Goal: Task Accomplishment & Management: Manage account settings

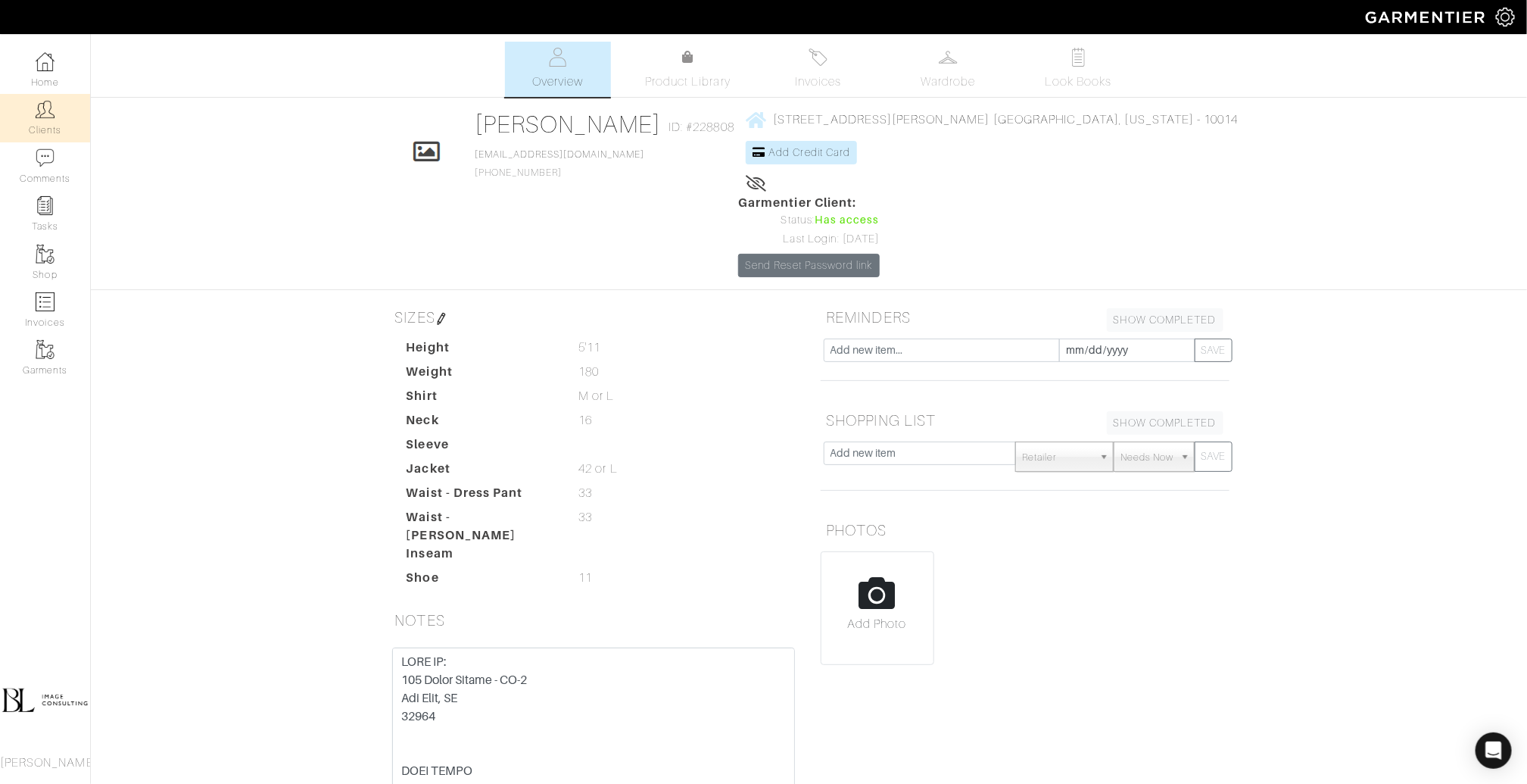
click at [44, 94] on link "Clients" at bounding box center [45, 118] width 90 height 48
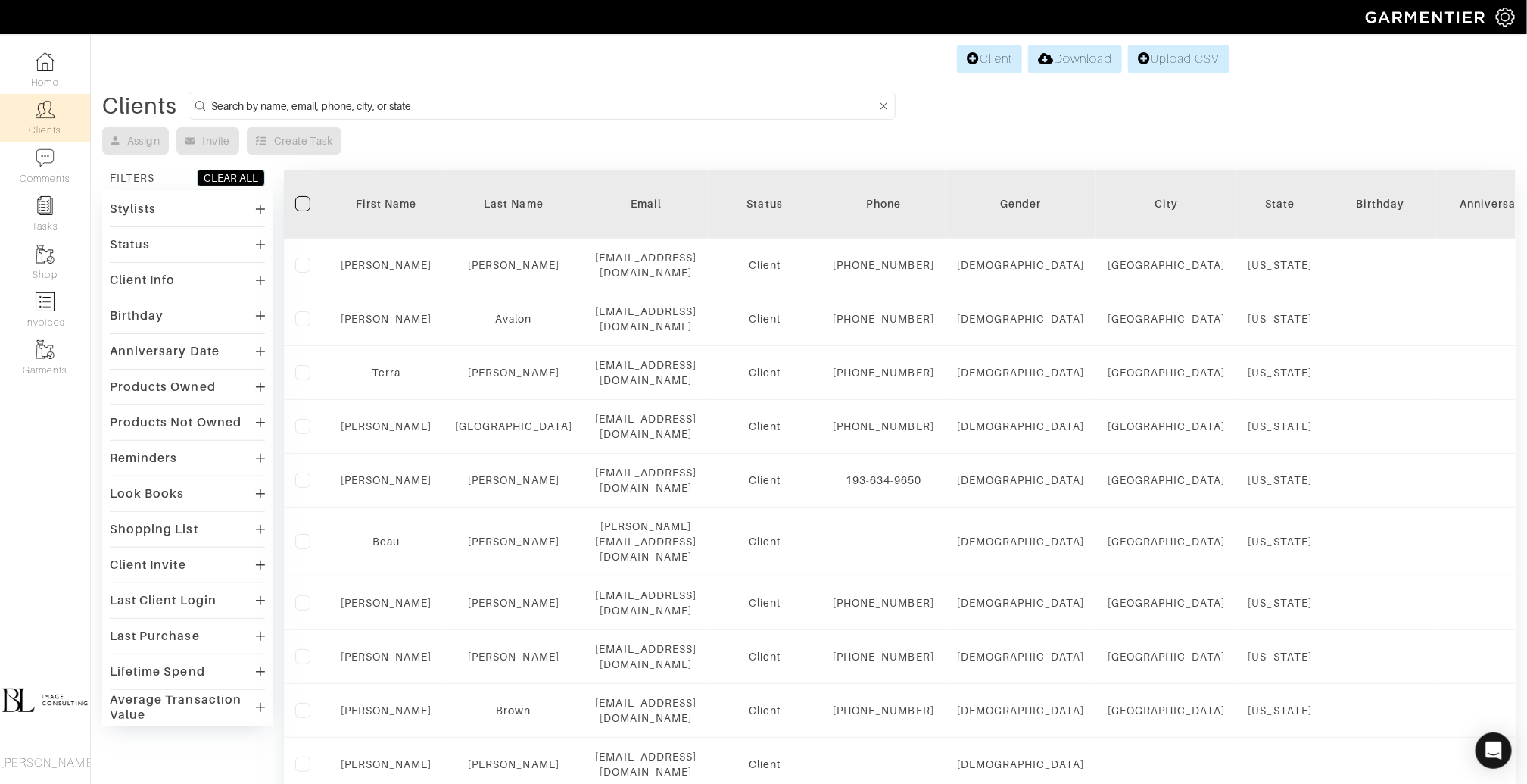
click at [353, 110] on input at bounding box center [544, 106] width 665 height 19
type input "rachel"
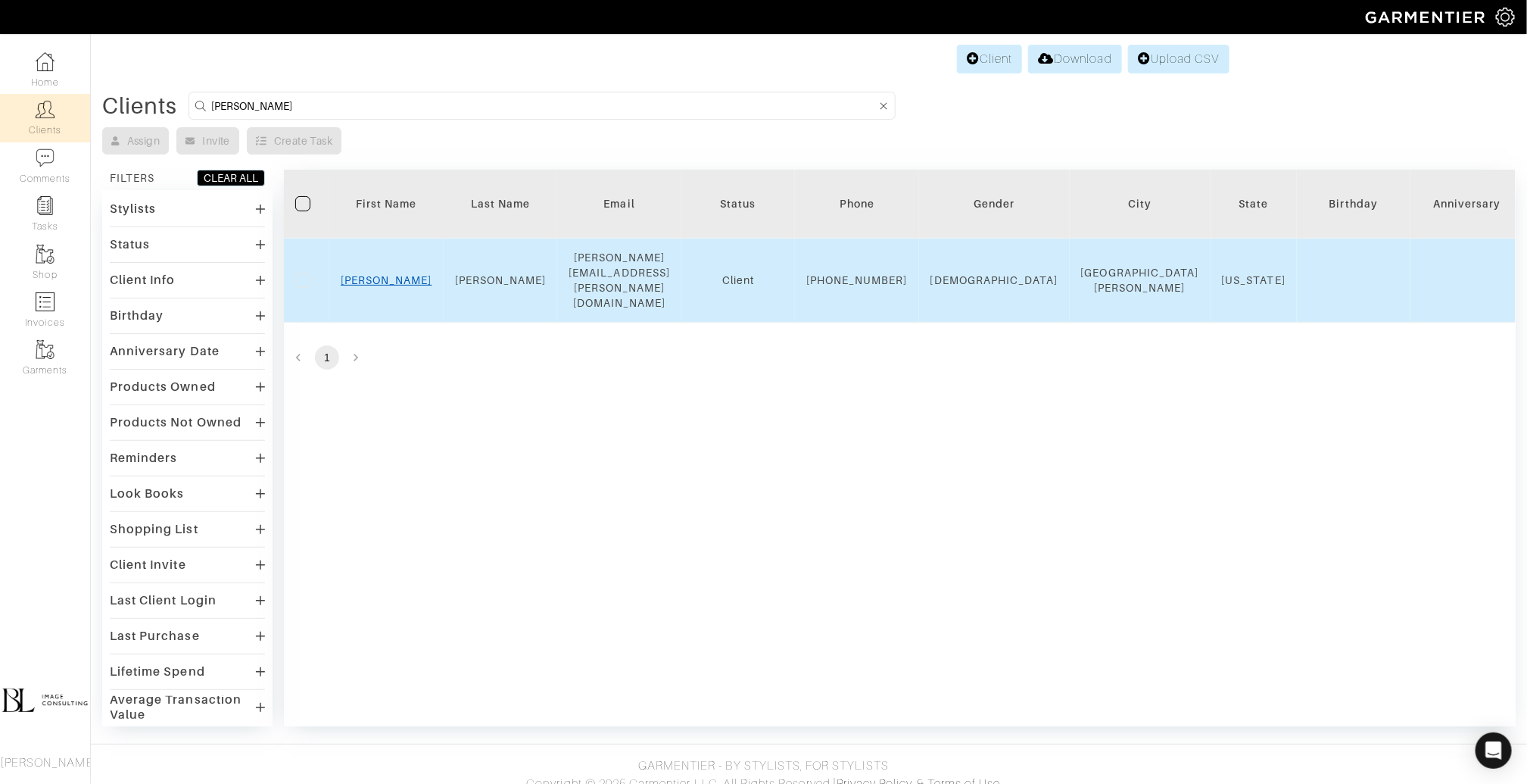
click at [385, 274] on link "Rachel" at bounding box center [386, 280] width 91 height 12
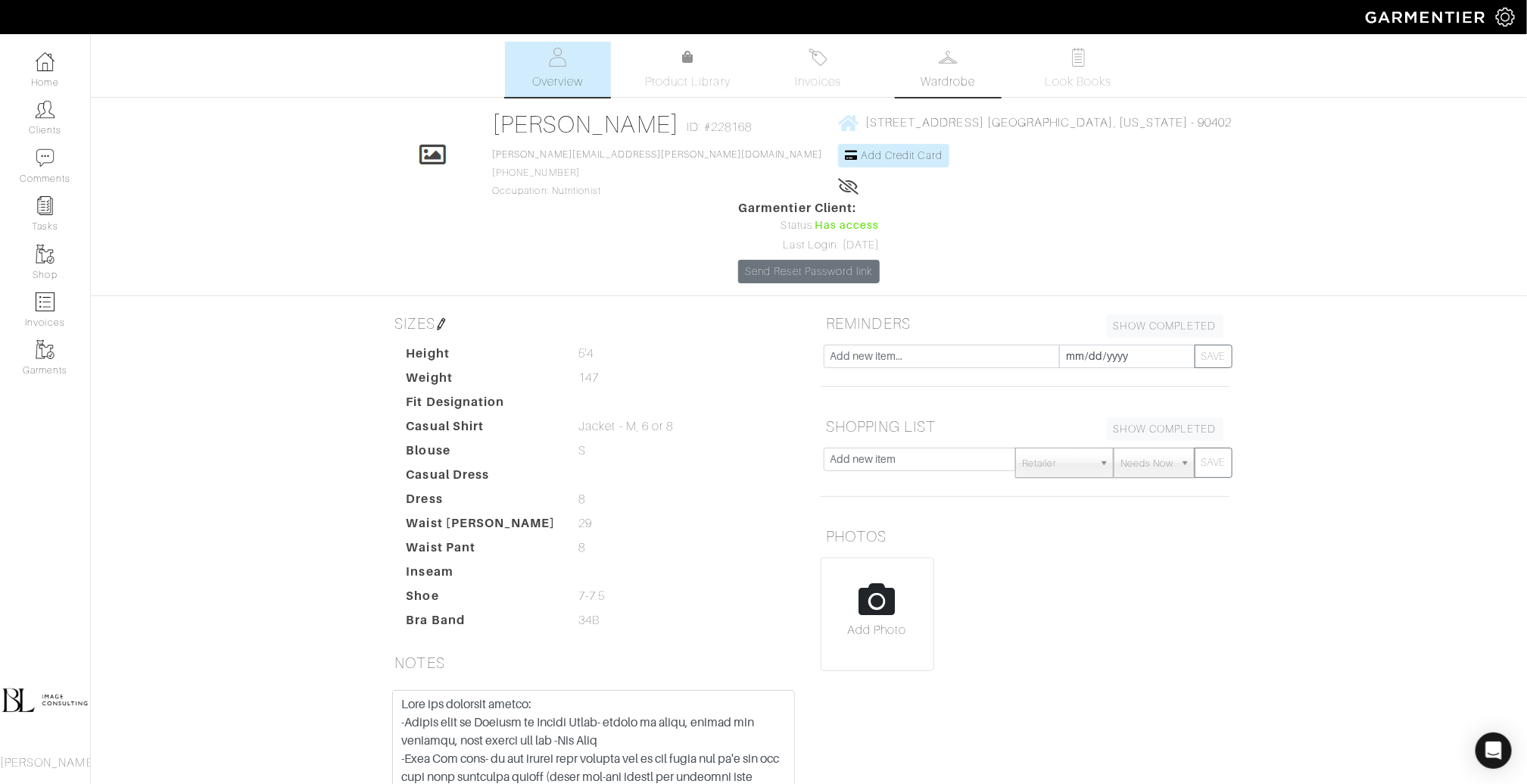
click at [930, 76] on span "Wardrobe" at bounding box center [948, 82] width 55 height 18
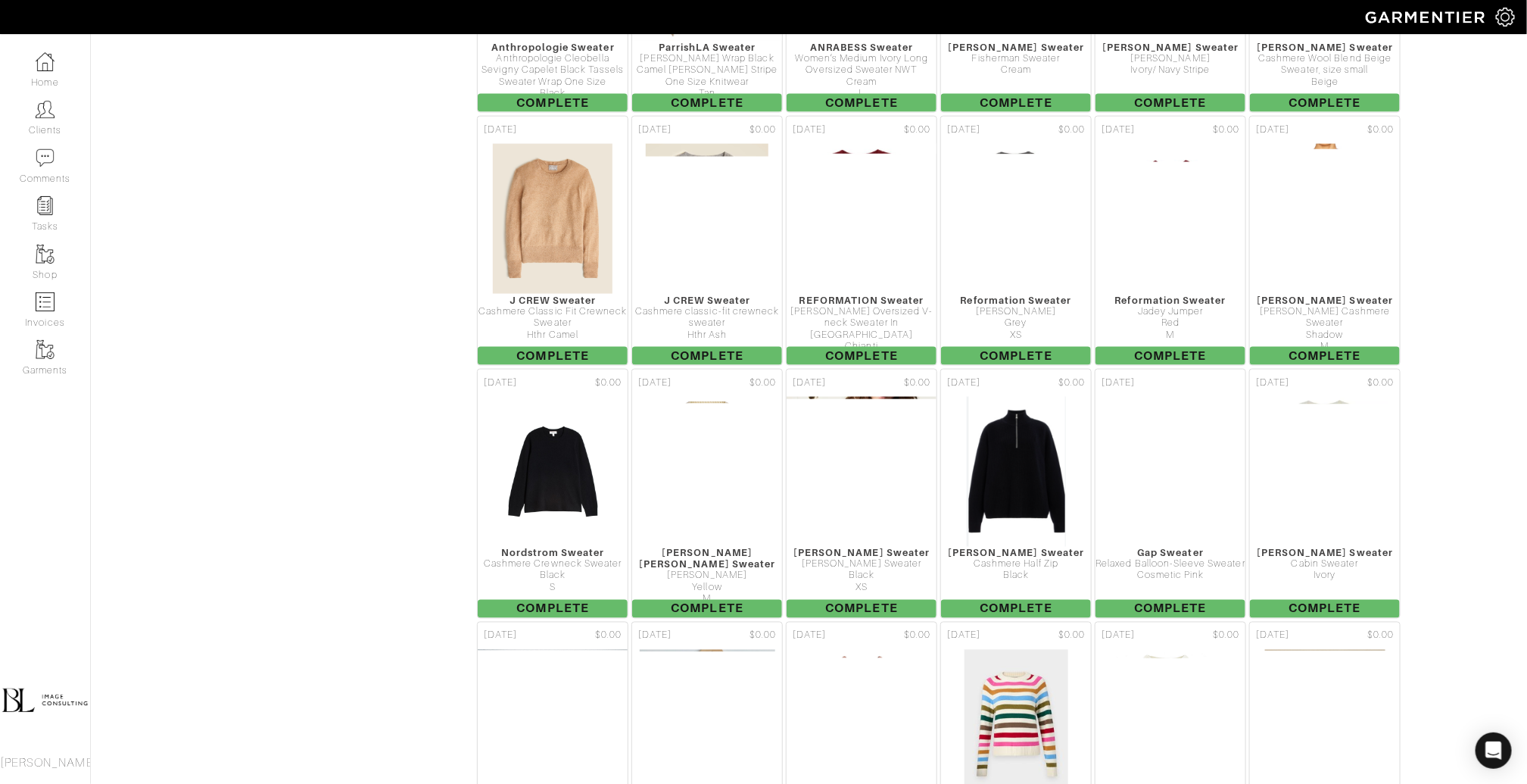
scroll to position [4128, 0]
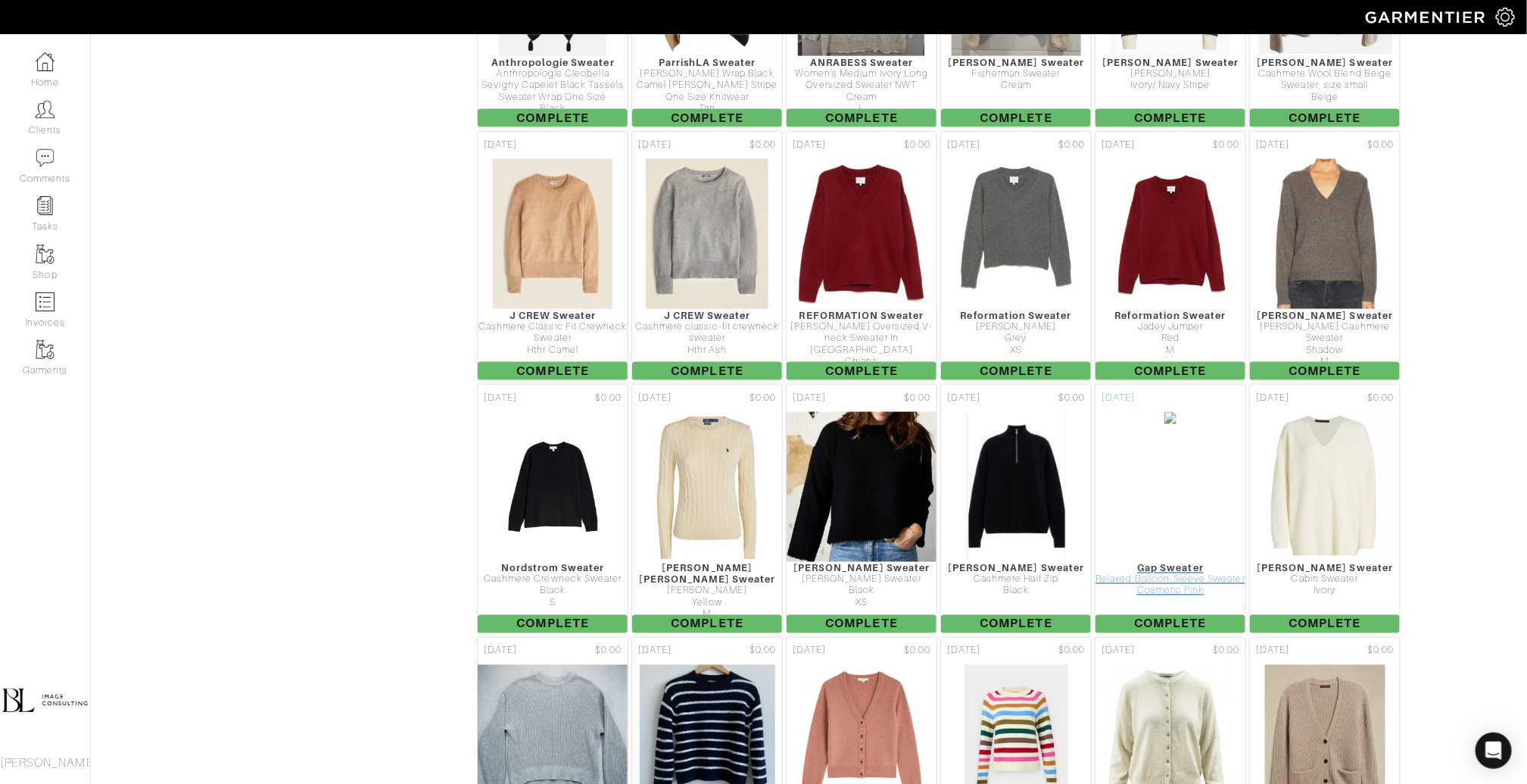
click at [1171, 411] on img at bounding box center [1170, 487] width 13 height 152
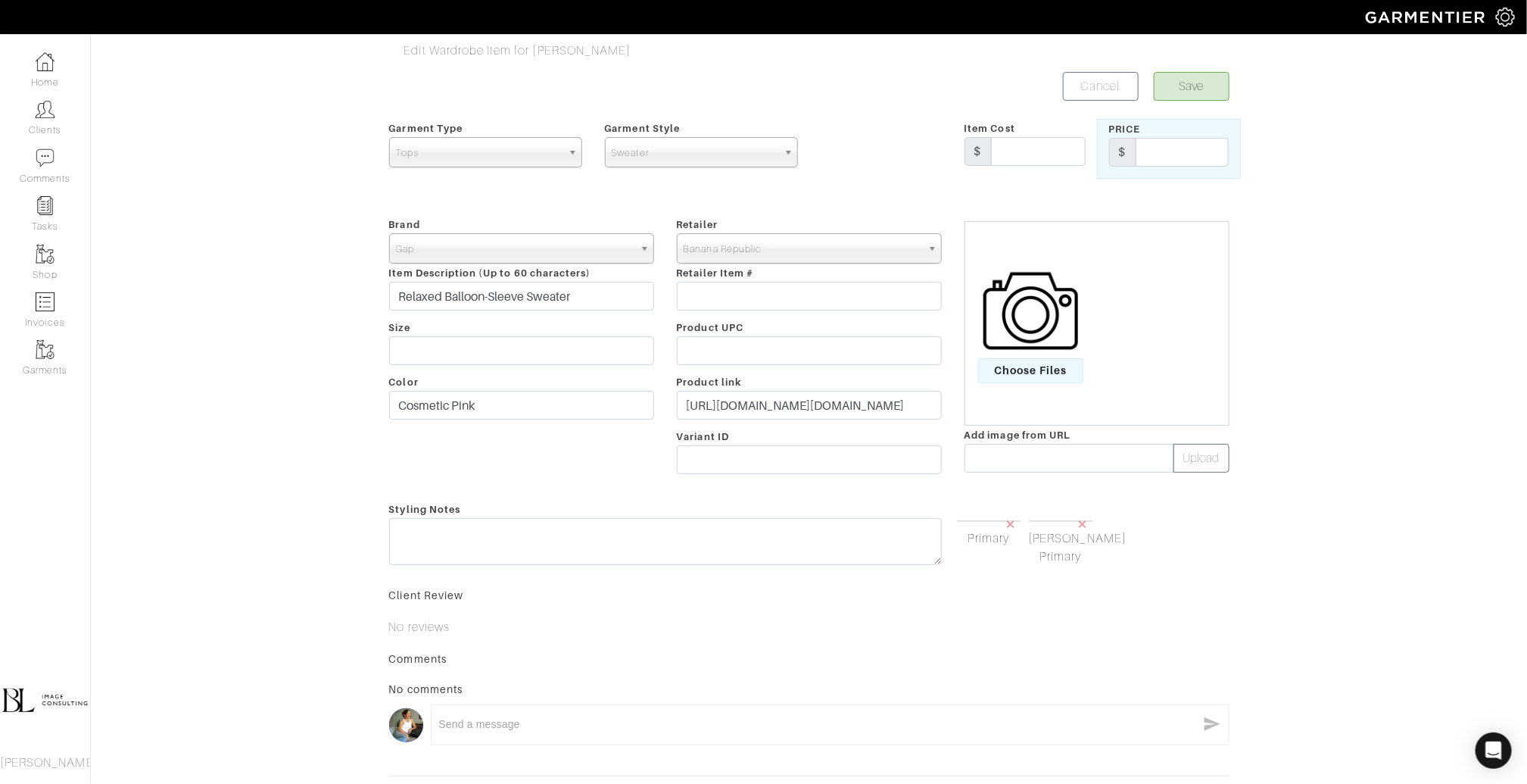
scroll to position [162, 0]
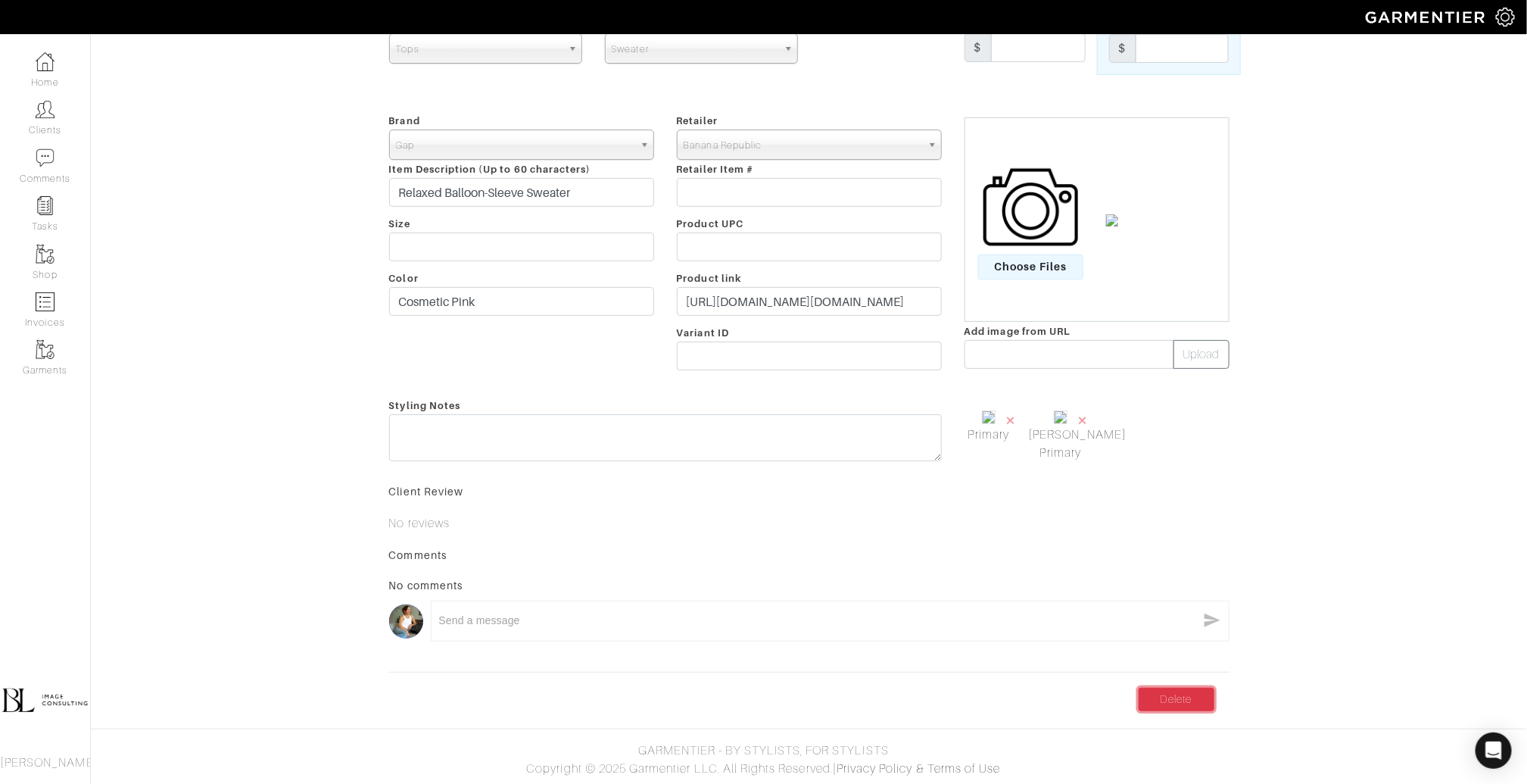
click at [1184, 701] on link "Delete" at bounding box center [1176, 699] width 76 height 23
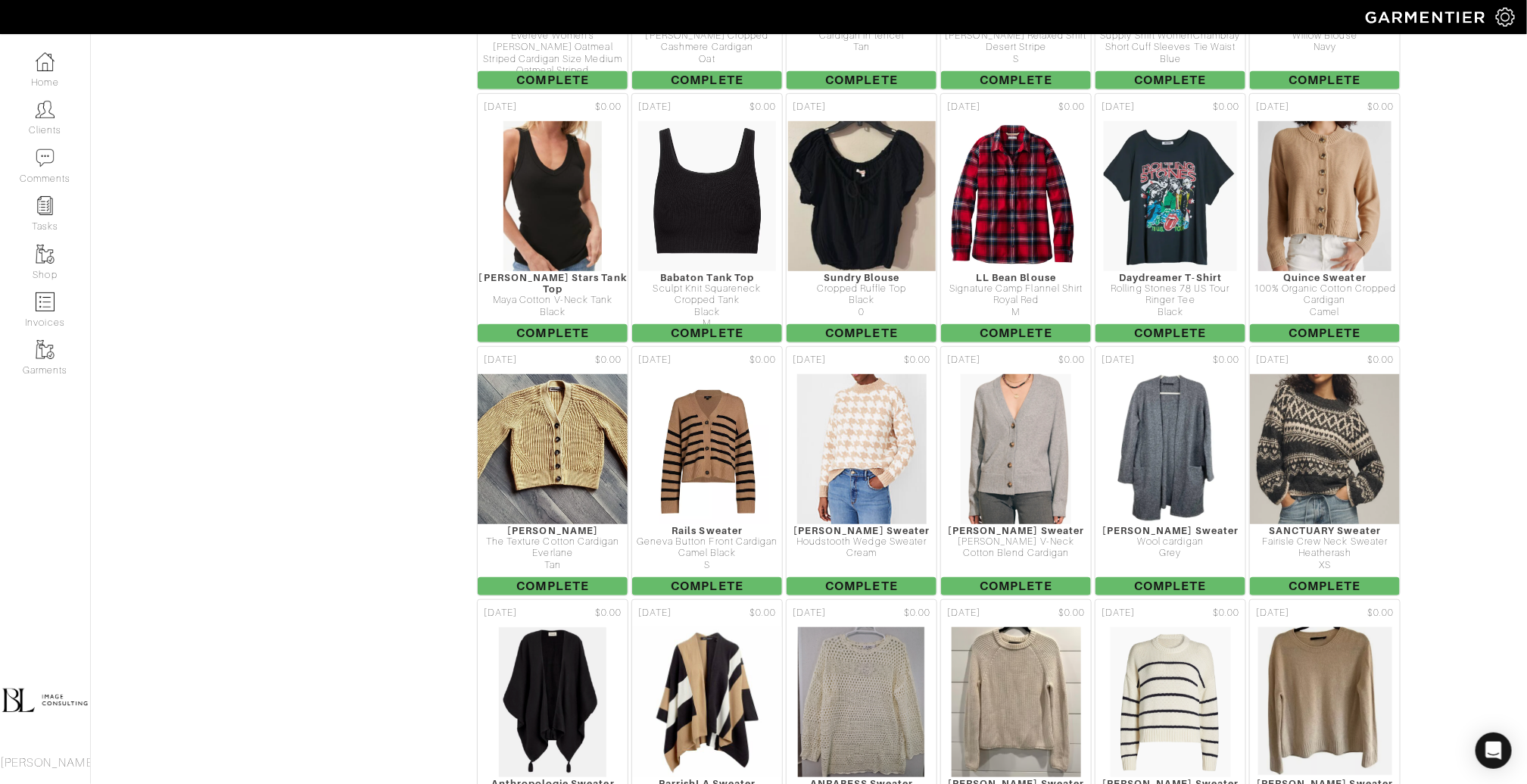
scroll to position [3409, 0]
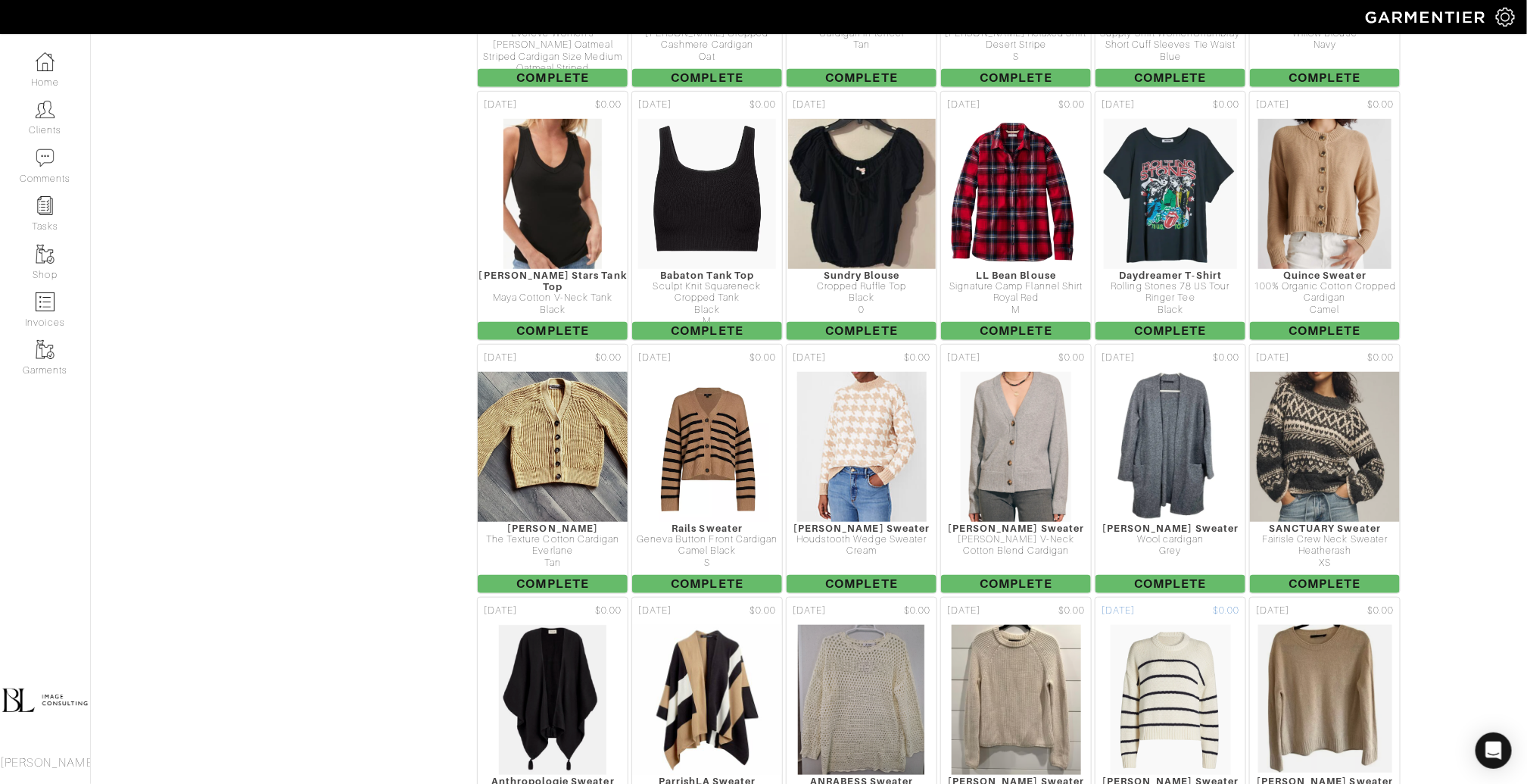
click at [1182, 624] on img at bounding box center [1170, 699] width 122 height 152
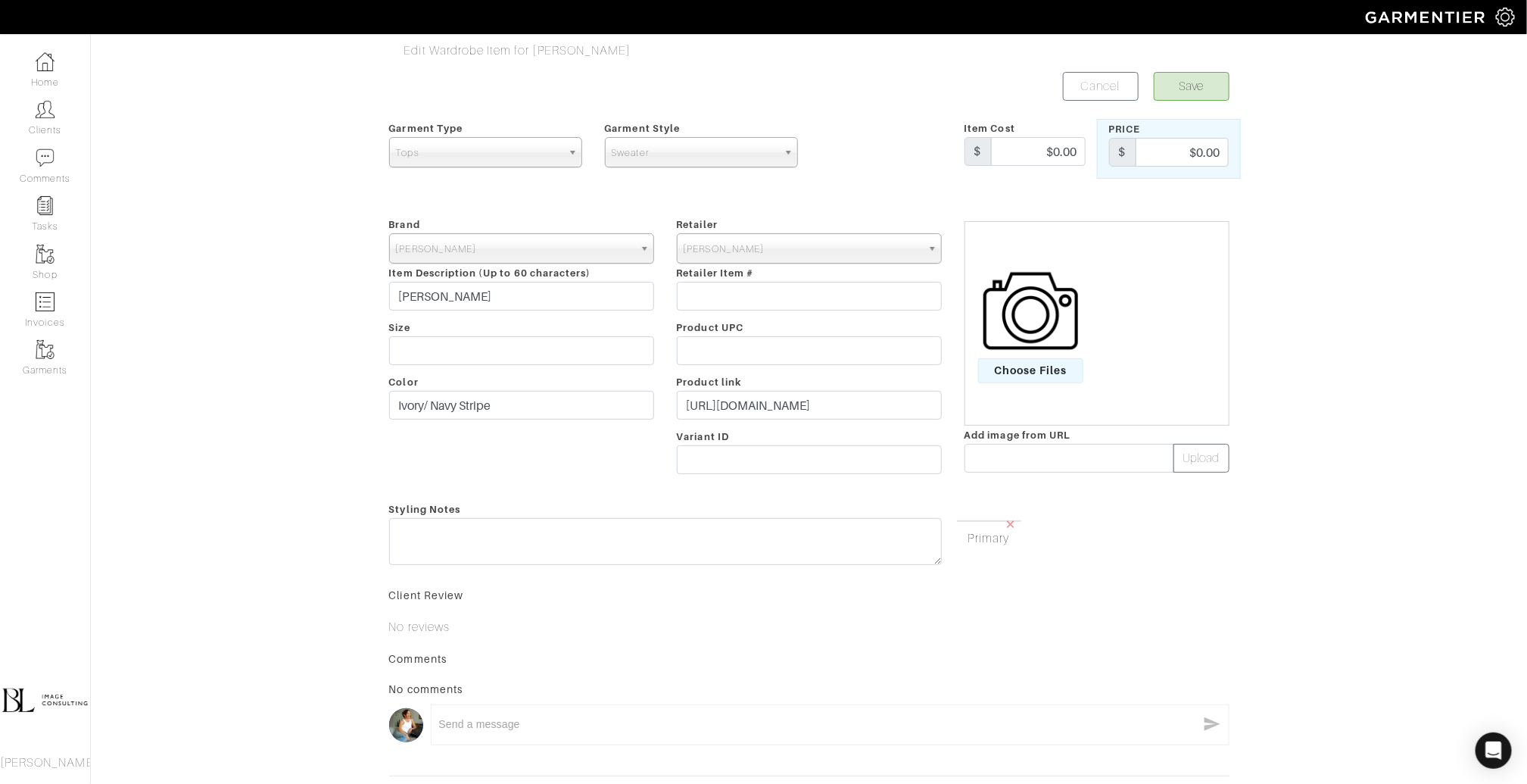
scroll to position [138, 0]
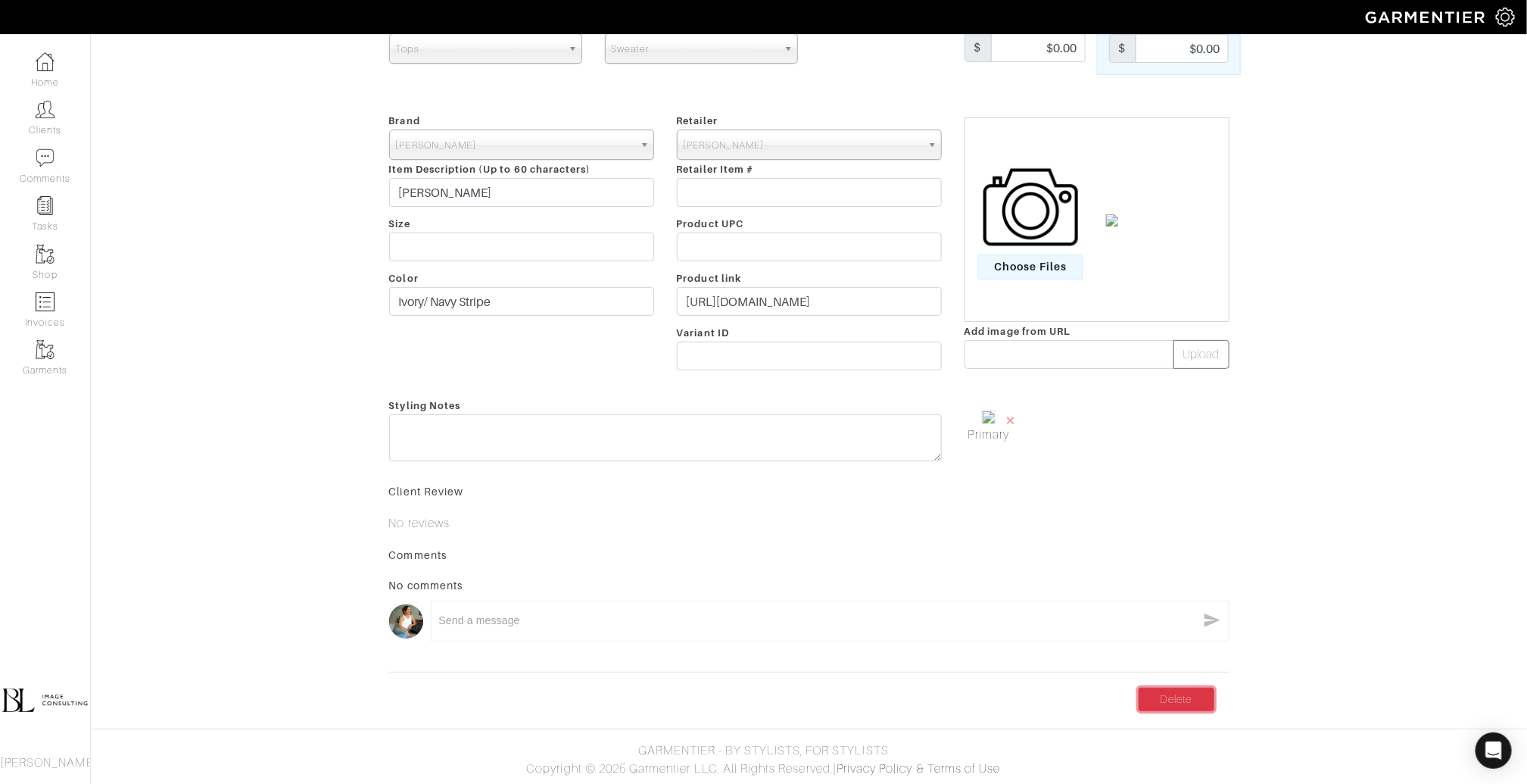
click at [1183, 698] on link "Delete" at bounding box center [1176, 699] width 76 height 23
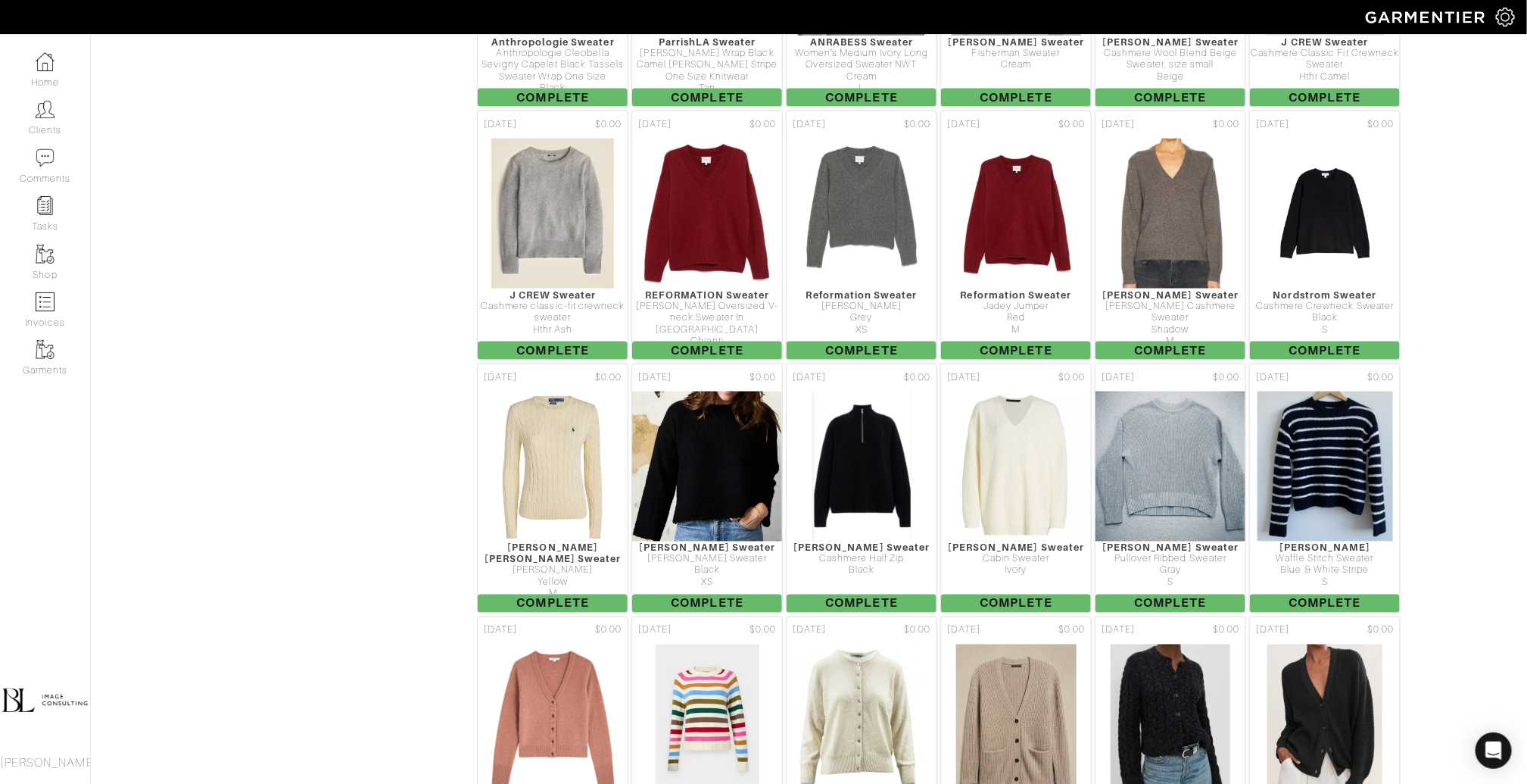
scroll to position [4168, 0]
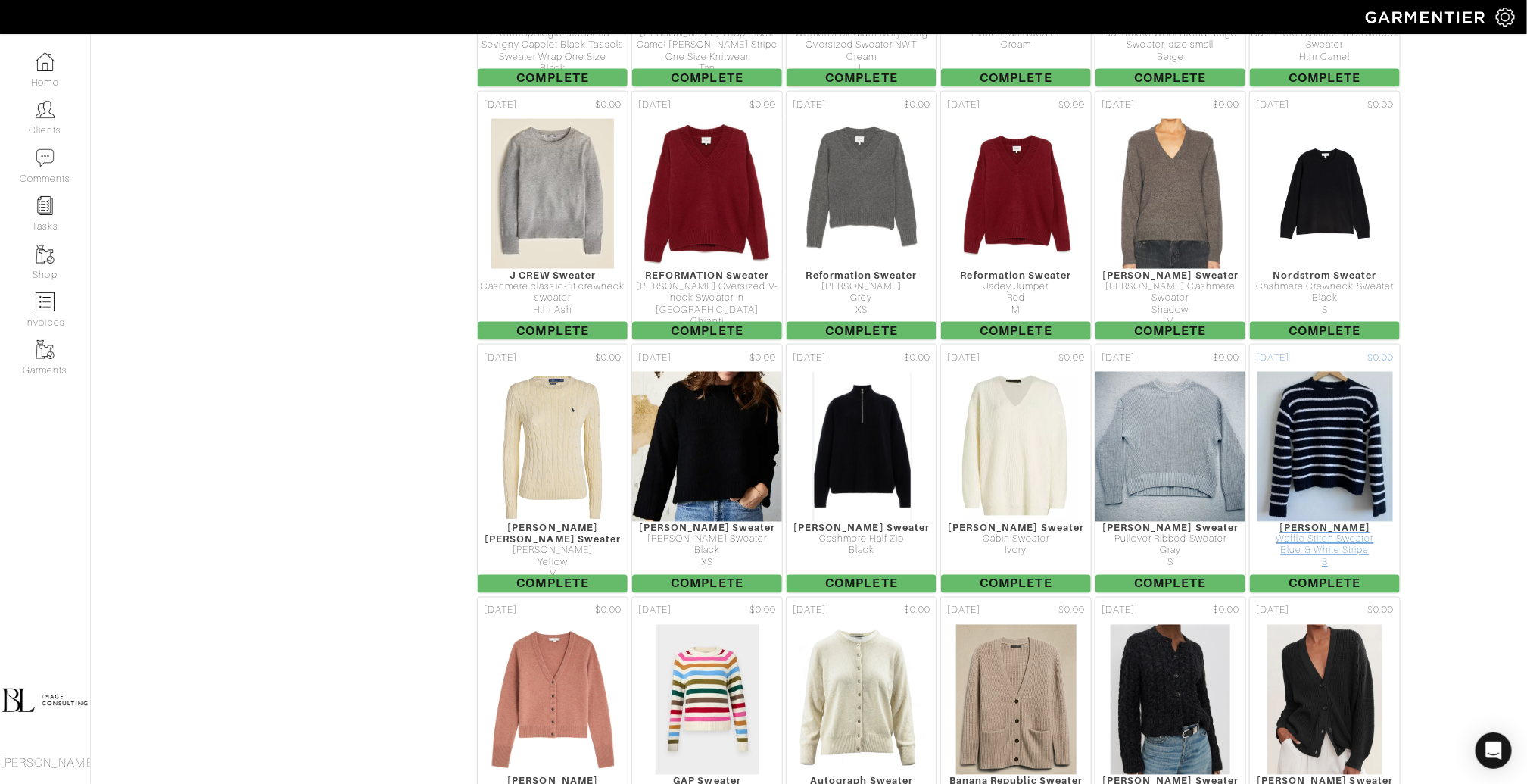
click at [1332, 371] on img at bounding box center [1325, 447] width 137 height 152
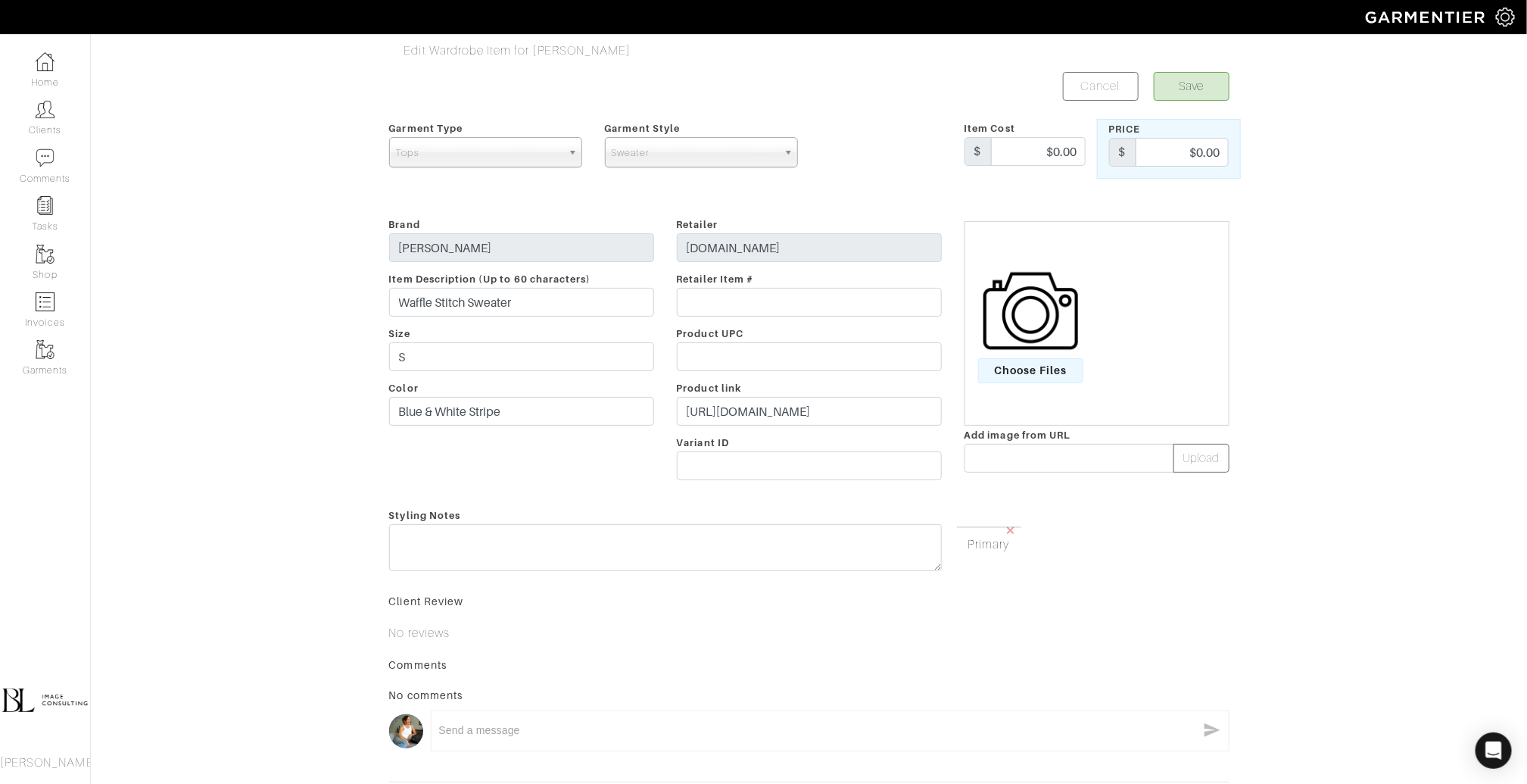
scroll to position [135, 0]
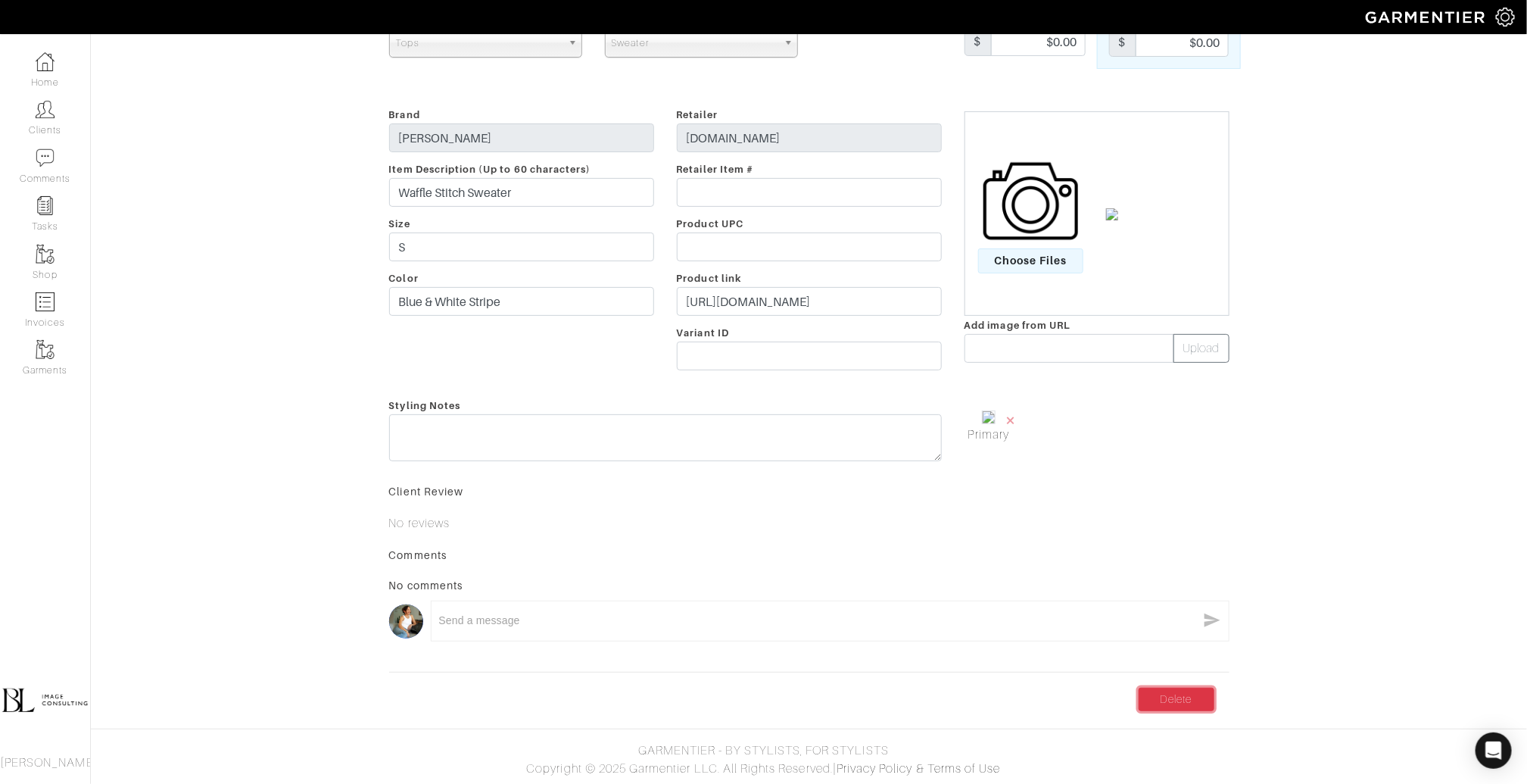
click at [1150, 695] on link "Delete" at bounding box center [1176, 699] width 76 height 23
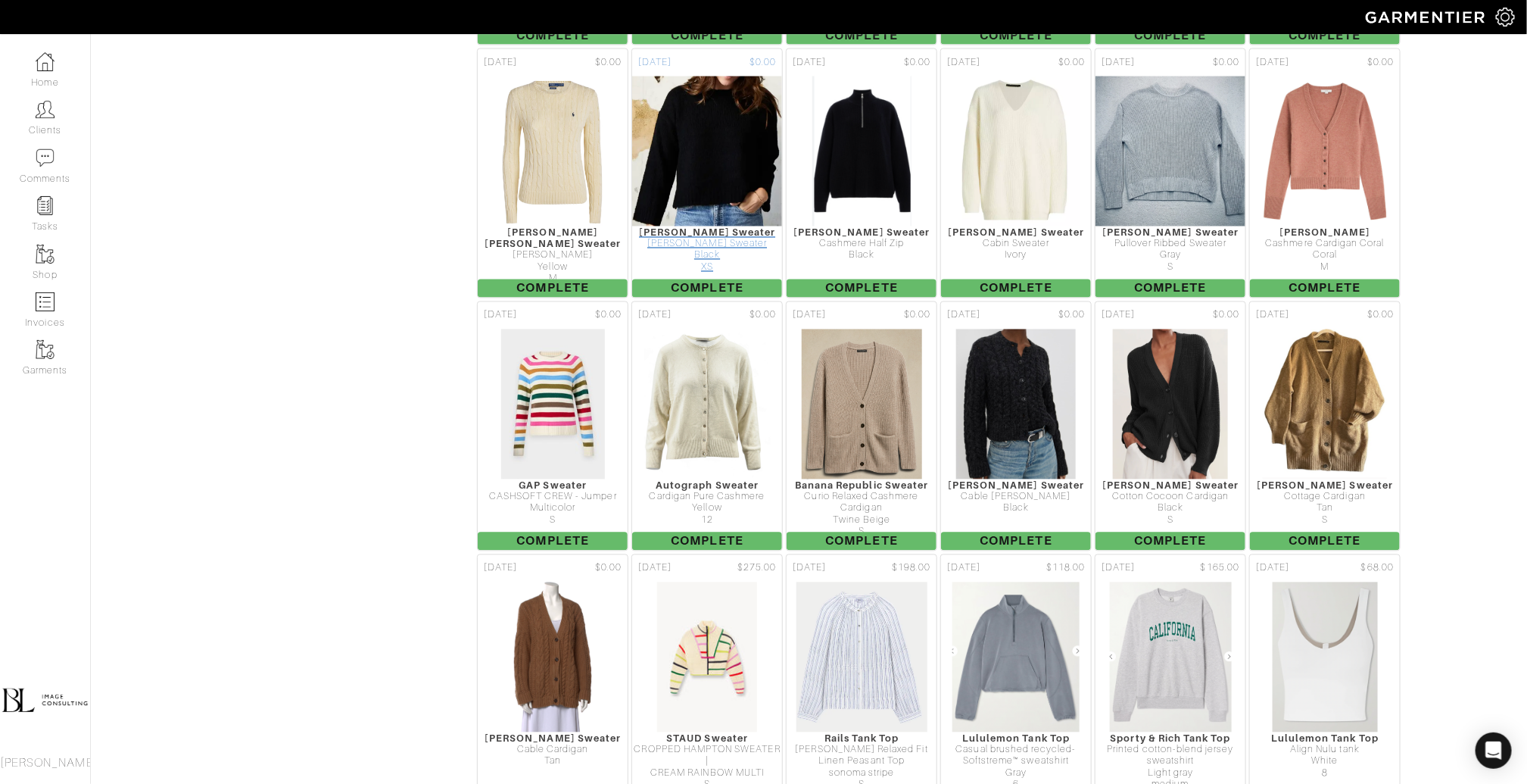
scroll to position [4480, 0]
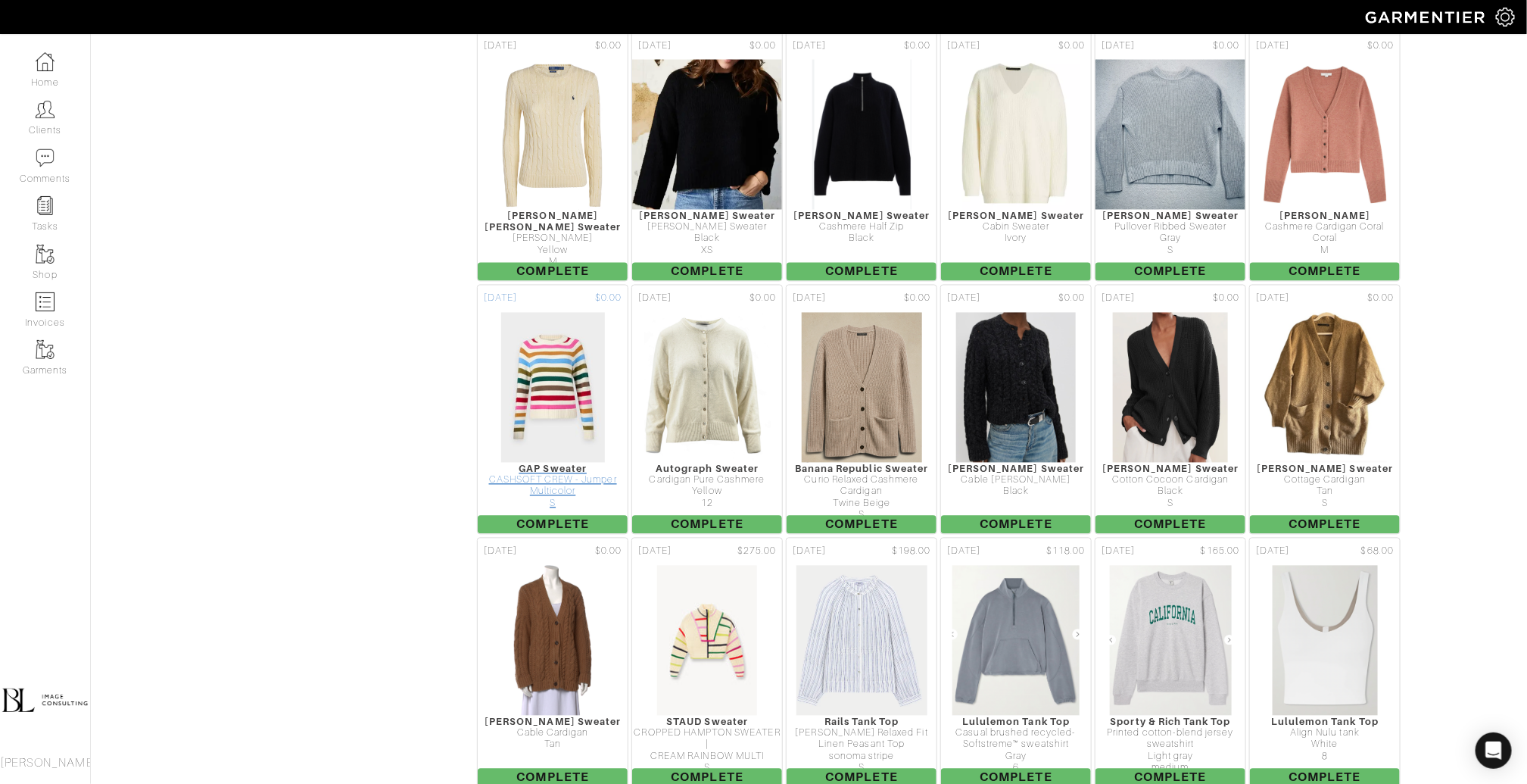
click at [560, 312] on img at bounding box center [554, 388] width 106 height 152
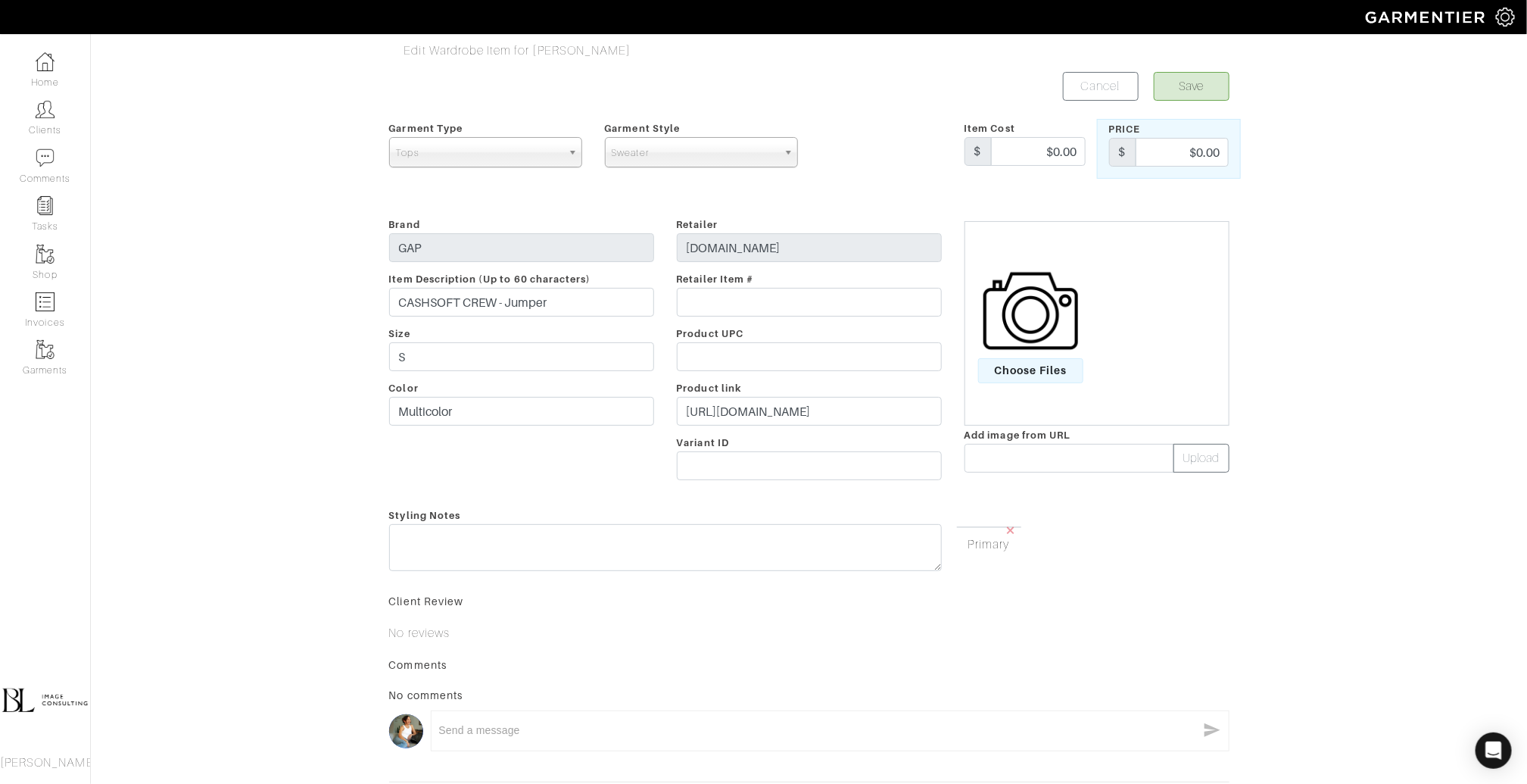
scroll to position [157, 0]
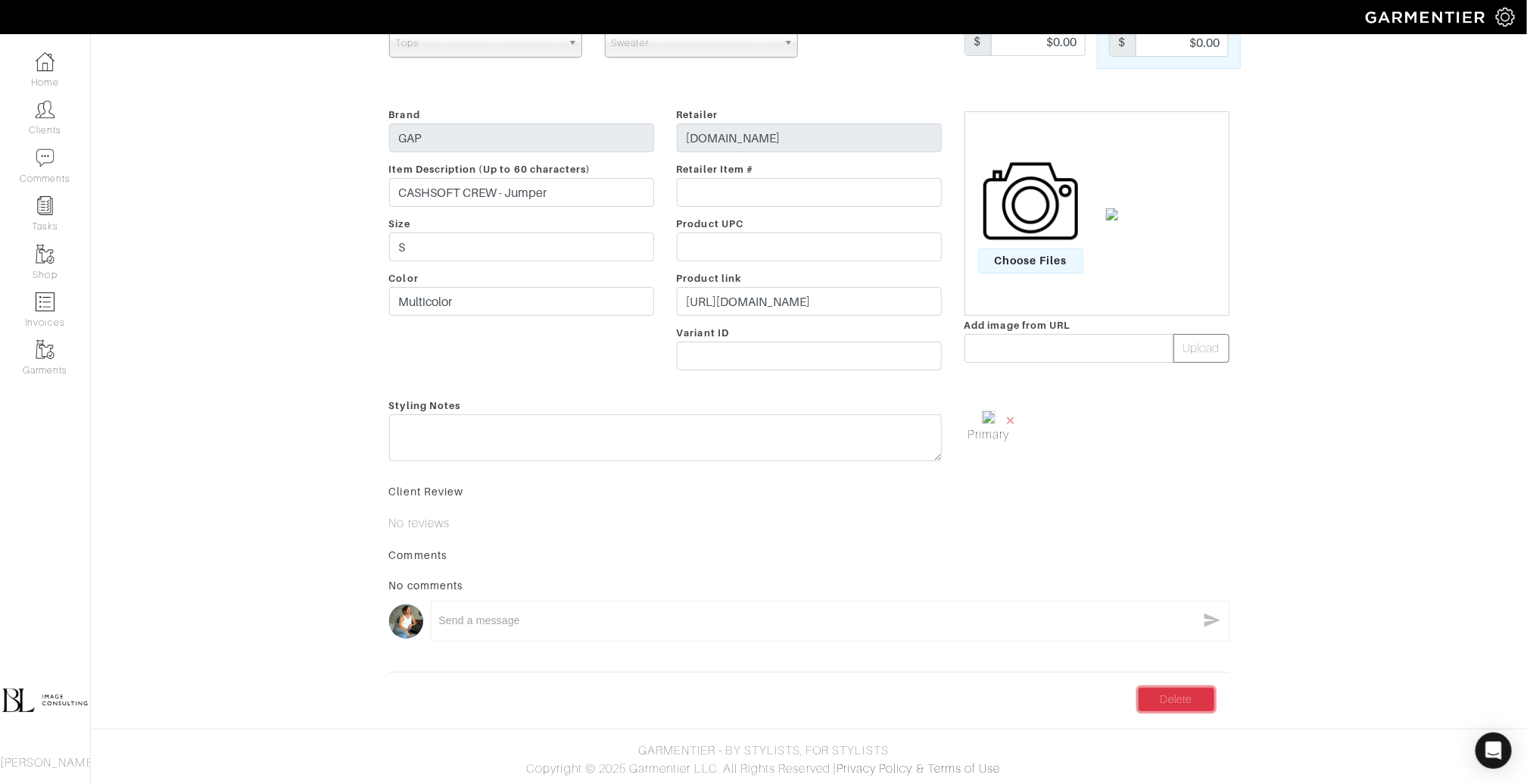
click at [1185, 706] on link "Delete" at bounding box center [1176, 699] width 76 height 23
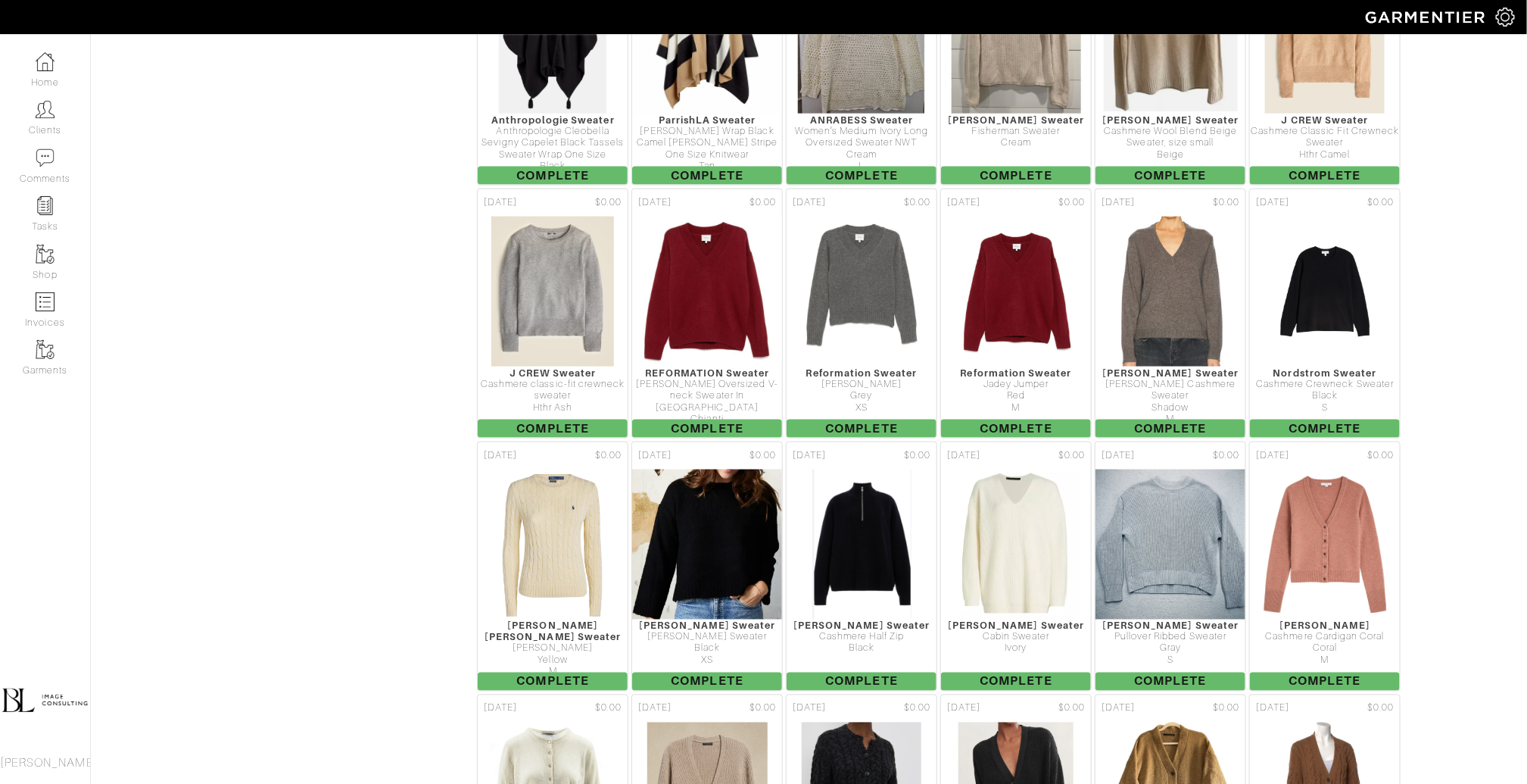
scroll to position [4058, 0]
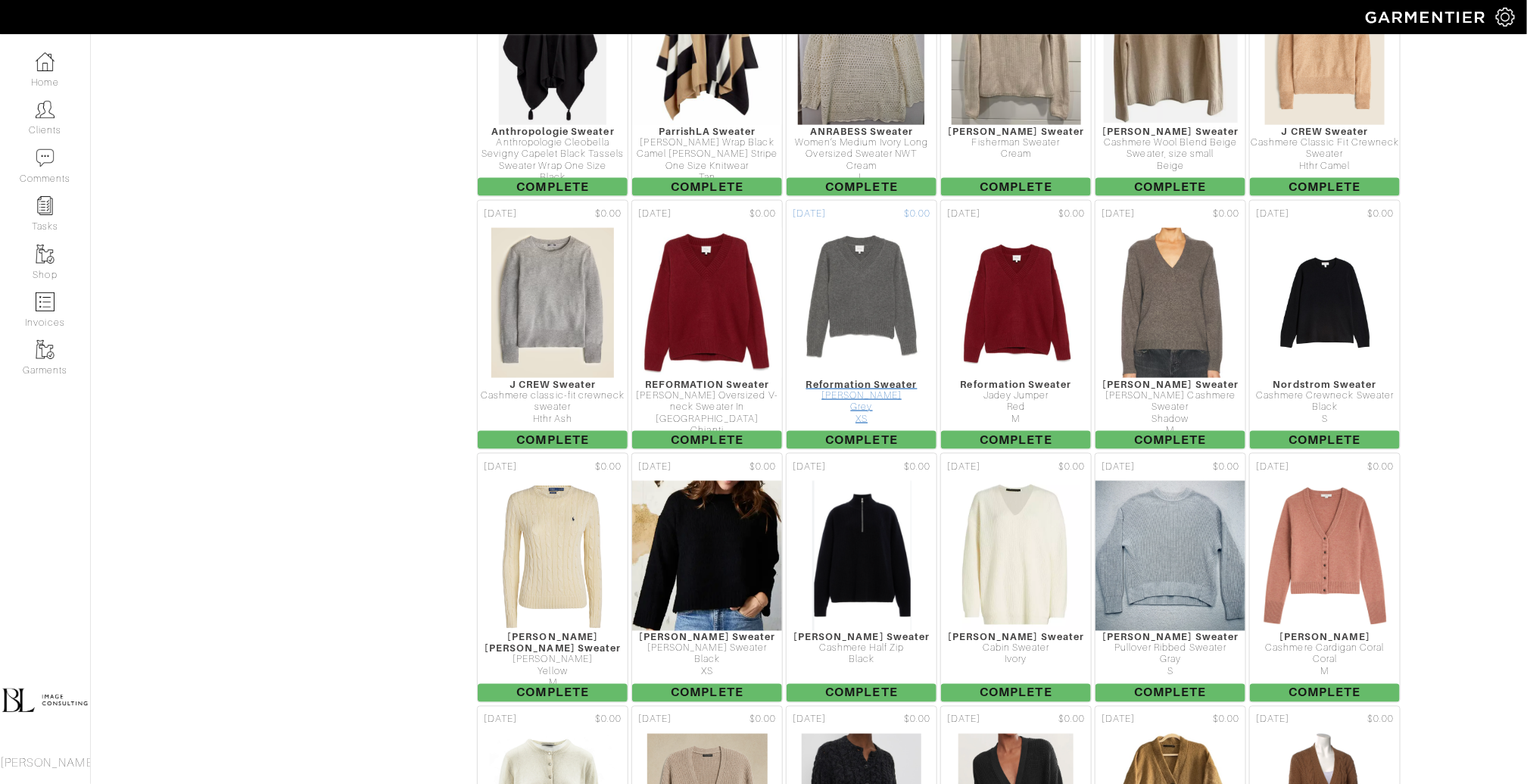
click at [874, 227] on img at bounding box center [862, 303] width 143 height 152
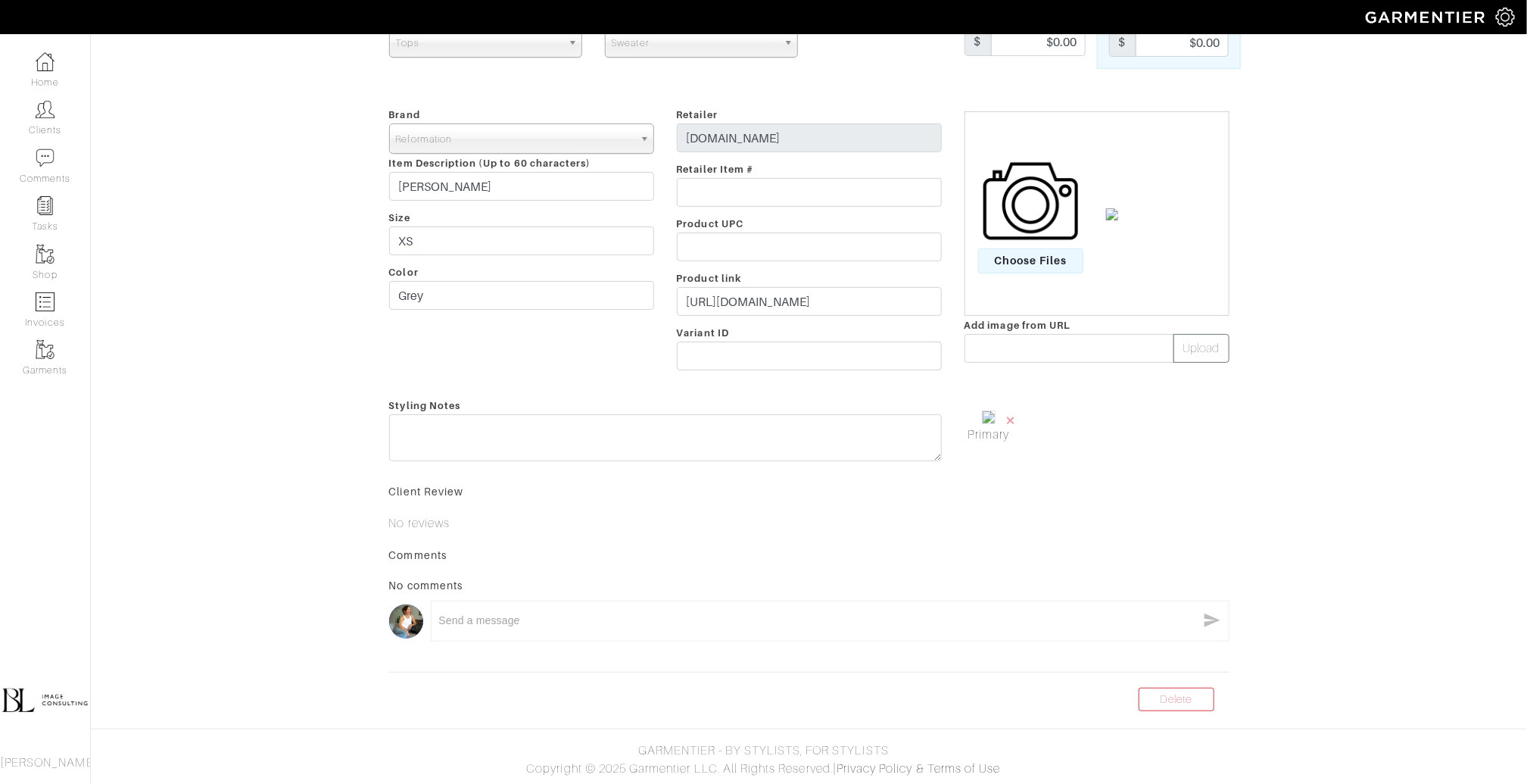
scroll to position [132, 0]
click at [1206, 698] on link "Delete" at bounding box center [1176, 699] width 76 height 23
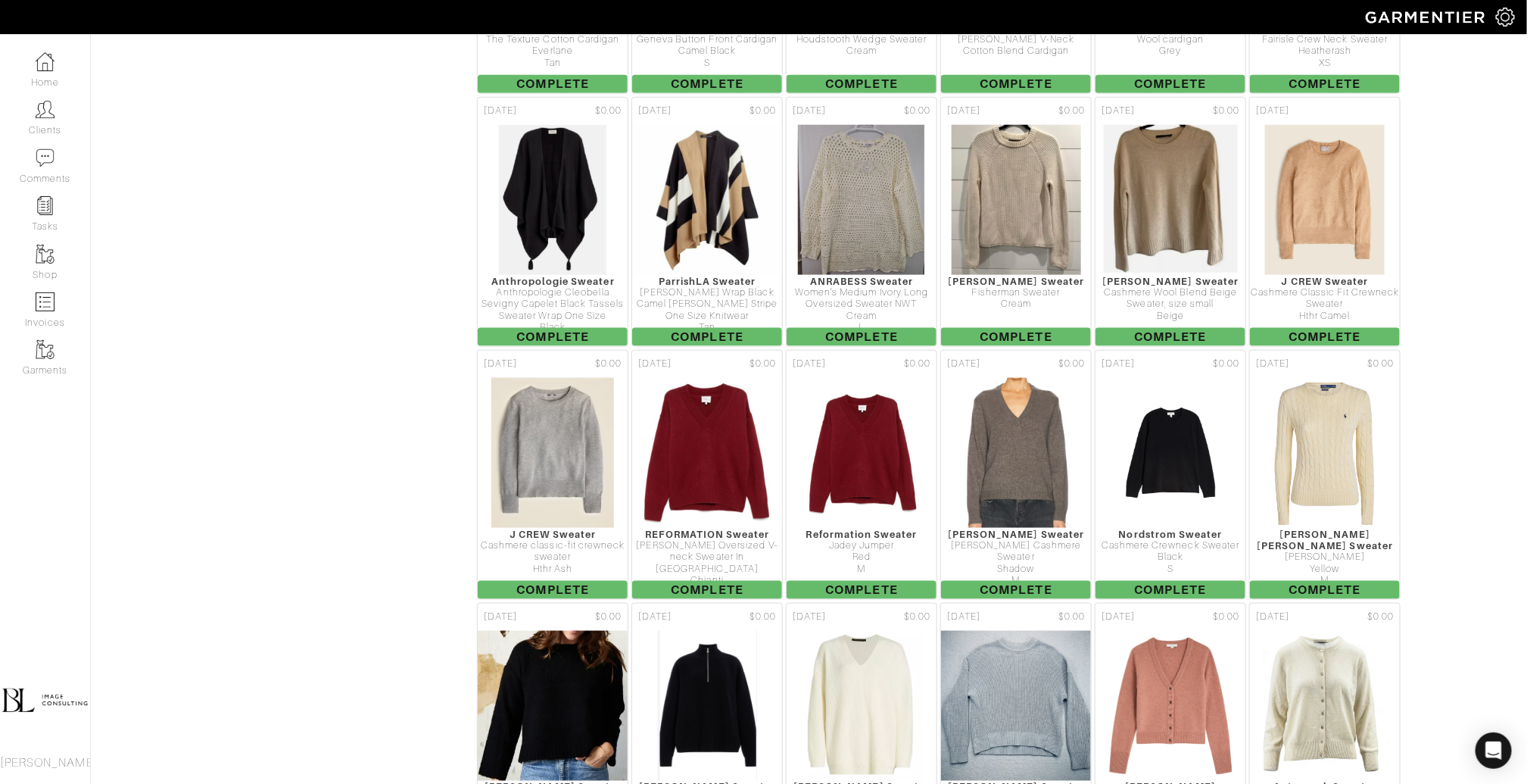
scroll to position [3913, 0]
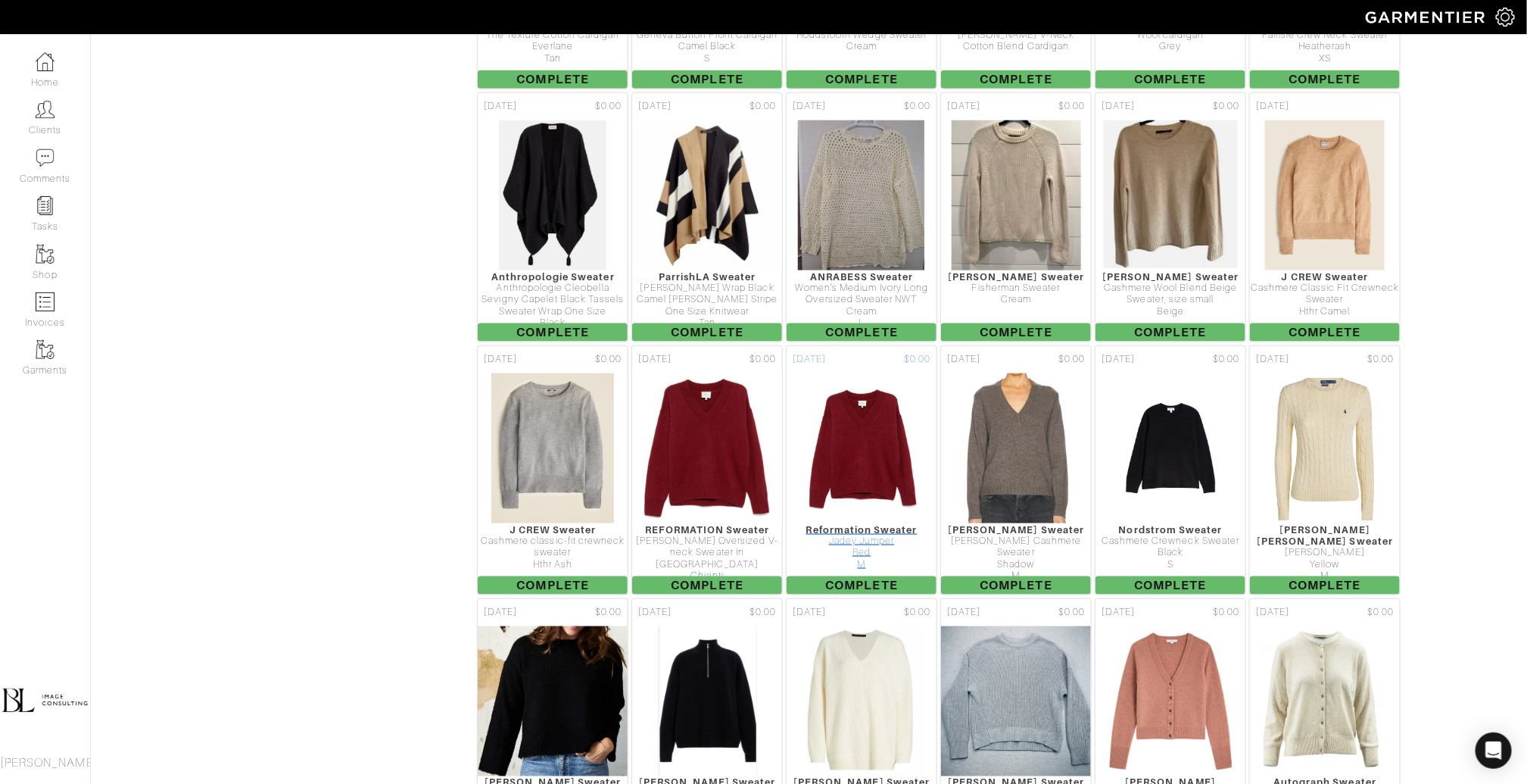
click at [866, 398] on img at bounding box center [861, 449] width 141 height 152
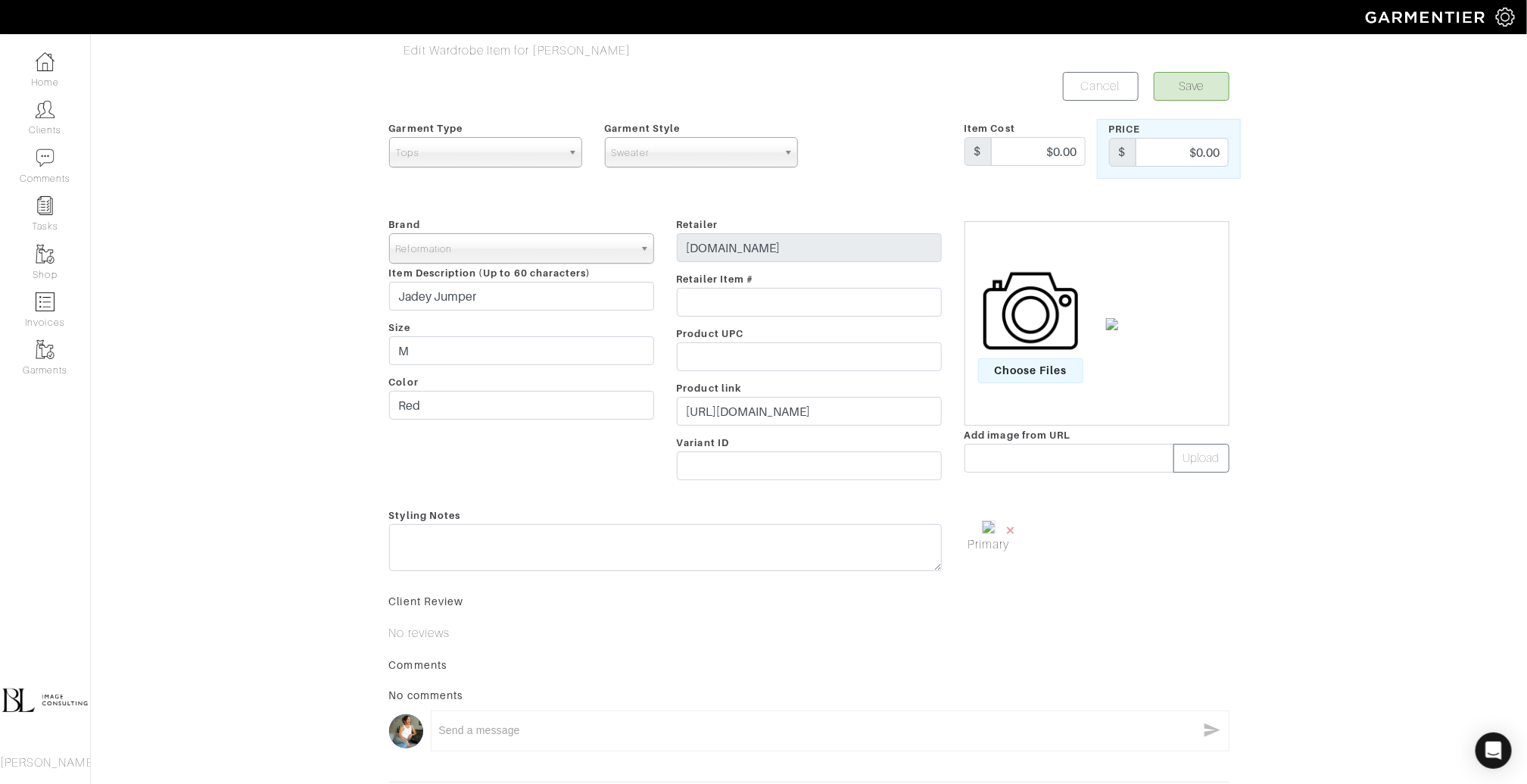
scroll to position [134, 0]
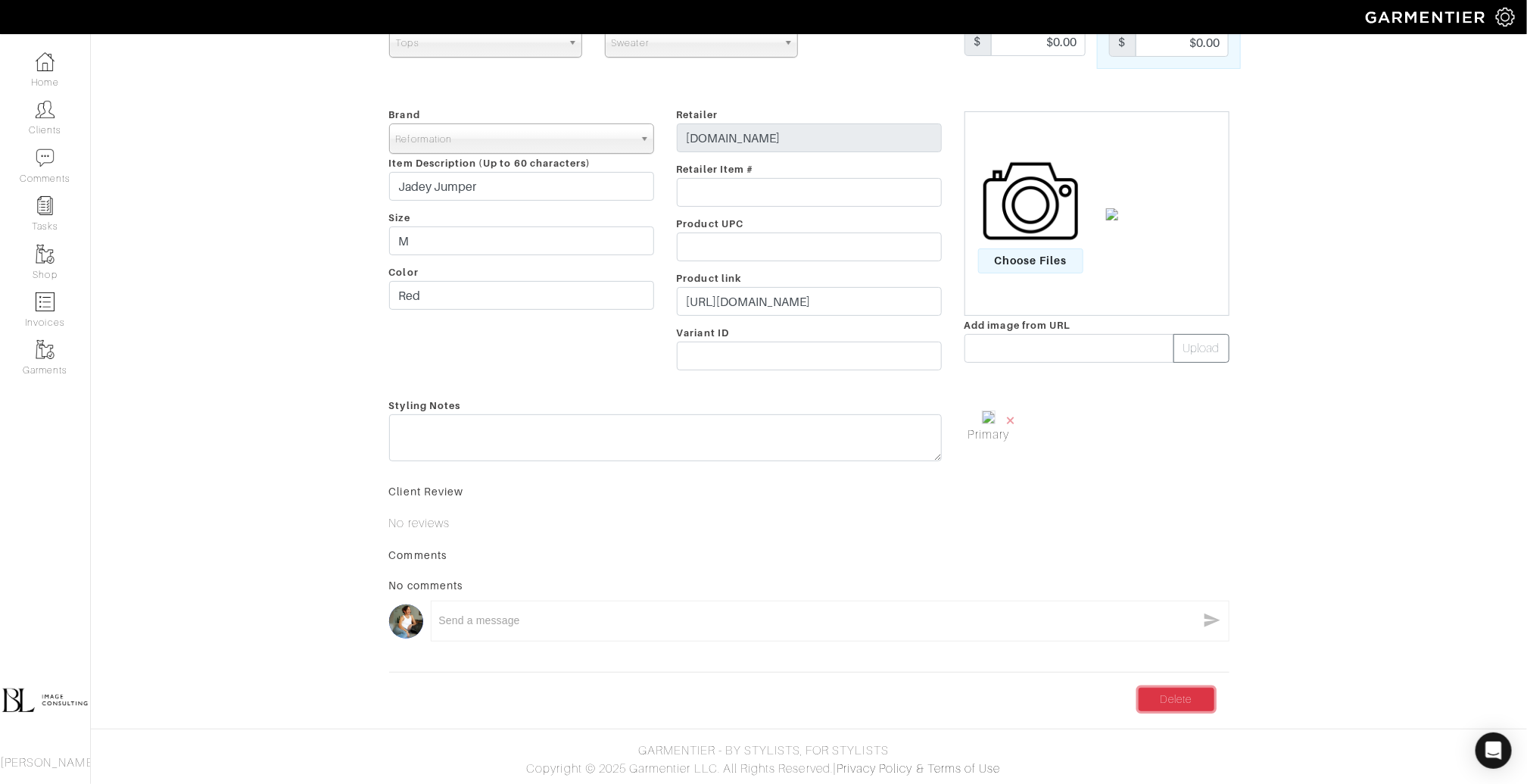
click at [1194, 697] on link "Delete" at bounding box center [1176, 699] width 76 height 23
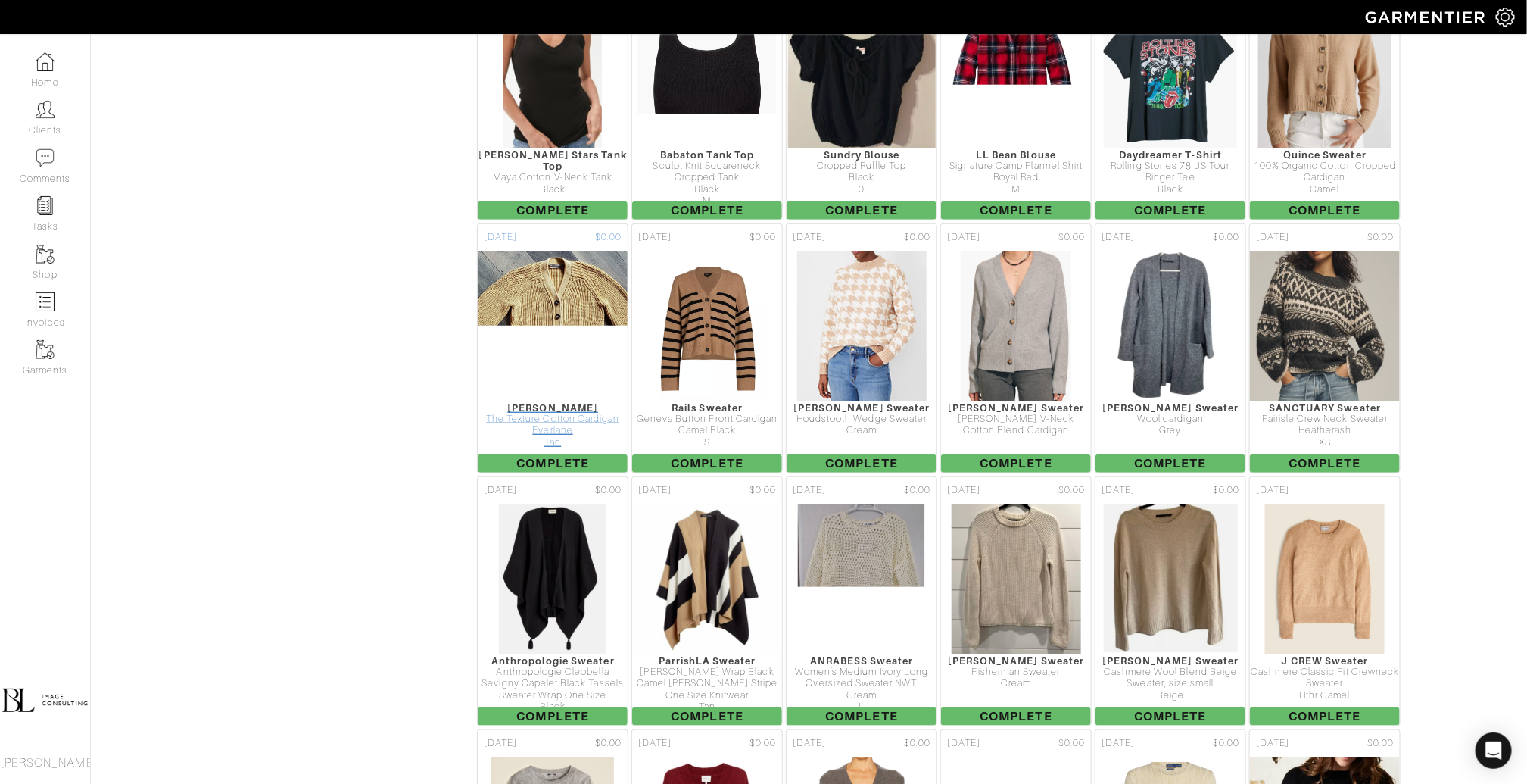
scroll to position [3539, 0]
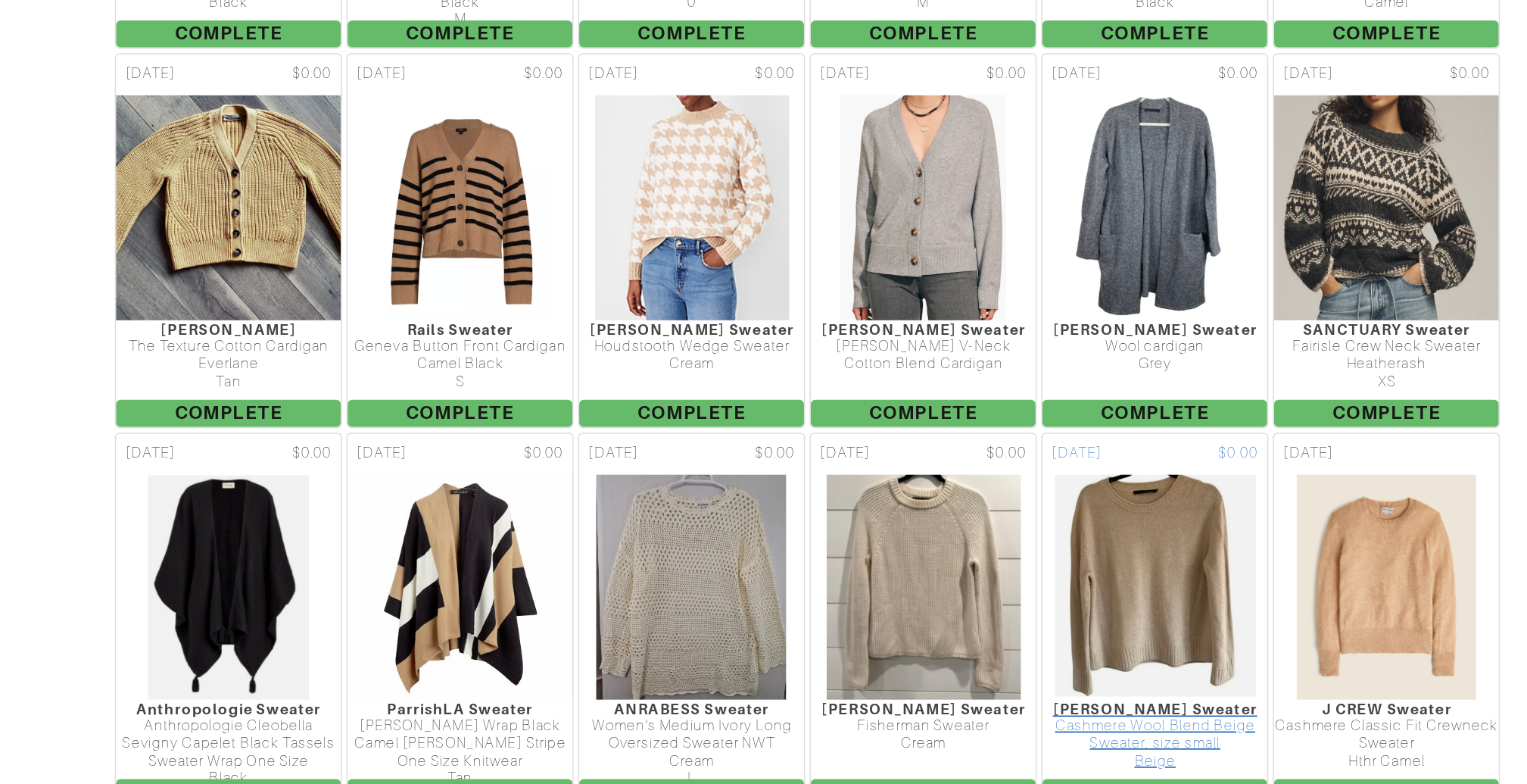
click at [1188, 495] on img at bounding box center [1170, 571] width 135 height 152
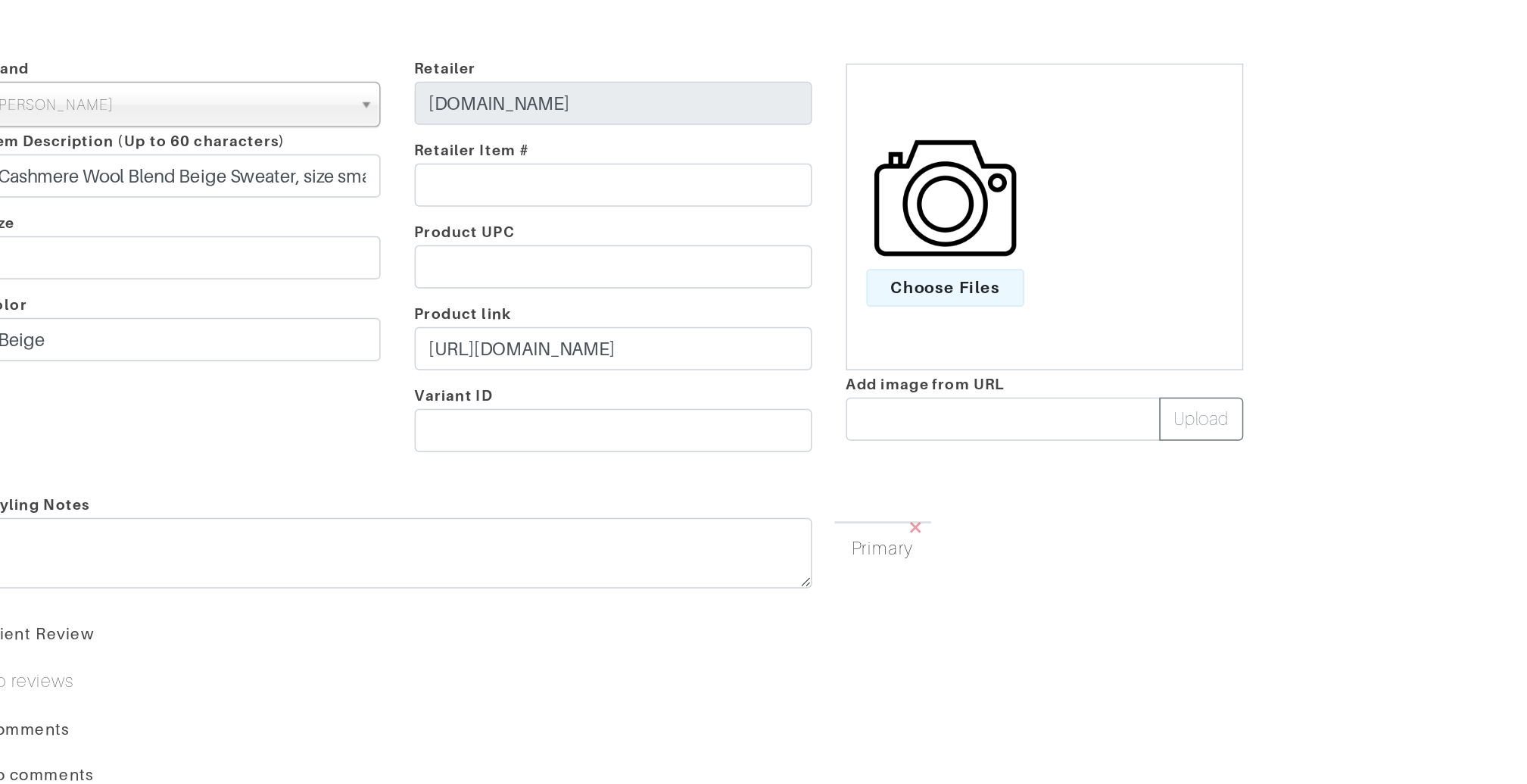
scroll to position [136, 0]
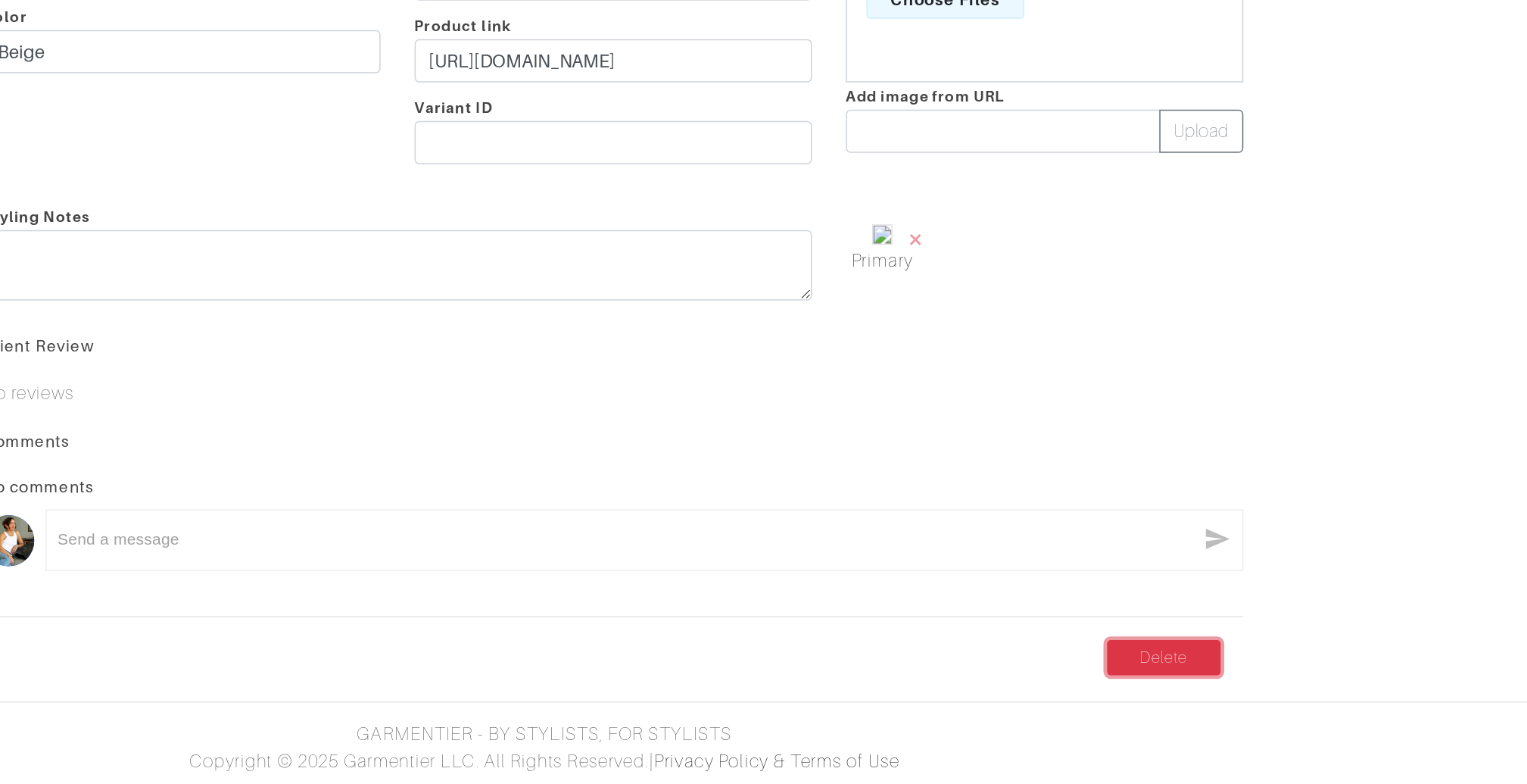
click at [1184, 698] on link "Delete" at bounding box center [1176, 699] width 76 height 23
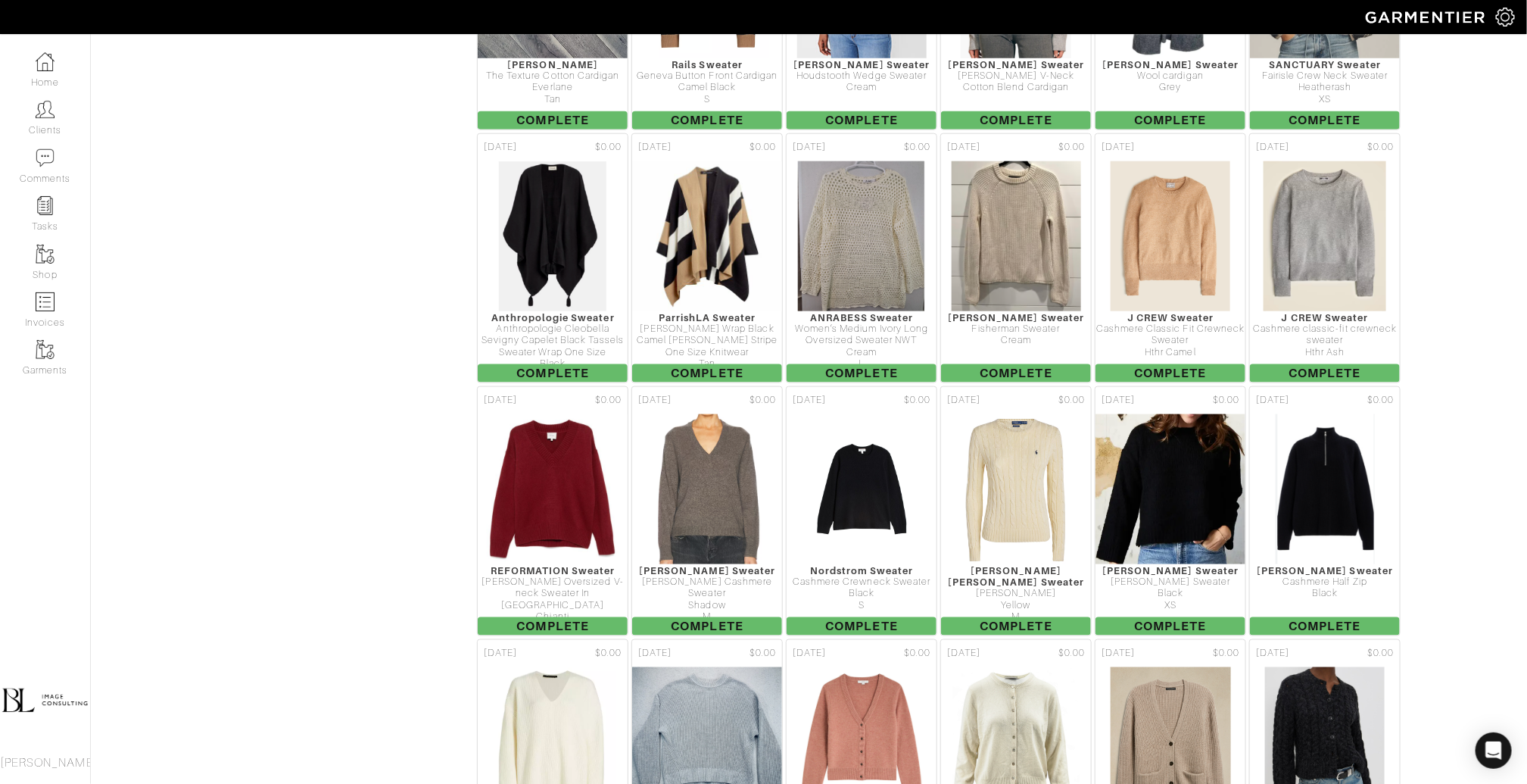
scroll to position [3968, 0]
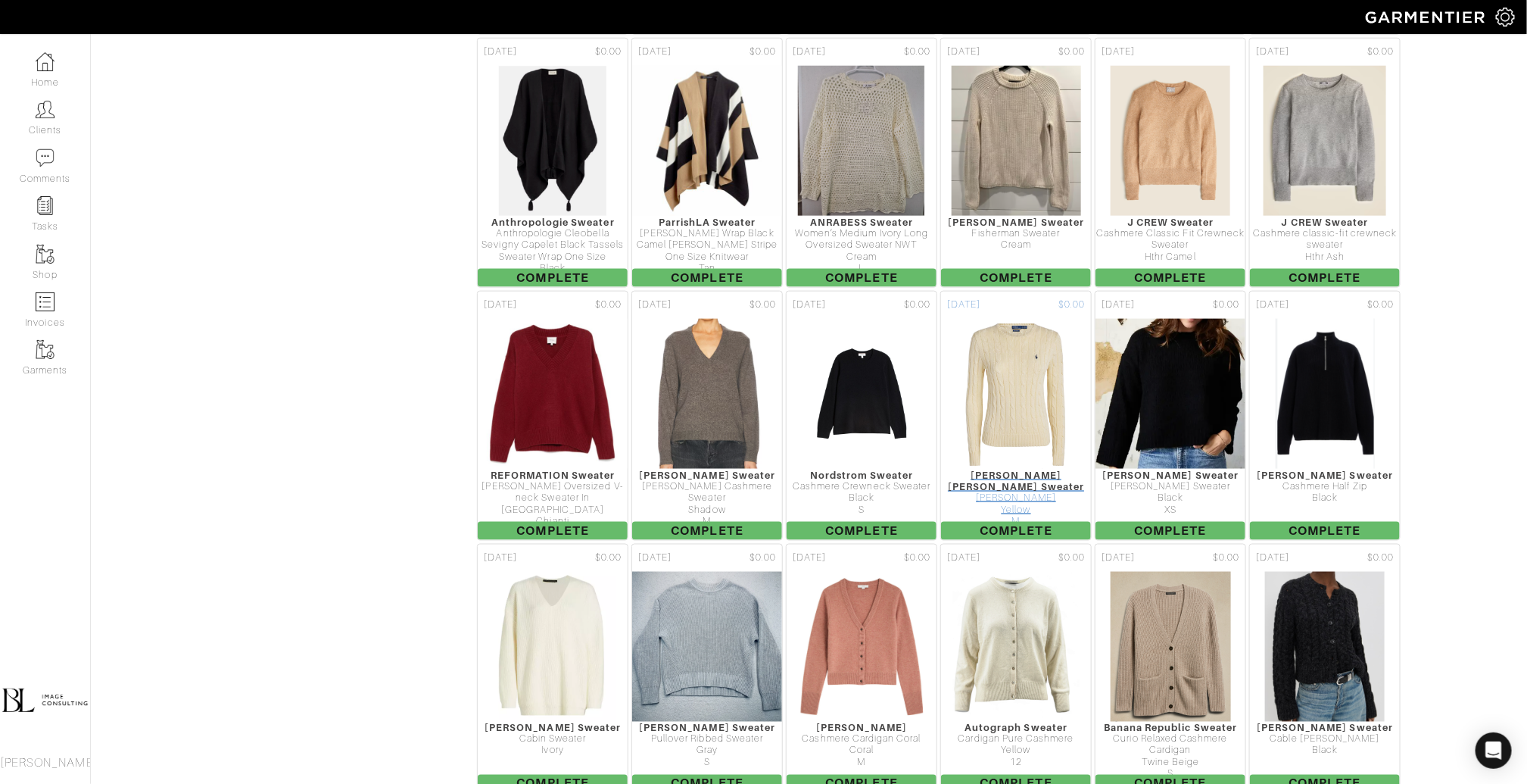
click at [1023, 336] on img at bounding box center [1017, 394] width 138 height 152
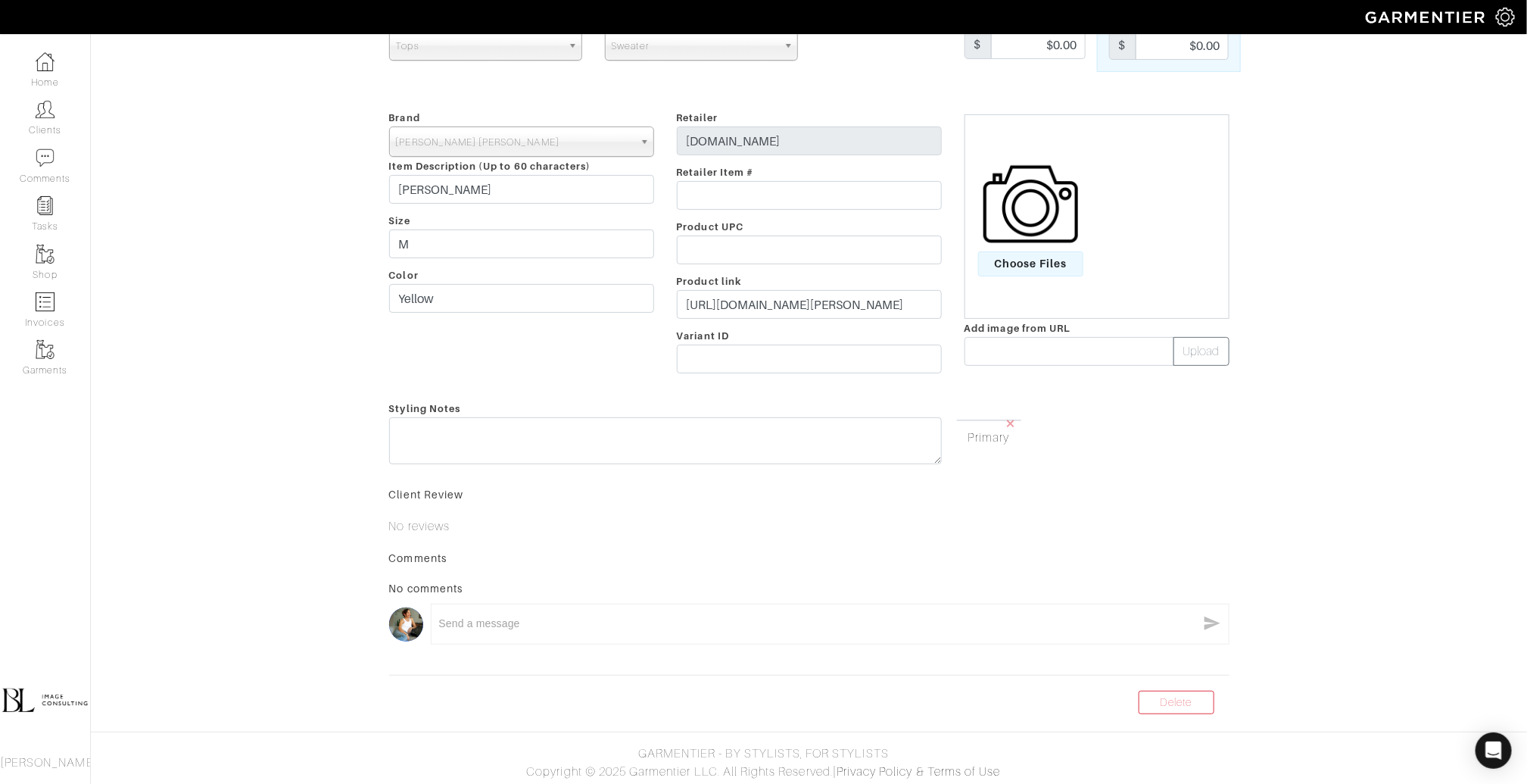
scroll to position [135, 0]
click at [1198, 702] on link "Delete" at bounding box center [1176, 699] width 76 height 23
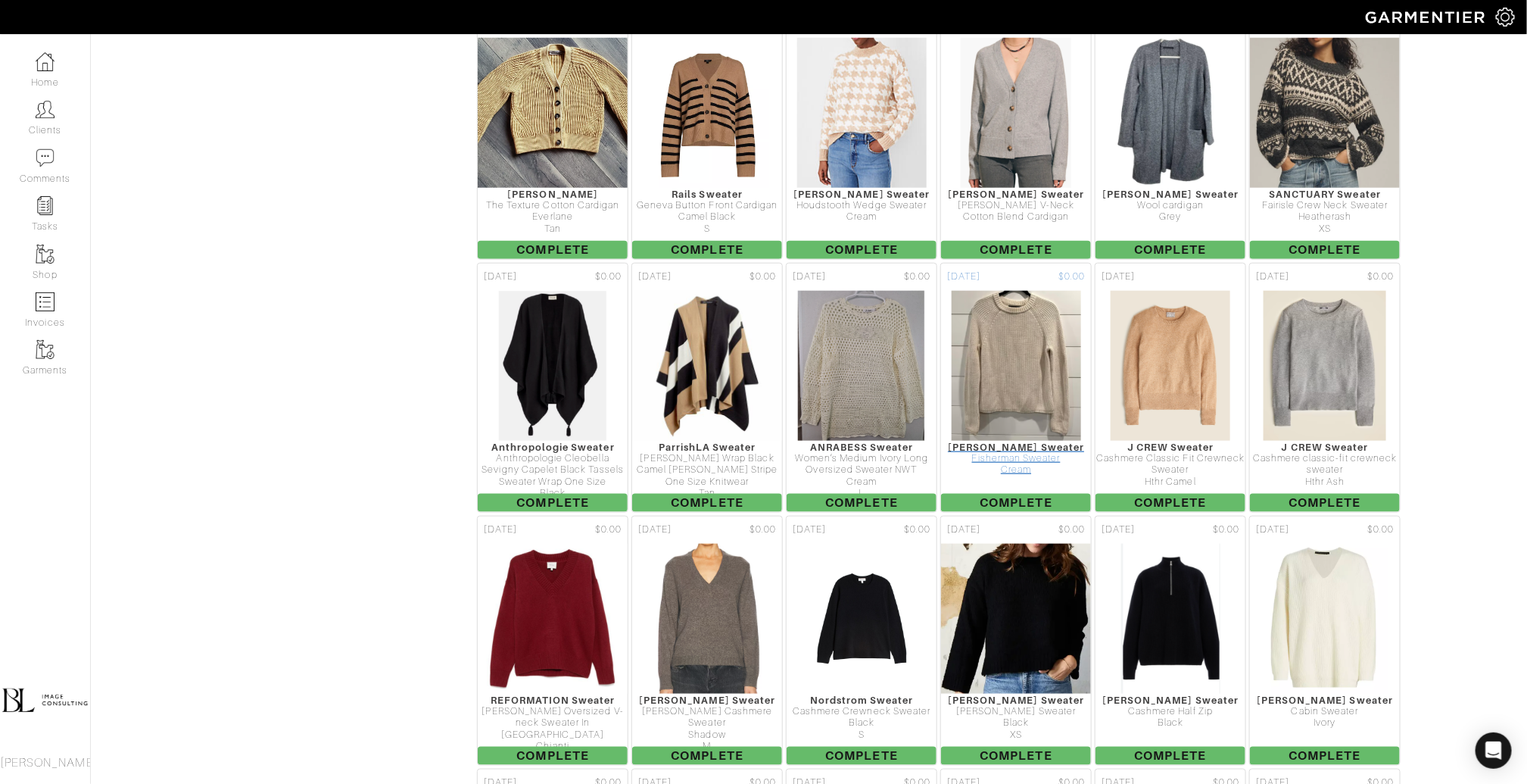
scroll to position [3744, 0]
click at [1199, 289] on img at bounding box center [1170, 365] width 121 height 152
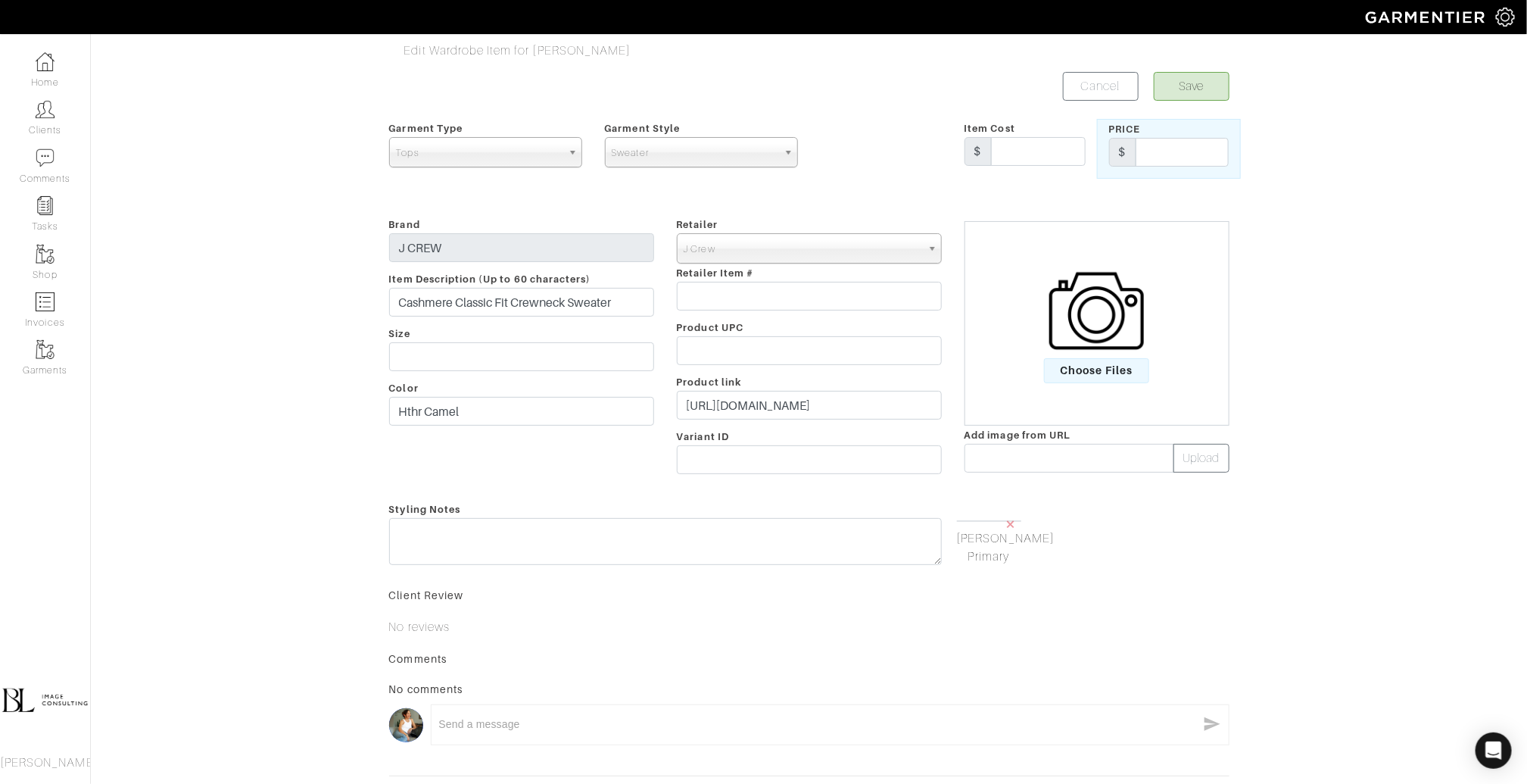
scroll to position [157, 0]
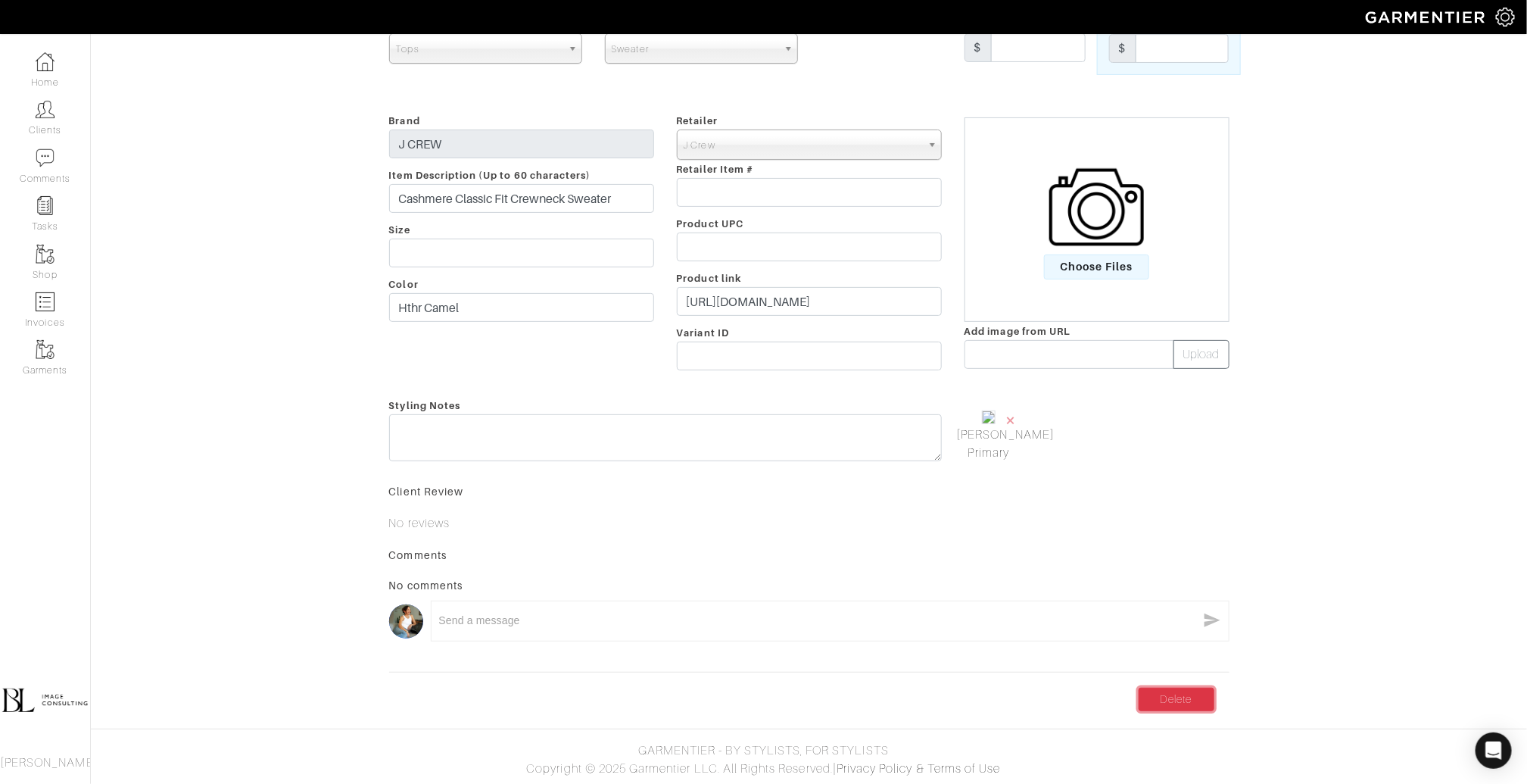
click at [1184, 701] on link "Delete" at bounding box center [1176, 699] width 76 height 23
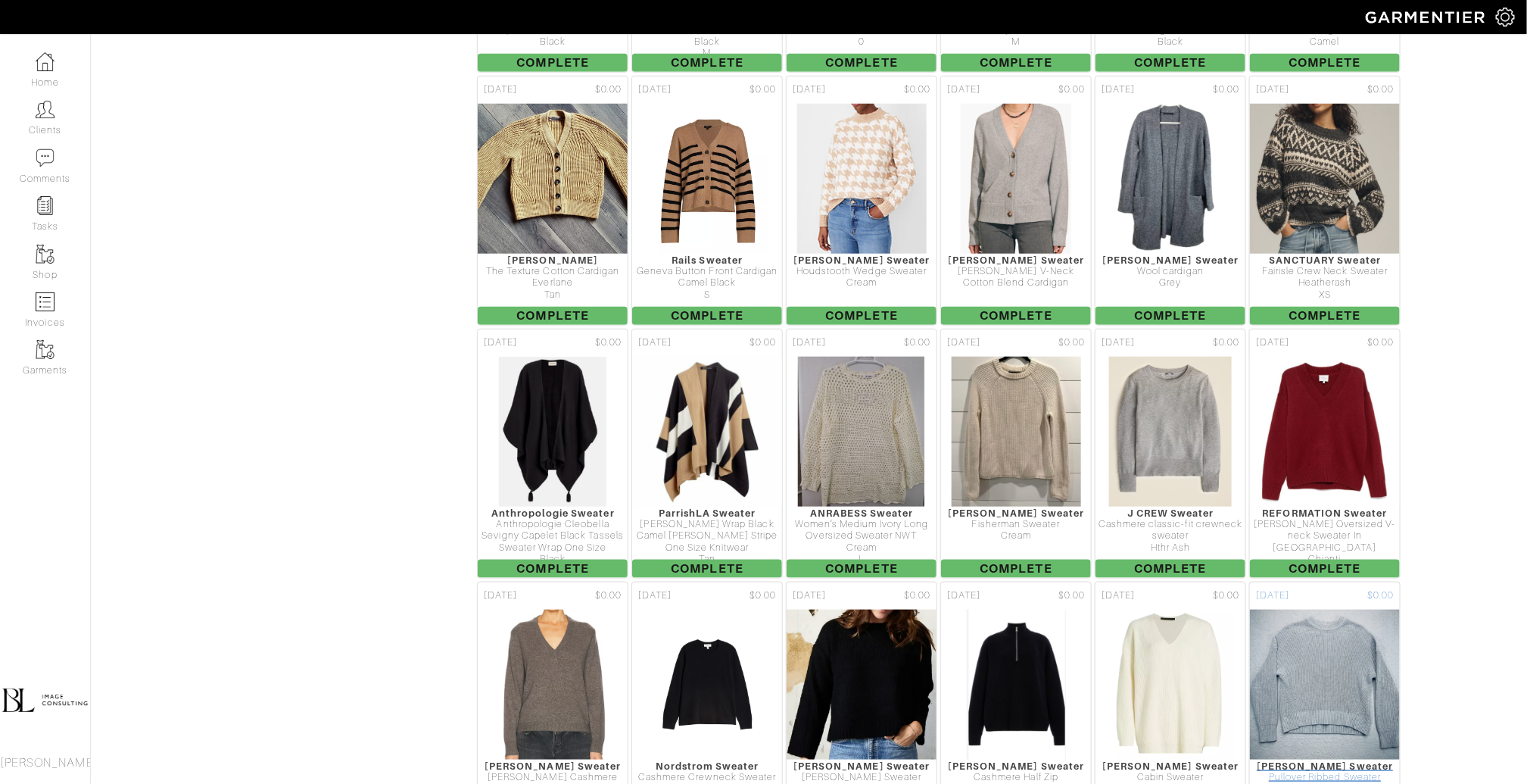
scroll to position [3676, 0]
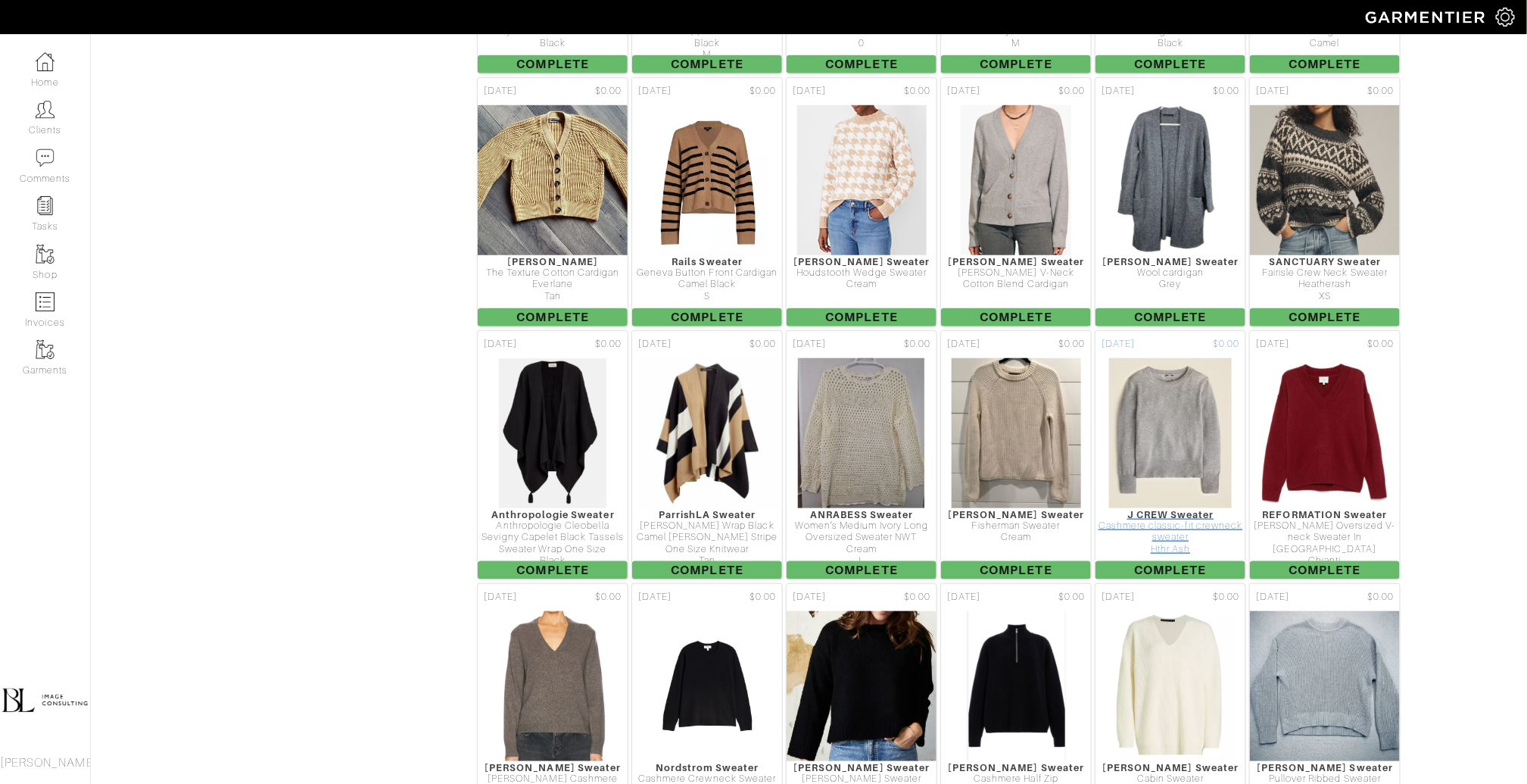
click at [1141, 357] on img at bounding box center [1170, 433] width 124 height 152
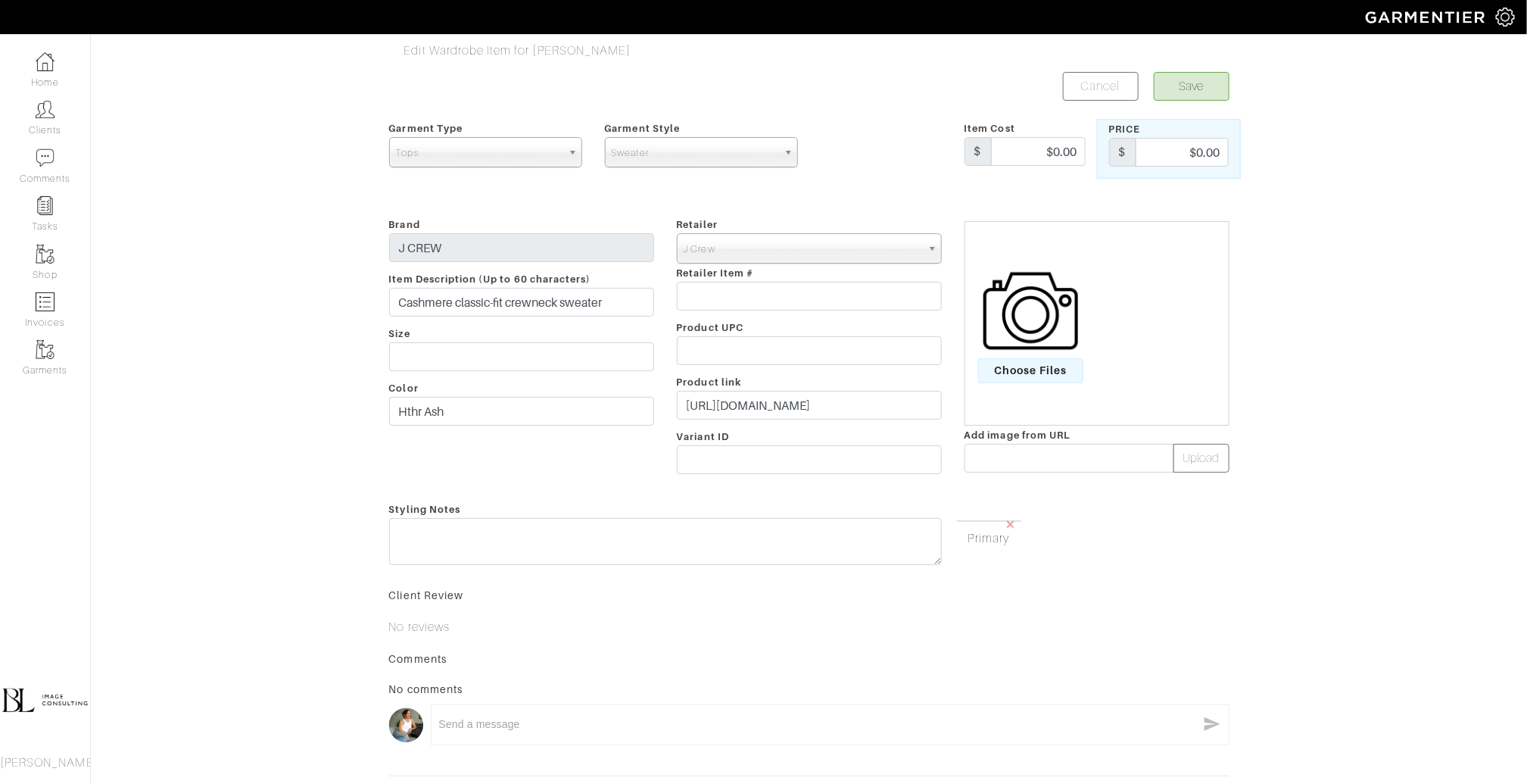
scroll to position [137, 0]
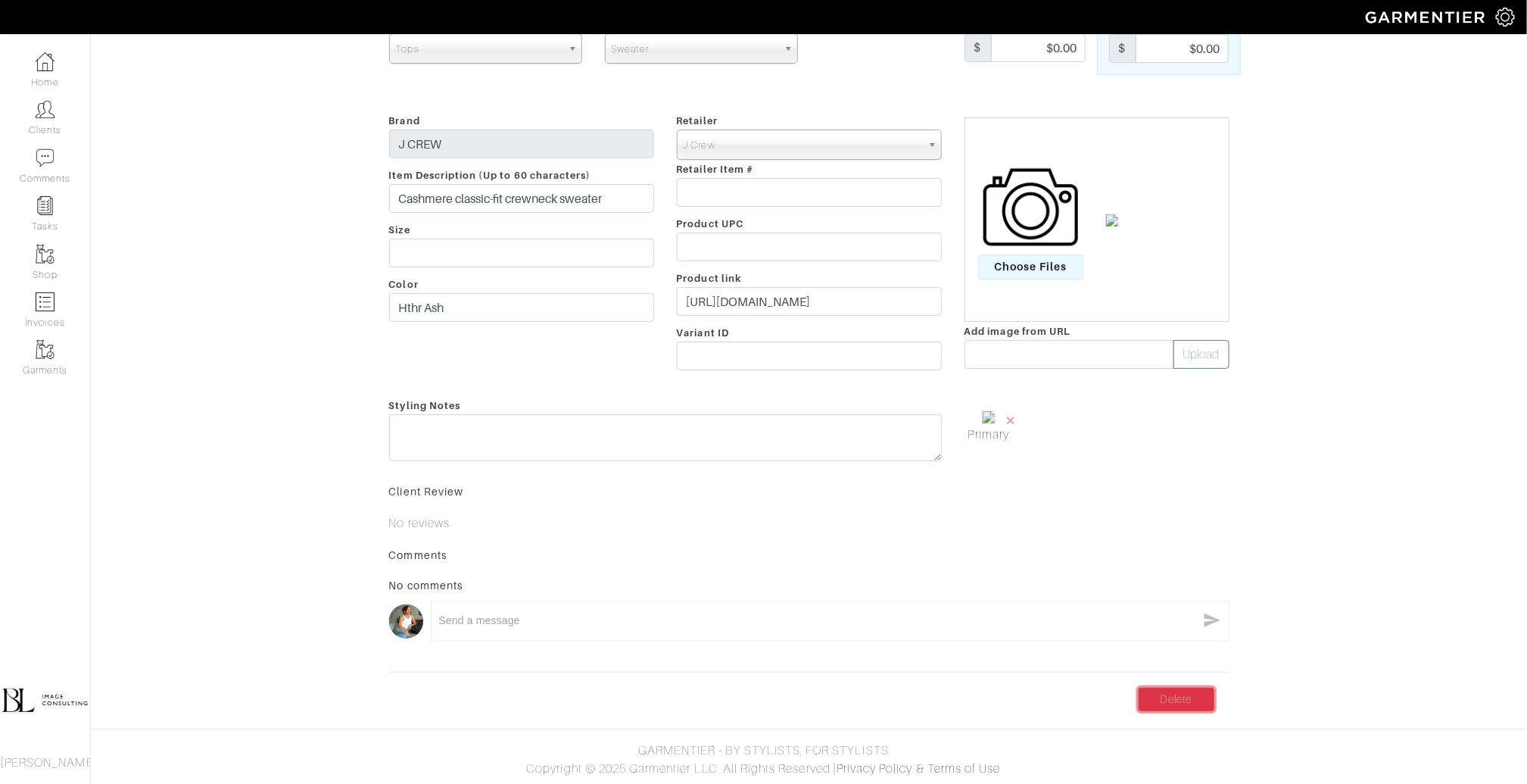
click at [1187, 701] on link "Delete" at bounding box center [1176, 699] width 76 height 23
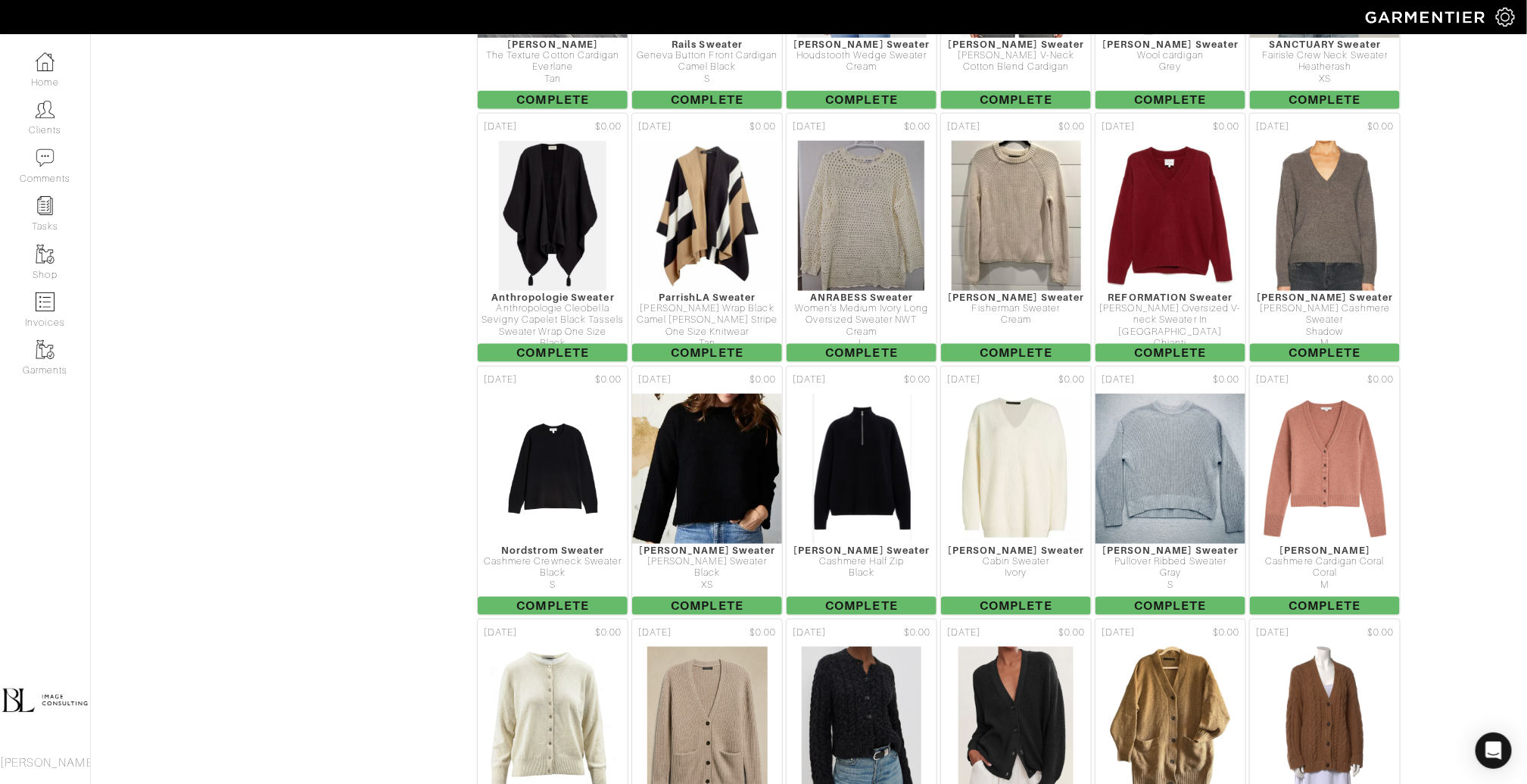
scroll to position [3896, 0]
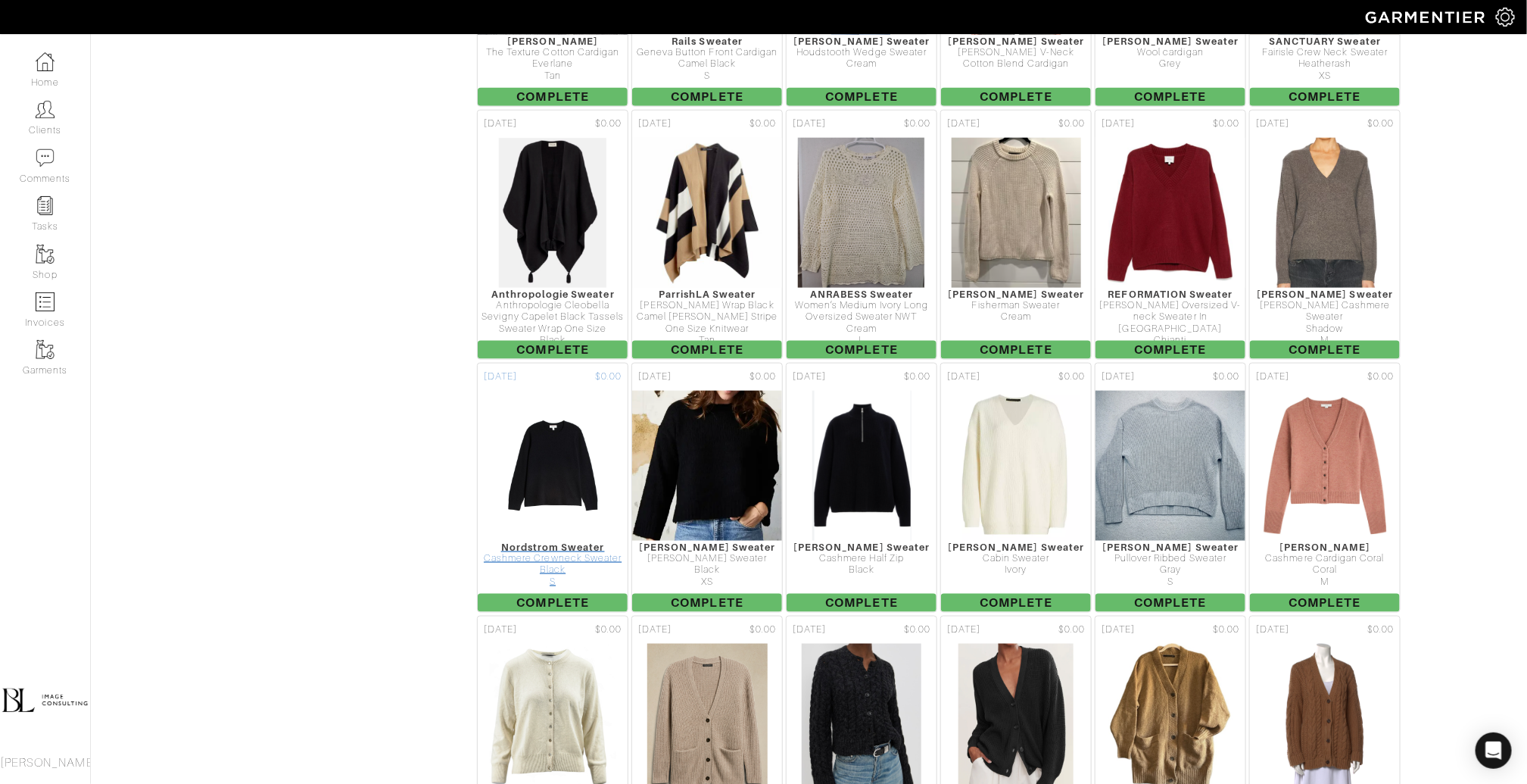
click at [519, 427] on img at bounding box center [553, 466] width 99 height 152
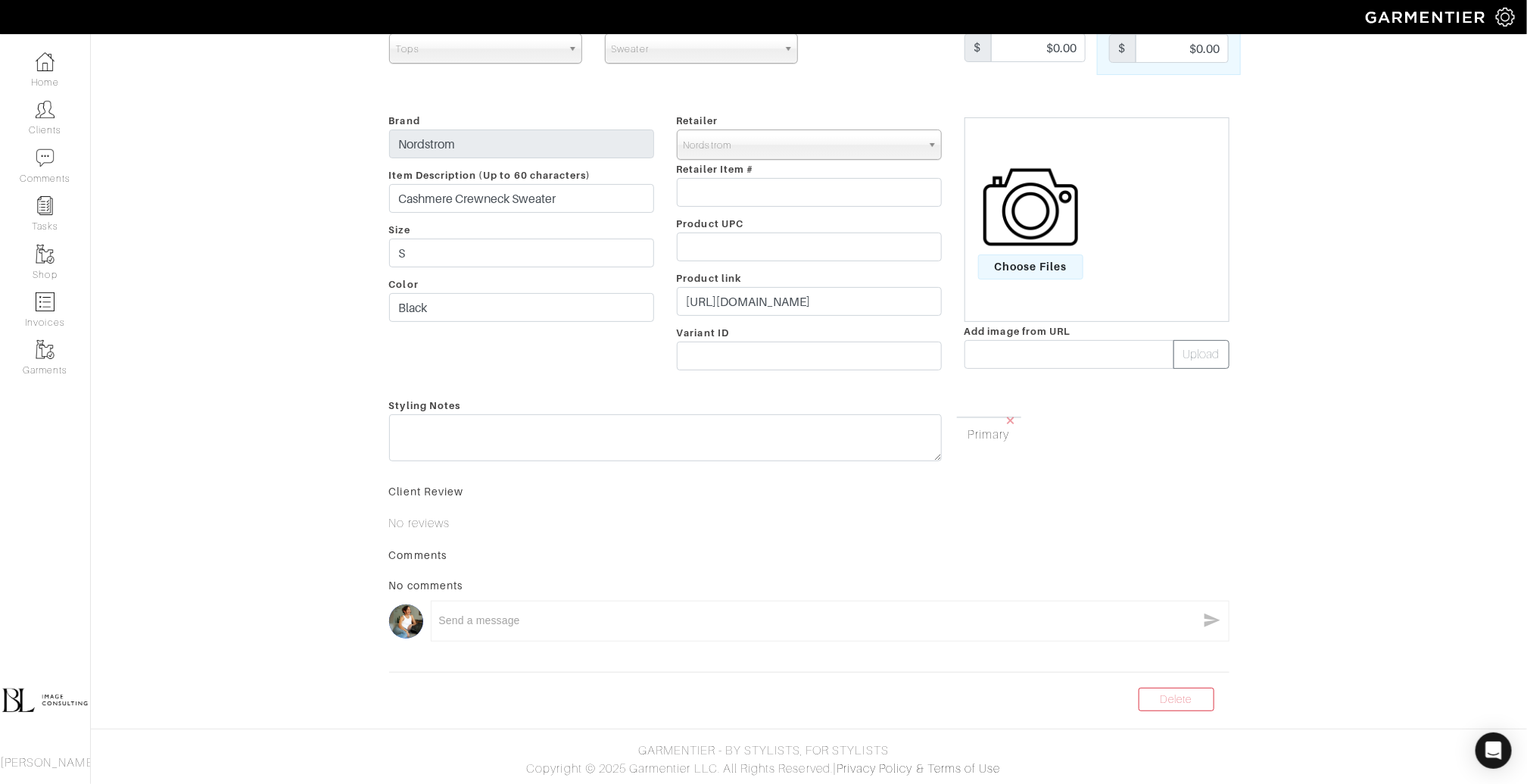
scroll to position [157, 0]
click at [1175, 688] on link "Delete" at bounding box center [1176, 699] width 76 height 23
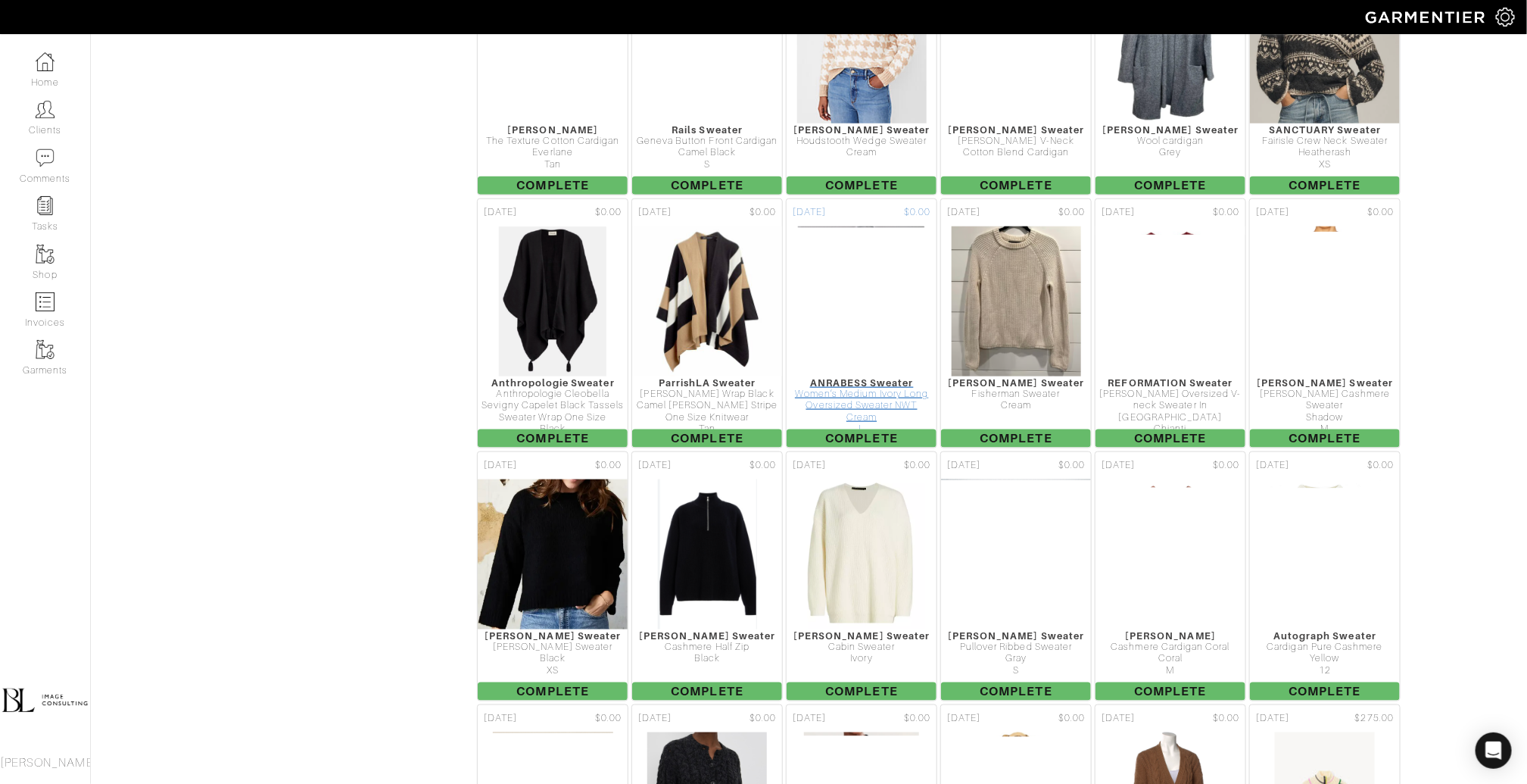
scroll to position [3823, 0]
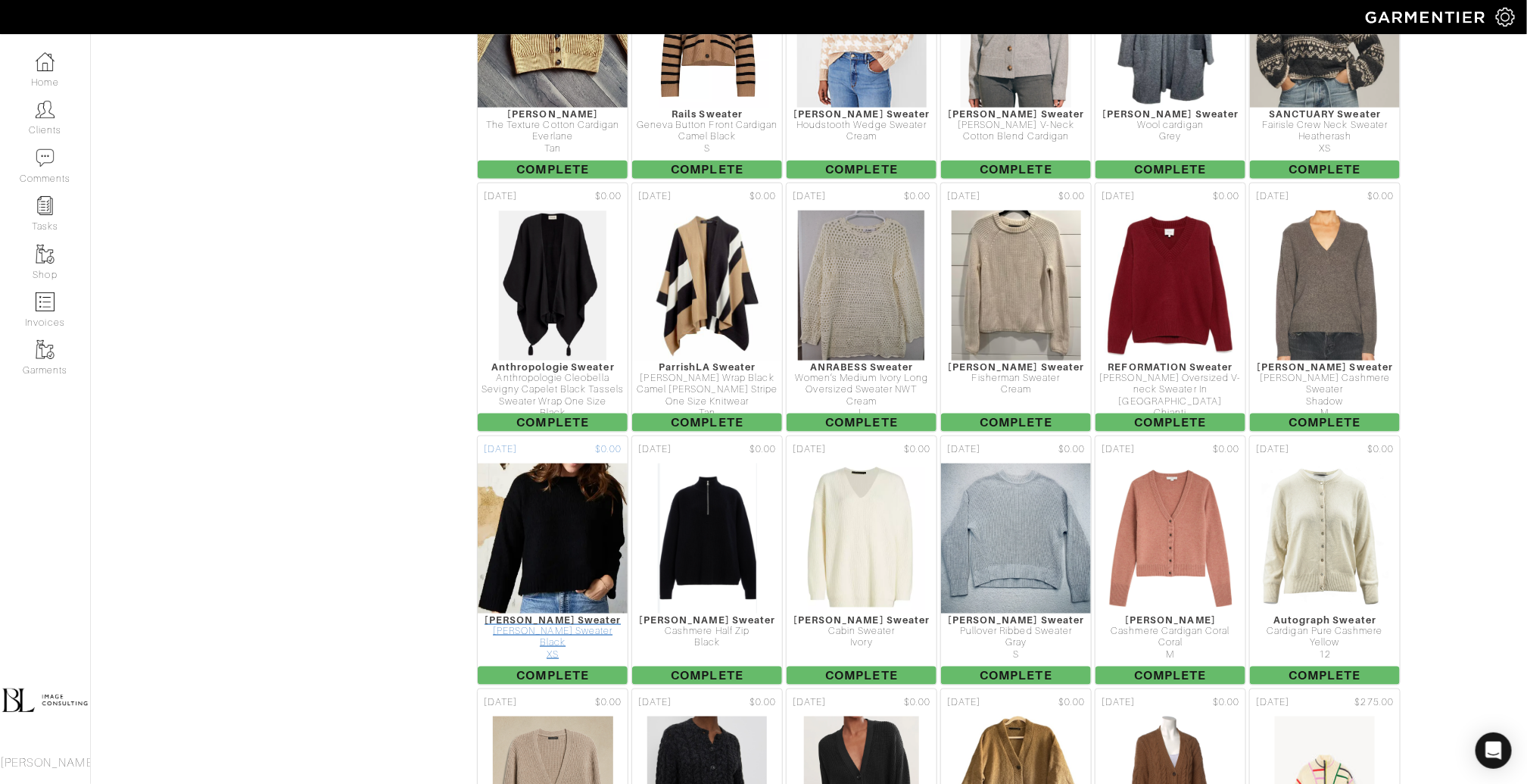
click at [509, 470] on img at bounding box center [553, 538] width 159 height 152
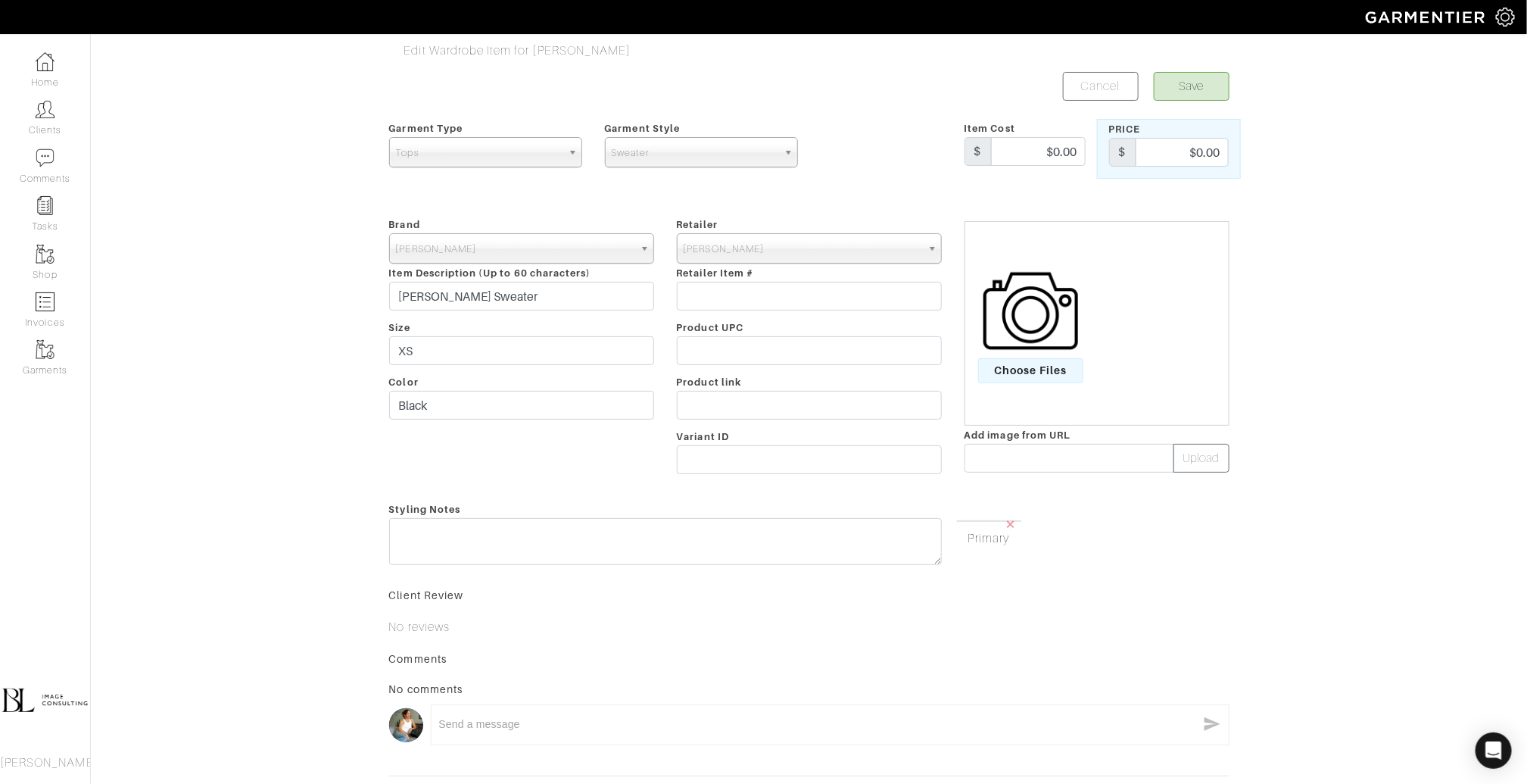
scroll to position [120, 0]
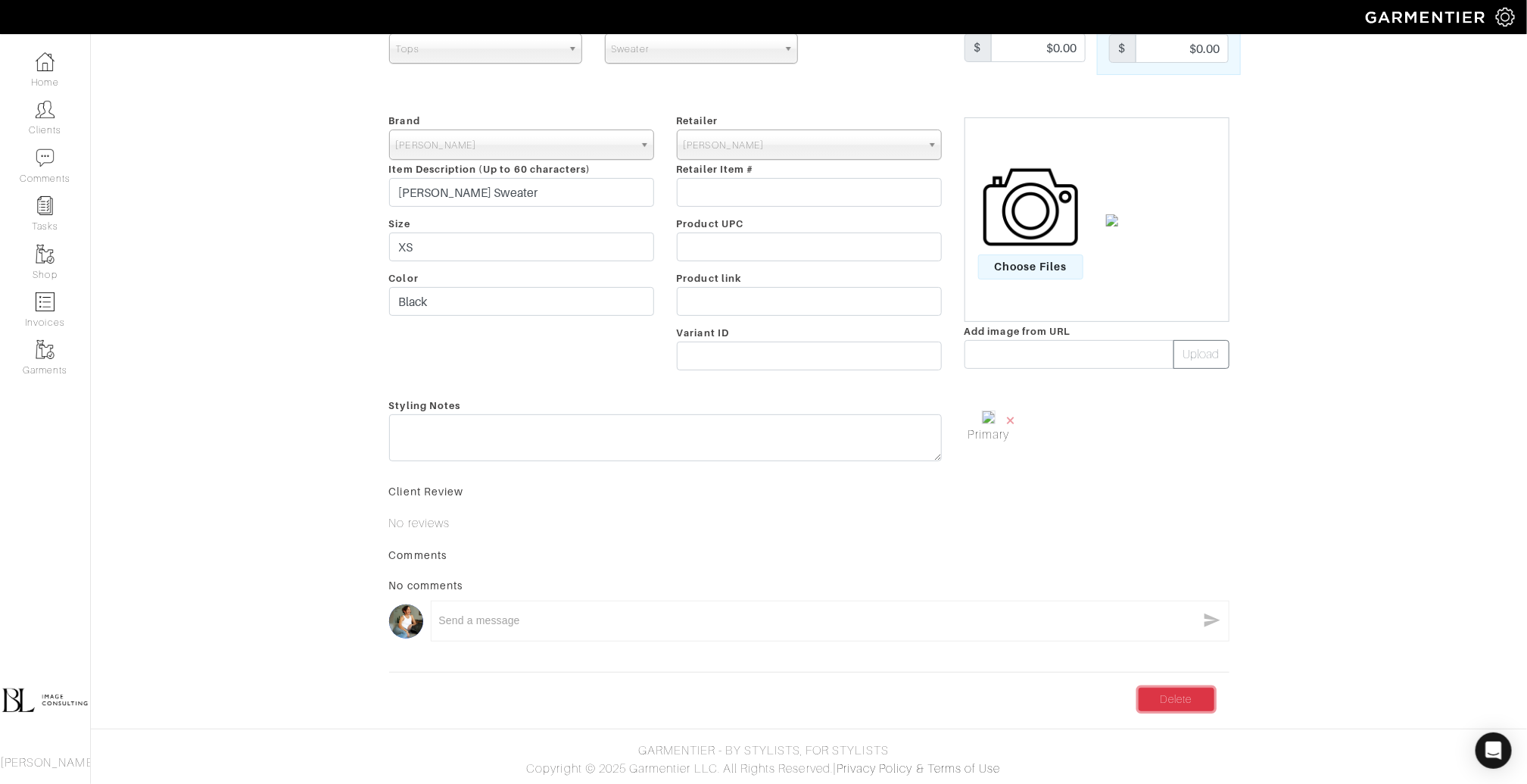
click at [1187, 694] on link "Delete" at bounding box center [1176, 699] width 76 height 23
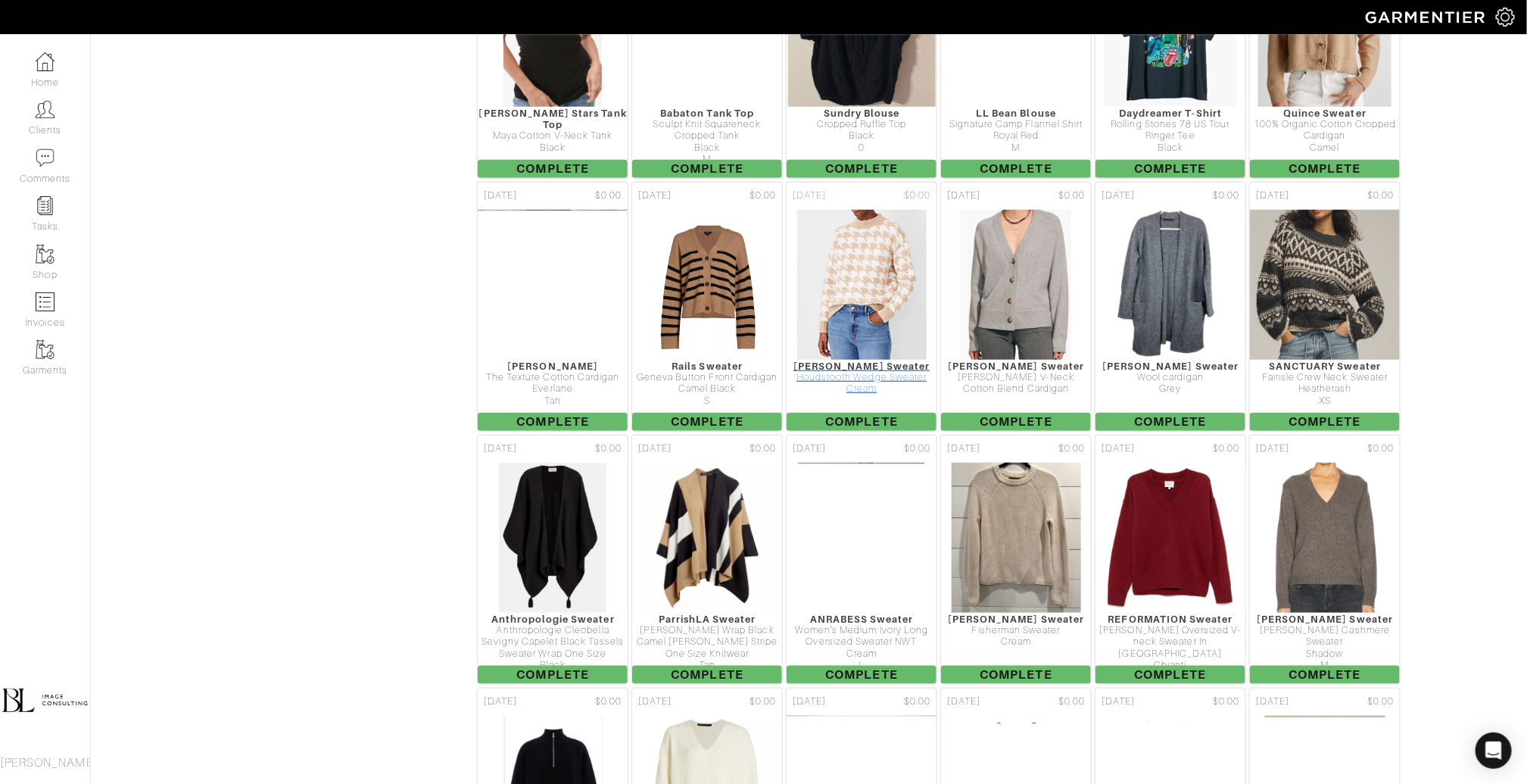
scroll to position [3584, 0]
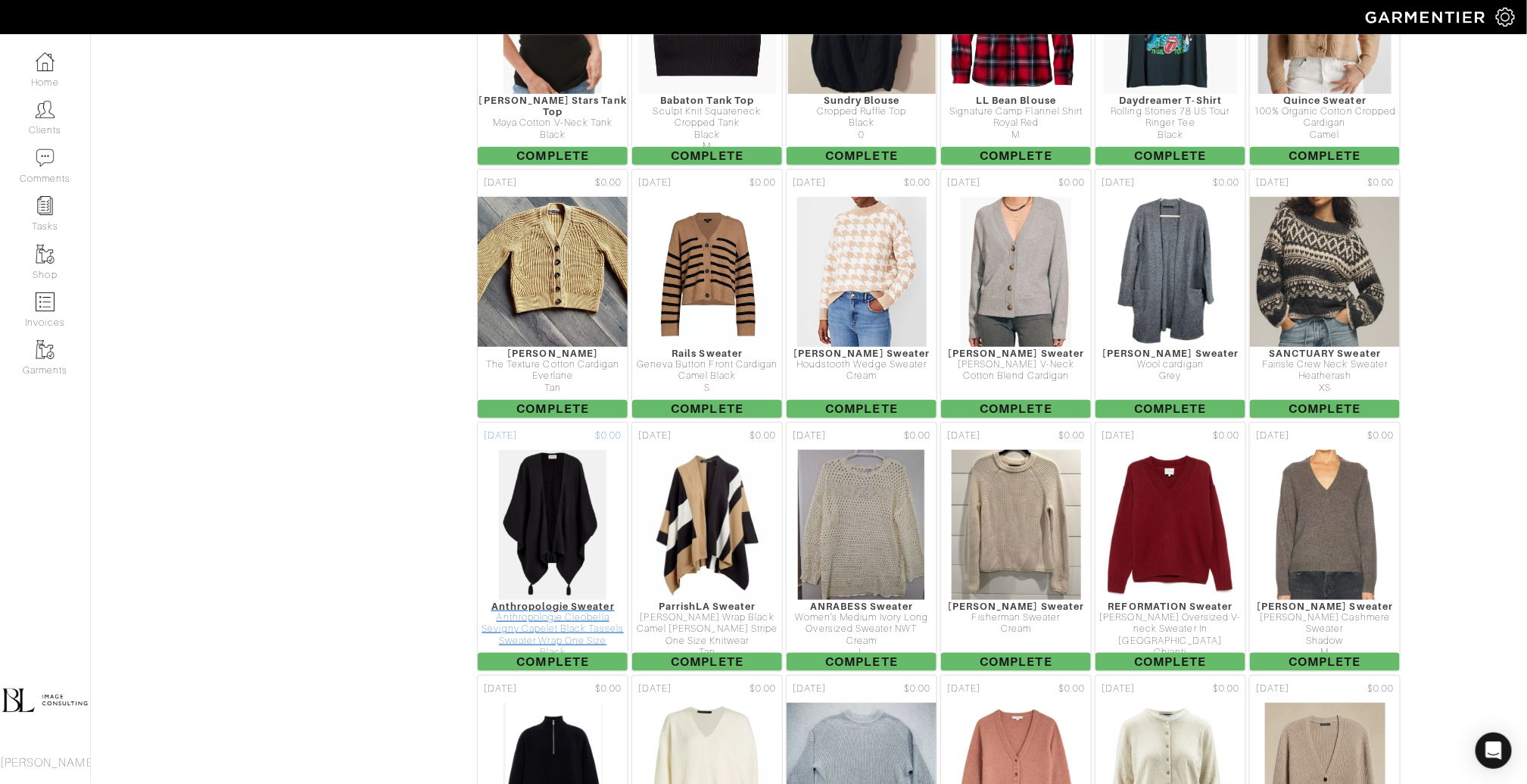
click at [592, 468] on img at bounding box center [553, 525] width 109 height 152
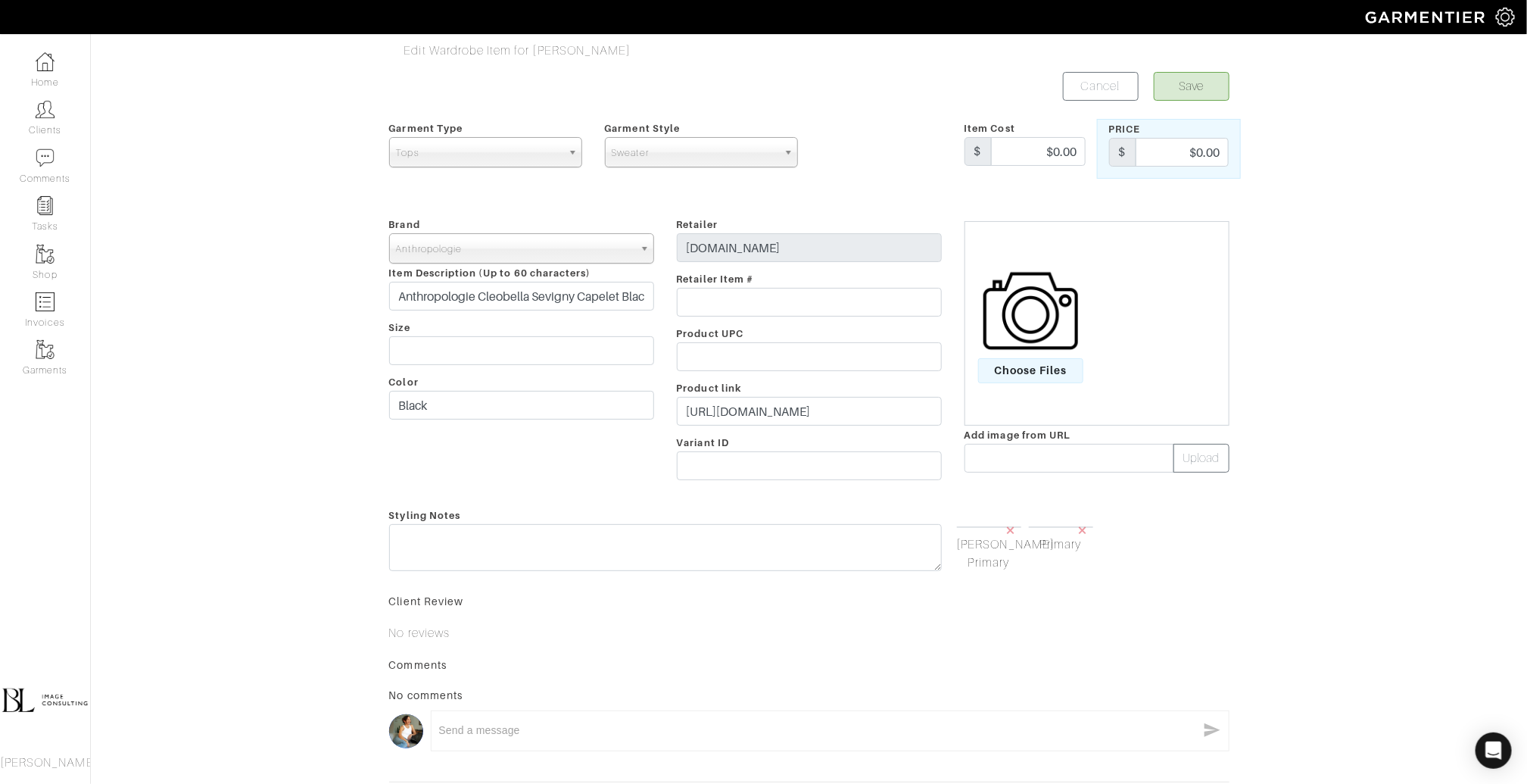
scroll to position [154, 0]
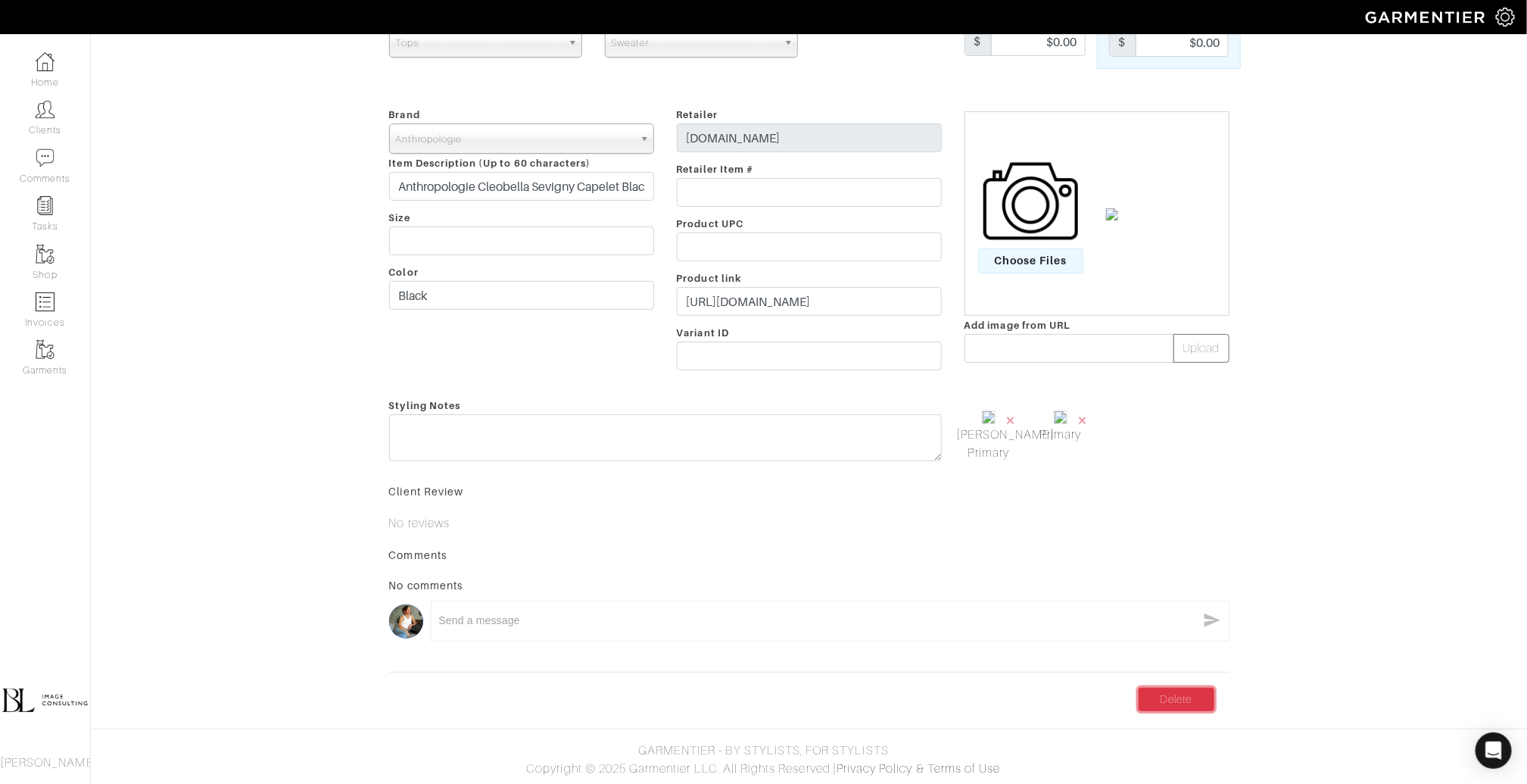
click at [1195, 700] on link "Delete" at bounding box center [1176, 699] width 76 height 23
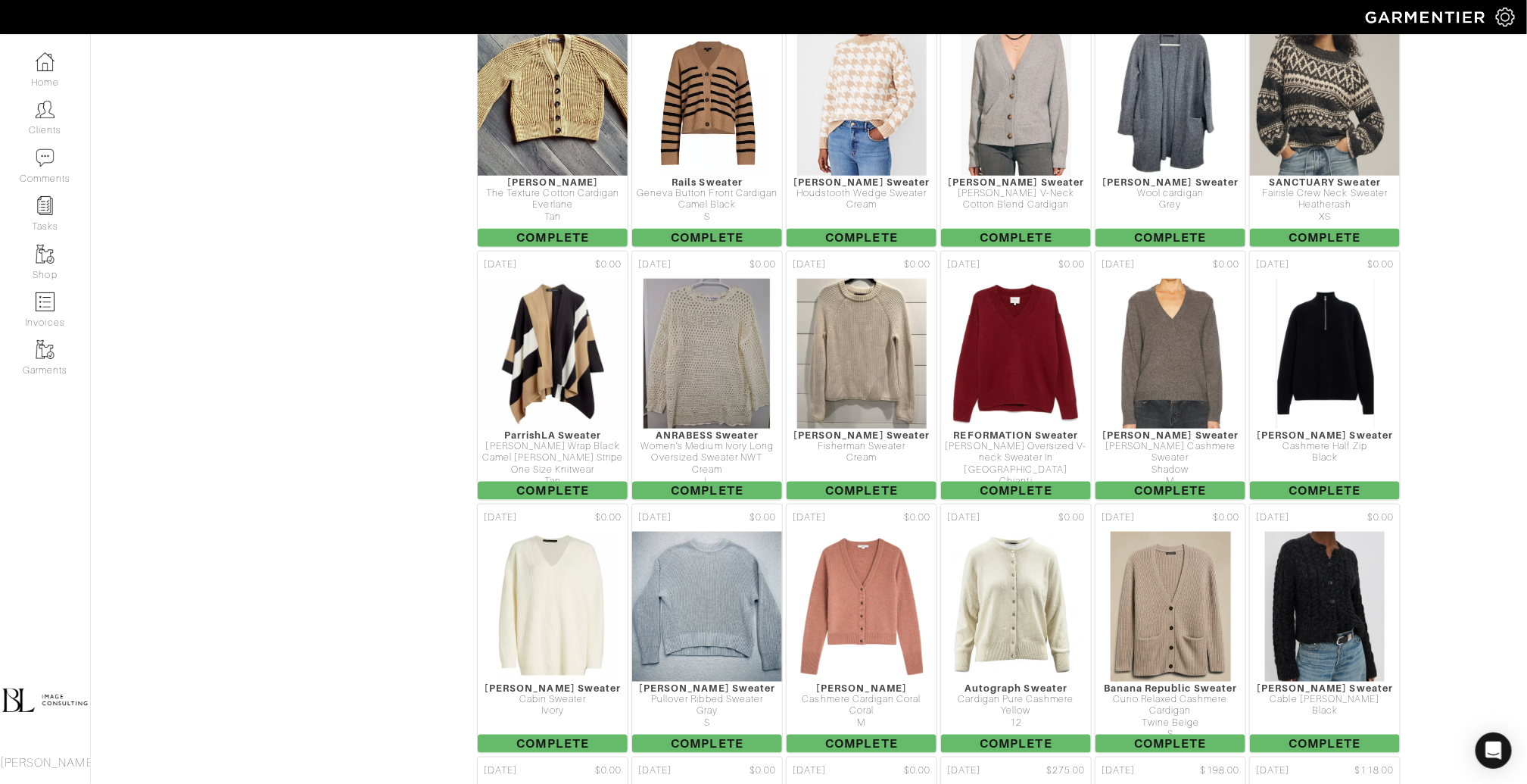
scroll to position [3759, 0]
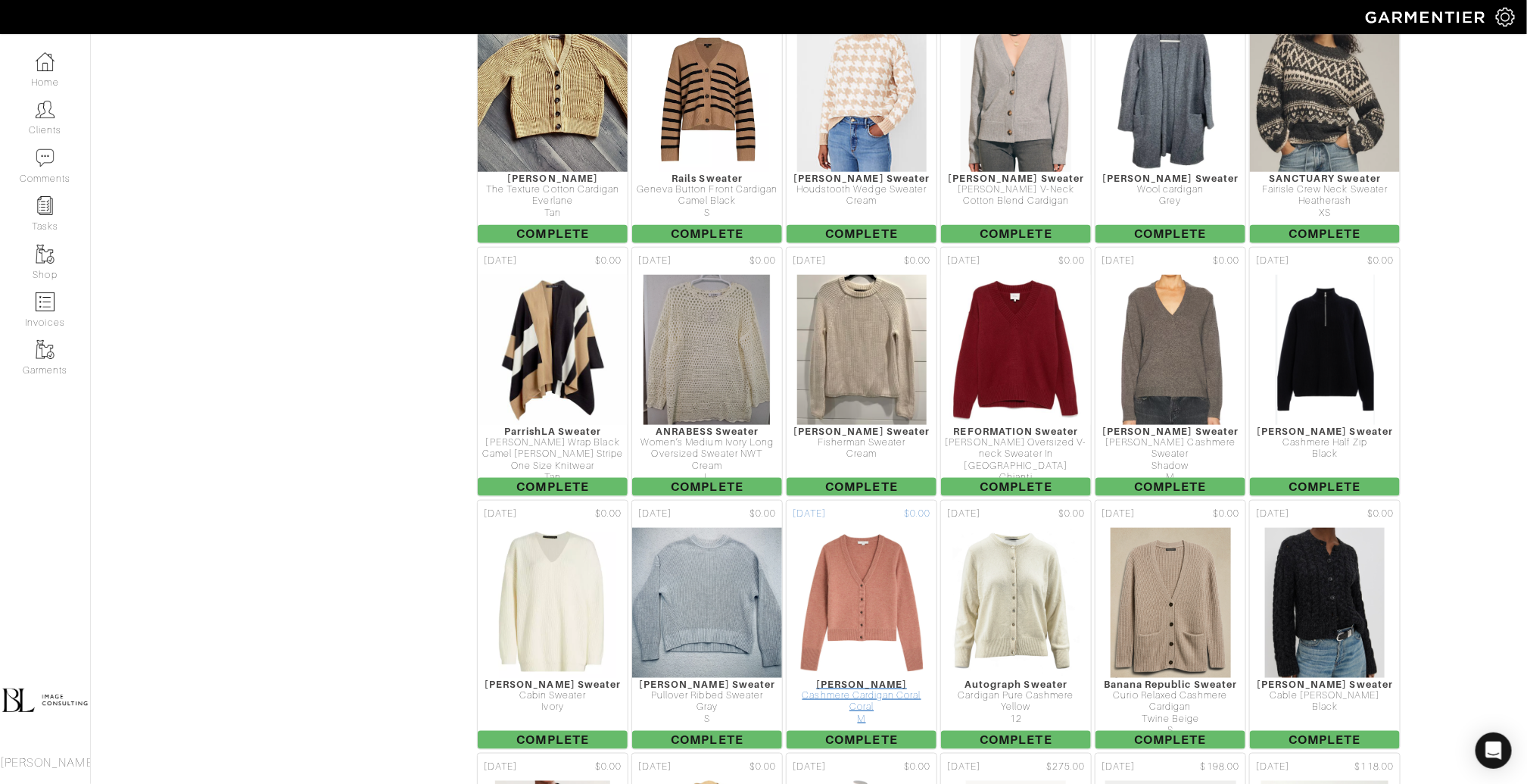
click at [866, 546] on img at bounding box center [862, 602] width 127 height 152
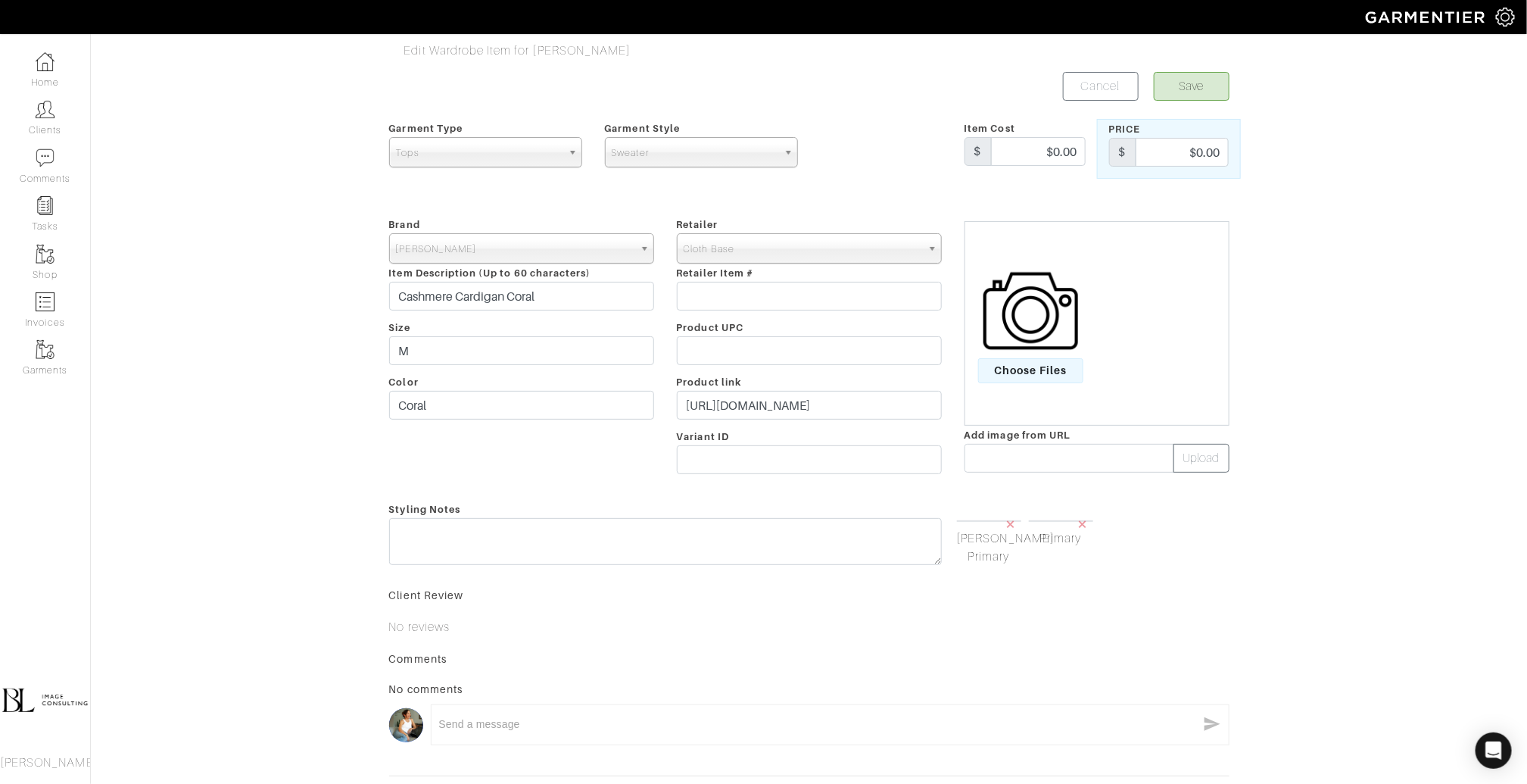
scroll to position [166, 0]
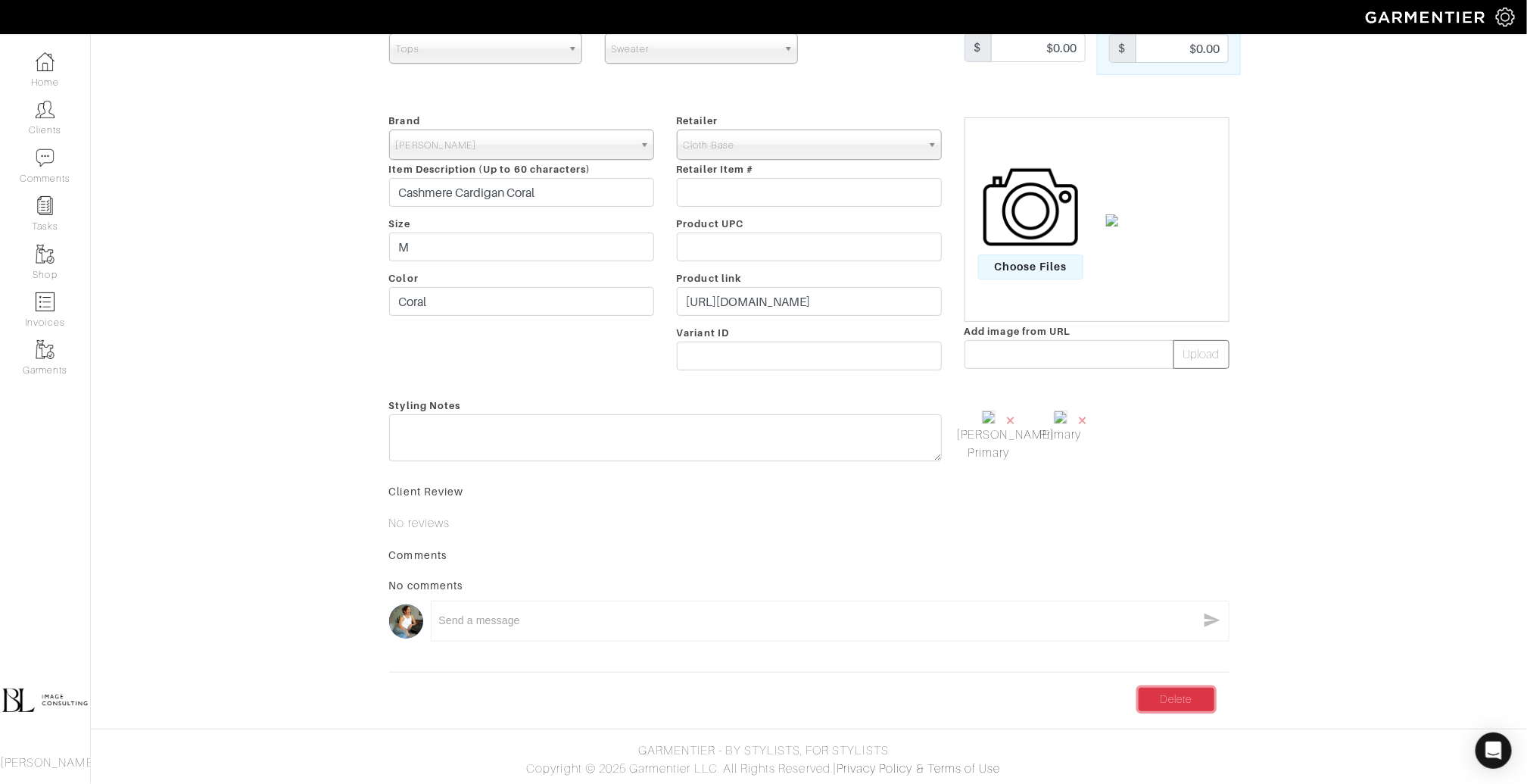
click at [1156, 698] on link "Delete" at bounding box center [1176, 699] width 76 height 23
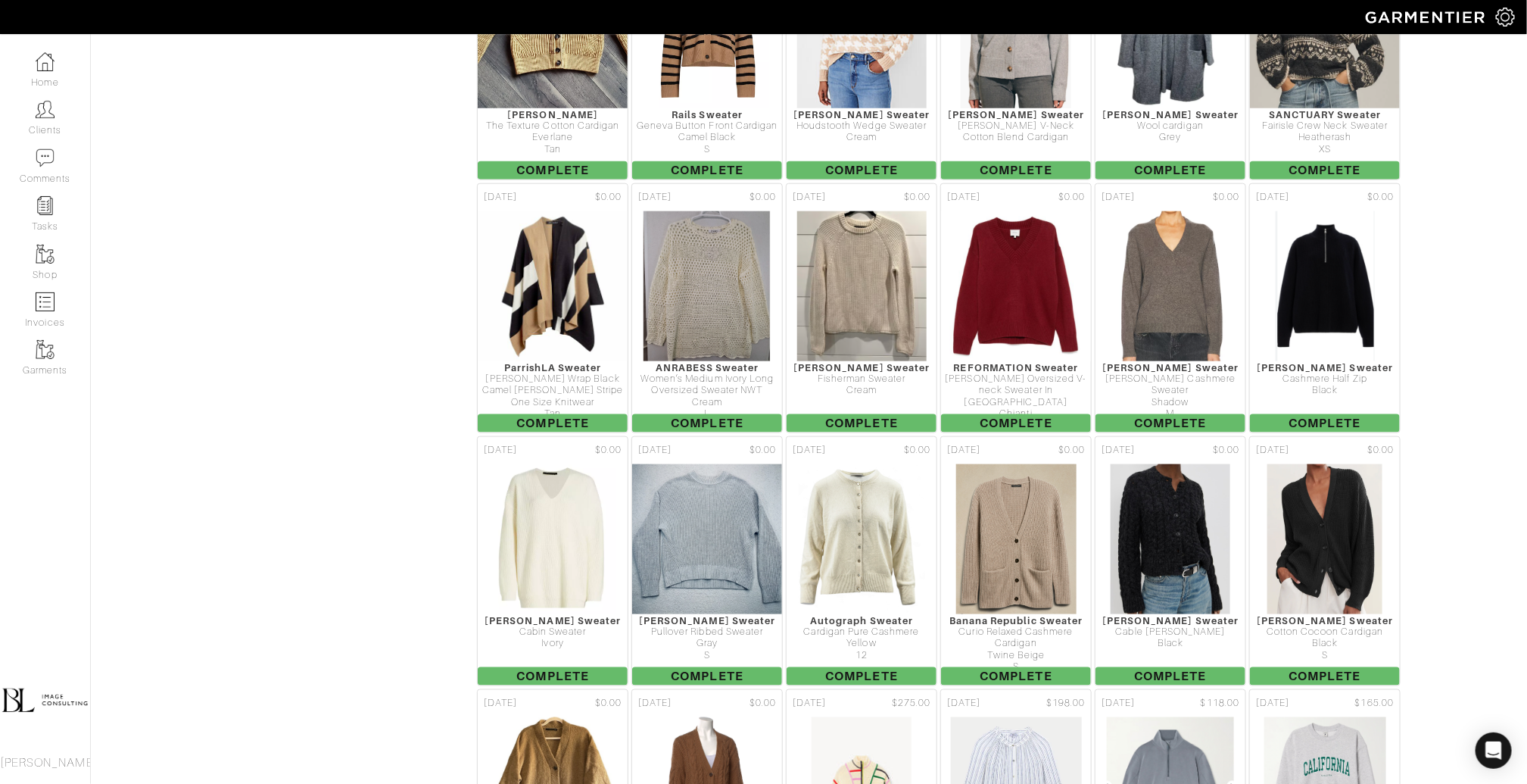
scroll to position [3827, 0]
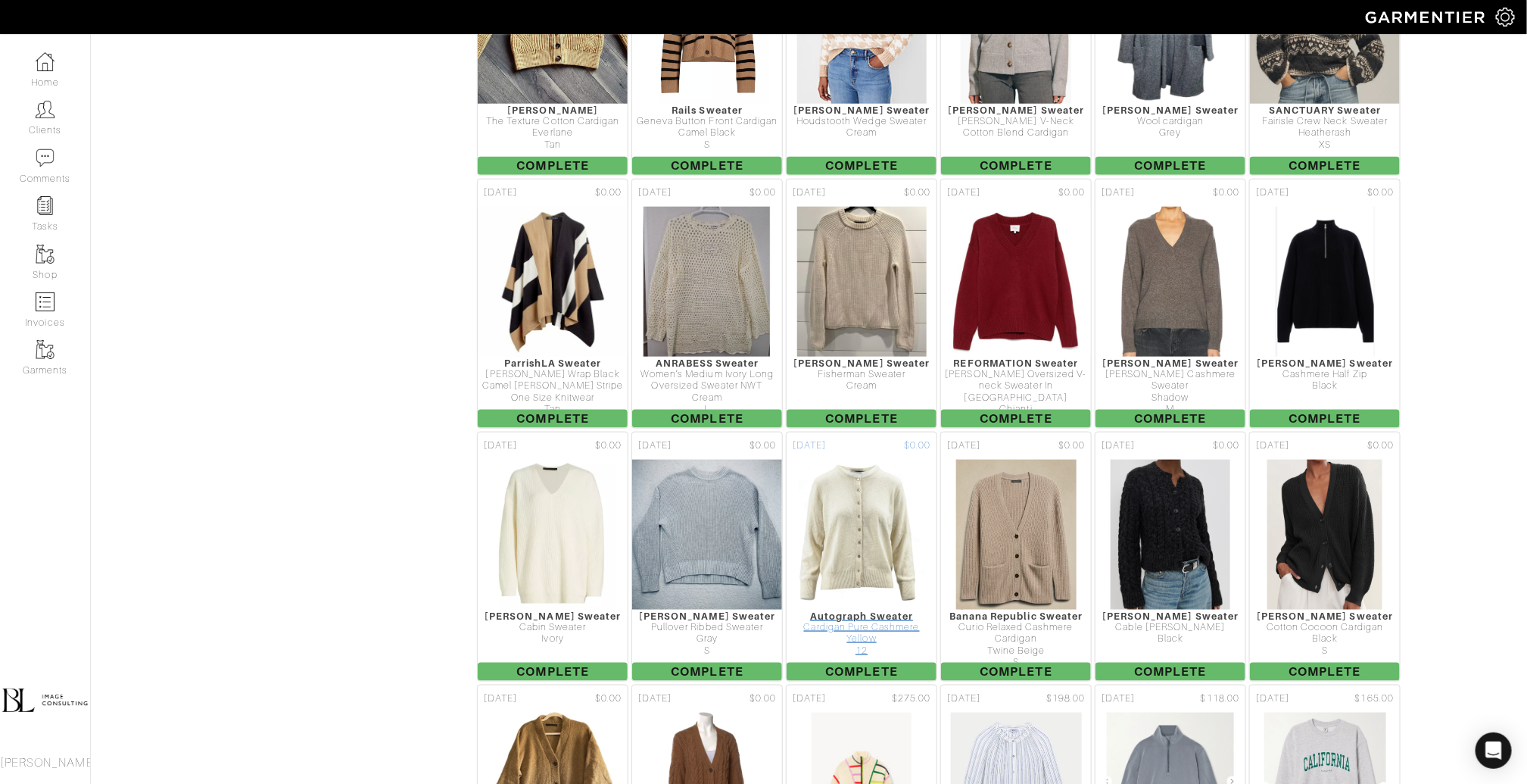
click at [872, 459] on img at bounding box center [862, 535] width 128 height 152
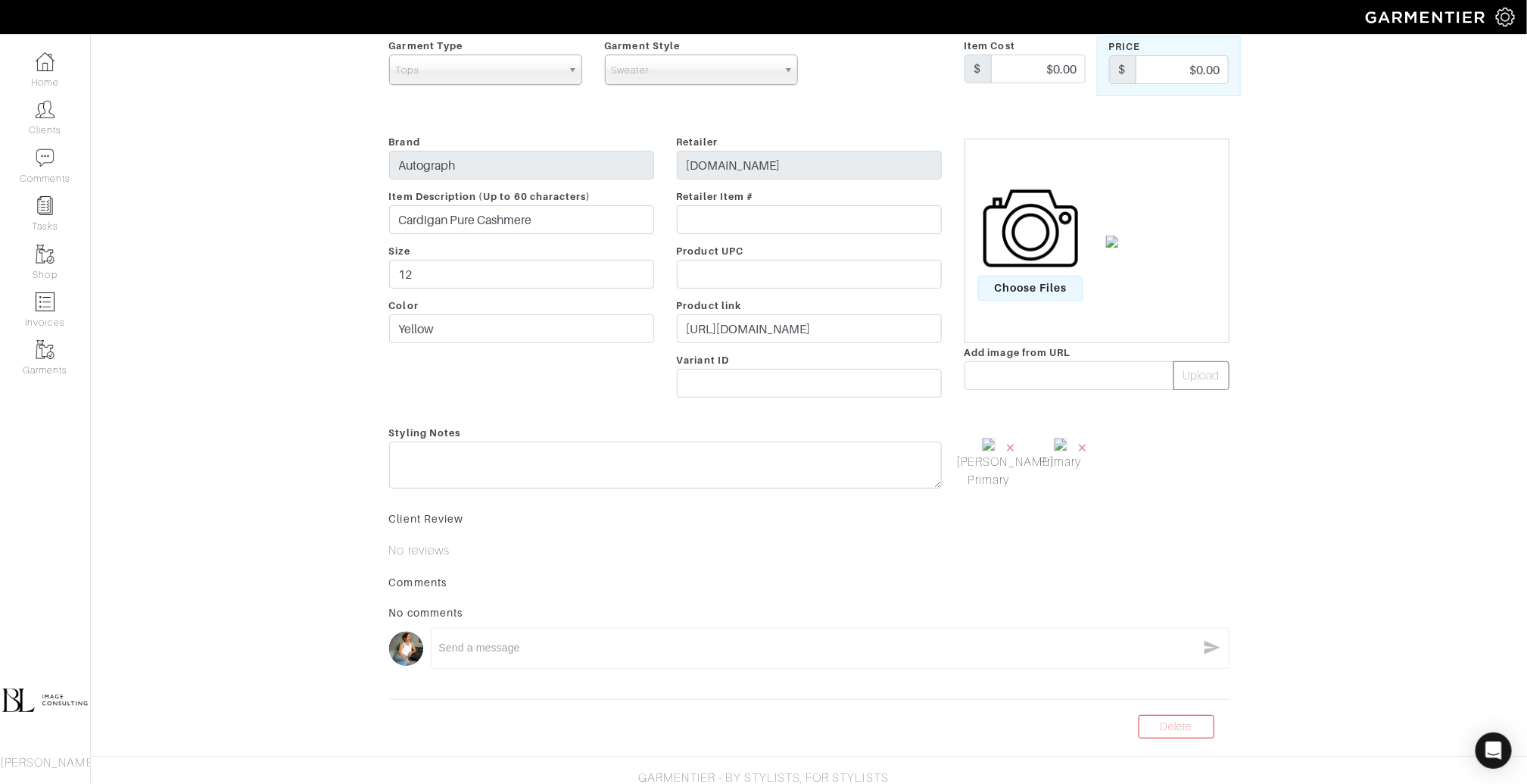
scroll to position [147, 0]
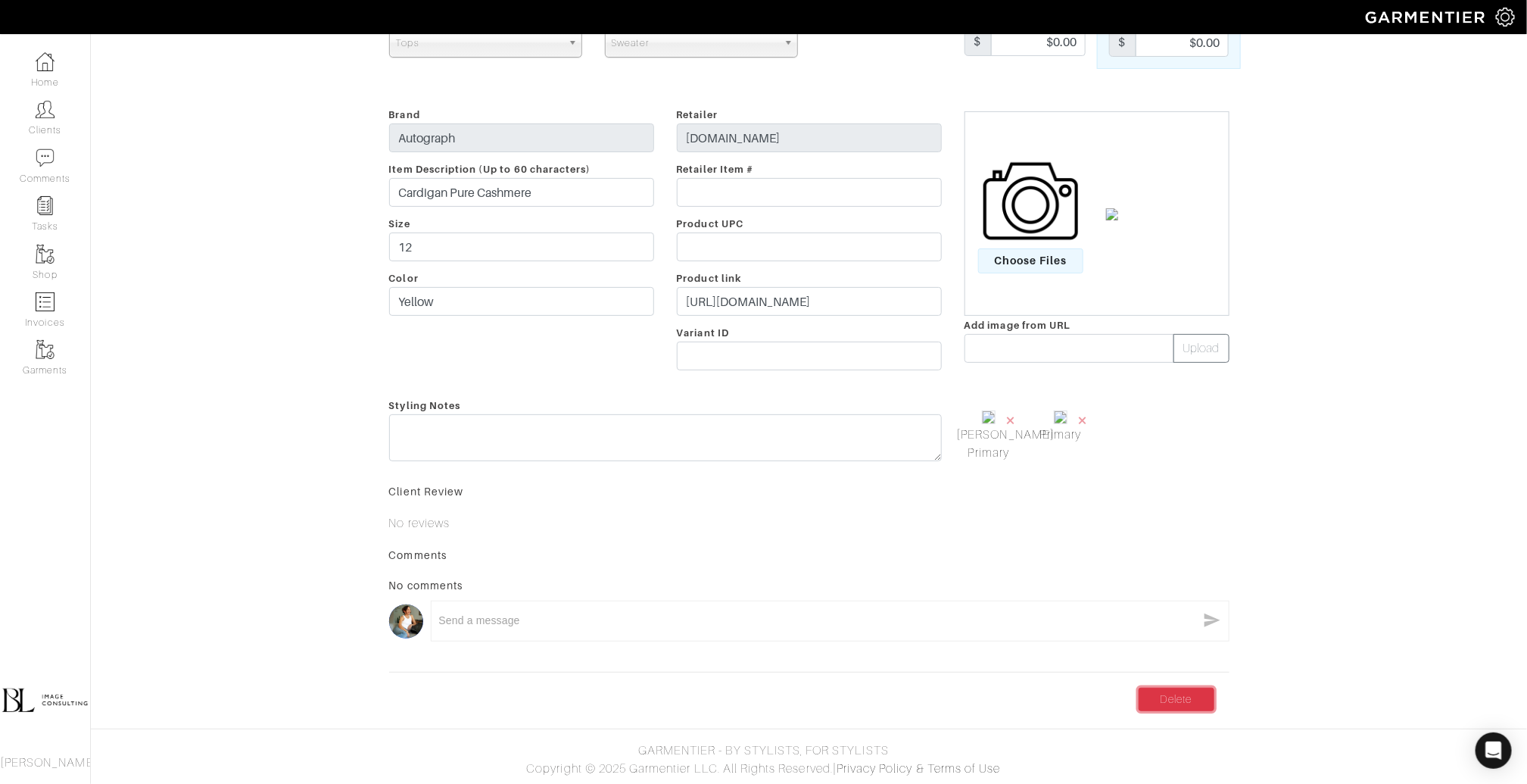
click at [1194, 695] on link "Delete" at bounding box center [1176, 699] width 76 height 23
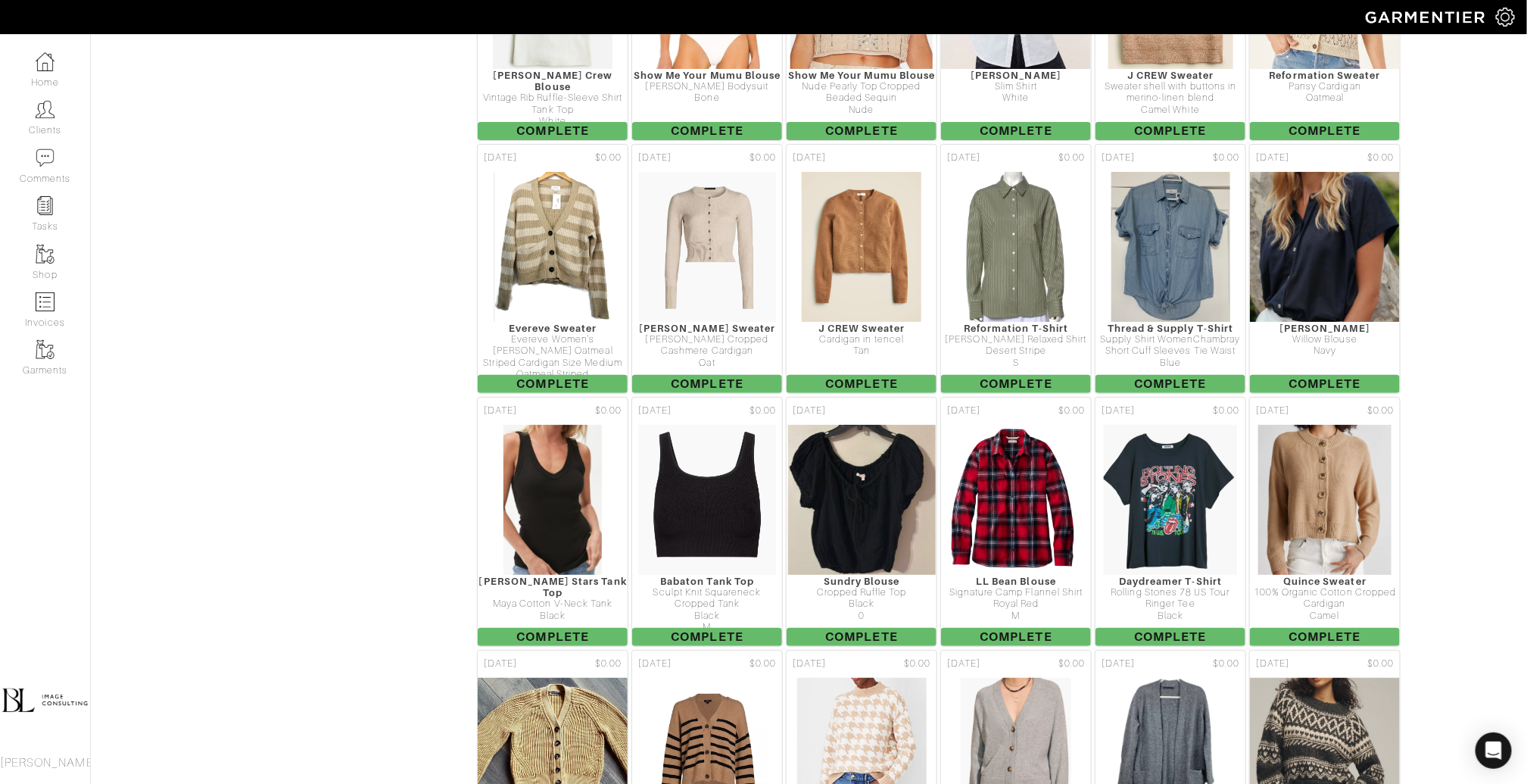
scroll to position [3108, 0]
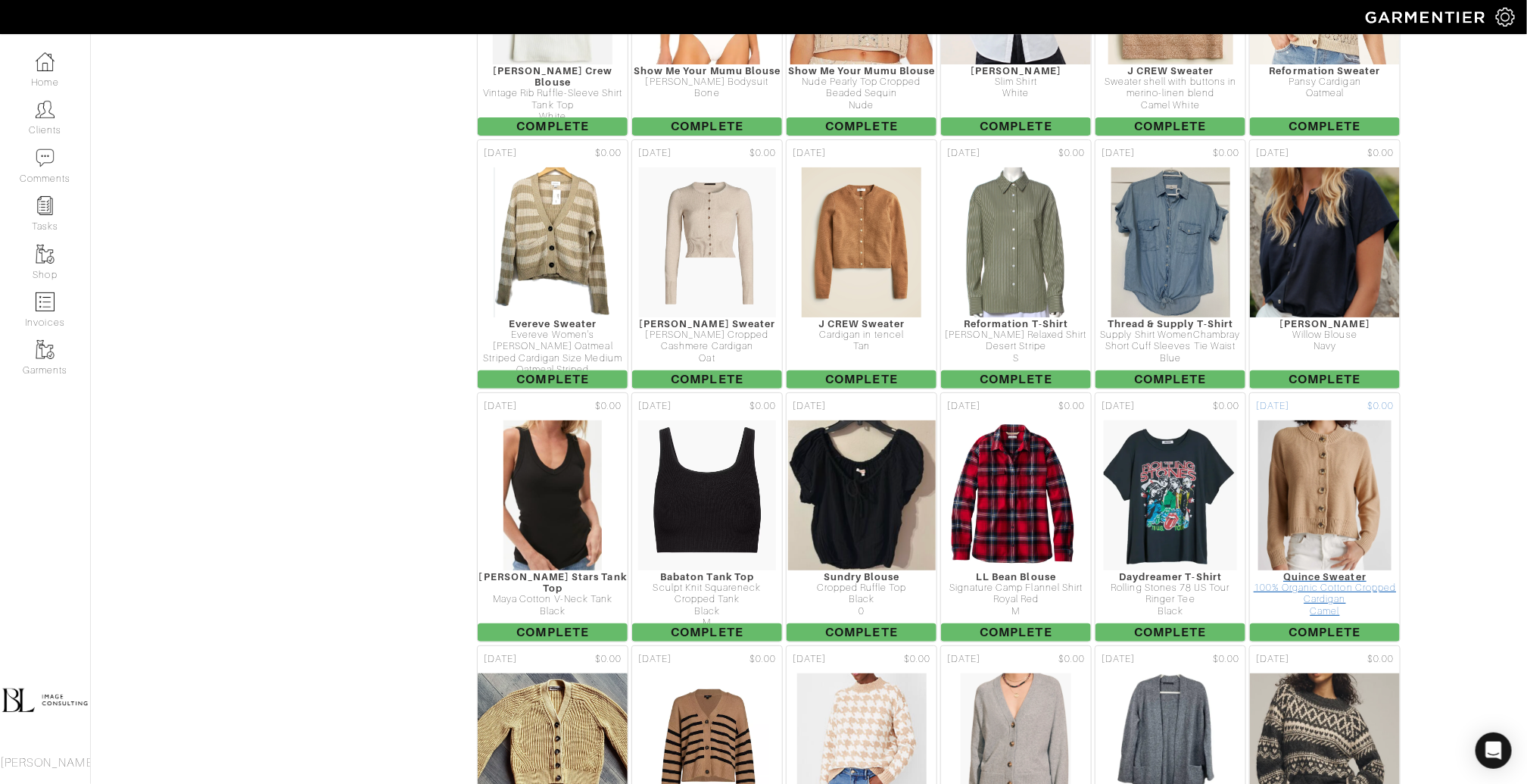
click at [1299, 420] on img at bounding box center [1325, 496] width 135 height 152
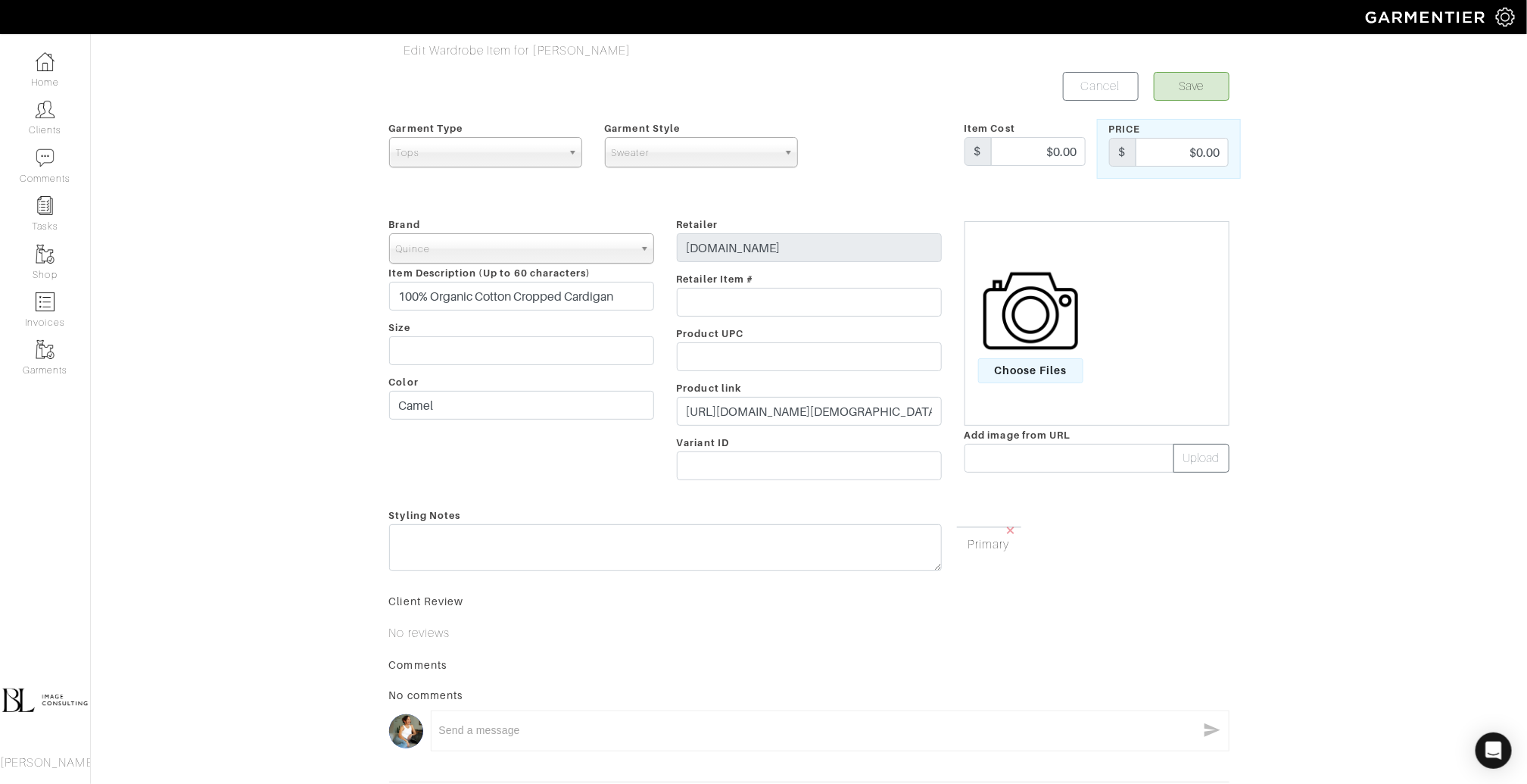
scroll to position [136, 0]
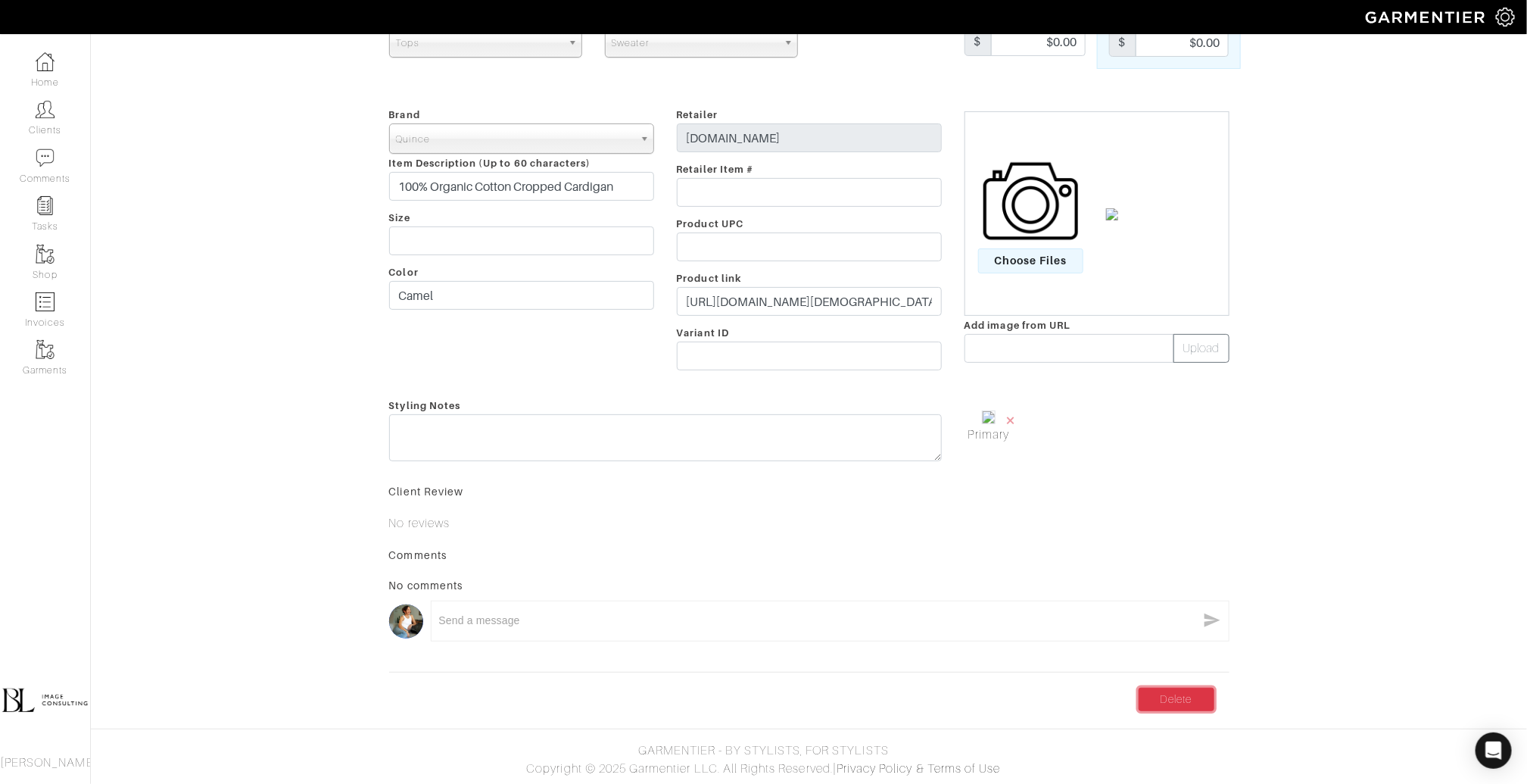
click at [1184, 698] on link "Delete" at bounding box center [1176, 699] width 76 height 23
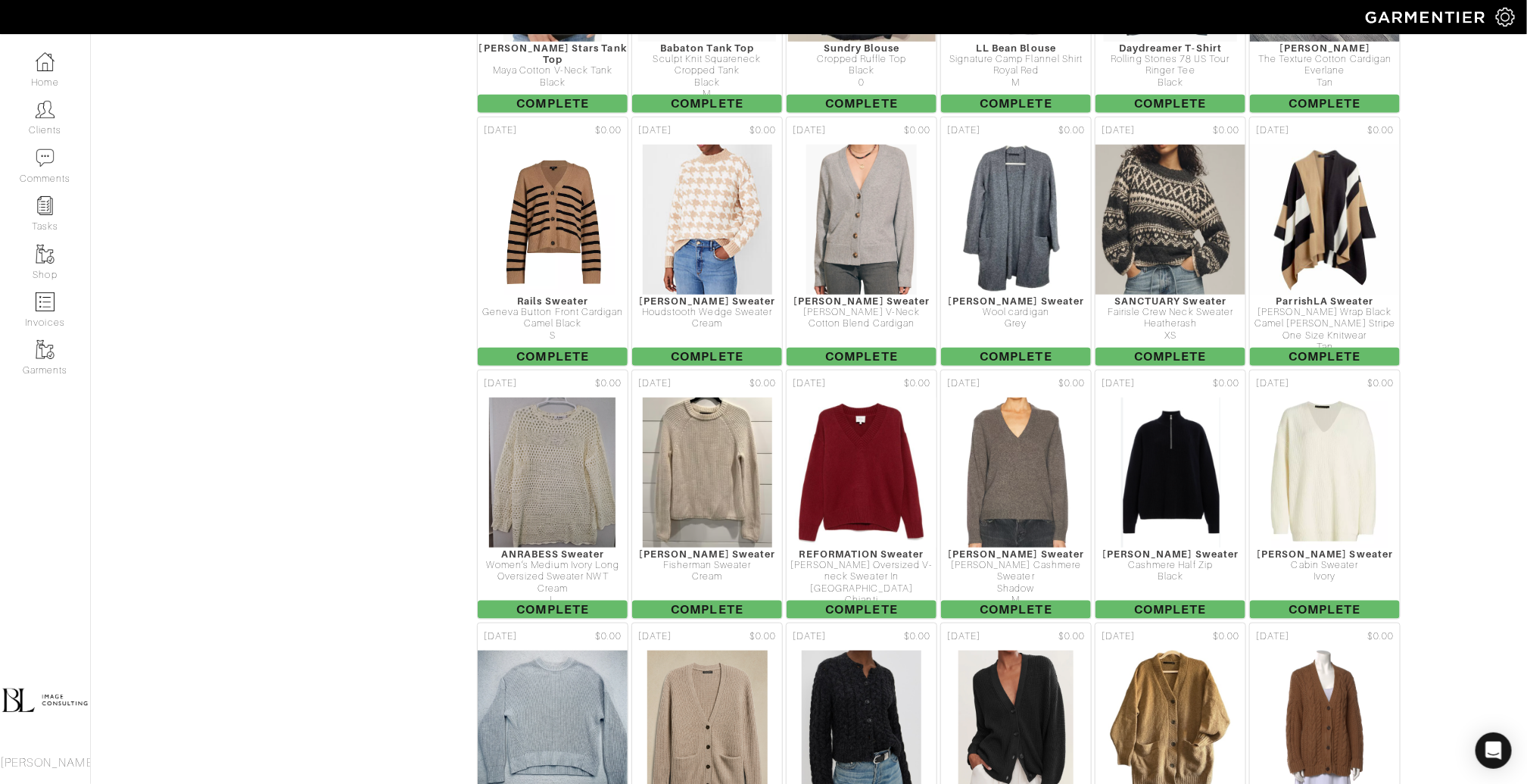
scroll to position [3663, 0]
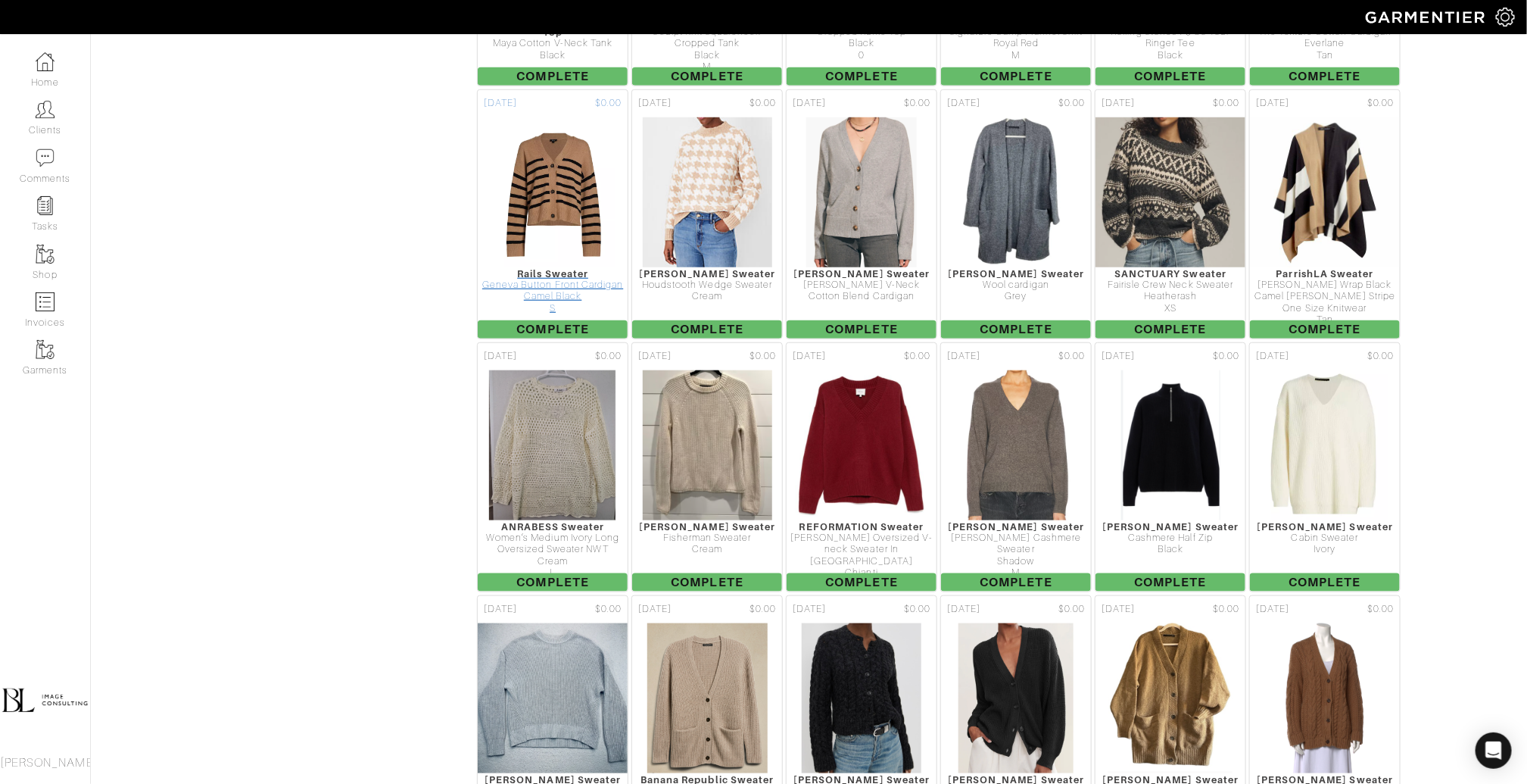
click at [550, 134] on img at bounding box center [554, 192] width 125 height 152
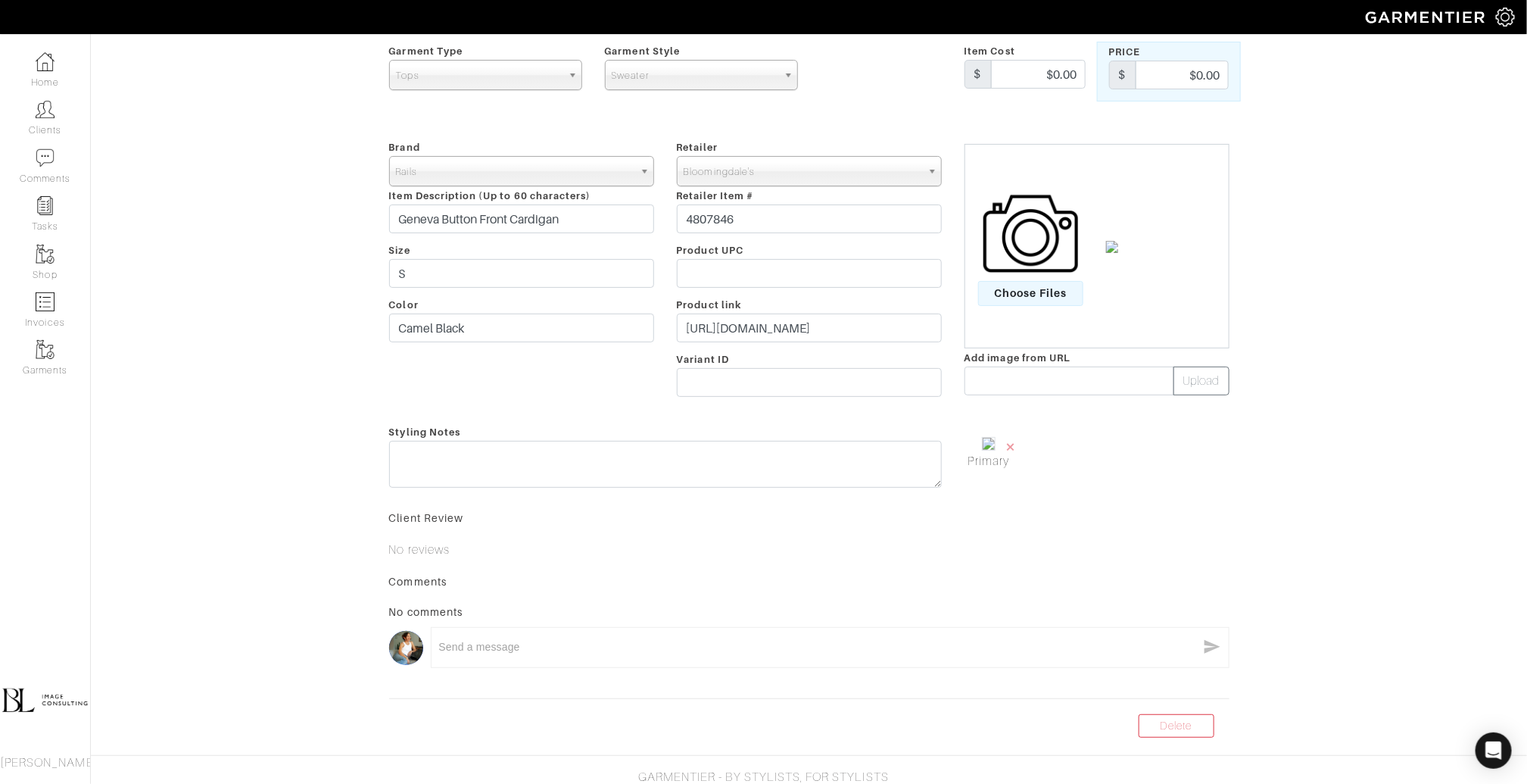
scroll to position [136, 0]
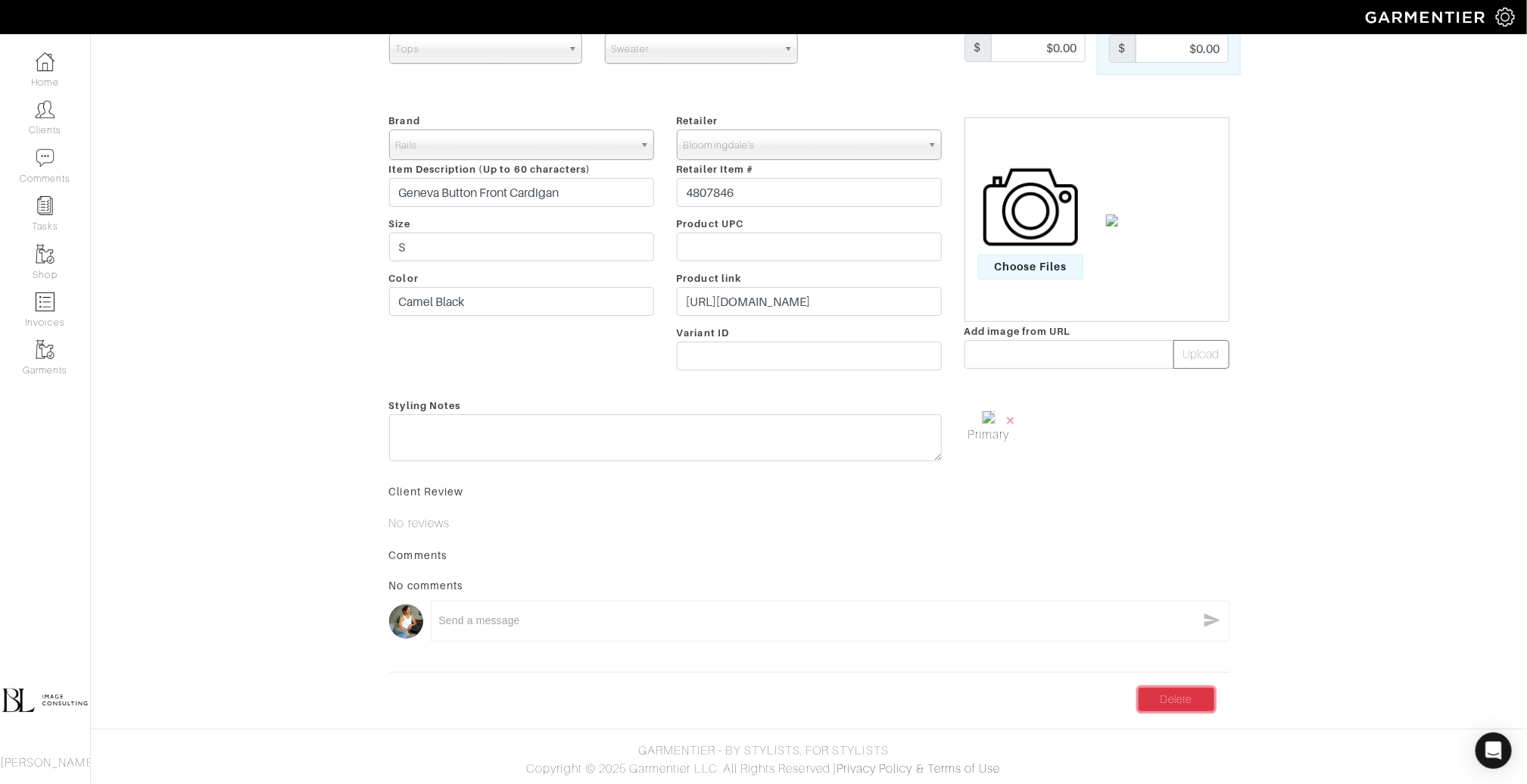
click at [1189, 705] on link "Delete" at bounding box center [1176, 699] width 76 height 23
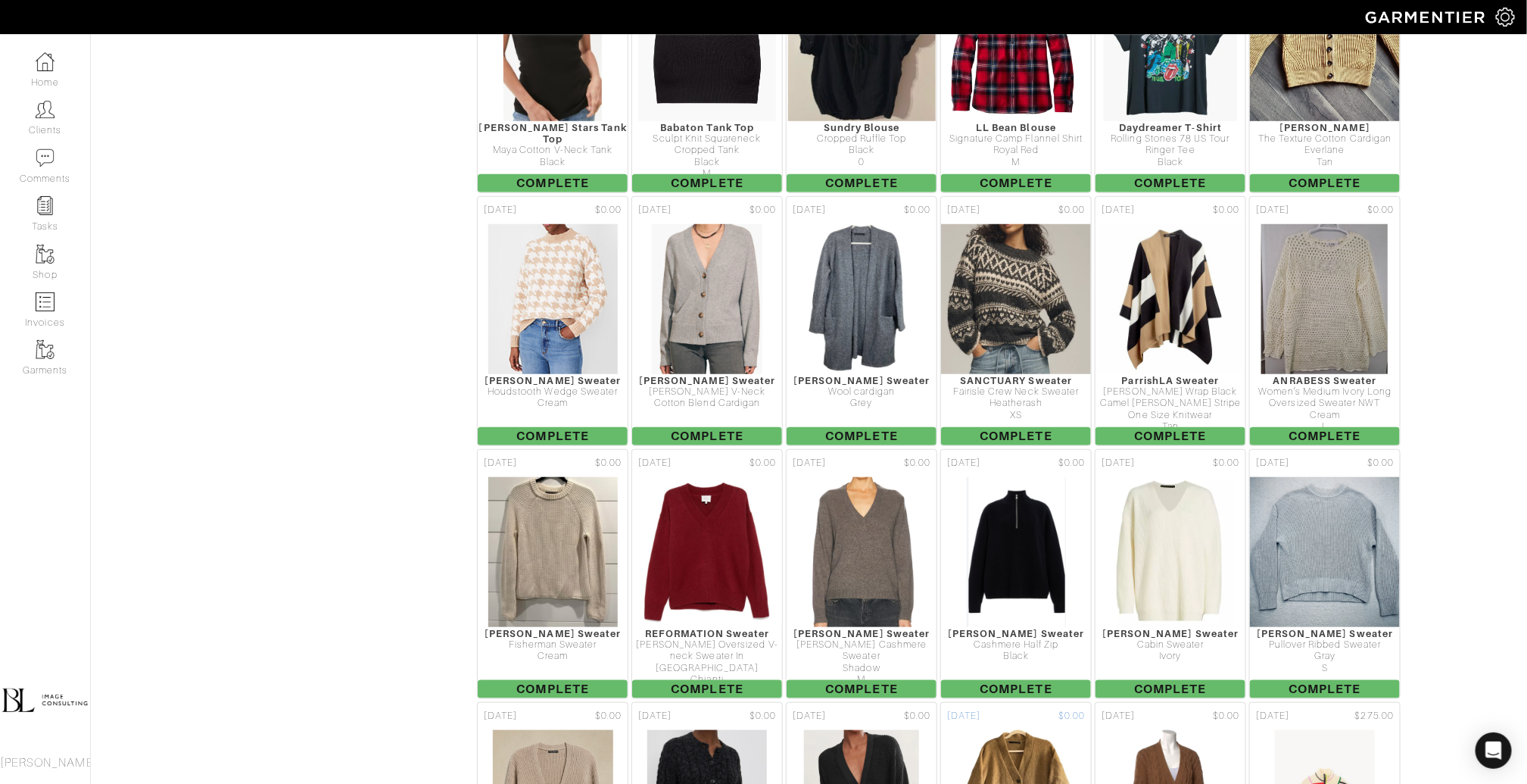
scroll to position [3551, 0]
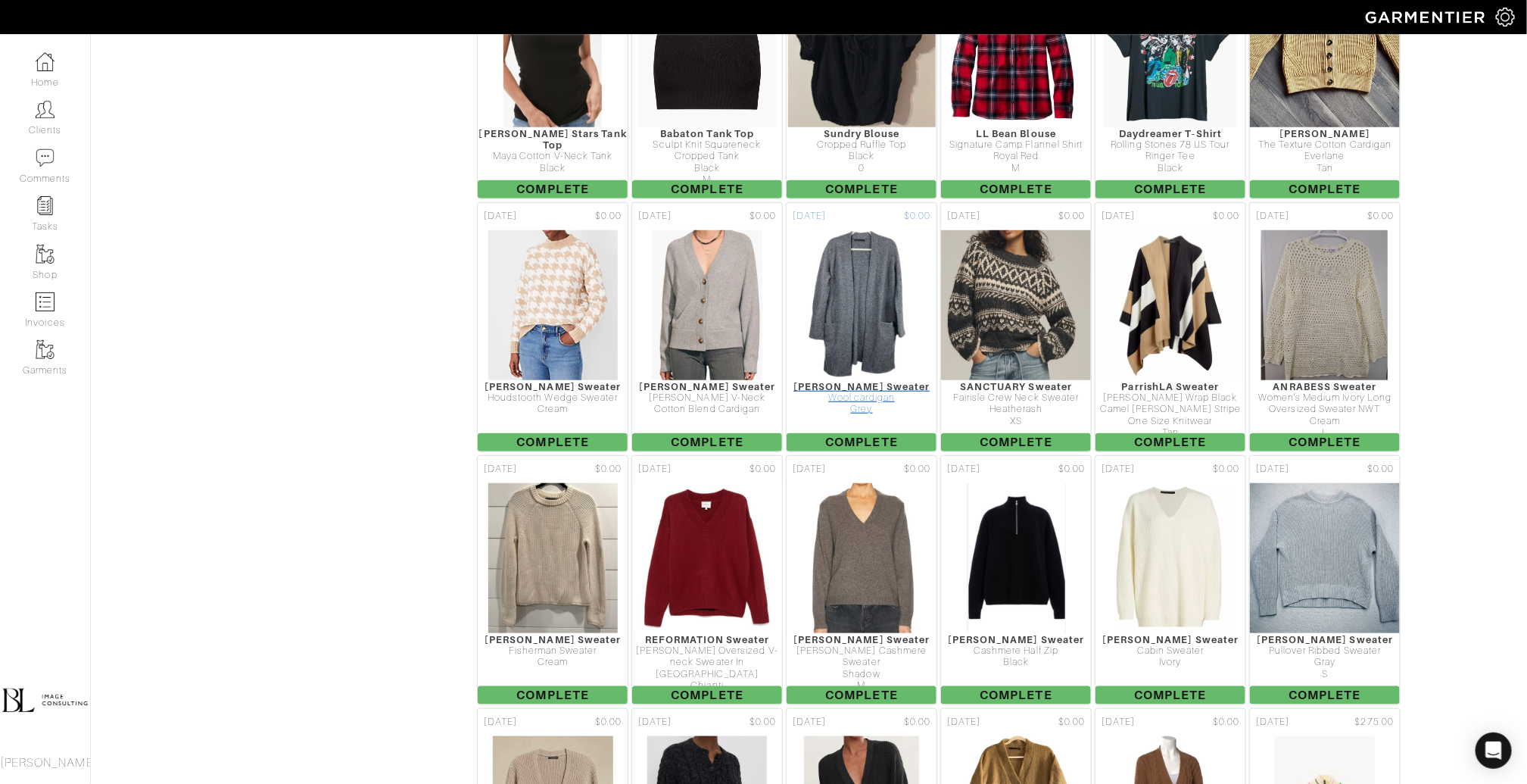
click at [863, 230] on img at bounding box center [862, 306] width 113 height 152
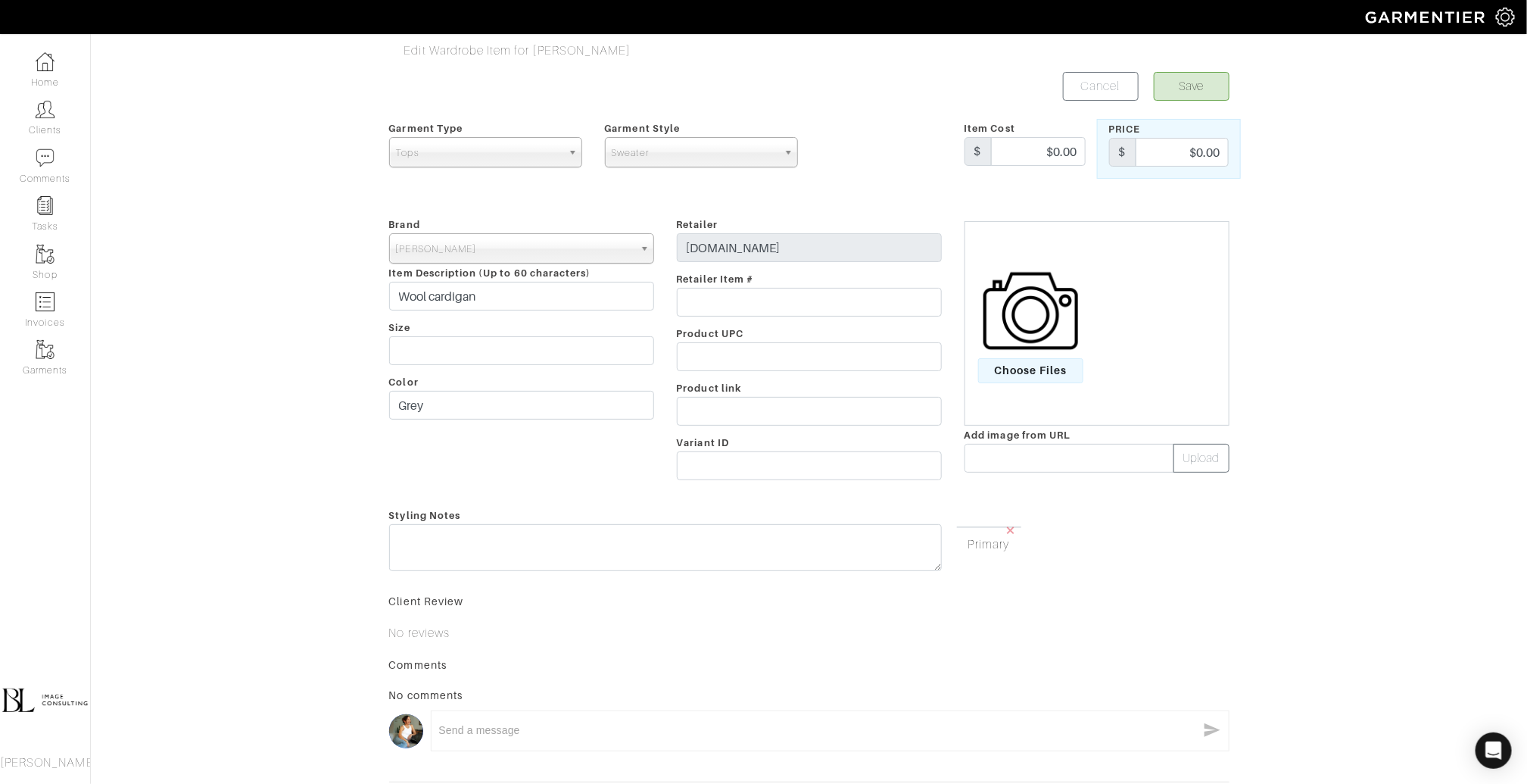
scroll to position [150, 0]
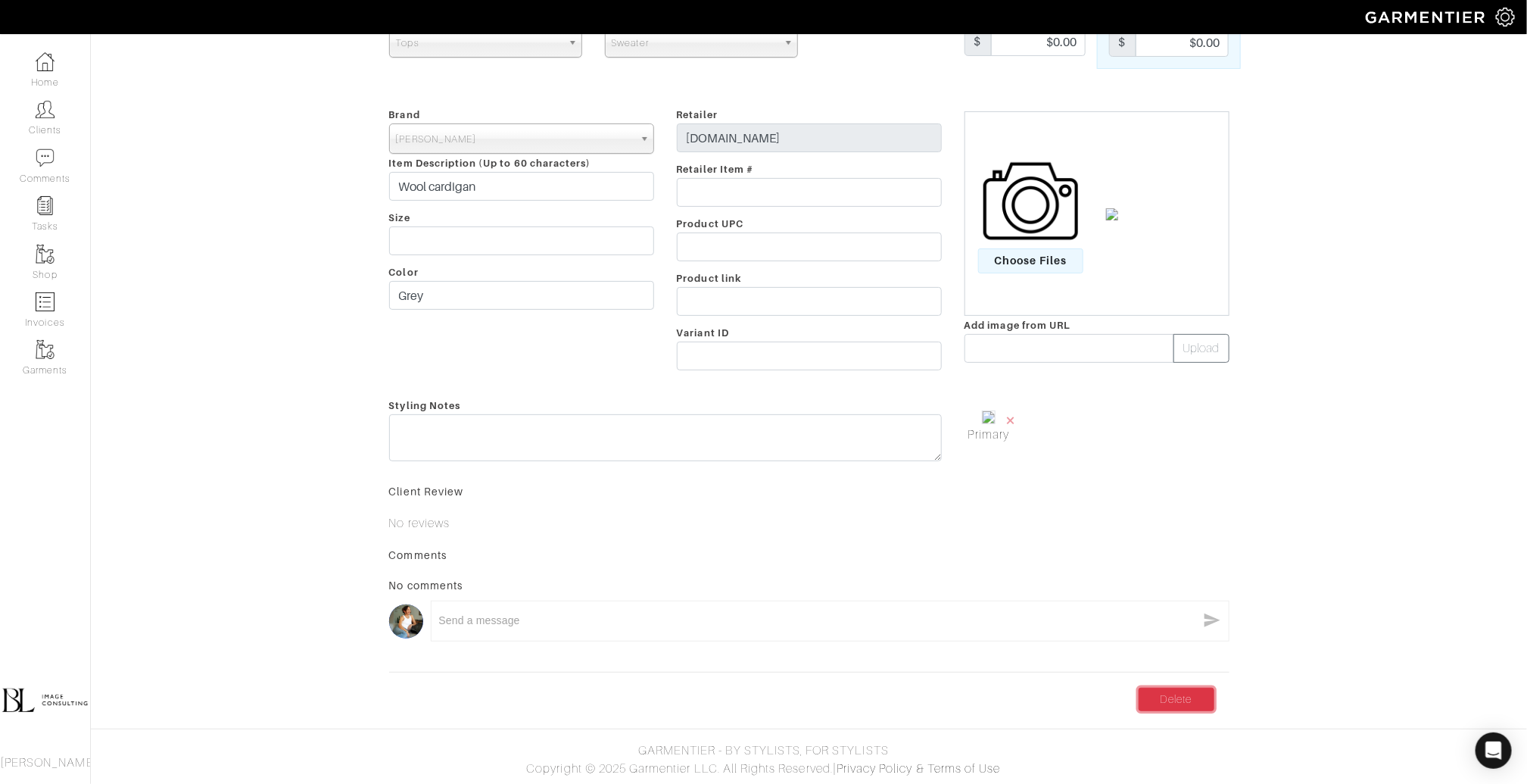
click at [1177, 689] on link "Delete" at bounding box center [1176, 699] width 76 height 23
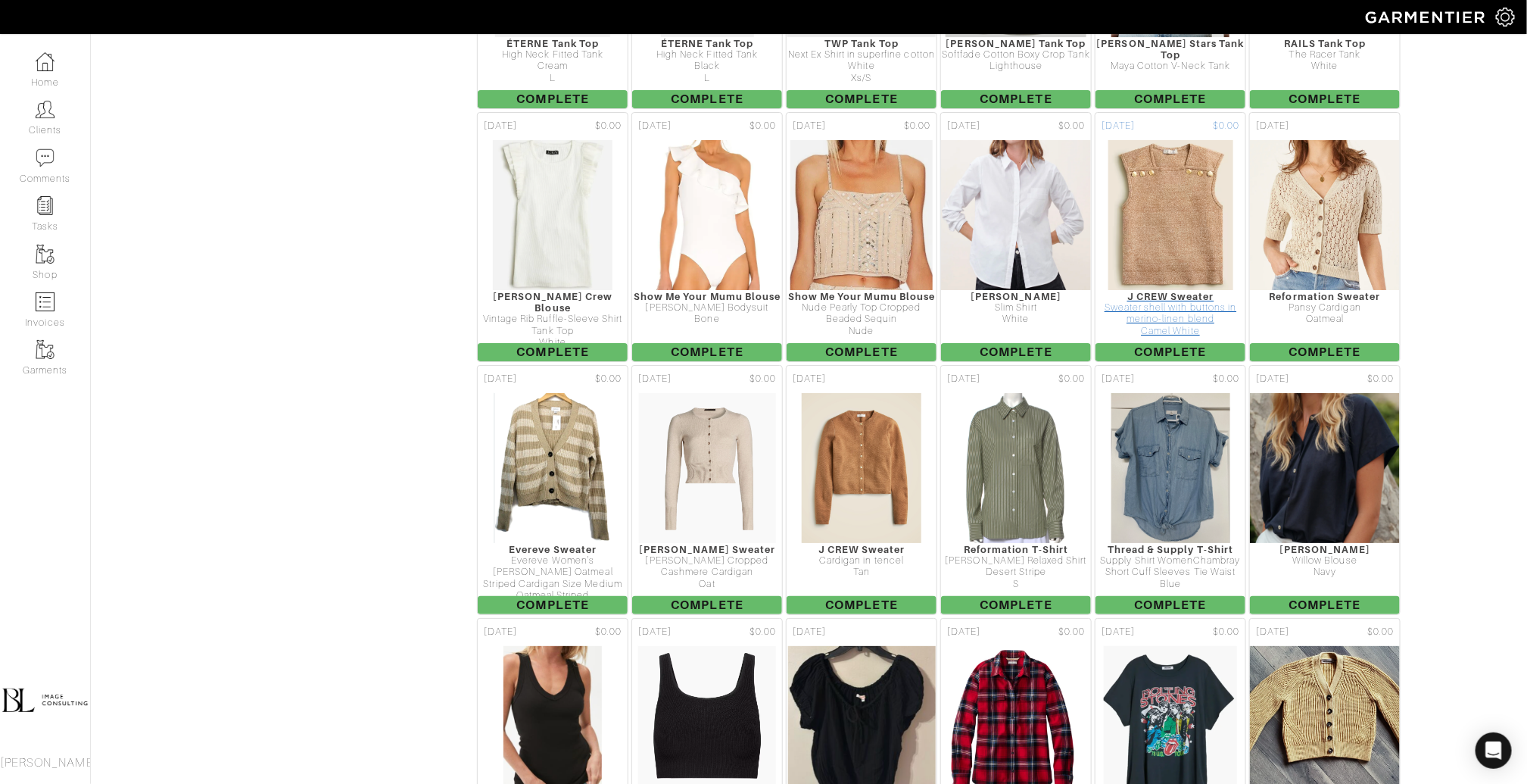
scroll to position [2885, 0]
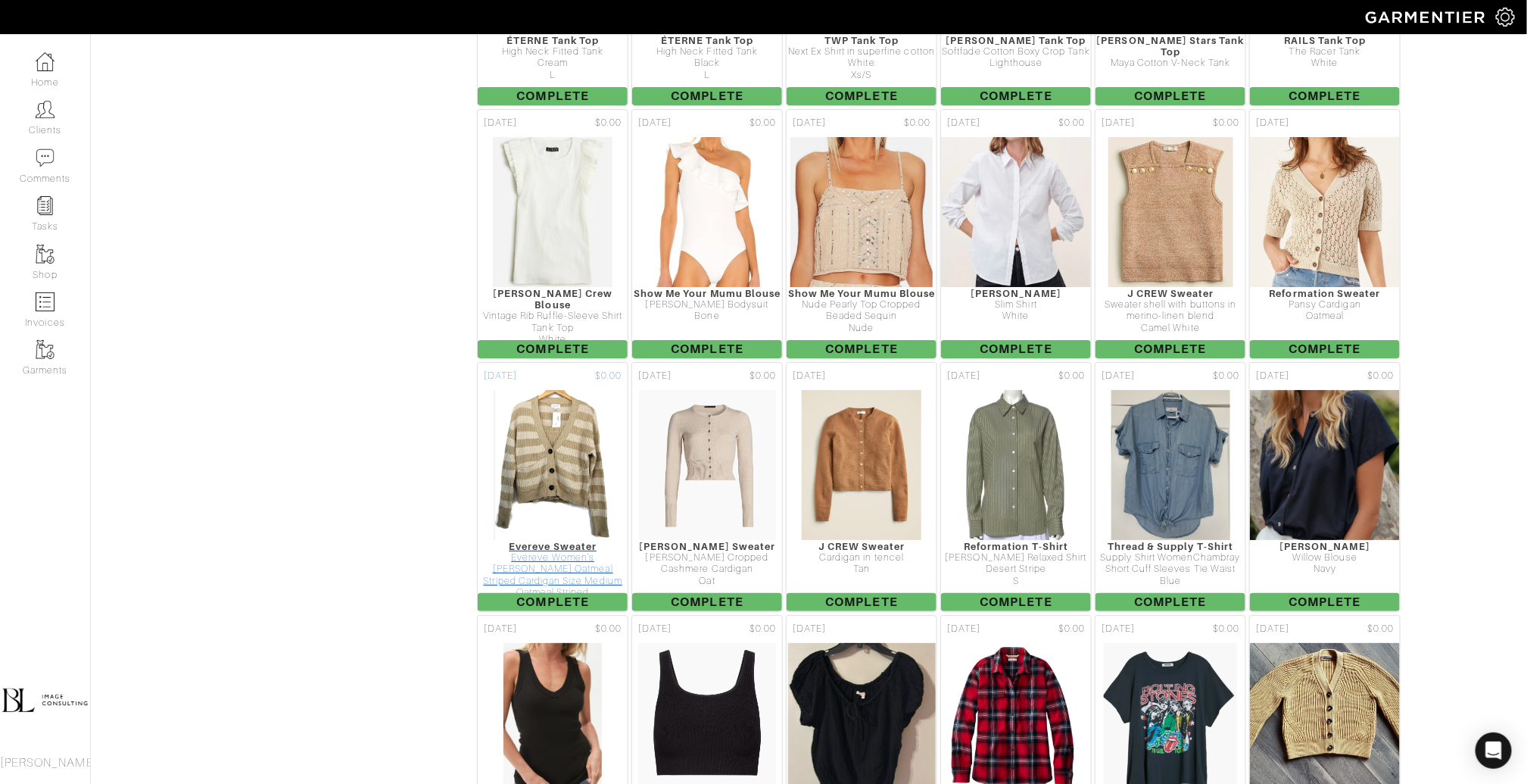
click at [574, 416] on img at bounding box center [553, 465] width 120 height 152
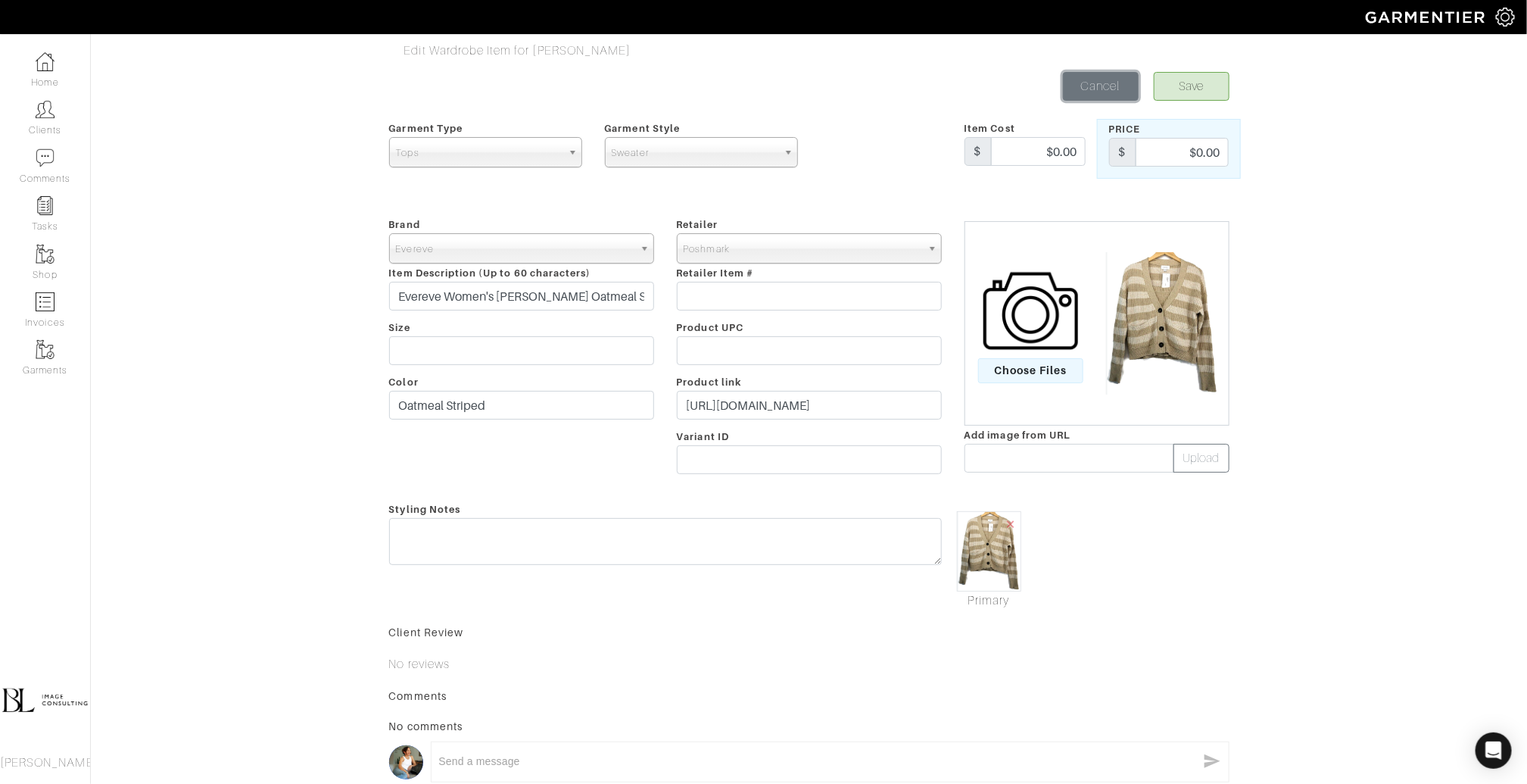
click at [1101, 93] on link "Cancel" at bounding box center [1100, 86] width 76 height 29
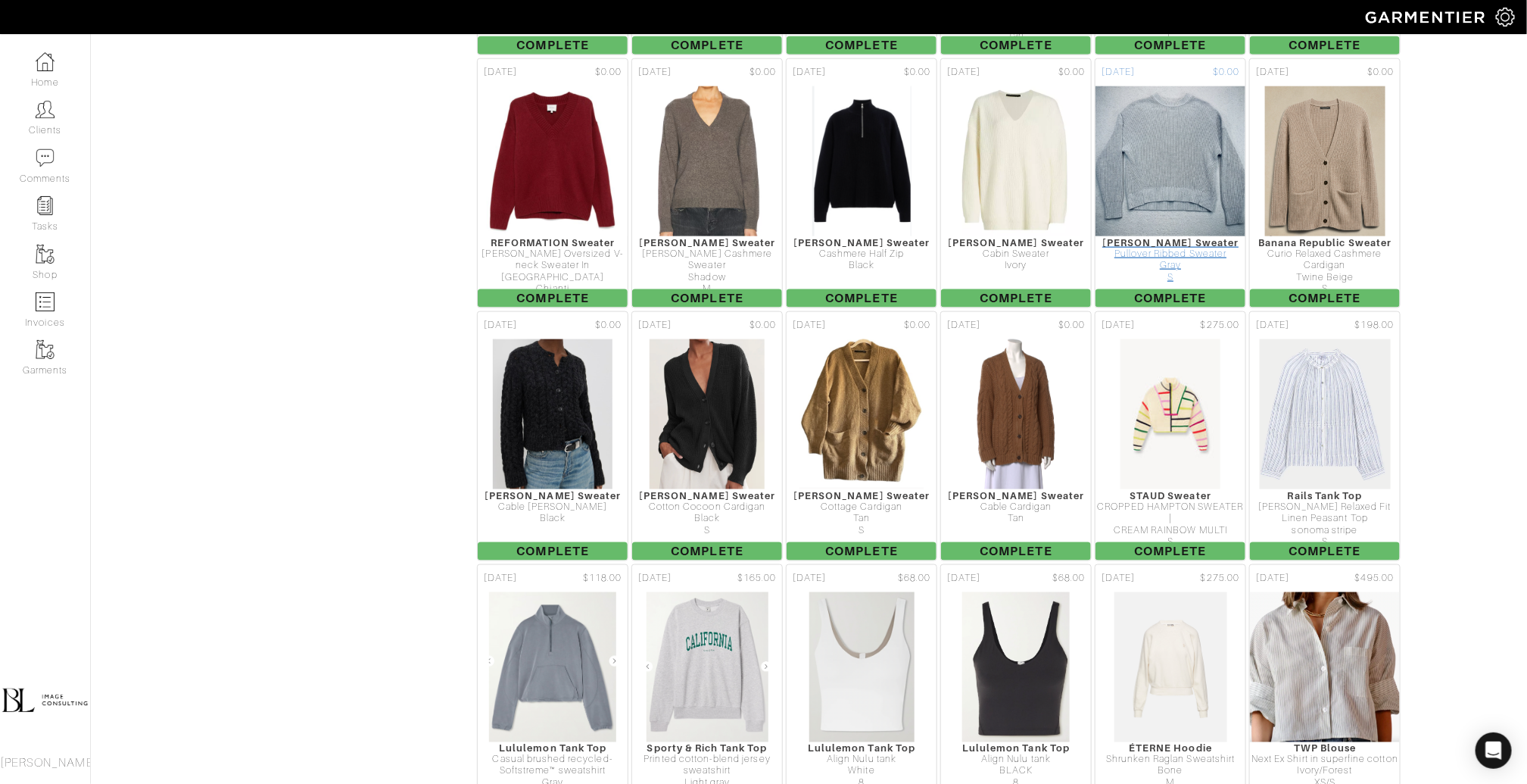
scroll to position [3968, 0]
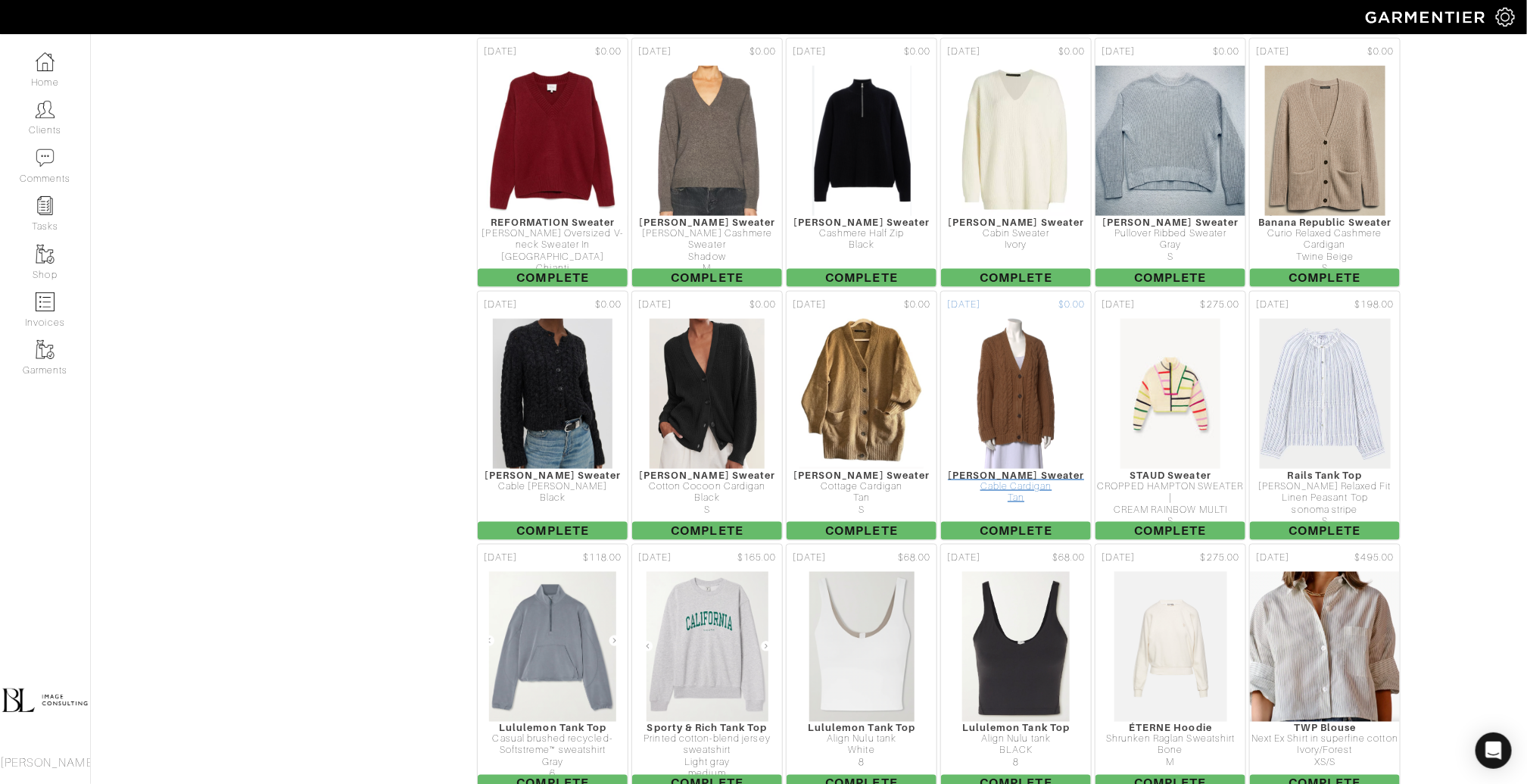
click at [1035, 318] on img at bounding box center [1017, 394] width 115 height 152
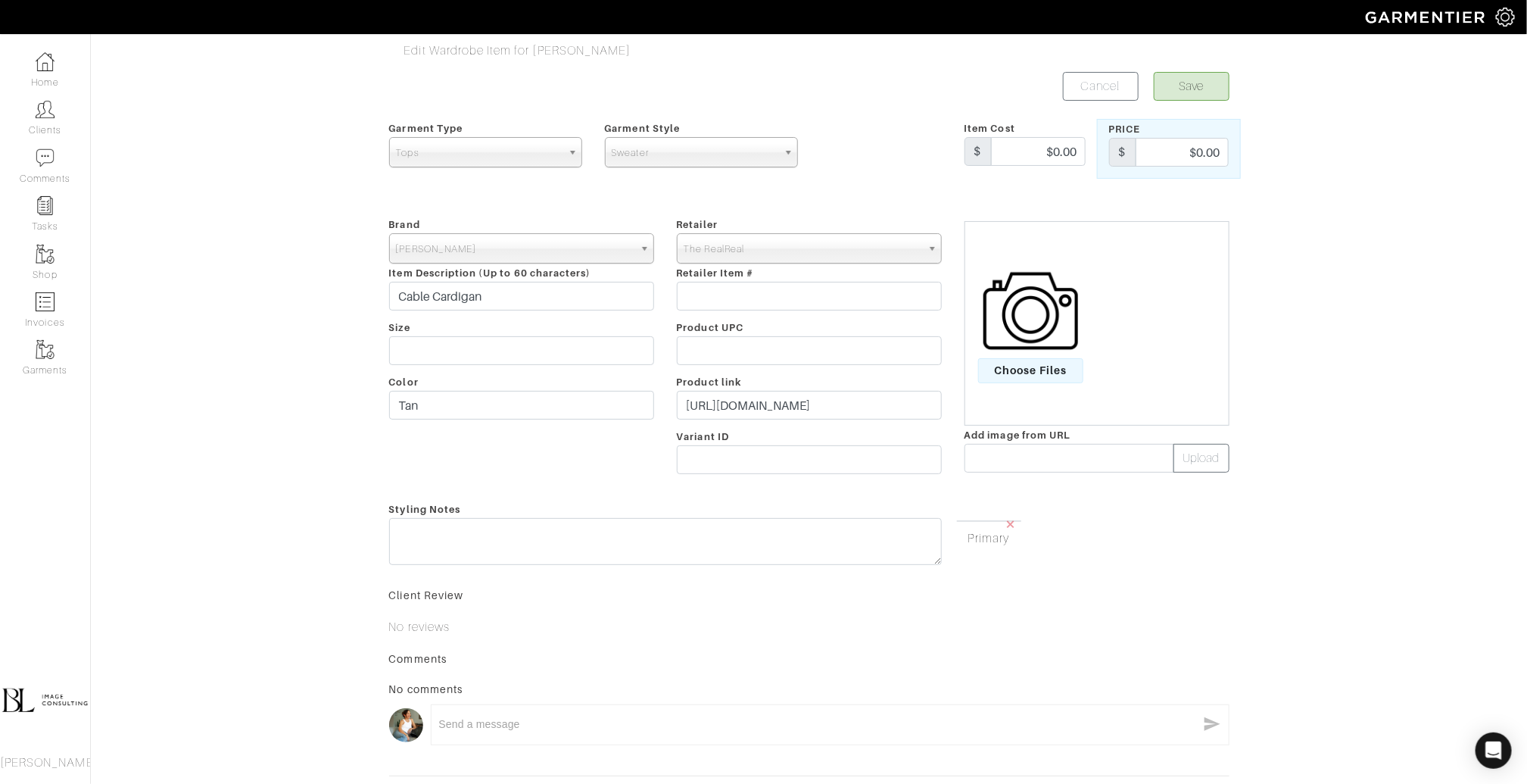
scroll to position [143, 0]
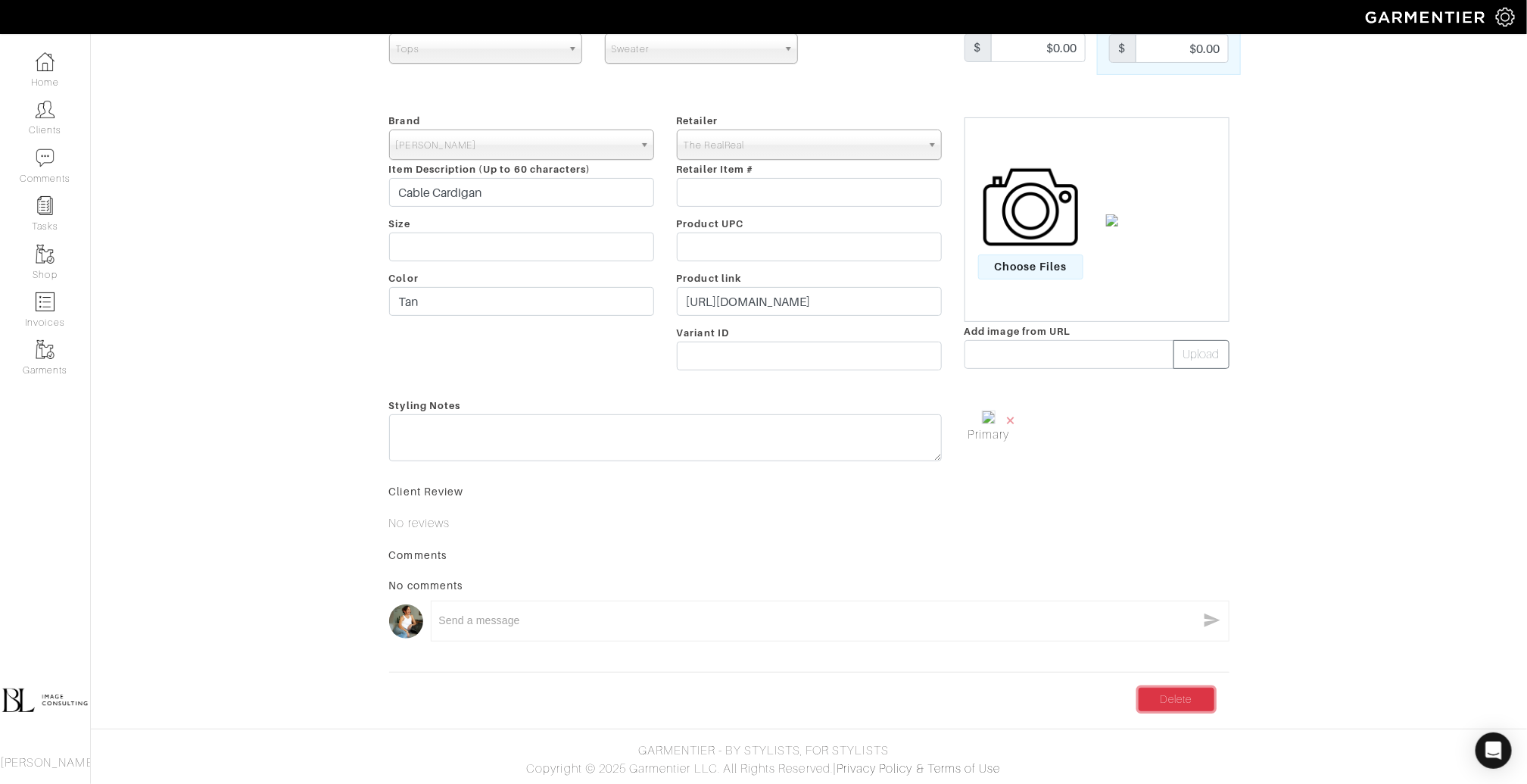
click at [1169, 701] on link "Delete" at bounding box center [1176, 699] width 76 height 23
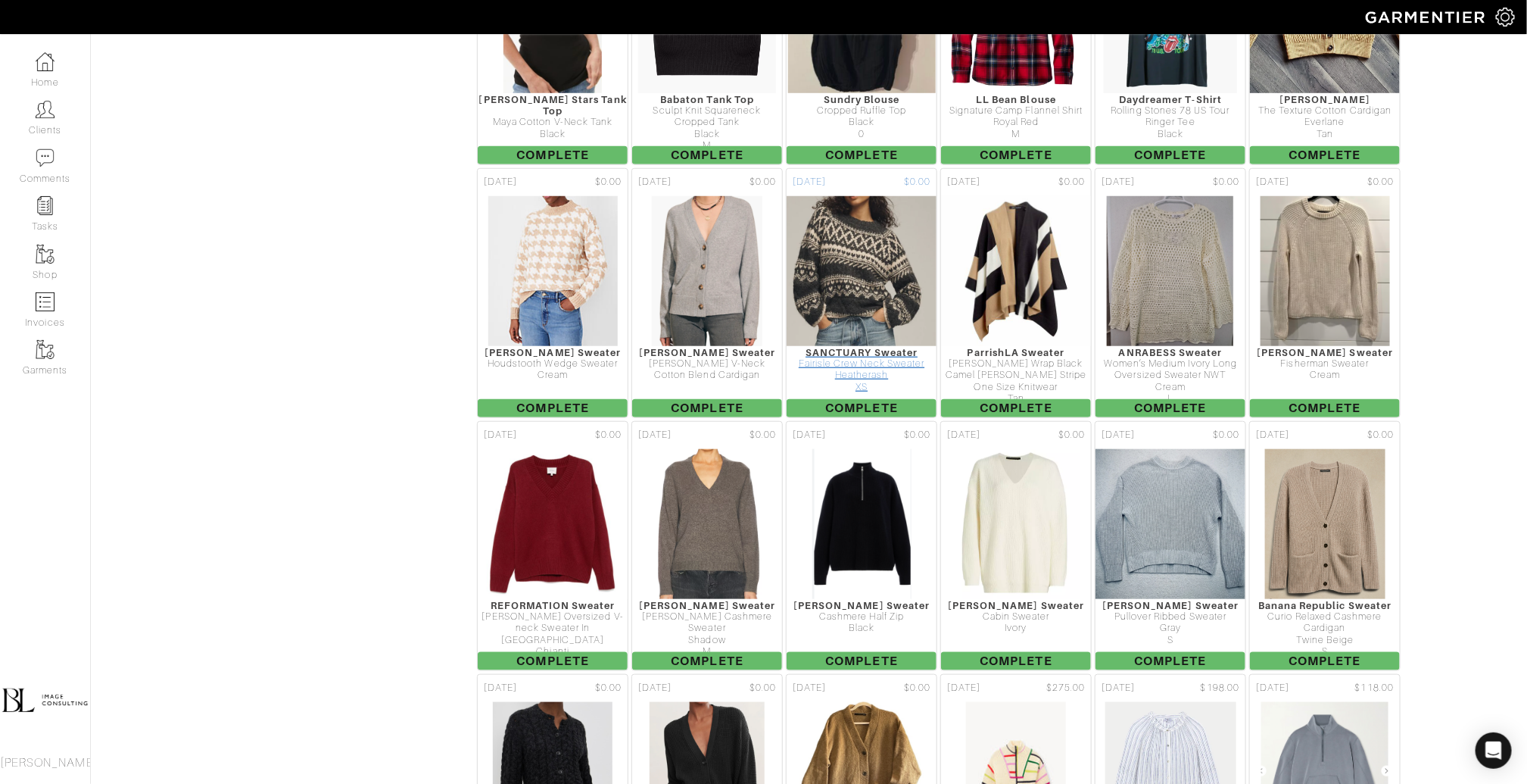
scroll to position [3593, 0]
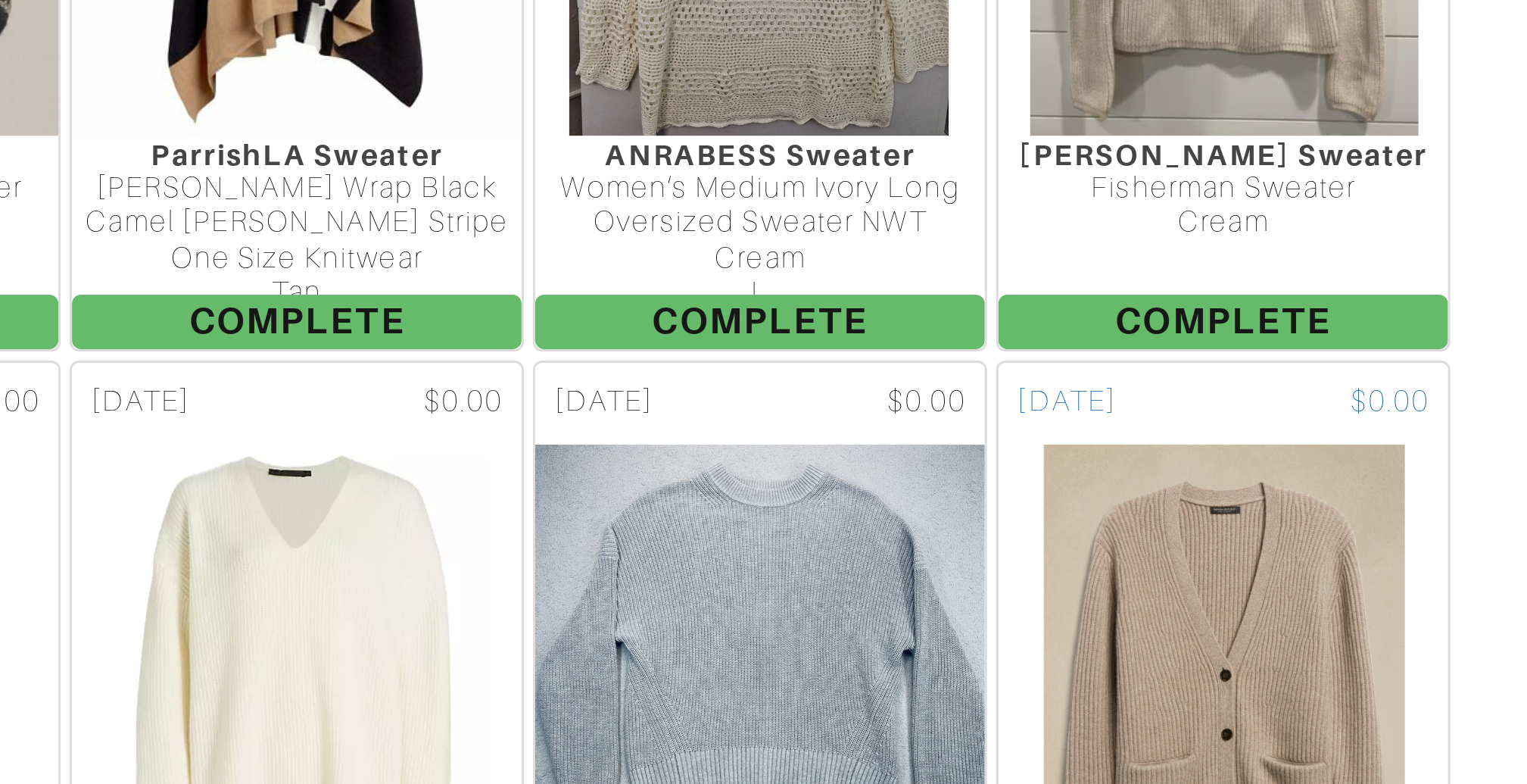
click at [1375, 441] on img at bounding box center [1325, 516] width 122 height 152
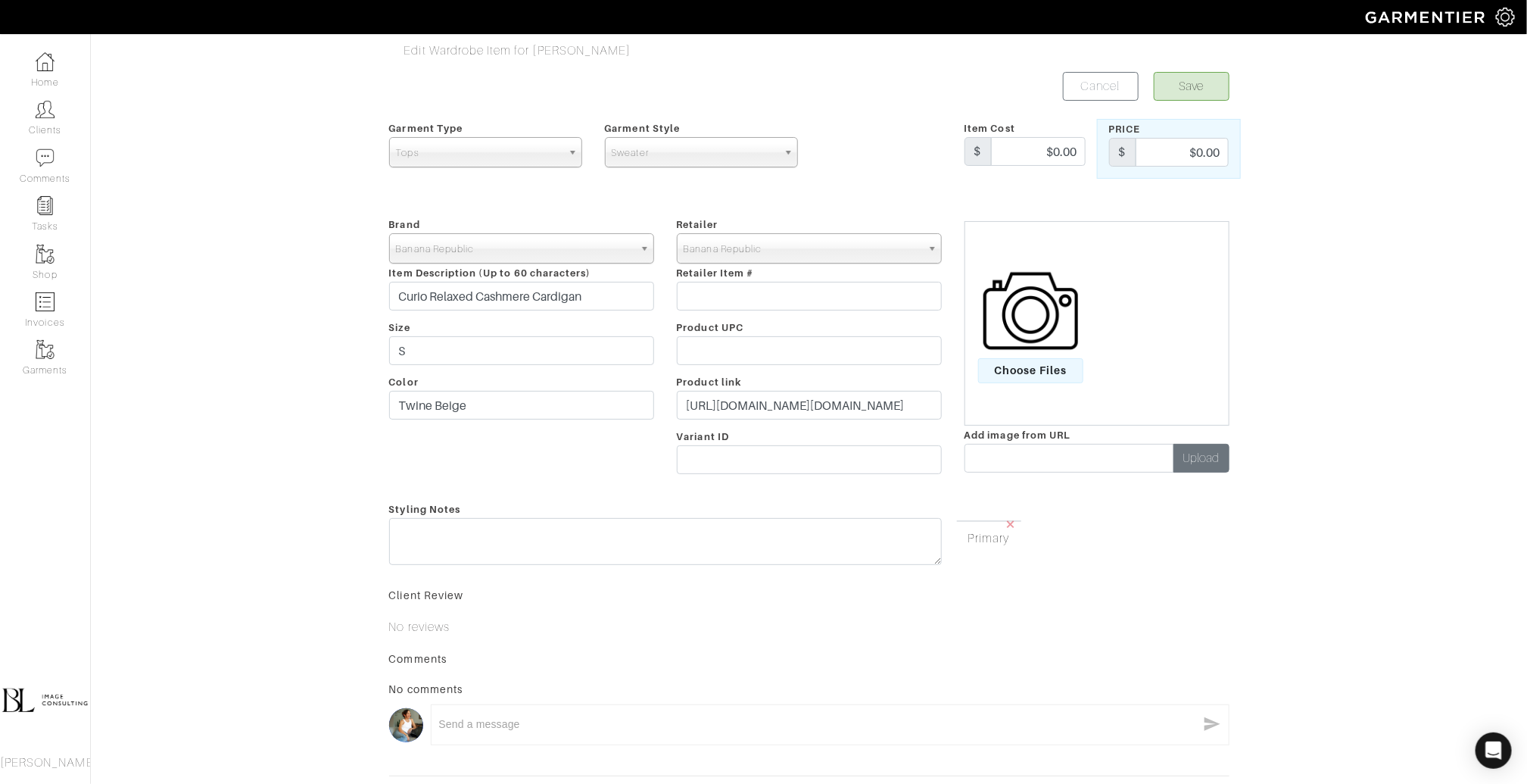
scroll to position [138, 0]
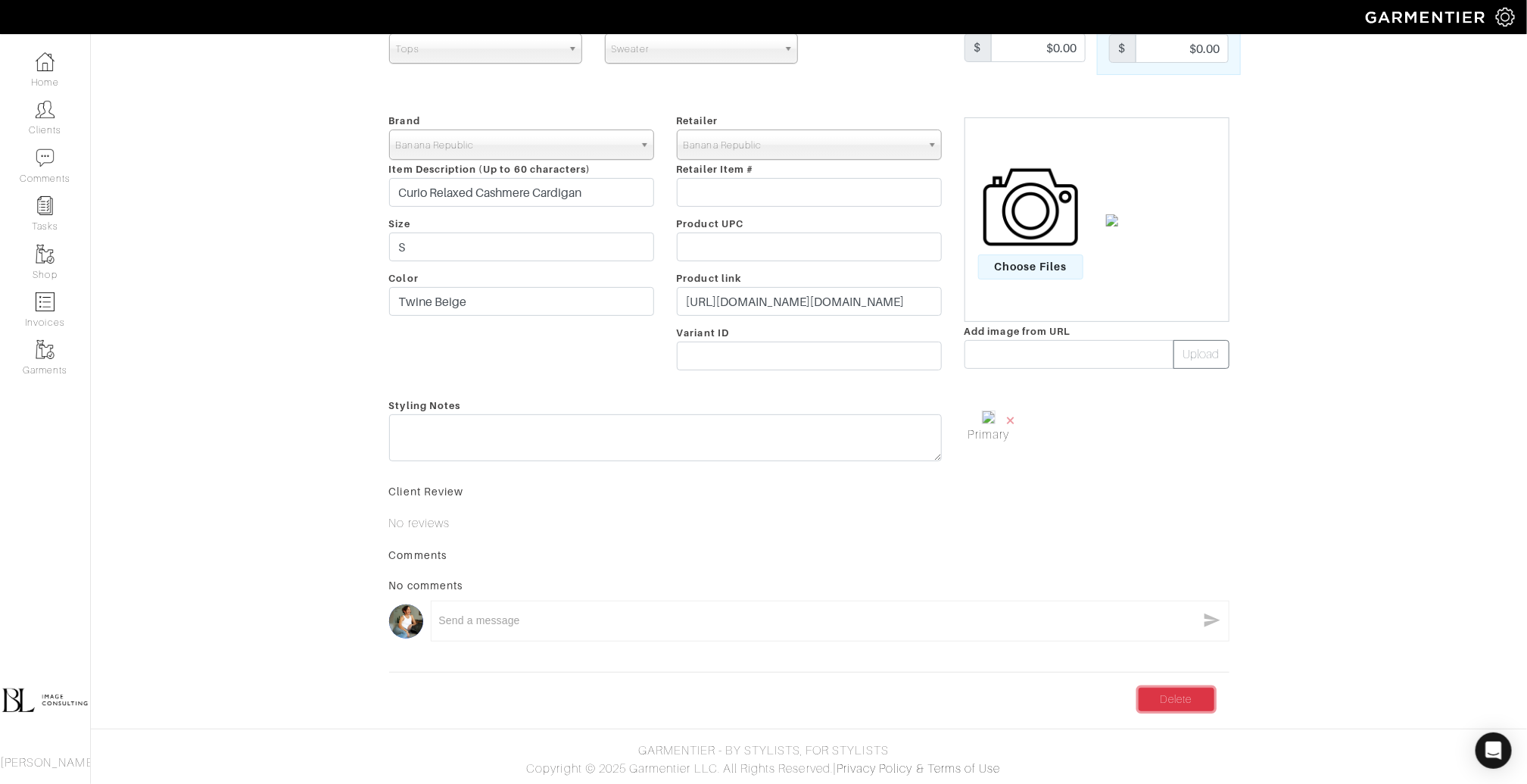
click at [1191, 699] on link "Delete" at bounding box center [1176, 699] width 76 height 23
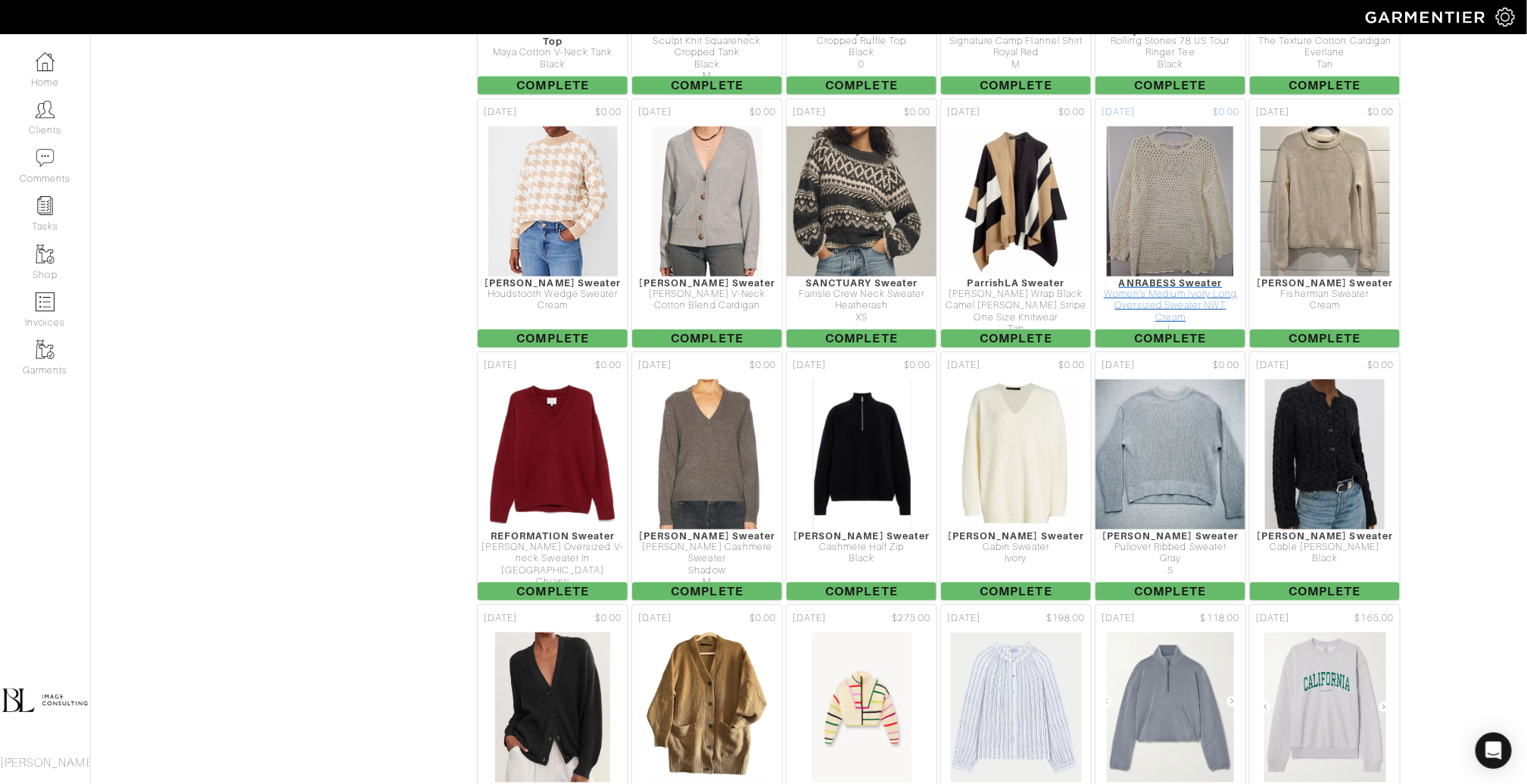
scroll to position [3655, 0]
click at [1167, 383] on img at bounding box center [1170, 453] width 158 height 152
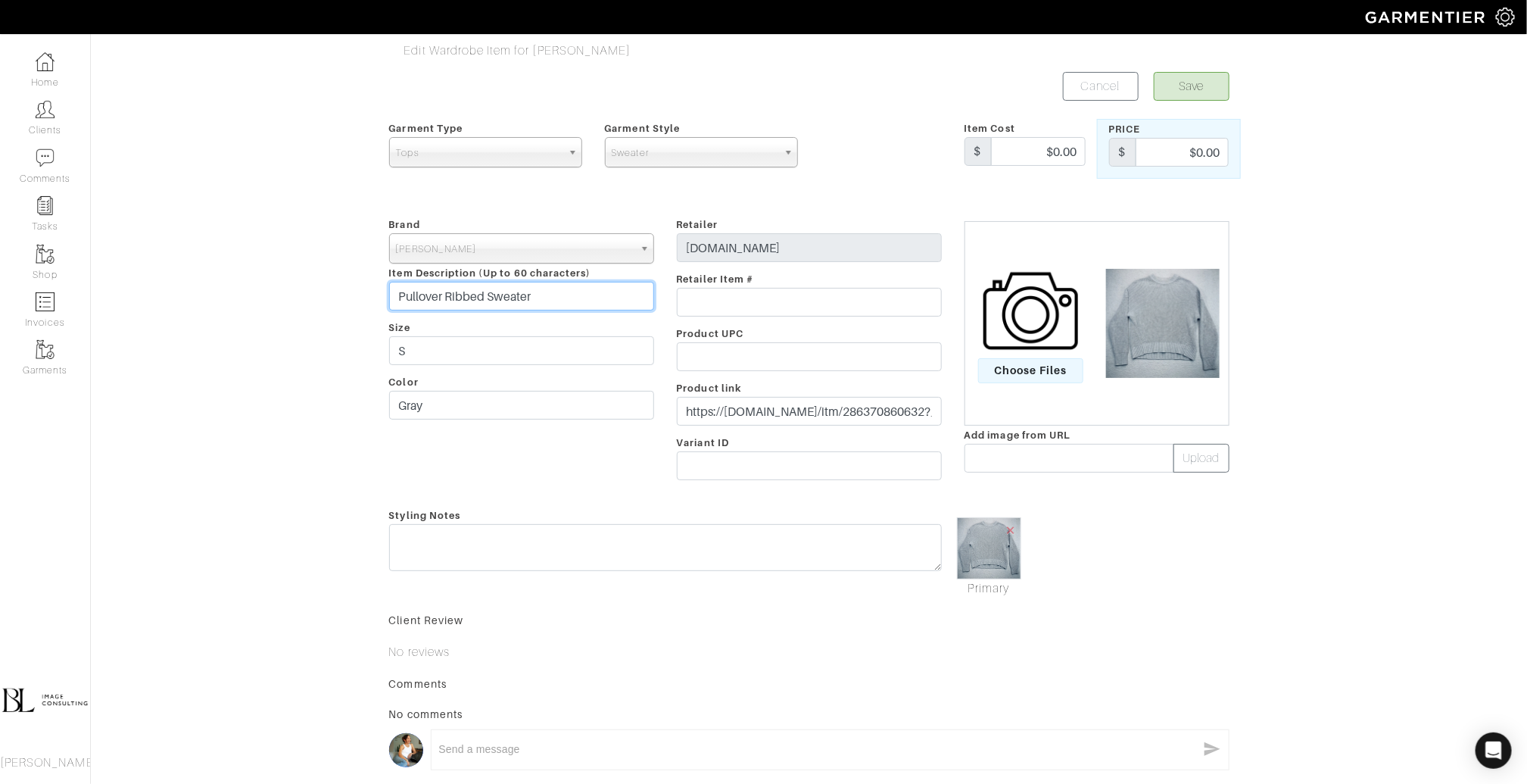
click at [594, 296] on input "Pullover Ribbed Sweater" at bounding box center [522, 296] width 265 height 29
type input "Pullover Ribbed Sweater (Beach Sweater)"
click at [1204, 91] on button "Save" at bounding box center [1192, 86] width 76 height 29
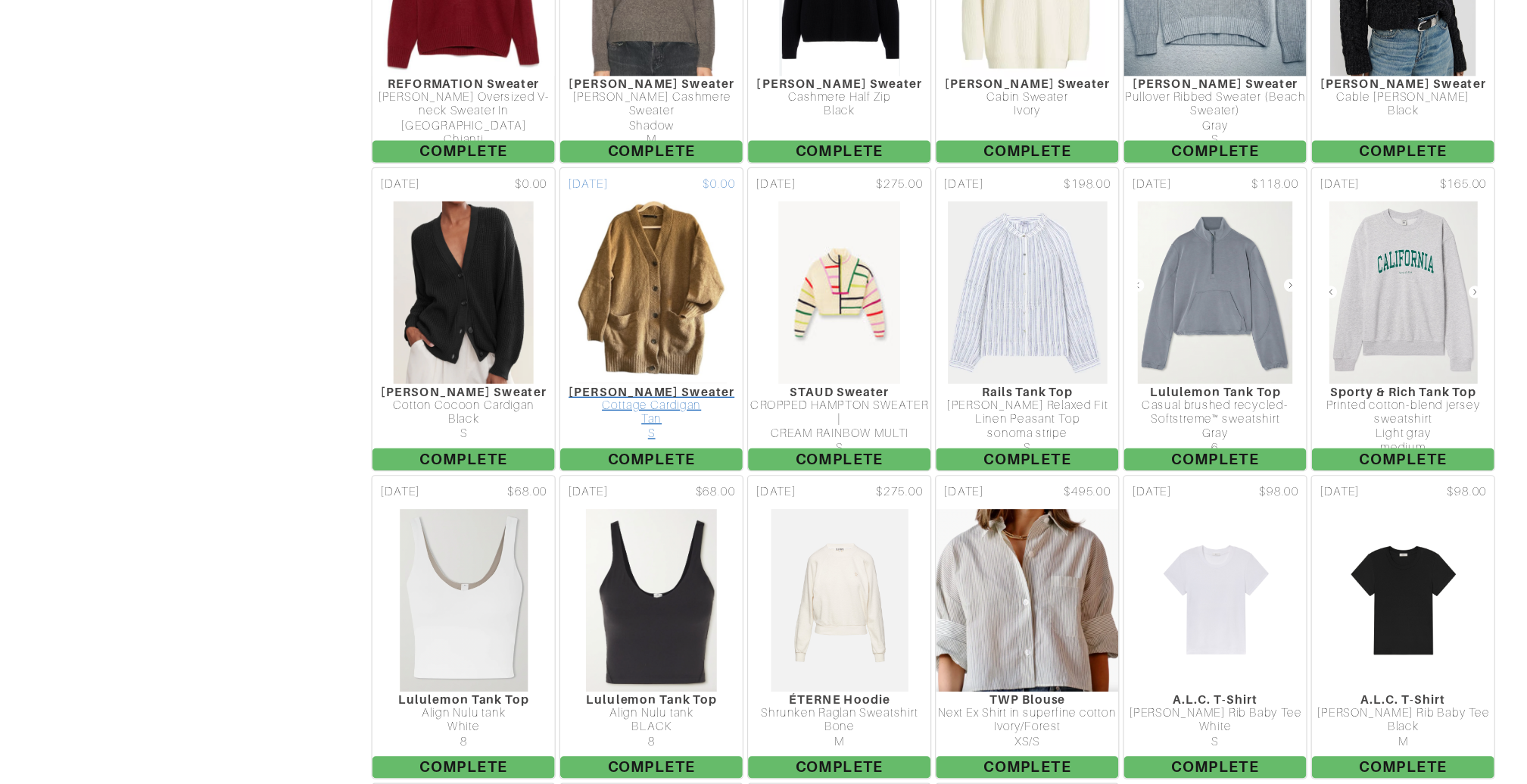
scroll to position [3981, 0]
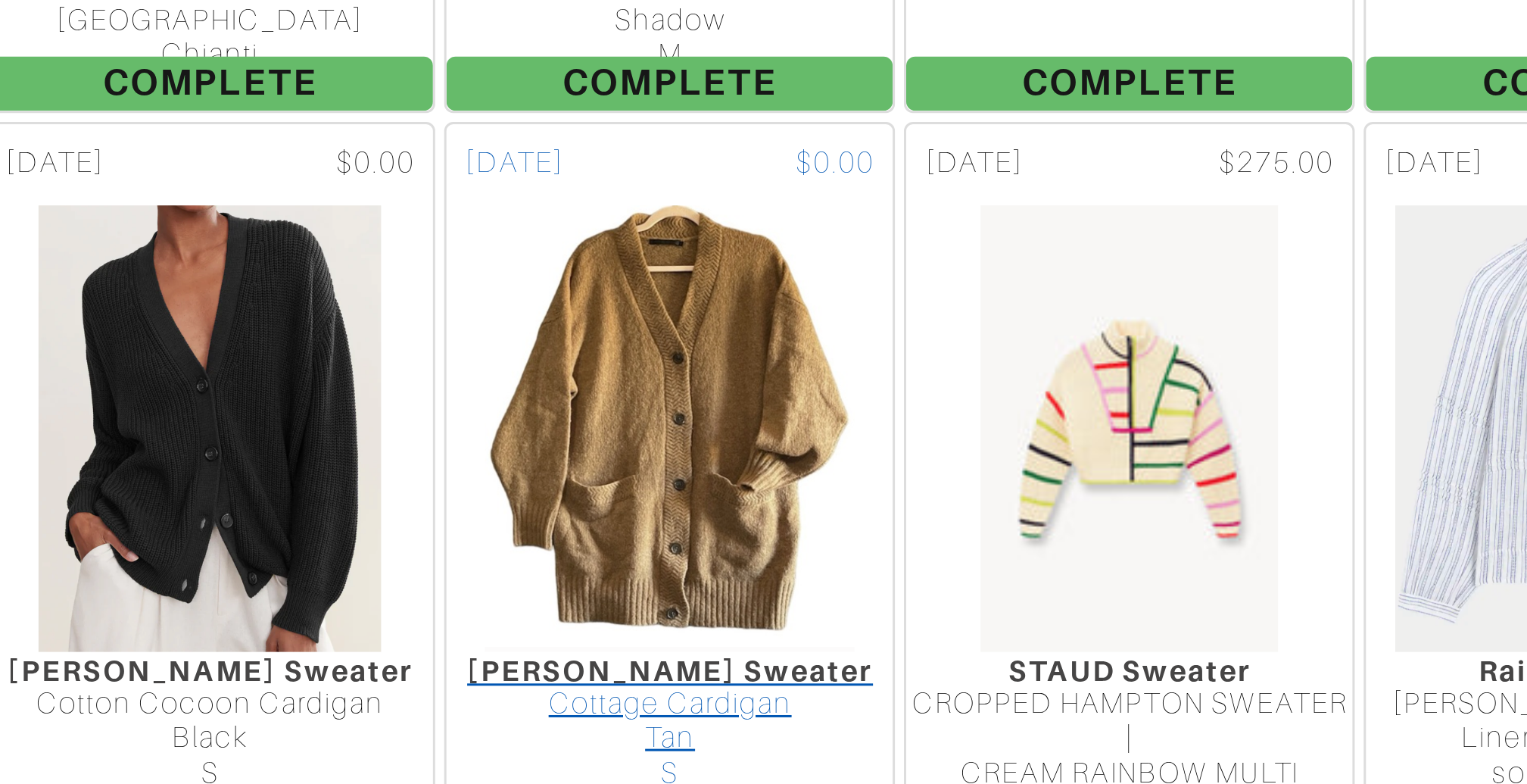
click at [696, 305] on img at bounding box center [707, 380] width 126 height 152
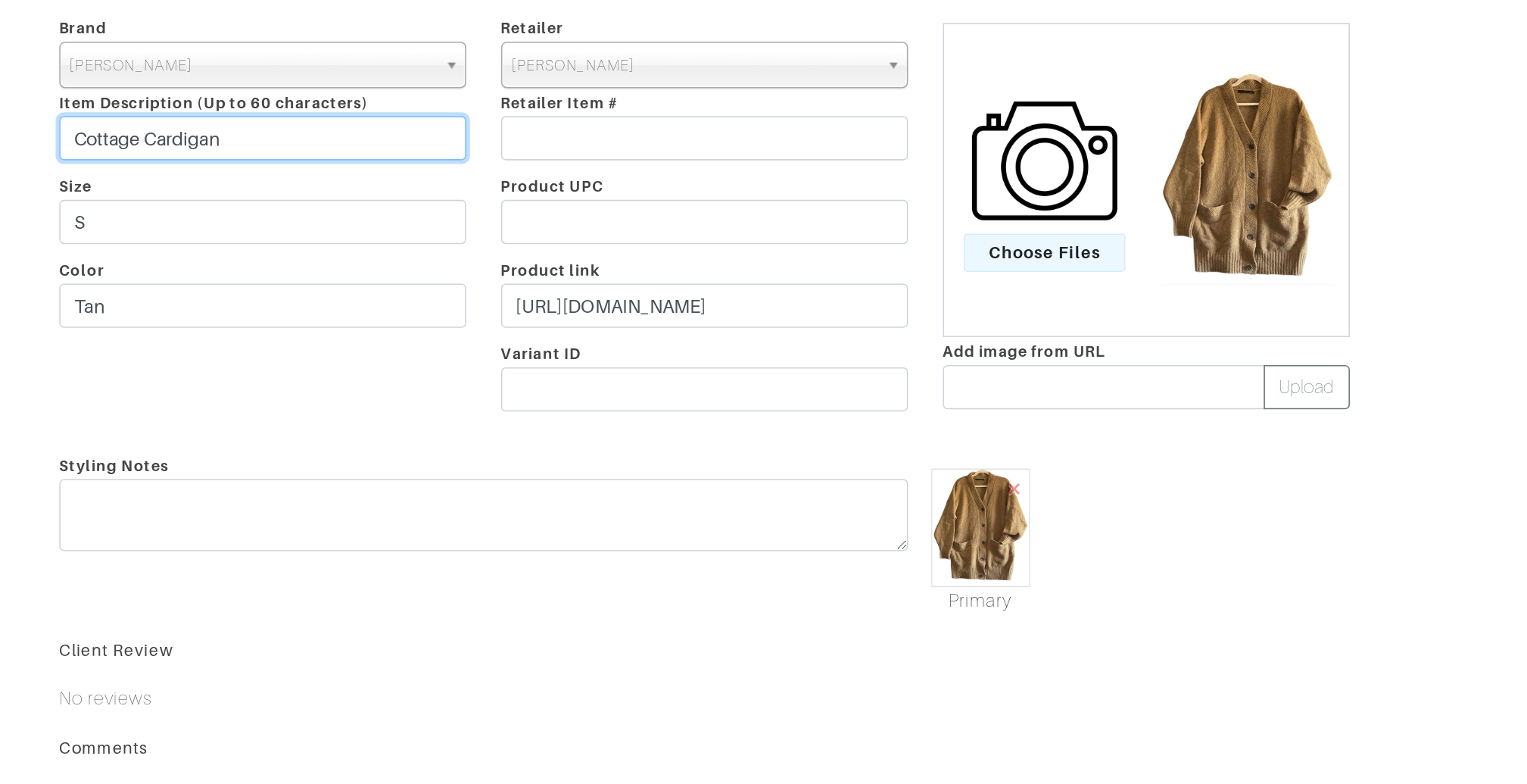
click at [533, 298] on input "Cottage Cardigan" at bounding box center [522, 296] width 265 height 29
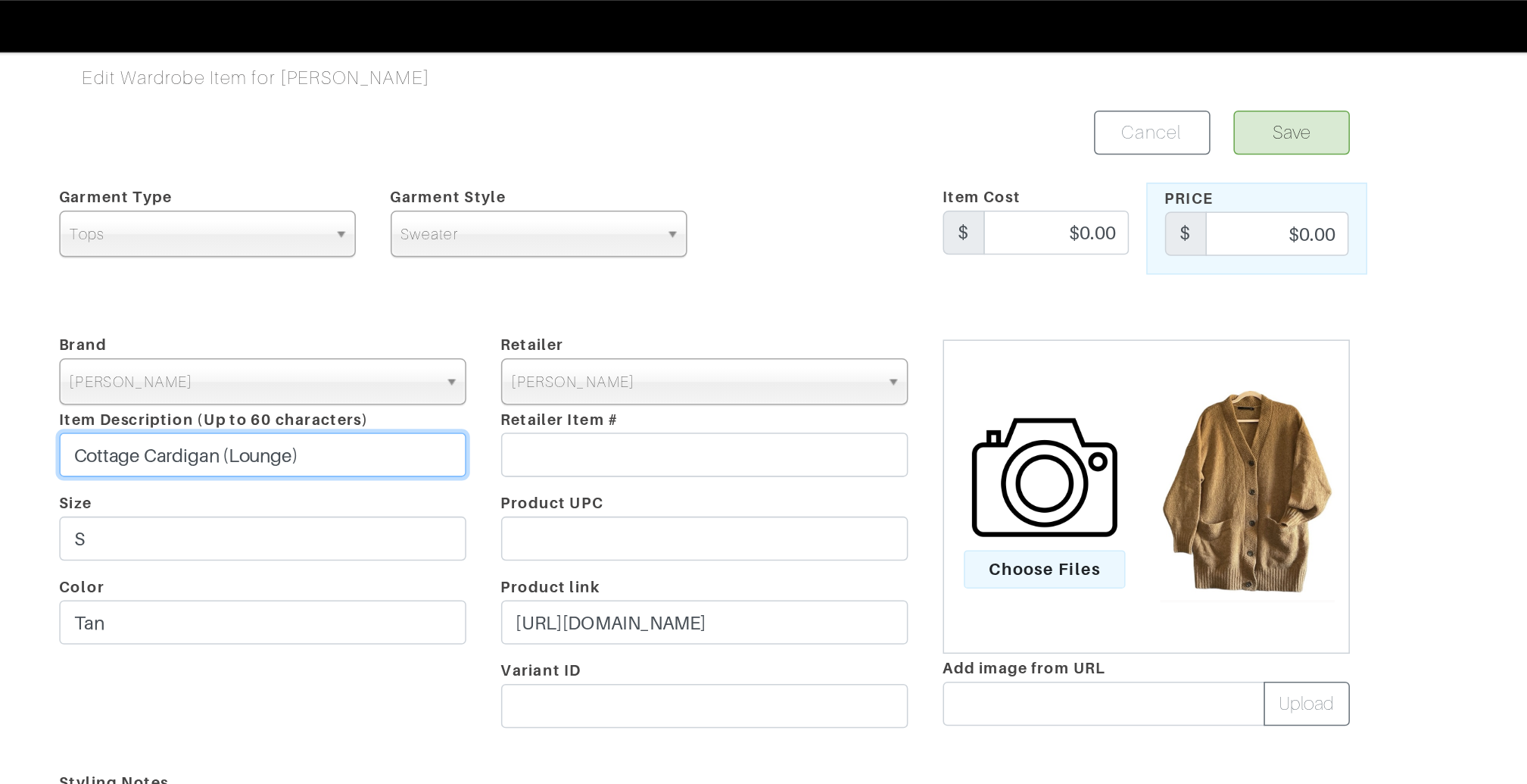
type input "Cottage Cardigan (Lounge)"
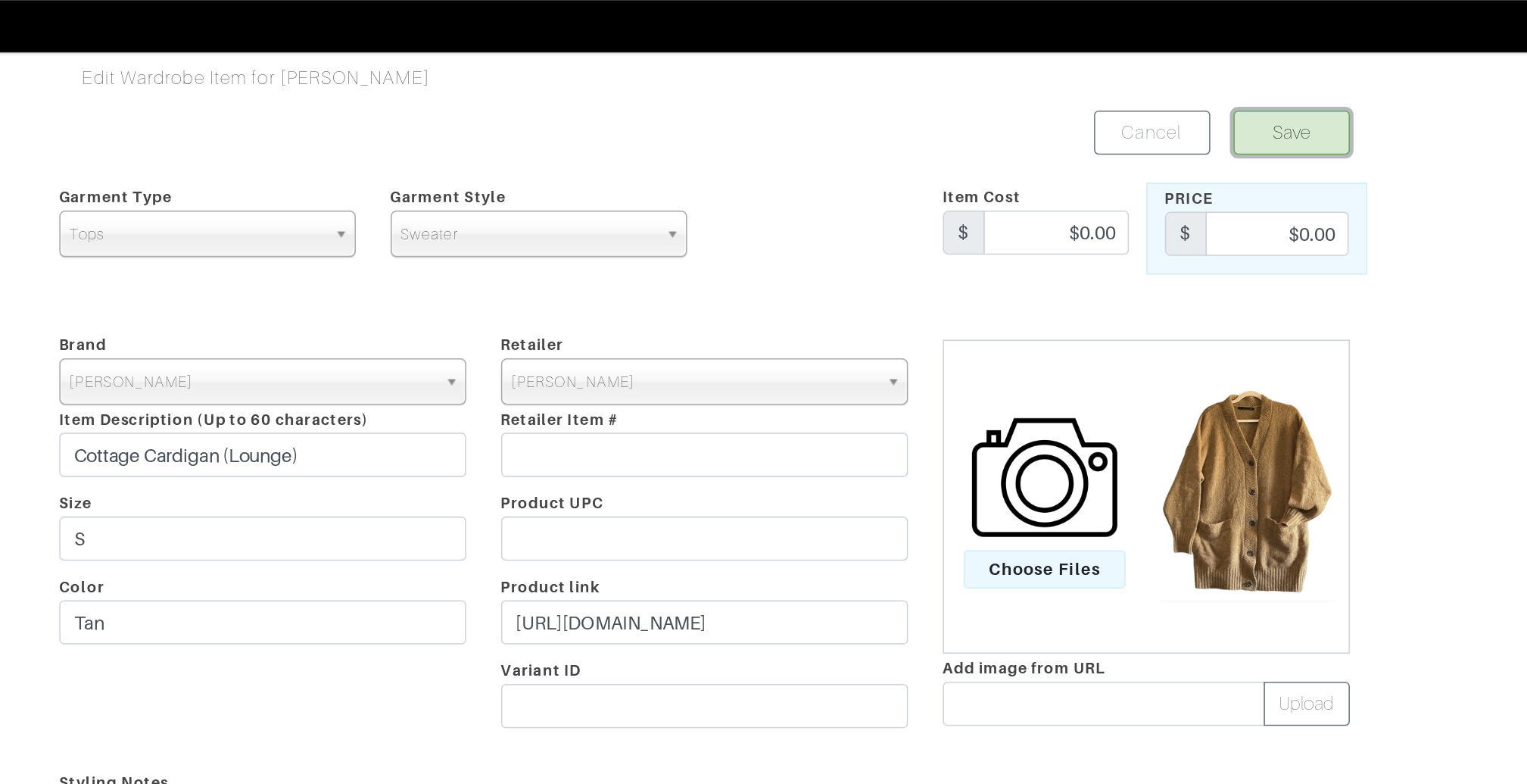
click at [1177, 86] on button "Save" at bounding box center [1192, 86] width 76 height 29
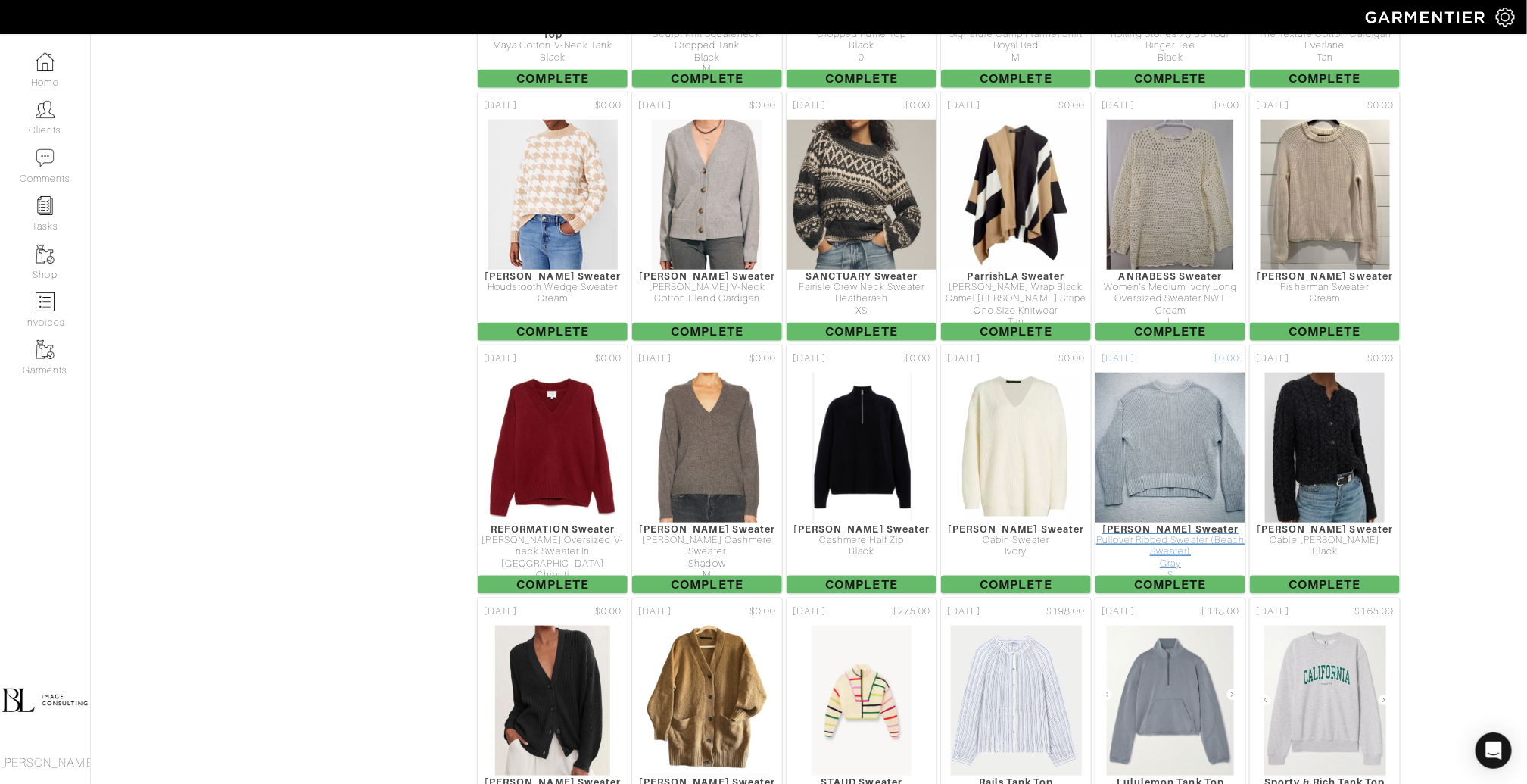
scroll to position [3638, 0]
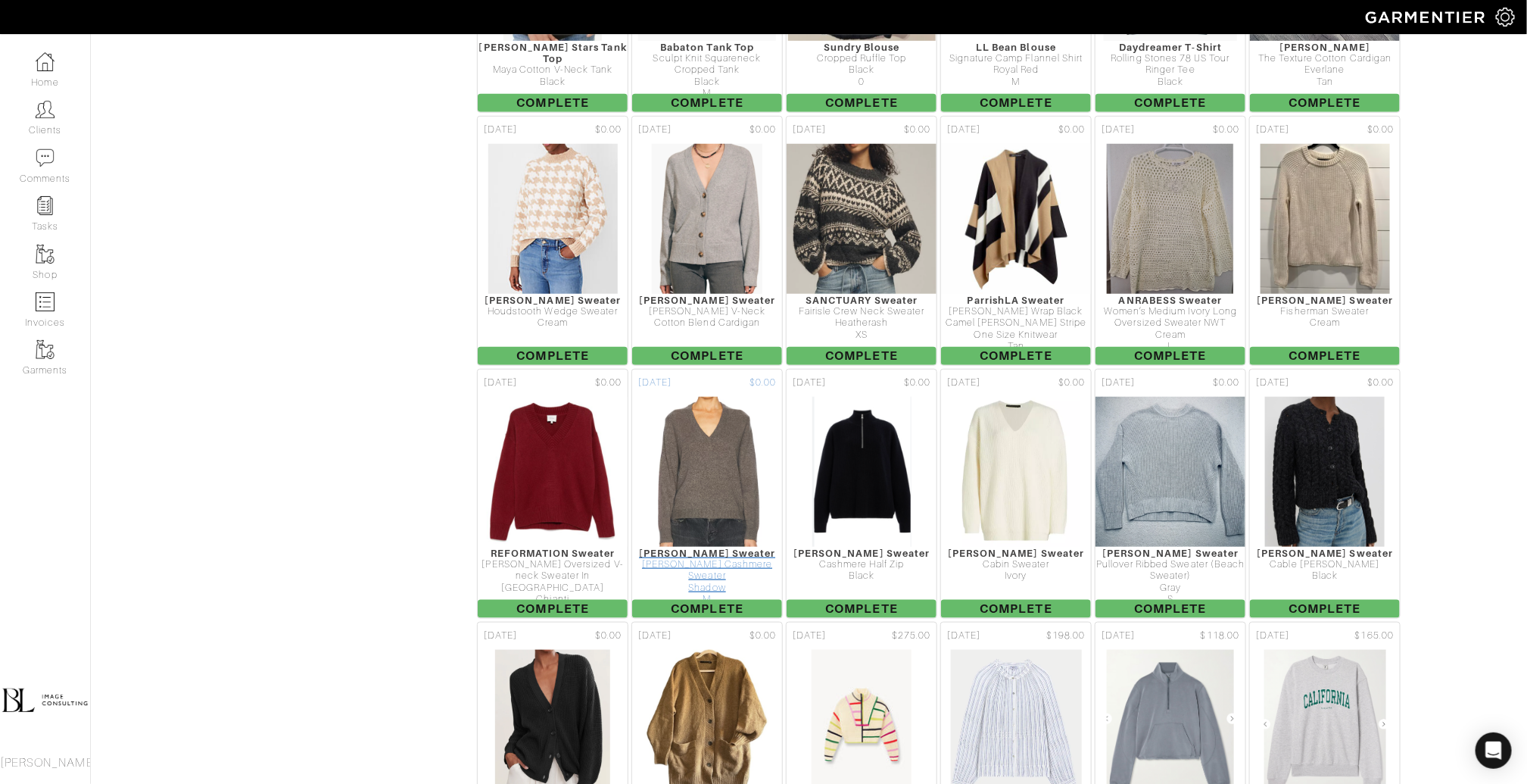
click at [702, 396] on img at bounding box center [707, 472] width 133 height 152
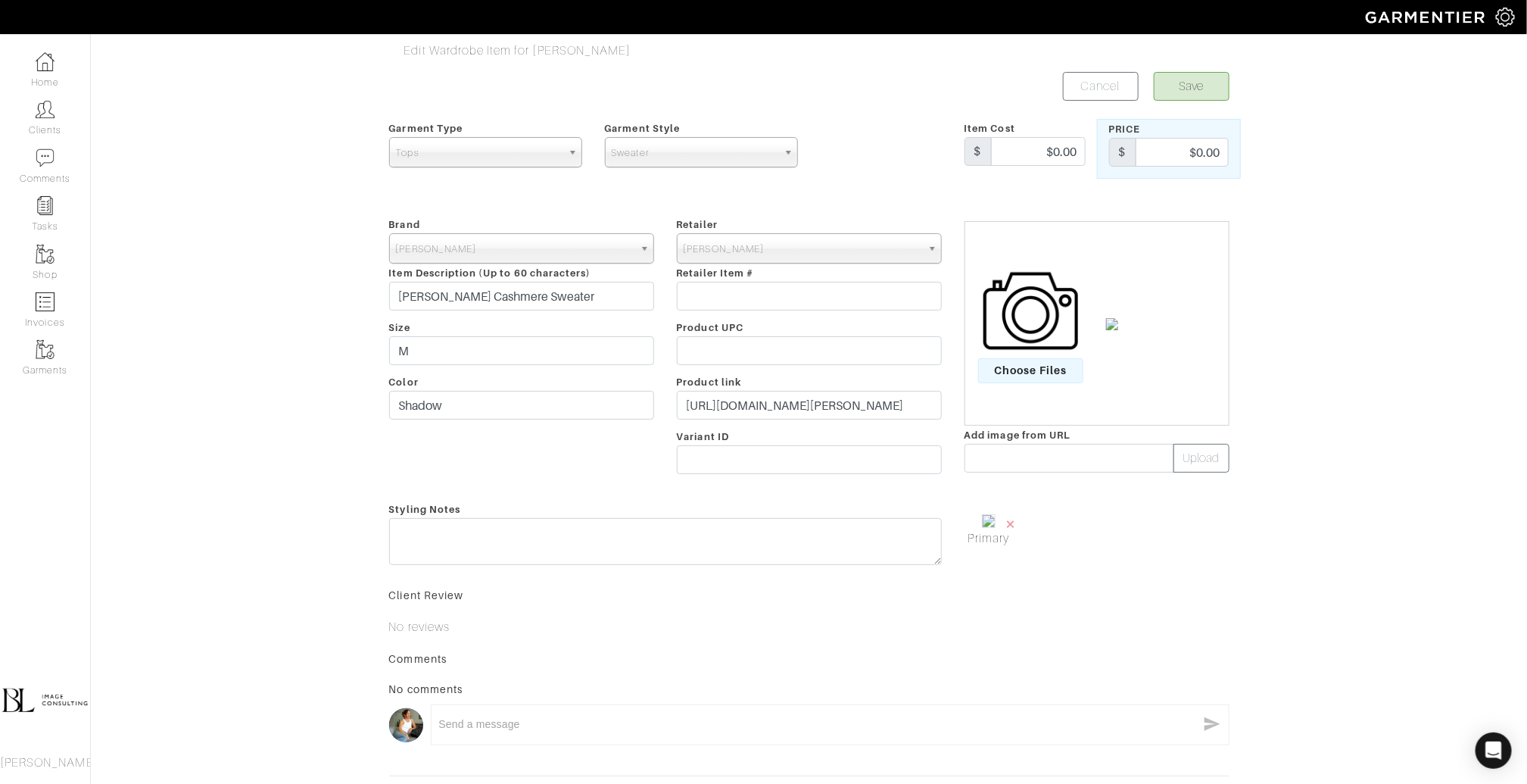
click at [996, 522] on img at bounding box center [989, 521] width 13 height 13
click at [1010, 522] on span "×" at bounding box center [1011, 523] width 12 height 20
click at [1022, 302] on img at bounding box center [1031, 310] width 95 height 95
click at [0, 0] on input "Choose Files" at bounding box center [0, 0] width 0 height 0
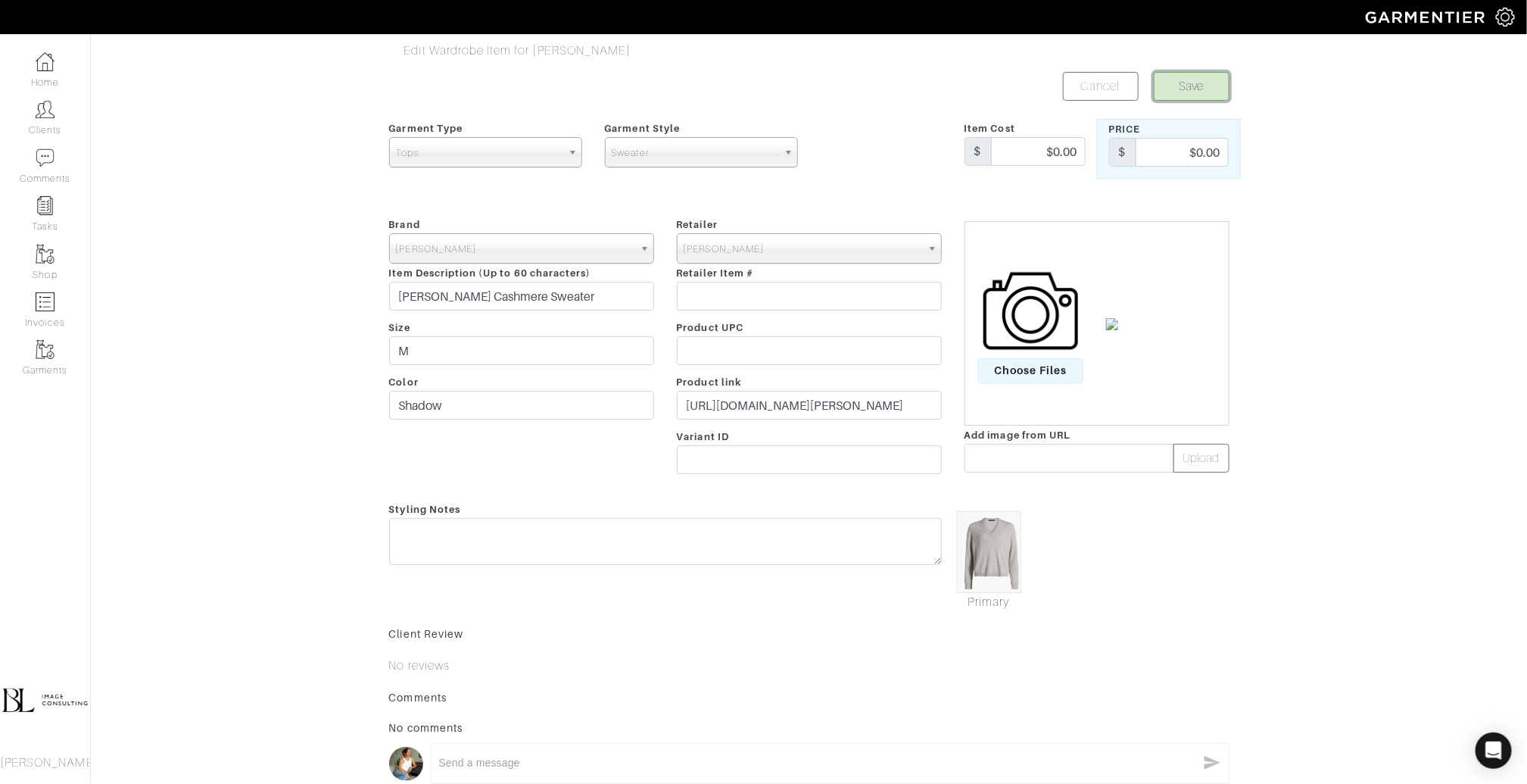
click at [1208, 82] on button "Save" at bounding box center [1192, 86] width 76 height 29
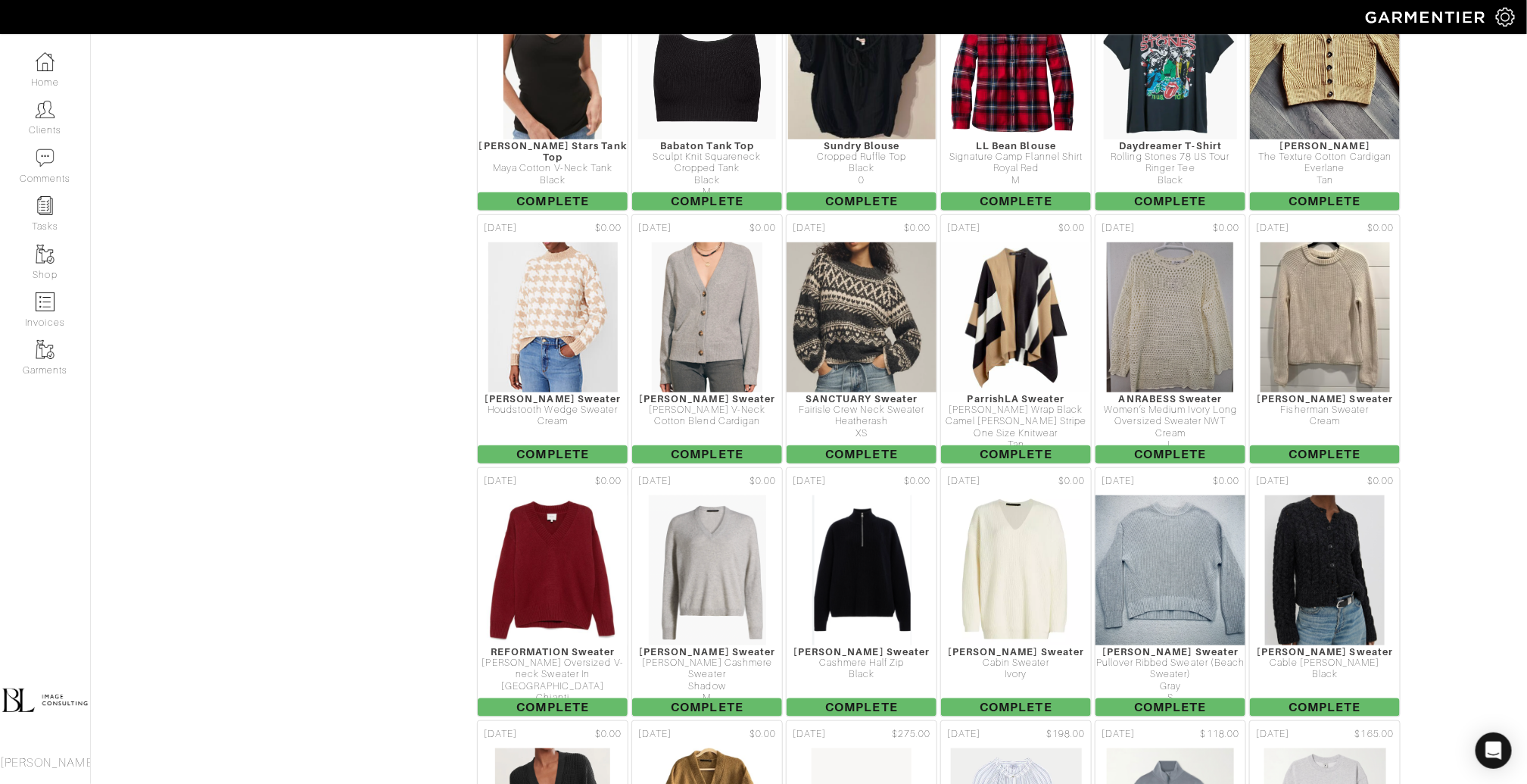
scroll to position [3644, 0]
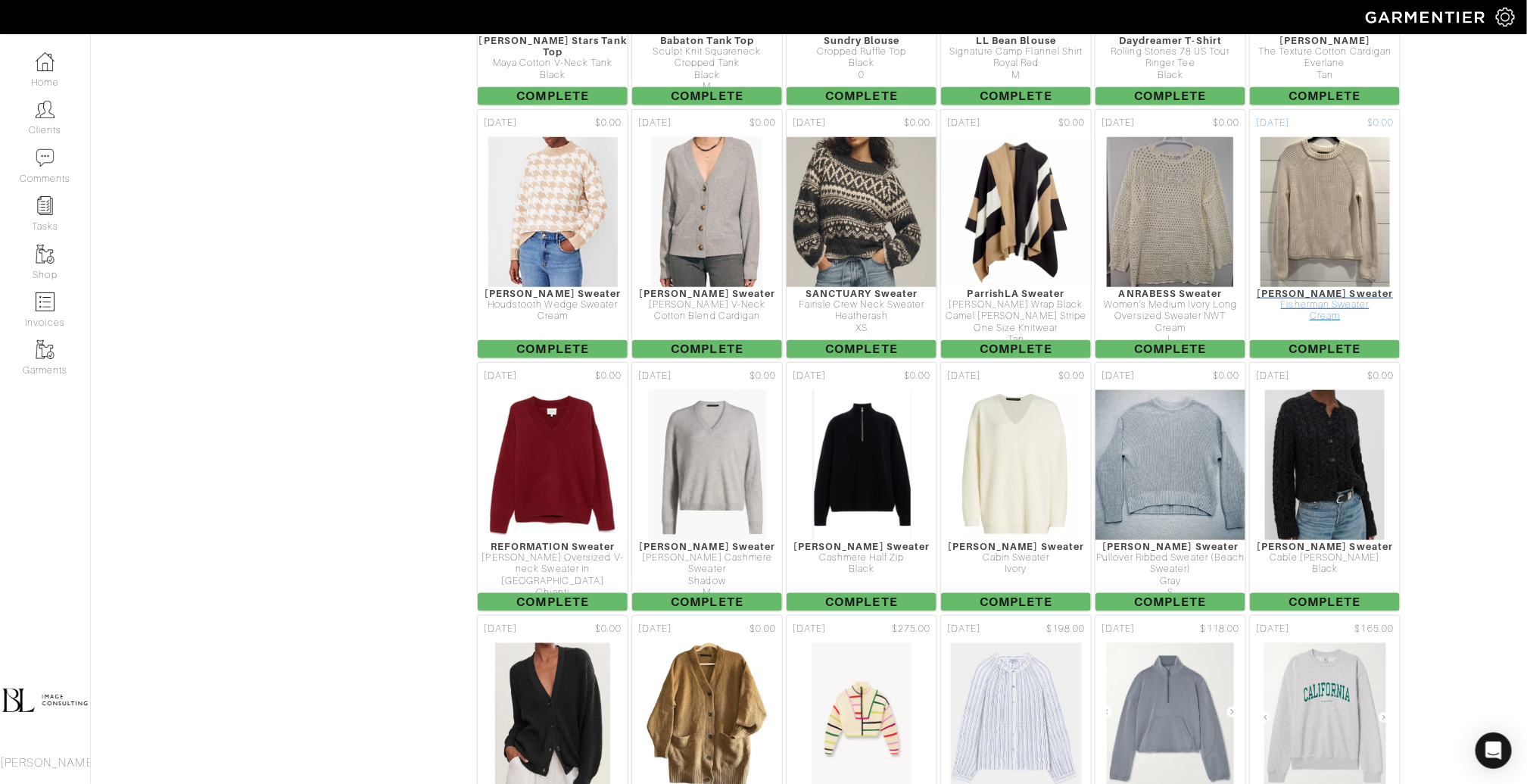
click at [1294, 136] on img at bounding box center [1325, 212] width 131 height 152
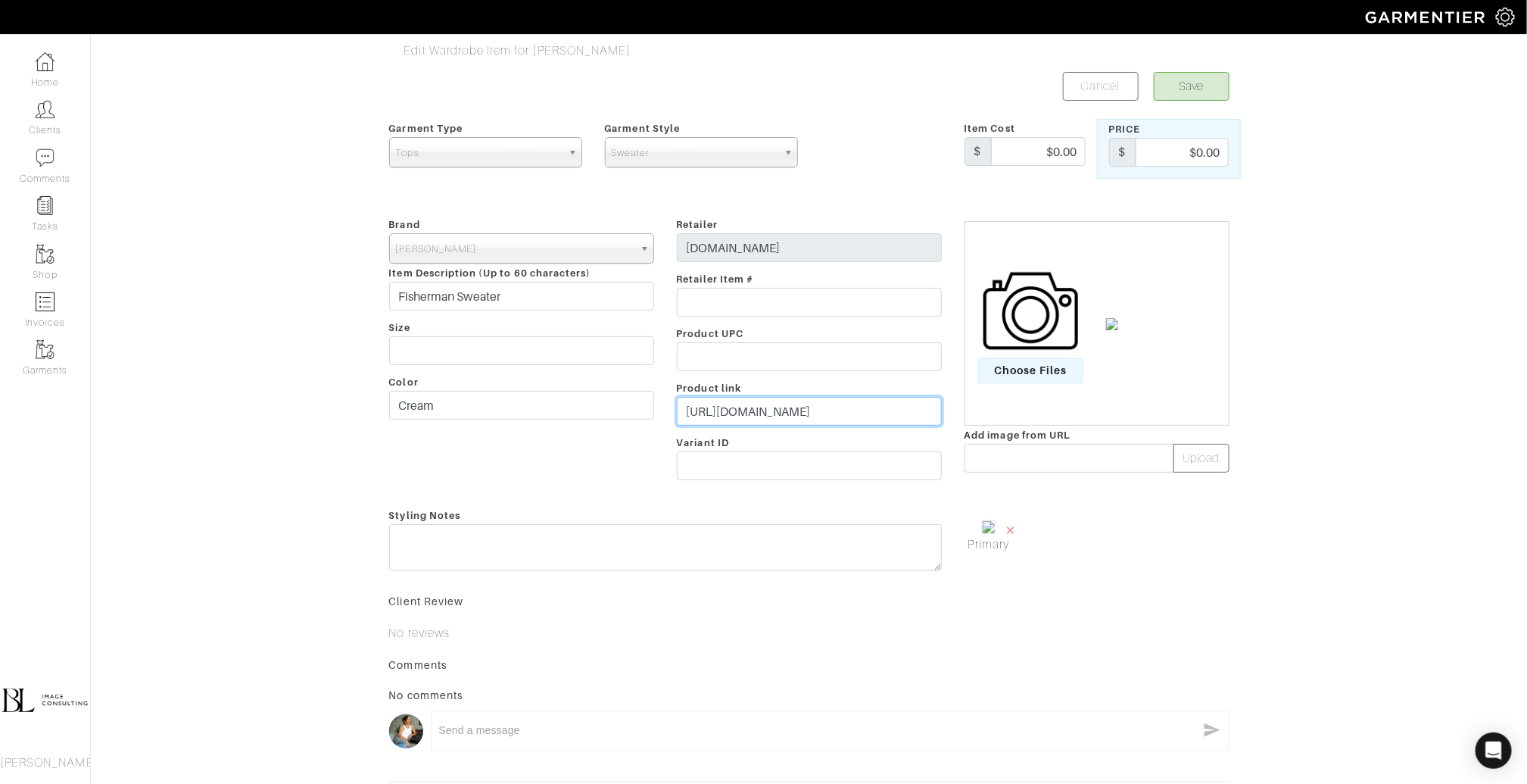
click at [813, 412] on input "https://eleye.emailfast.boats/index.php?main_page=product_info&products_id=9801…" at bounding box center [809, 411] width 265 height 29
type input "https://eleye.emailfast.boats/index.php?main_page=product_info&products_id=9801…"
click at [1012, 527] on span "×" at bounding box center [1011, 529] width 12 height 20
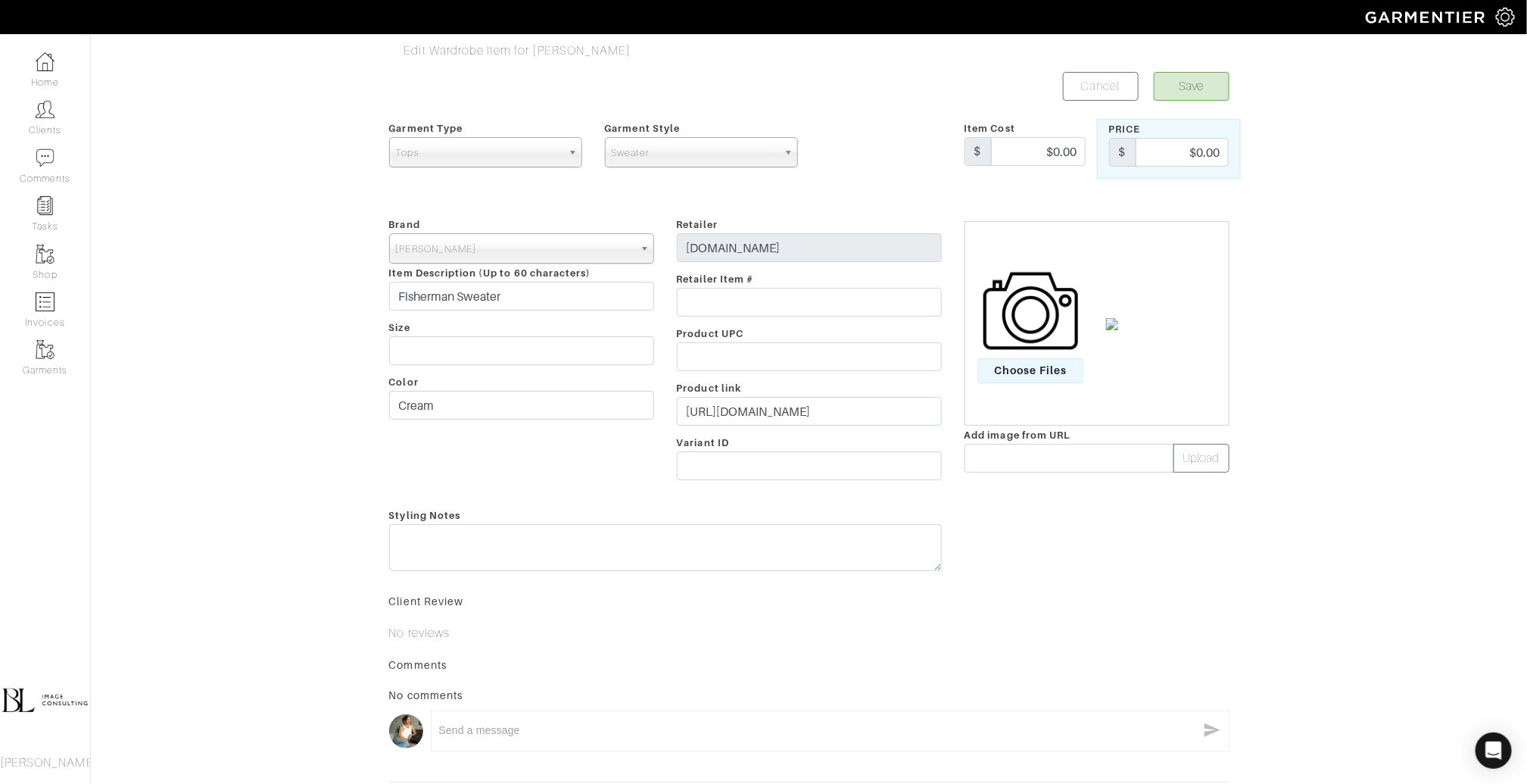
click at [1044, 305] on img at bounding box center [1031, 310] width 95 height 95
click at [0, 0] on input "Choose Files" at bounding box center [0, 0] width 0 height 0
click at [1195, 80] on button "Save" at bounding box center [1192, 86] width 76 height 29
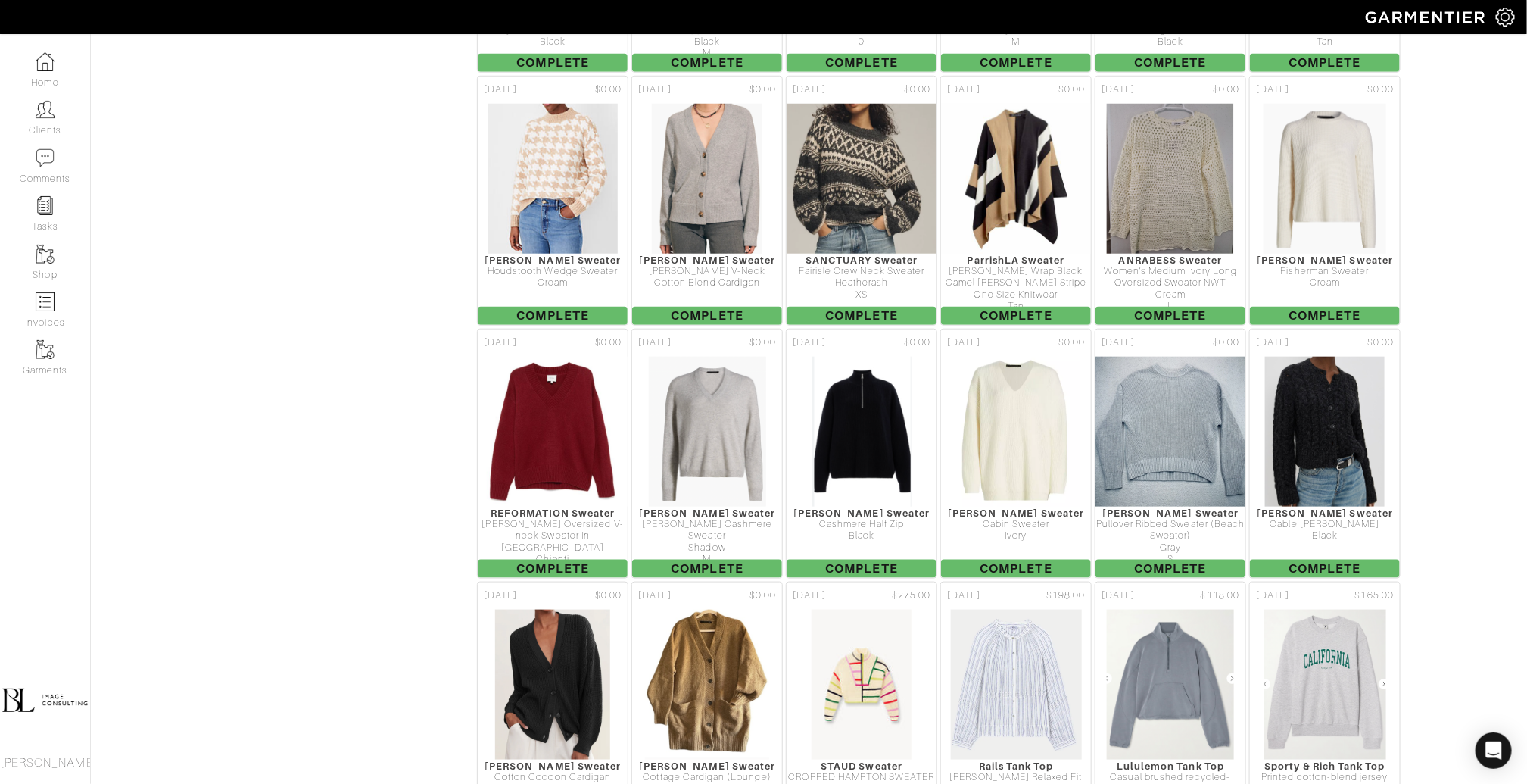
scroll to position [3678, 0]
click at [727, 610] on img at bounding box center [707, 684] width 126 height 152
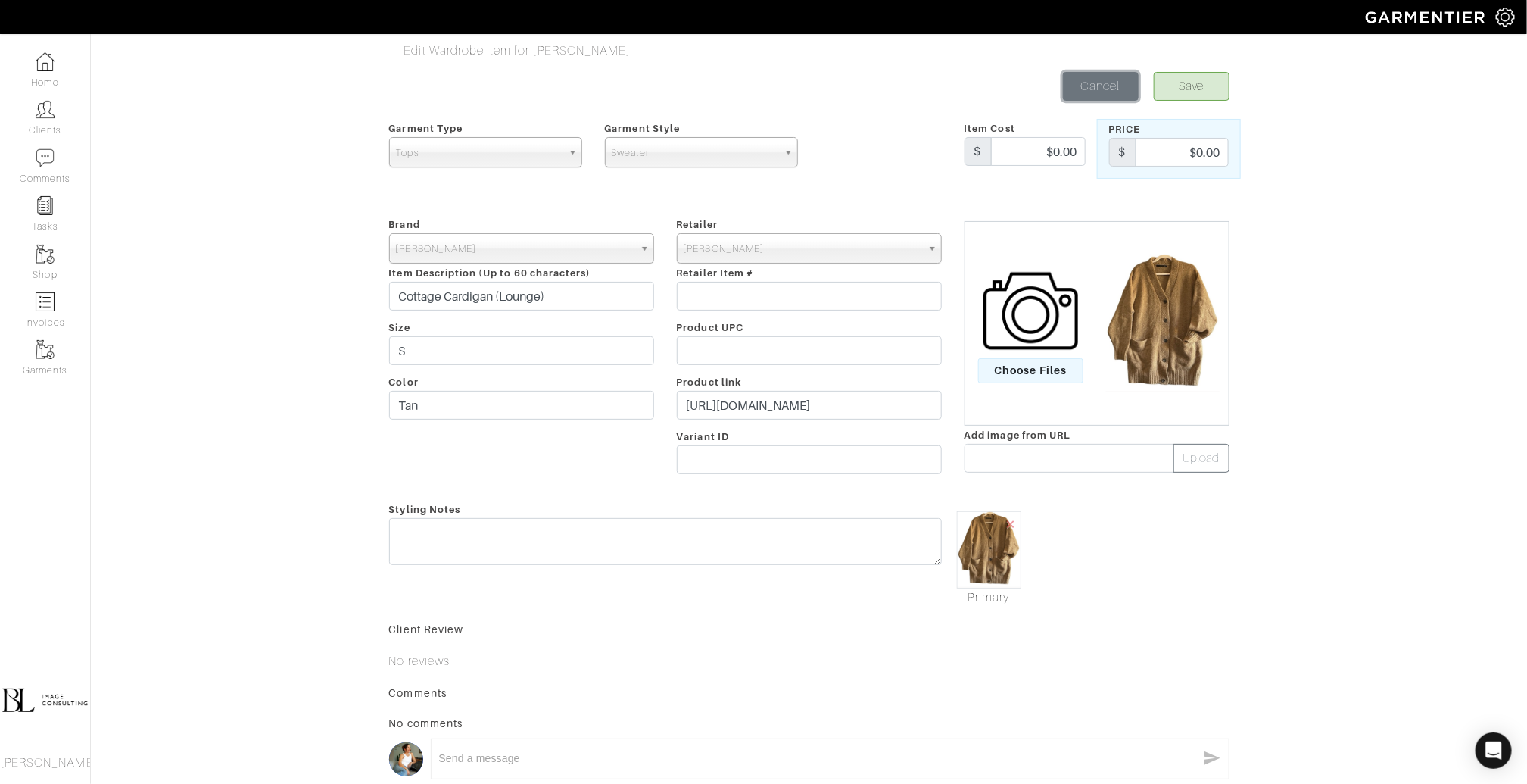
click at [1091, 84] on link "Cancel" at bounding box center [1100, 86] width 76 height 29
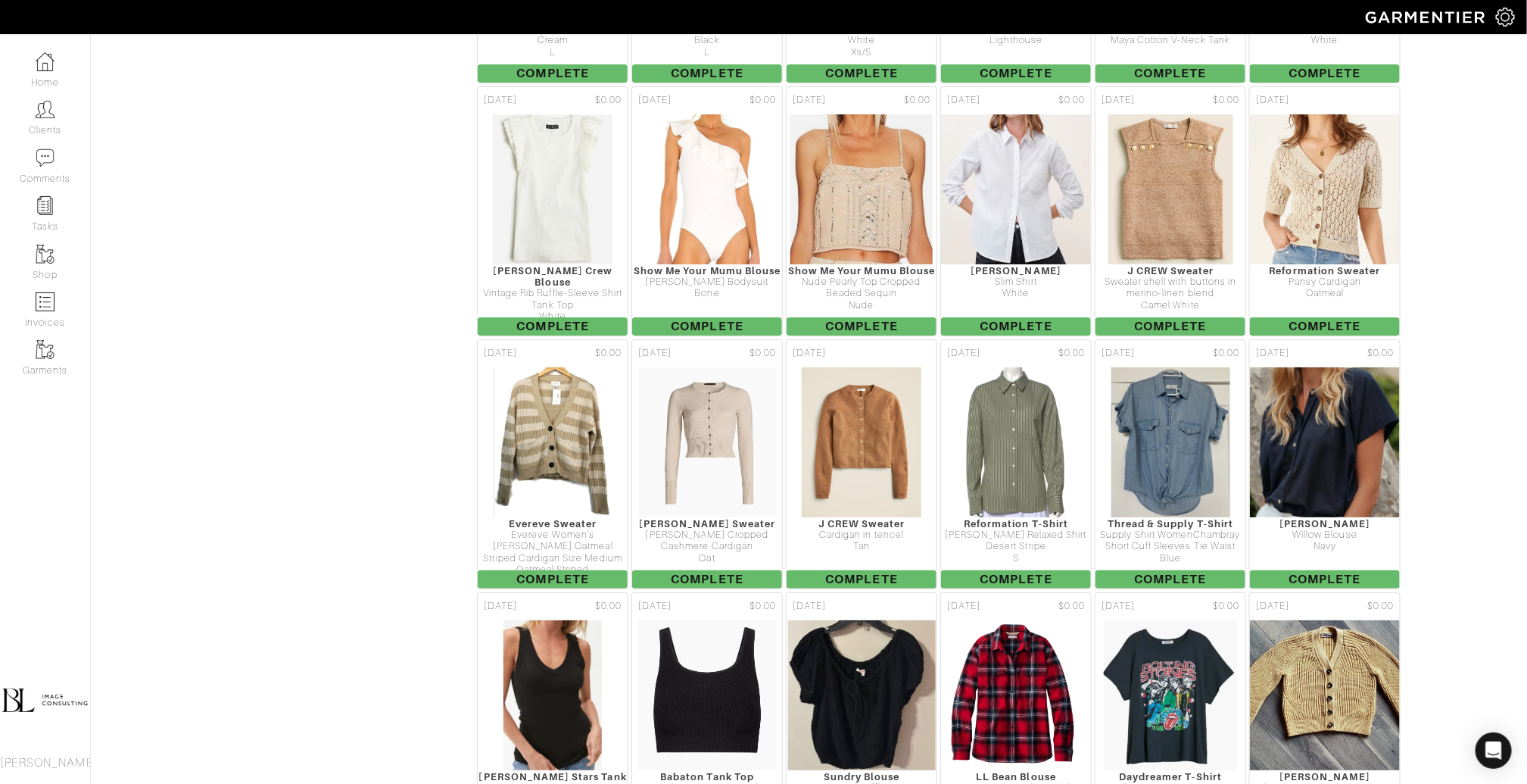
scroll to position [2866, 0]
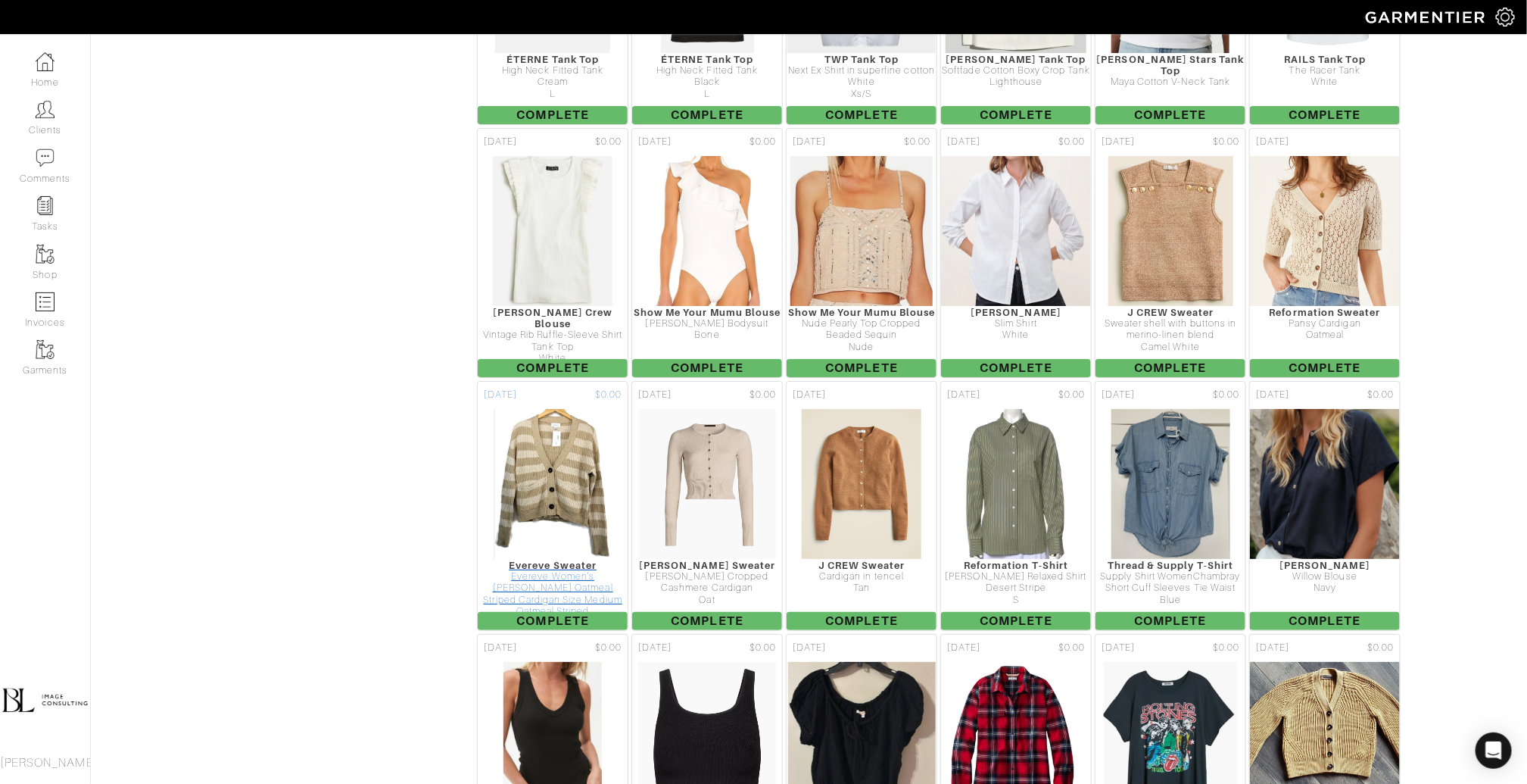
click at [559, 408] on img at bounding box center [553, 484] width 120 height 152
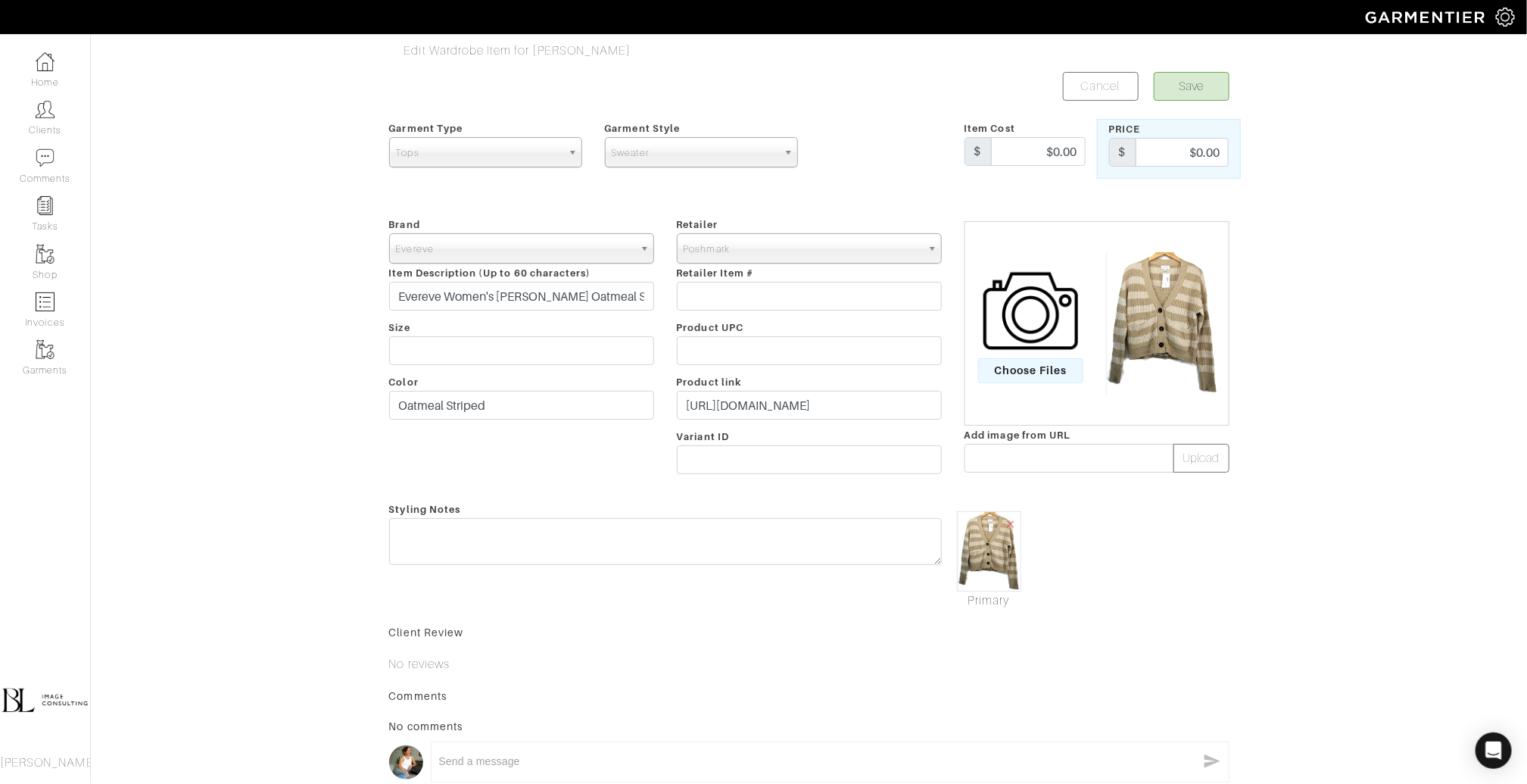
scroll to position [138, 0]
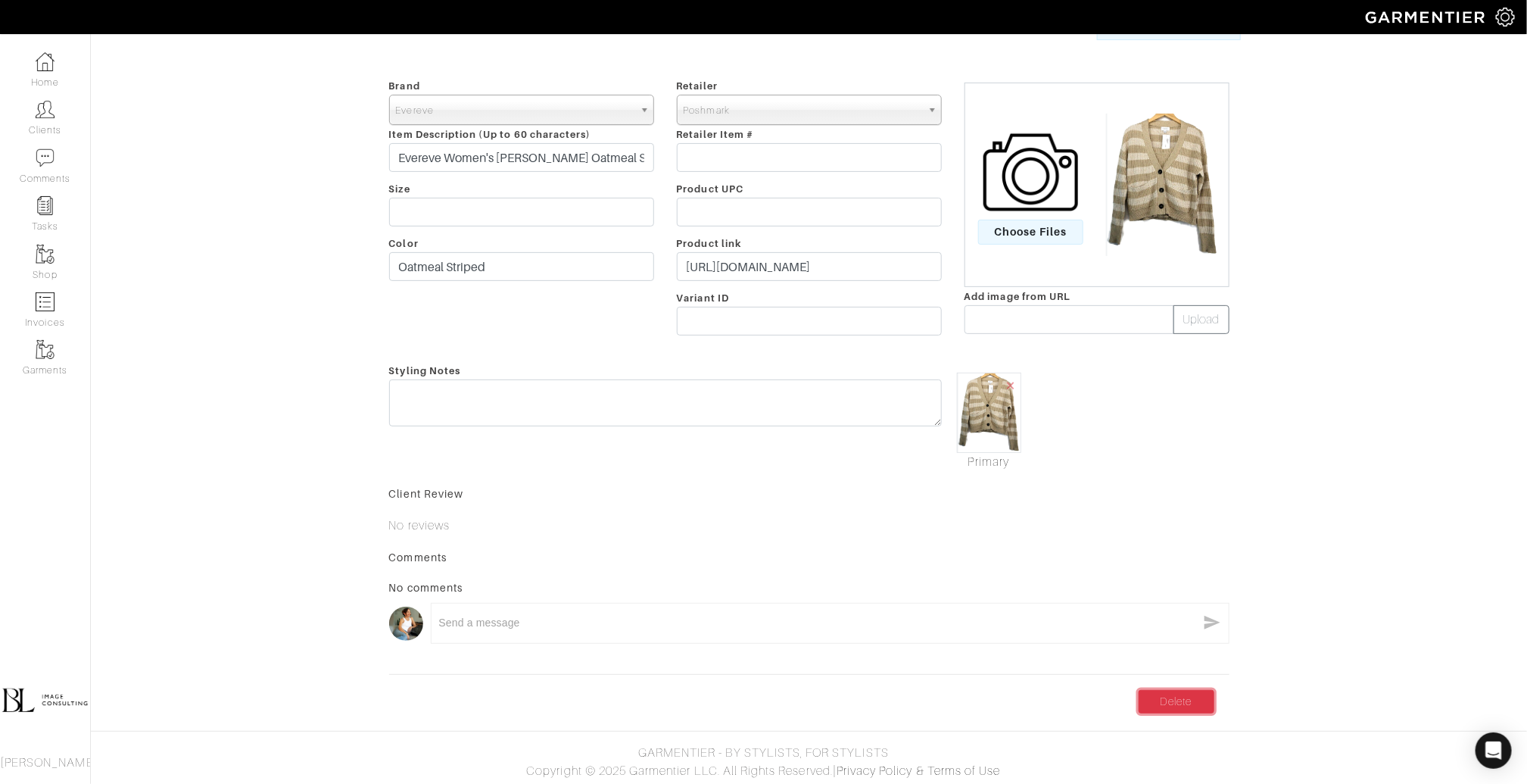
click at [1167, 690] on link "Delete" at bounding box center [1176, 701] width 76 height 23
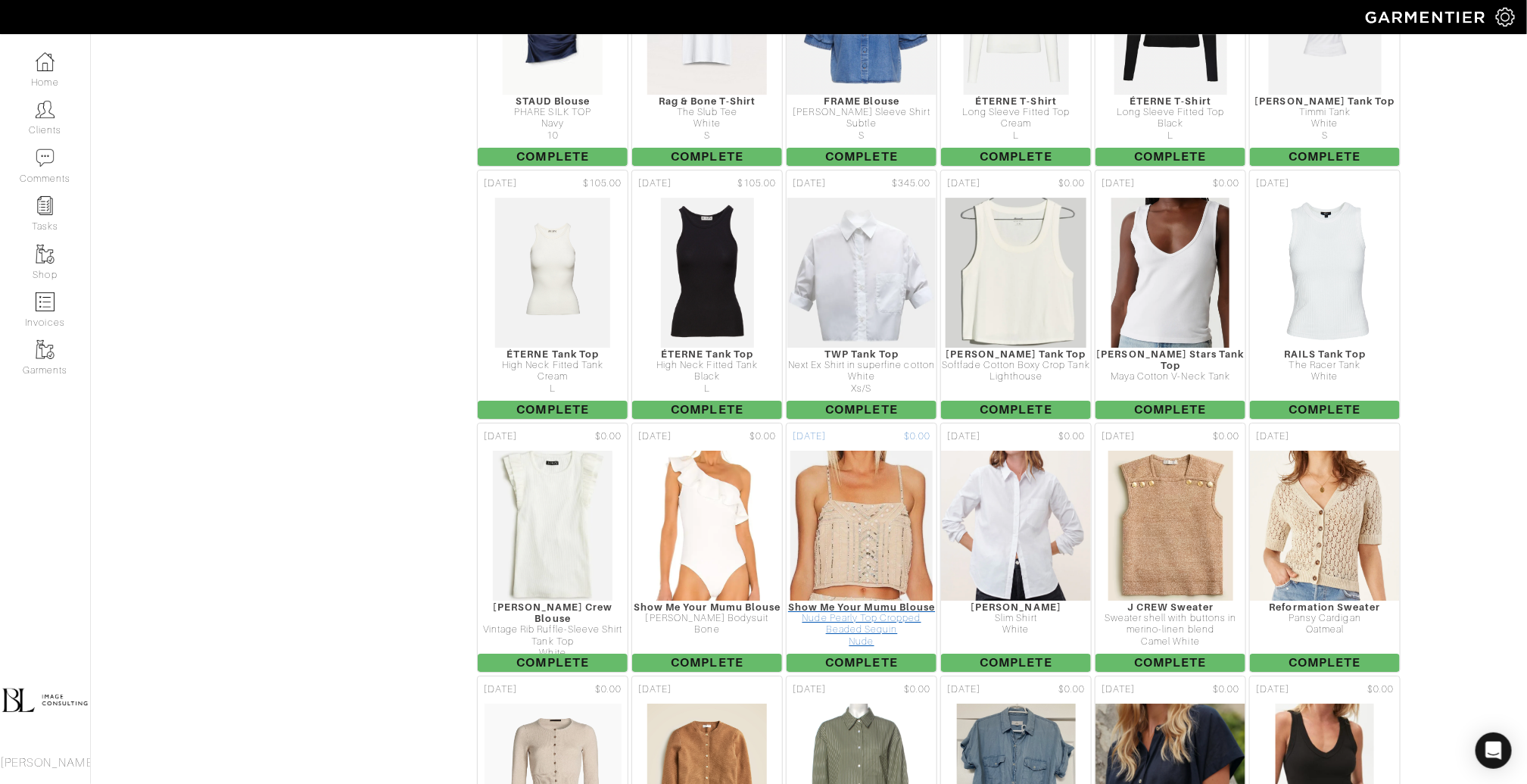
scroll to position [2560, 0]
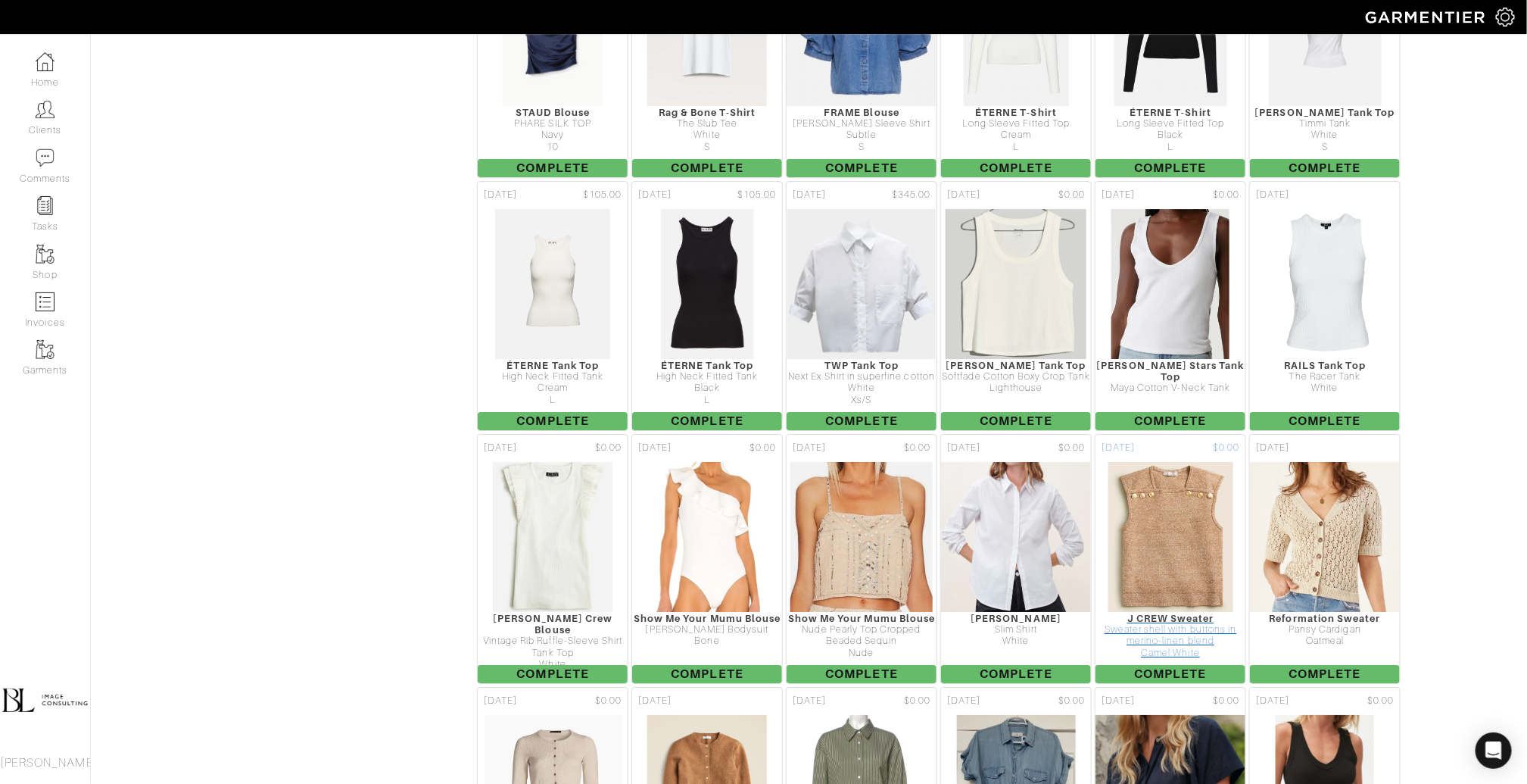
click at [1219, 461] on img at bounding box center [1171, 537] width 127 height 152
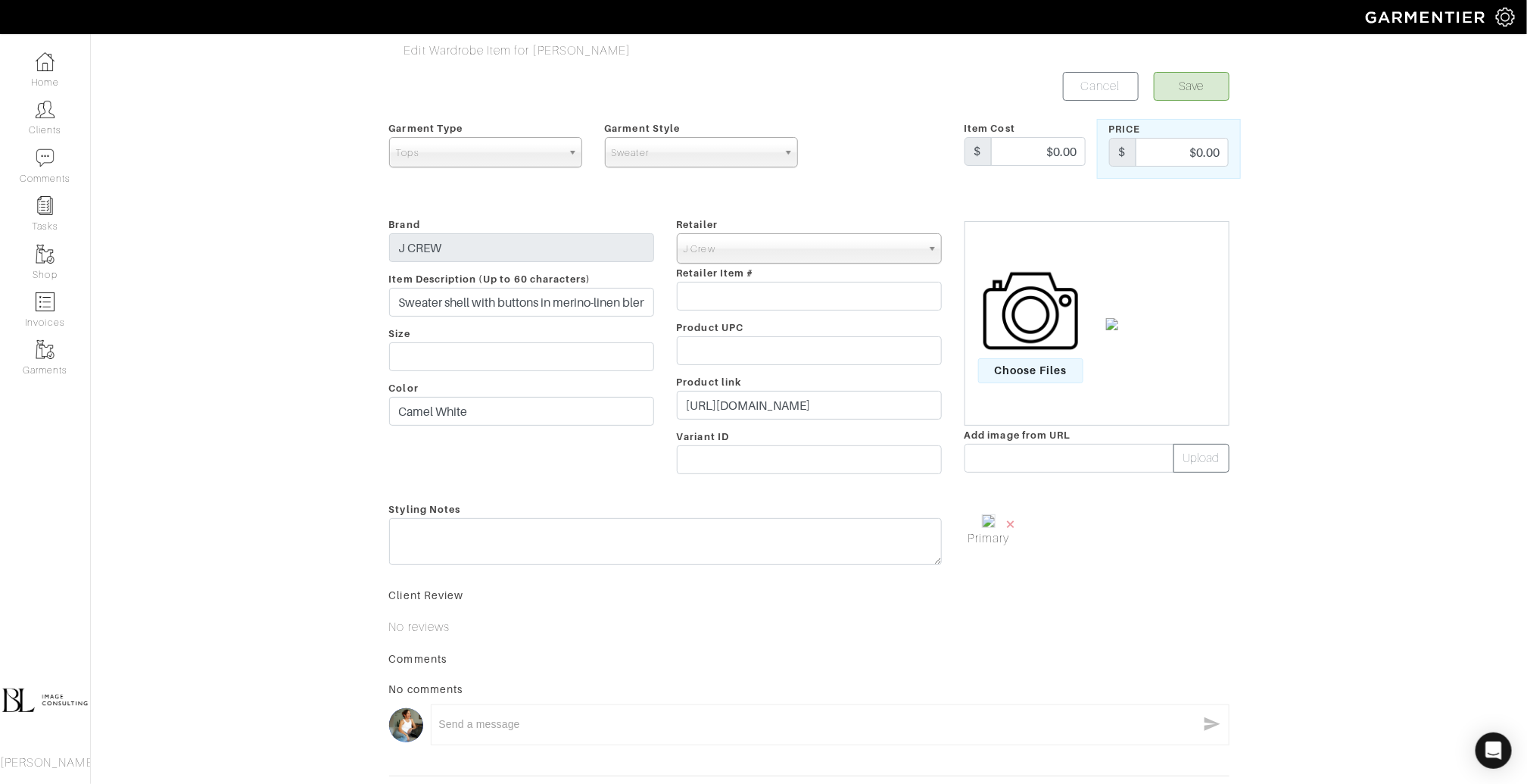
scroll to position [135, 0]
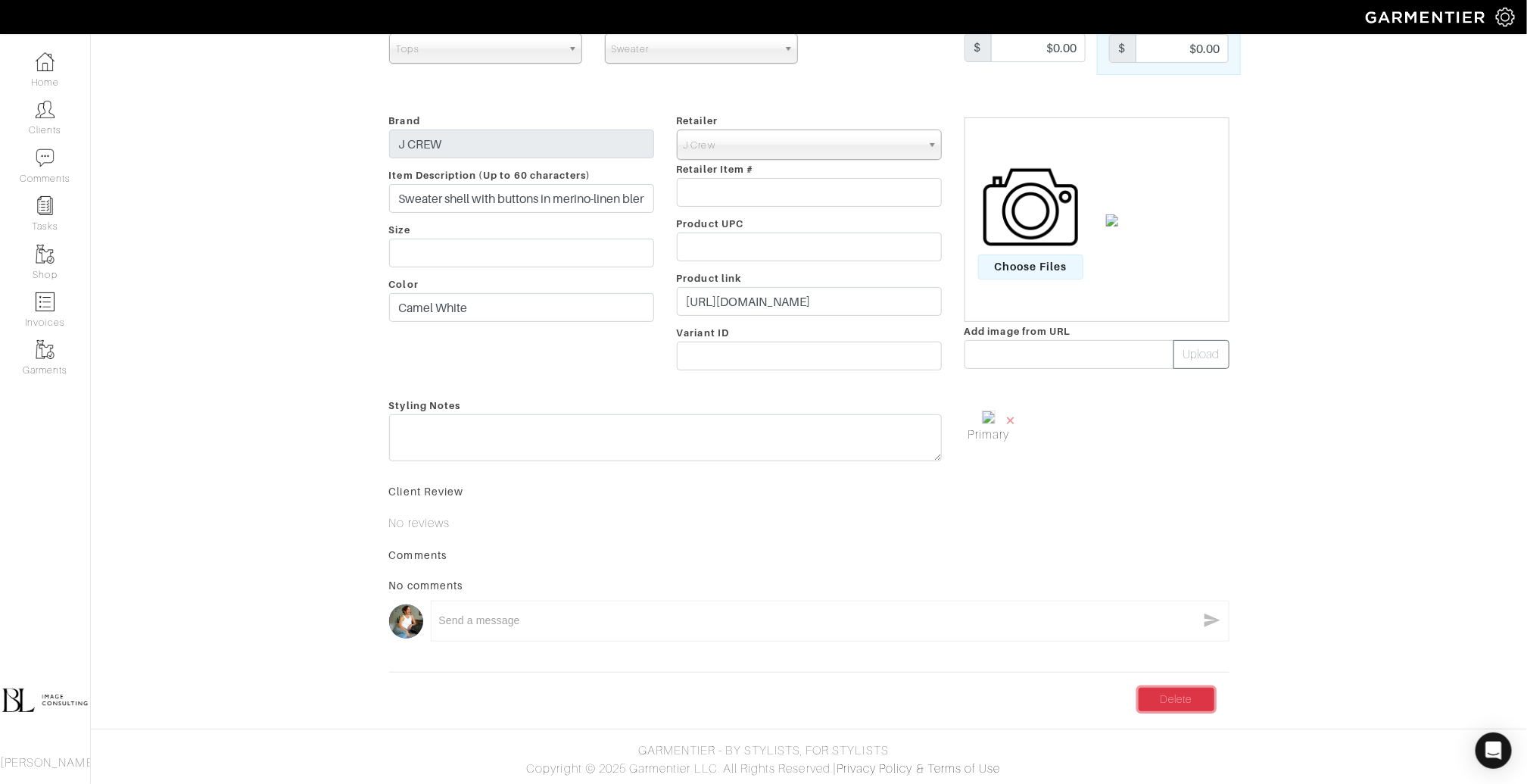
click at [1189, 699] on link "Delete" at bounding box center [1176, 699] width 76 height 23
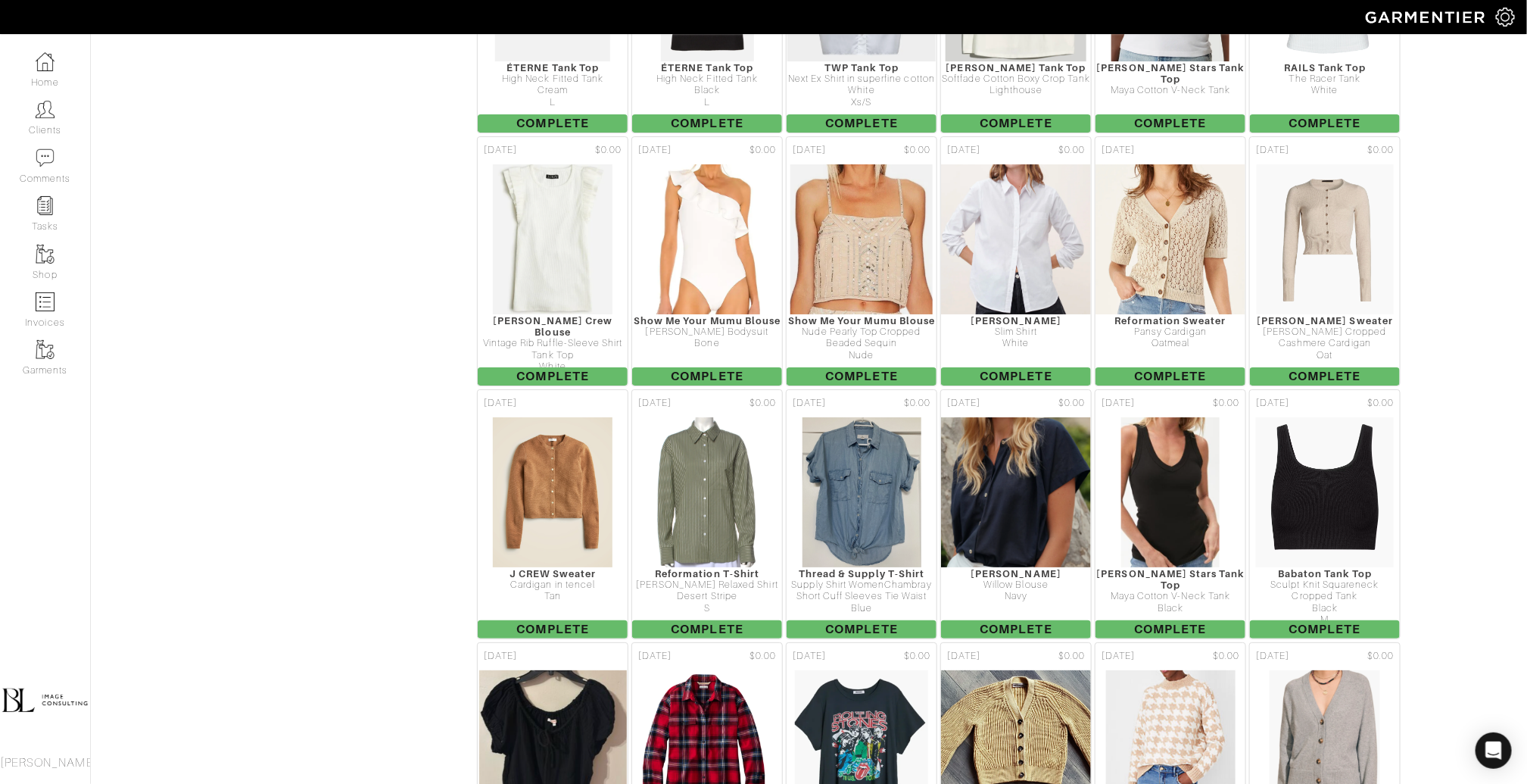
scroll to position [2834, 0]
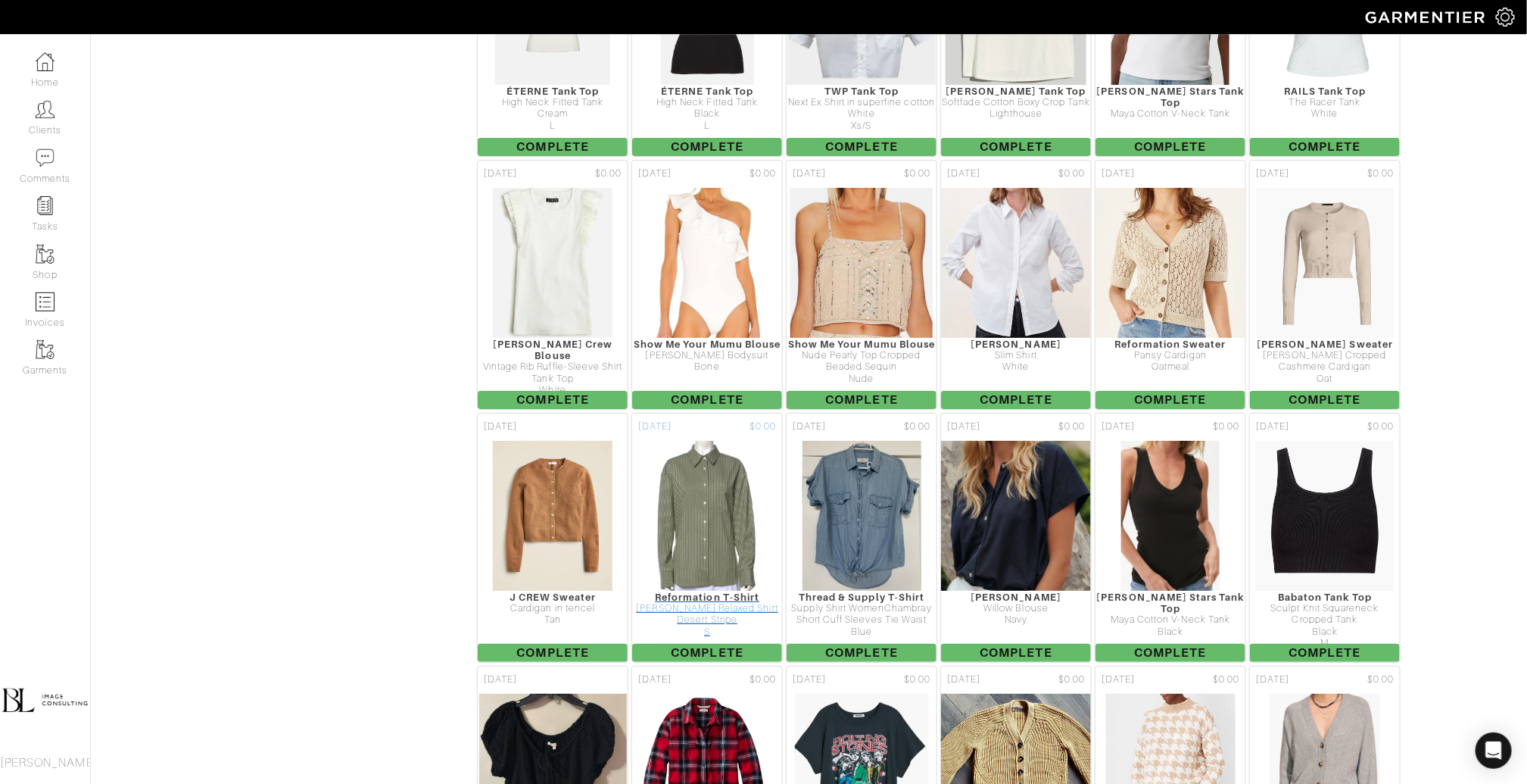
click at [732, 441] on img at bounding box center [707, 516] width 127 height 152
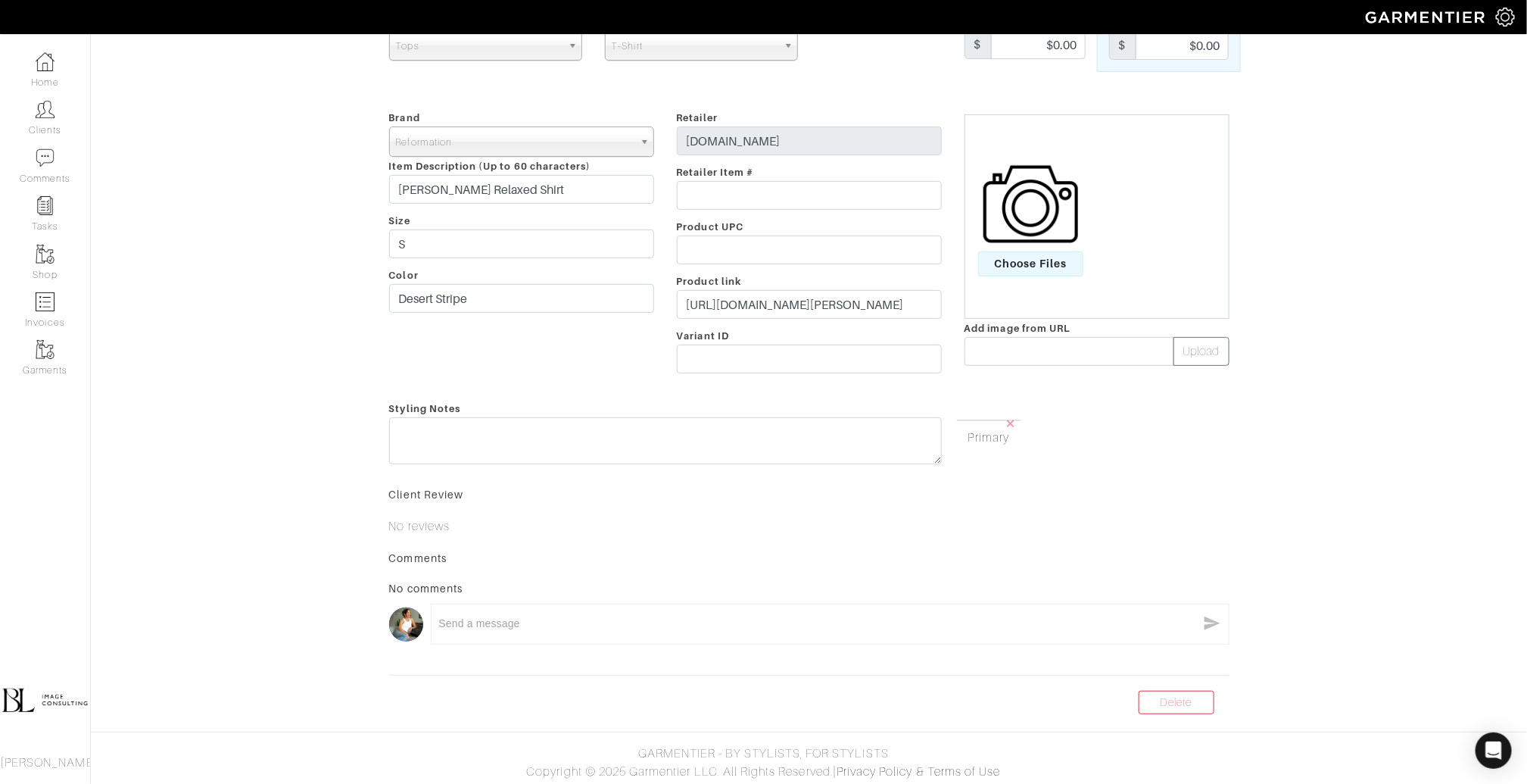
scroll to position [141, 0]
click at [1144, 694] on link "Delete" at bounding box center [1176, 699] width 76 height 23
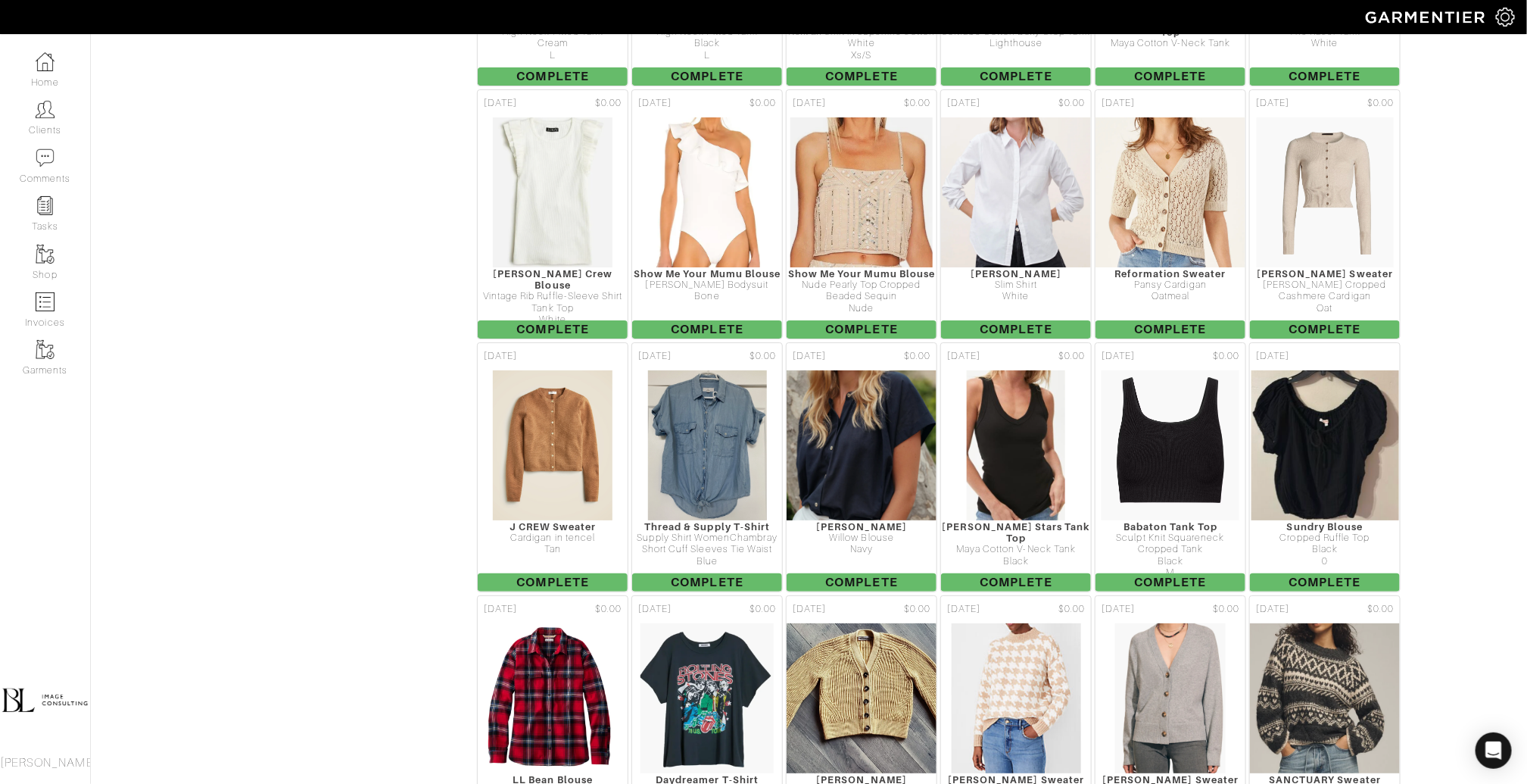
scroll to position [2902, 0]
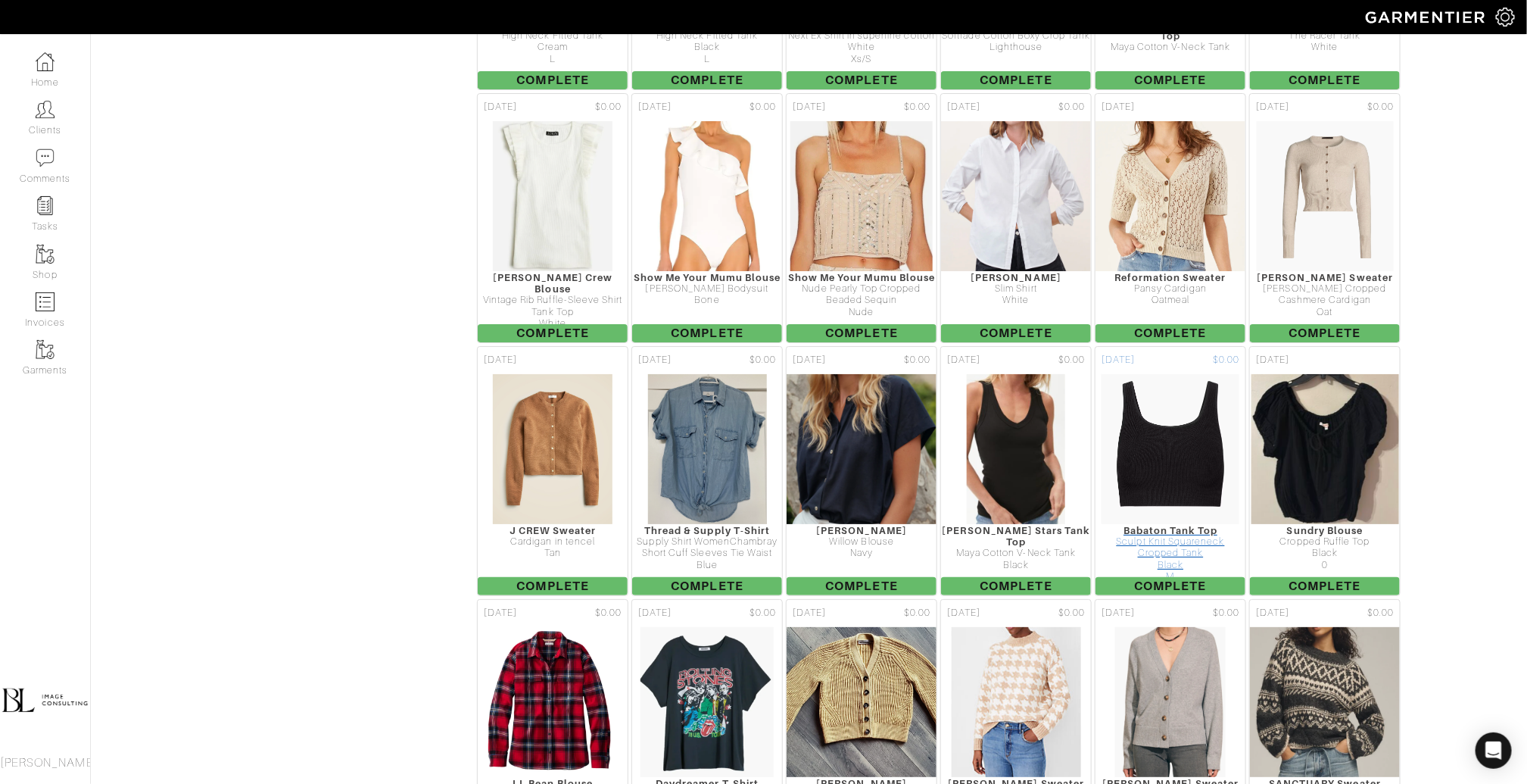
click at [1198, 417] on img at bounding box center [1170, 449] width 139 height 152
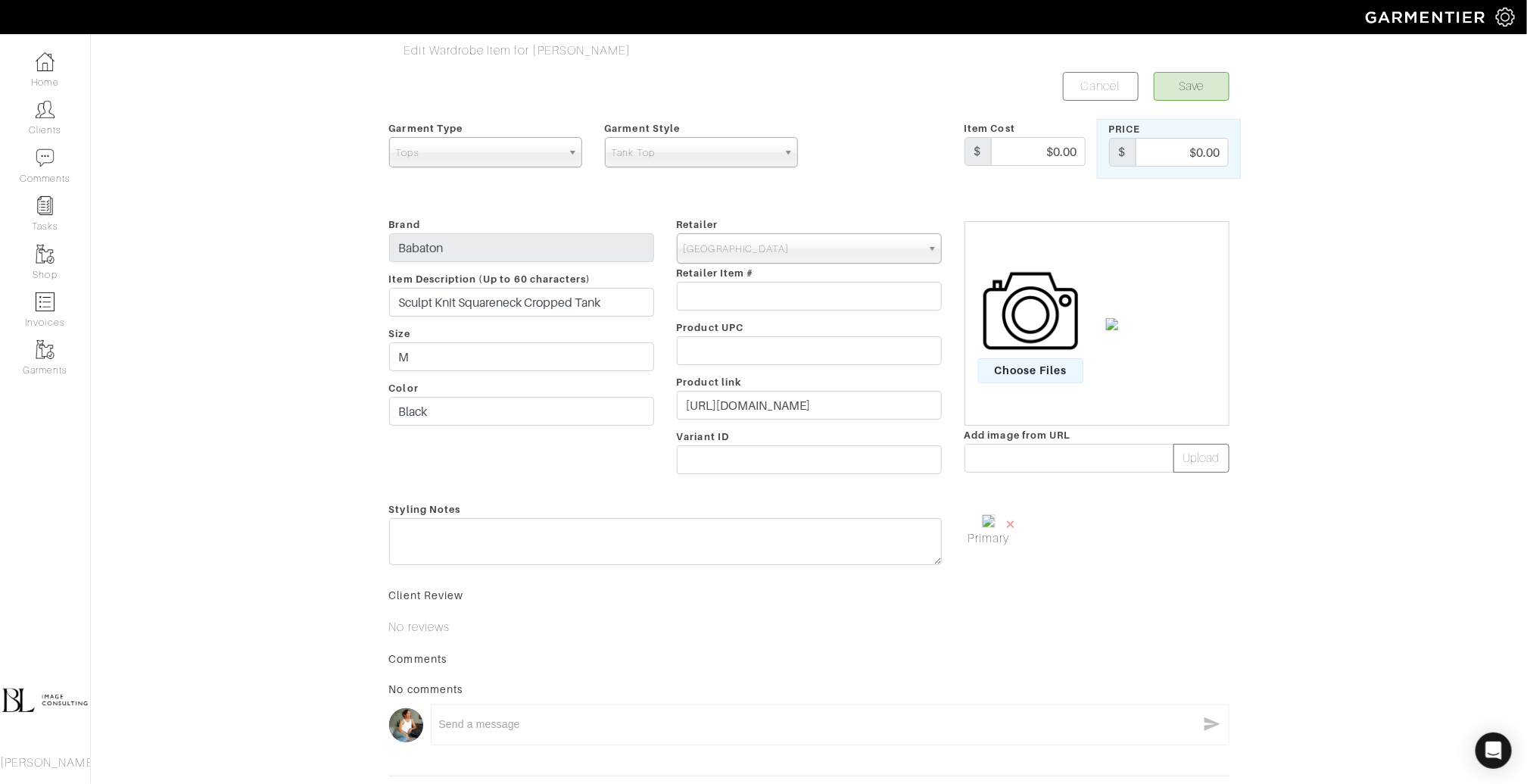
scroll to position [128, 0]
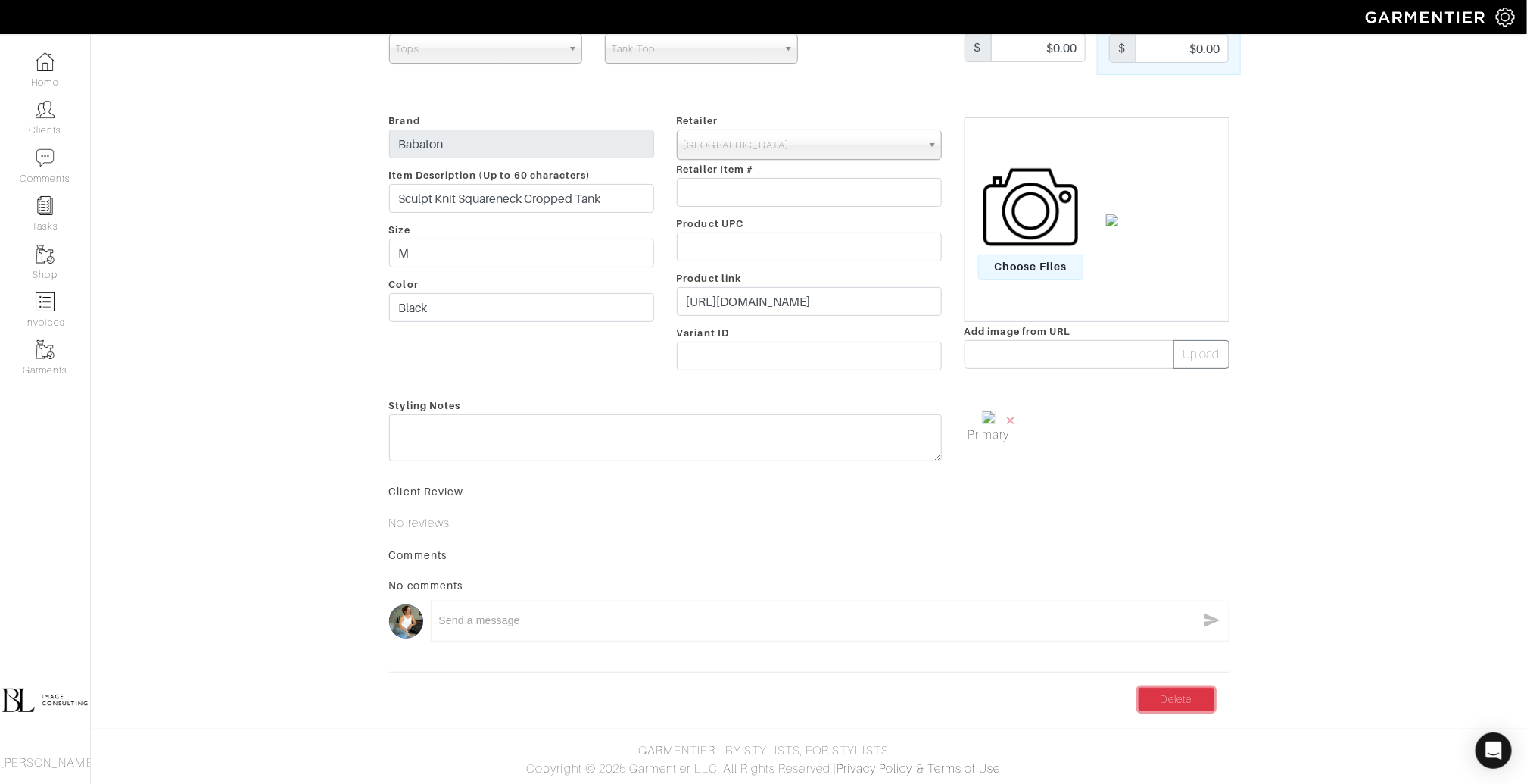
click at [1160, 702] on link "Delete" at bounding box center [1176, 699] width 76 height 23
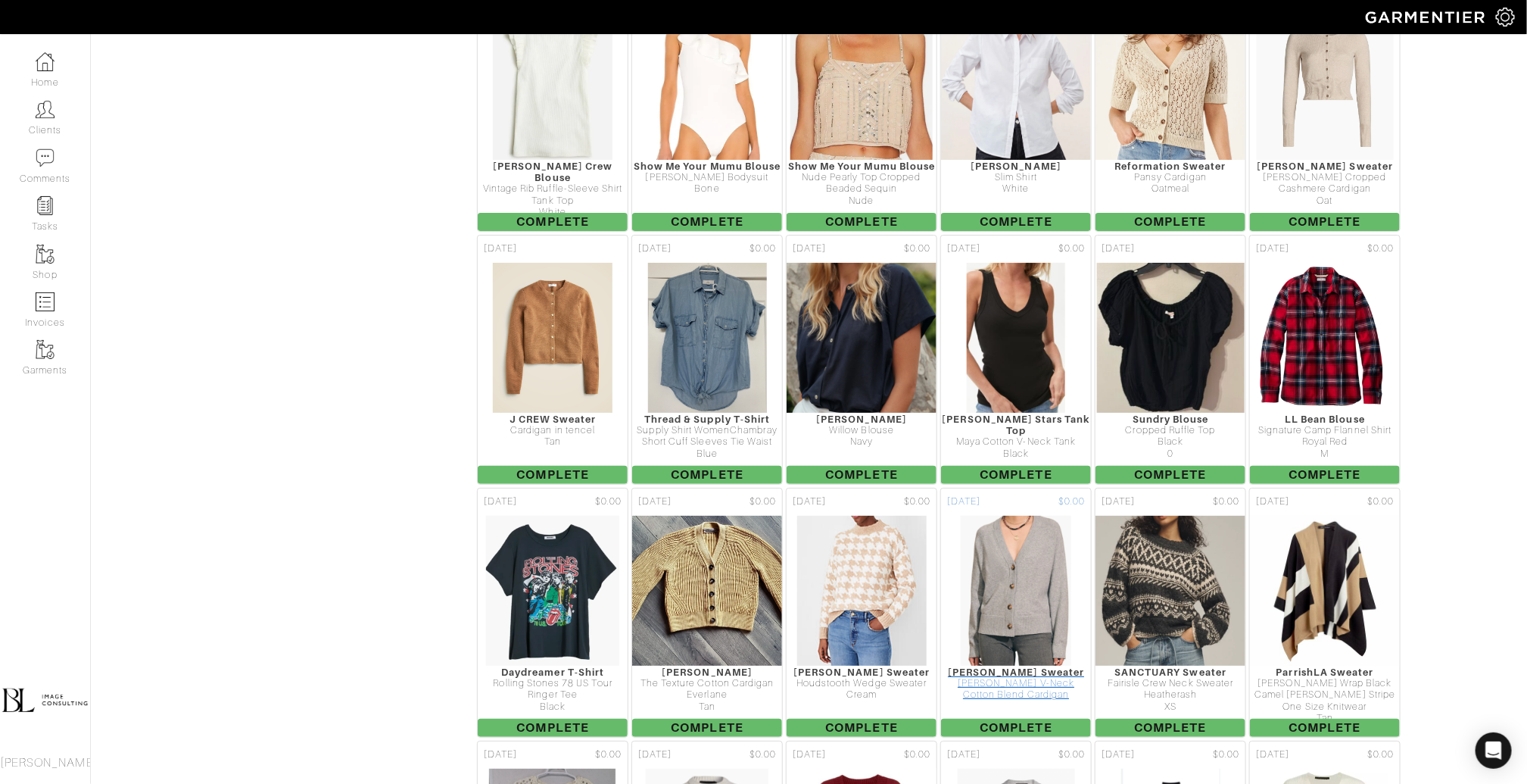
scroll to position [3010, 0]
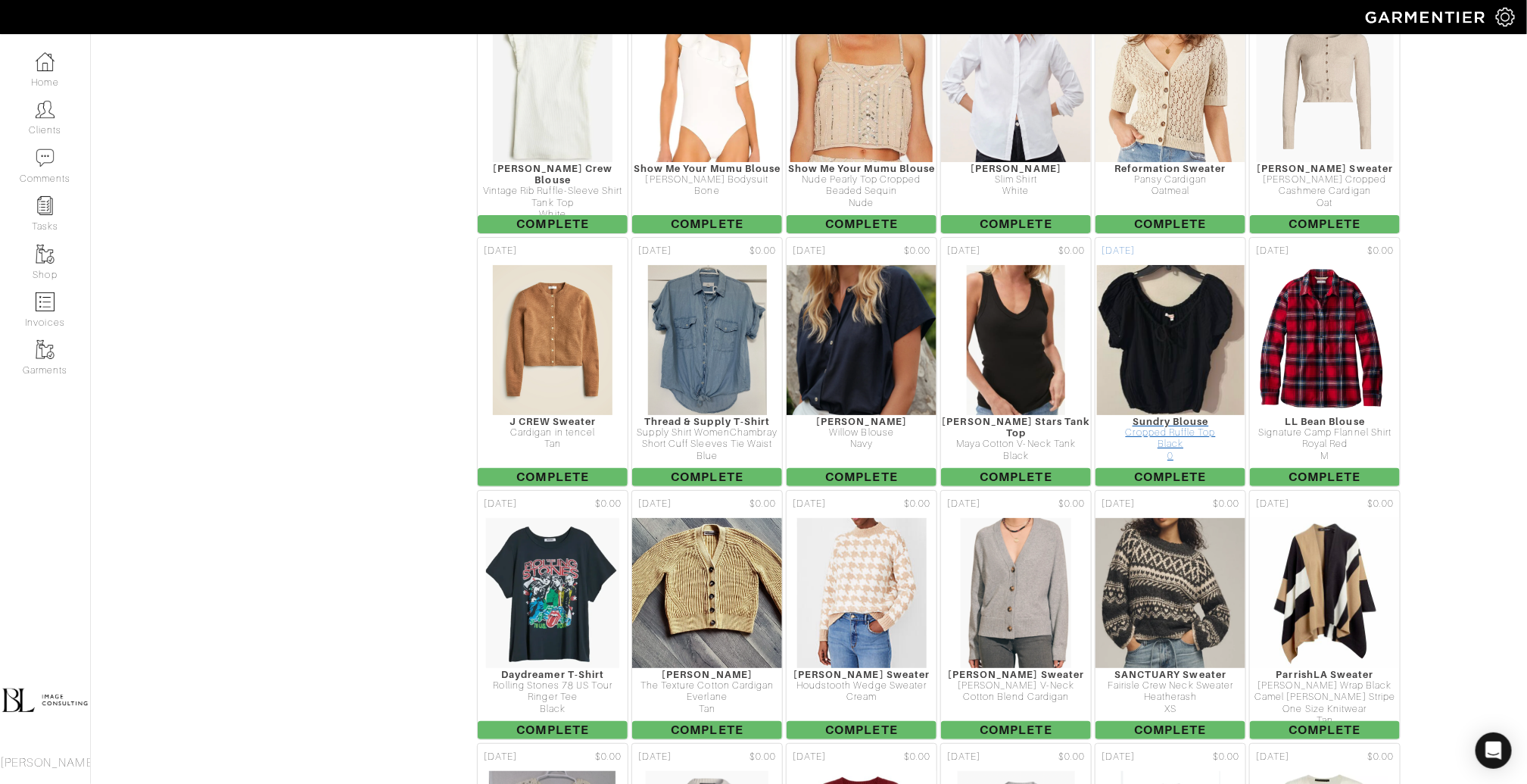
click at [1151, 264] on img at bounding box center [1170, 340] width 149 height 152
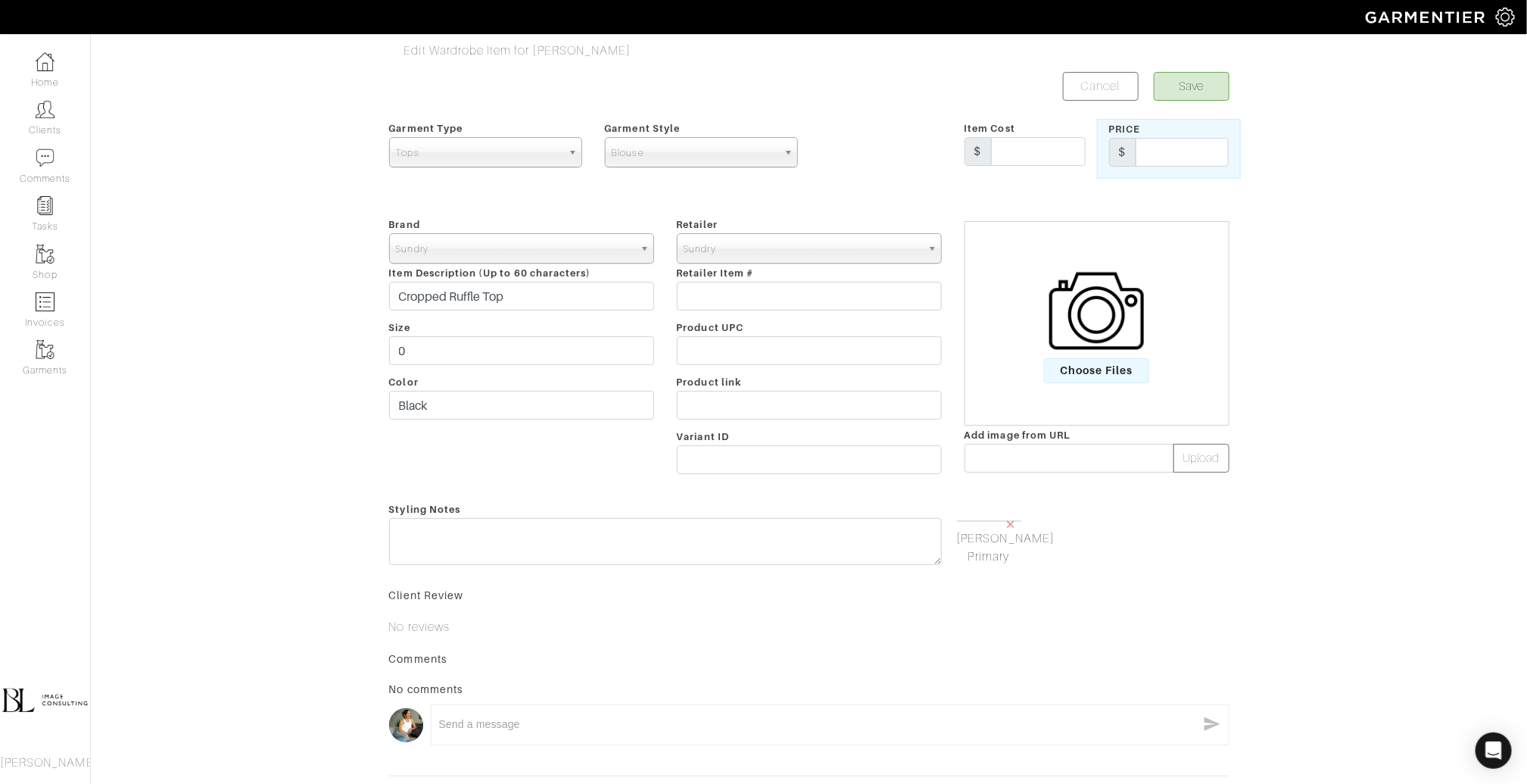
scroll to position [141, 0]
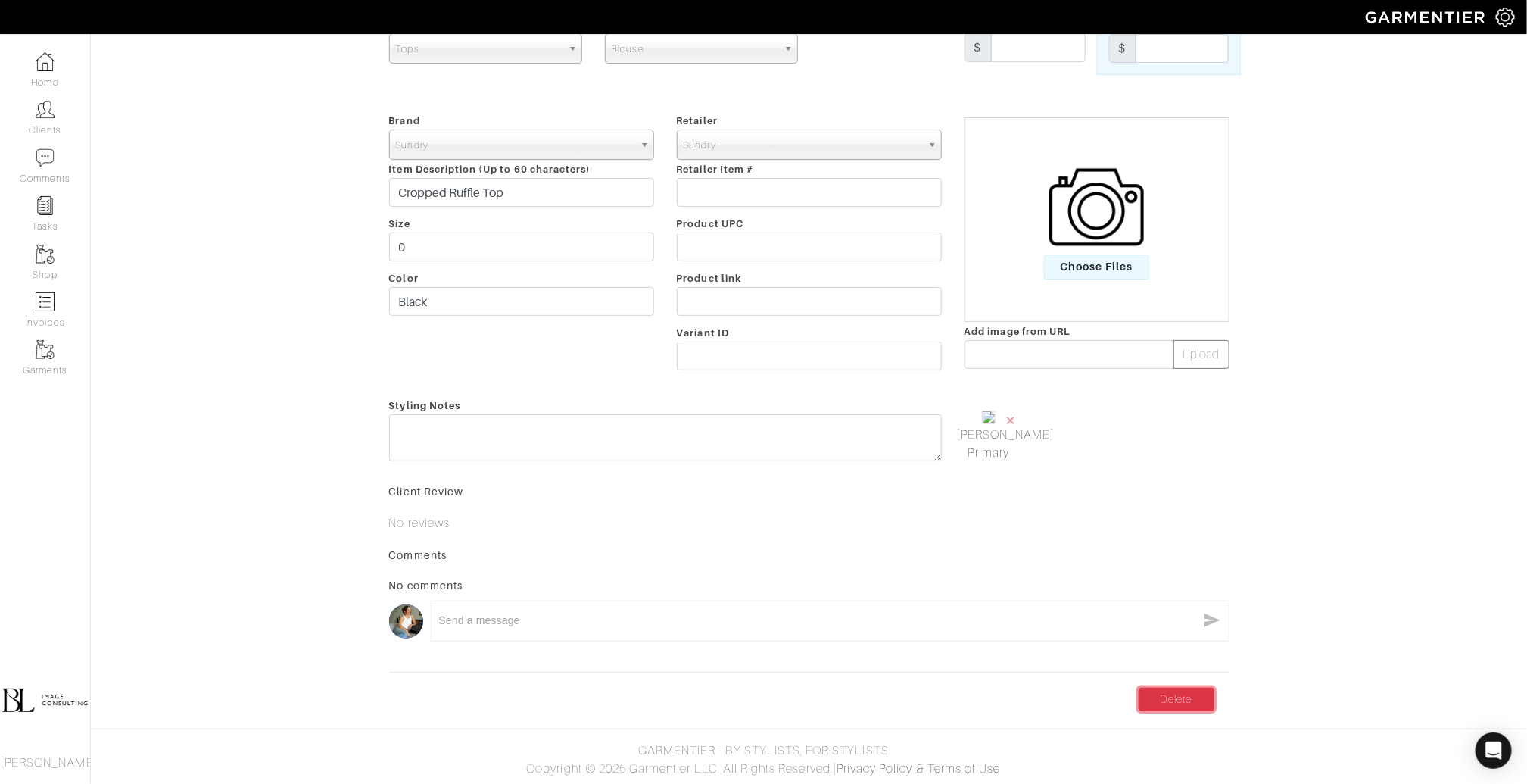
click at [1171, 696] on link "Delete" at bounding box center [1176, 699] width 76 height 23
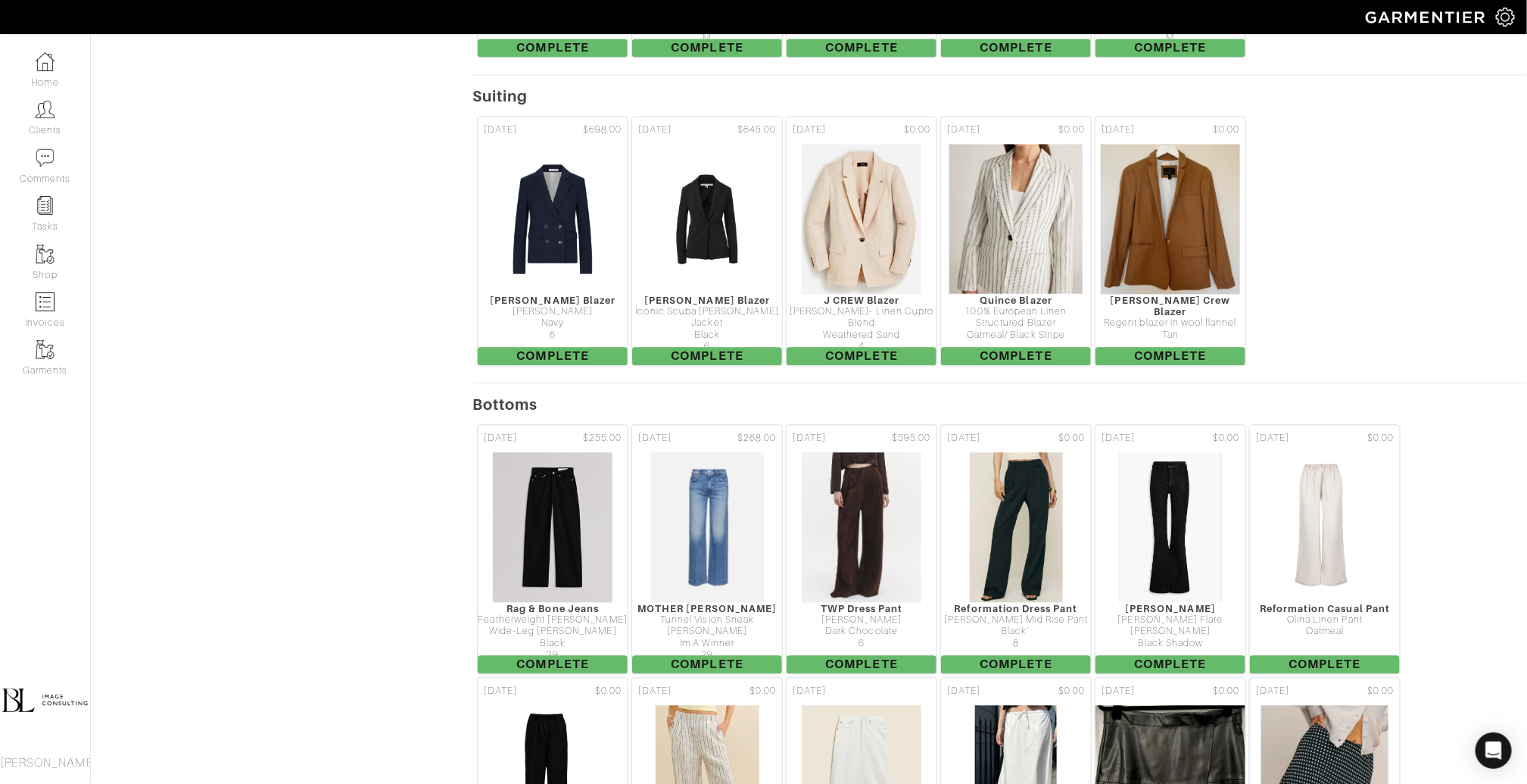
scroll to position [4706, 0]
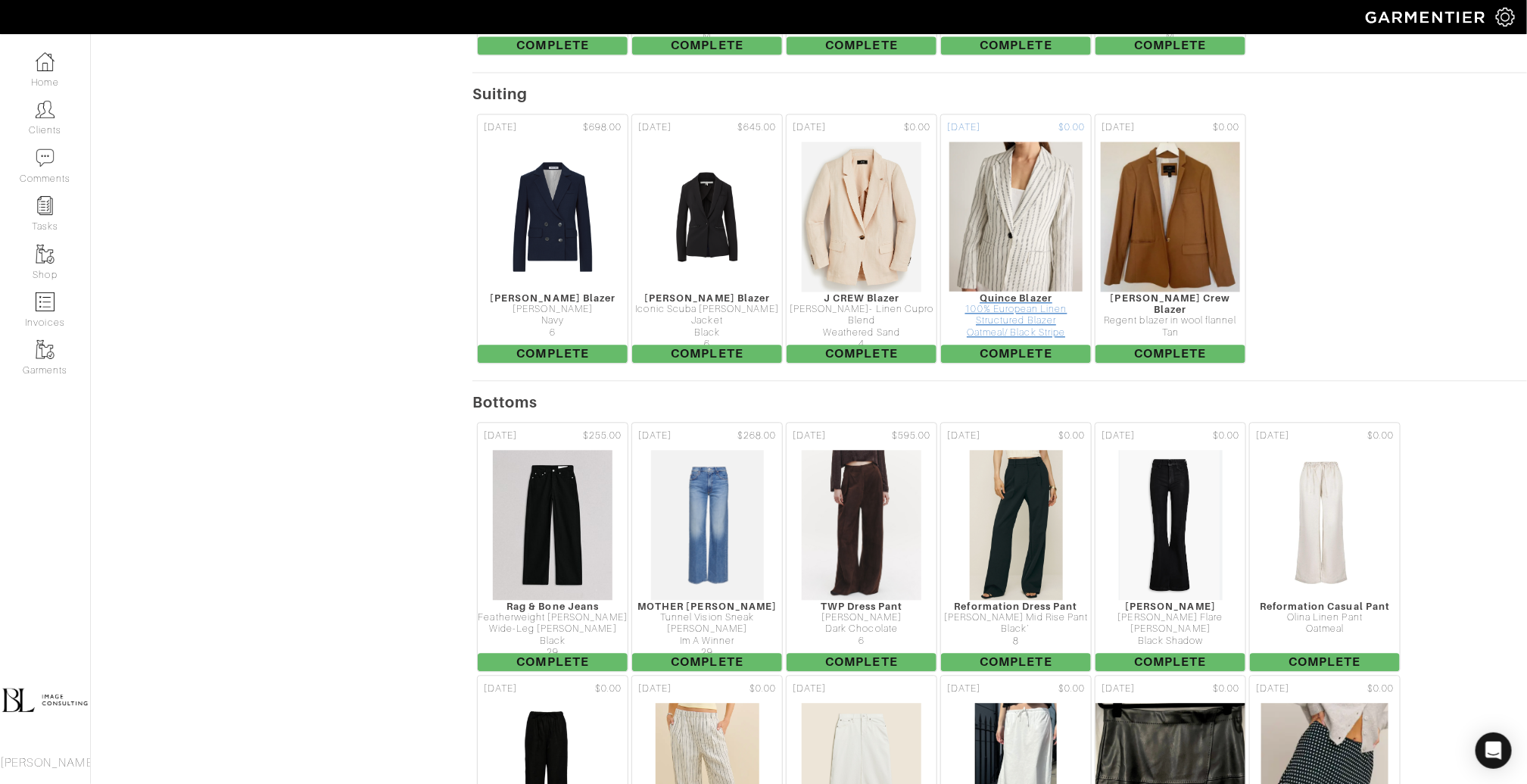
click at [1050, 143] on img at bounding box center [1016, 217] width 135 height 152
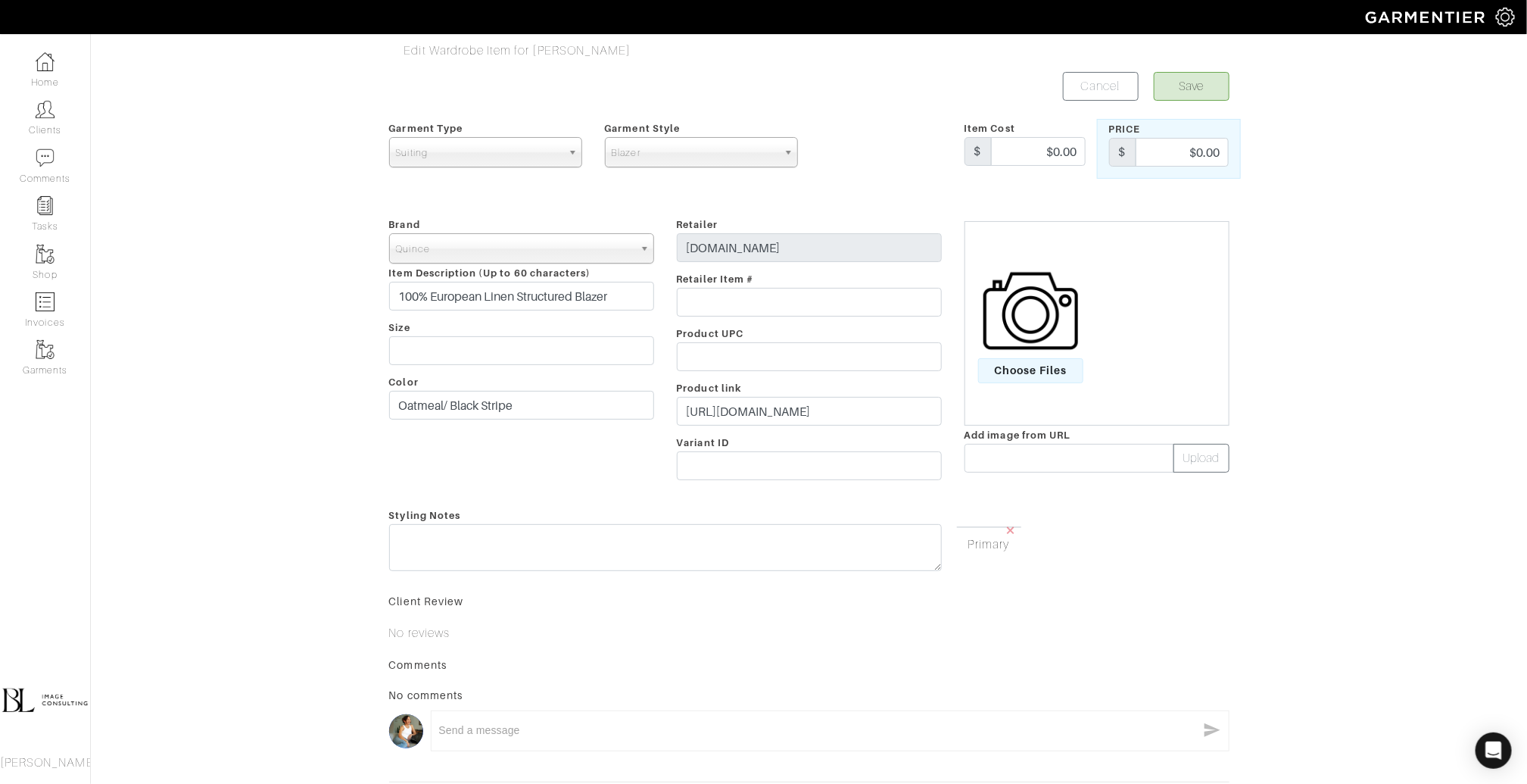
scroll to position [136, 0]
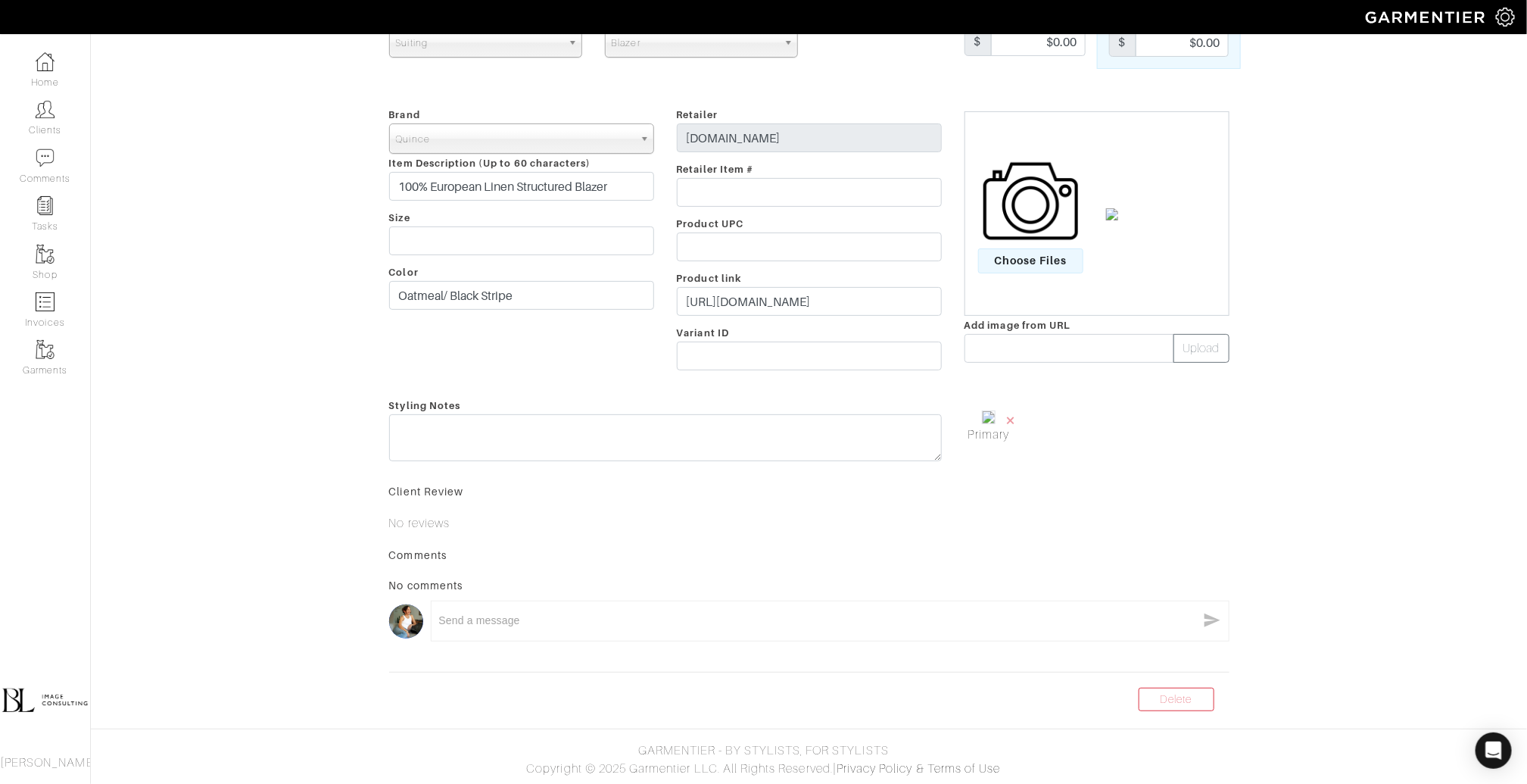
click at [1168, 715] on body "BL Image Consulting Brooke Lefton Home Clients Invoices Comments Reminders Styl…" at bounding box center [763, 337] width 1527 height 894
click at [1170, 708] on link "Delete" at bounding box center [1176, 699] width 76 height 23
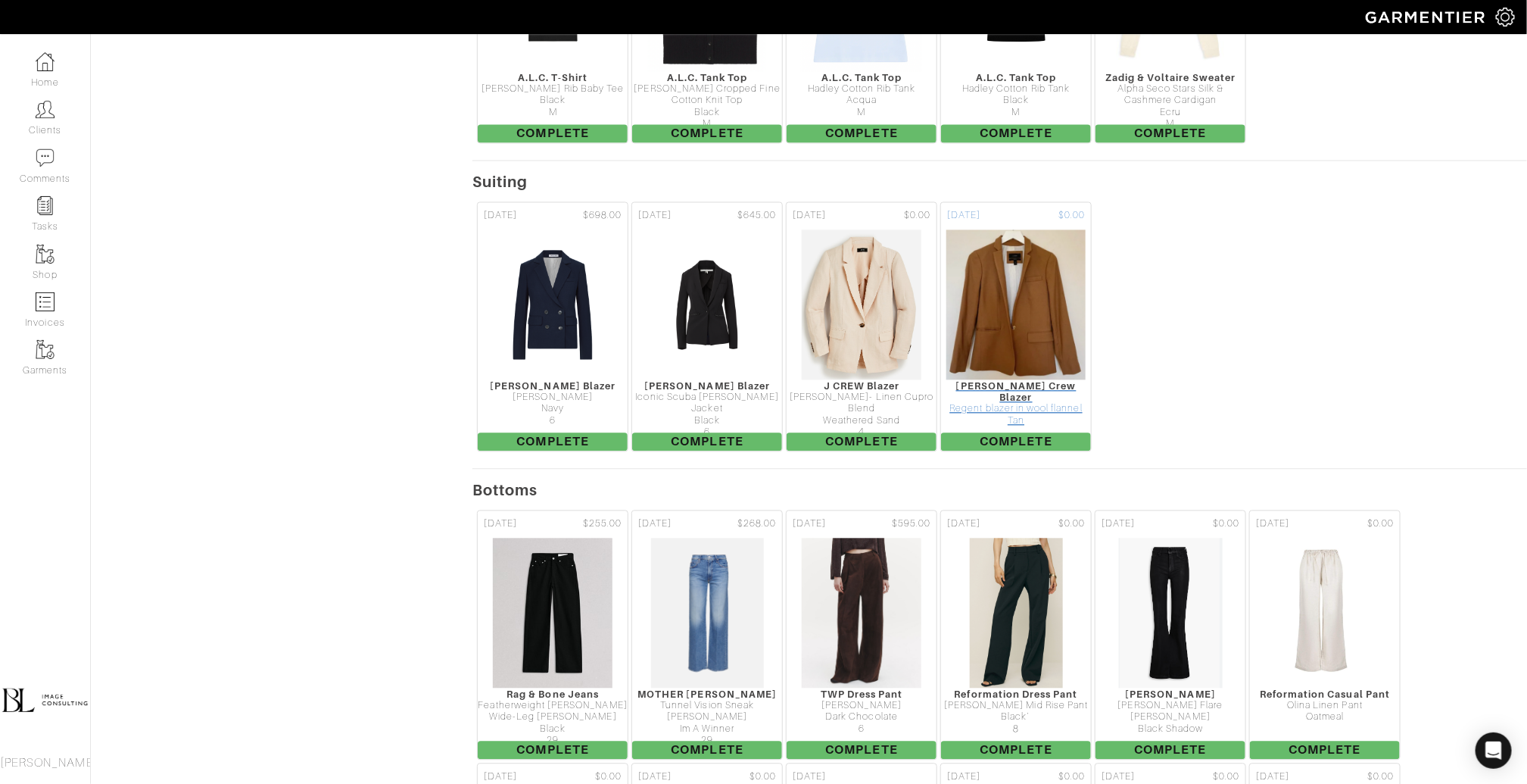
scroll to position [4619, 0]
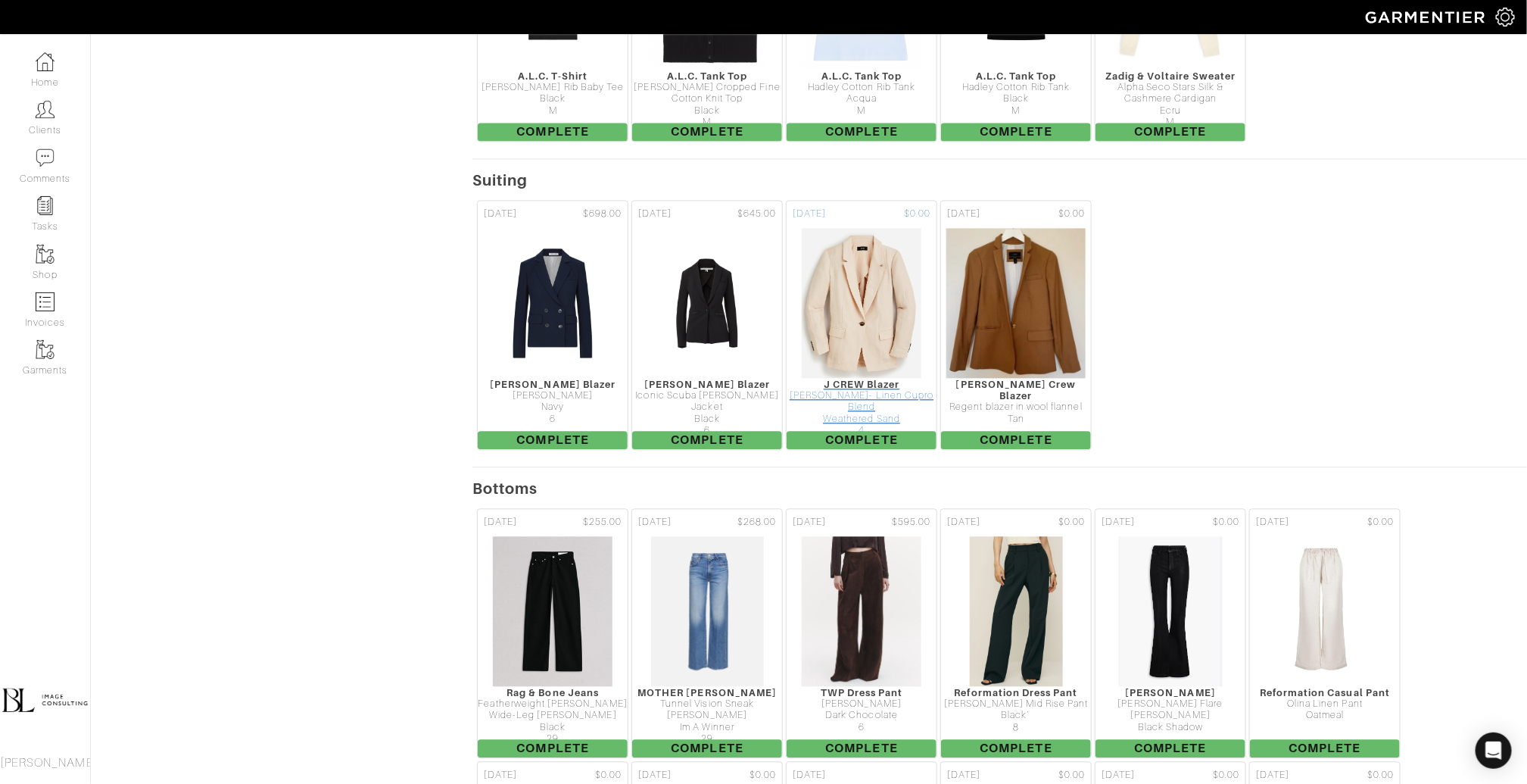
click at [865, 227] on img at bounding box center [862, 303] width 121 height 152
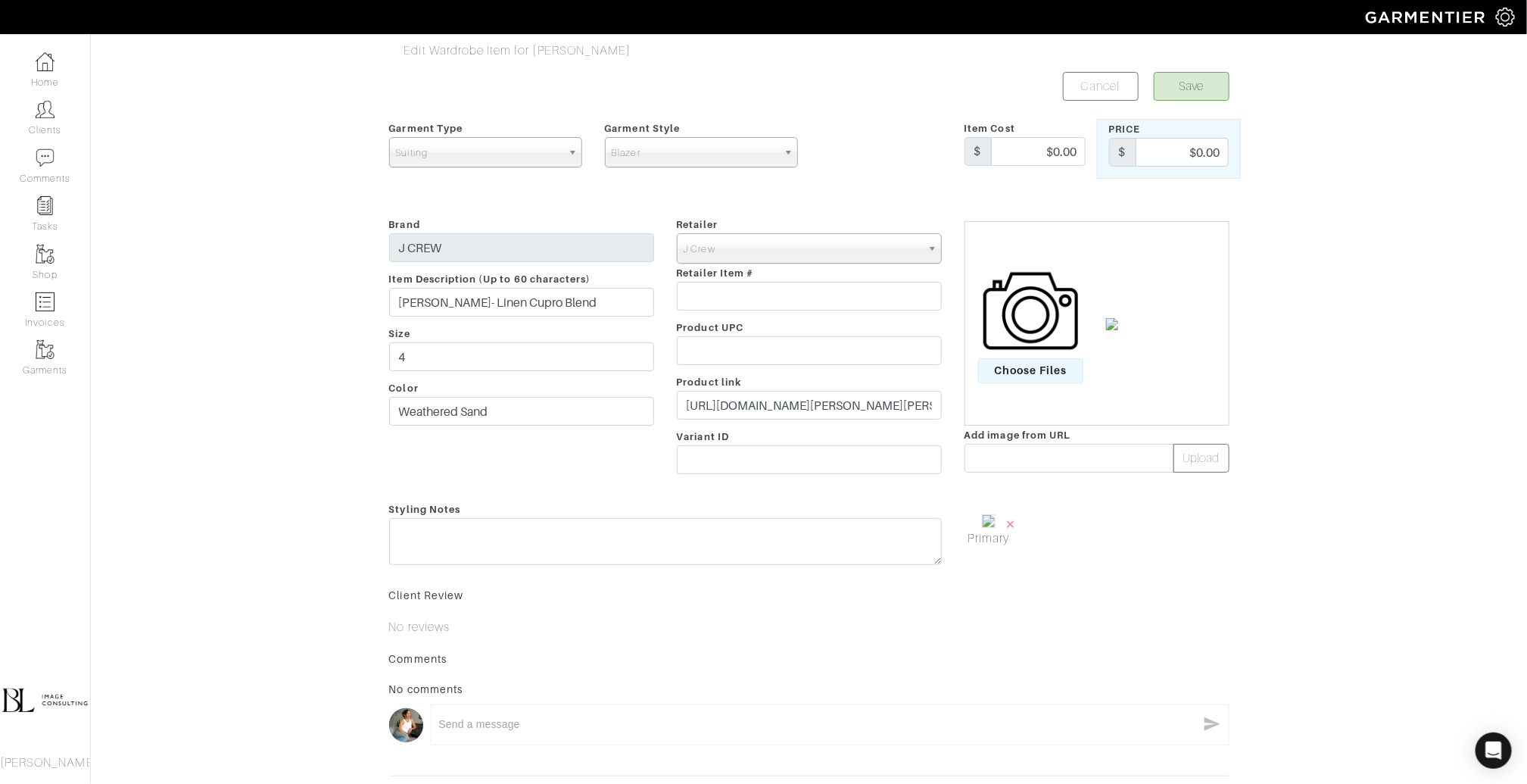
scroll to position [138, 0]
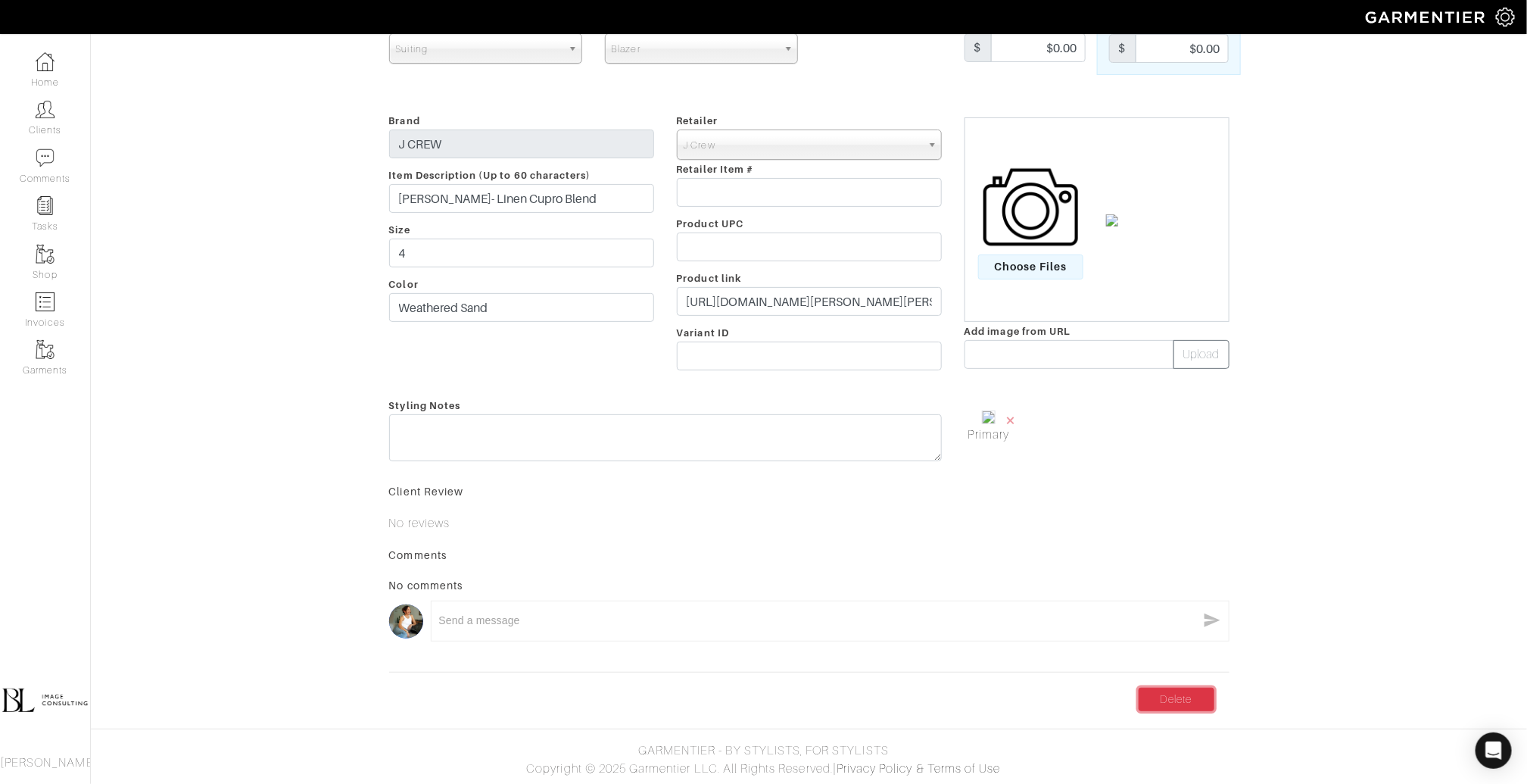
click at [1176, 689] on link "Delete" at bounding box center [1176, 699] width 76 height 23
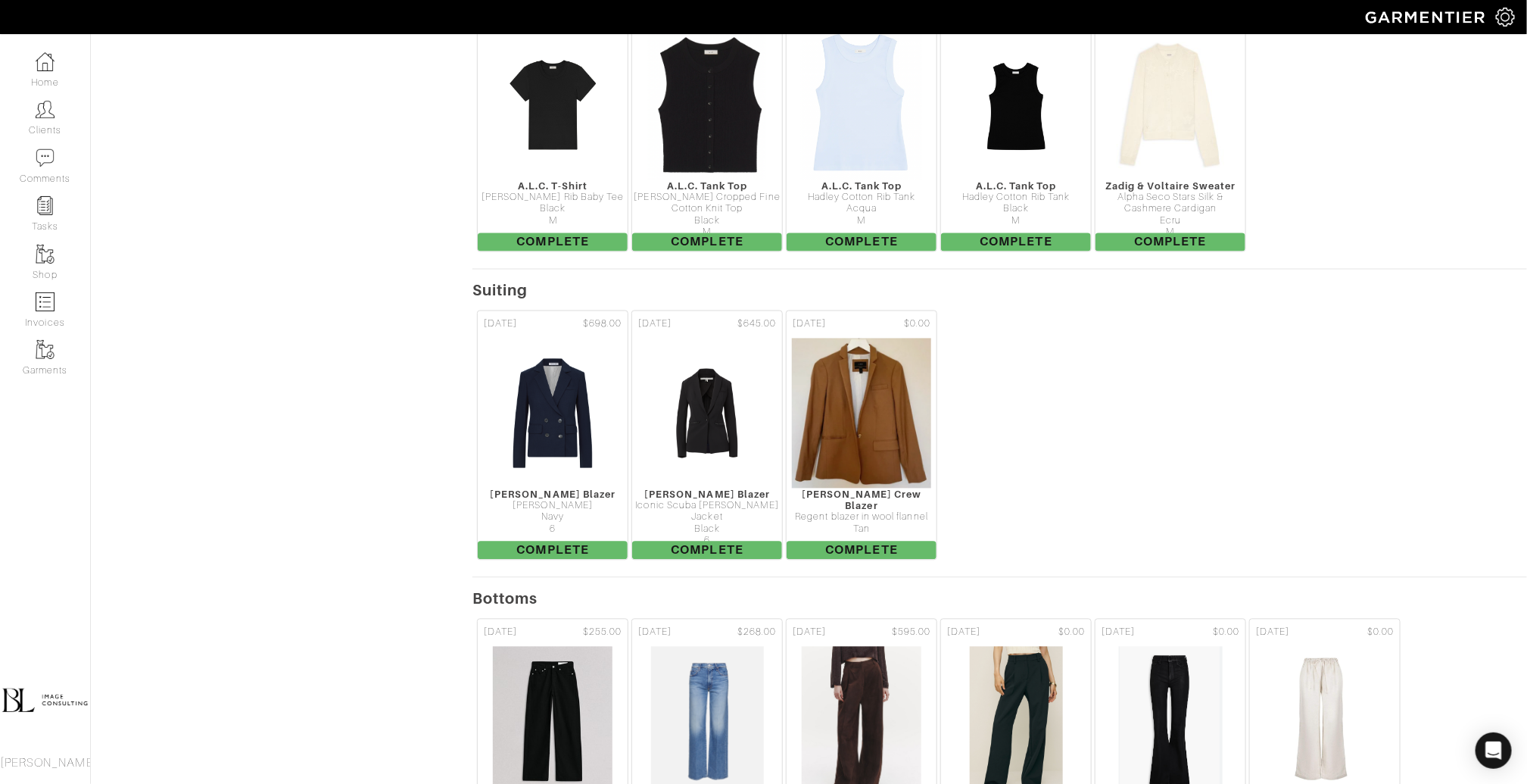
scroll to position [4534, 0]
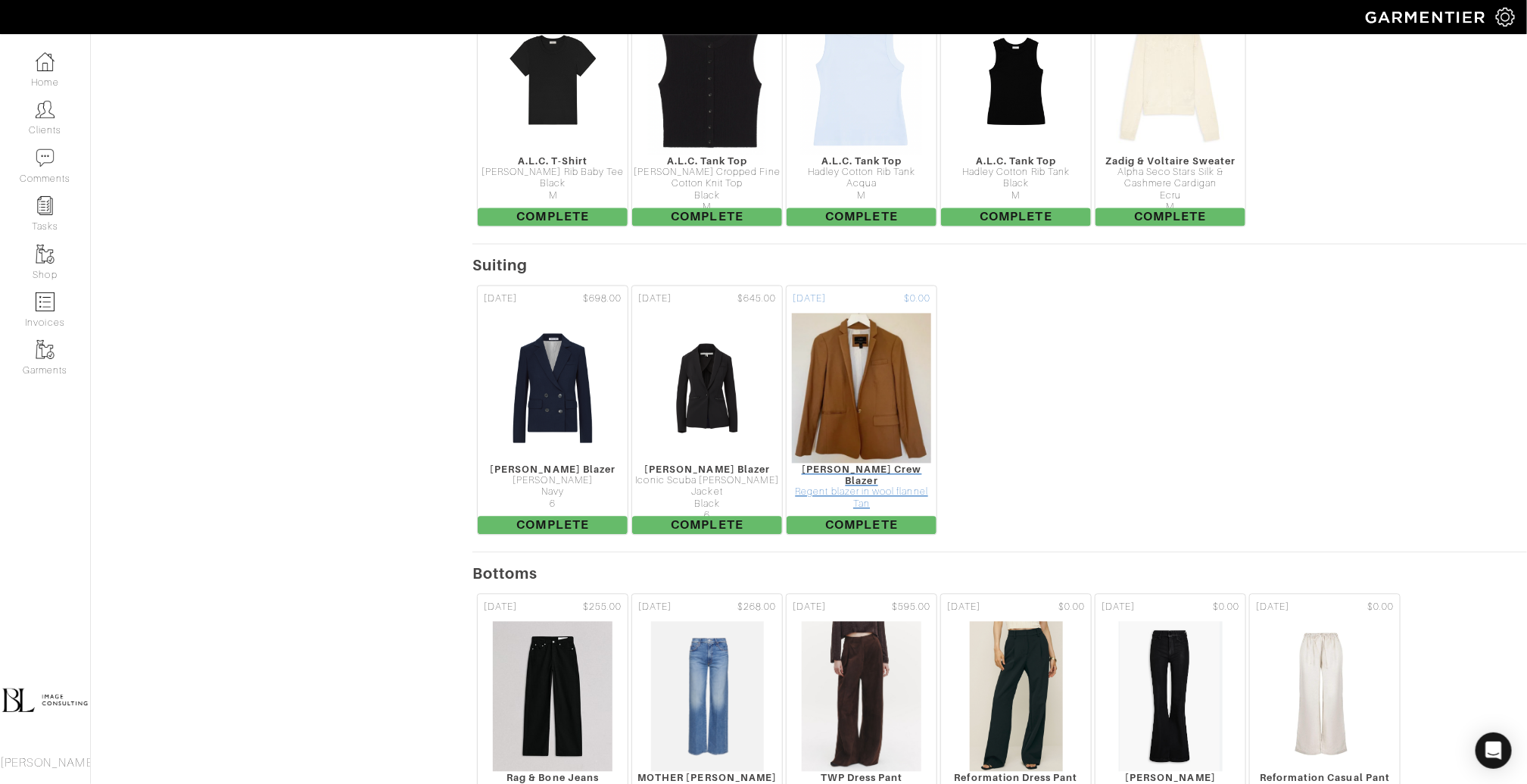
click at [870, 312] on img at bounding box center [861, 388] width 141 height 152
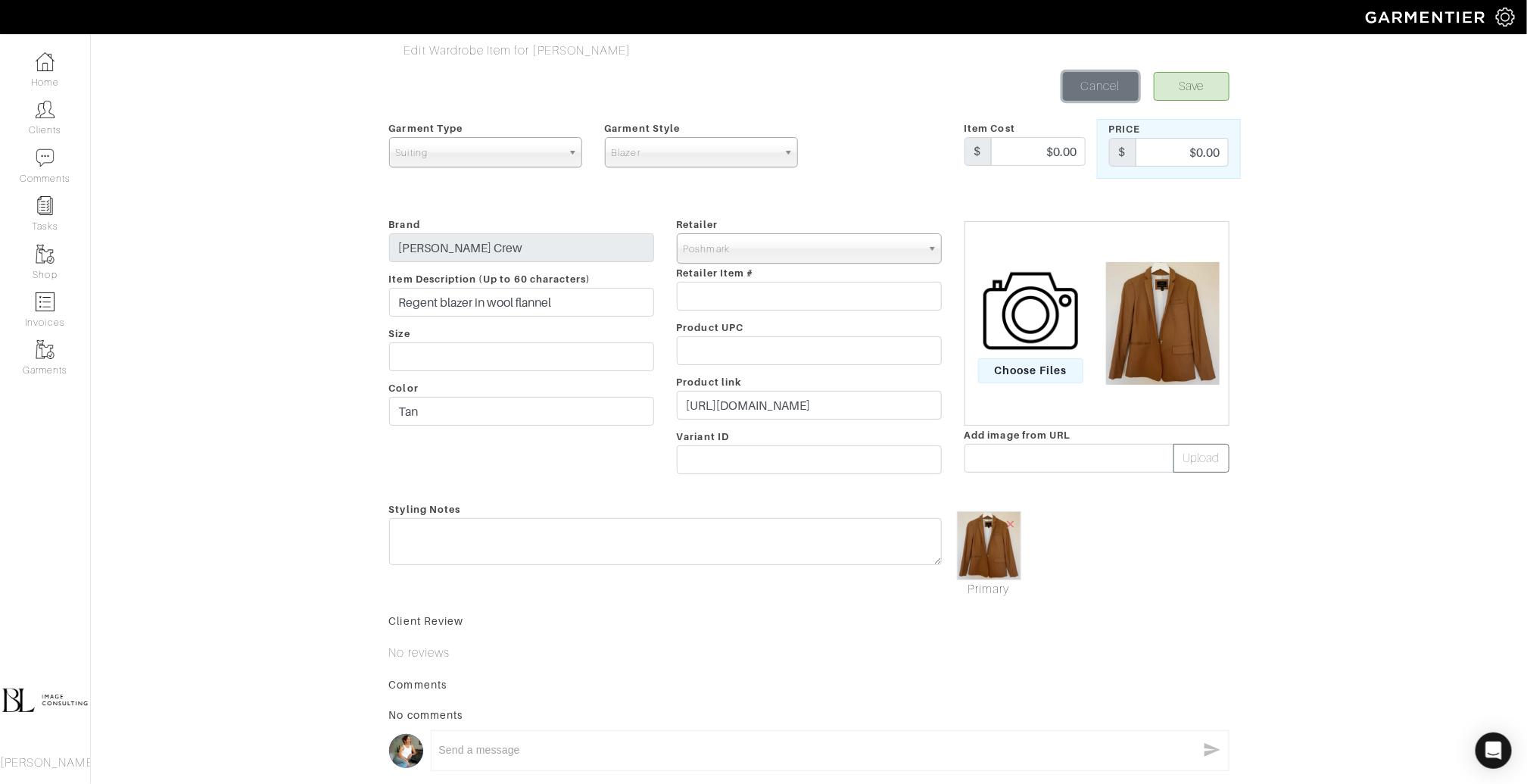
click at [1092, 87] on link "Cancel" at bounding box center [1100, 86] width 76 height 29
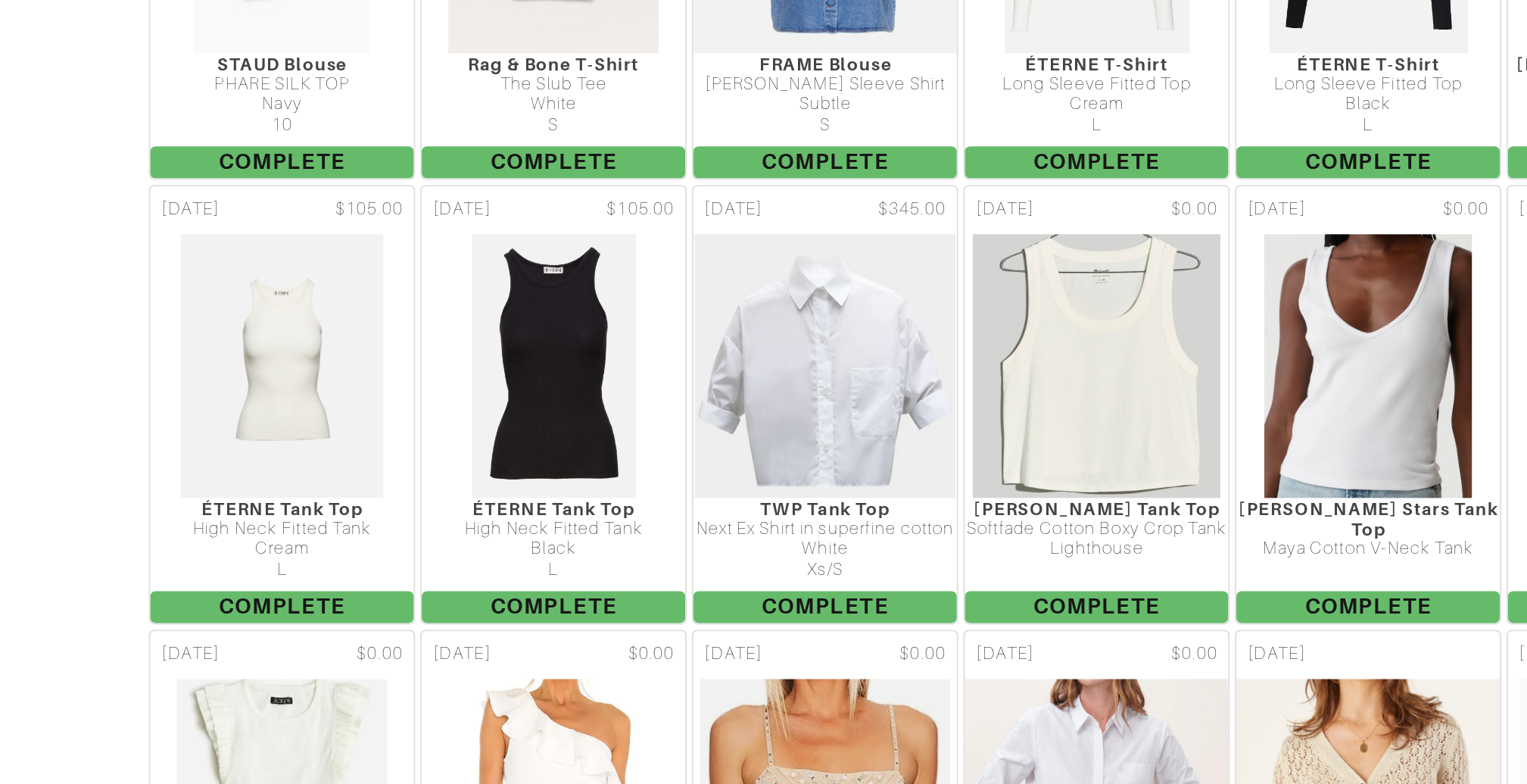
scroll to position [2301, 0]
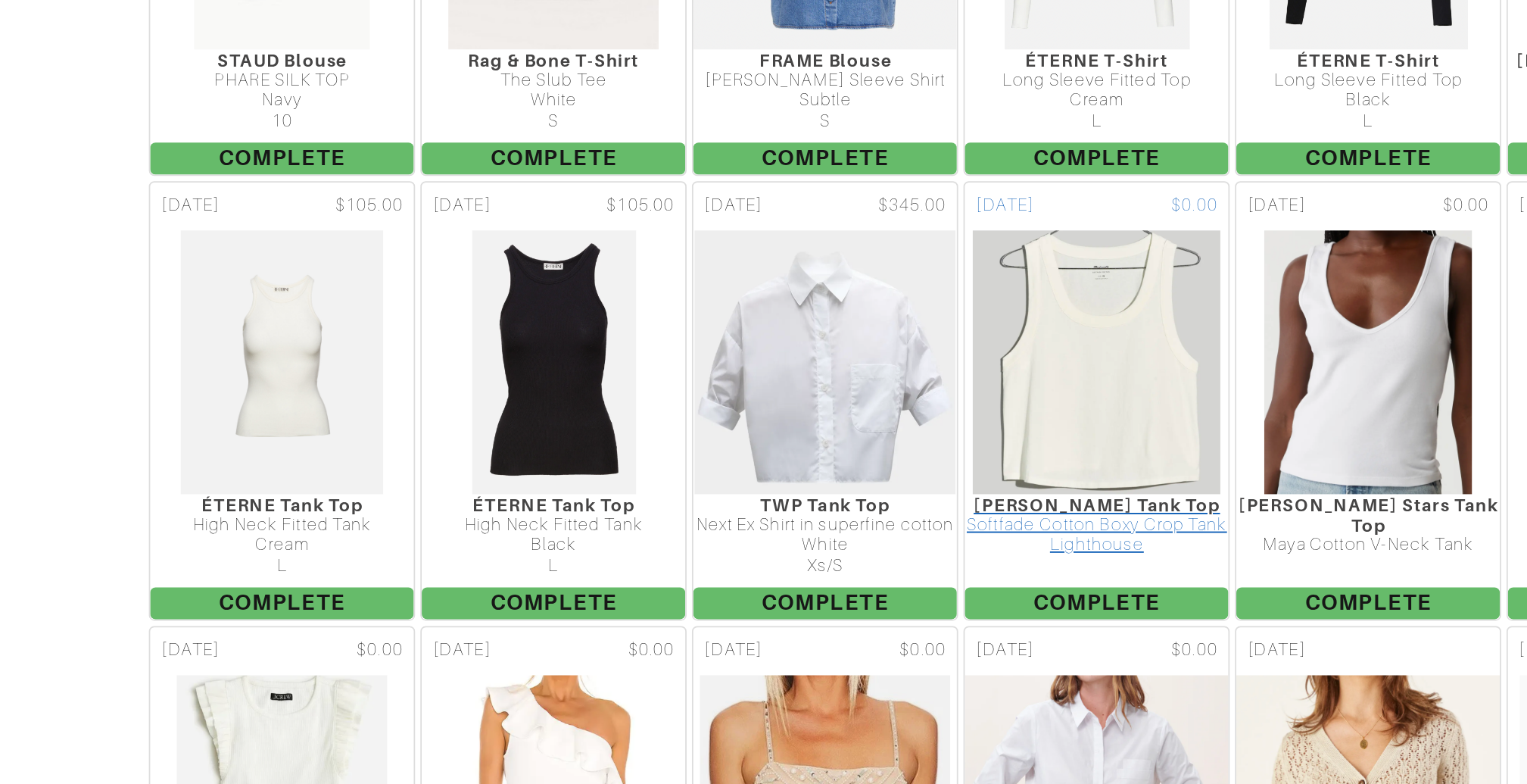
click at [1041, 468] on img at bounding box center [1016, 544] width 142 height 152
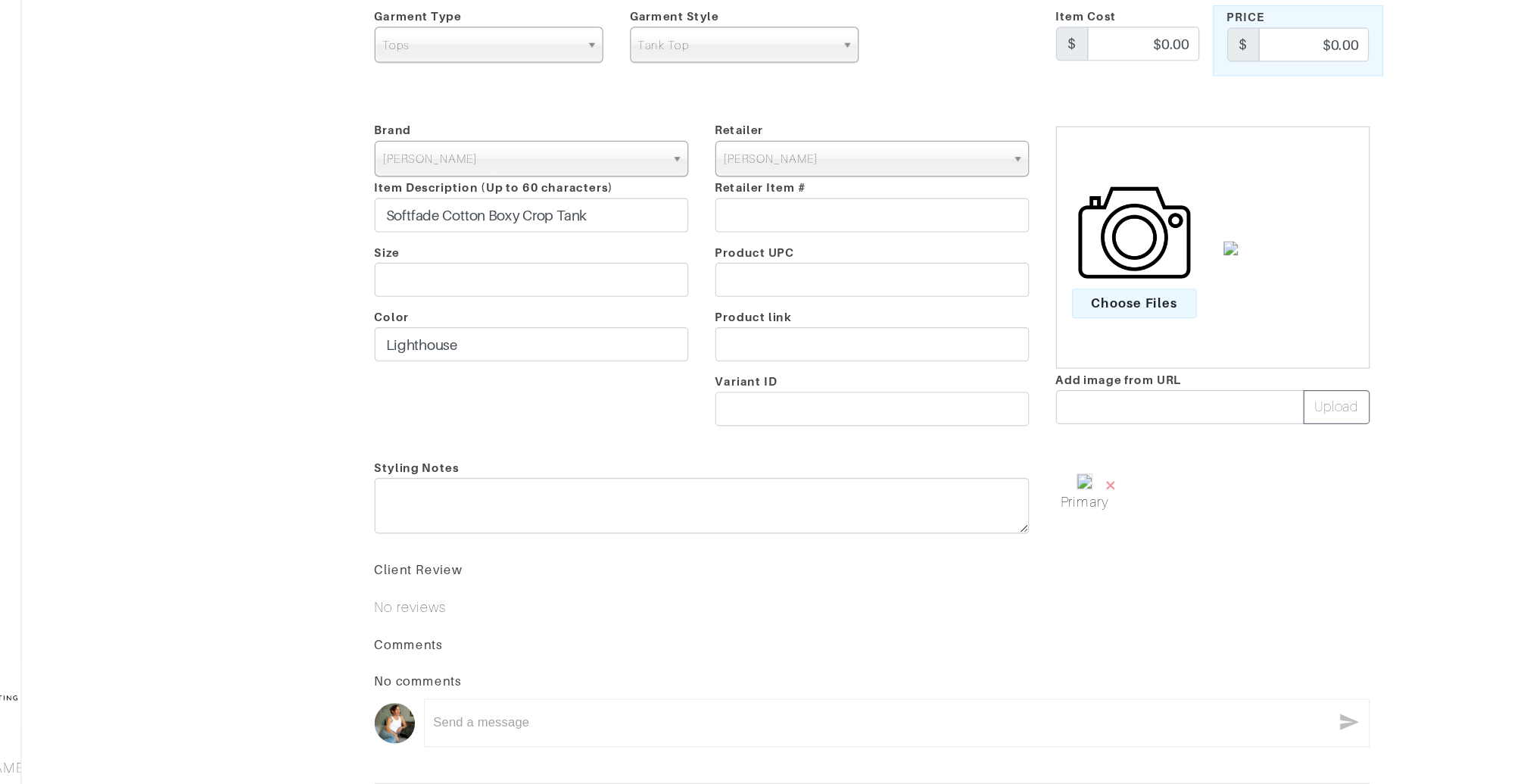
scroll to position [127, 0]
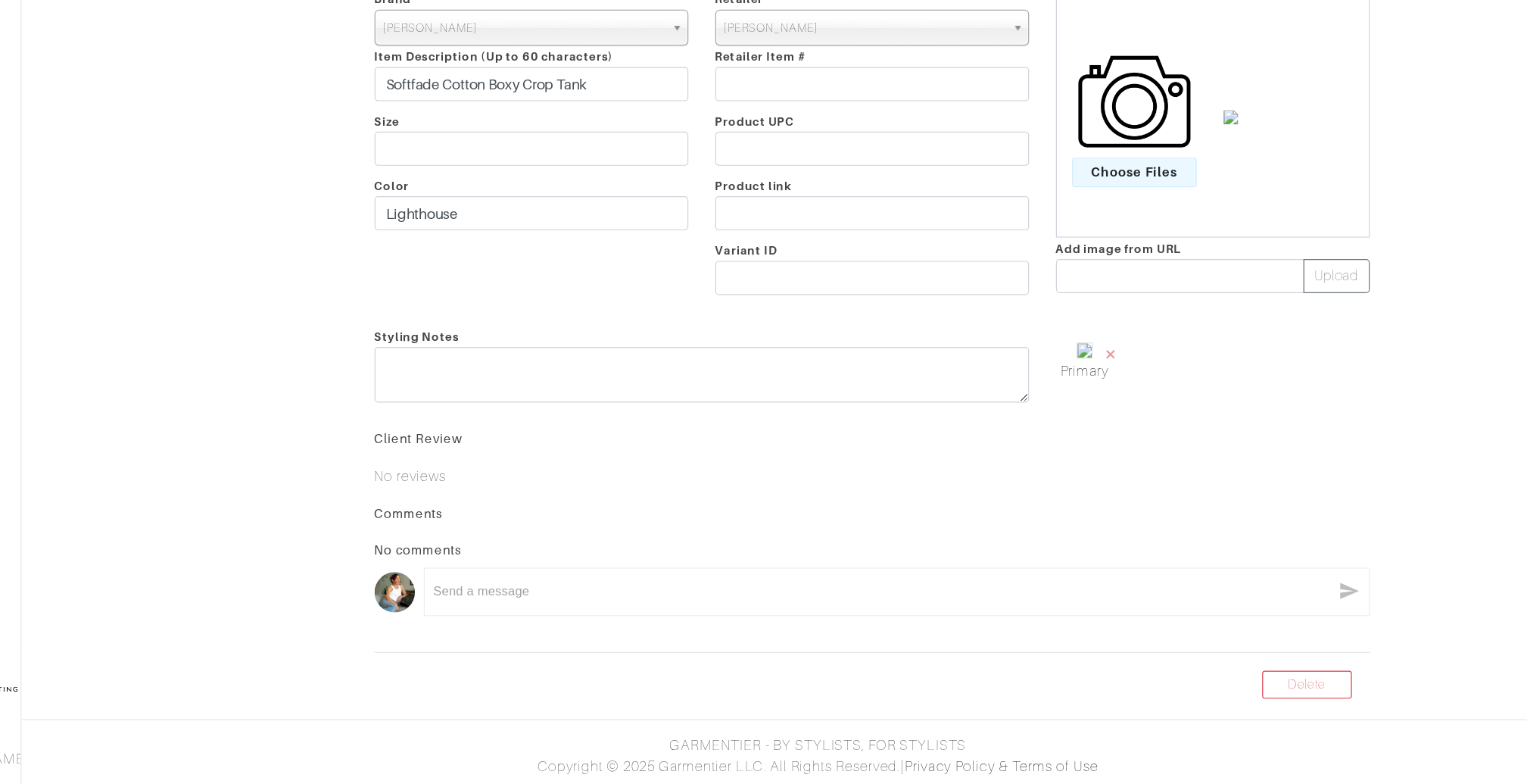
click at [1157, 715] on body "BL Image Consulting [PERSON_NAME] Home Clients Invoices Comments Reminders Styl…" at bounding box center [763, 340] width 1527 height 888
click at [1156, 698] on link "Delete" at bounding box center [1176, 699] width 76 height 23
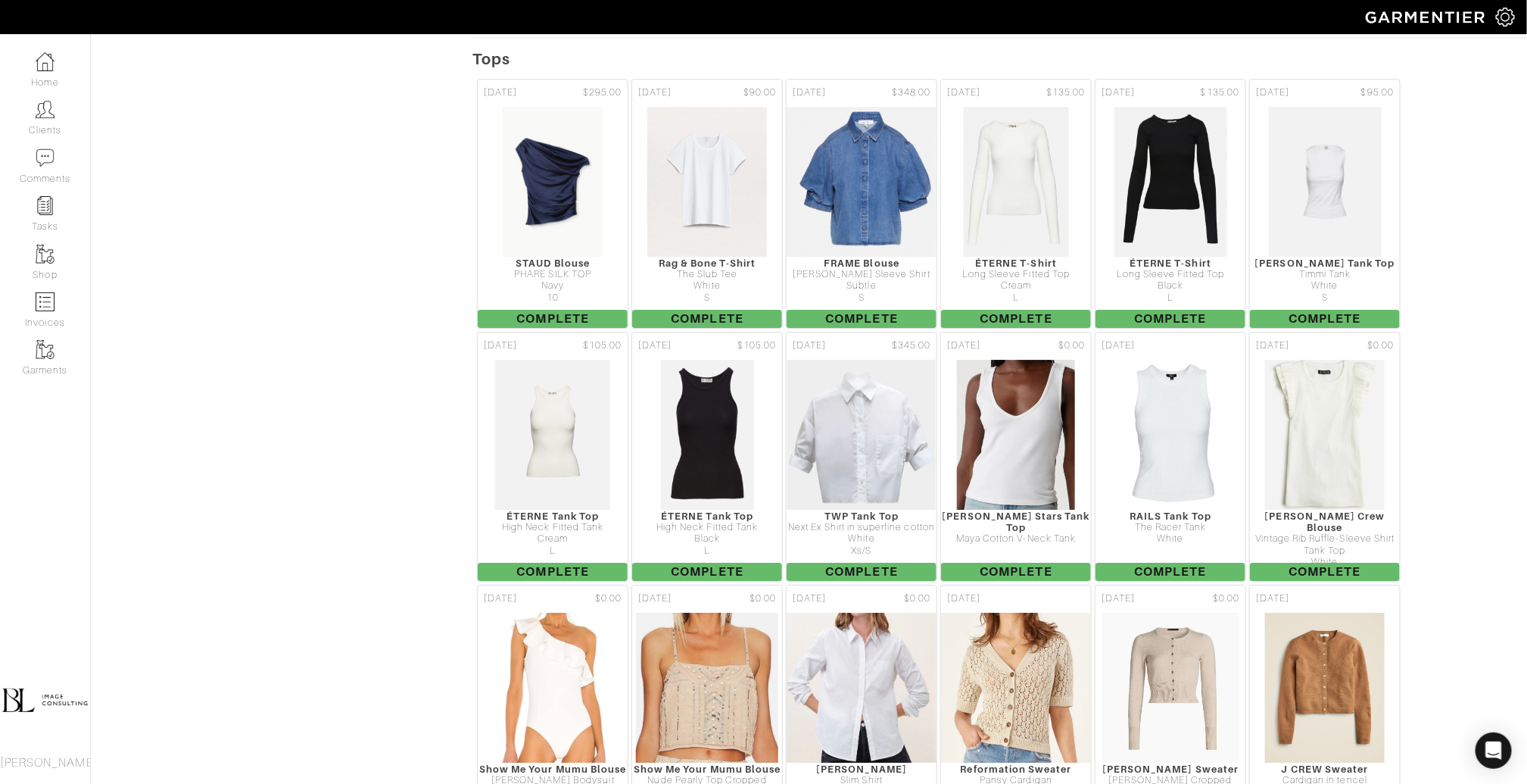
scroll to position [2415, 0]
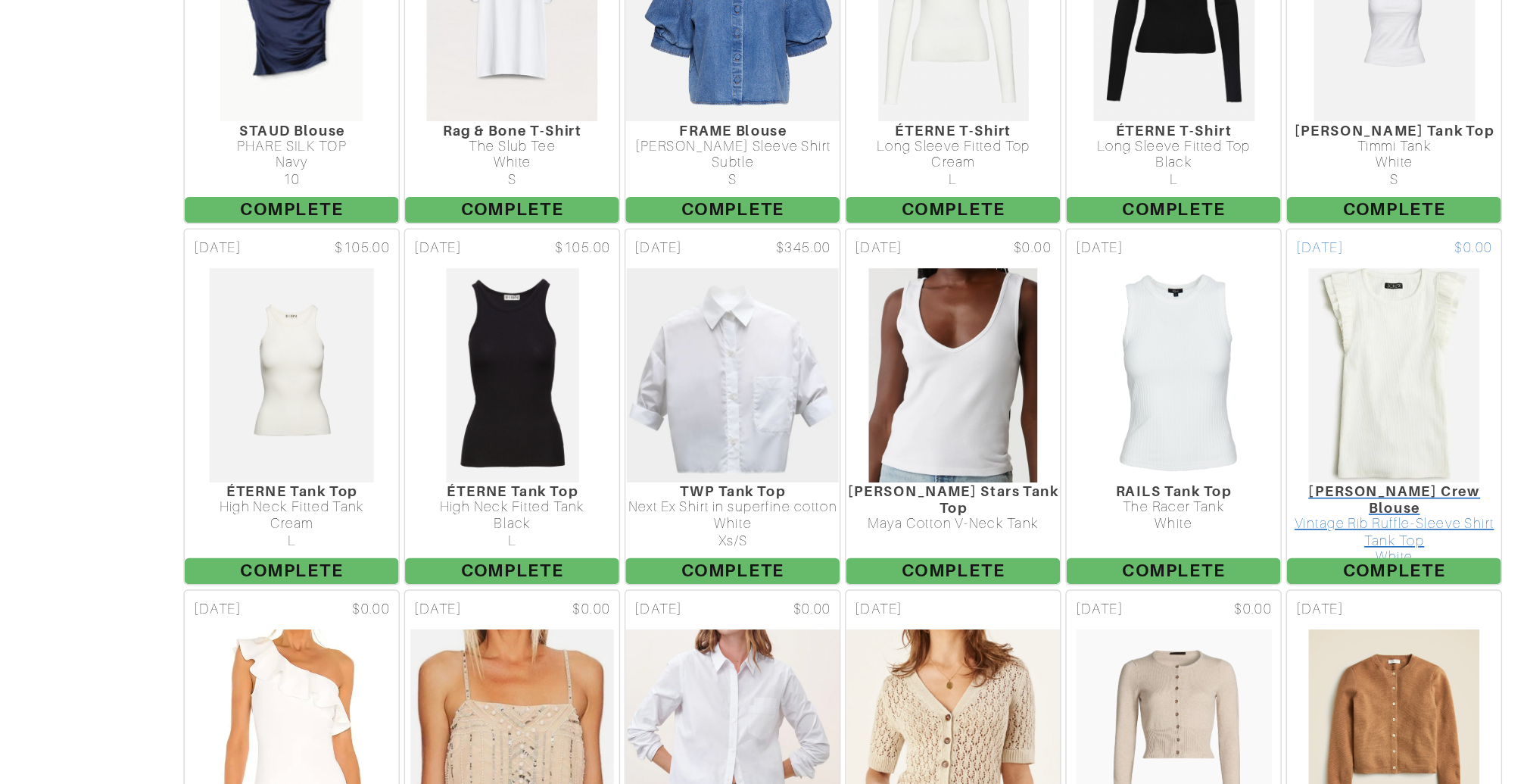
click at [1356, 380] on img at bounding box center [1325, 429] width 121 height 152
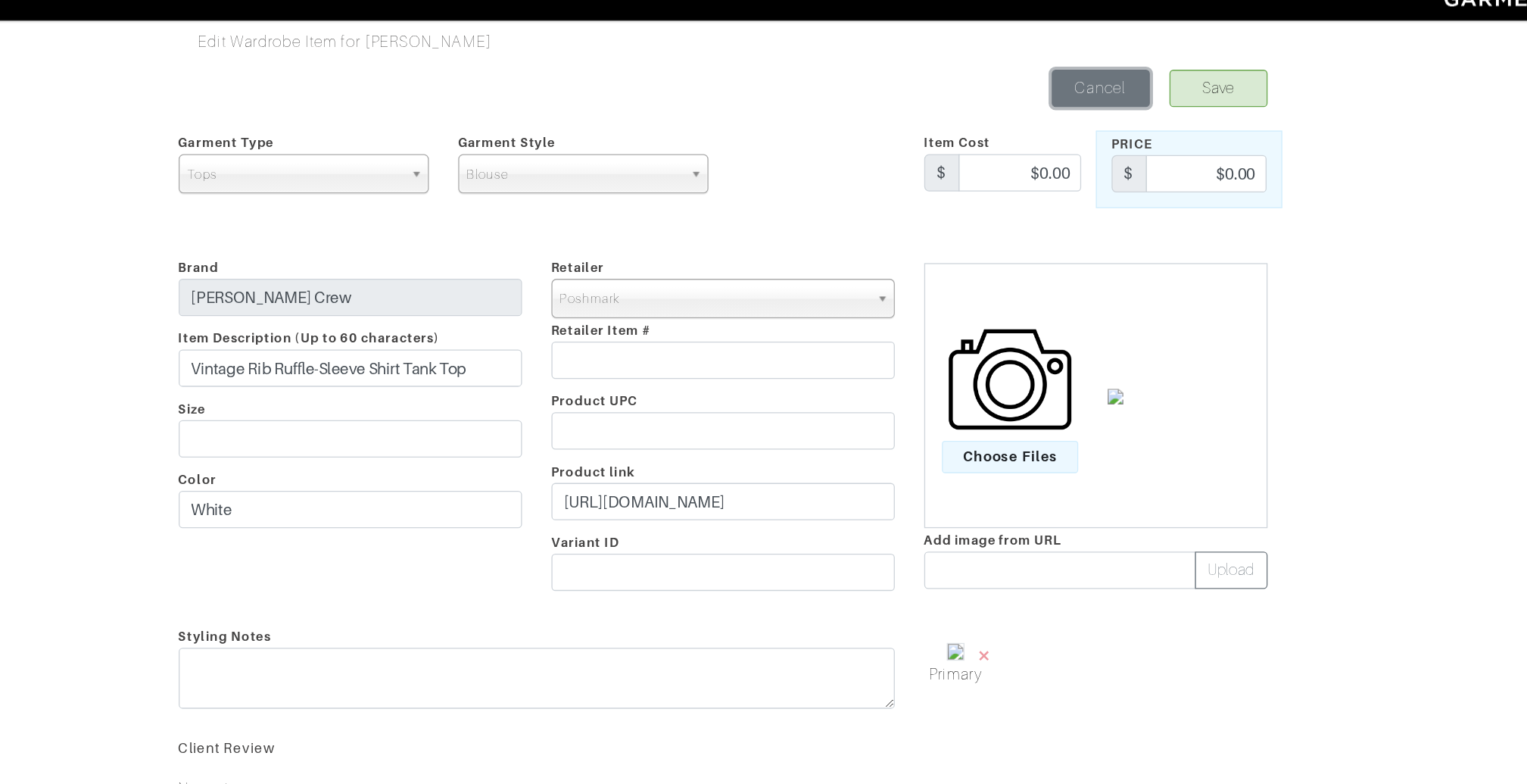
click at [1104, 94] on link "Cancel" at bounding box center [1100, 86] width 76 height 29
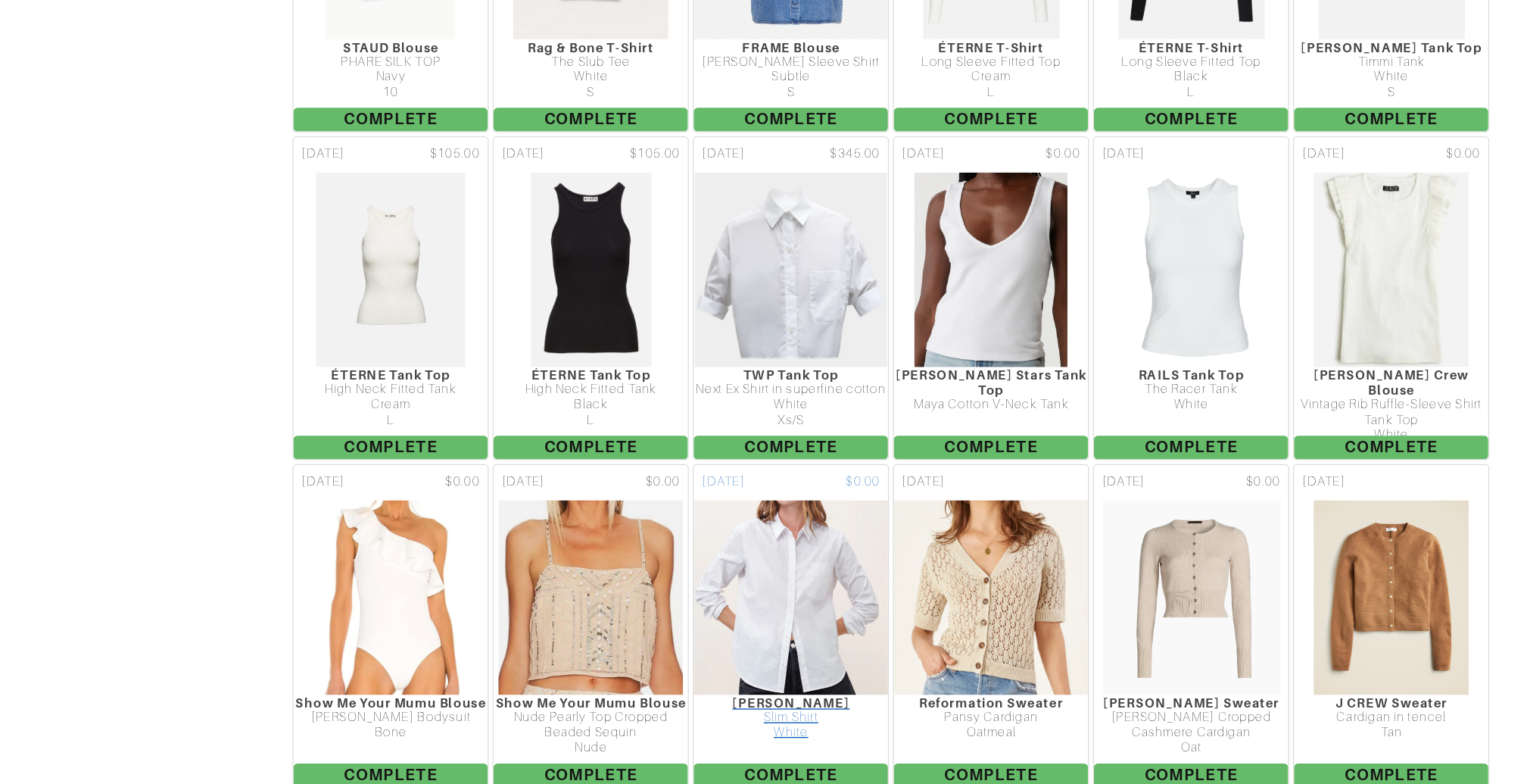
scroll to position [2501, 0]
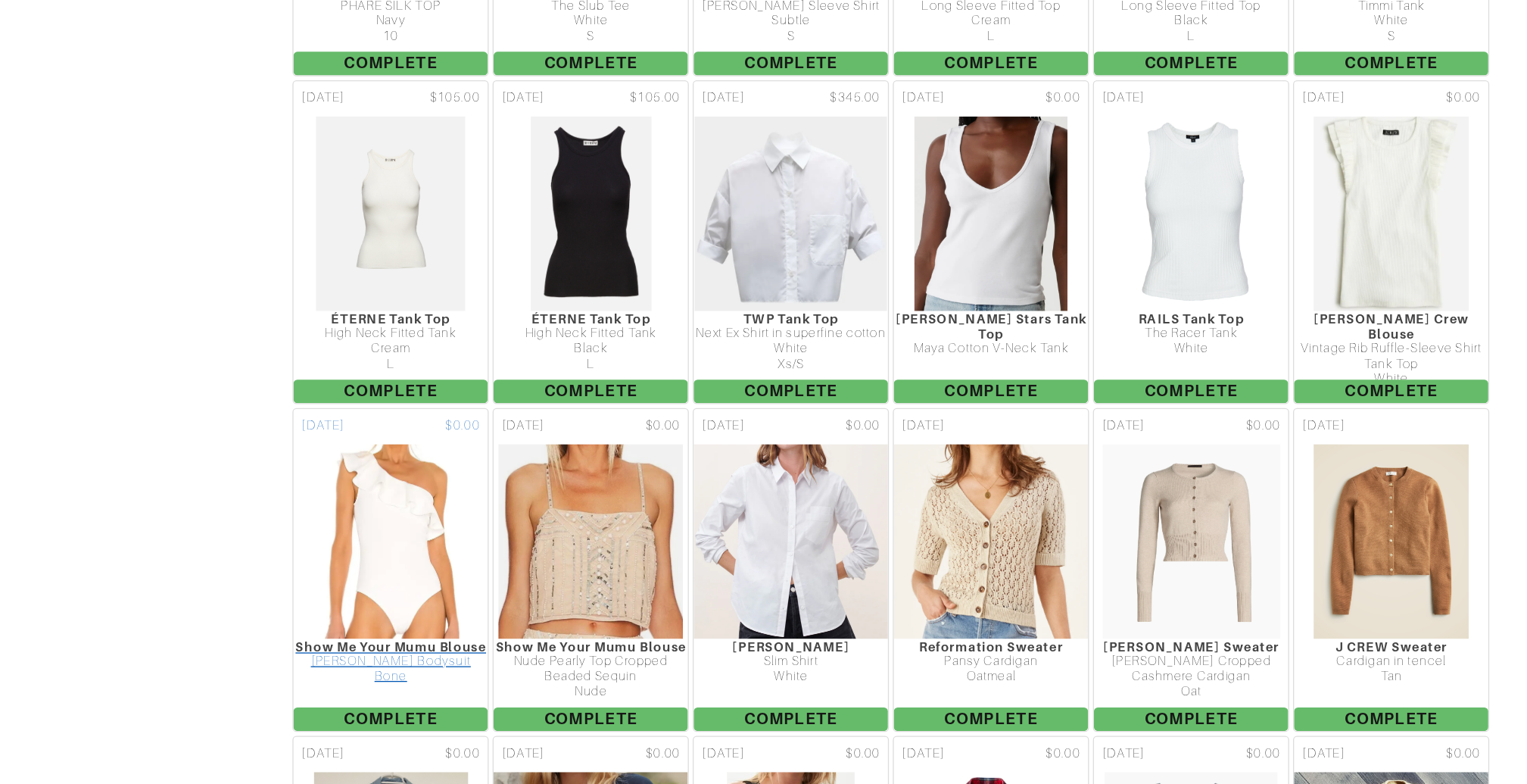
click at [504, 547] on img at bounding box center [553, 597] width 107 height 152
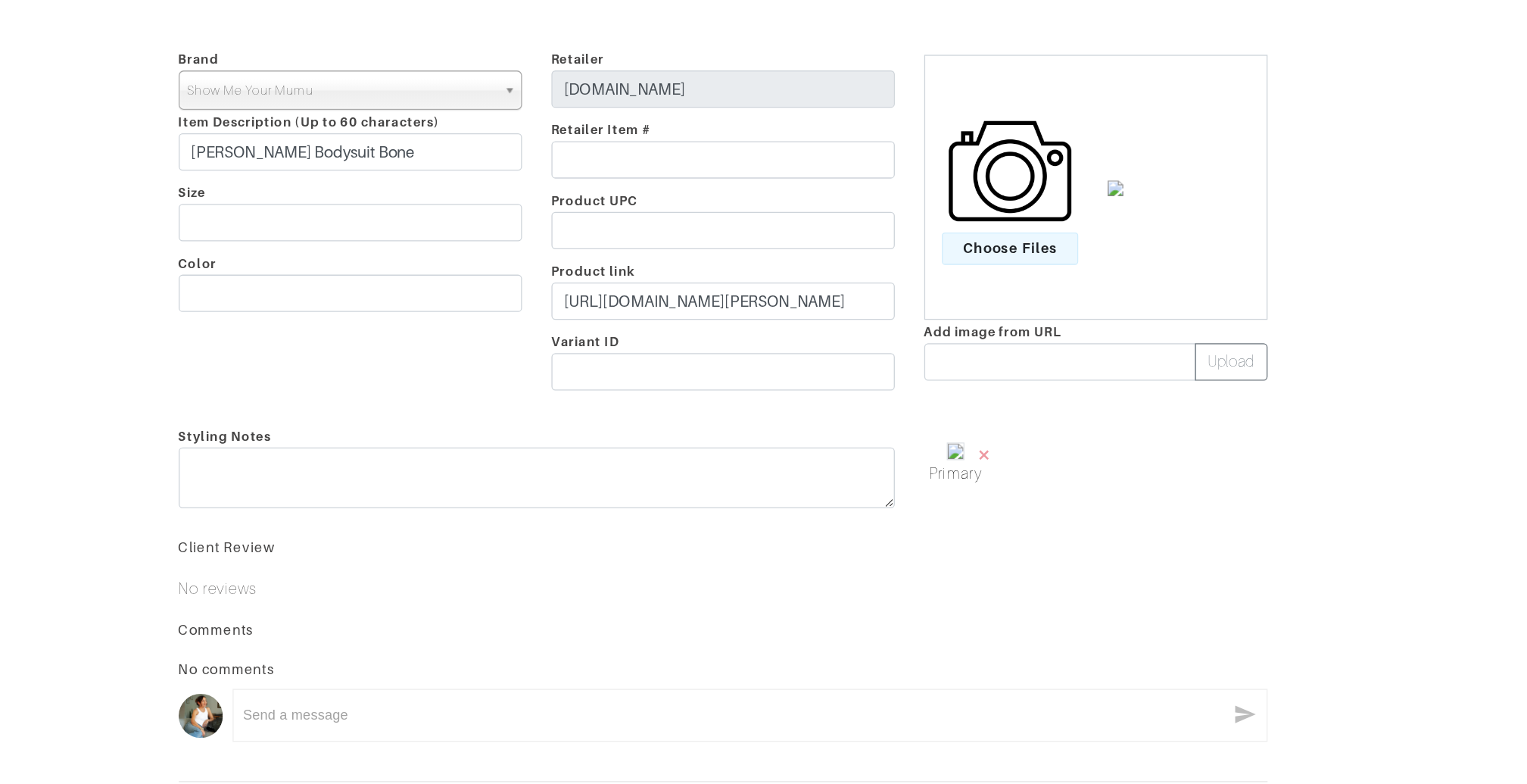
scroll to position [156, 0]
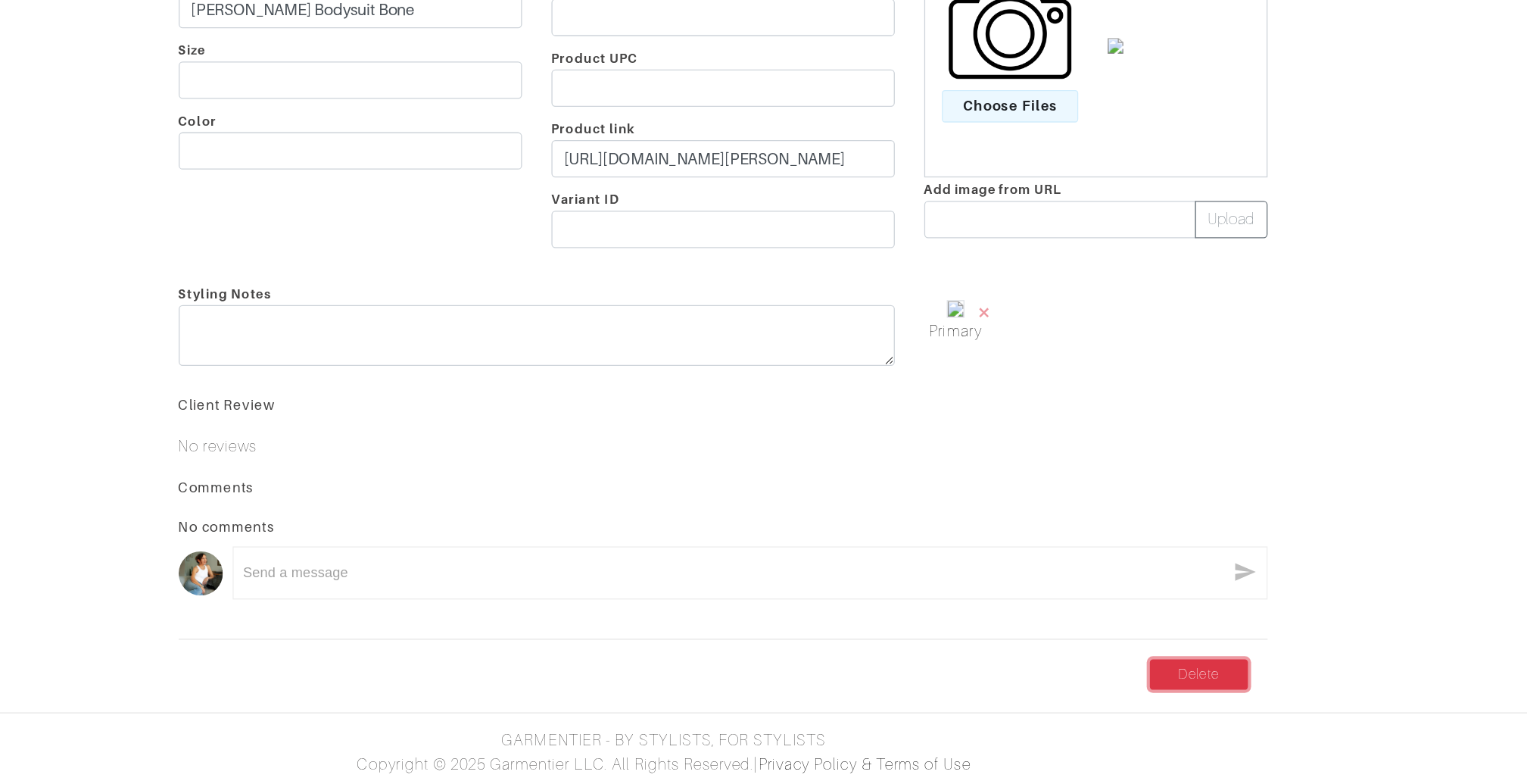
click at [1204, 695] on link "Delete" at bounding box center [1176, 699] width 76 height 23
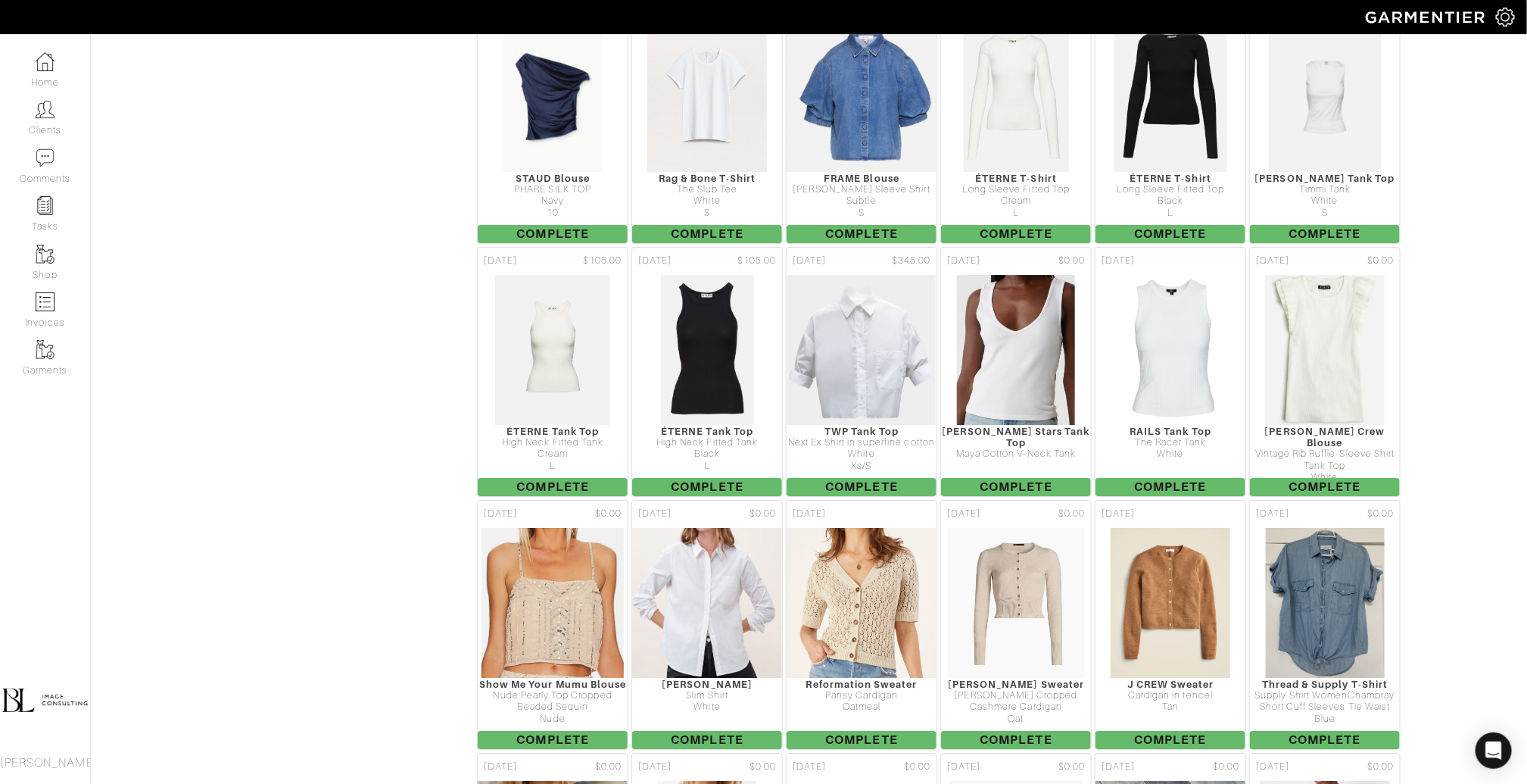
scroll to position [2496, 0]
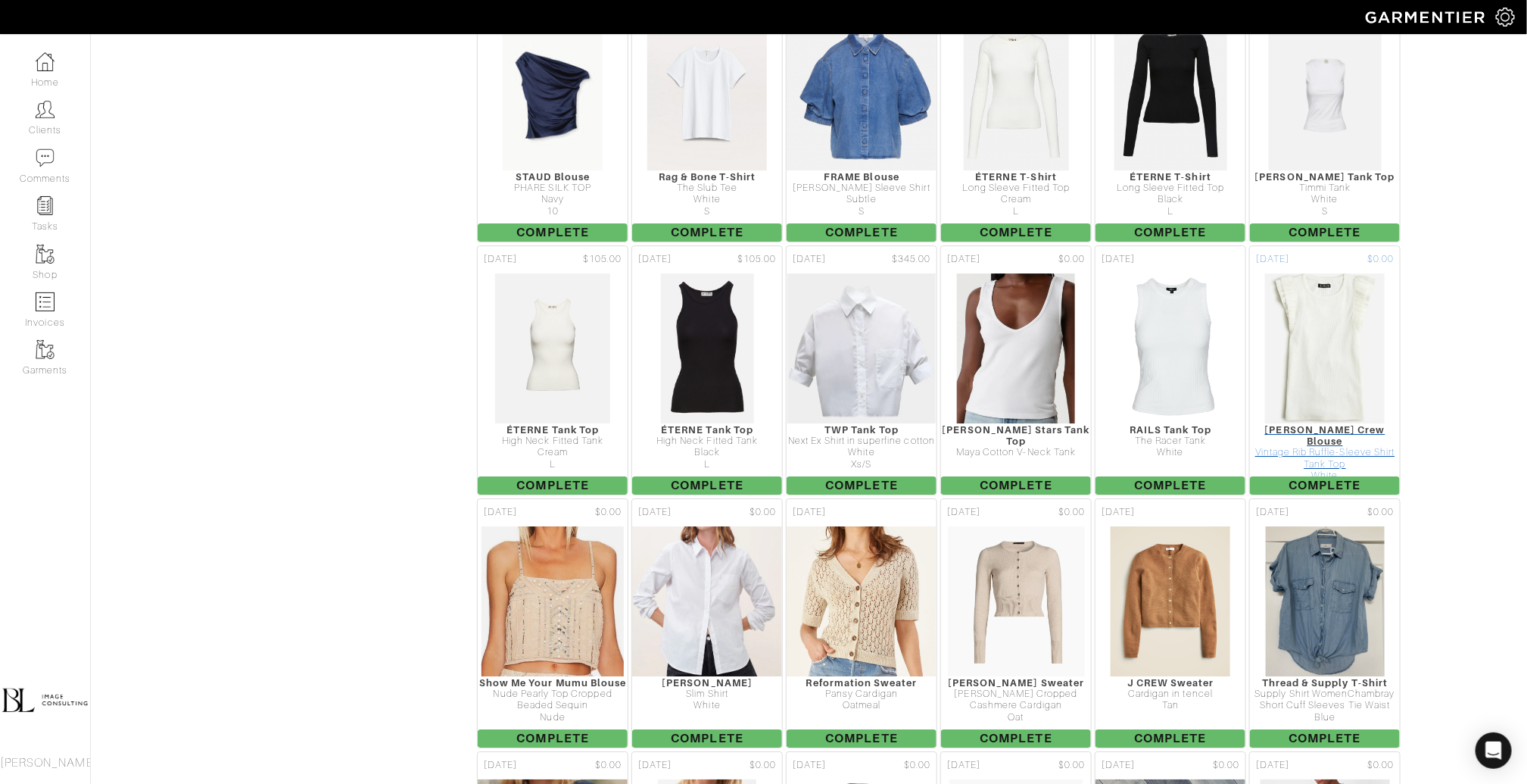
click at [1322, 273] on img at bounding box center [1325, 349] width 121 height 152
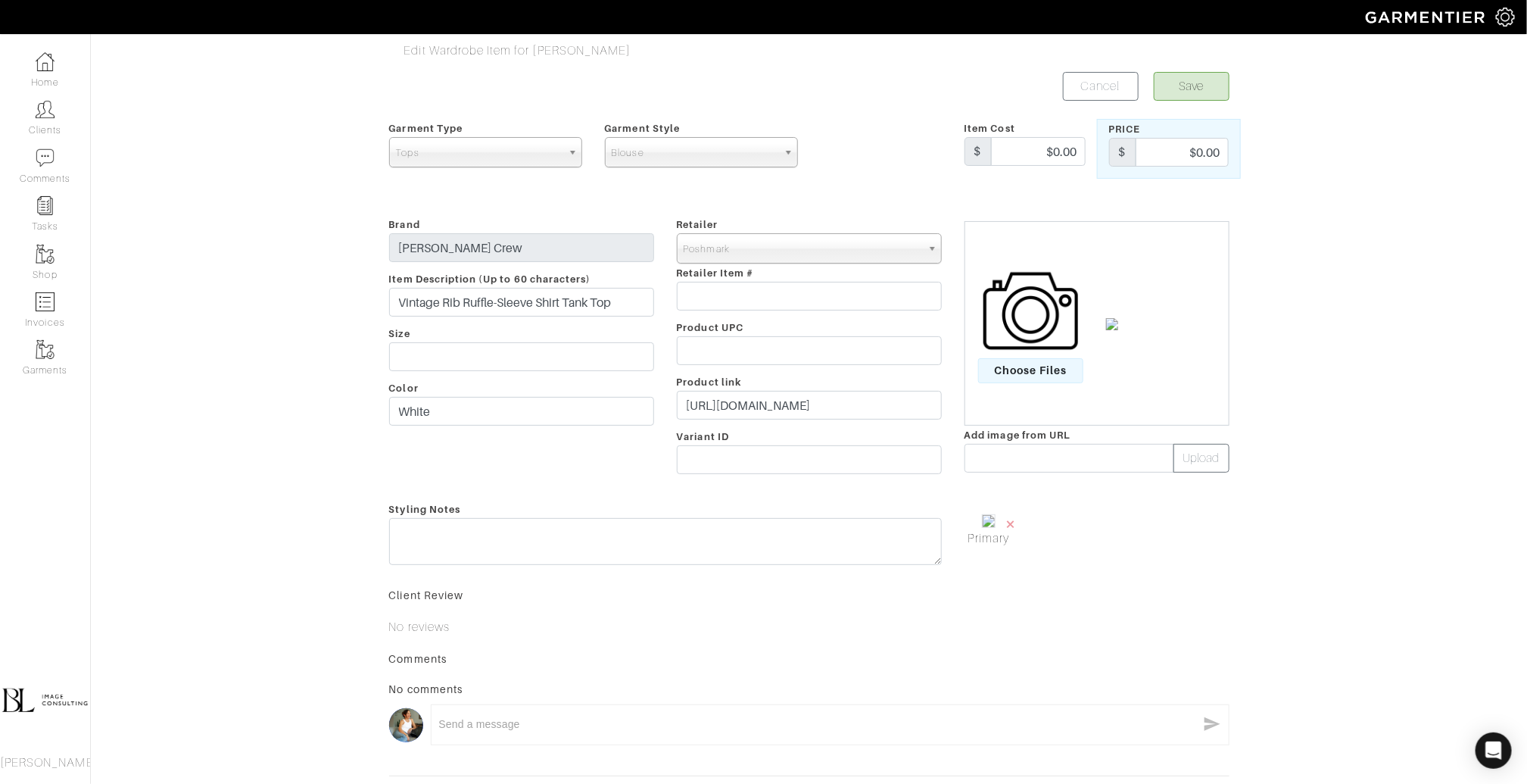
scroll to position [138, 0]
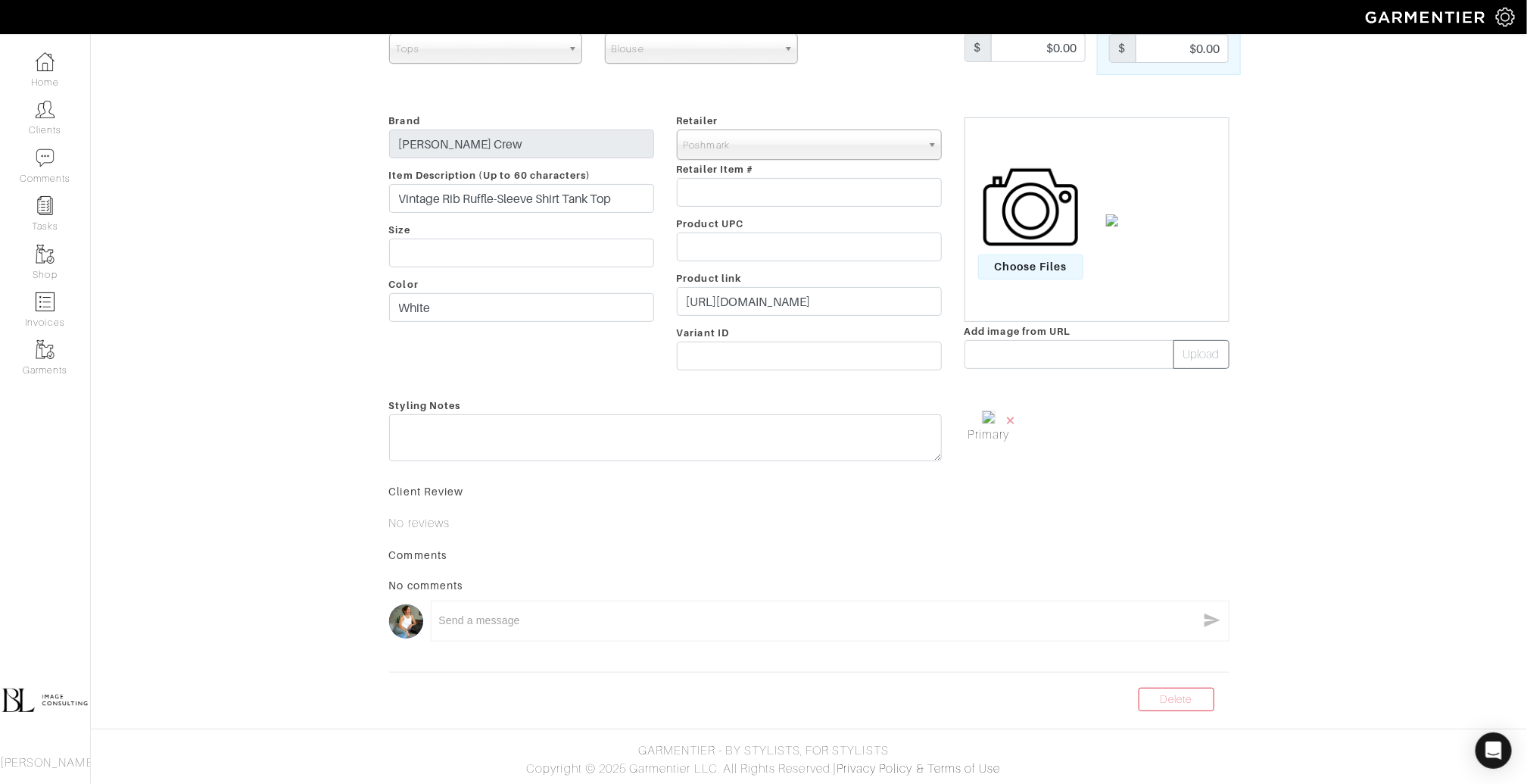
click at [1164, 712] on body "BL Image Consulting Brooke Lefton Home Clients Invoices Comments Reminders Styl…" at bounding box center [763, 340] width 1527 height 888
click at [1161, 698] on link "Delete" at bounding box center [1176, 699] width 76 height 23
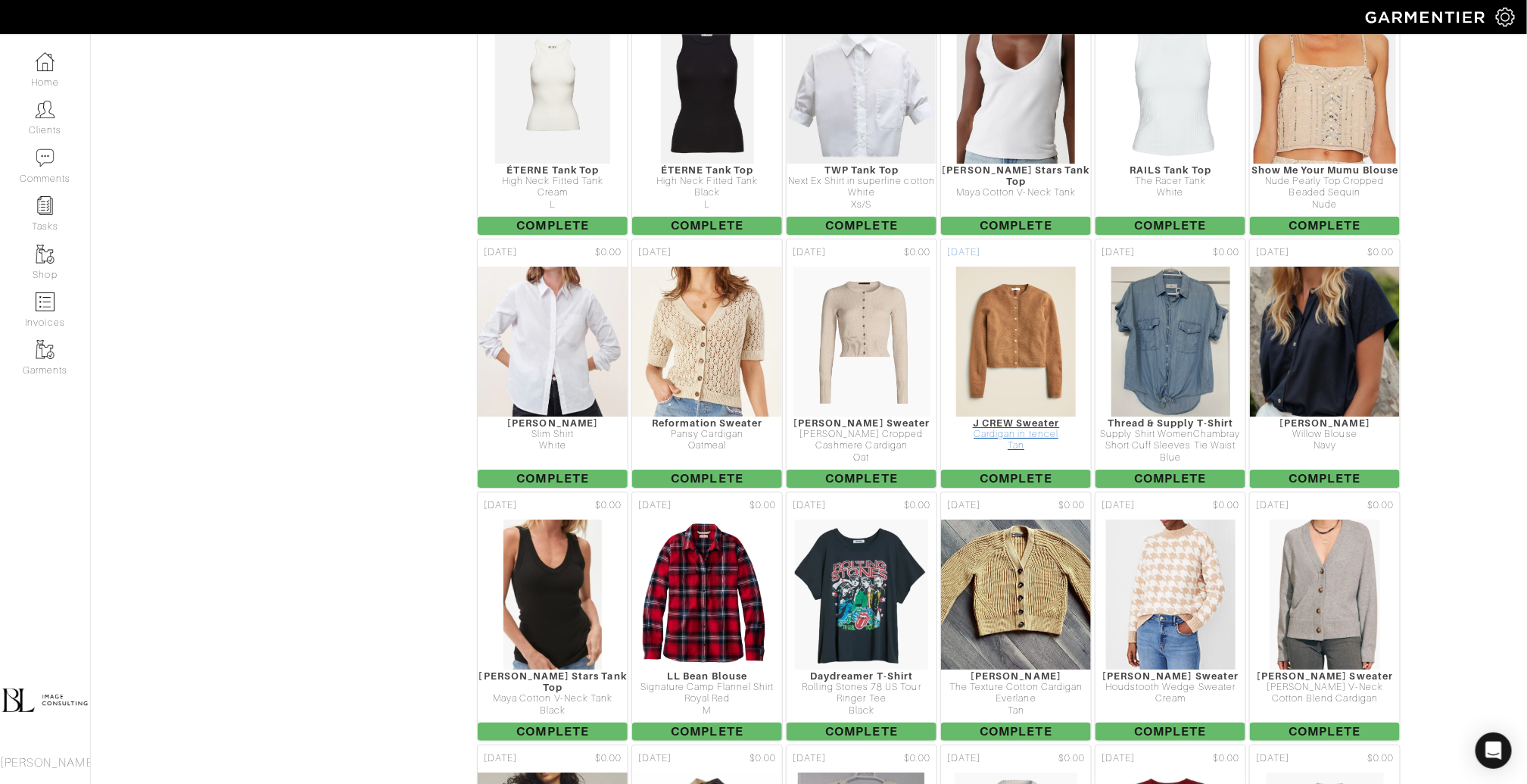
scroll to position [2762, 0]
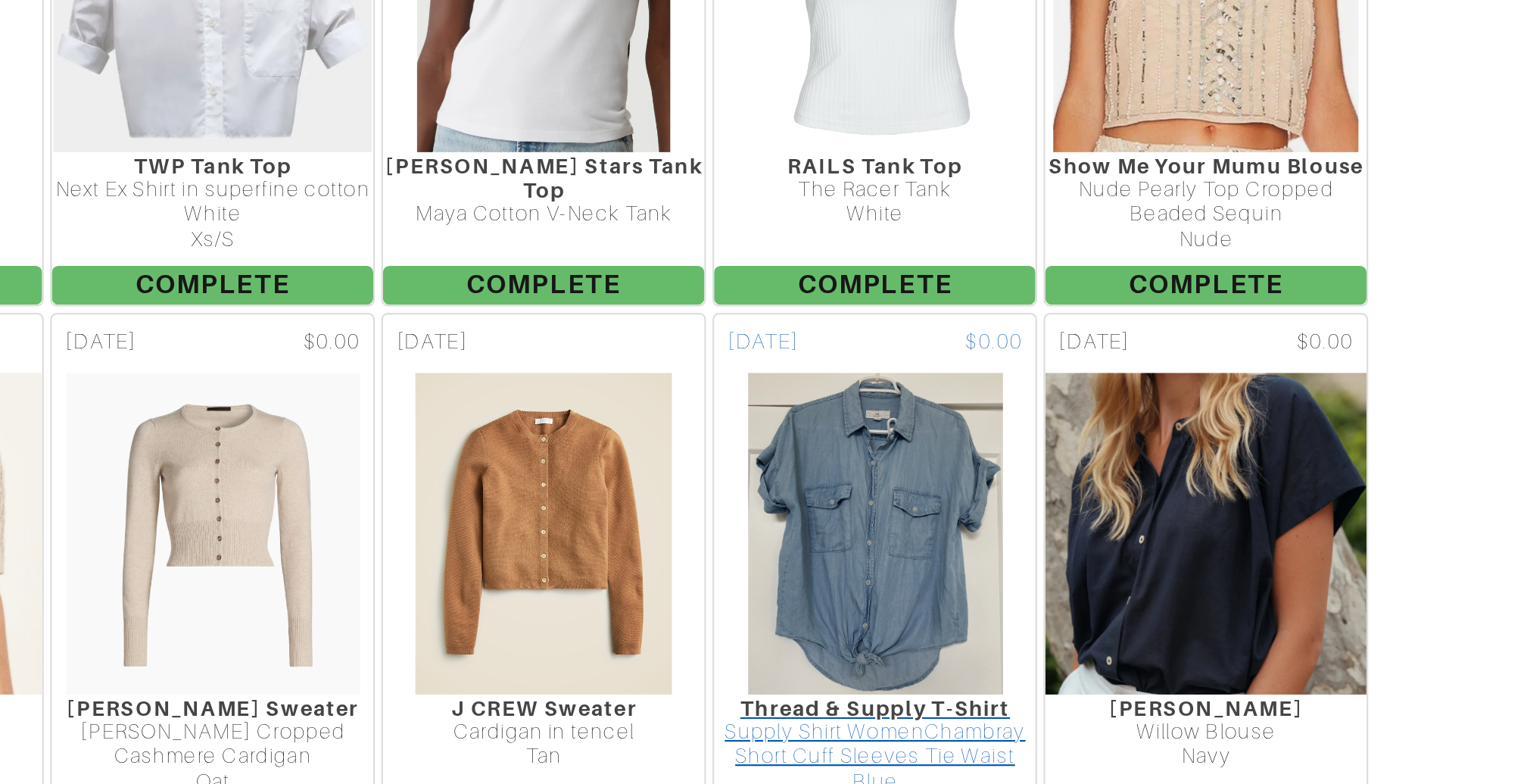
click at [1102, 258] on div at bounding box center [1170, 334] width 150 height 152
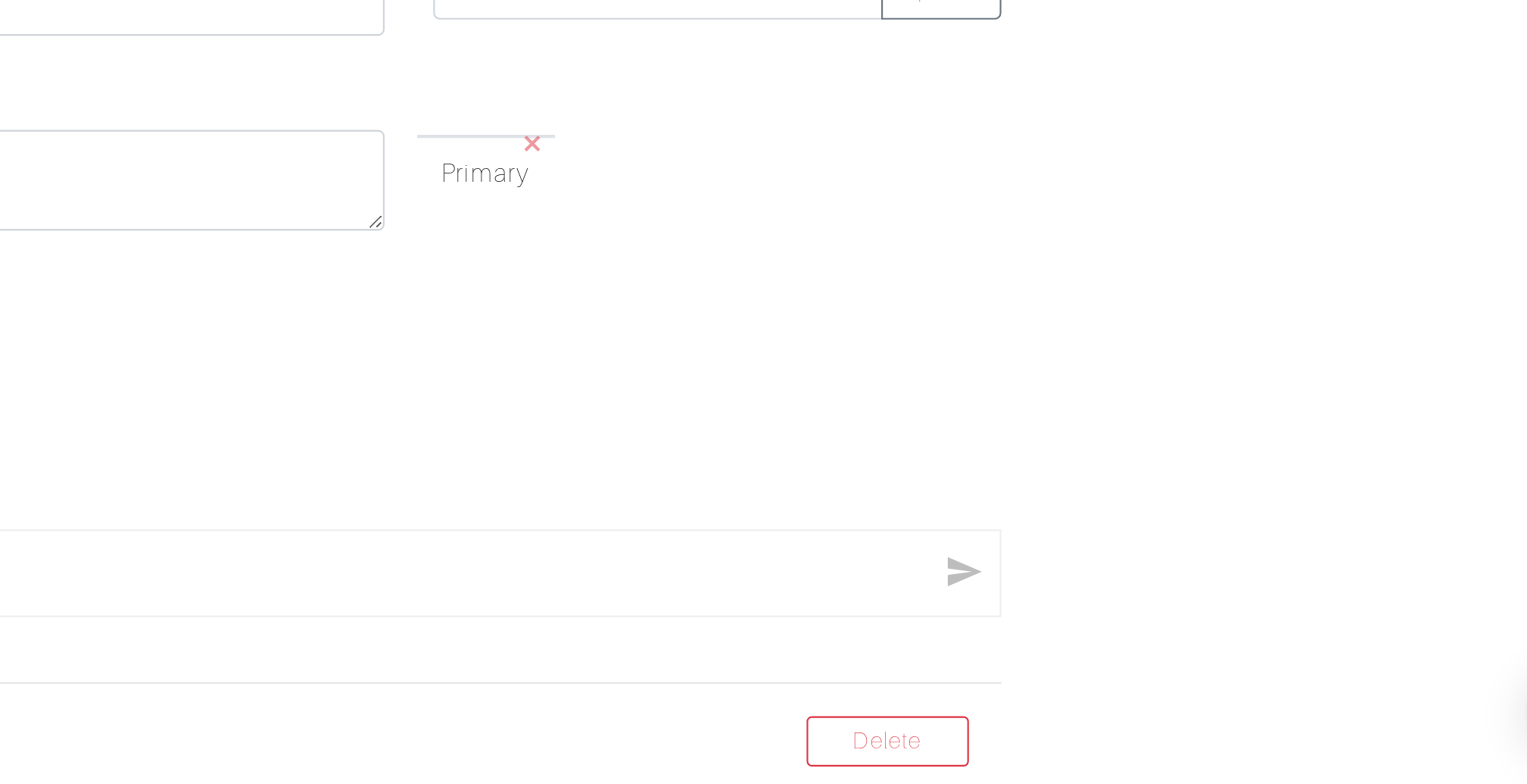
scroll to position [145, 0]
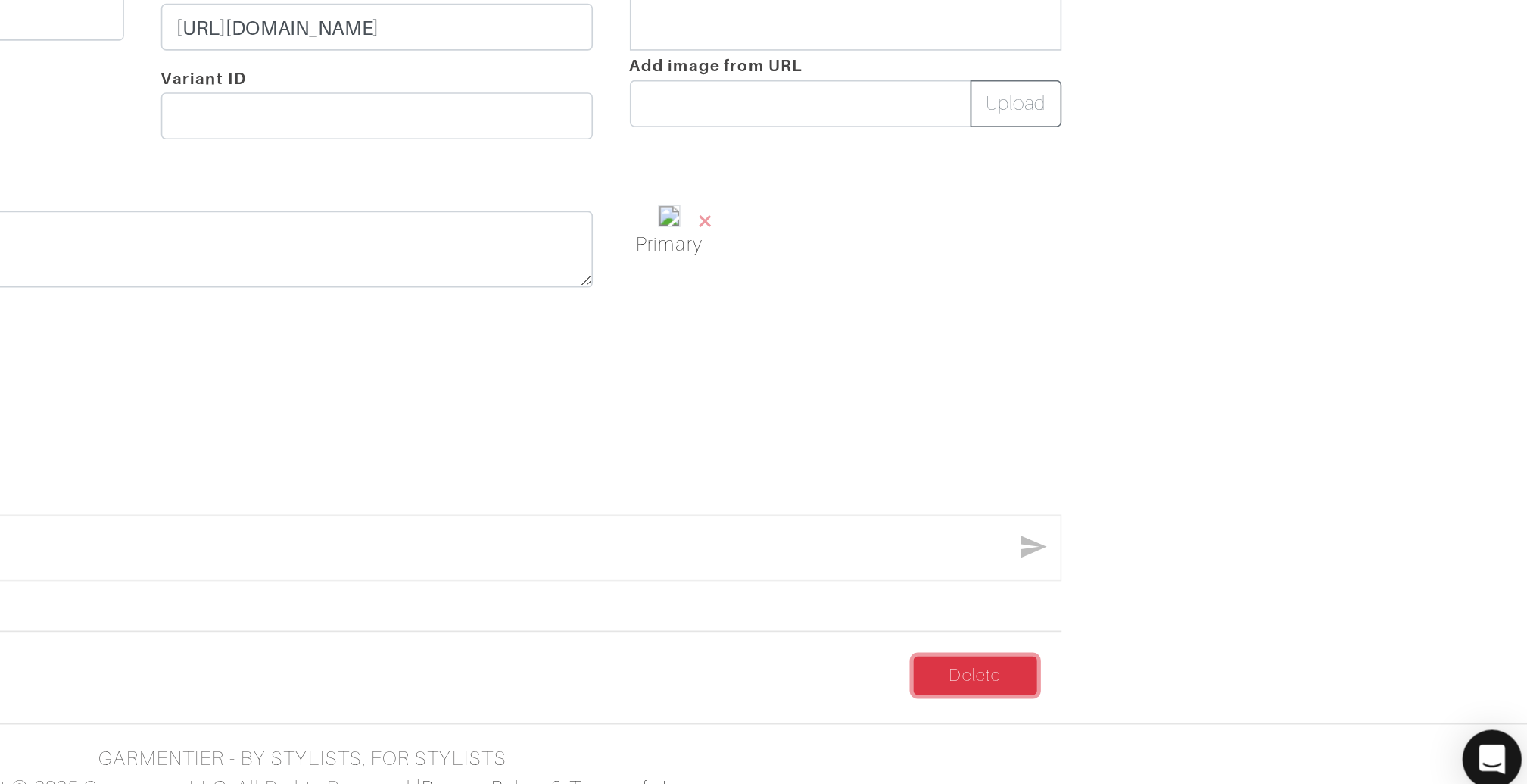
click at [1158, 698] on link "Delete" at bounding box center [1176, 699] width 76 height 23
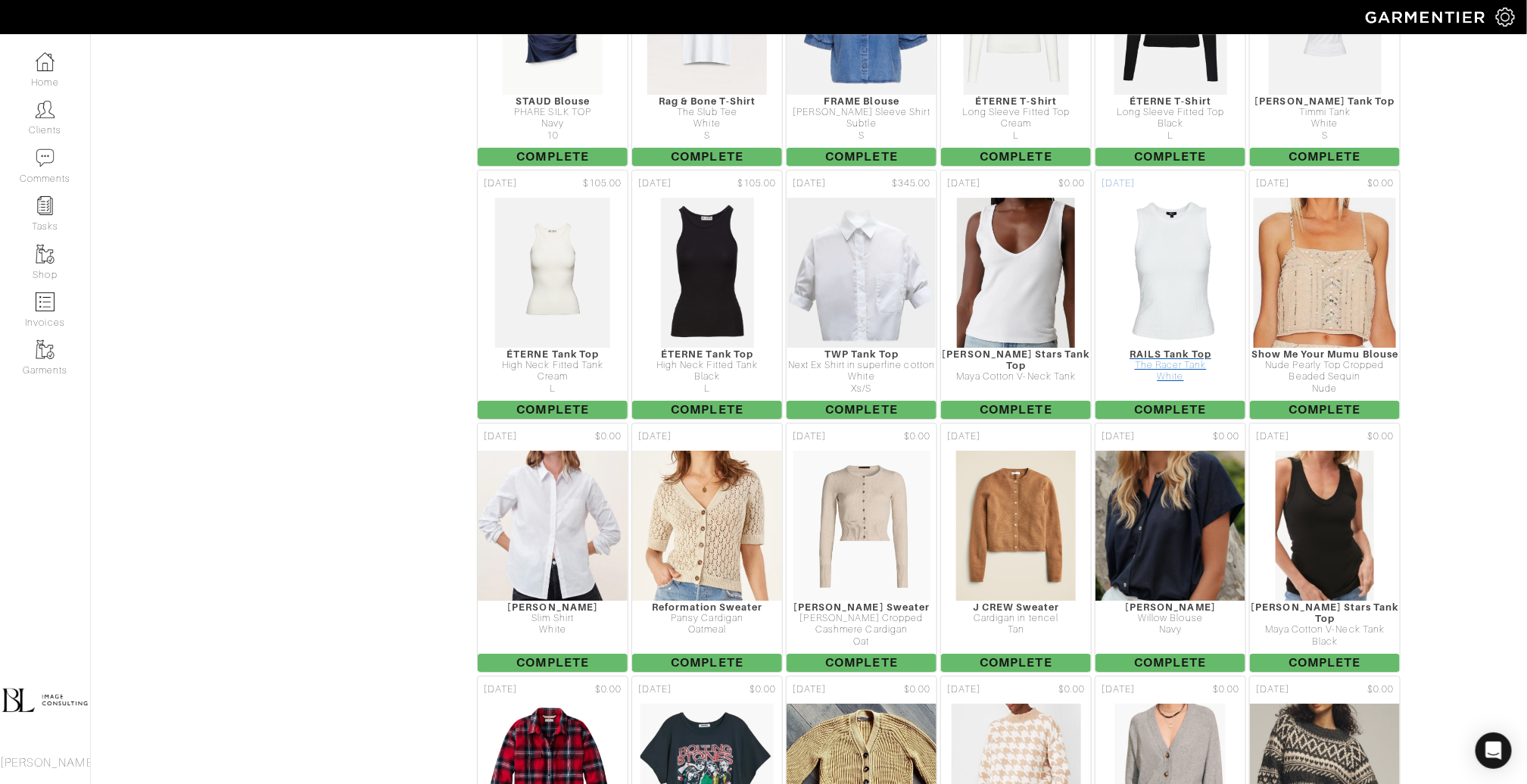
scroll to position [2716, 0]
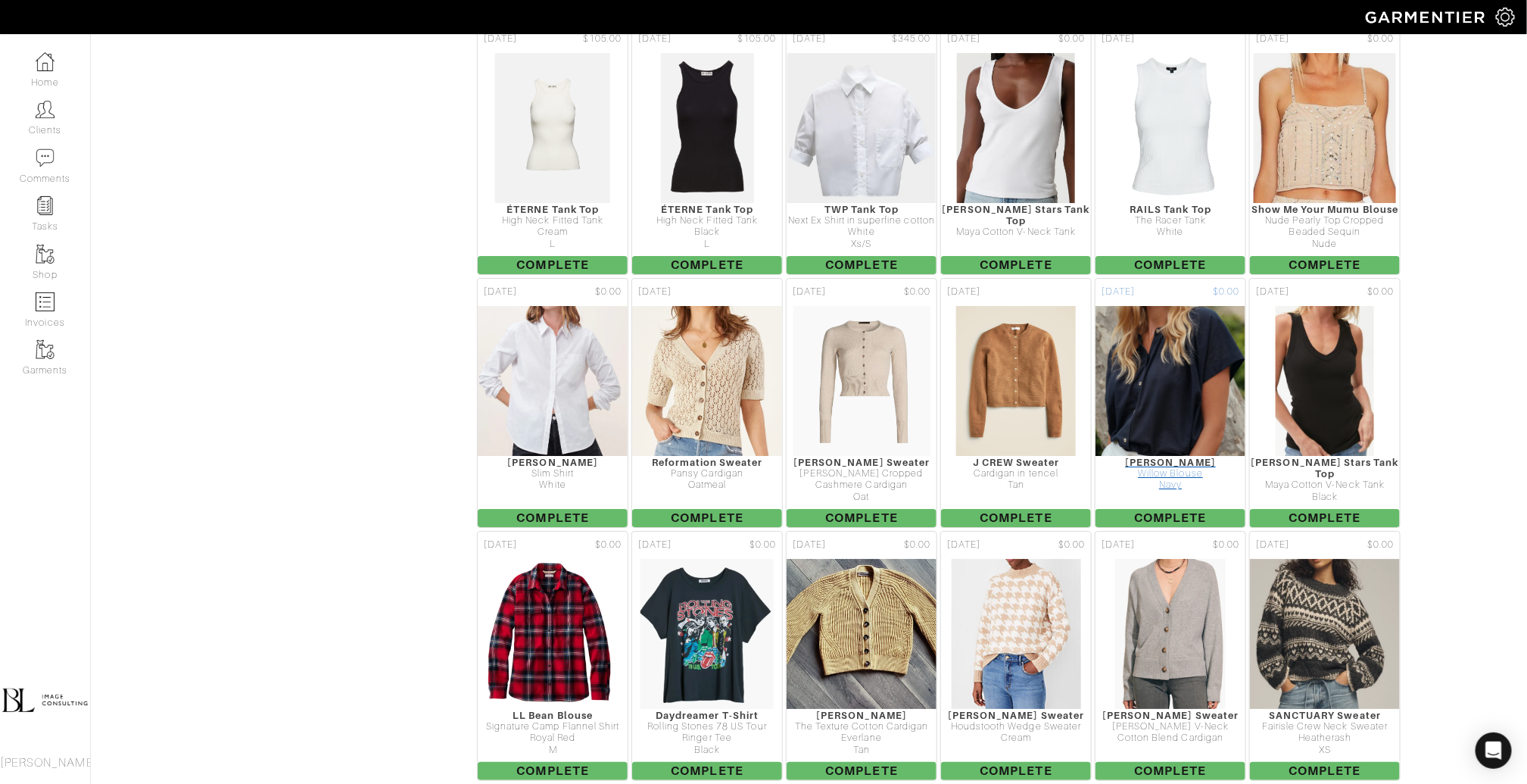
click at [1176, 306] on img at bounding box center [1170, 381] width 152 height 152
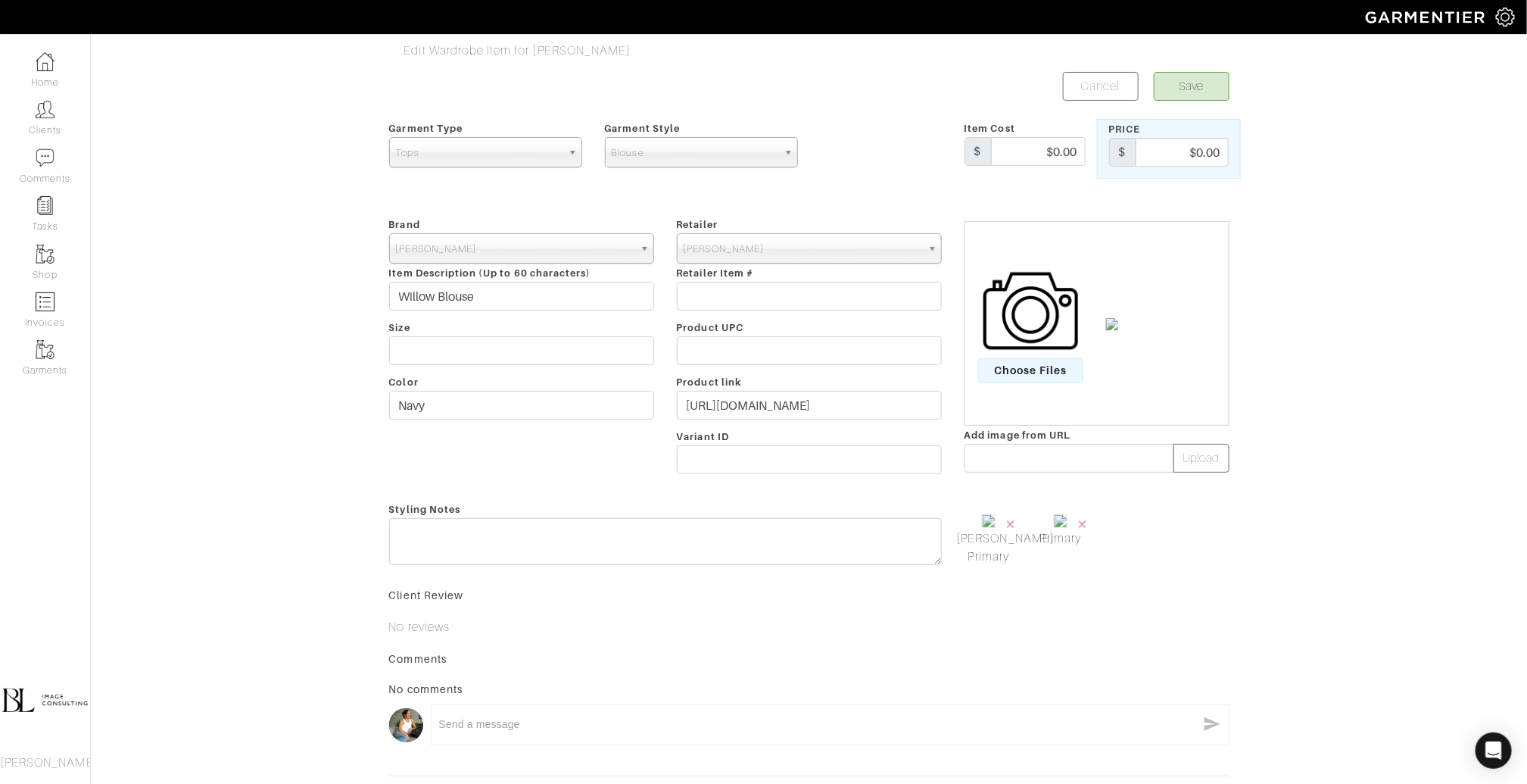
scroll to position [154, 0]
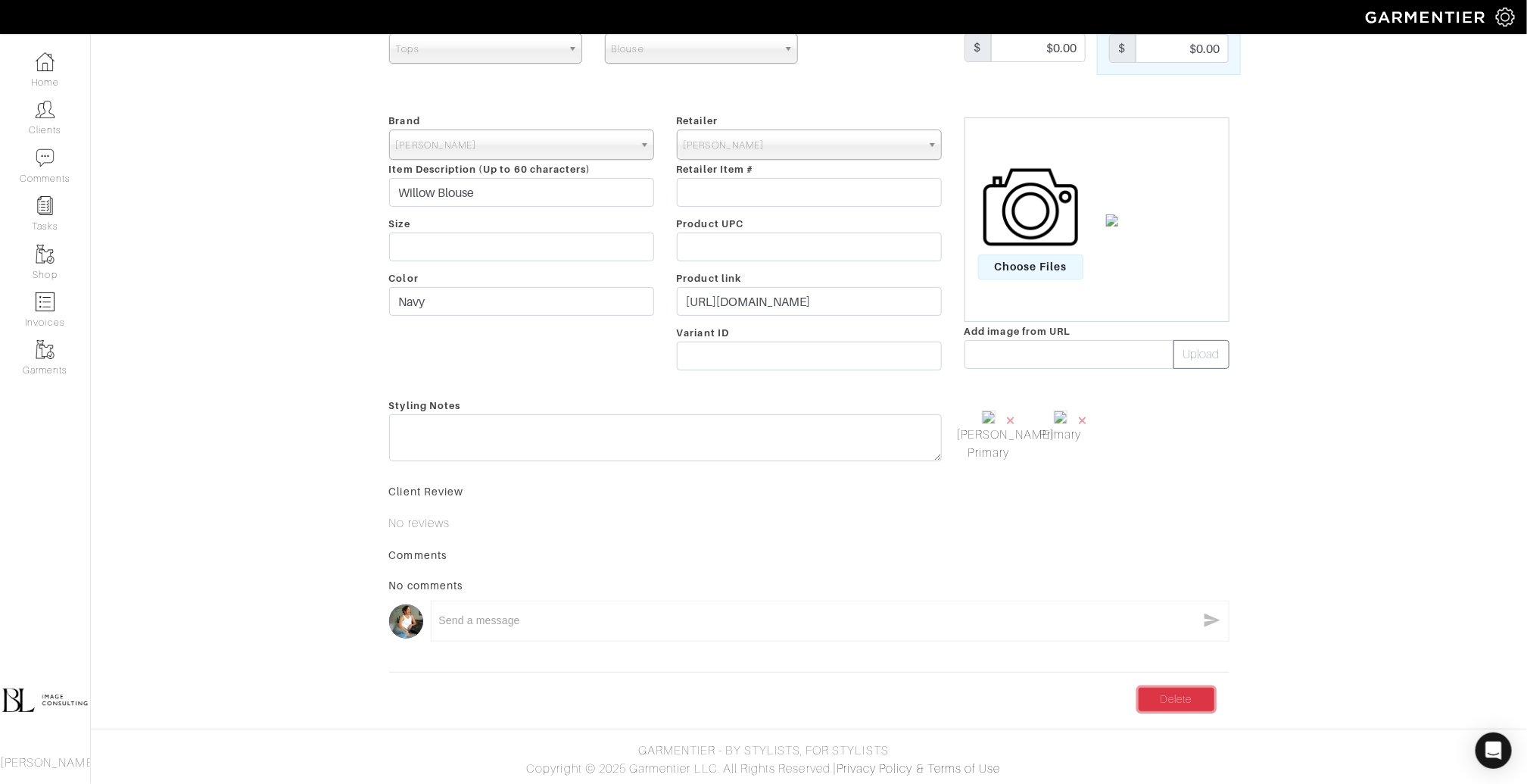
click at [1170, 698] on link "Delete" at bounding box center [1176, 699] width 76 height 23
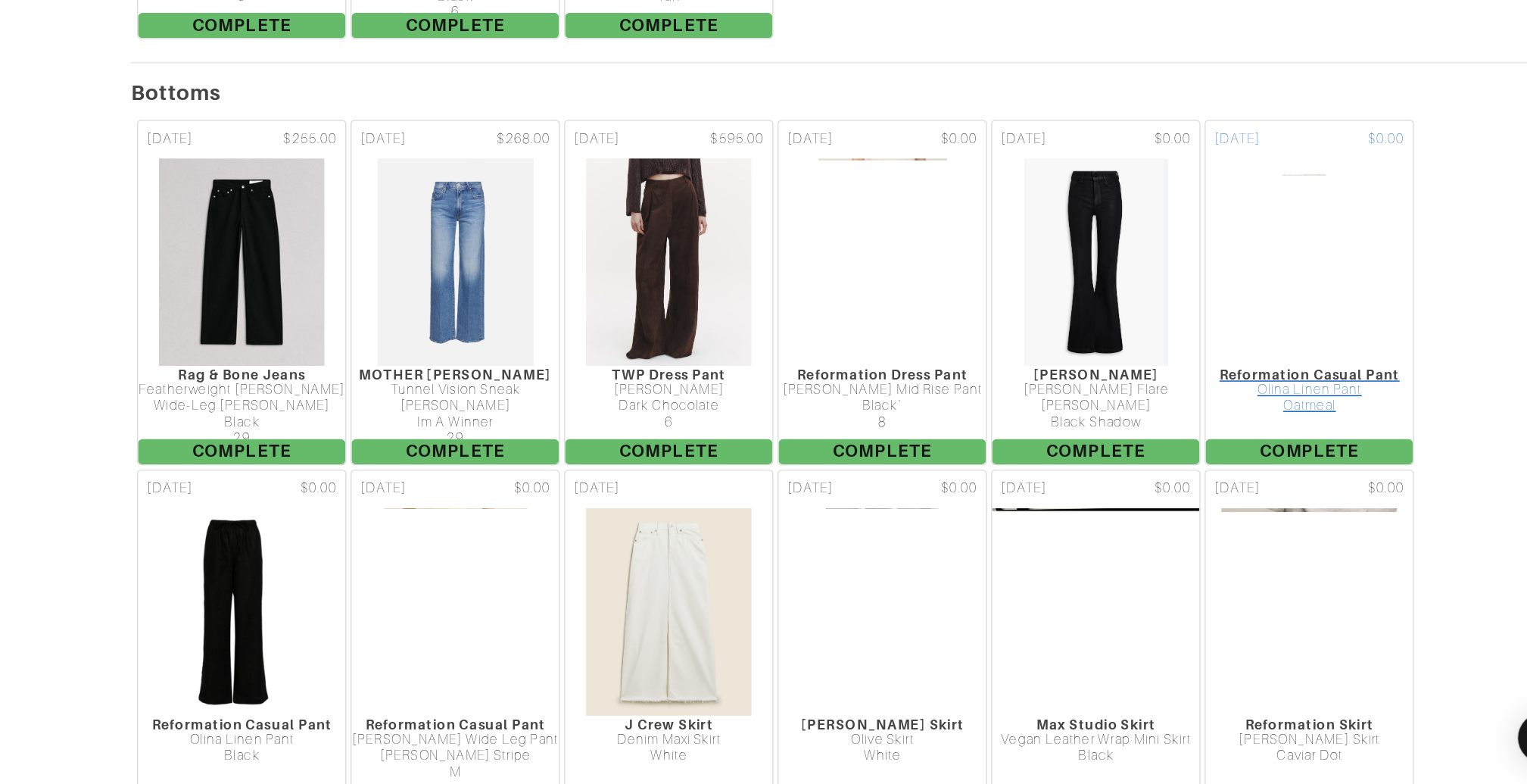
scroll to position [4576, 0]
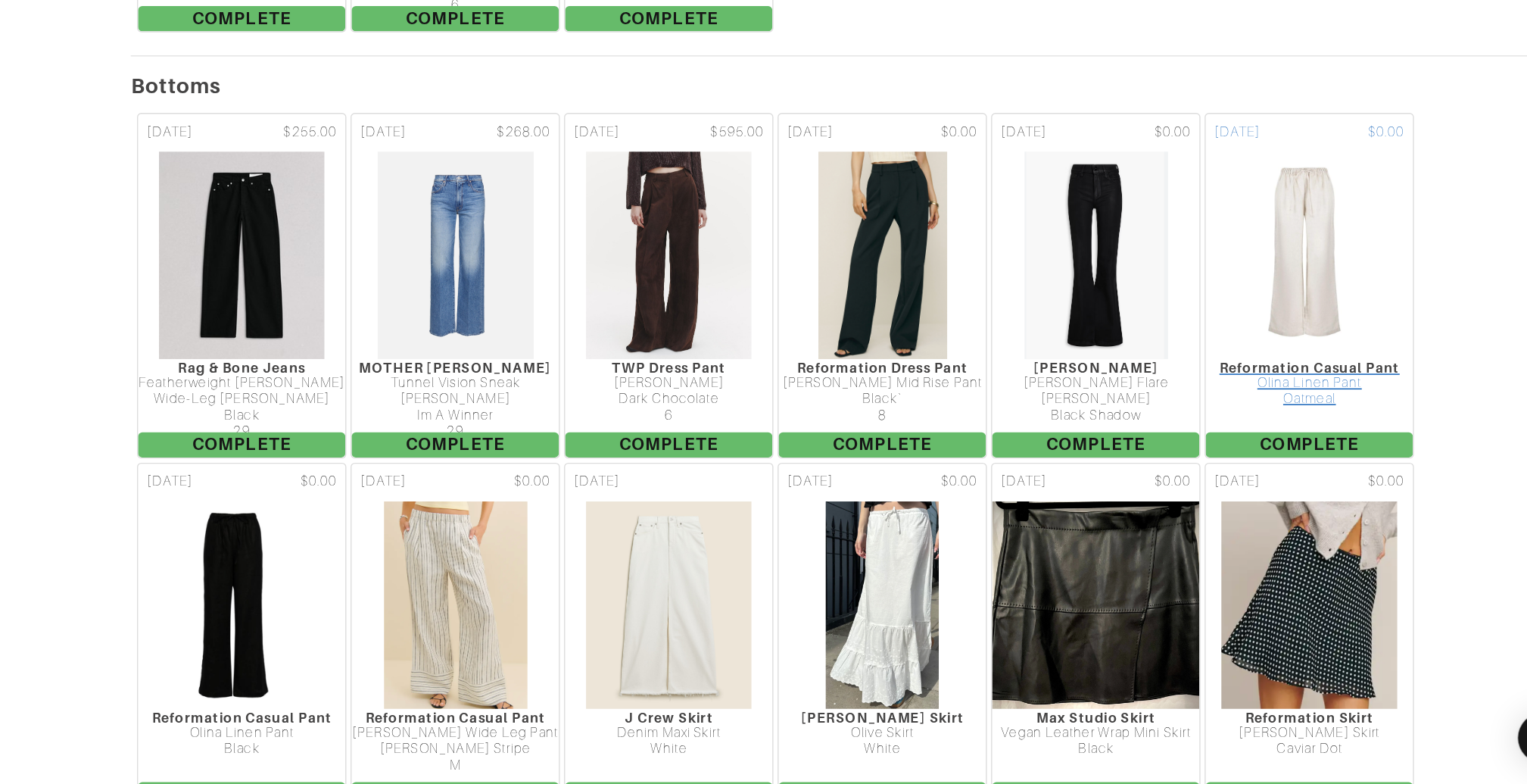
click at [1334, 334] on img at bounding box center [1324, 402] width 116 height 152
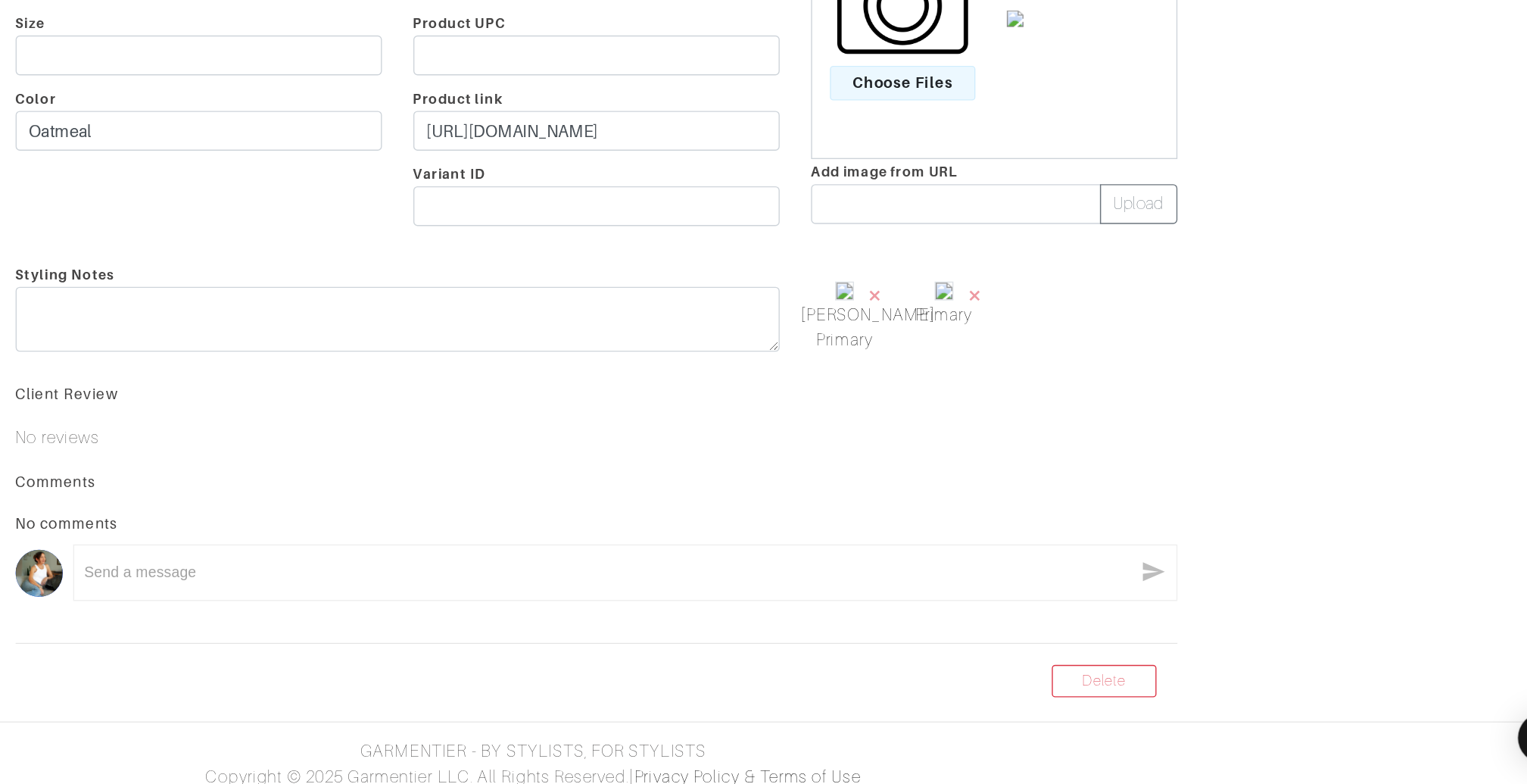
scroll to position [159, 0]
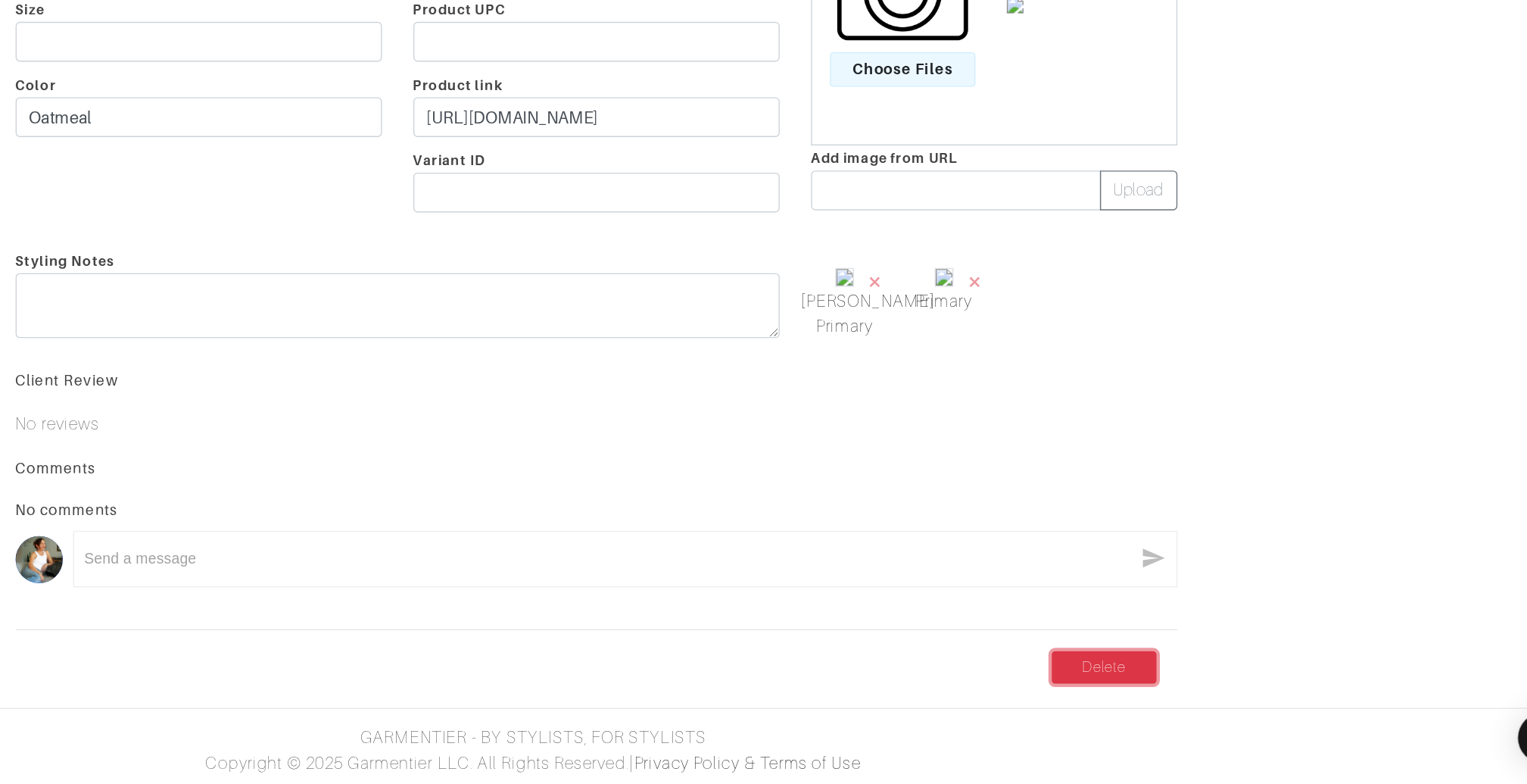
click at [1203, 693] on link "Delete" at bounding box center [1176, 699] width 76 height 23
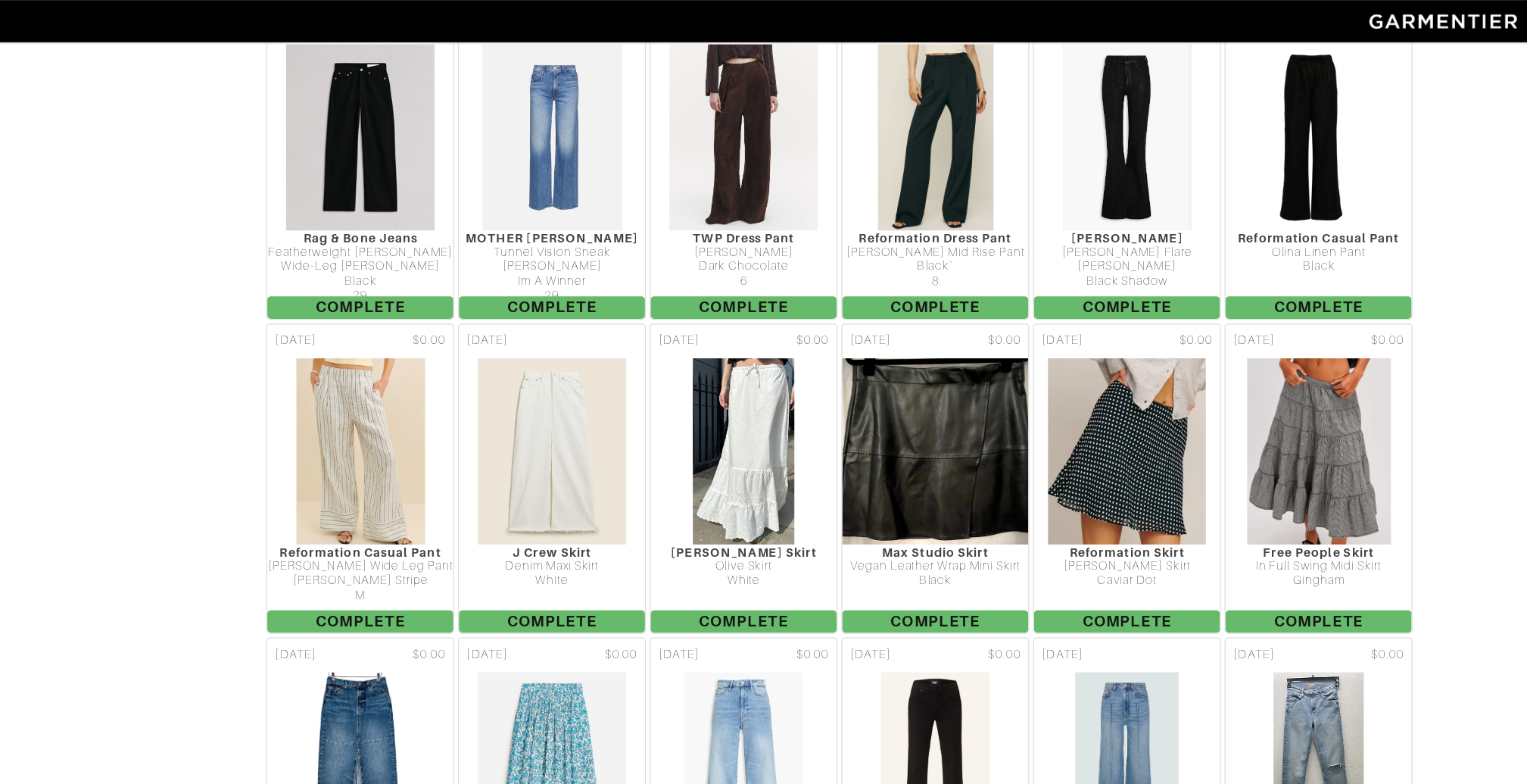
scroll to position [4865, 0]
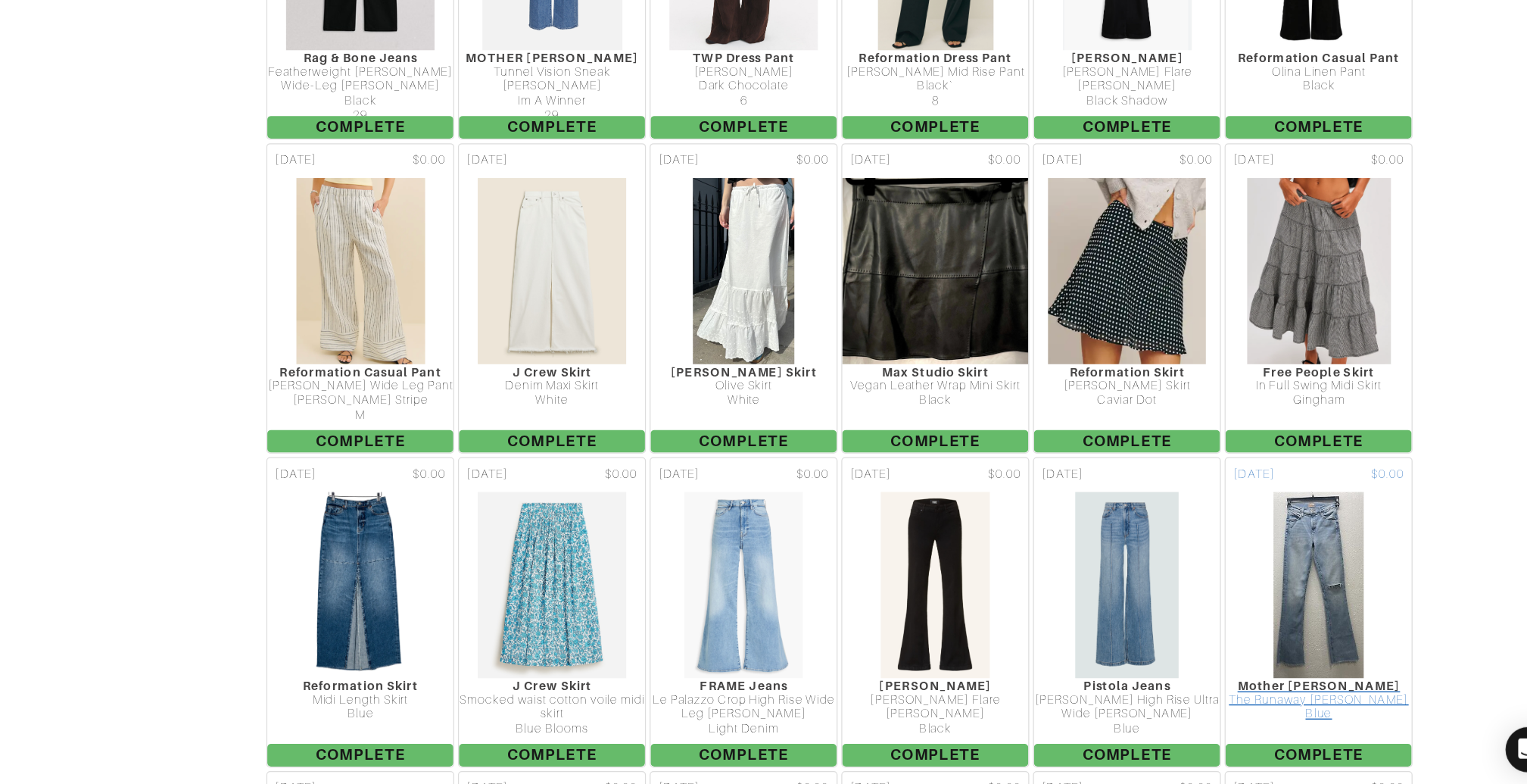
click at [1315, 542] on img at bounding box center [1325, 618] width 75 height 152
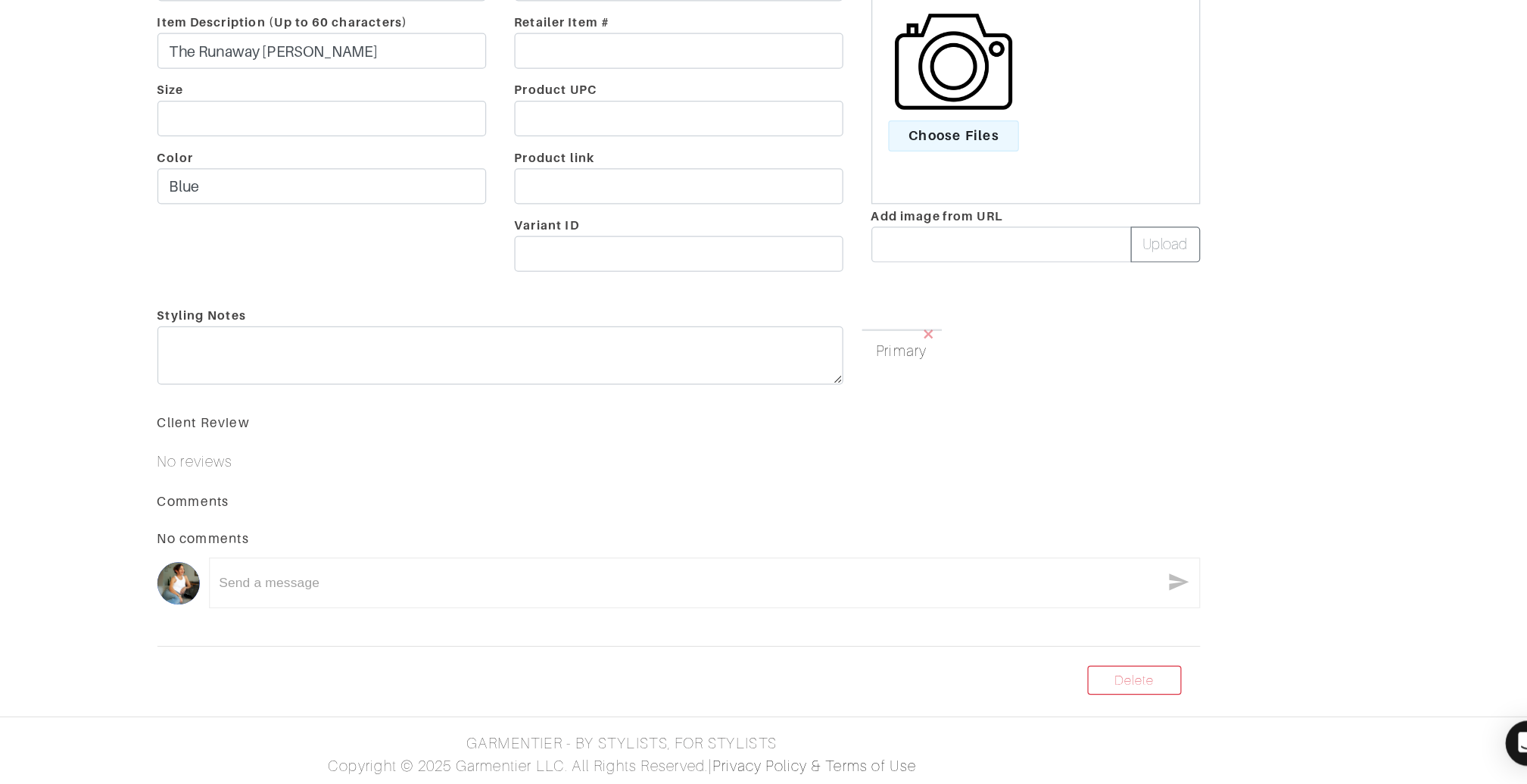
scroll to position [195, 0]
click at [1172, 695] on link "Delete" at bounding box center [1176, 699] width 76 height 23
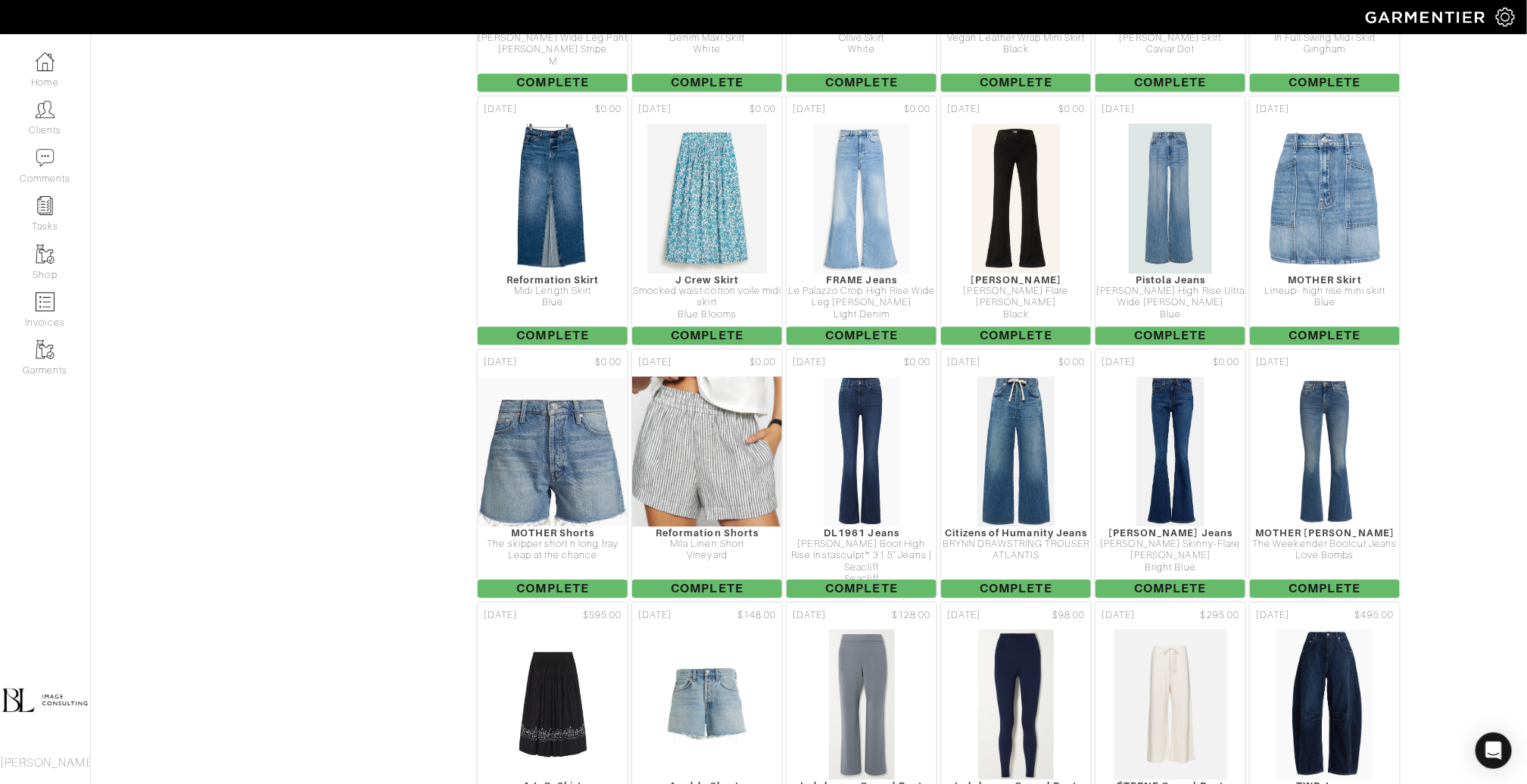
scroll to position [5273, 0]
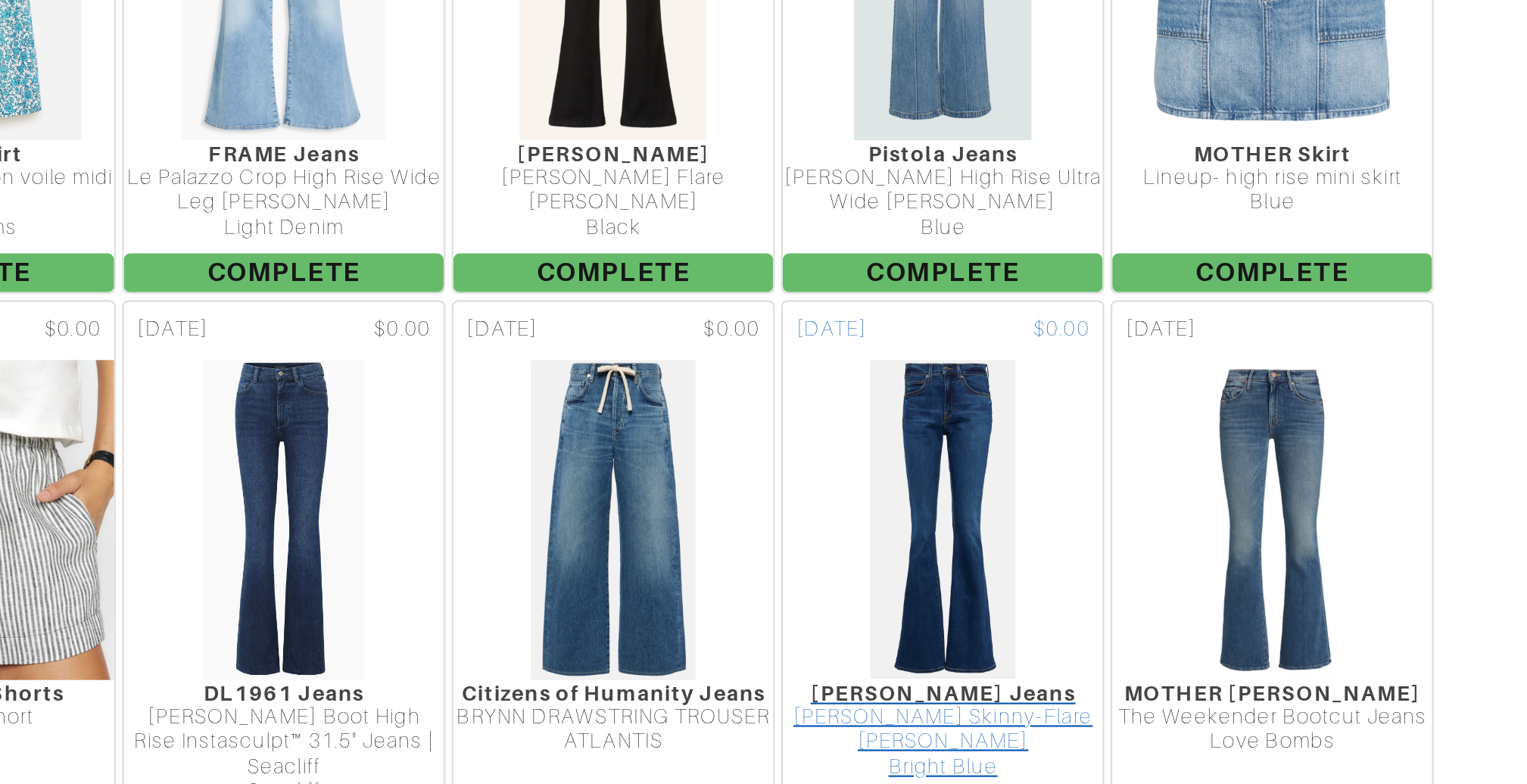
click at [1193, 420] on img at bounding box center [1170, 464] width 69 height 152
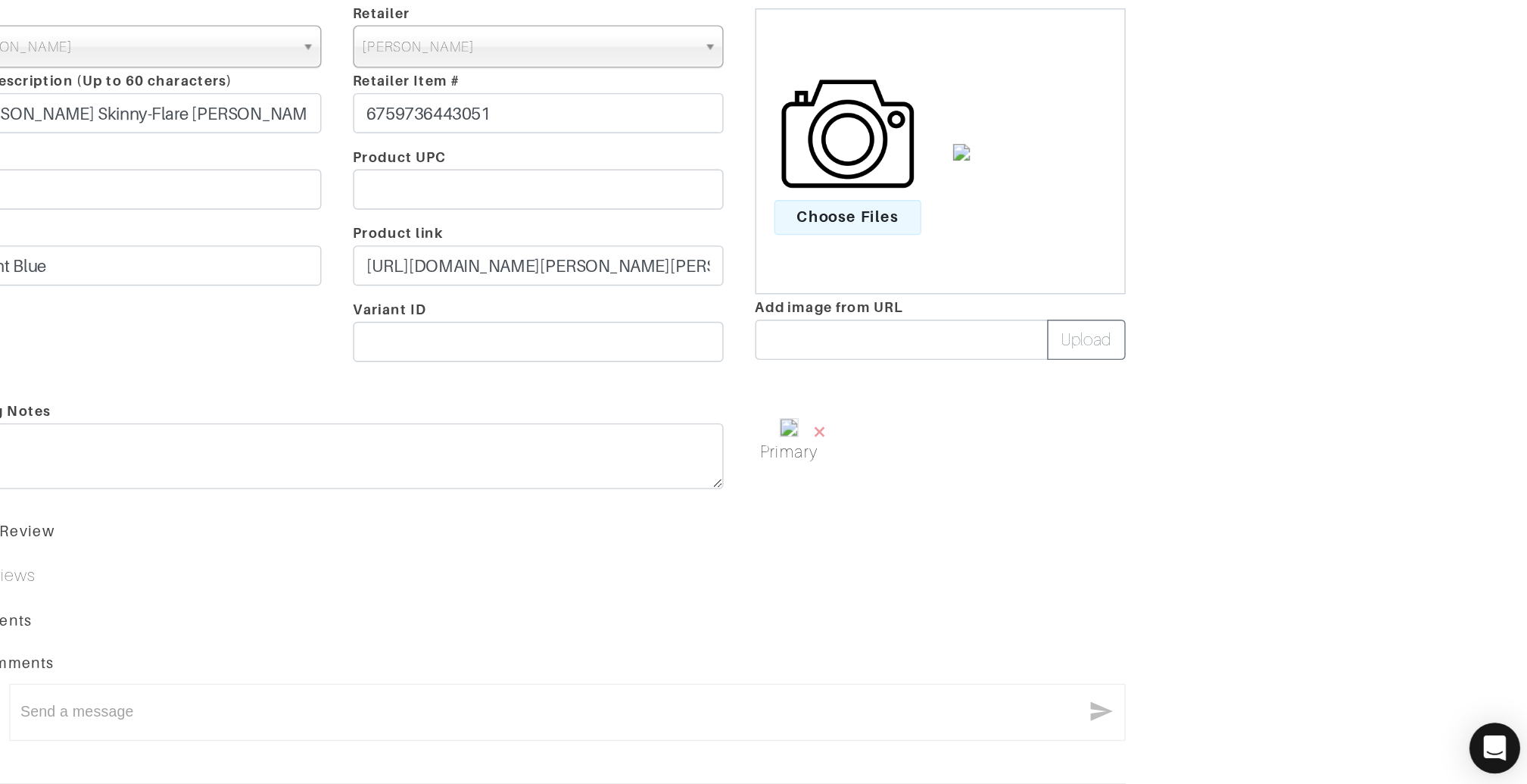
scroll to position [198, 0]
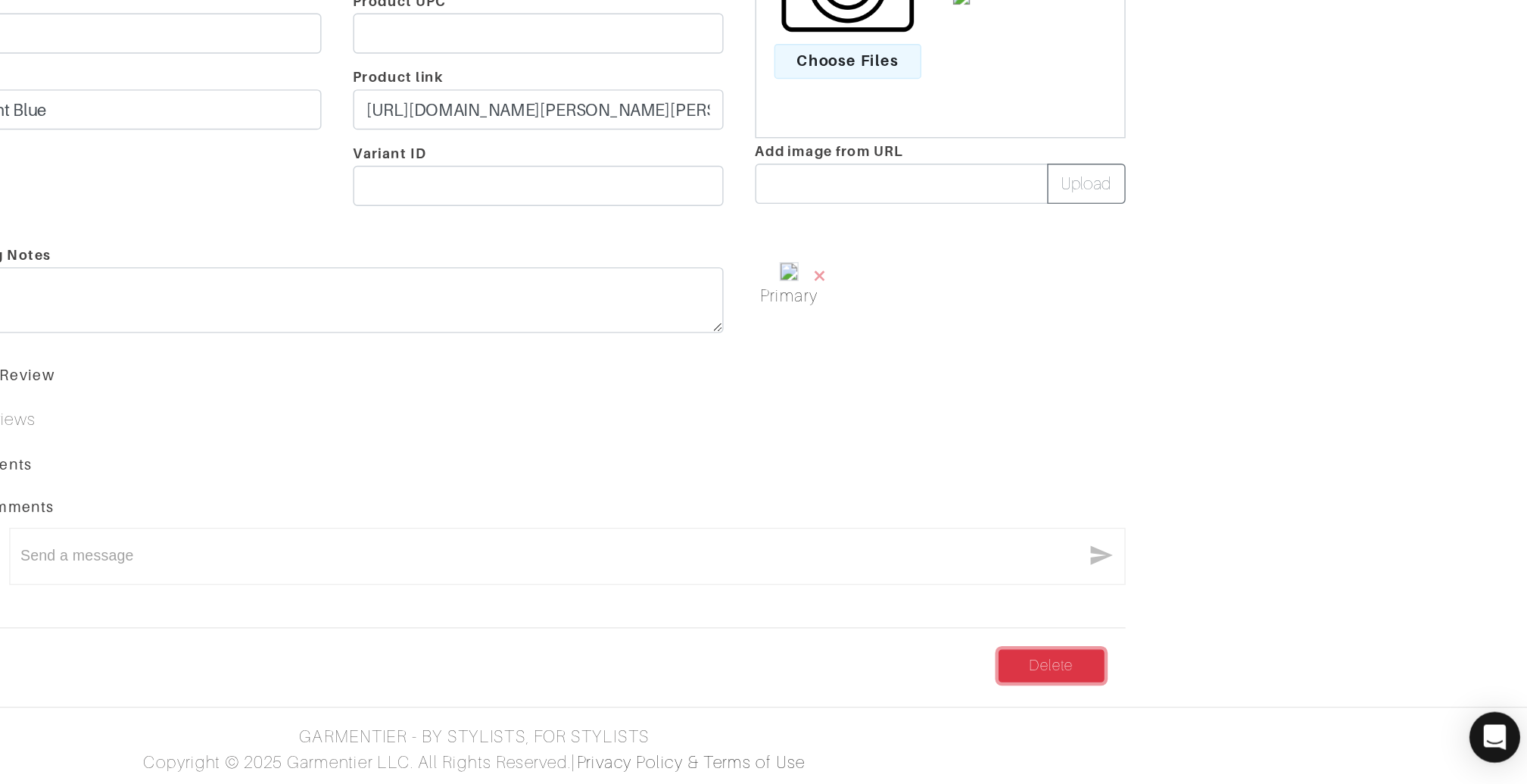
click at [1198, 694] on link "Delete" at bounding box center [1176, 699] width 76 height 23
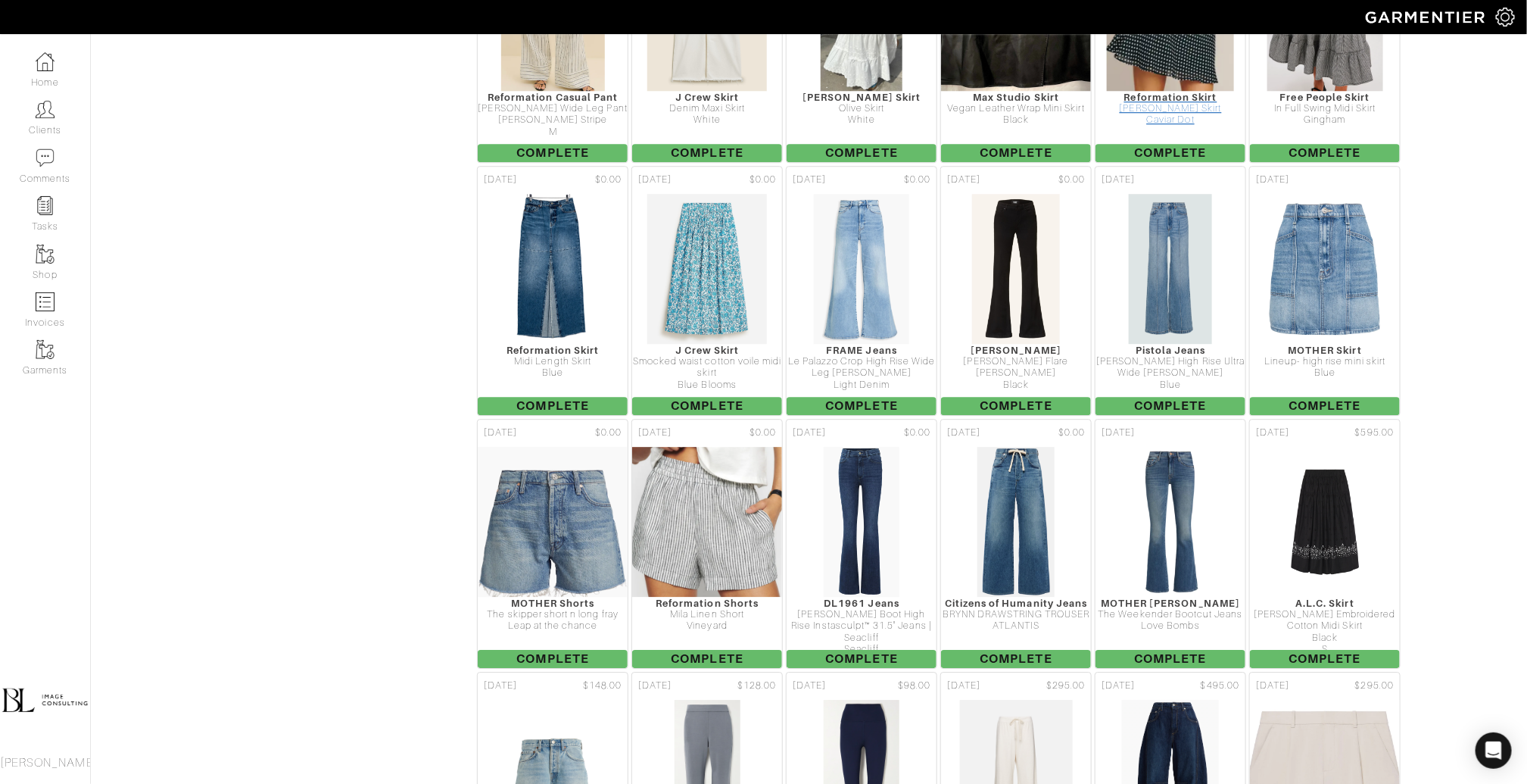
scroll to position [5222, 0]
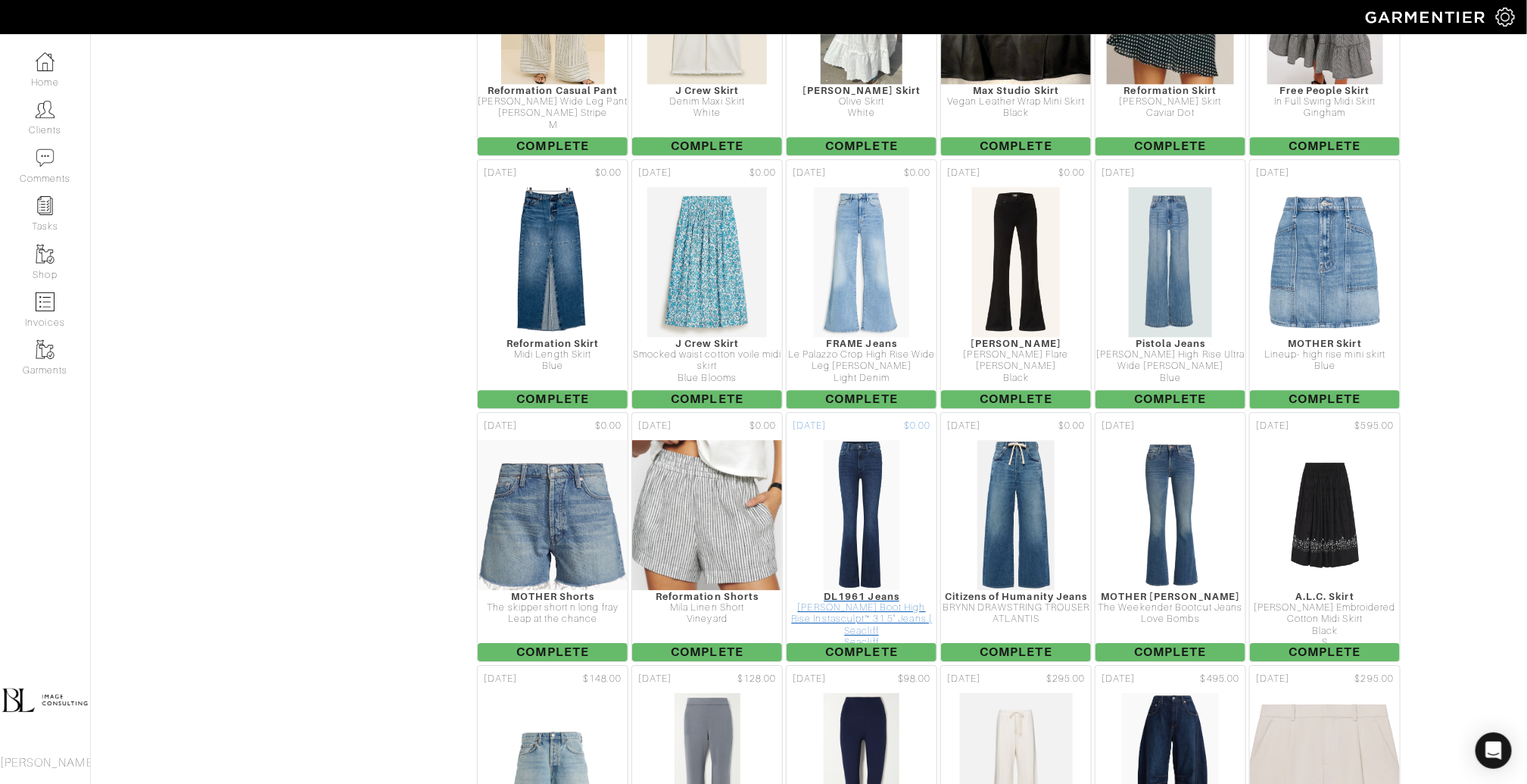
click at [875, 439] on img at bounding box center [862, 515] width 78 height 152
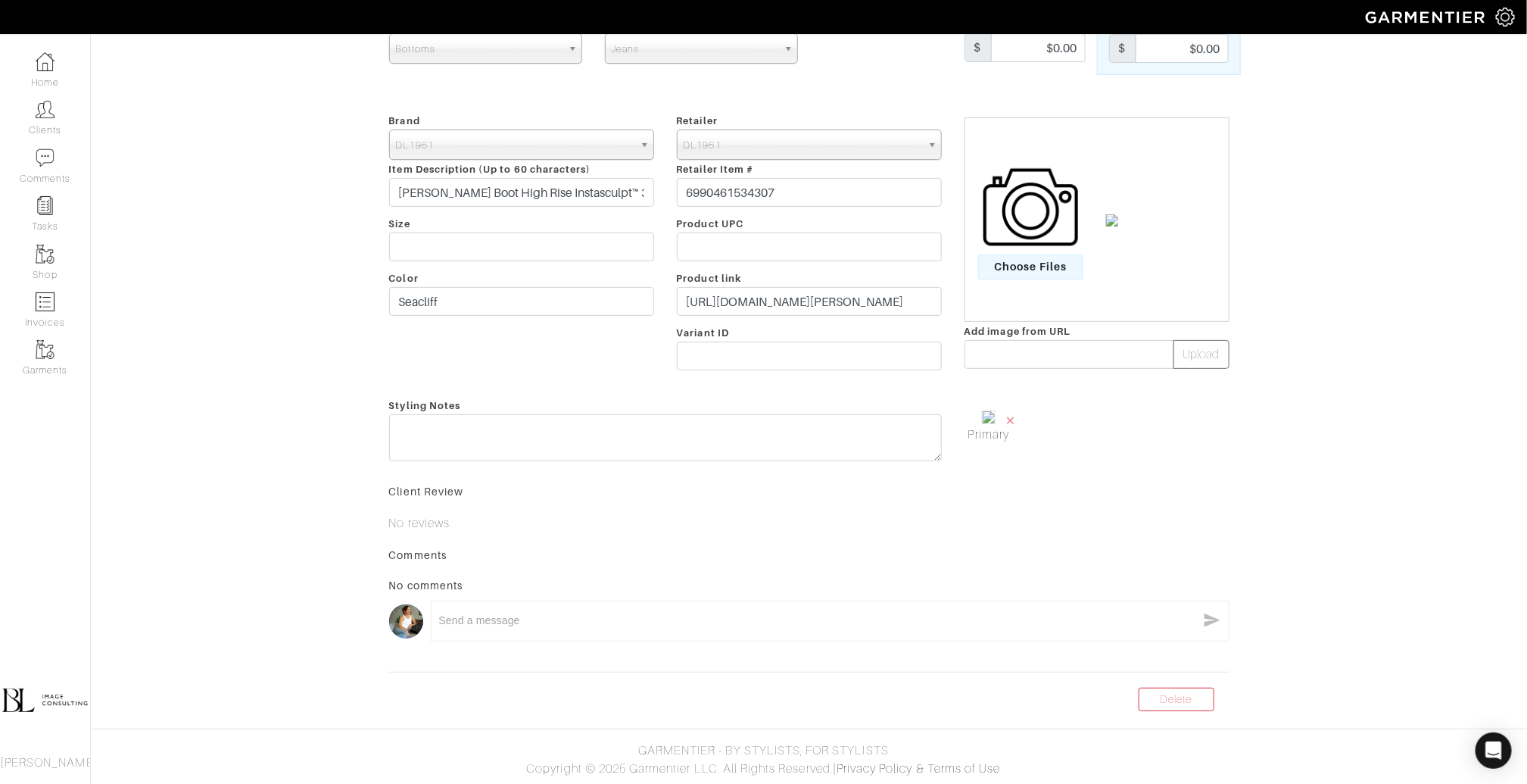
scroll to position [184, 0]
click at [1195, 698] on link "Delete" at bounding box center [1176, 699] width 76 height 23
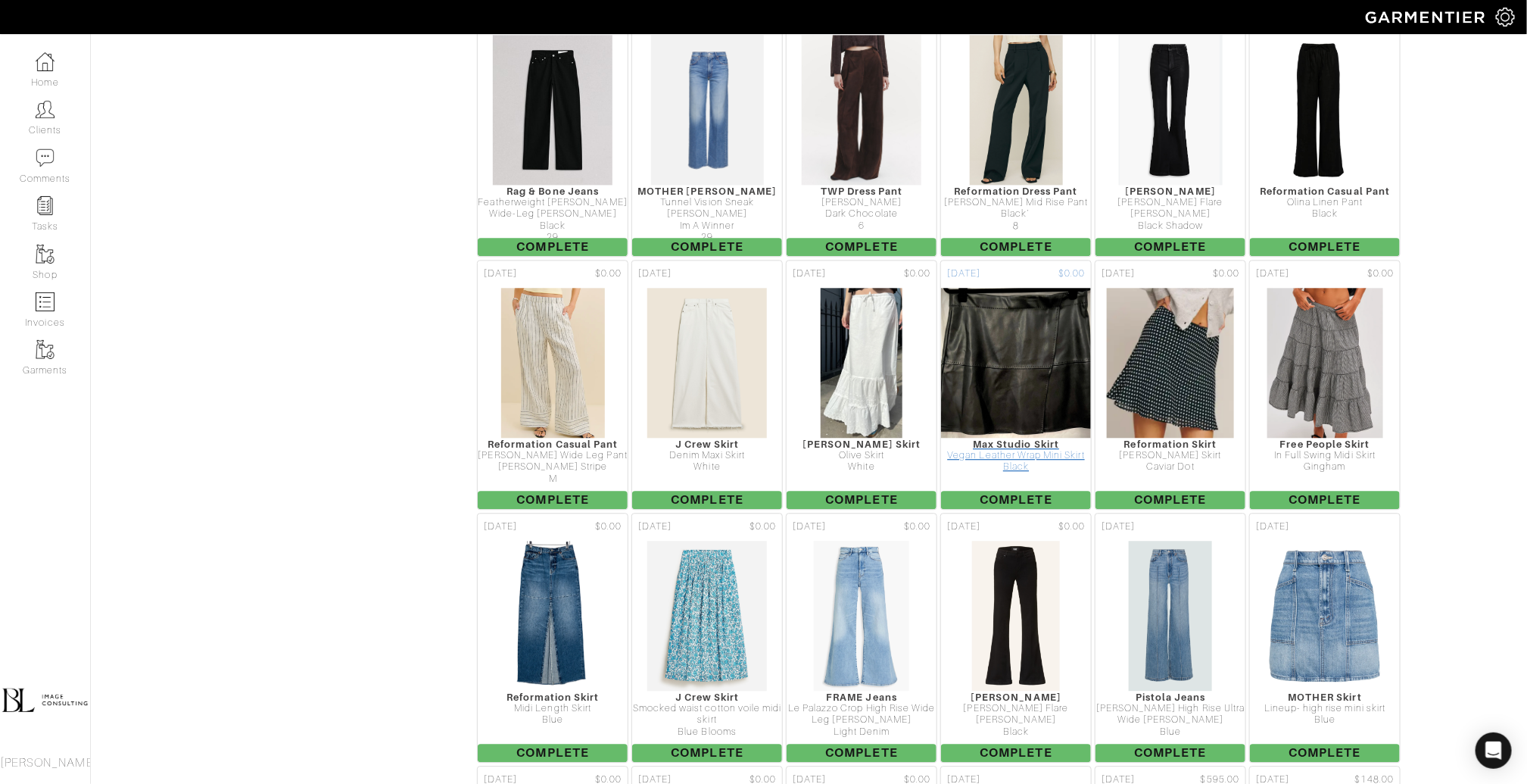
scroll to position [4895, 0]
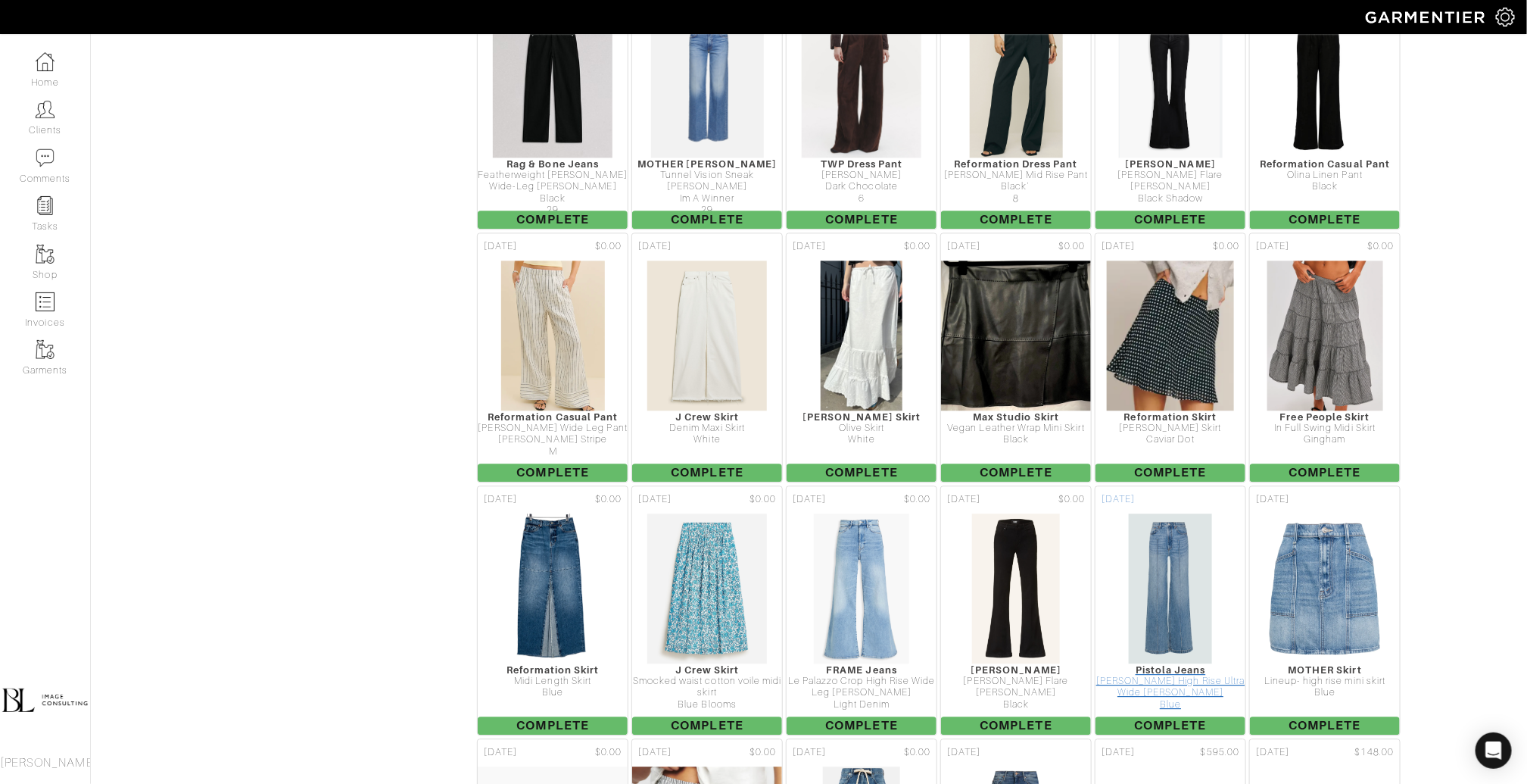
click at [1149, 512] on img at bounding box center [1170, 588] width 85 height 152
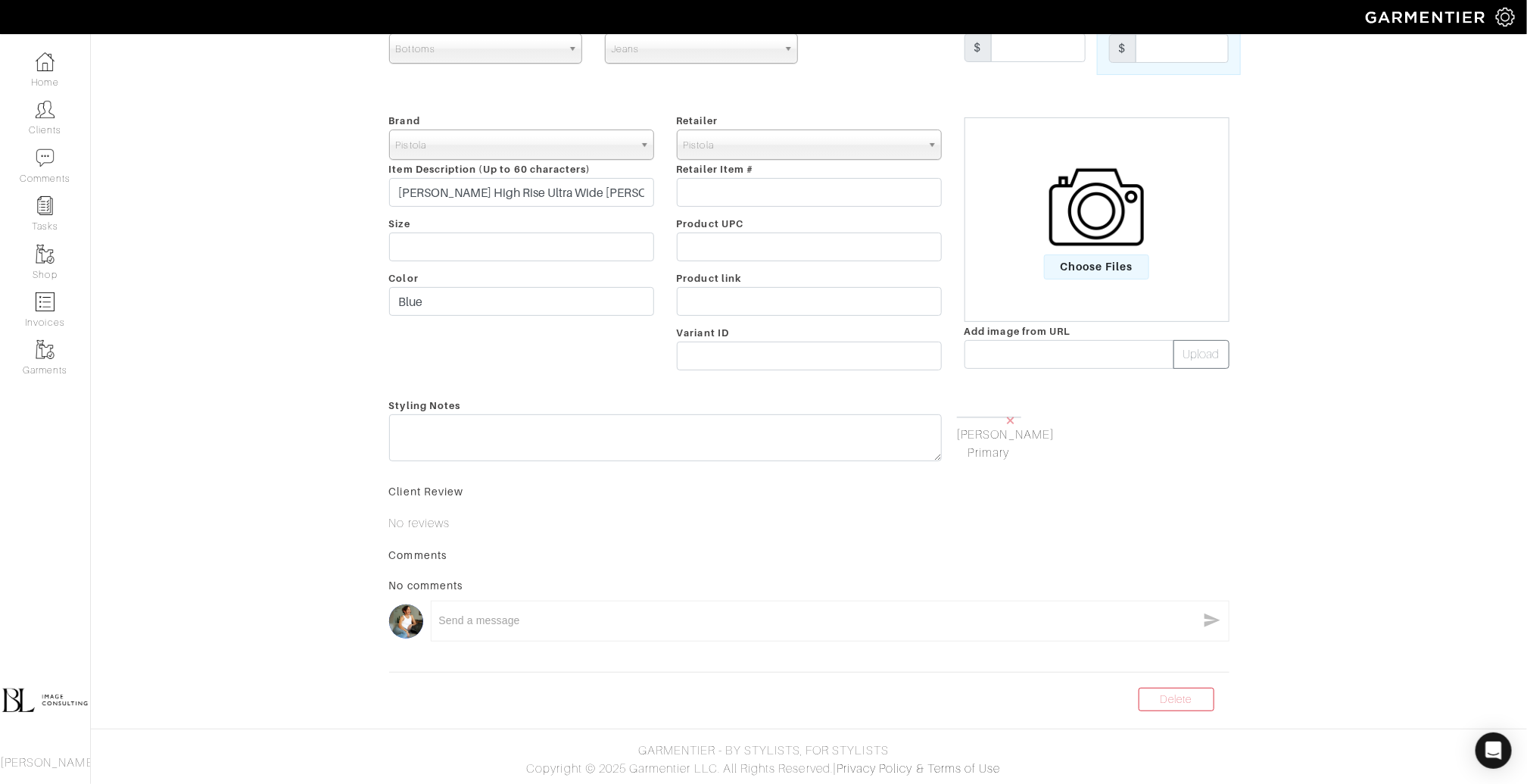
scroll to position [191, 0]
click at [1170, 701] on link "Delete" at bounding box center [1176, 699] width 76 height 23
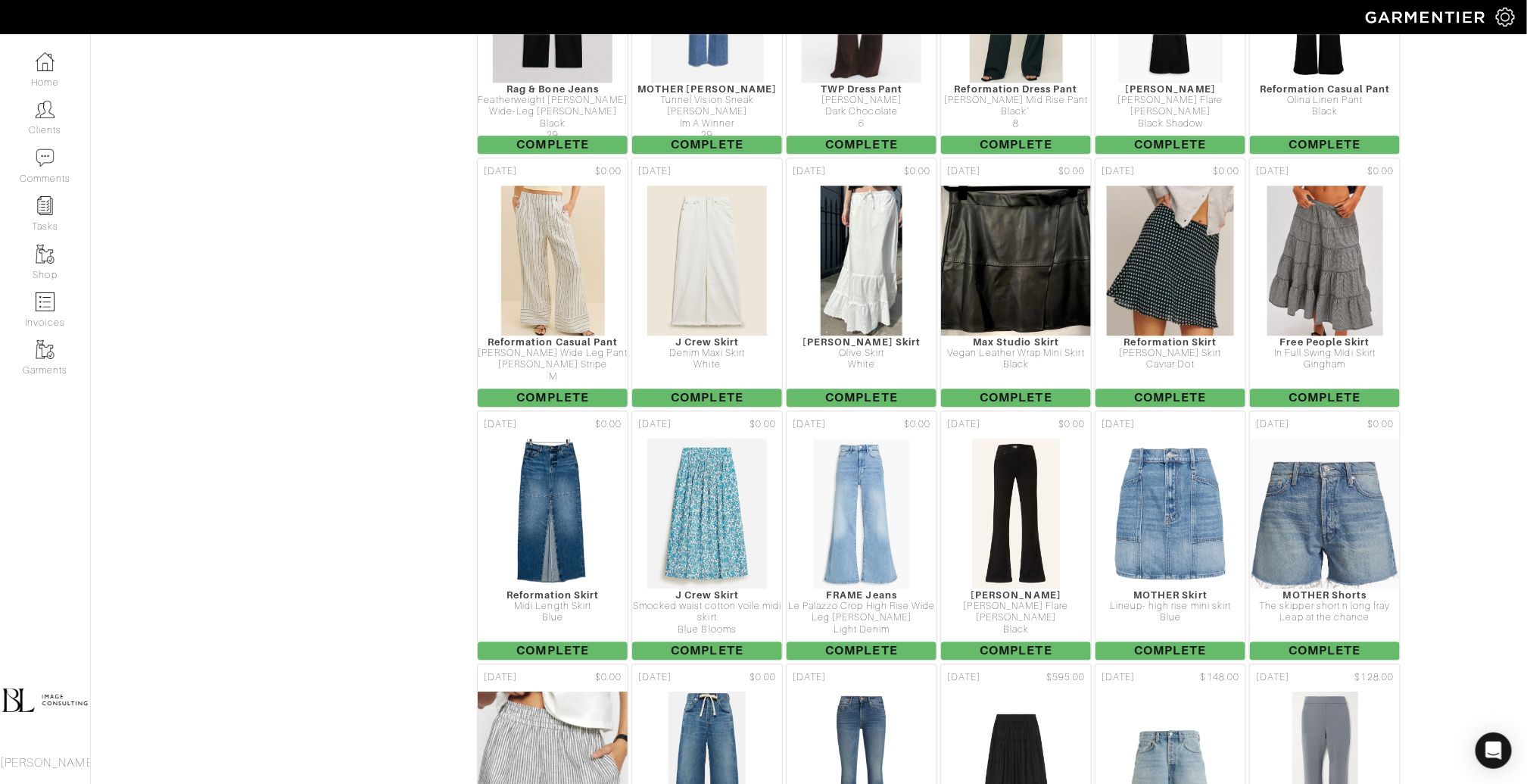
scroll to position [4966, 0]
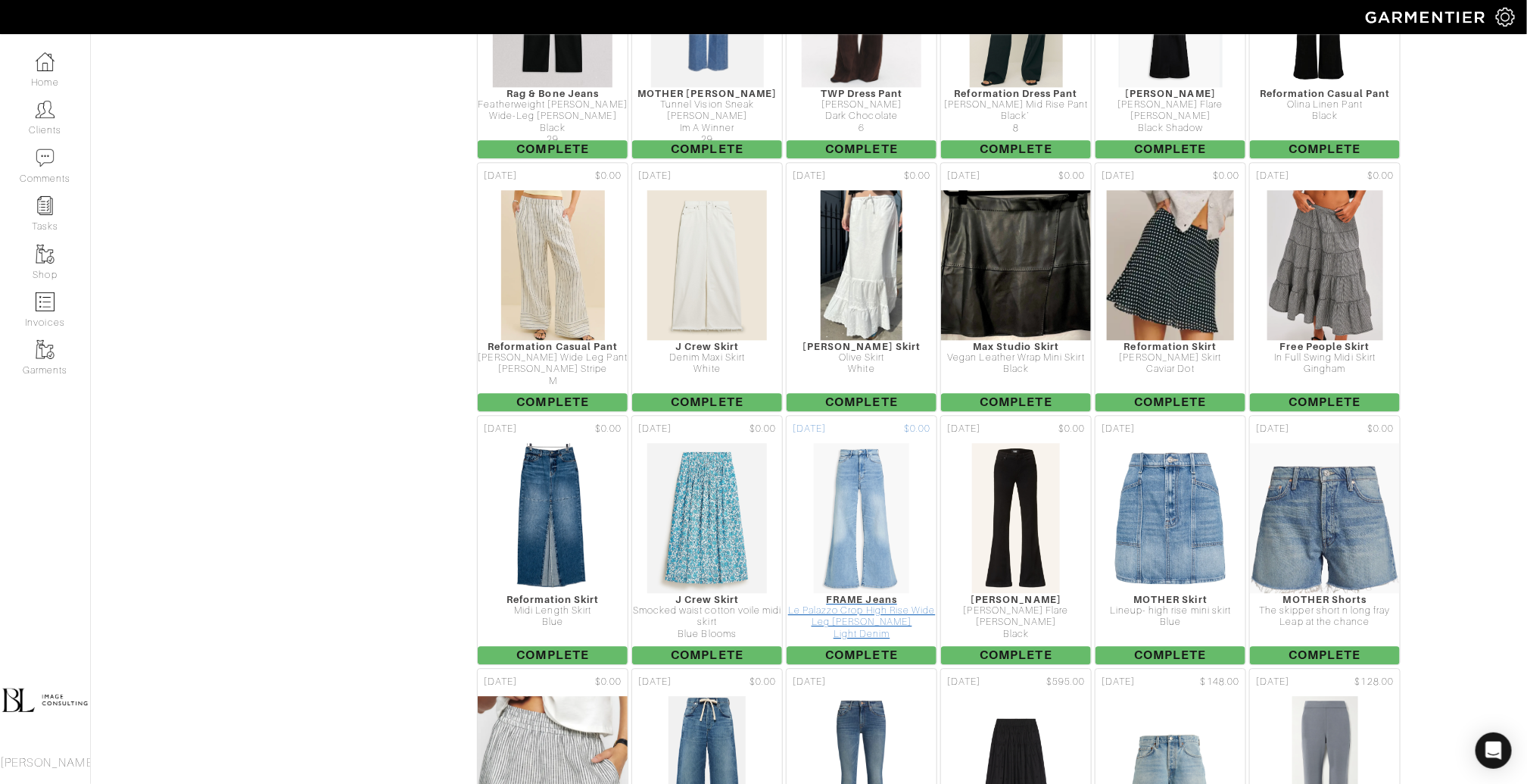
click at [847, 456] on img at bounding box center [861, 518] width 97 height 152
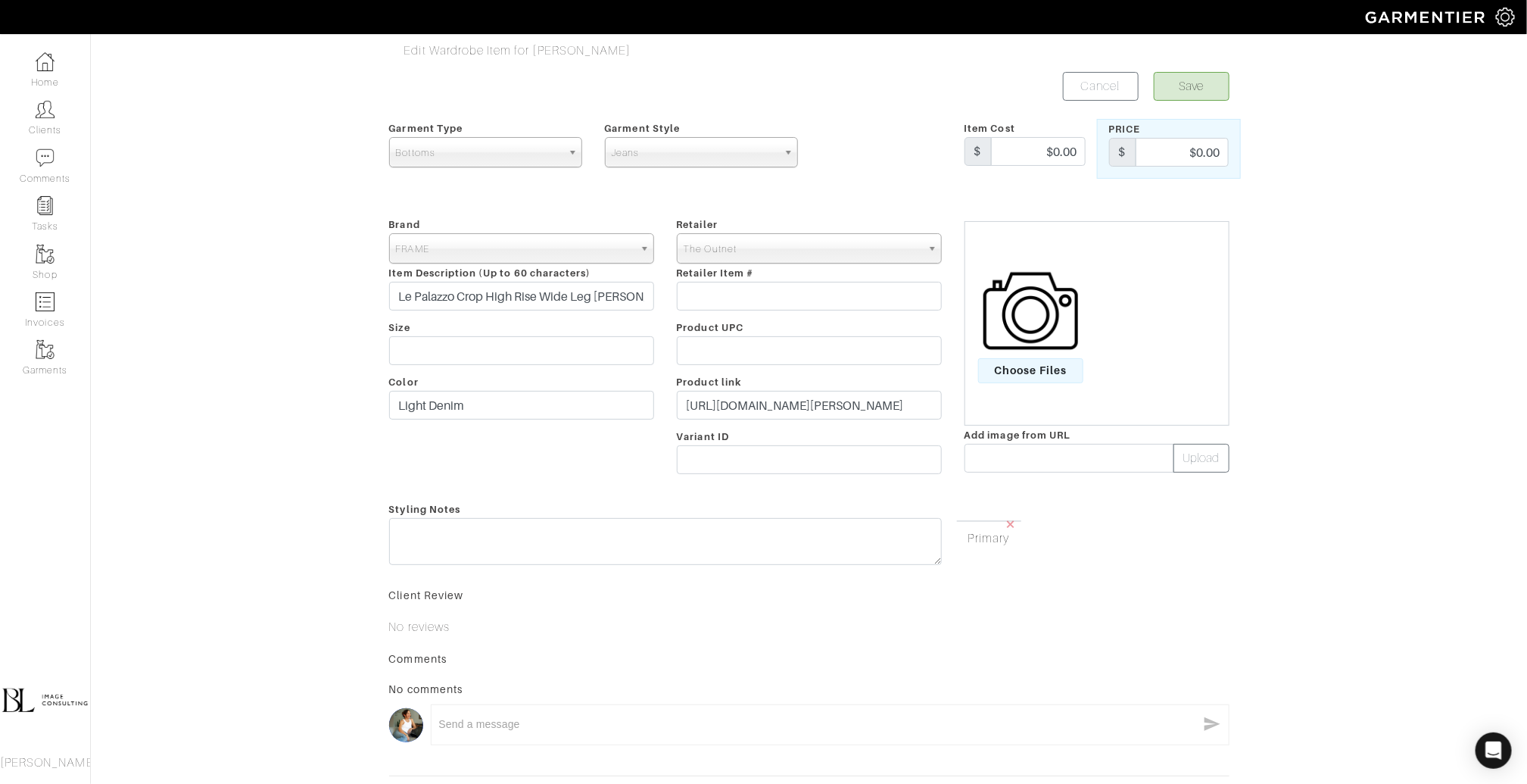
scroll to position [159, 0]
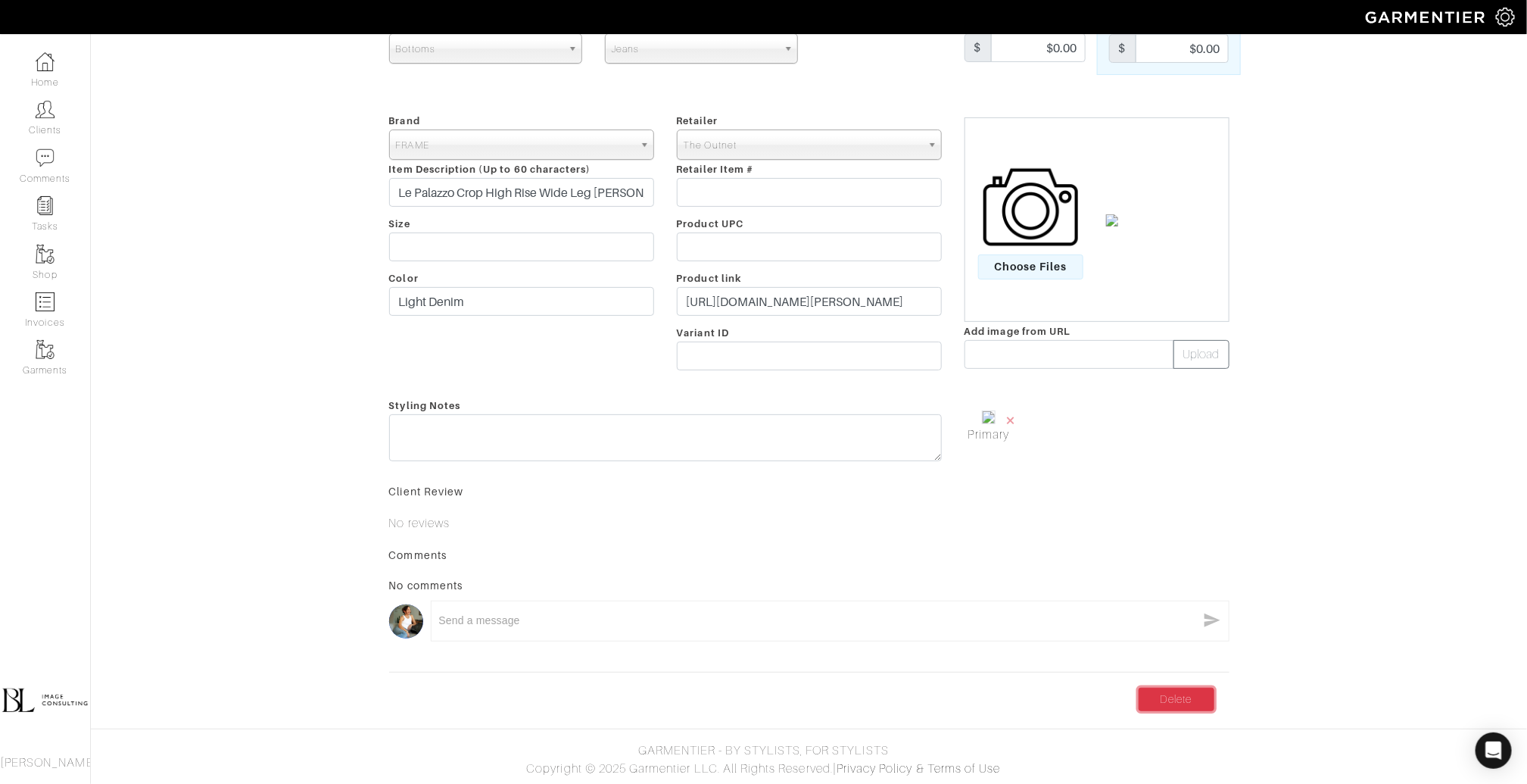
click at [1167, 688] on link "Delete" at bounding box center [1176, 699] width 76 height 23
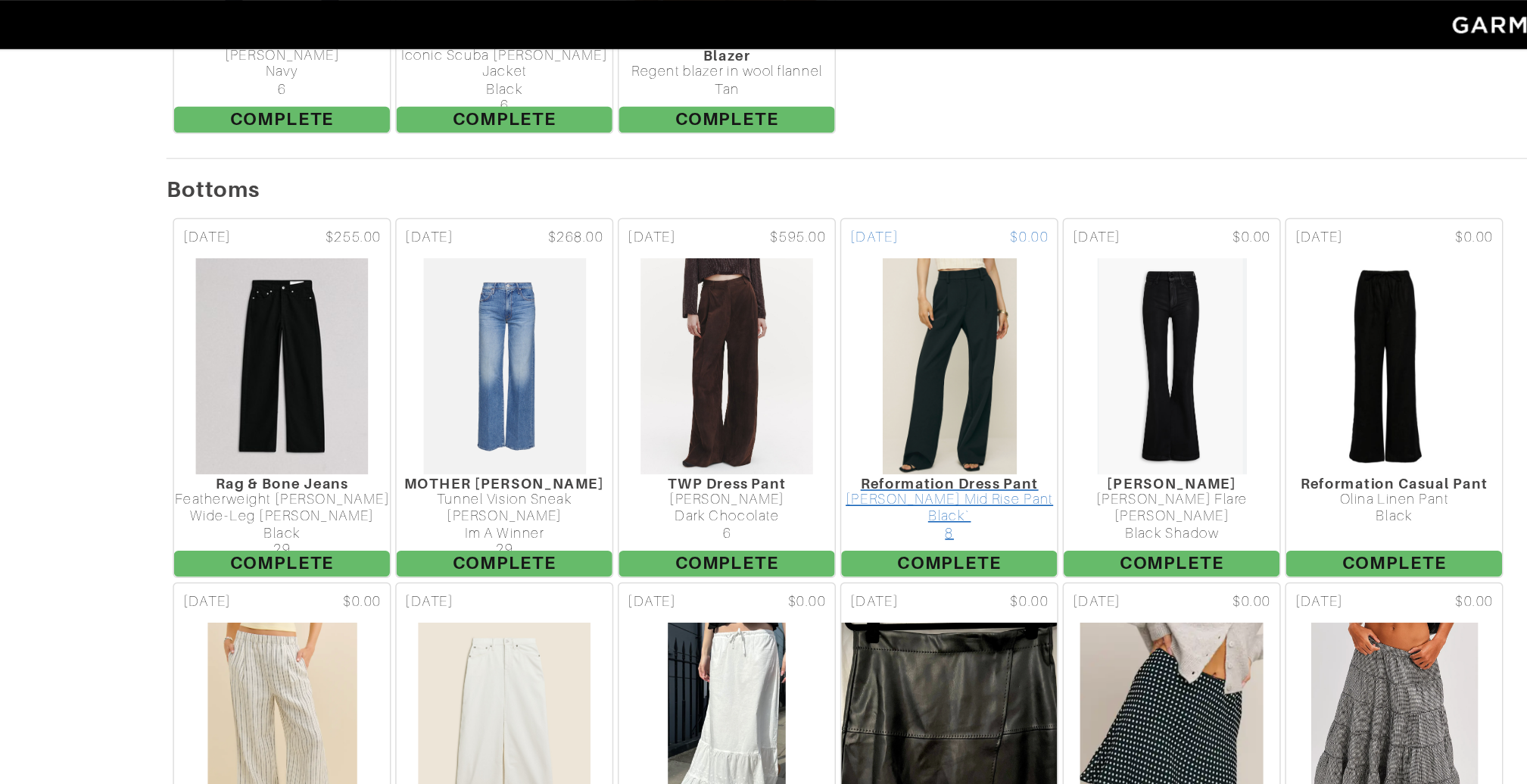
scroll to position [4704, 0]
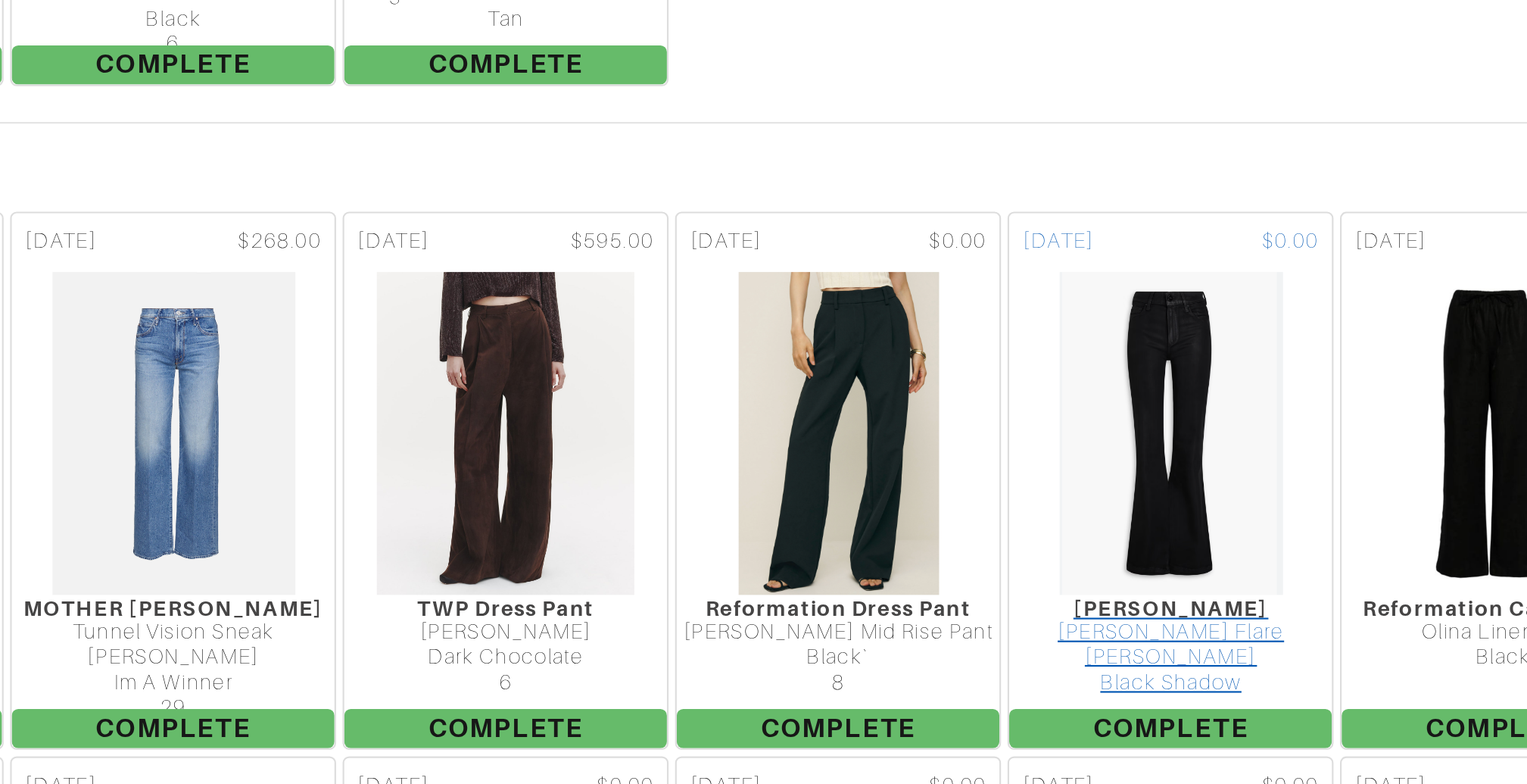
click at [1173, 220] on img at bounding box center [1171, 274] width 106 height 152
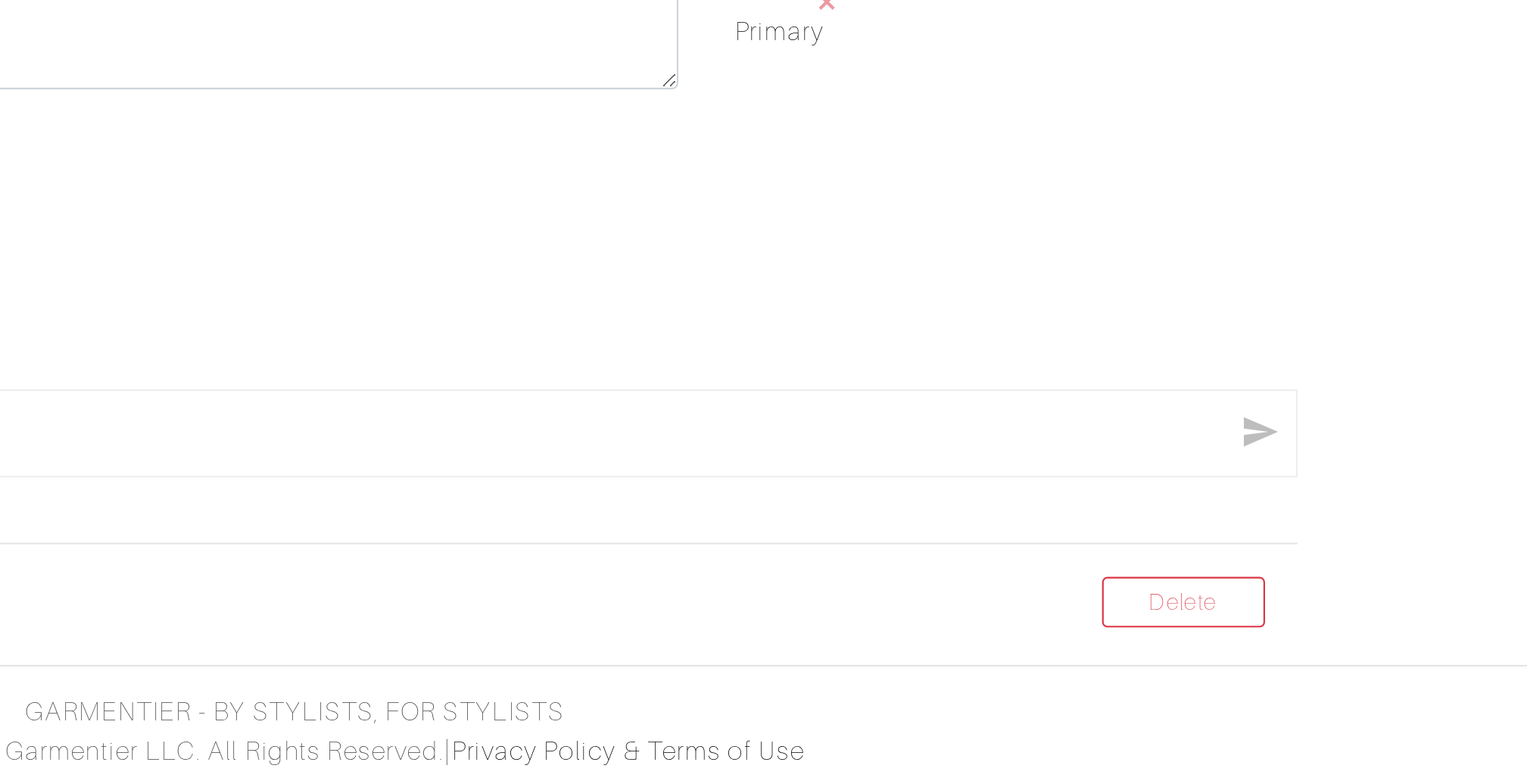
scroll to position [151, 0]
click at [1155, 697] on link "Delete" at bounding box center [1176, 699] width 76 height 23
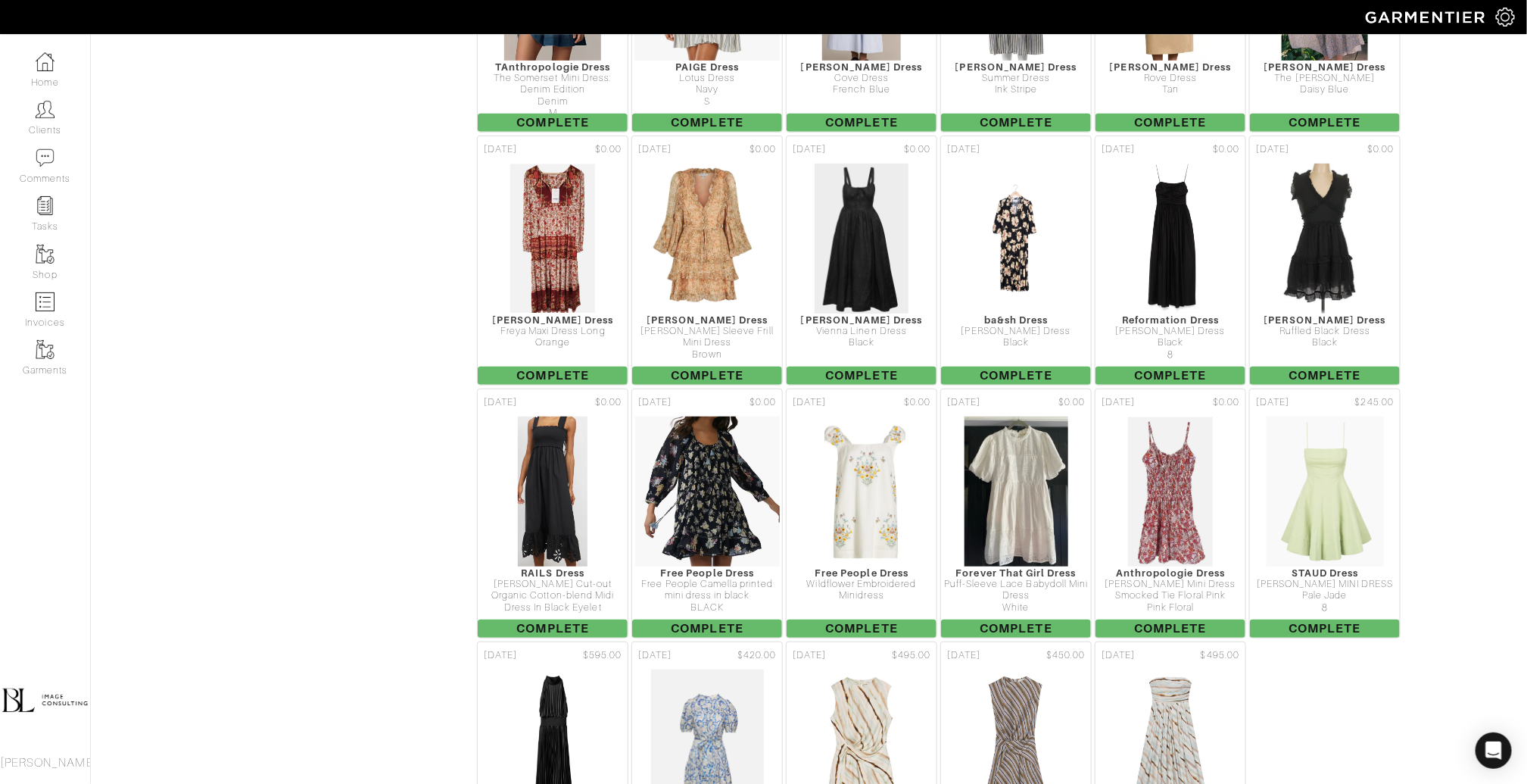
scroll to position [6605, 0]
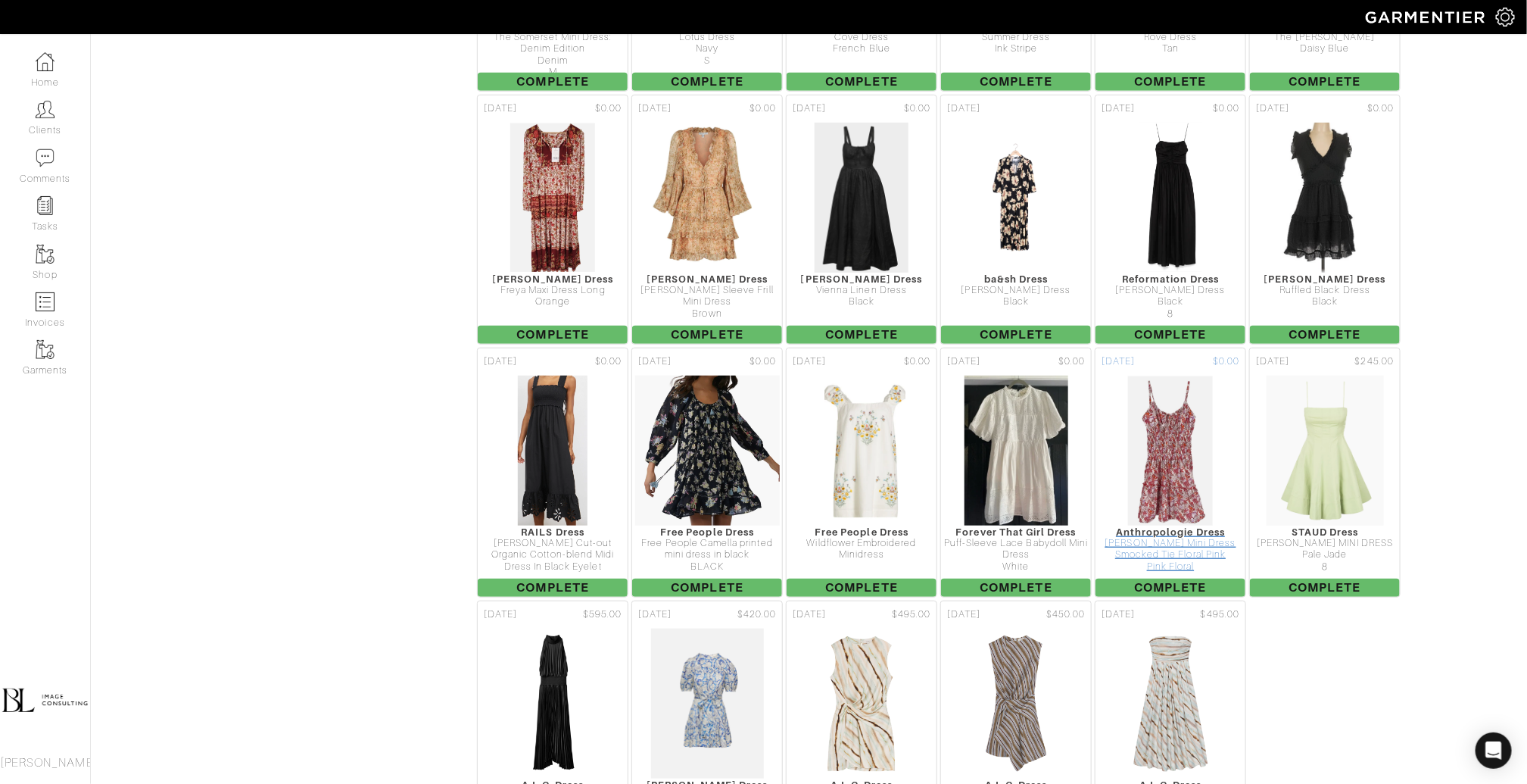
click at [1184, 375] on img at bounding box center [1170, 451] width 86 height 152
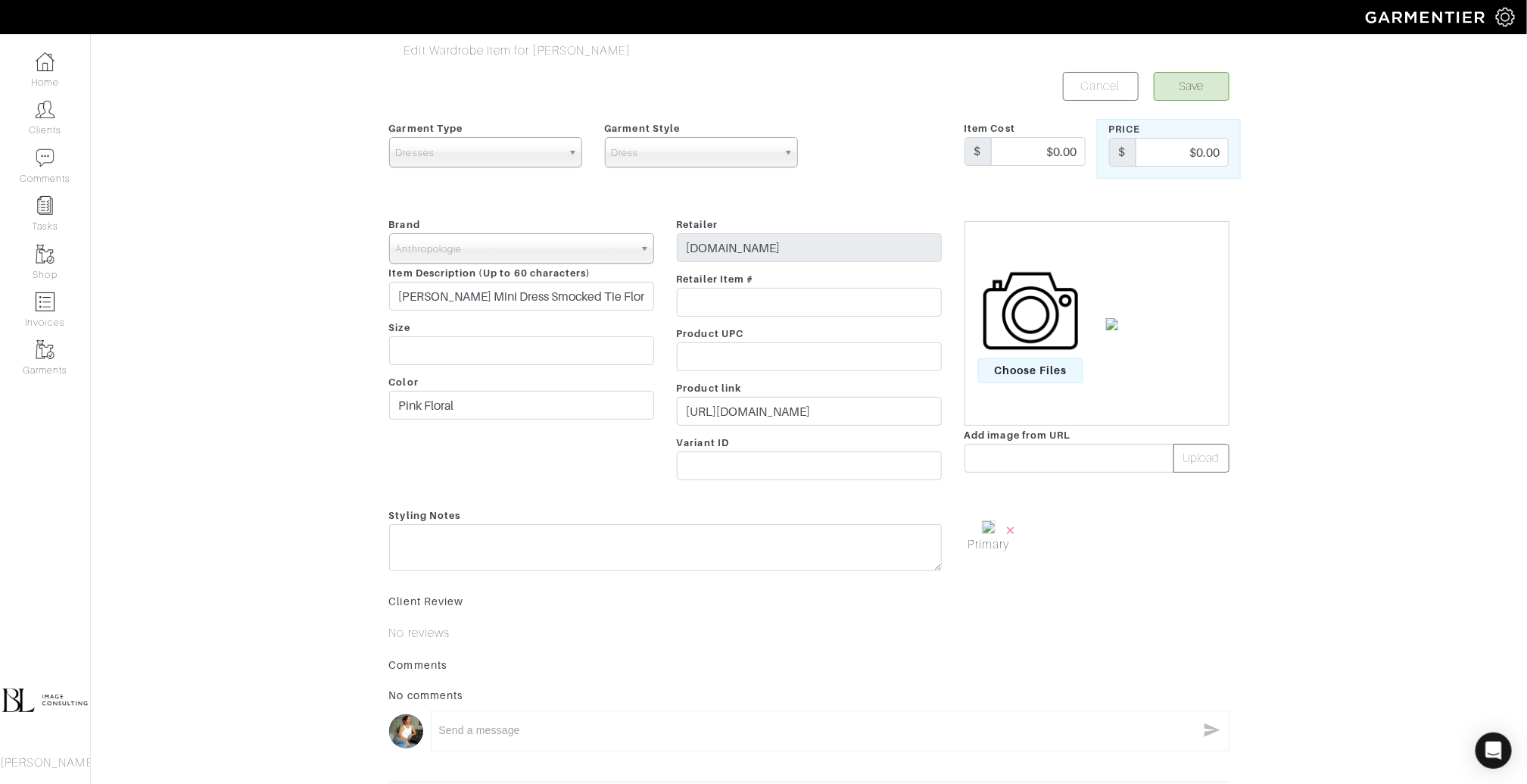
scroll to position [177, 0]
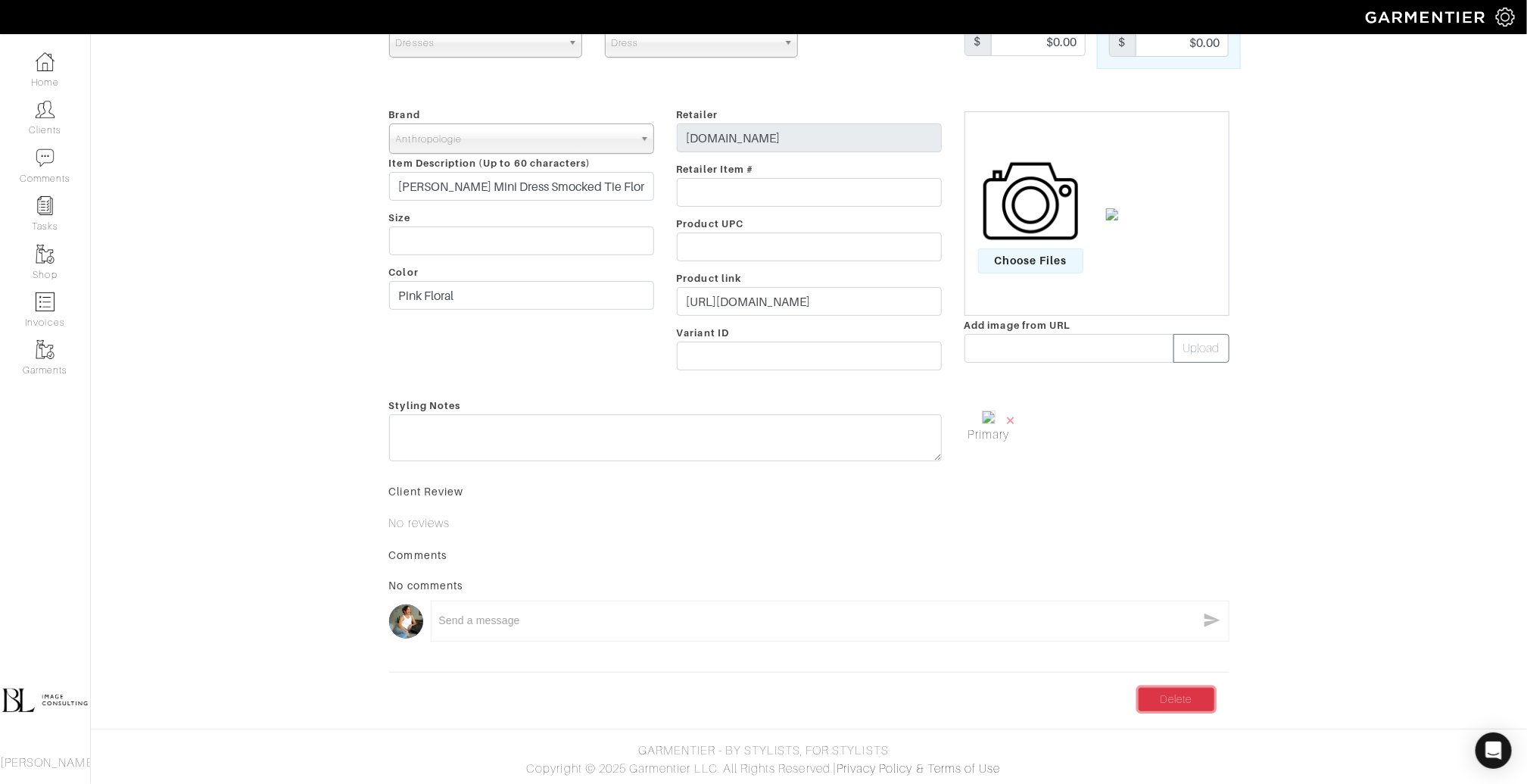
click at [1195, 700] on link "Delete" at bounding box center [1176, 699] width 76 height 23
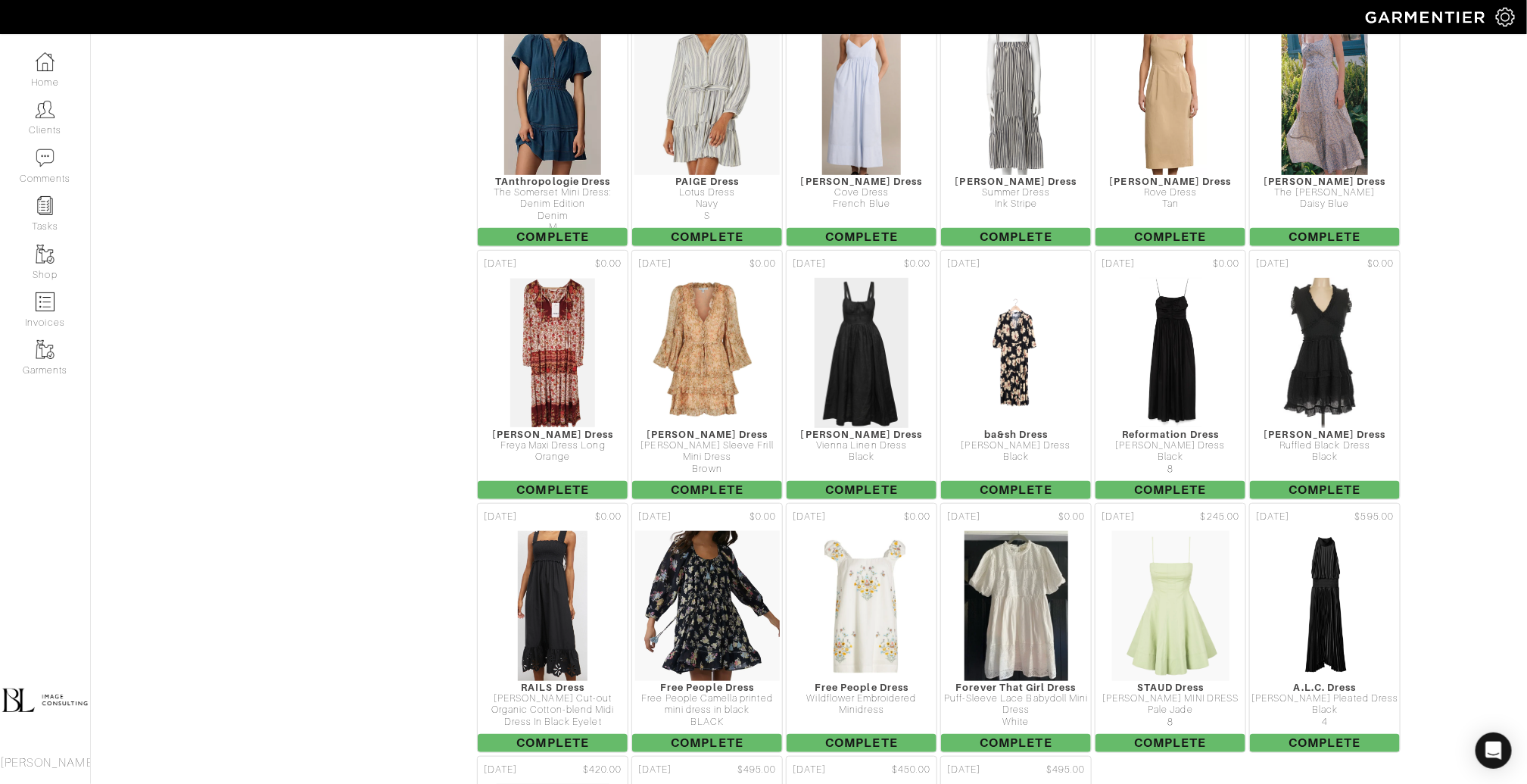
scroll to position [6482, 0]
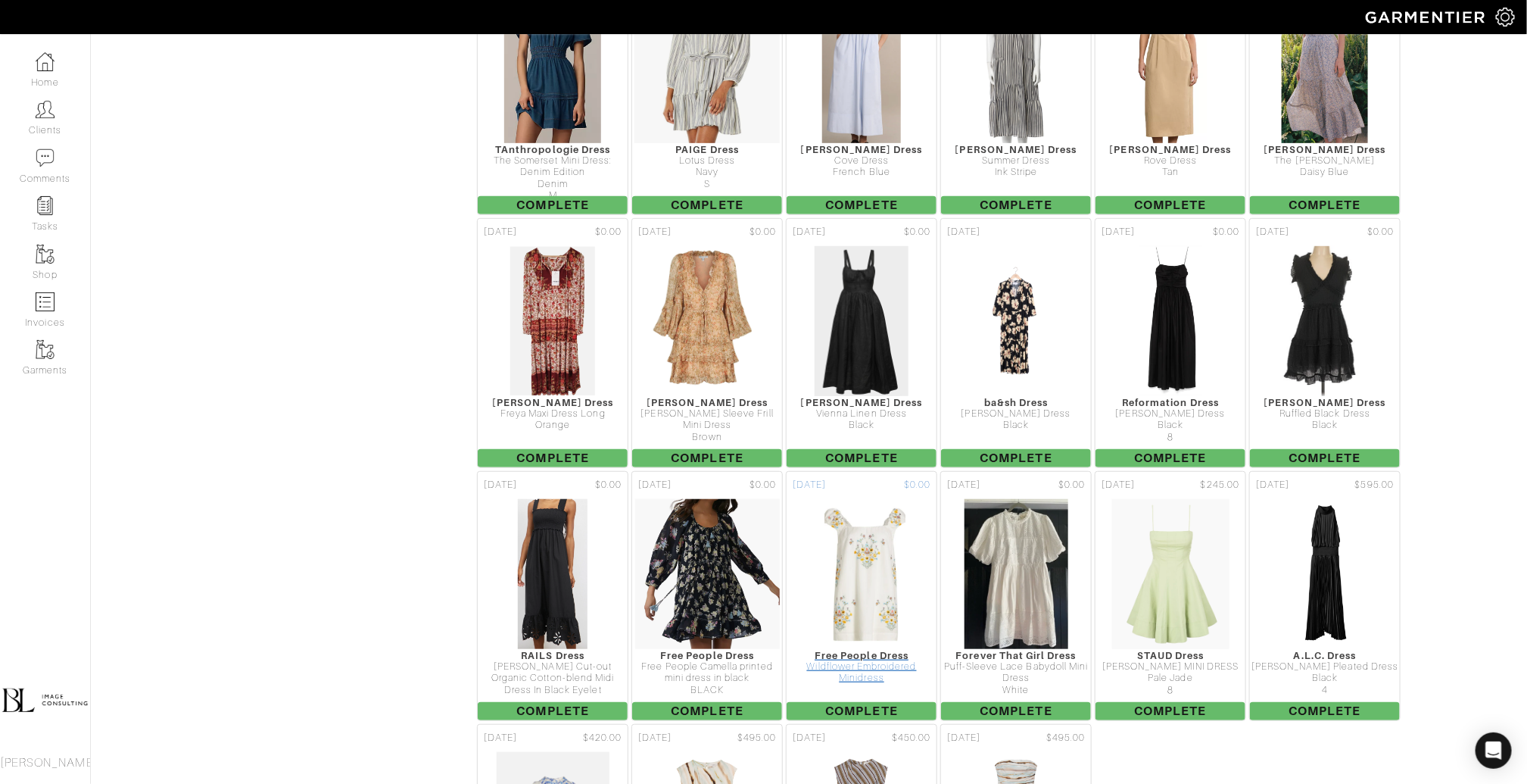
click at [838, 513] on img at bounding box center [862, 575] width 96 height 152
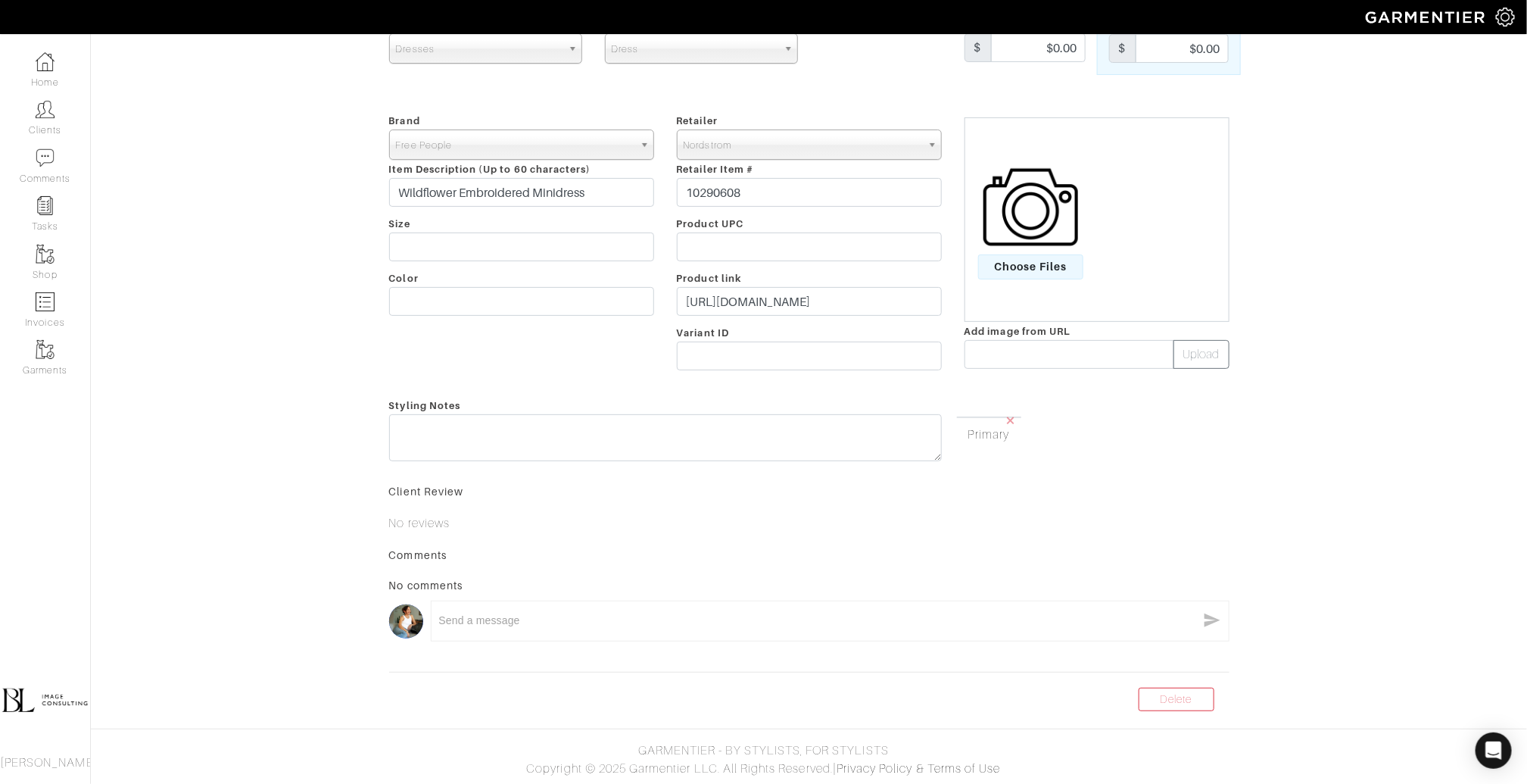
scroll to position [159, 0]
click at [1188, 692] on link "Delete" at bounding box center [1176, 699] width 76 height 23
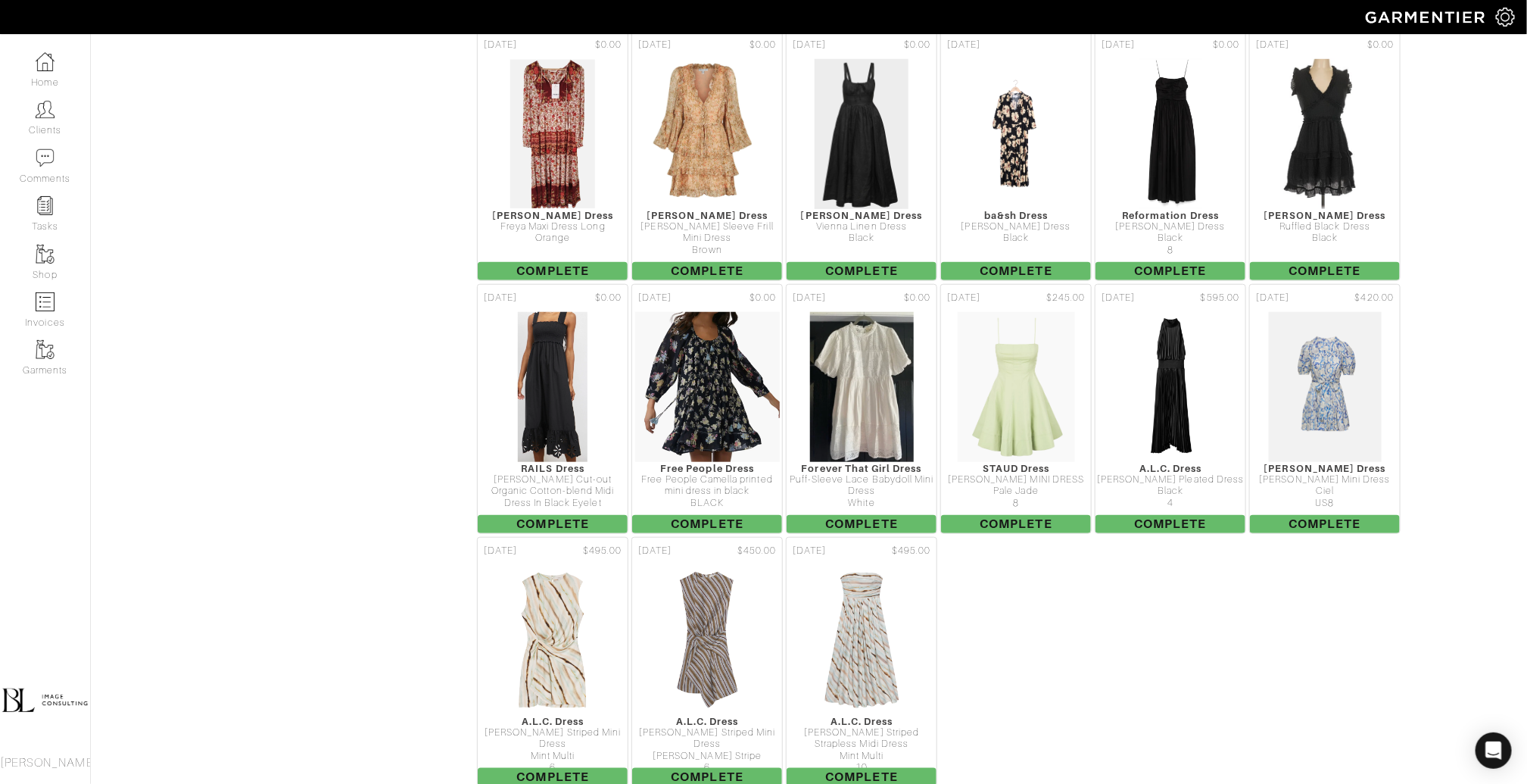
scroll to position [6665, 0]
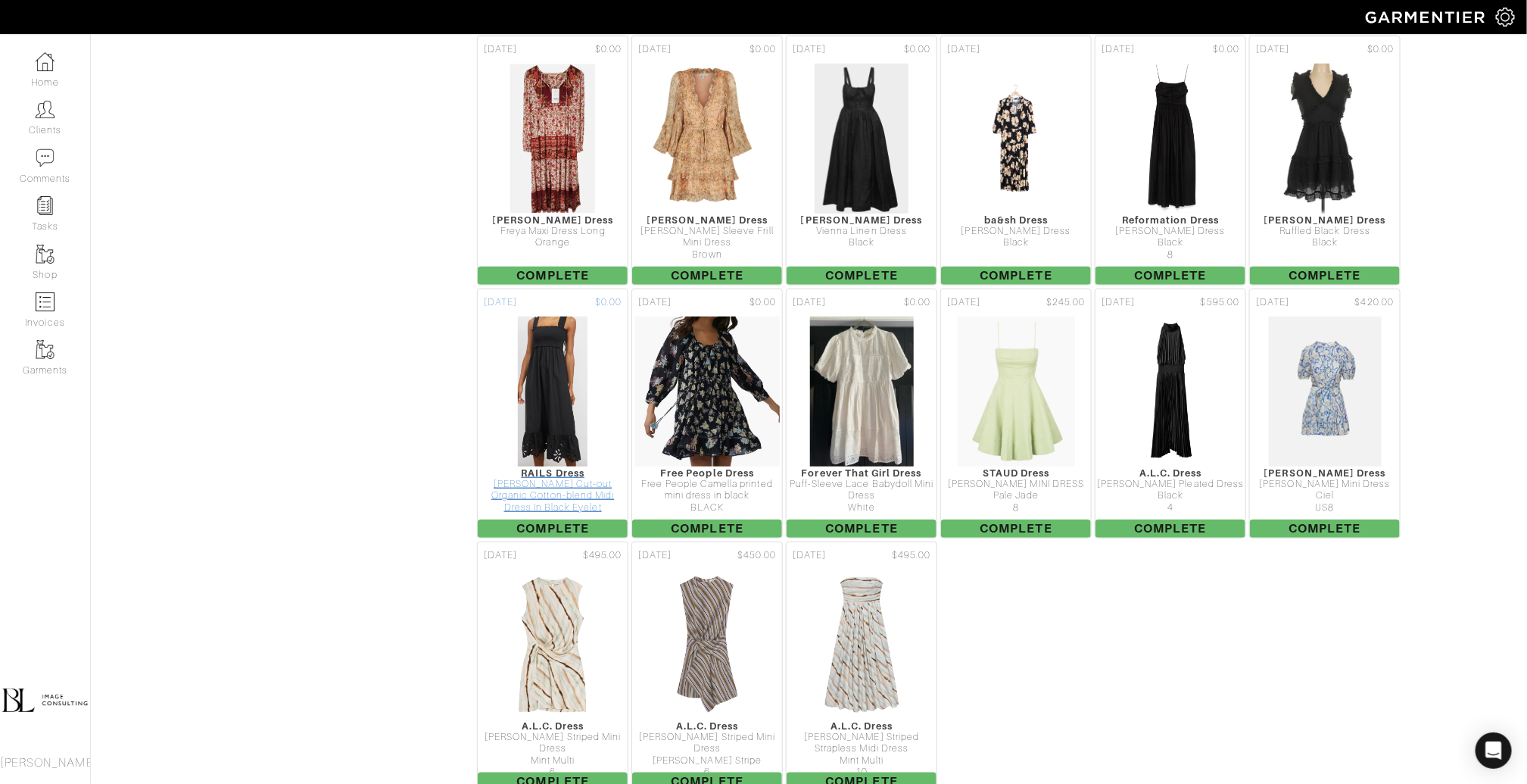
click at [557, 331] on img at bounding box center [553, 392] width 71 height 152
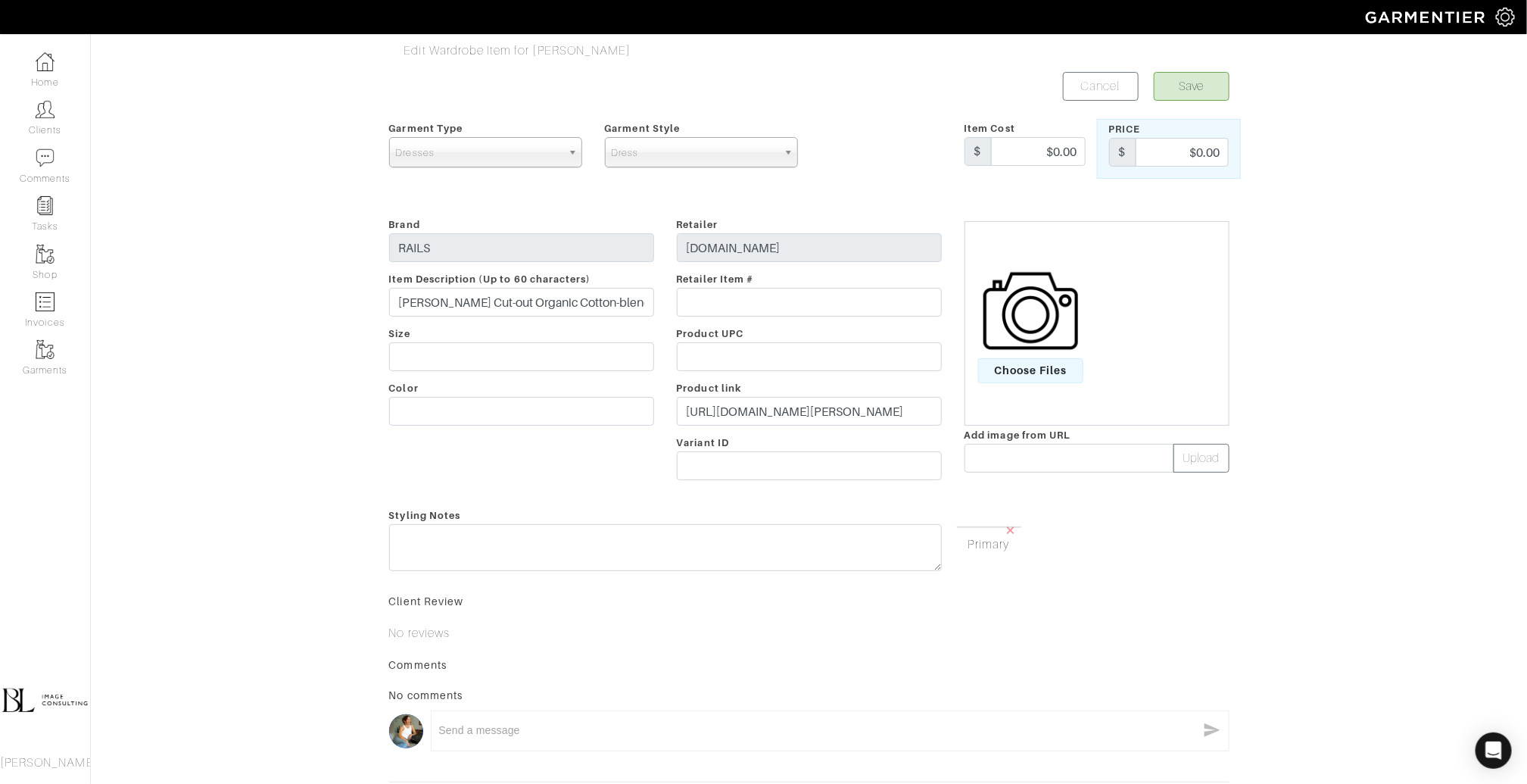
scroll to position [201, 0]
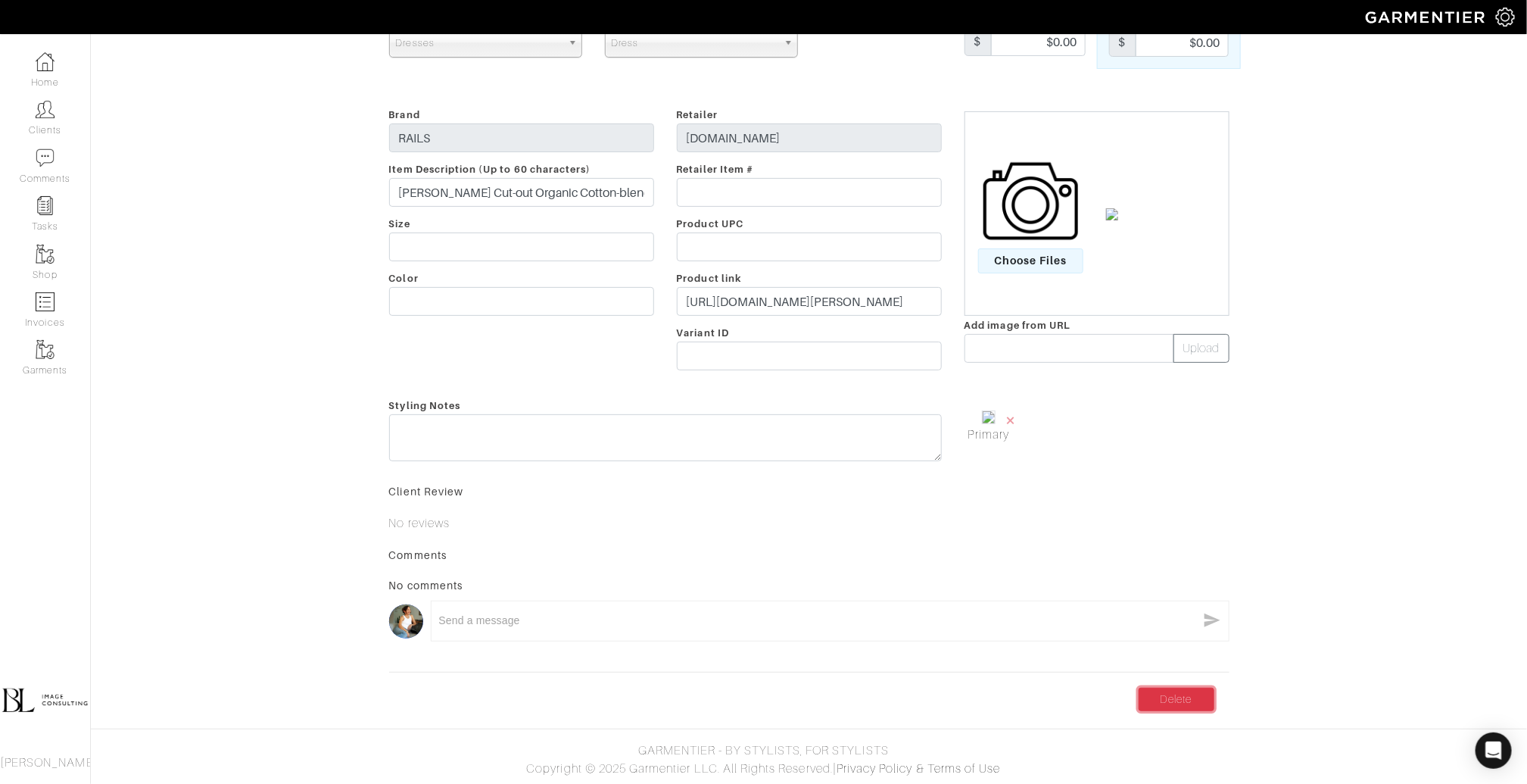
click at [1167, 700] on link "Delete" at bounding box center [1176, 699] width 76 height 23
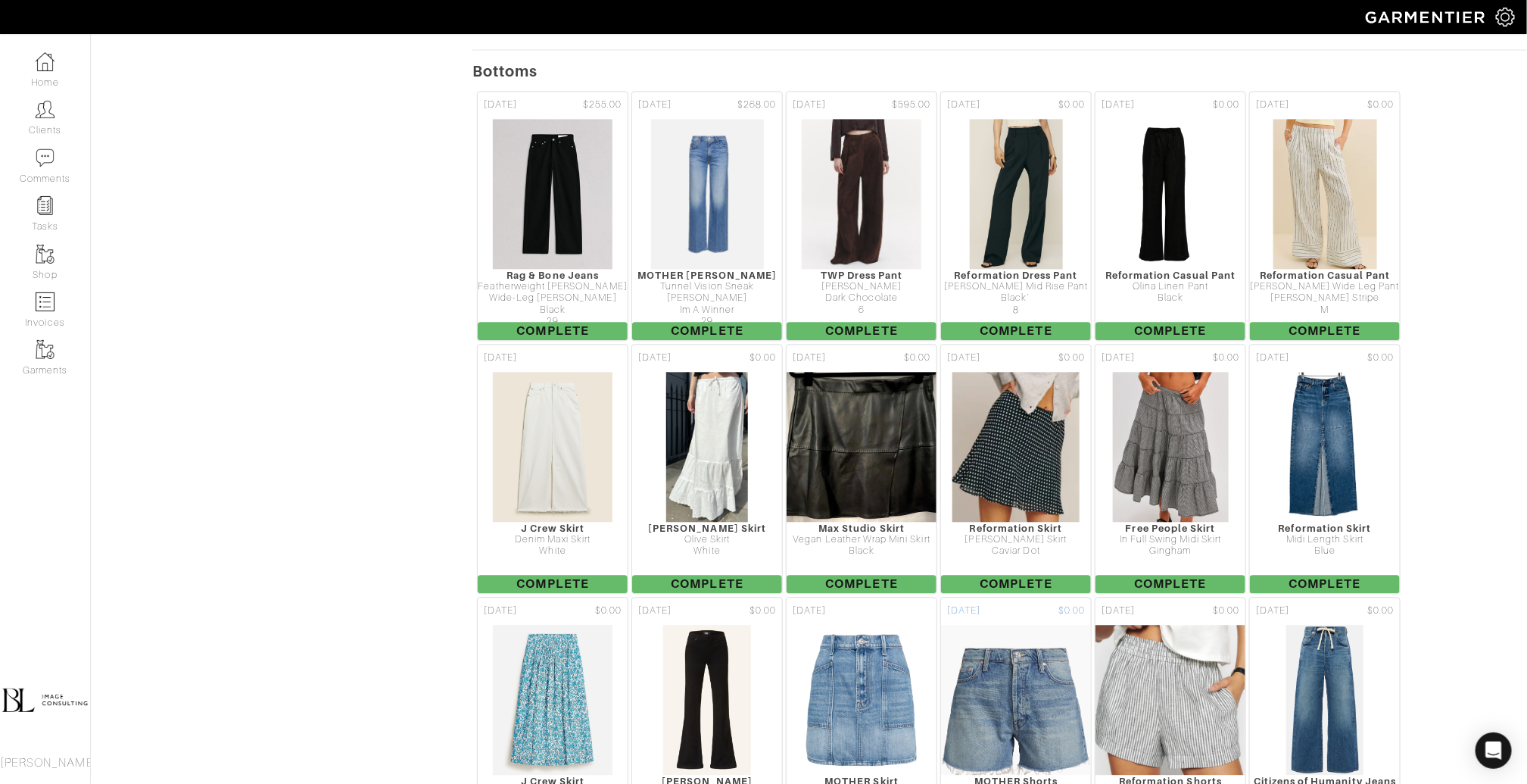
scroll to position [4730, 0]
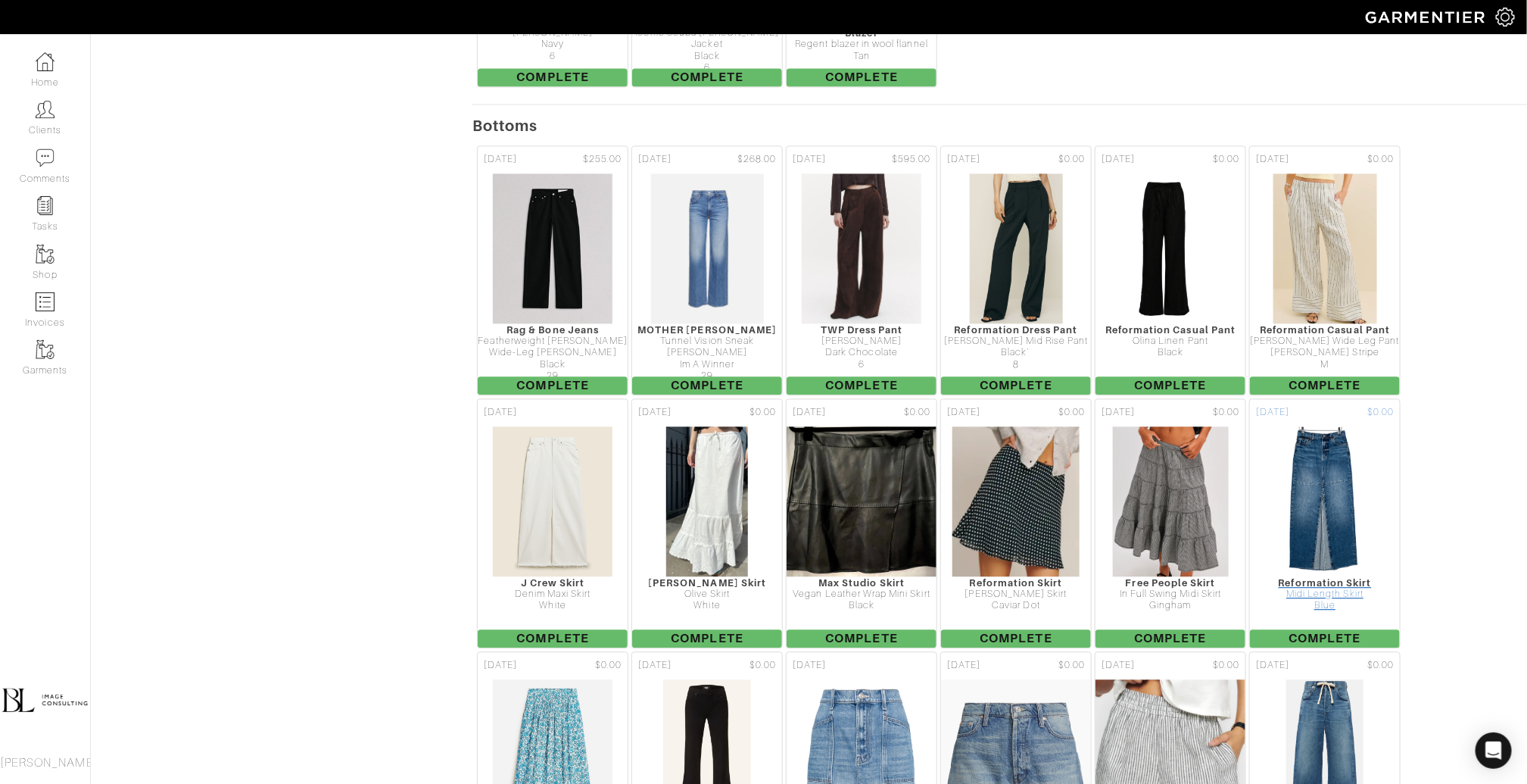
click at [1363, 444] on img at bounding box center [1325, 502] width 102 height 152
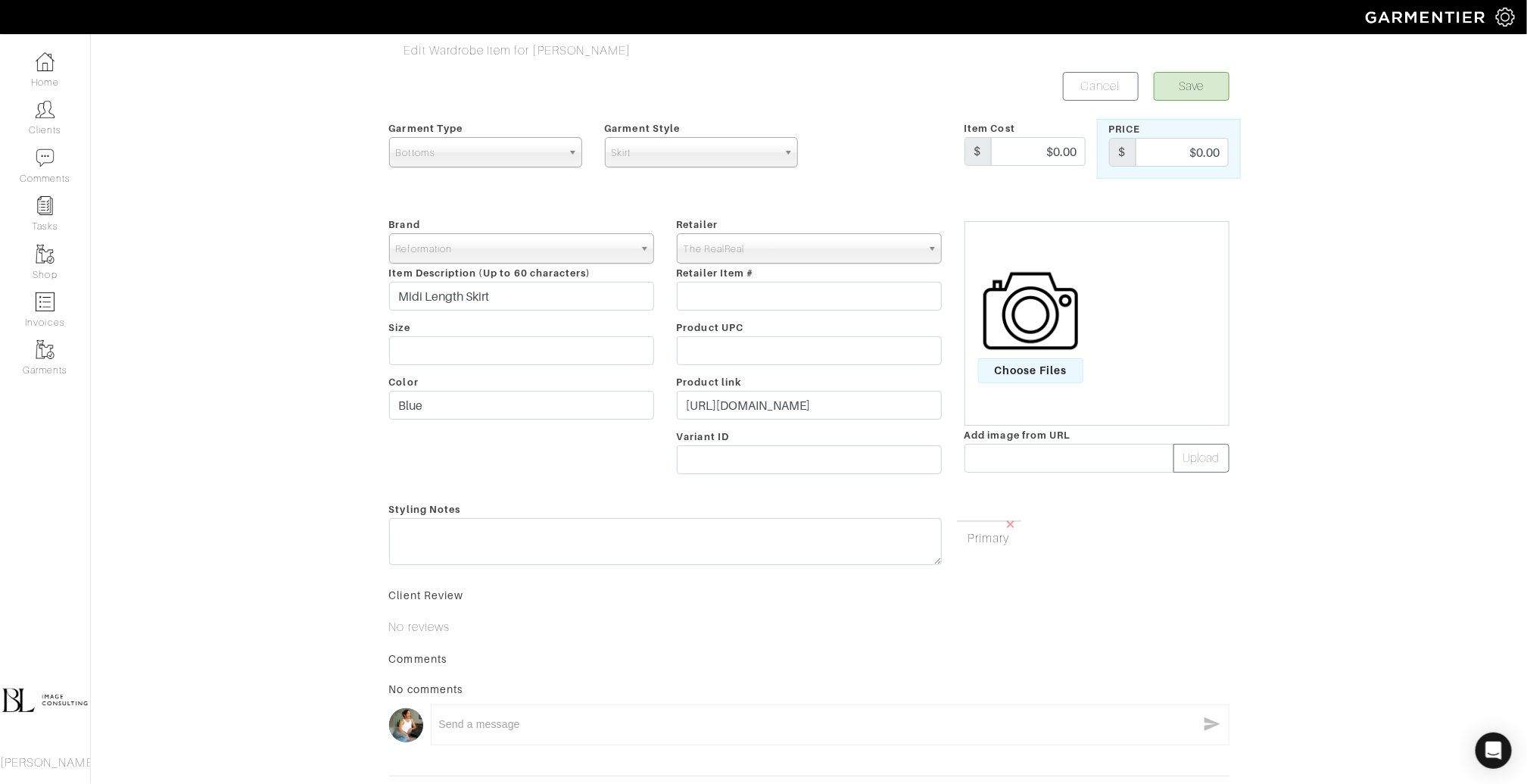
scroll to position [155, 0]
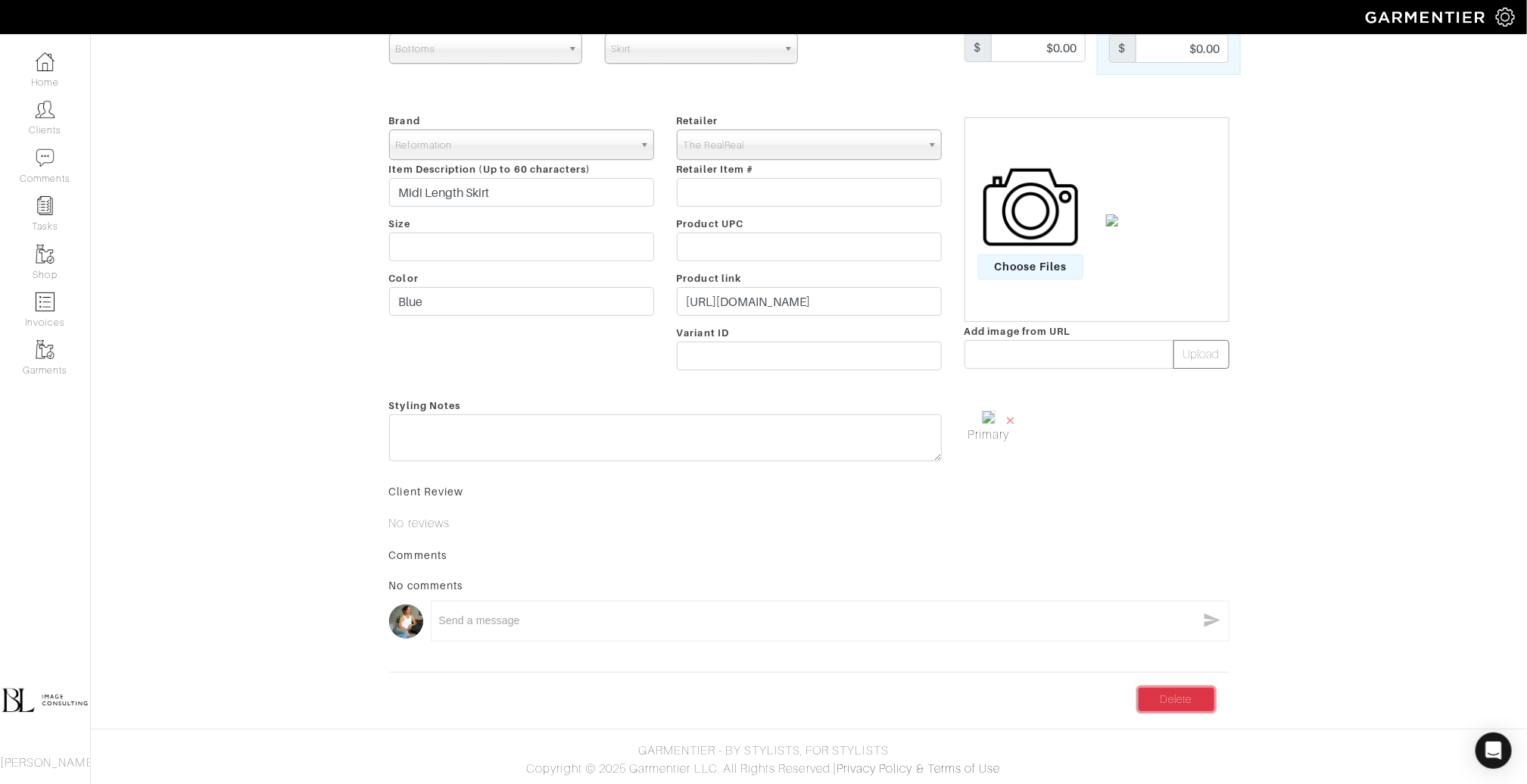
click at [1173, 688] on link "Delete" at bounding box center [1176, 699] width 76 height 23
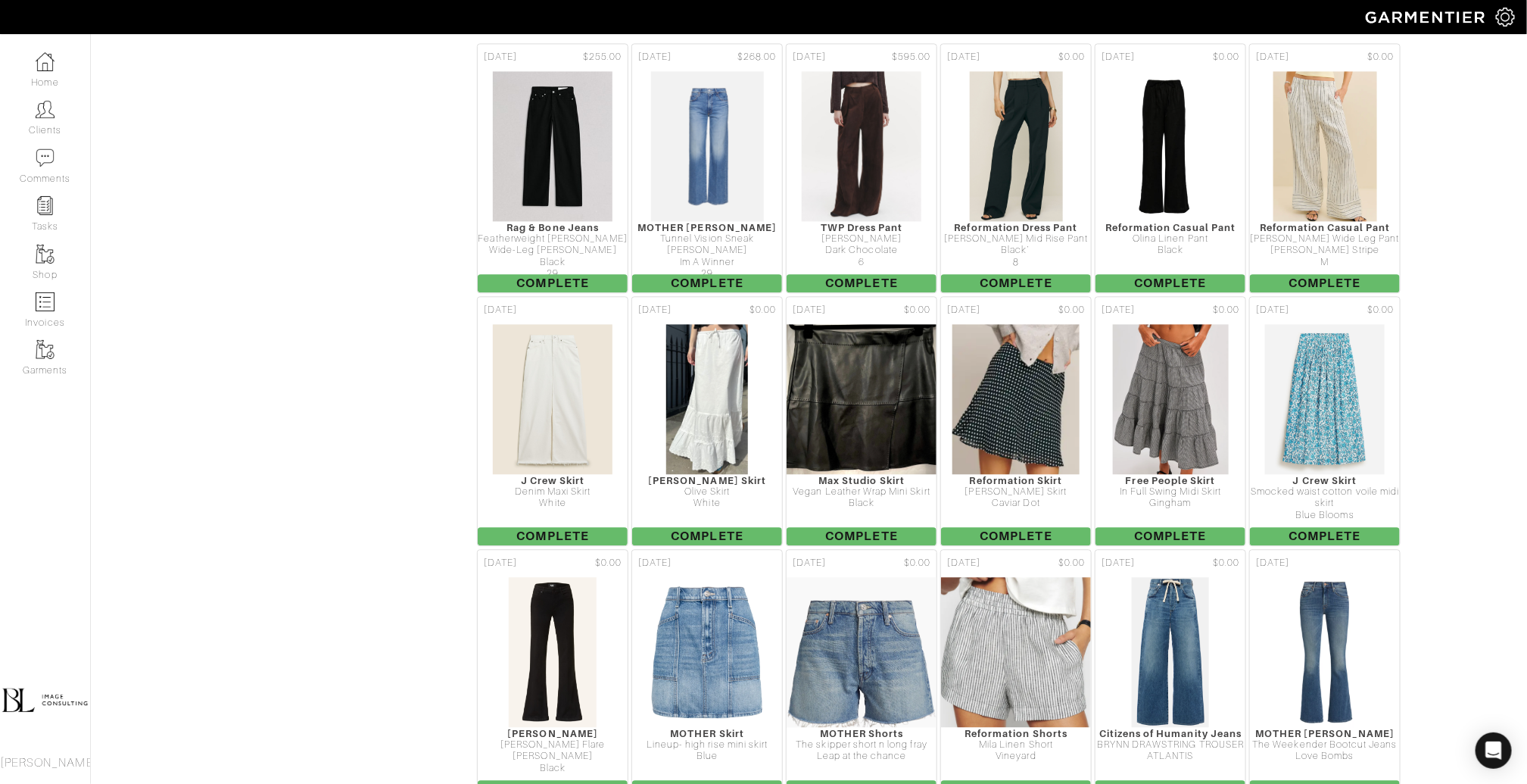
scroll to position [4830, 0]
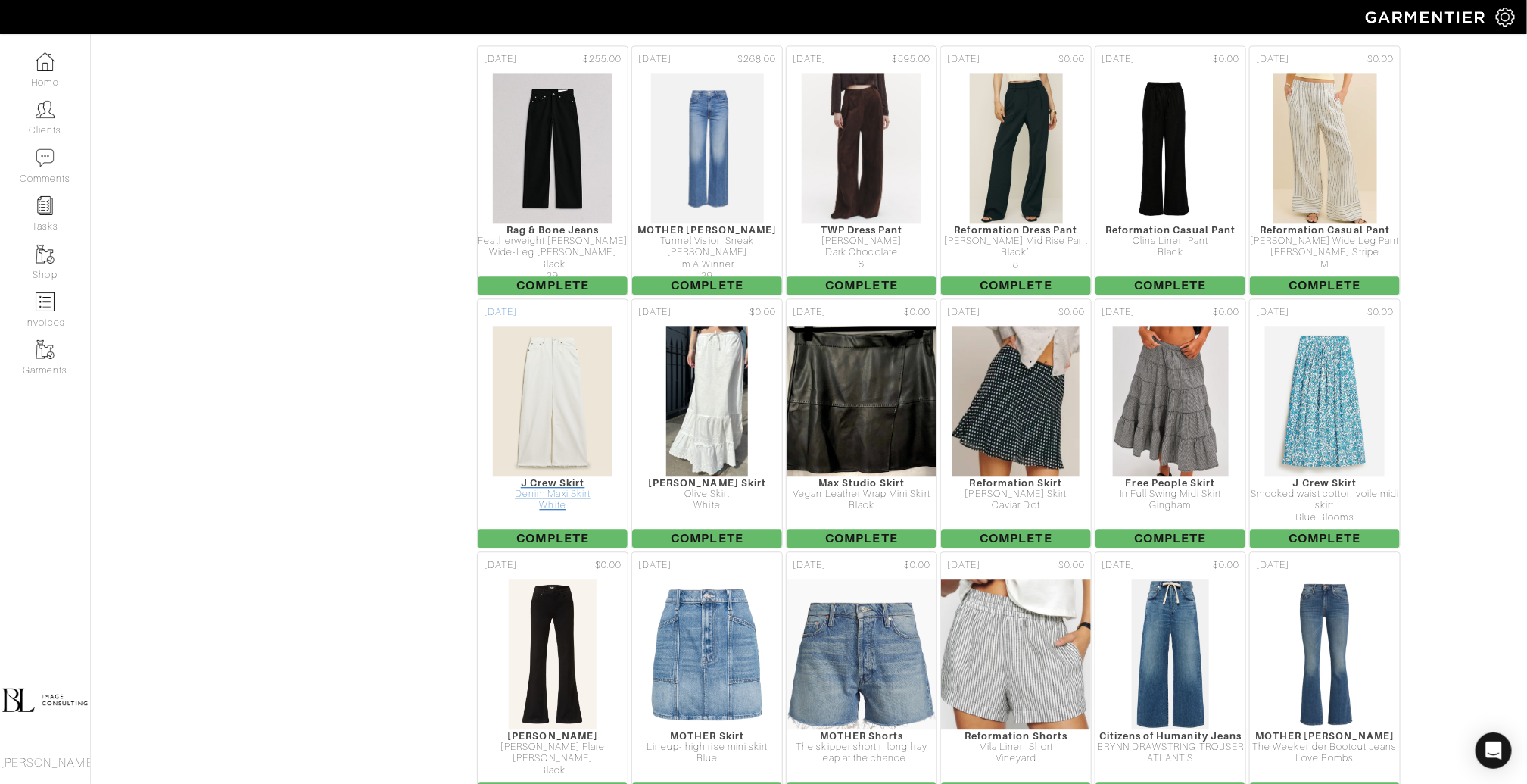
click at [550, 326] on img at bounding box center [553, 402] width 121 height 152
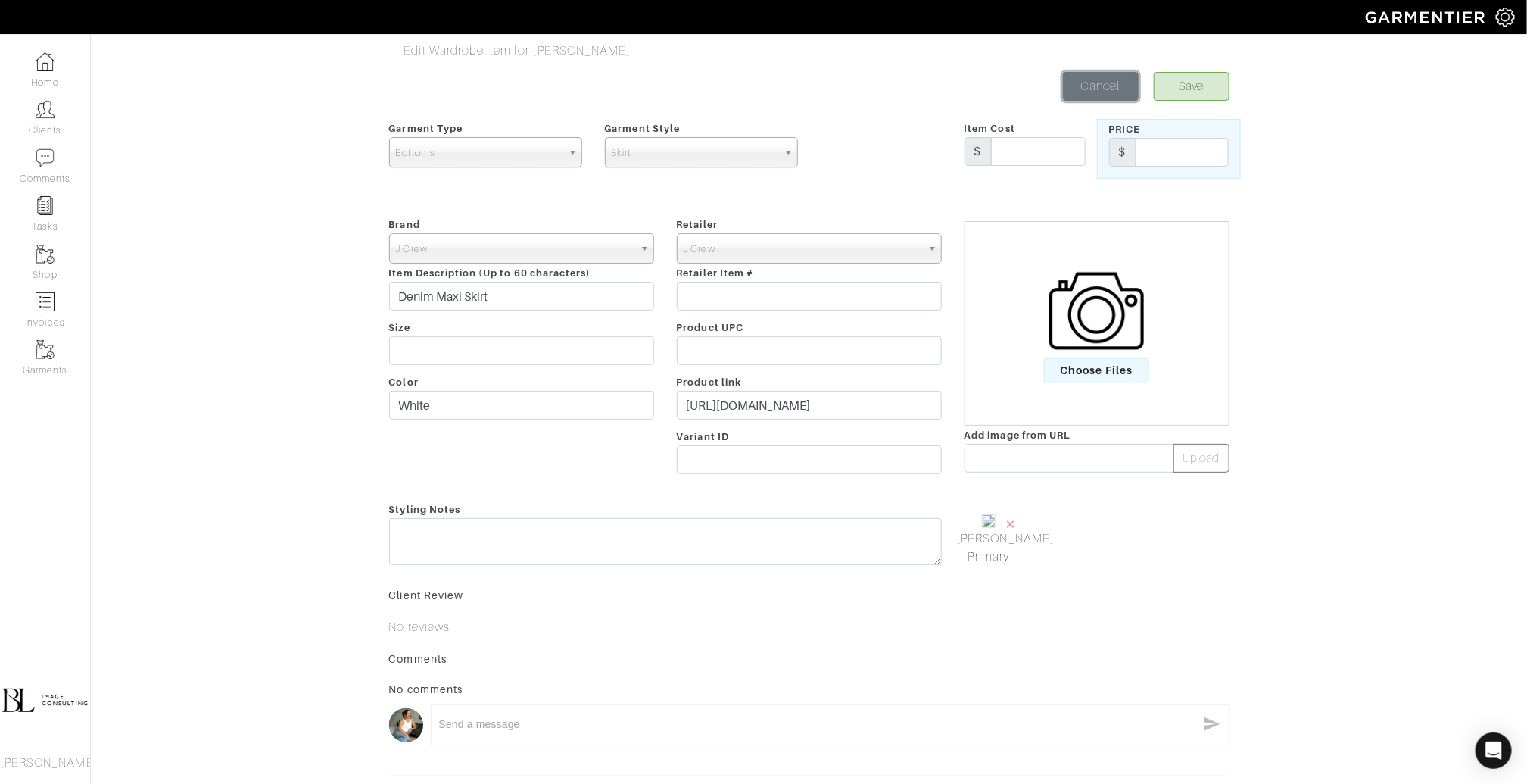
click at [1104, 76] on link "Cancel" at bounding box center [1100, 86] width 76 height 29
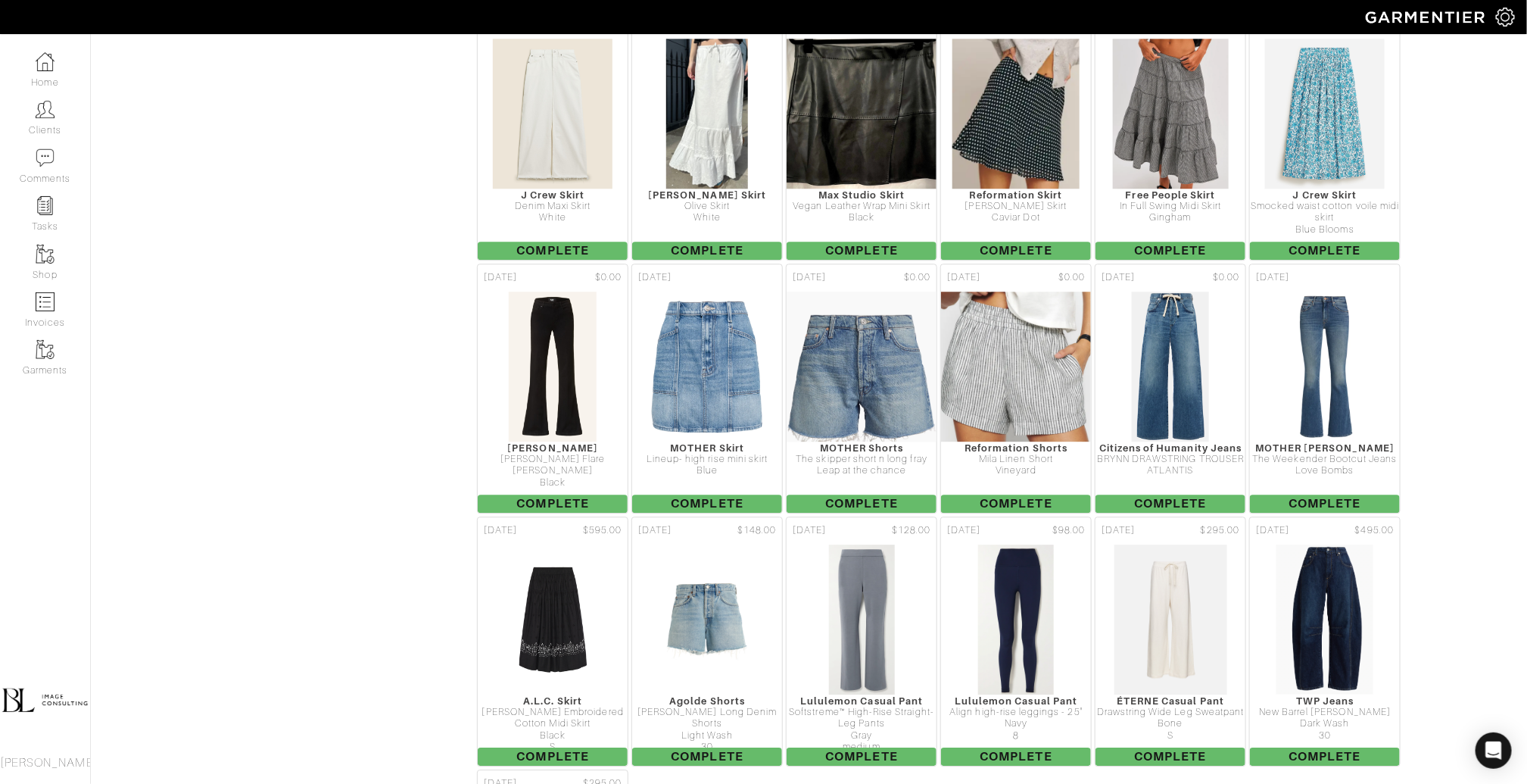
scroll to position [5113, 0]
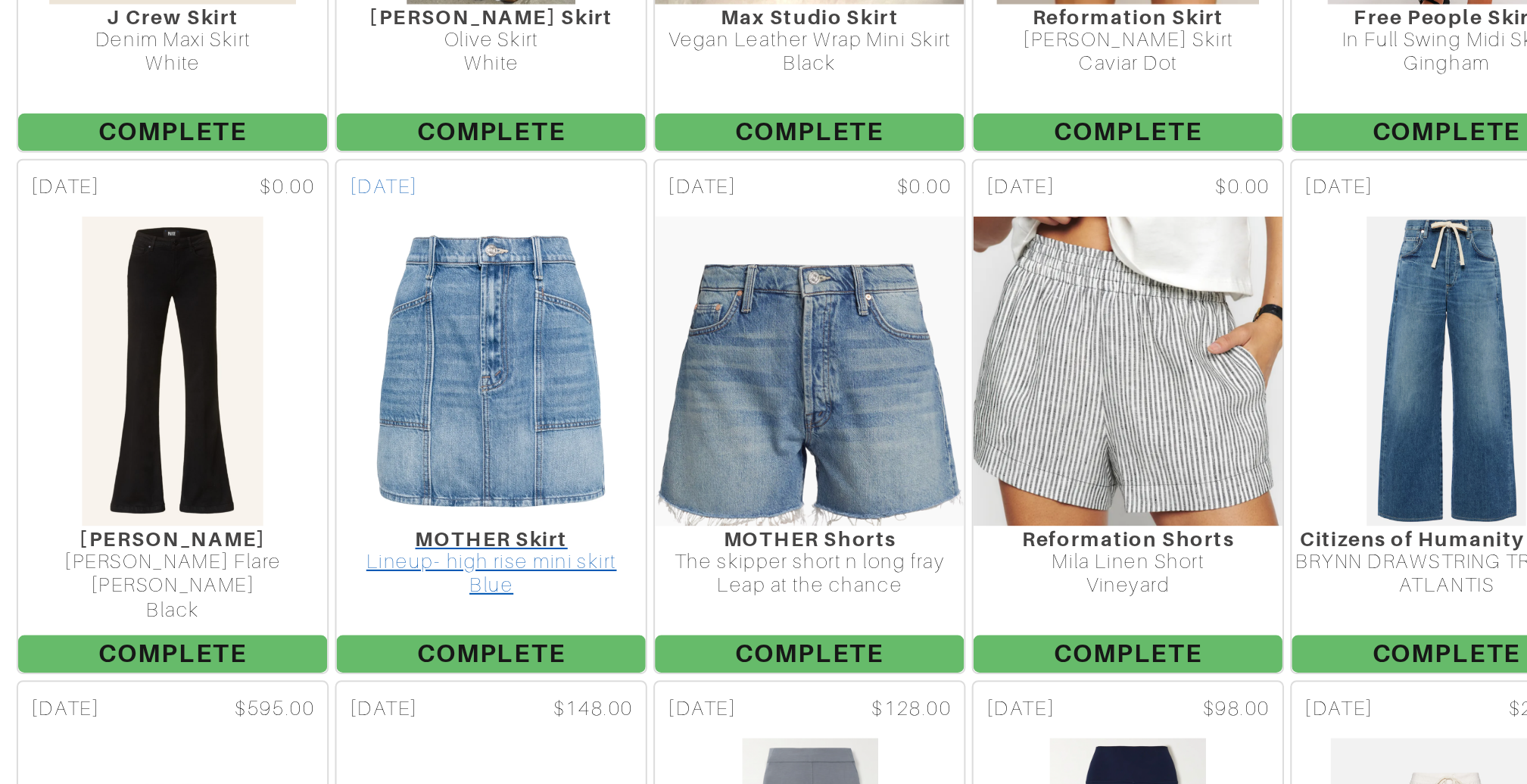
click at [727, 314] on img at bounding box center [707, 371] width 113 height 152
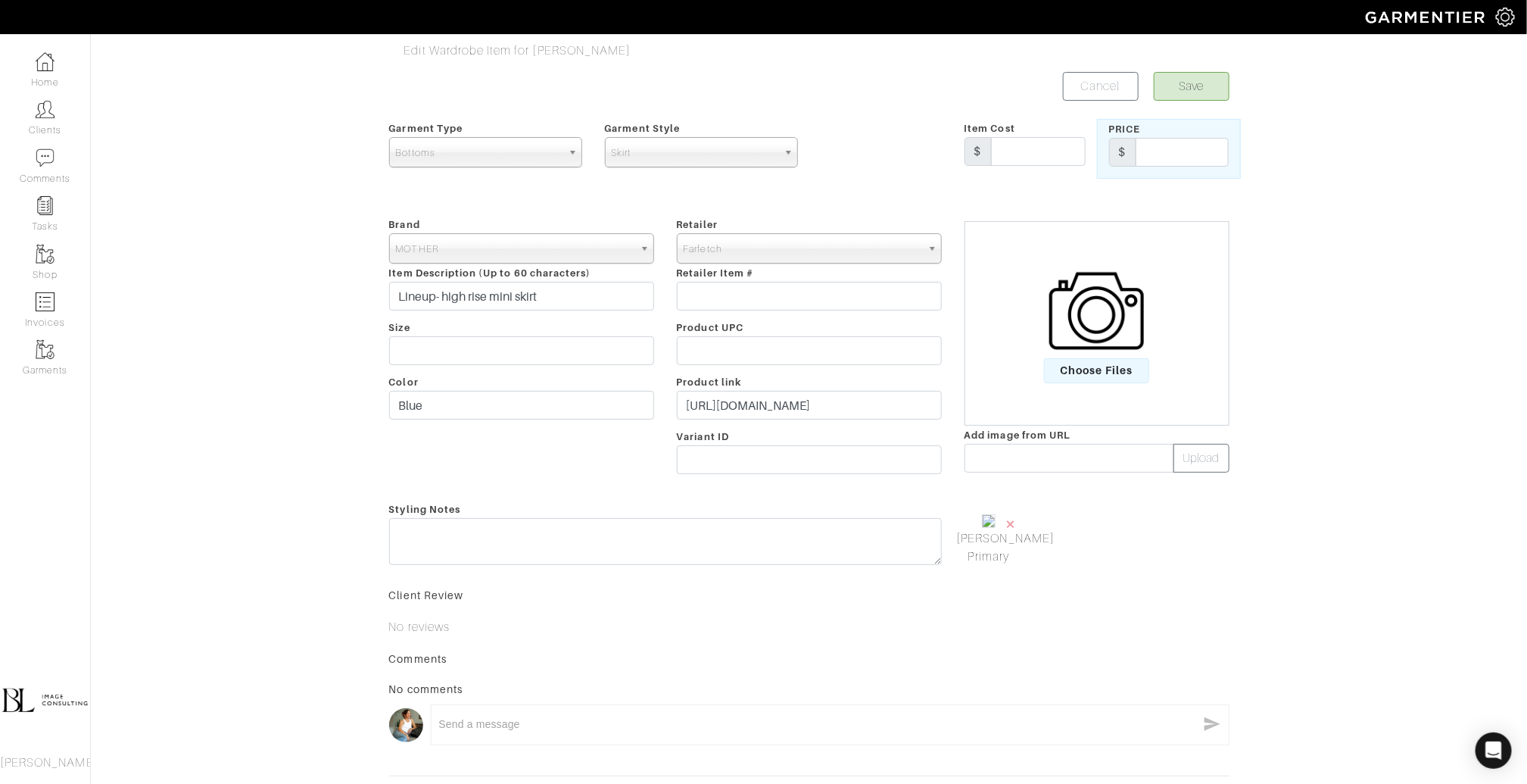
scroll to position [162, 0]
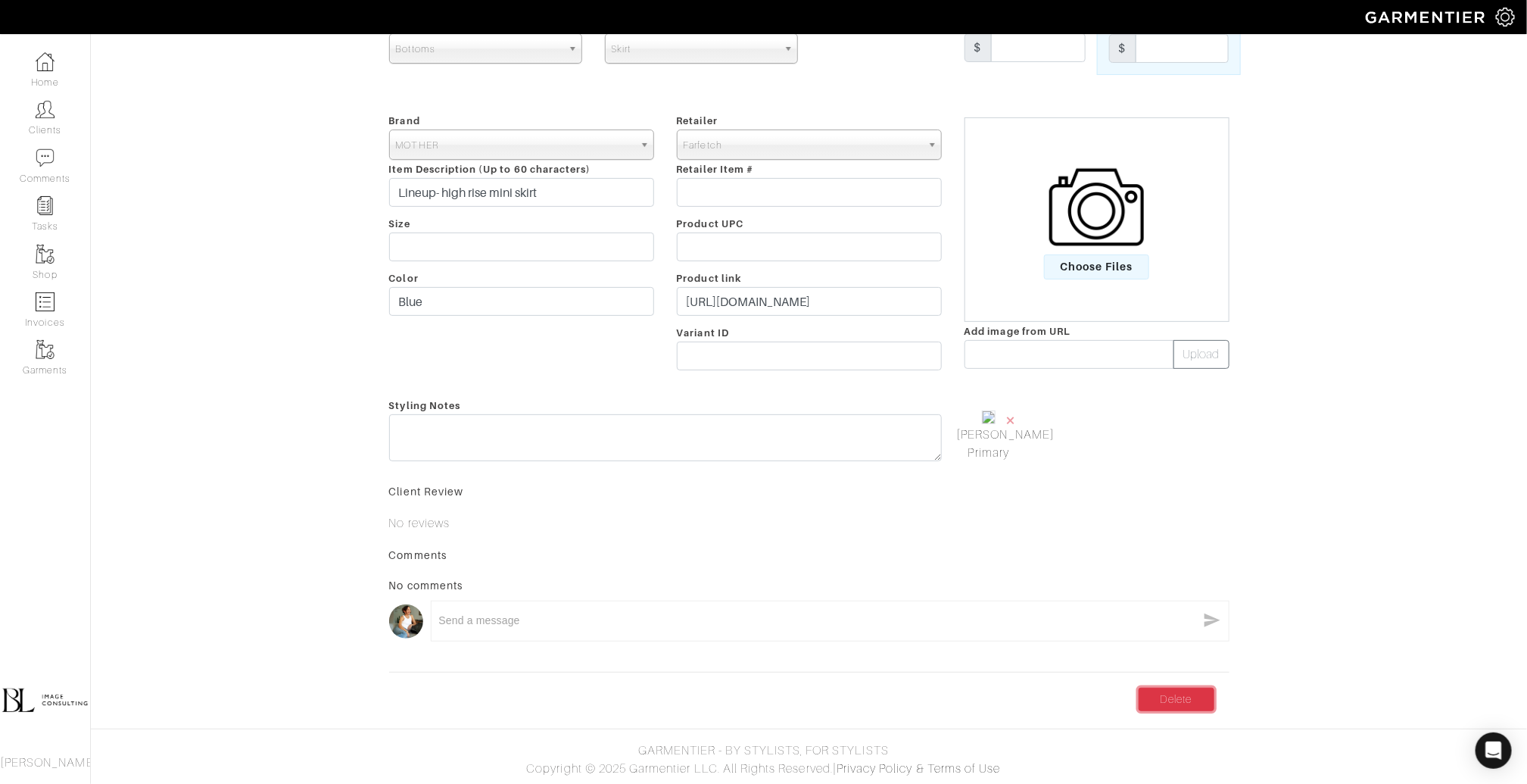
click at [1197, 698] on link "Delete" at bounding box center [1176, 699] width 76 height 23
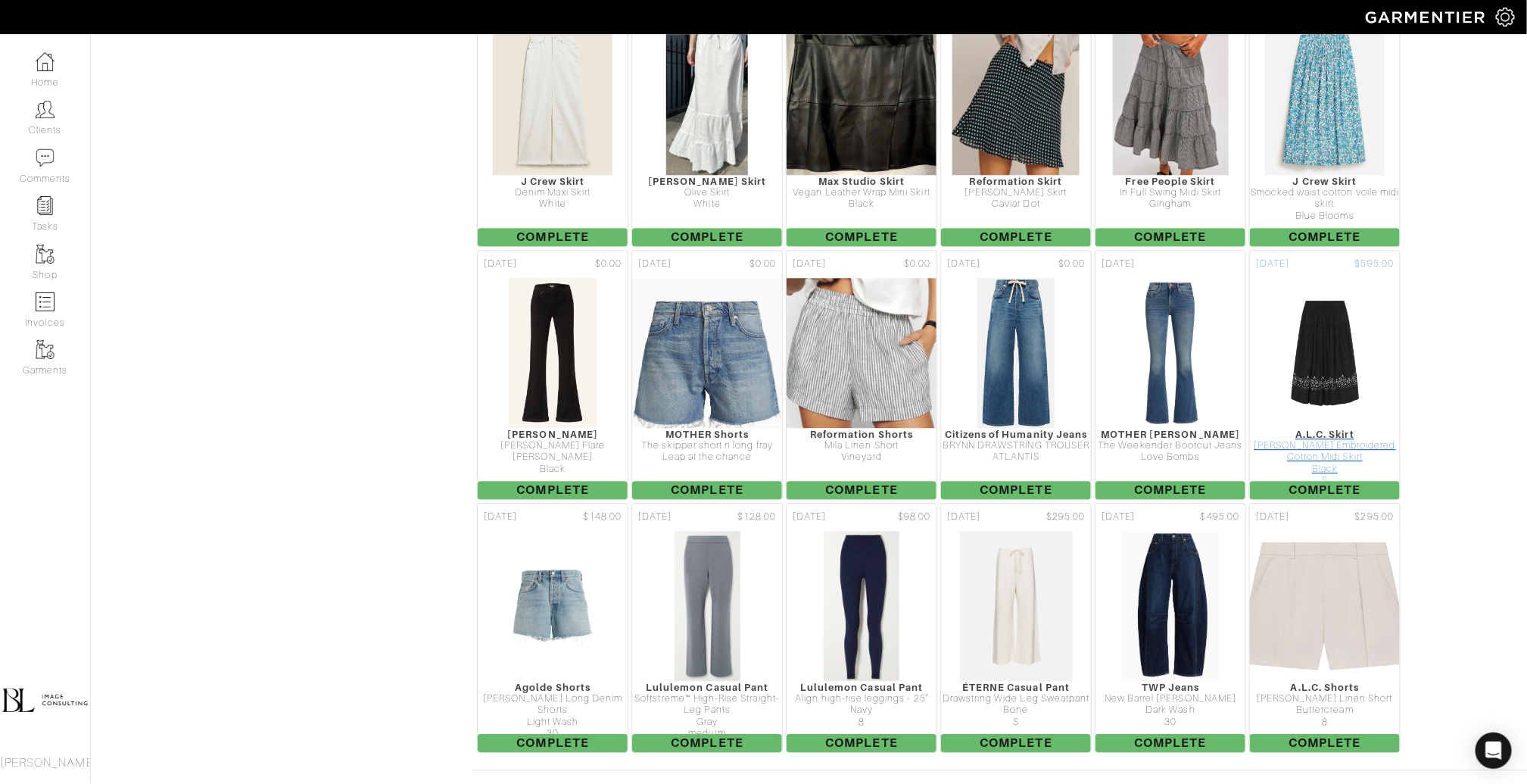
scroll to position [5137, 0]
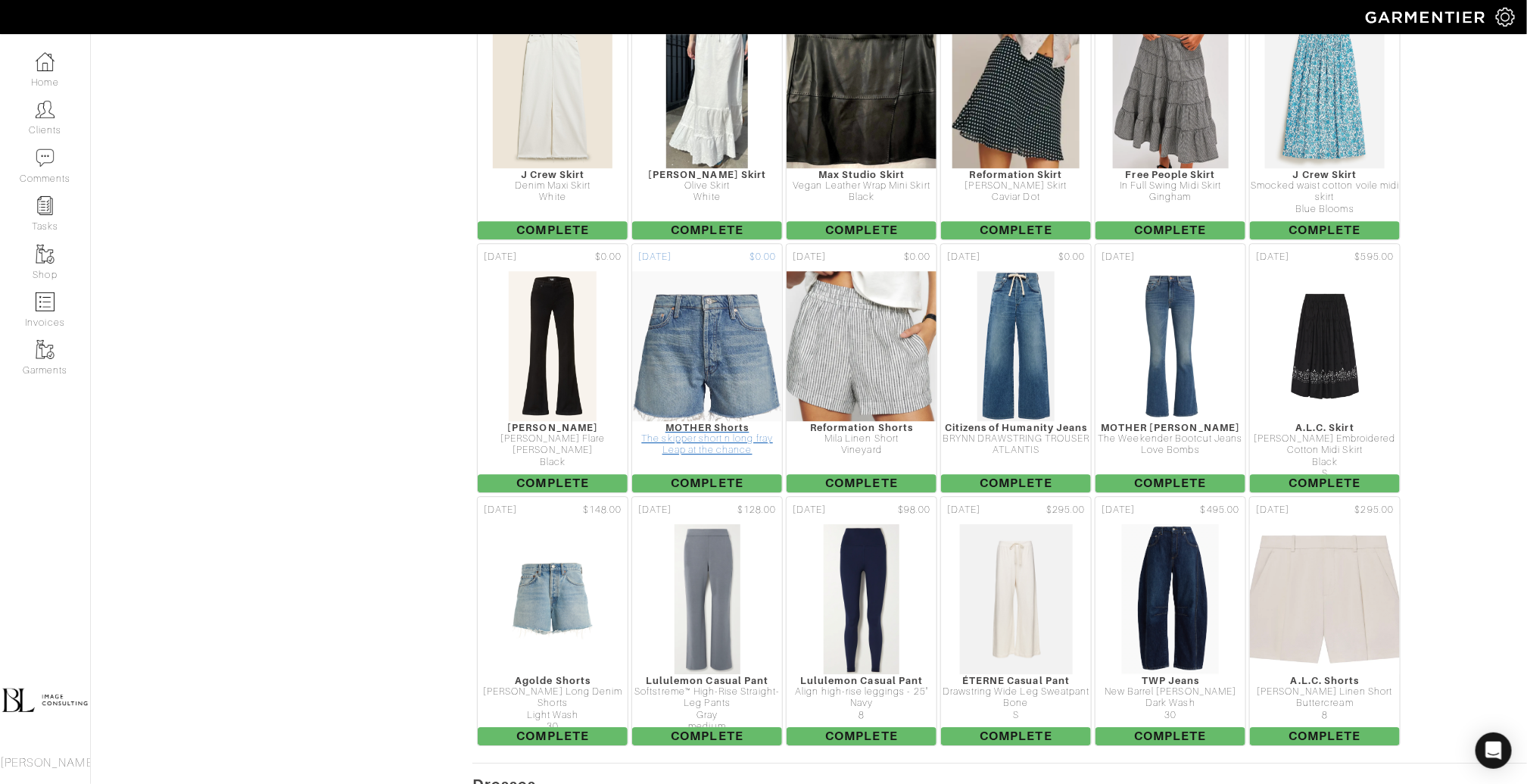
click at [721, 270] on img at bounding box center [707, 346] width 191 height 152
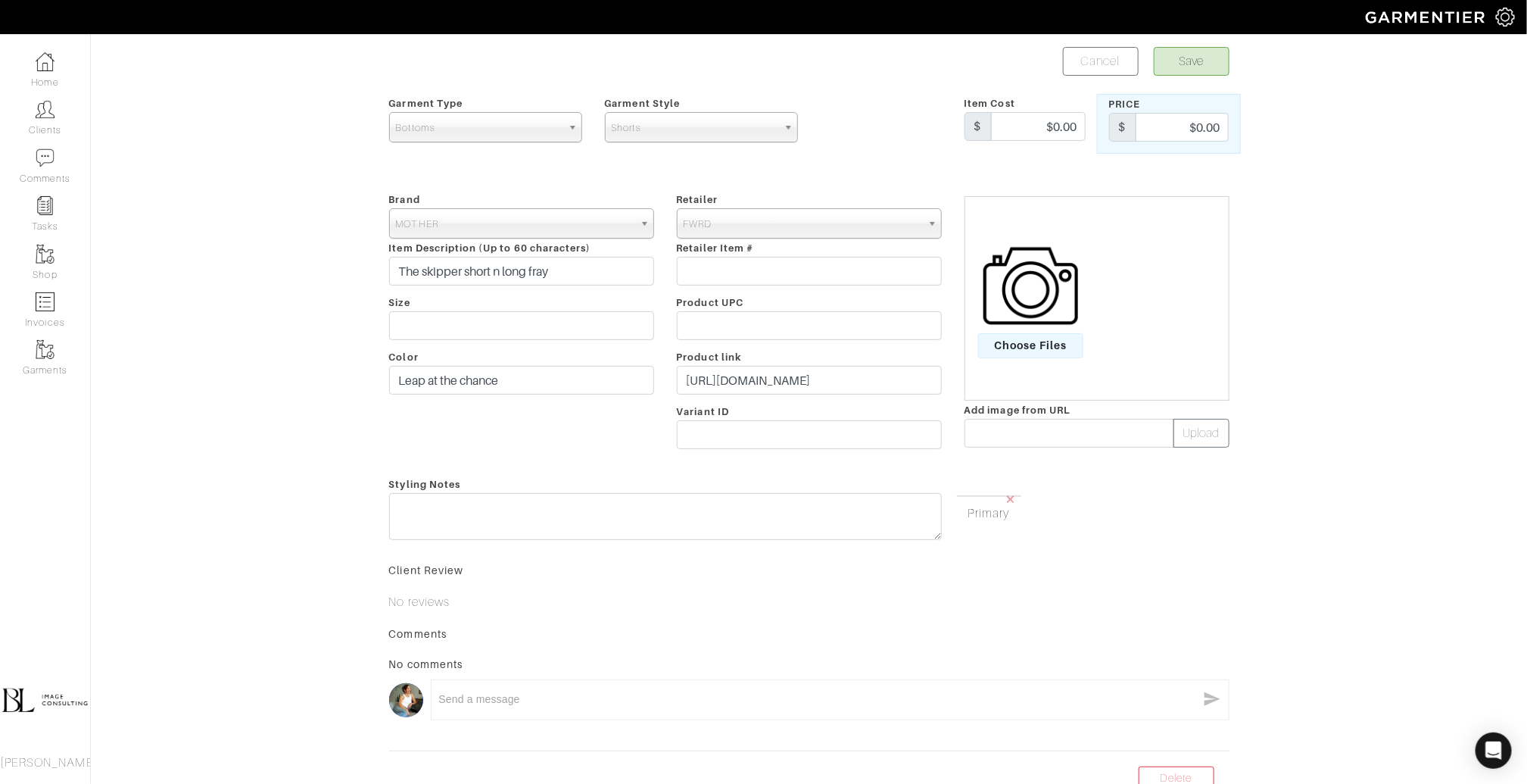
scroll to position [109, 0]
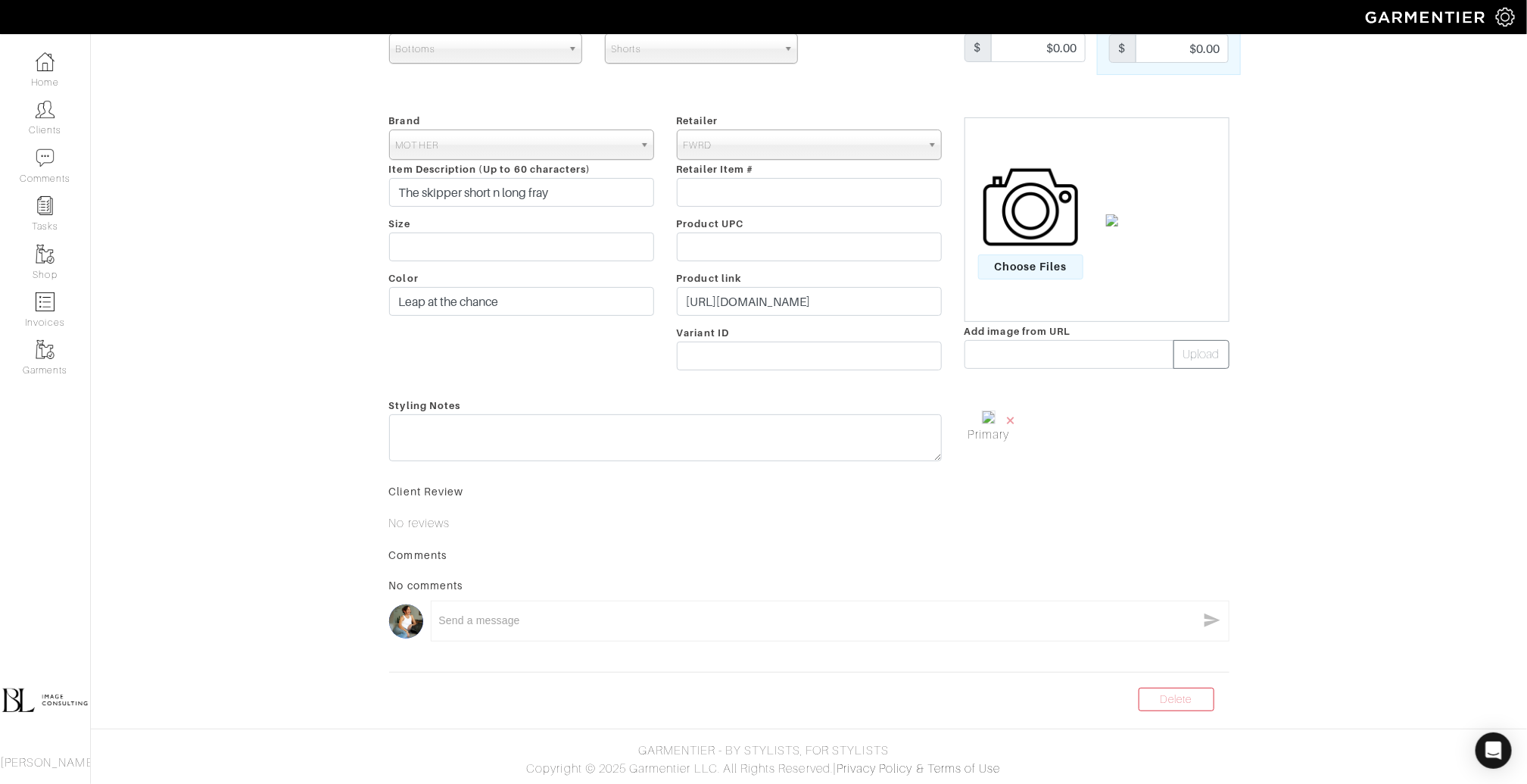
click at [1217, 683] on form "Save Cancel Garment Type Tops Bottoms Dresses Jumpsuits Suiting Outerwear Shoes…" at bounding box center [809, 335] width 841 height 734
click at [1180, 714] on body "BL Image Consulting Brooke Lefton Home Clients Invoices Comments Reminders Styl…" at bounding box center [763, 340] width 1527 height 888
click at [1170, 691] on link "Delete" at bounding box center [1176, 699] width 76 height 23
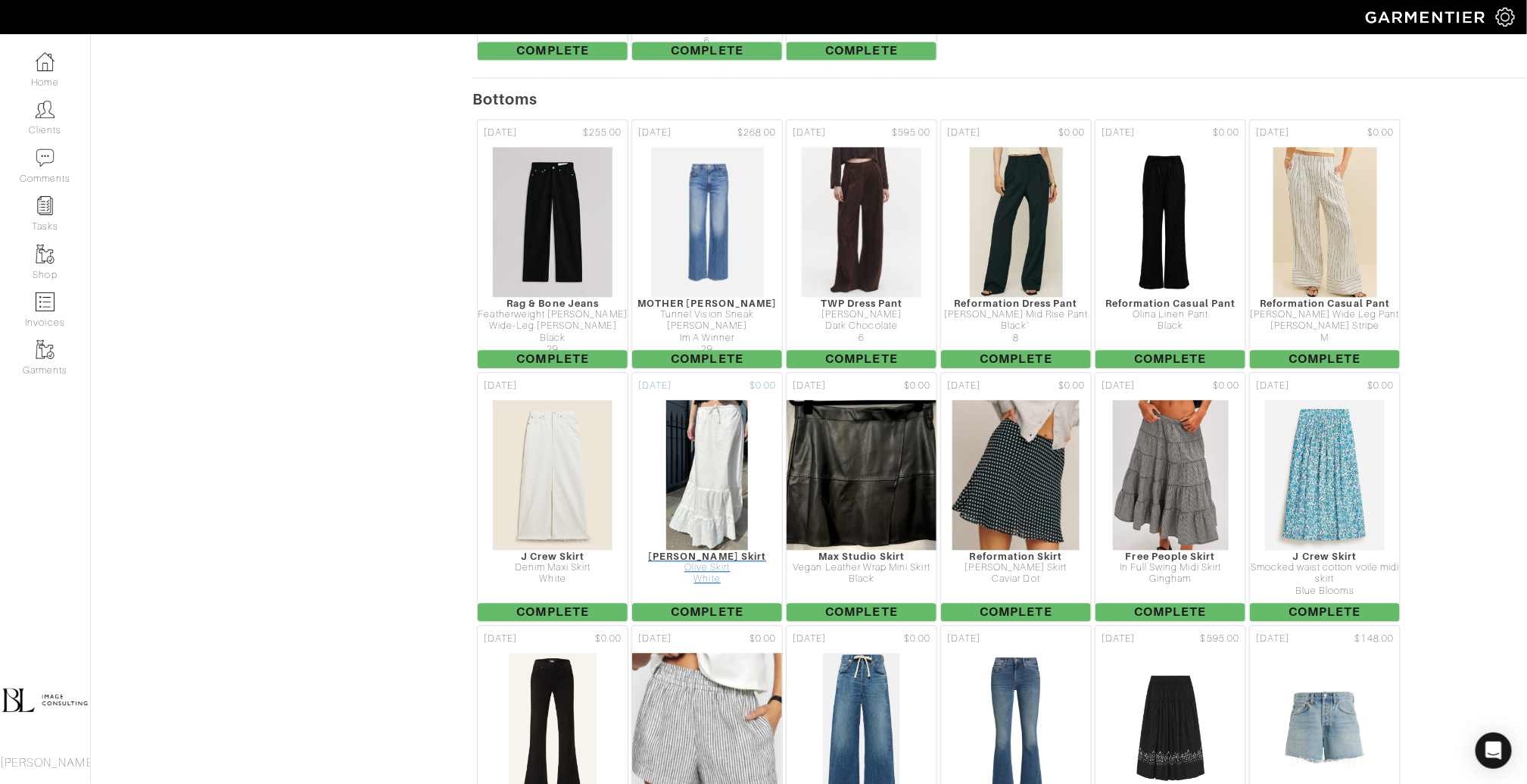
scroll to position [4748, 0]
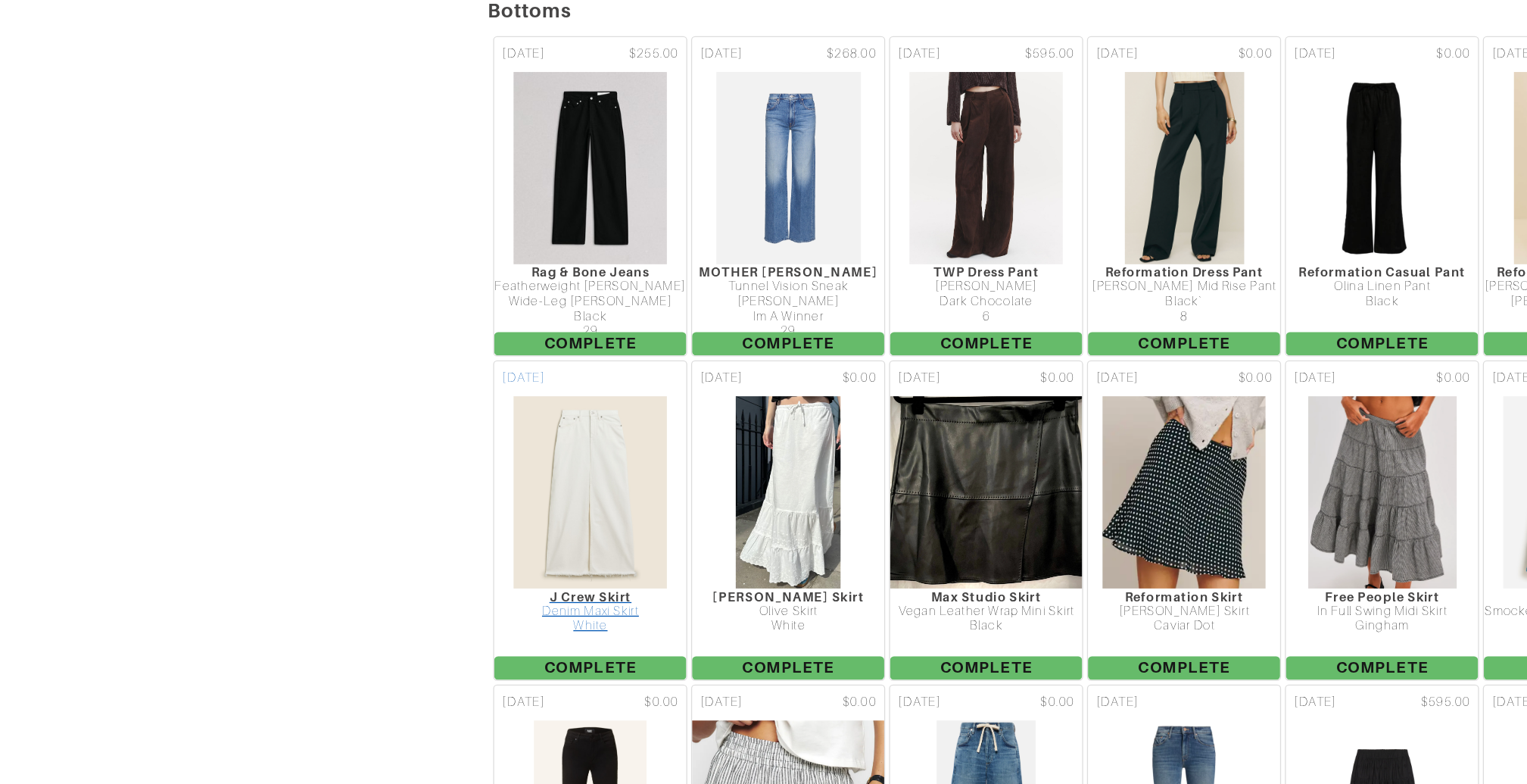
click at [562, 420] on img at bounding box center [553, 483] width 121 height 152
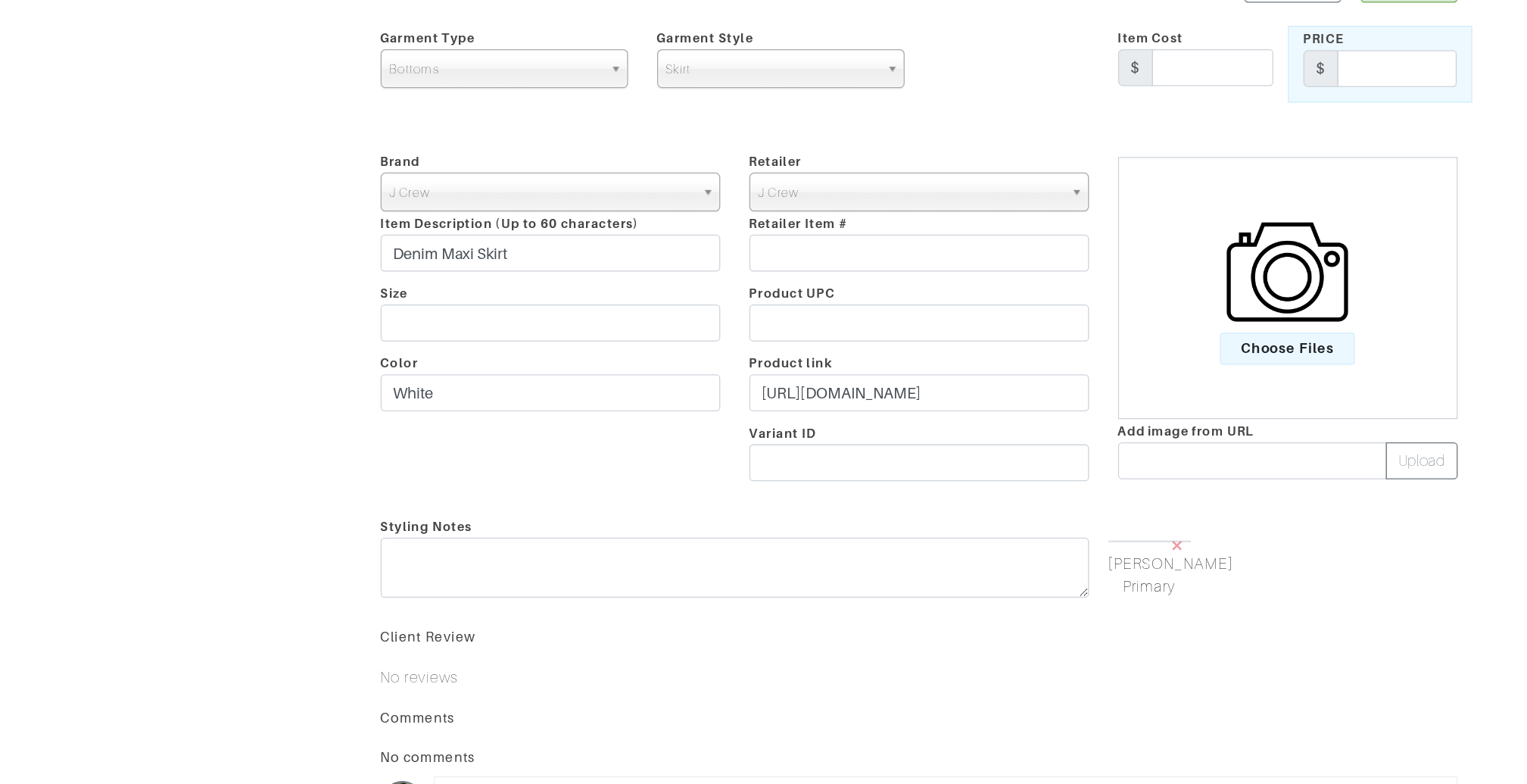
scroll to position [157, 0]
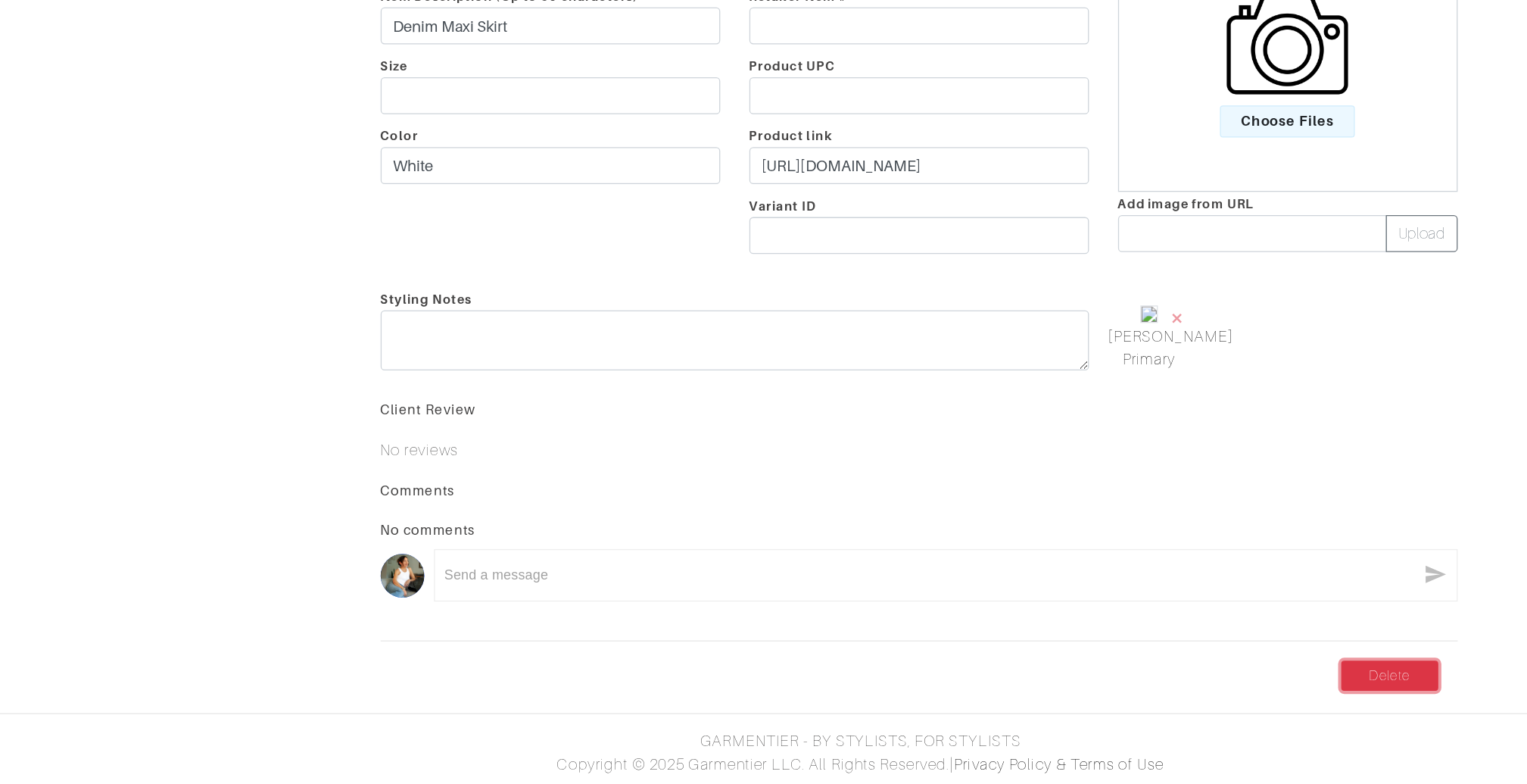
click at [1168, 709] on link "Delete" at bounding box center [1176, 699] width 76 height 23
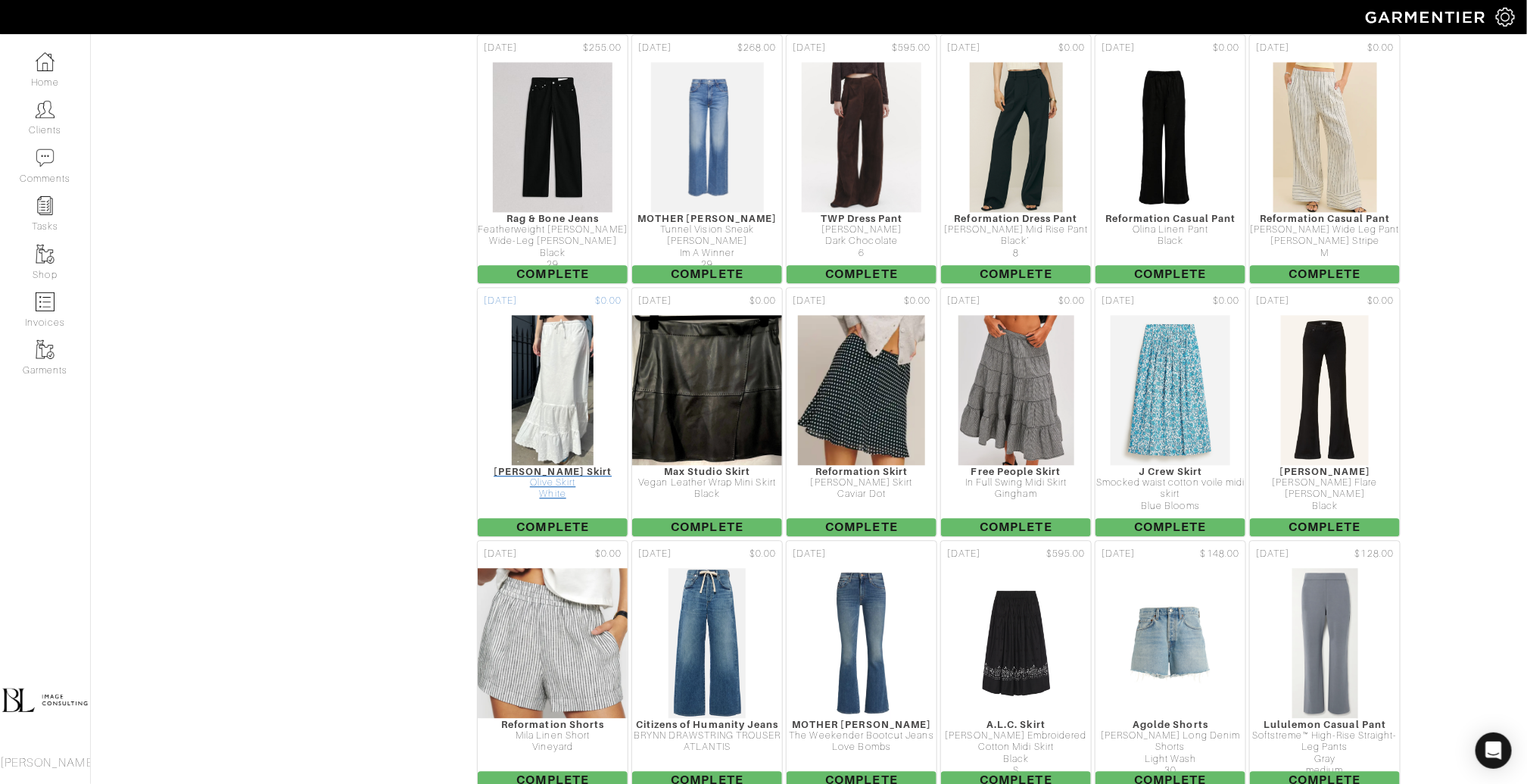
scroll to position [4834, 0]
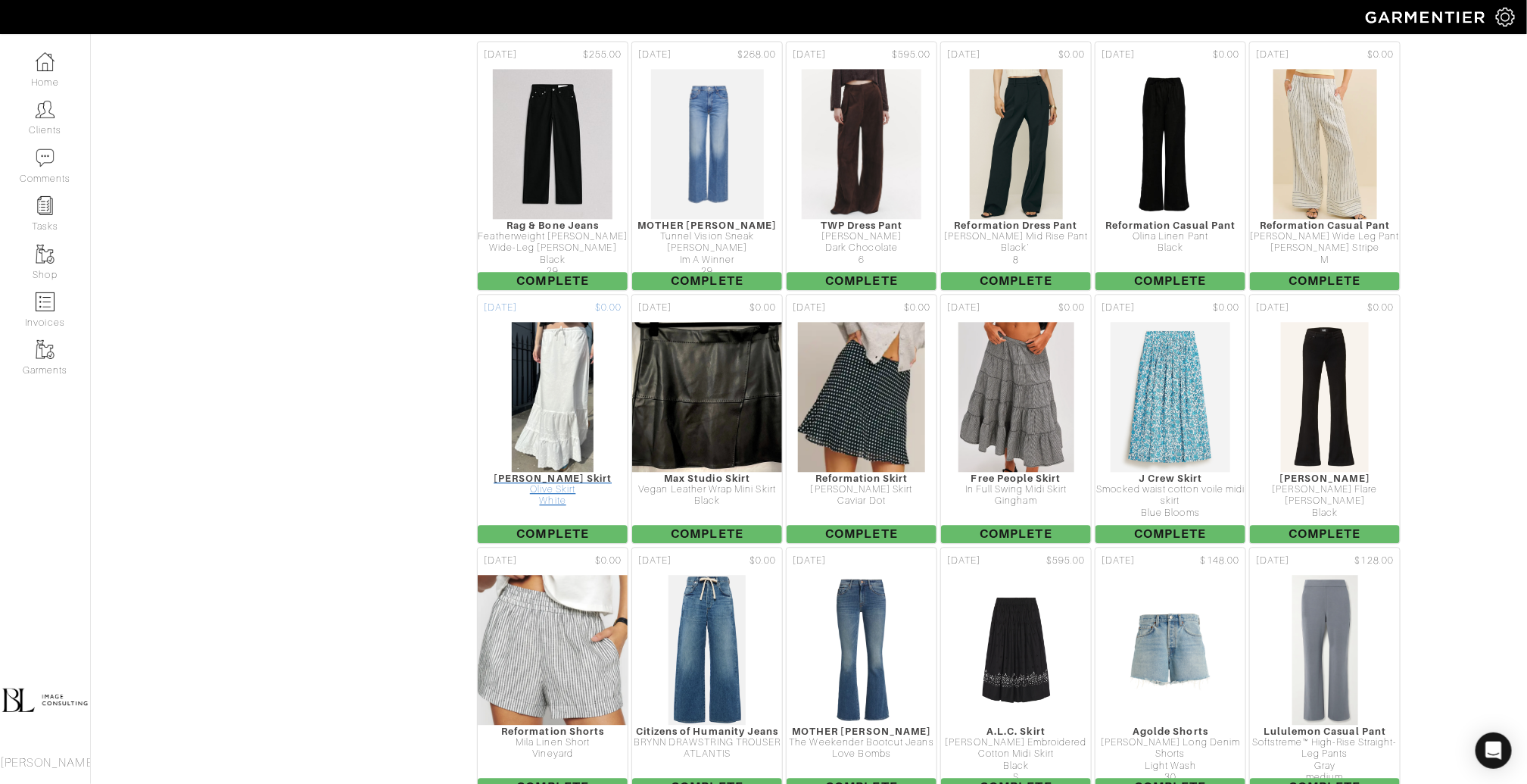
click at [522, 321] on img at bounding box center [553, 397] width 84 height 152
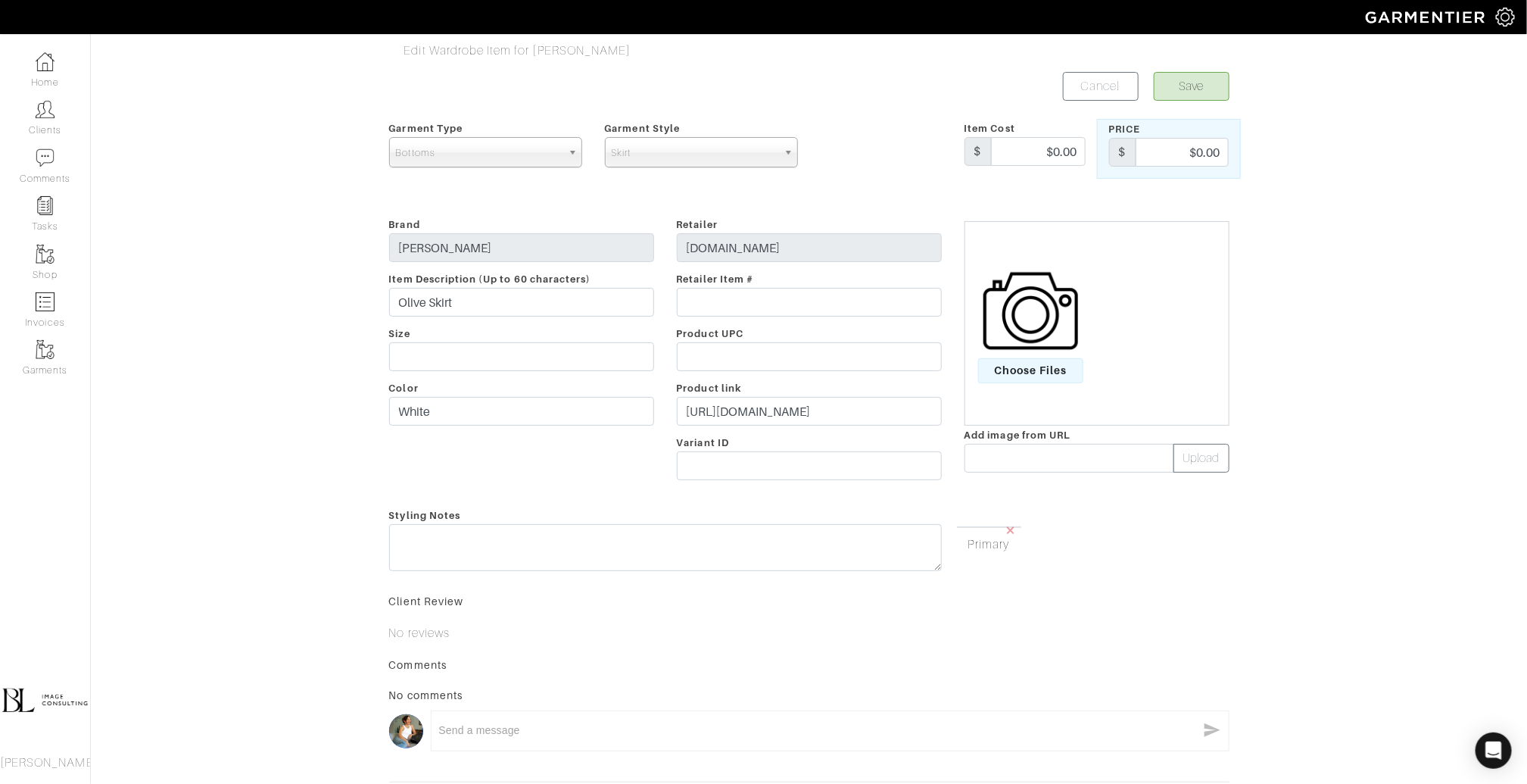
scroll to position [182, 0]
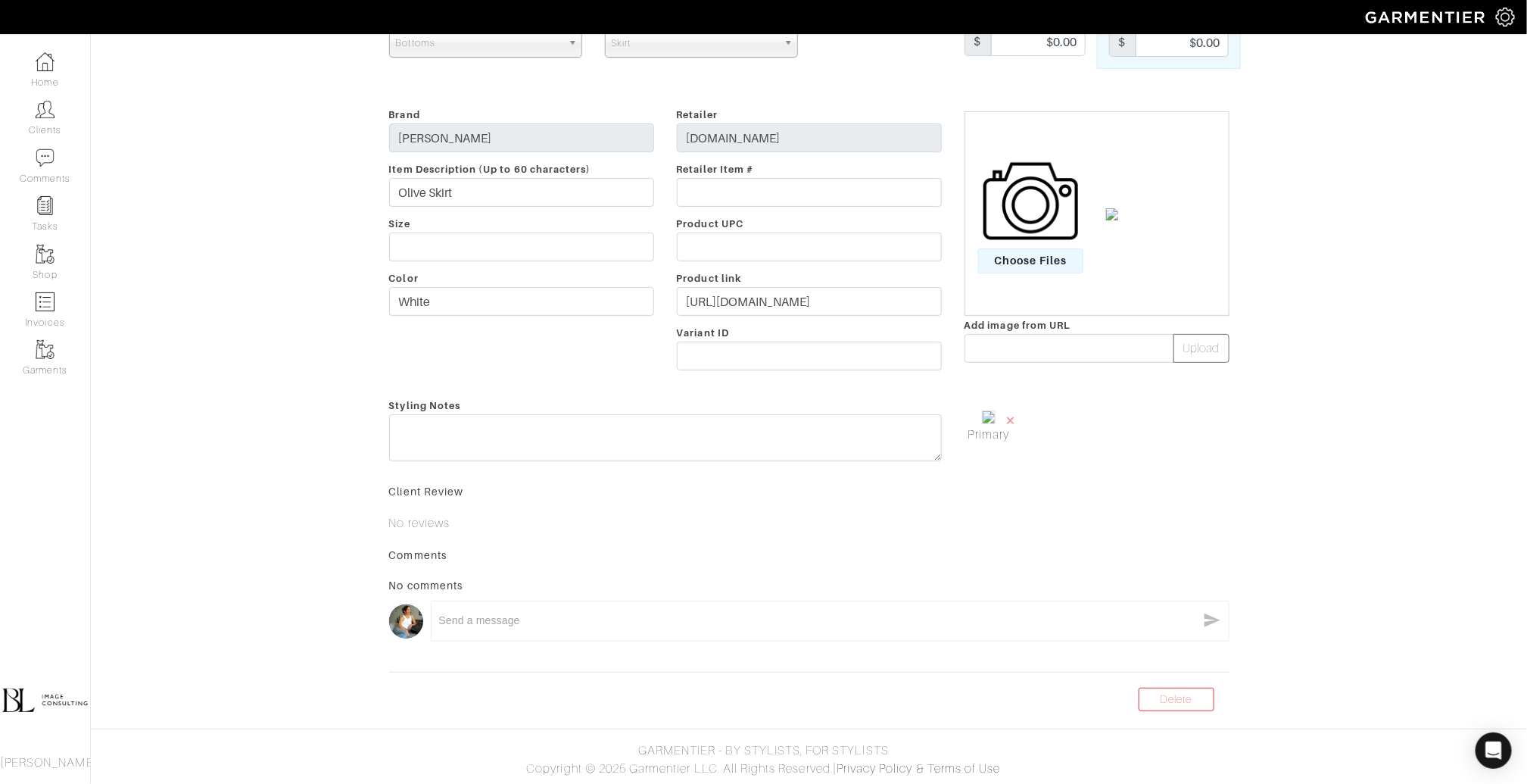
click at [1198, 681] on form "Save Cancel Garment Type Tops Bottoms Dresses Jumpsuits Suiting Outerwear Shoes…" at bounding box center [809, 332] width 841 height 741
click at [1197, 695] on link "Delete" at bounding box center [1176, 699] width 76 height 23
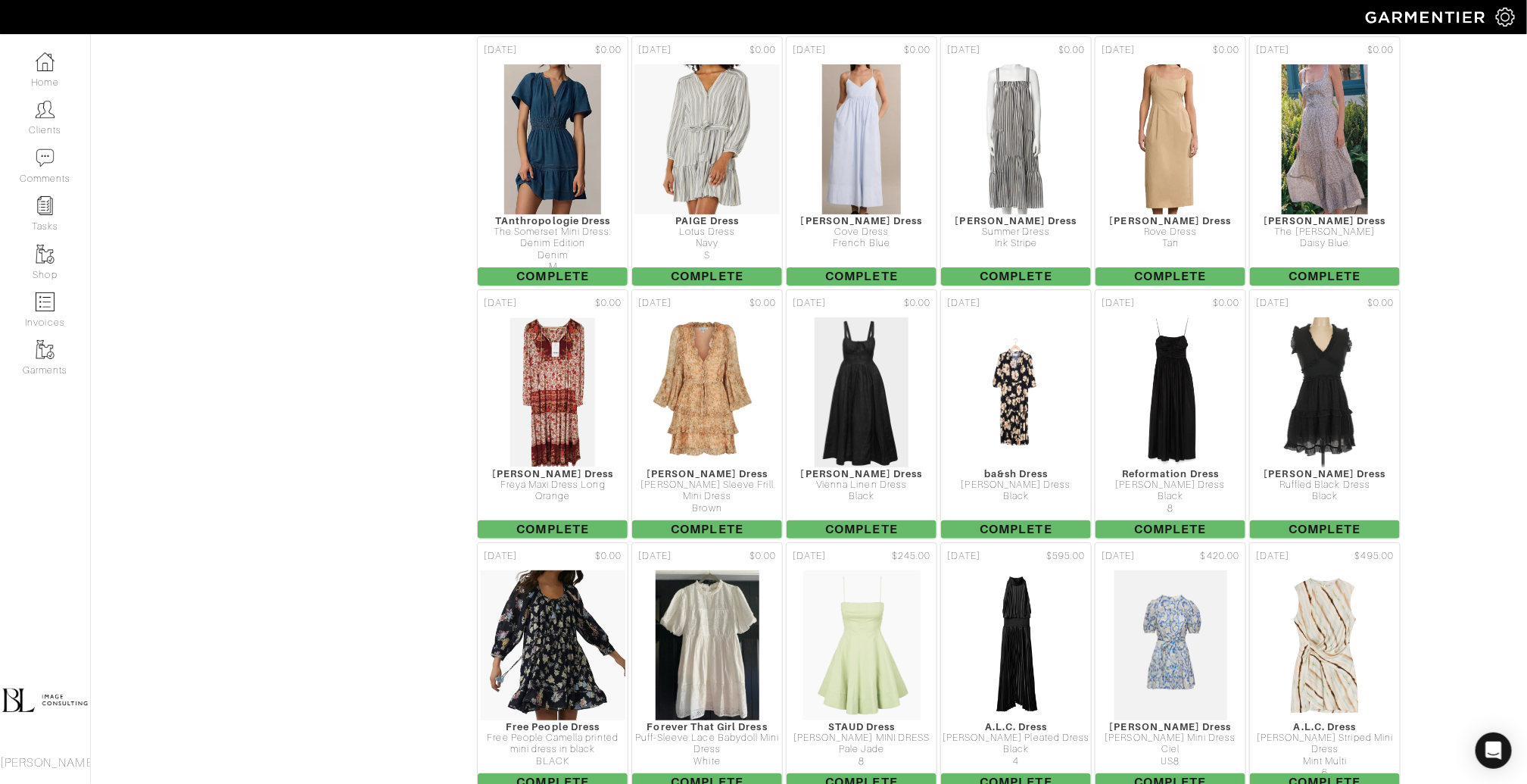
scroll to position [6115, 0]
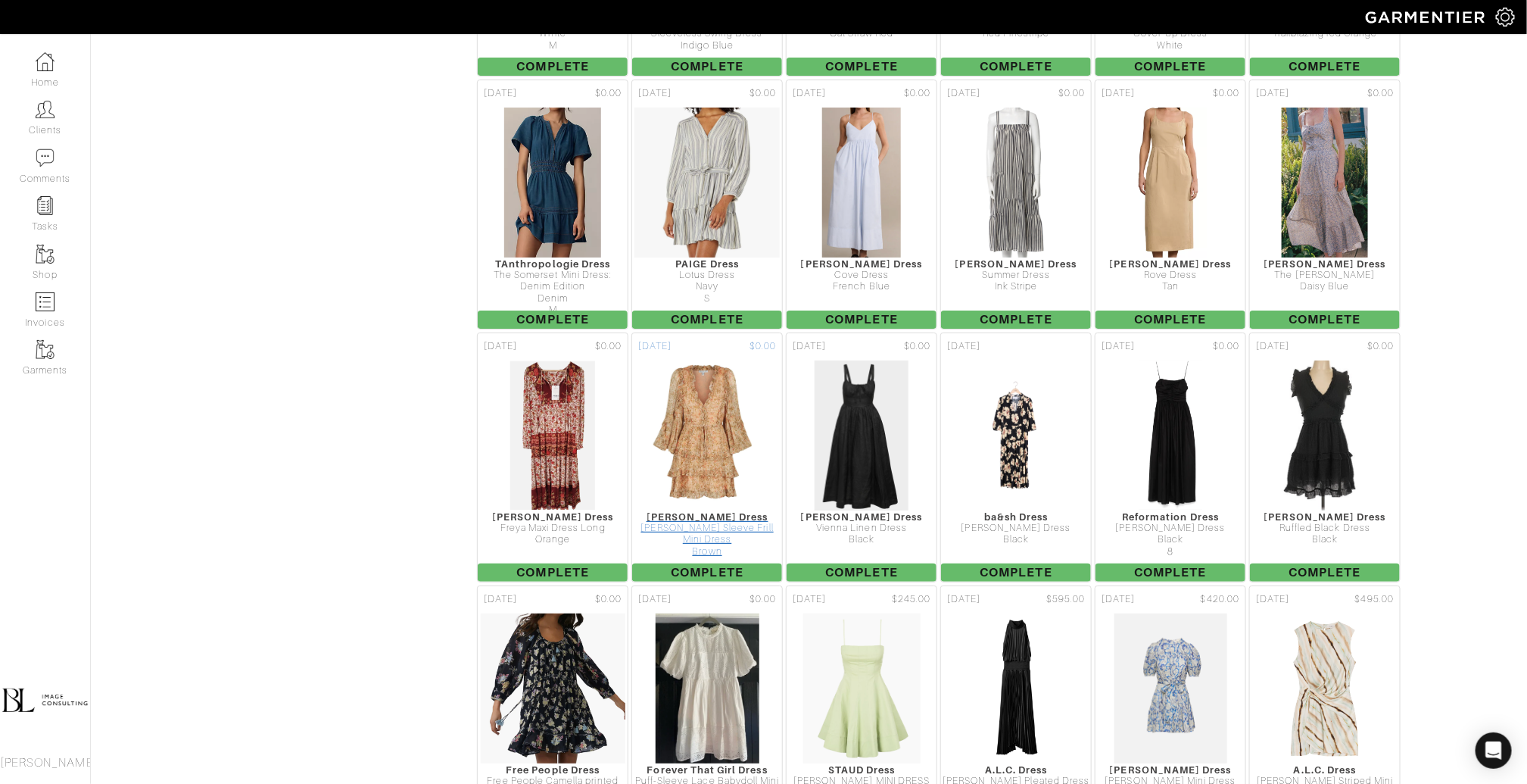
click at [710, 362] on img at bounding box center [707, 435] width 128 height 152
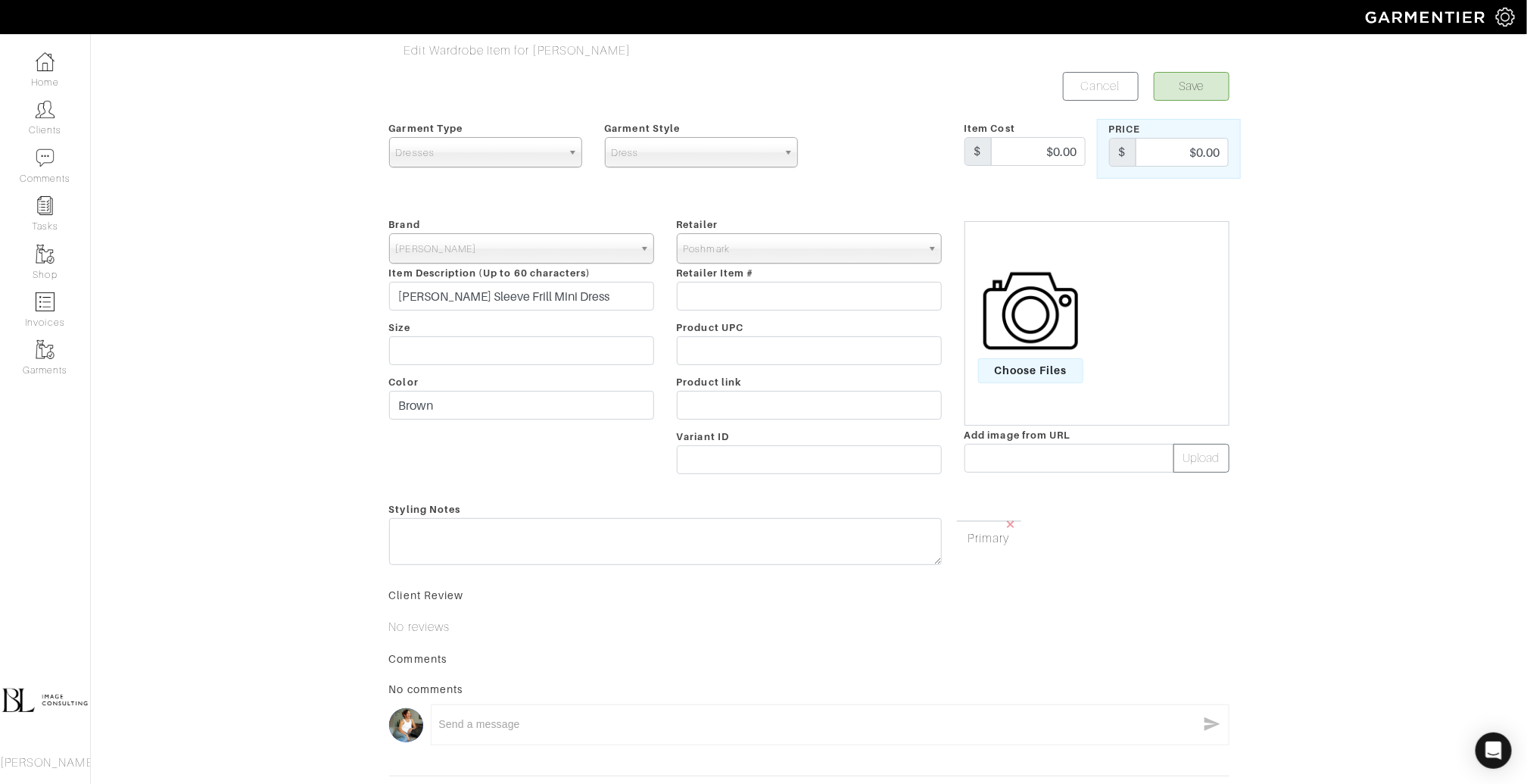
scroll to position [134, 0]
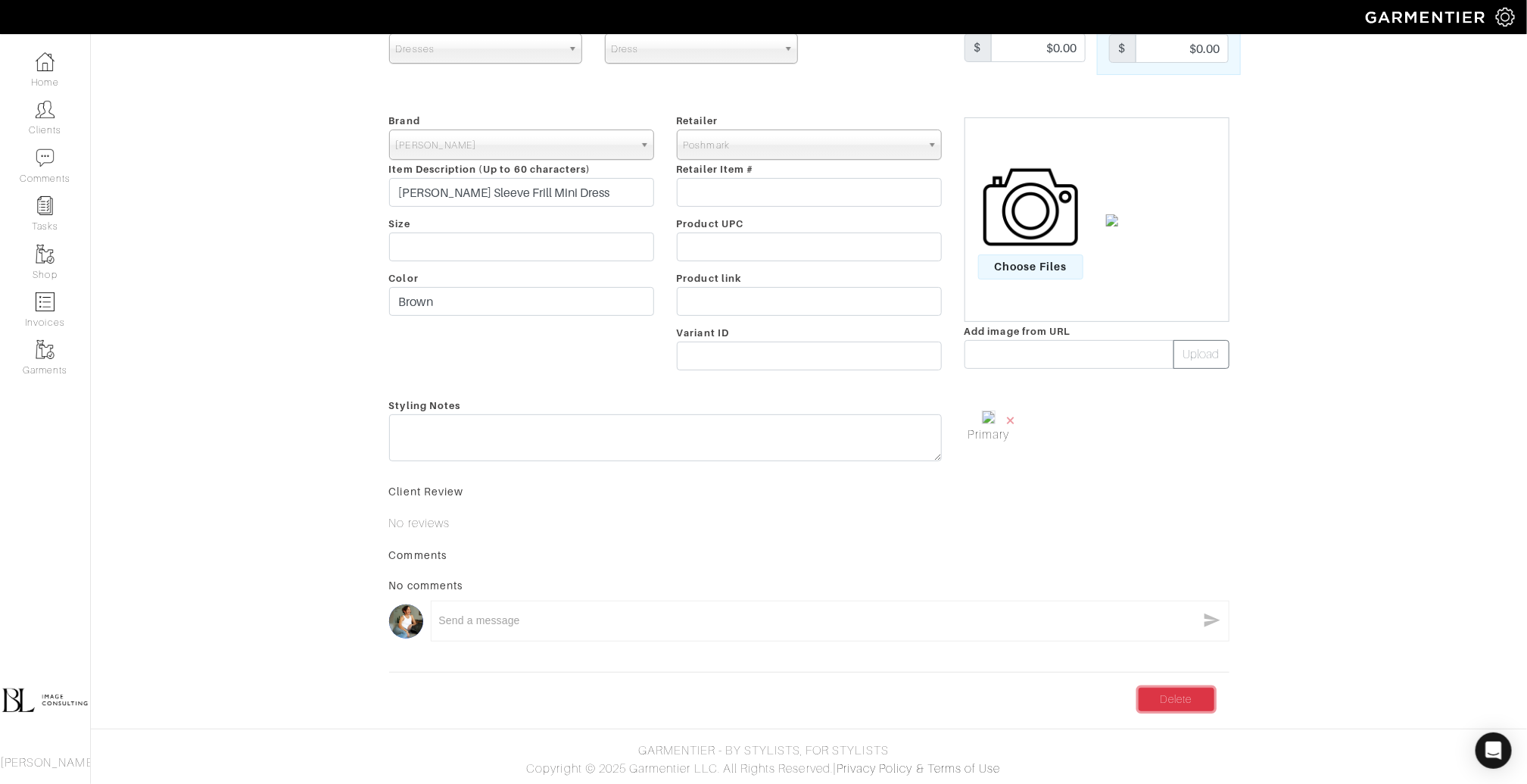
click at [1155, 698] on link "Delete" at bounding box center [1176, 699] width 76 height 23
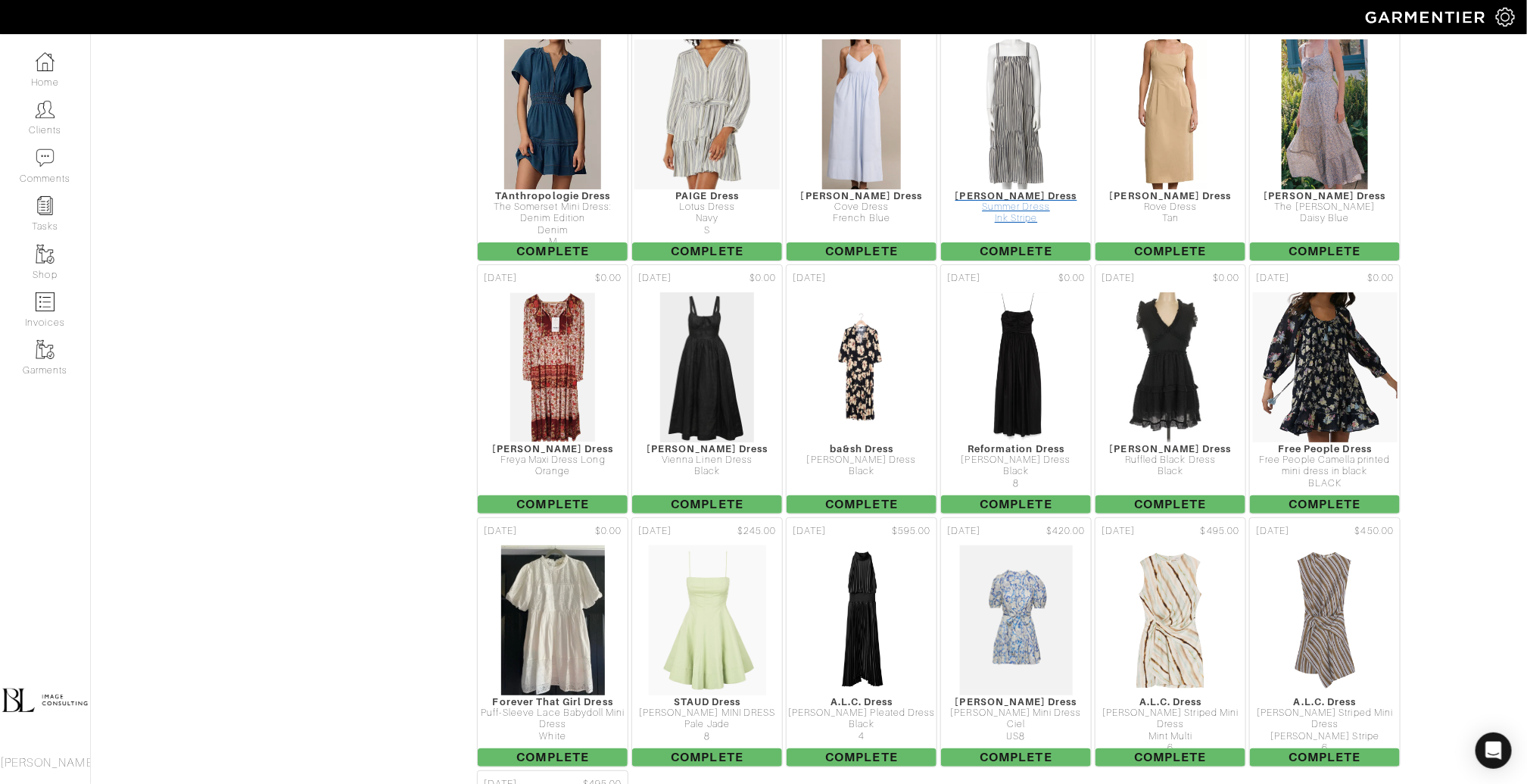
scroll to position [6117, 0]
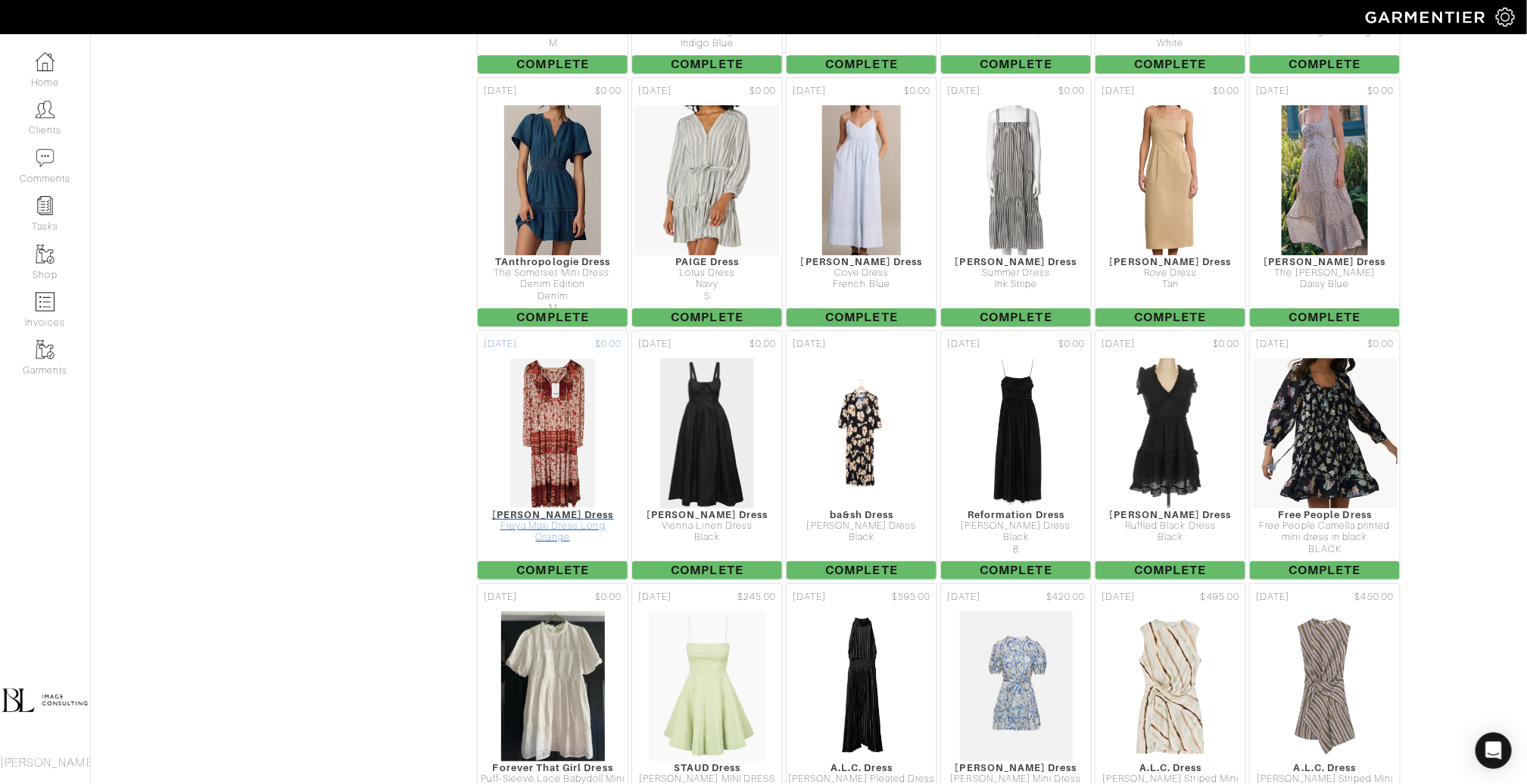
click at [570, 377] on img at bounding box center [553, 433] width 86 height 152
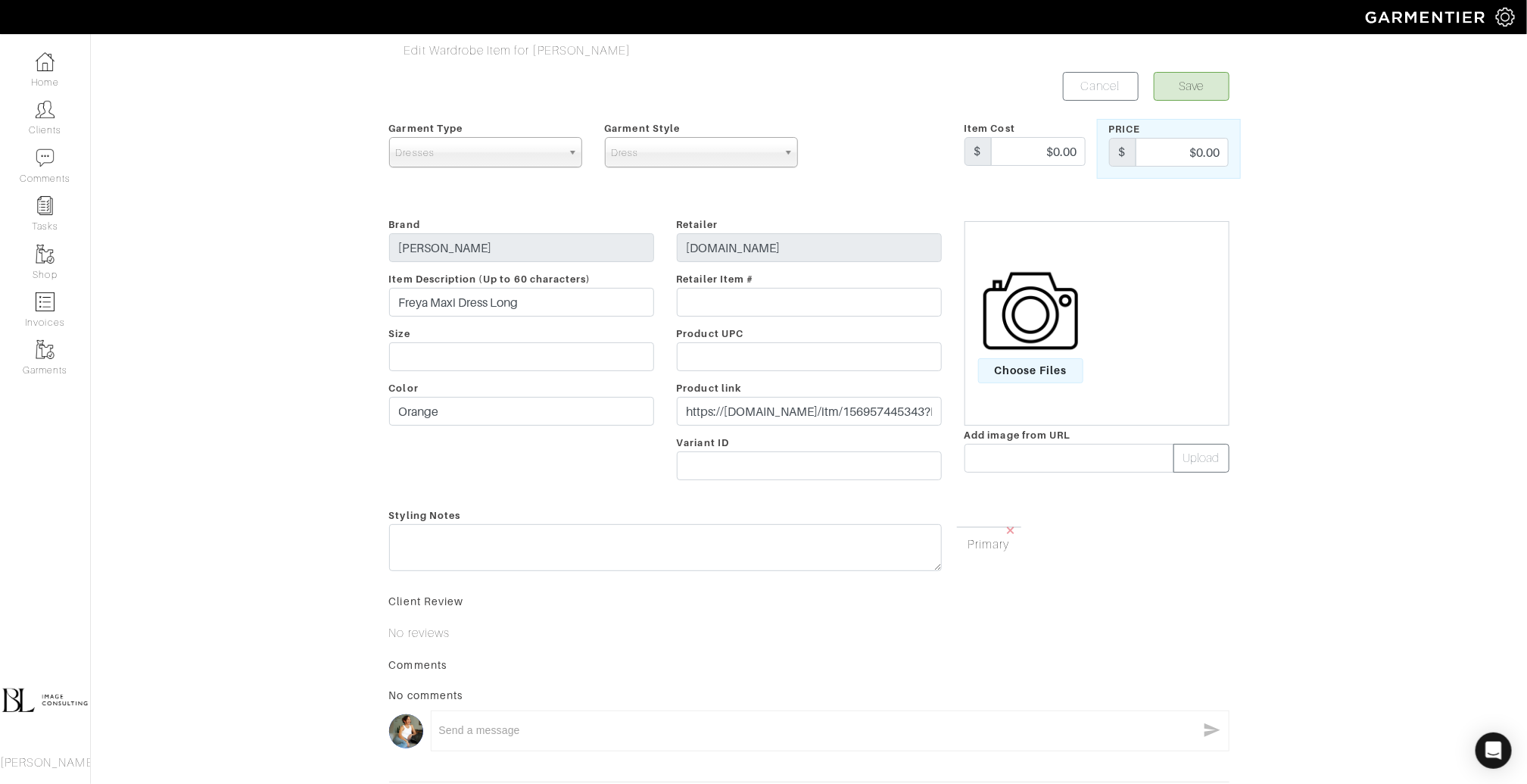
scroll to position [177, 0]
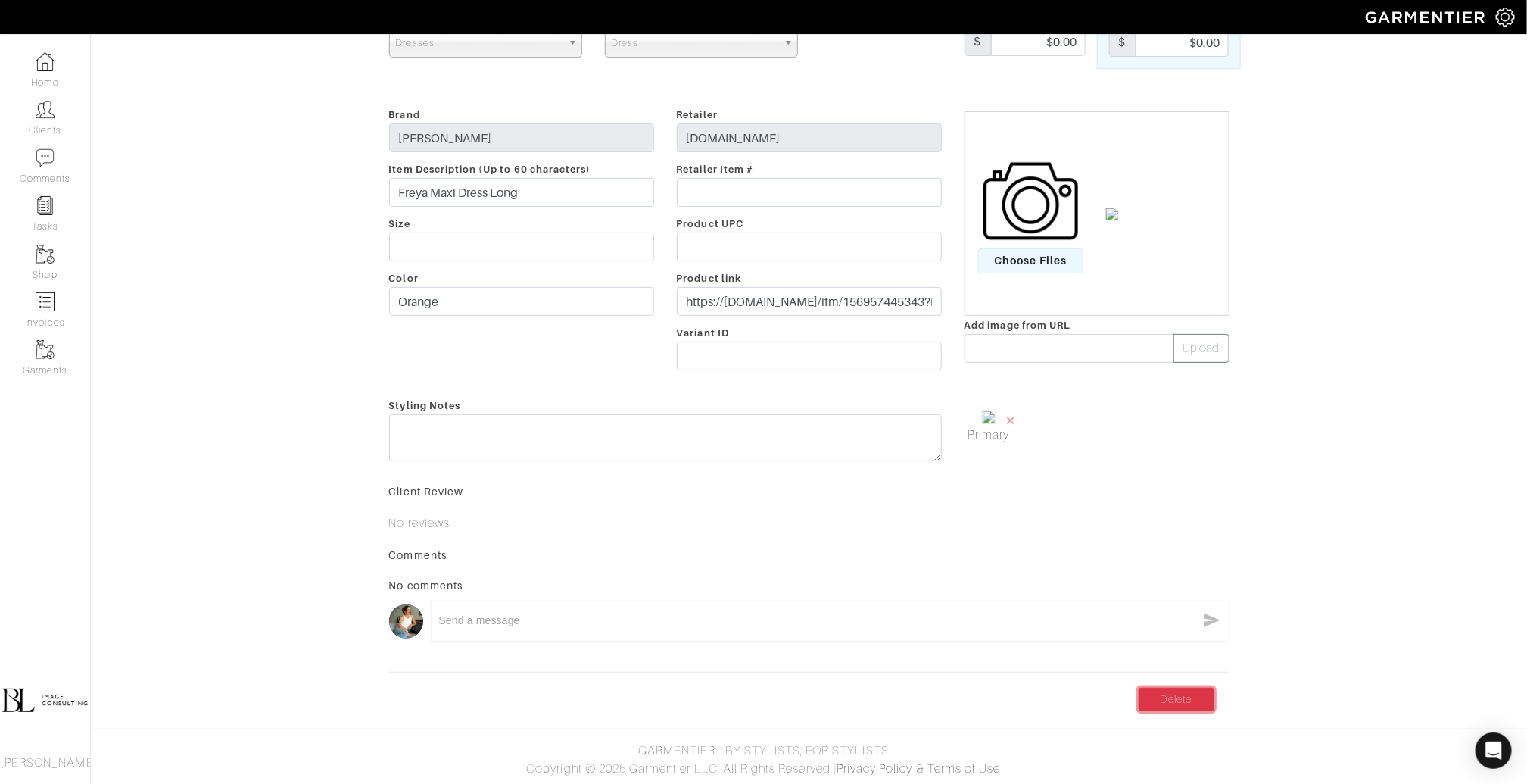
click at [1188, 691] on link "Delete" at bounding box center [1176, 699] width 76 height 23
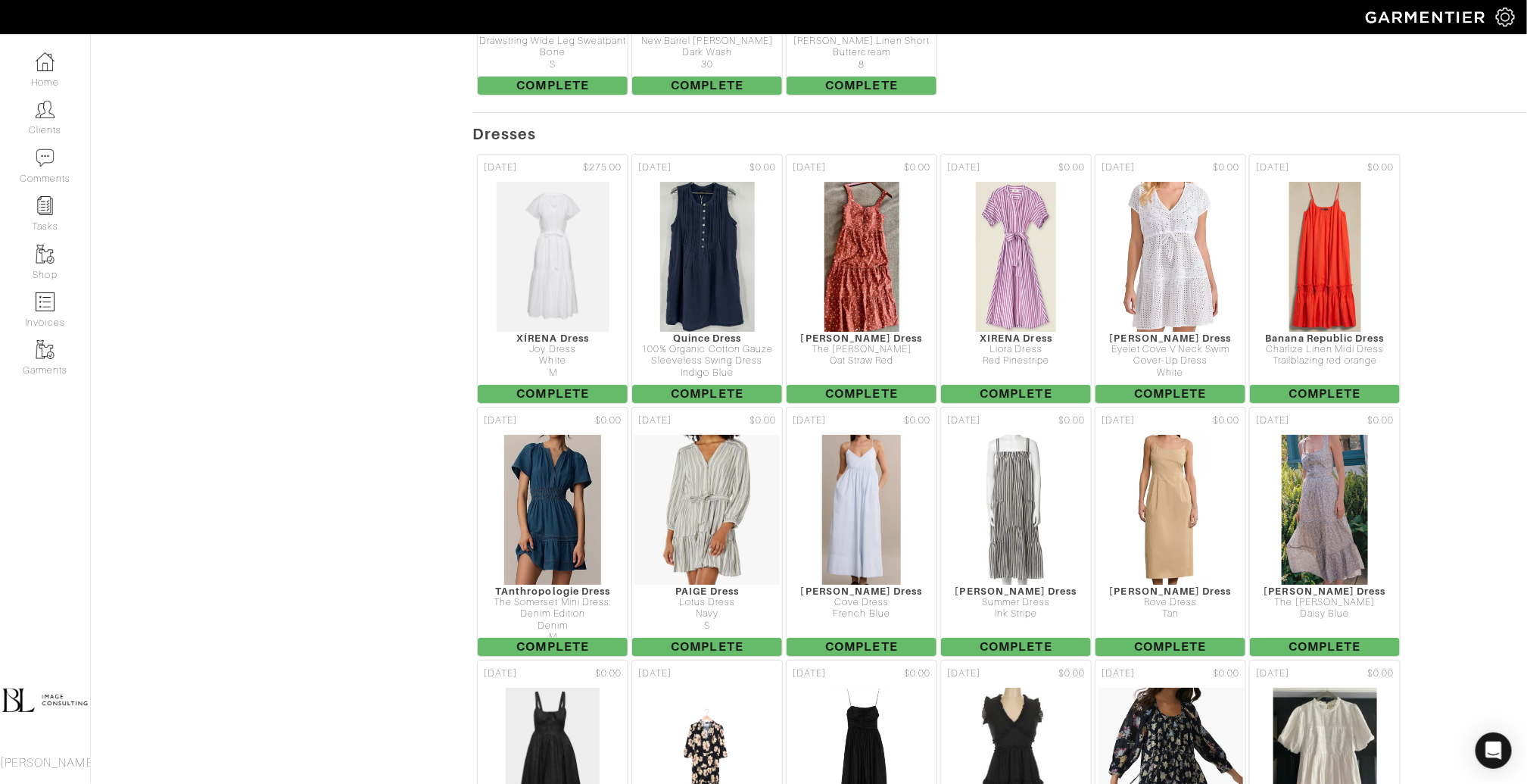
scroll to position [5784, 0]
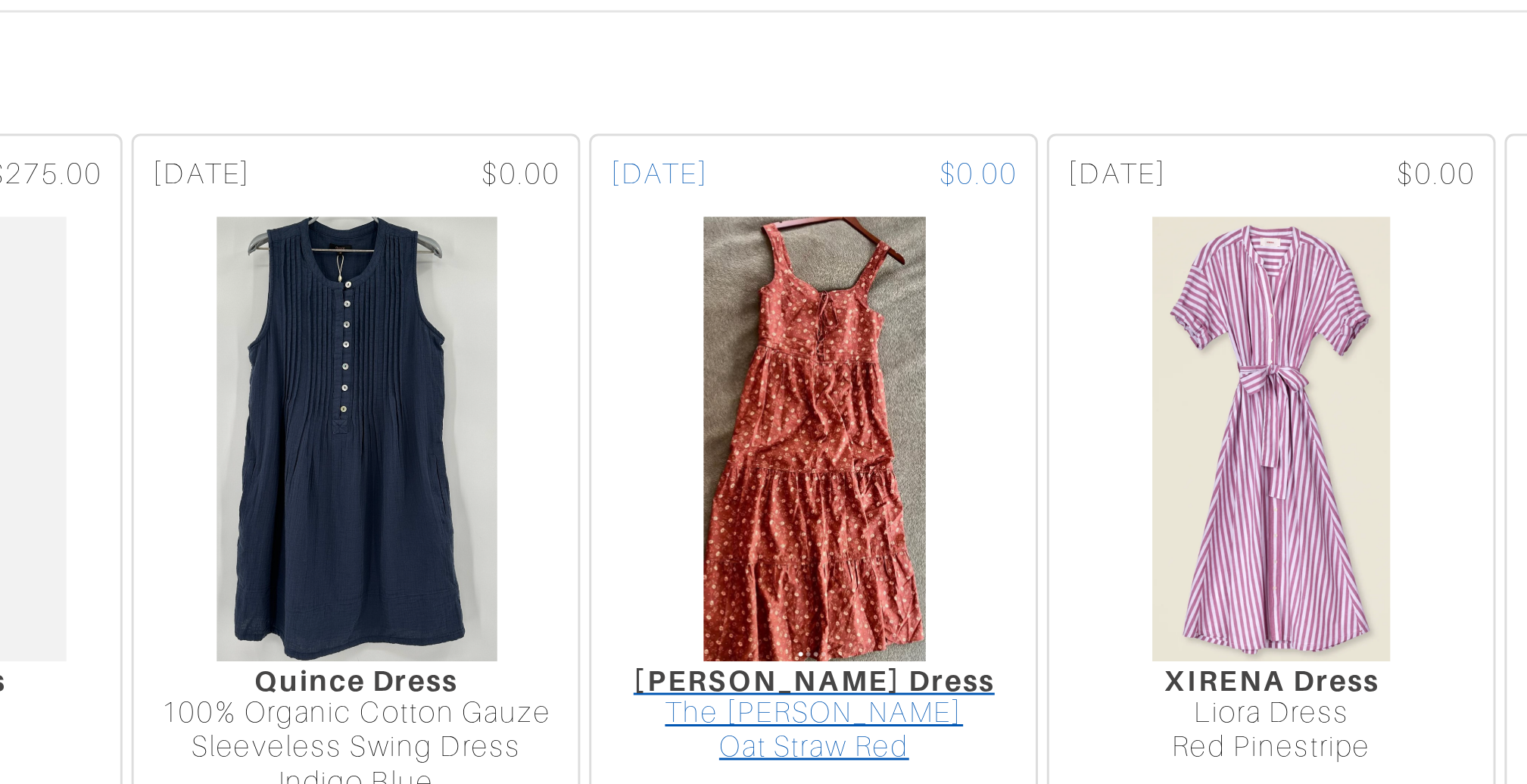
click at [891, 185] on img at bounding box center [862, 261] width 77 height 152
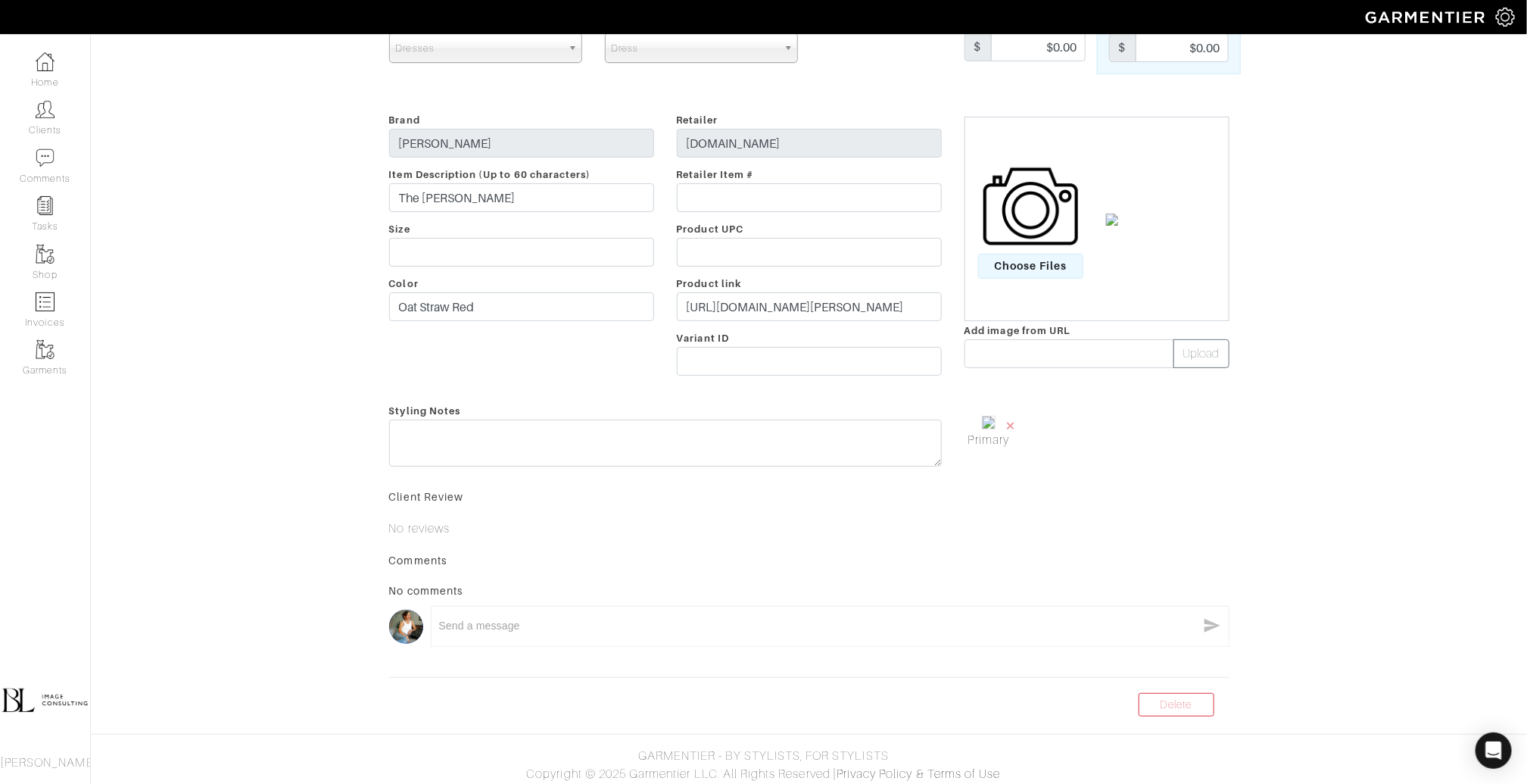
scroll to position [192, 0]
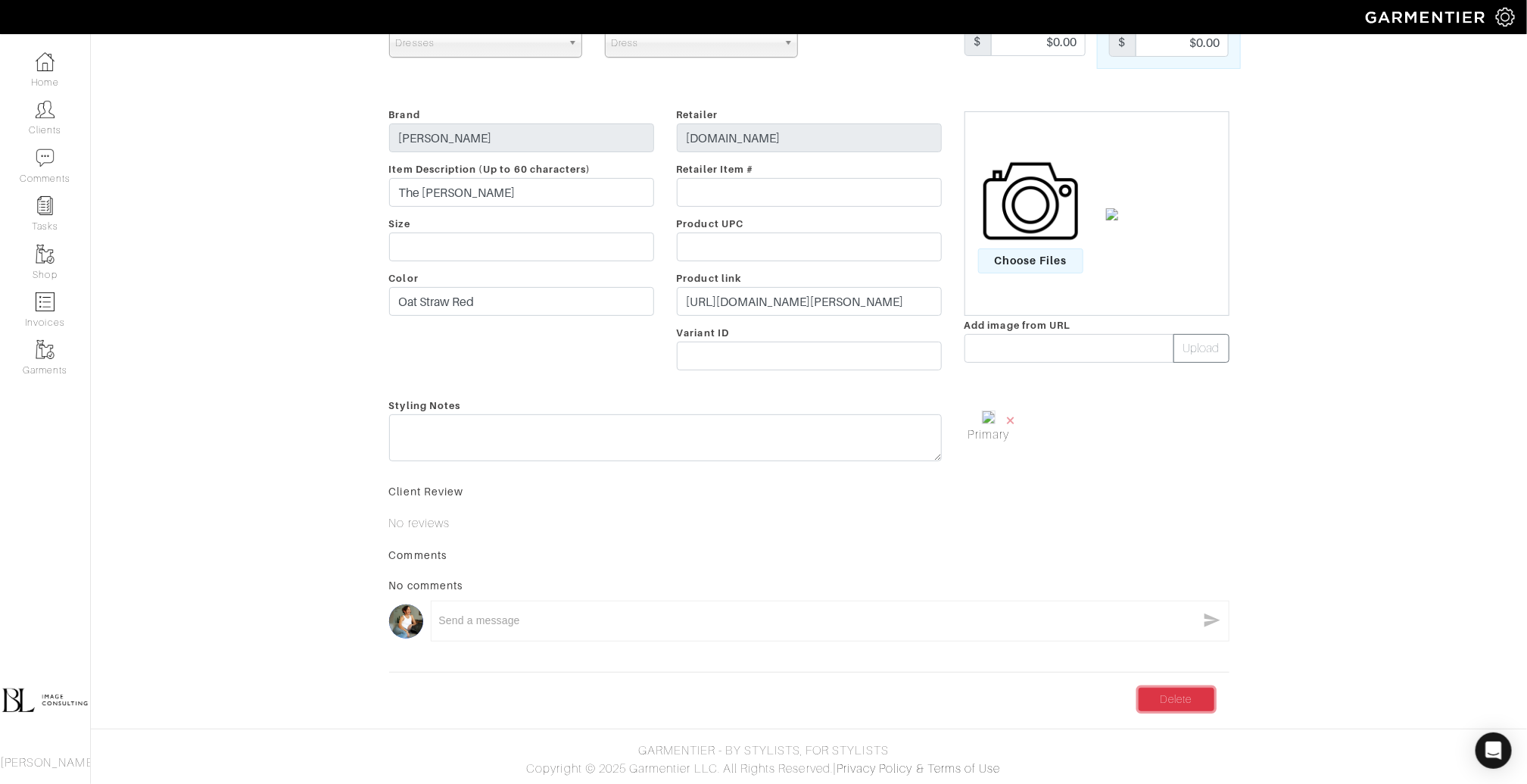
click at [1185, 695] on link "Delete" at bounding box center [1176, 699] width 76 height 23
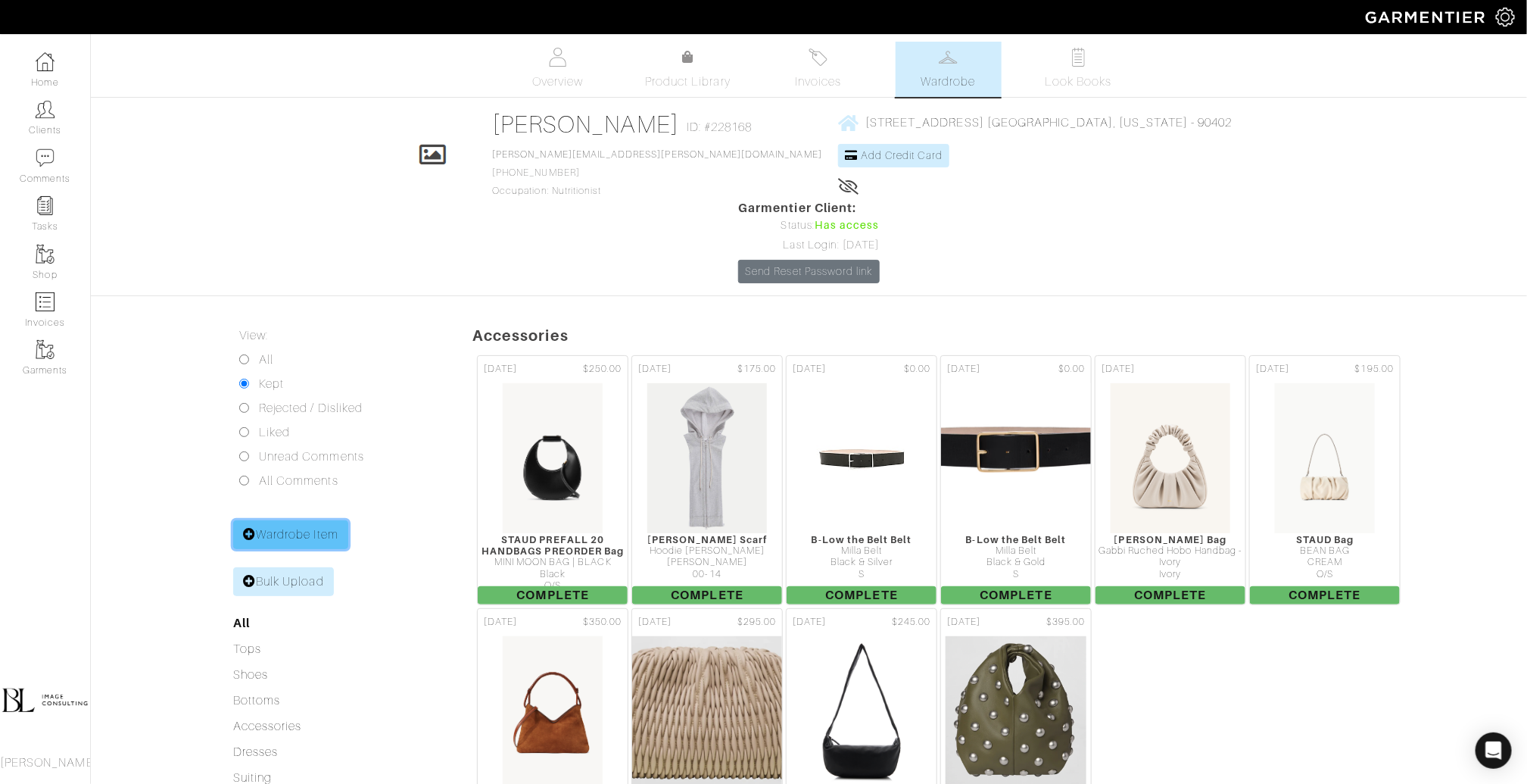
click at [302, 520] on link "Wardrobe Item" at bounding box center [291, 534] width 115 height 29
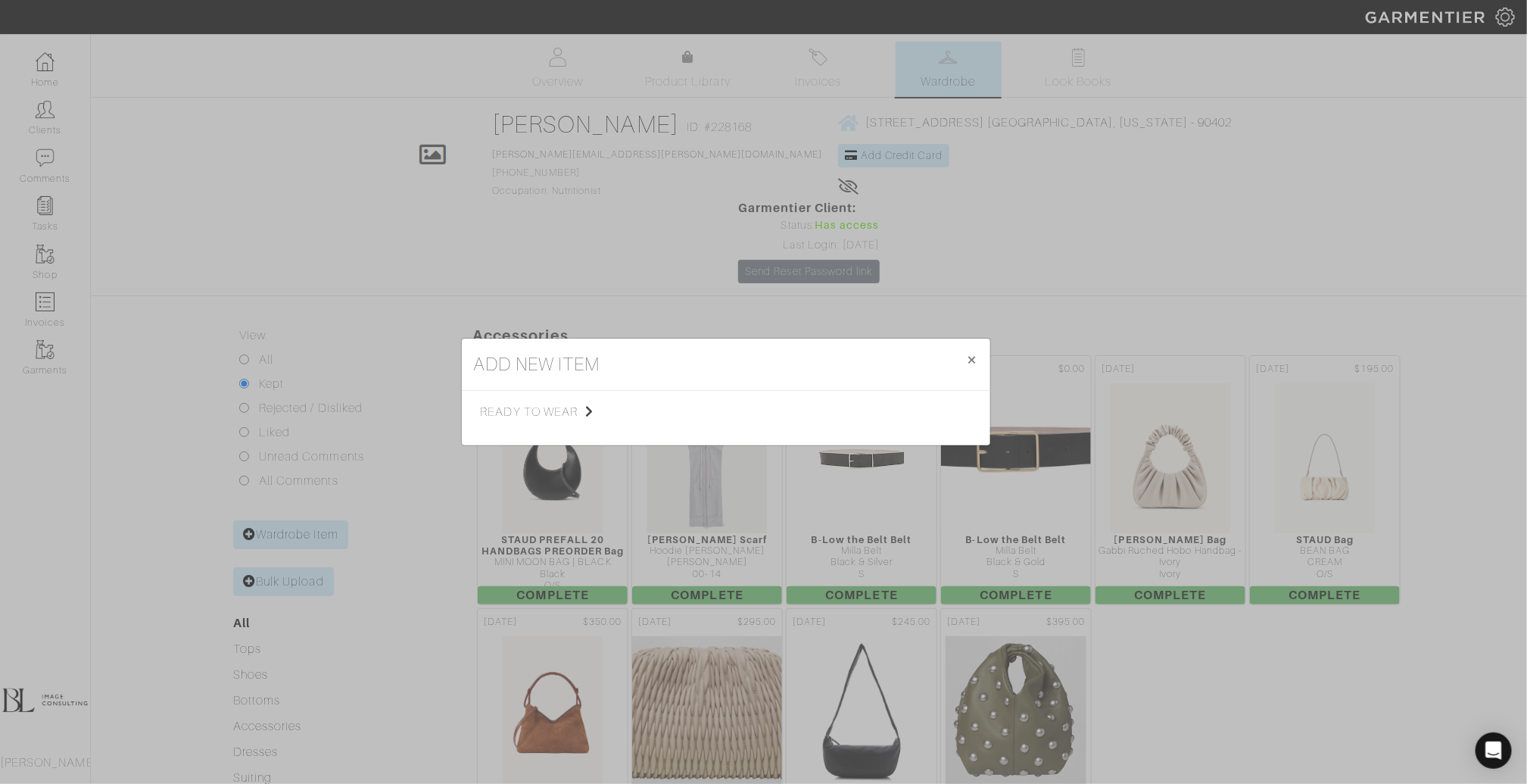
click at [524, 406] on span "ready to wear" at bounding box center [556, 411] width 152 height 18
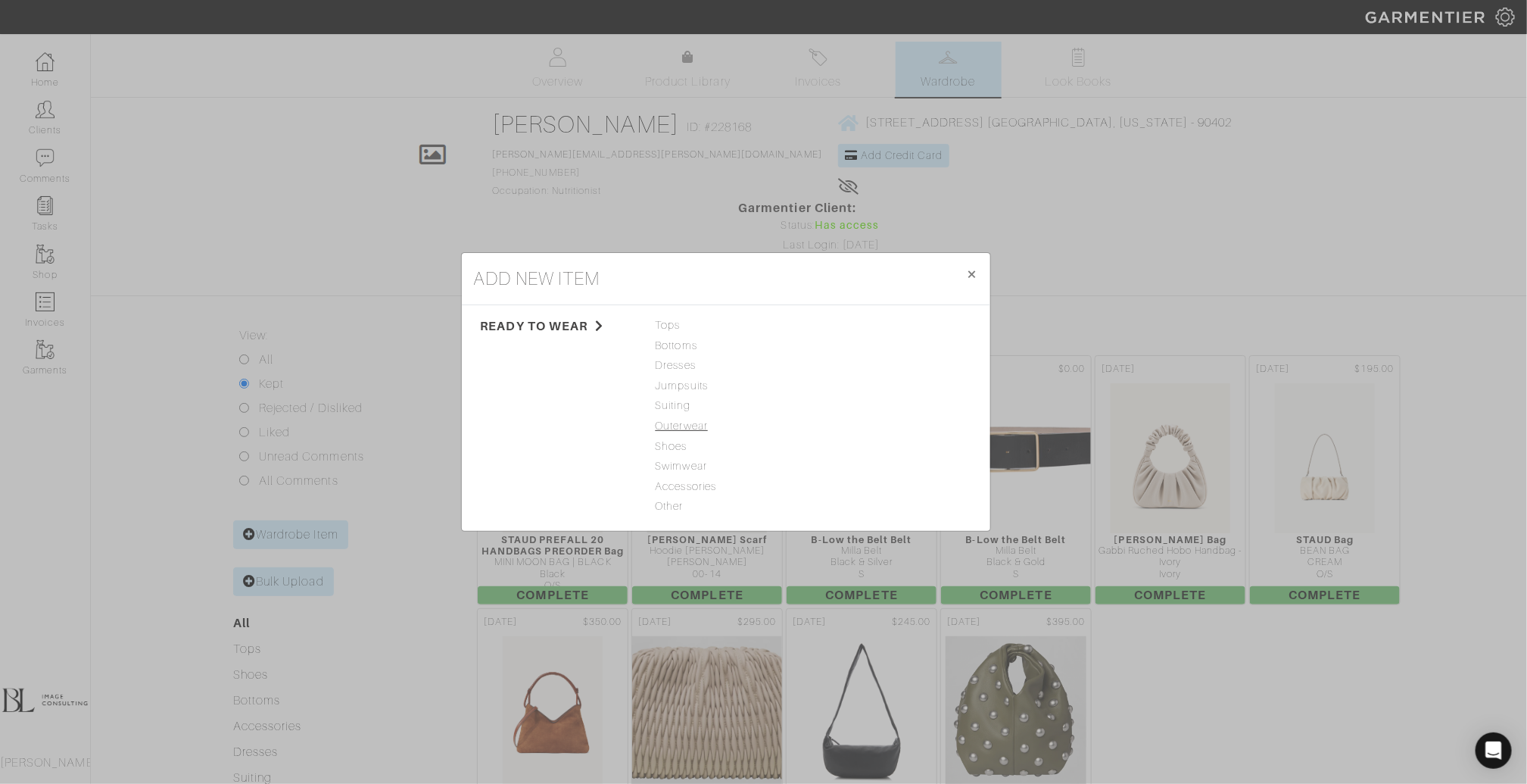
click at [696, 421] on span "Outerwear" at bounding box center [726, 426] width 141 height 16
click at [848, 323] on link "Jacket" at bounding box center [836, 325] width 34 height 12
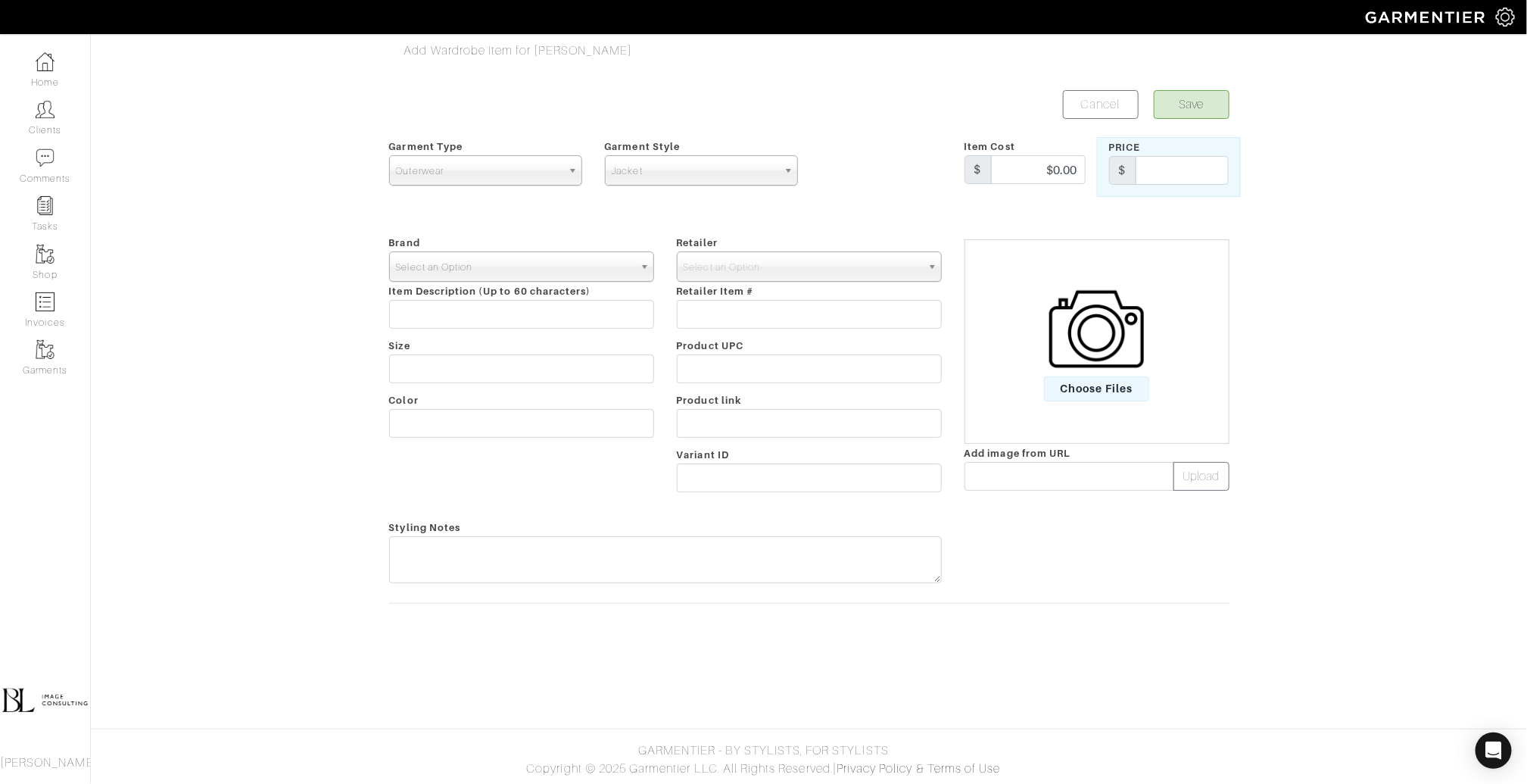
click at [481, 265] on span "Select an Option" at bounding box center [514, 267] width 237 height 31
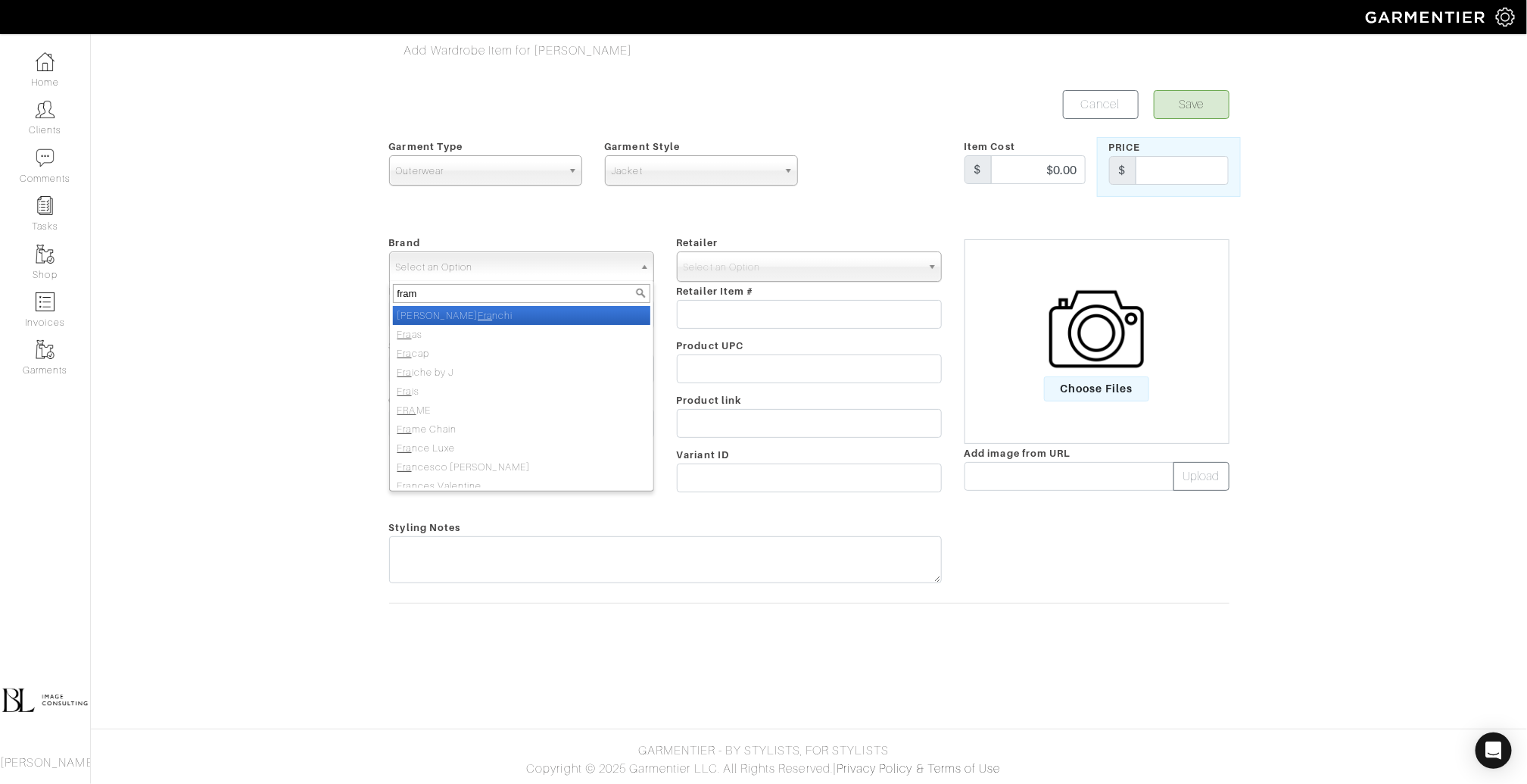
type input "frame"
select select "FRAME"
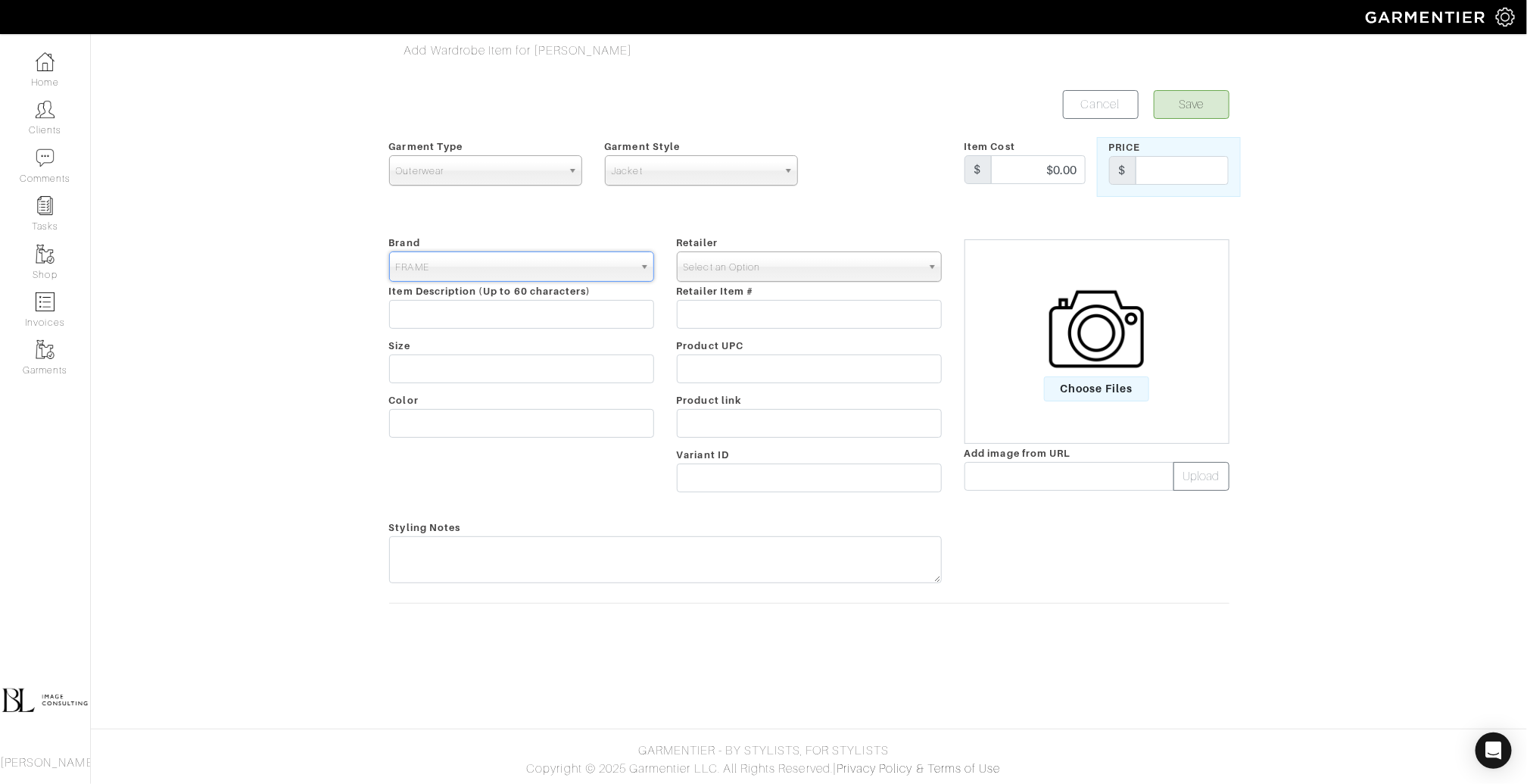
click at [823, 259] on span "Select an Option" at bounding box center [802, 267] width 237 height 31
type input "frame"
select select "1548"
click at [549, 316] on input "text" at bounding box center [522, 314] width 265 height 29
type input "Heart denim jacket"
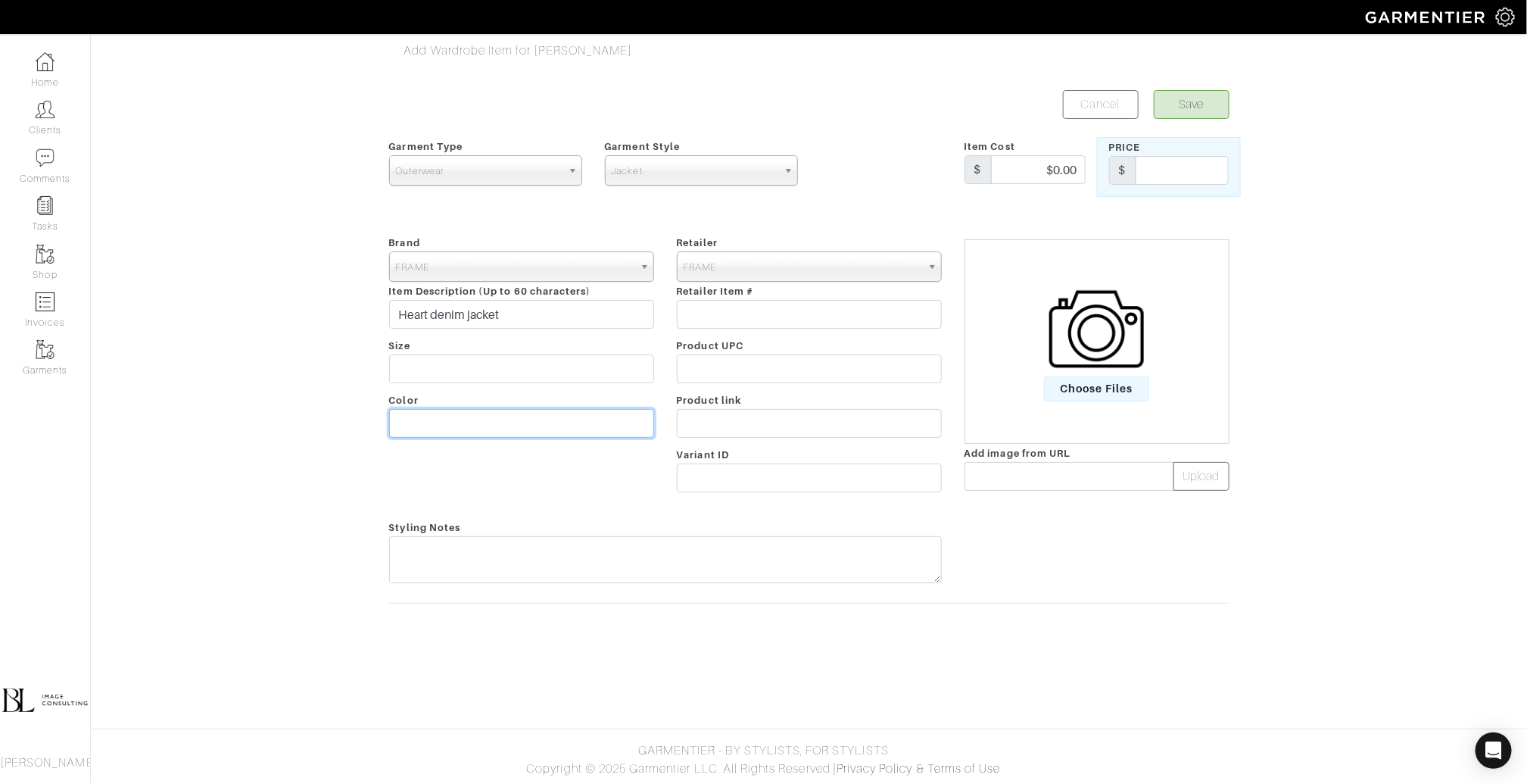
click at [493, 416] on input "text" at bounding box center [522, 424] width 265 height 29
type input "White"
click at [470, 361] on input "text" at bounding box center [522, 369] width 265 height 29
type input "M"
click at [1142, 342] on img at bounding box center [1096, 329] width 95 height 95
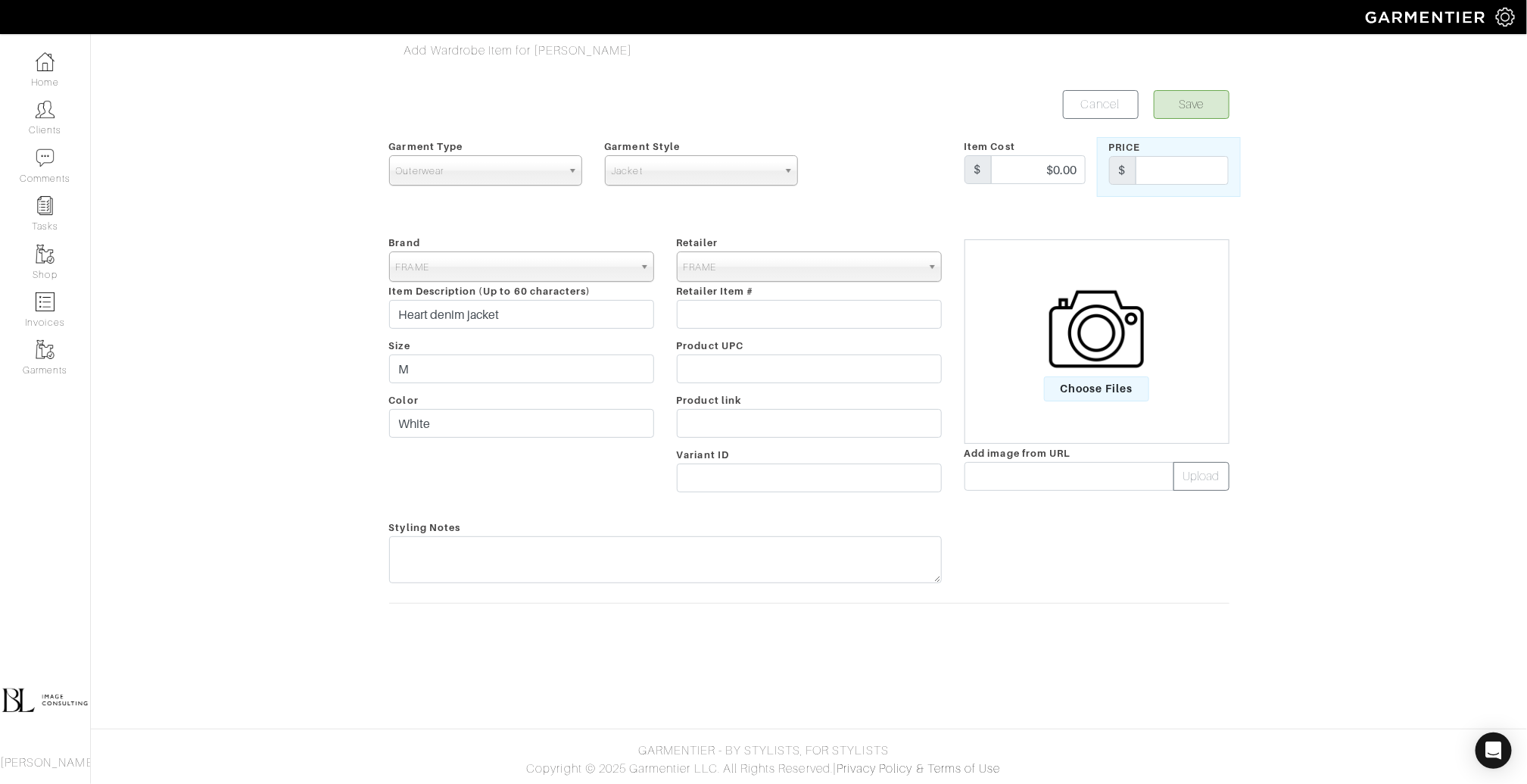
click at [0, 0] on input "Choose Files" at bounding box center [0, 0] width 0 height 0
click at [1083, 328] on img at bounding box center [1096, 329] width 95 height 95
click at [0, 0] on input "Choose Files" at bounding box center [0, 0] width 0 height 0
click at [1188, 111] on button "Save" at bounding box center [1192, 105] width 76 height 29
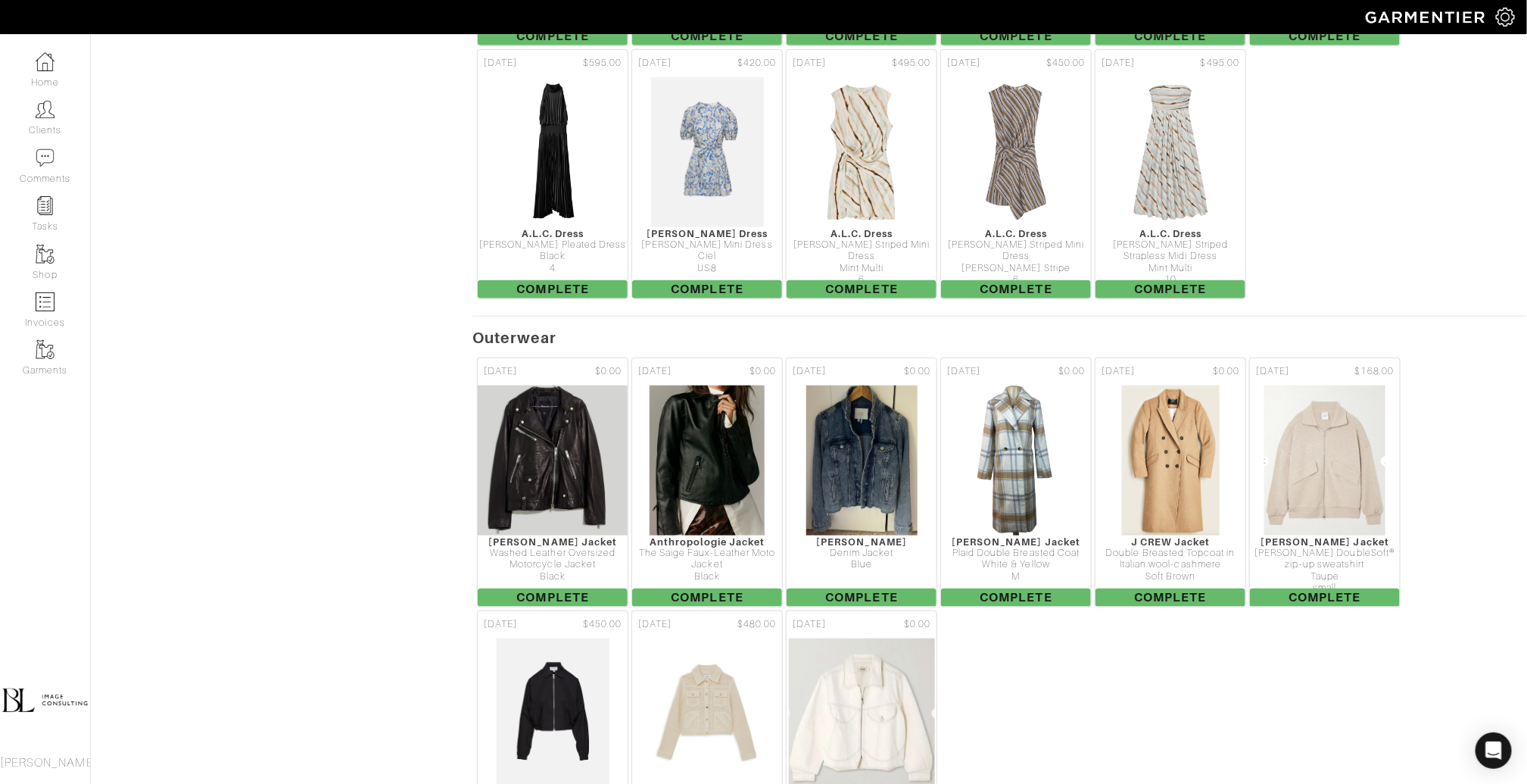
scroll to position [6744, 0]
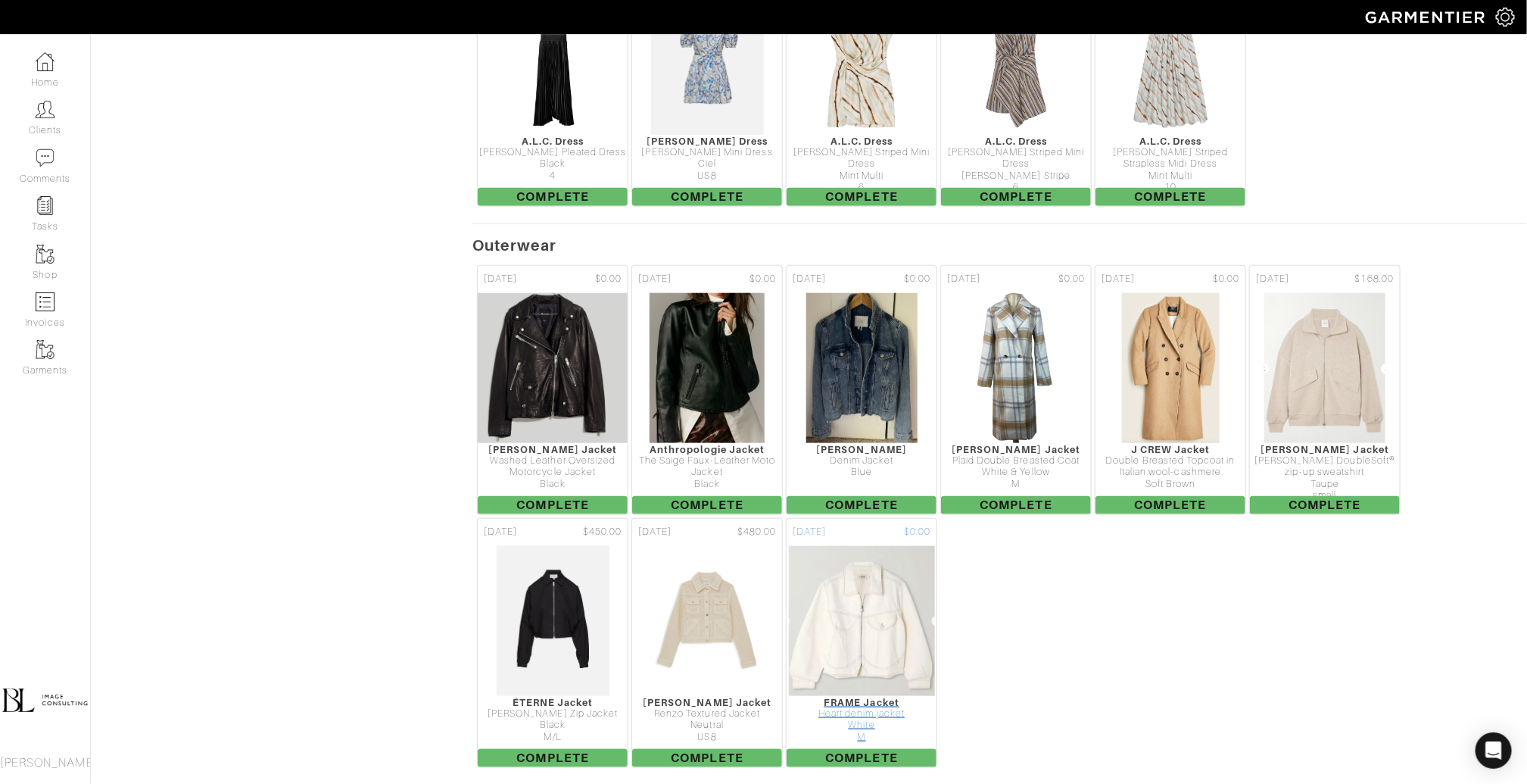
click at [859, 545] on img at bounding box center [862, 621] width 148 height 152
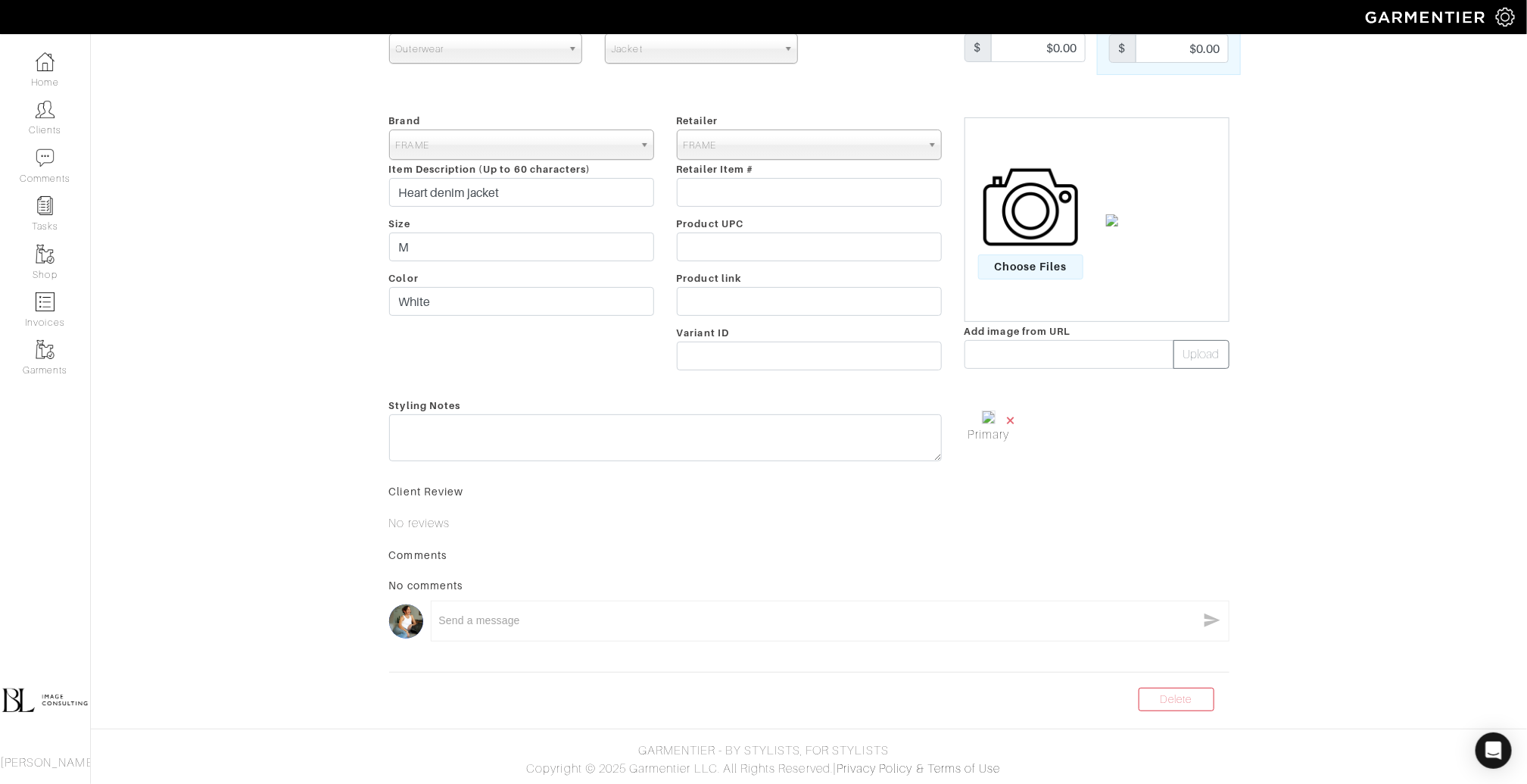
click at [1006, 409] on span "×" at bounding box center [1011, 419] width 12 height 20
click at [1010, 184] on img at bounding box center [1031, 209] width 95 height 95
click at [0, 0] on input "Choose Files" at bounding box center [0, 0] width 0 height 0
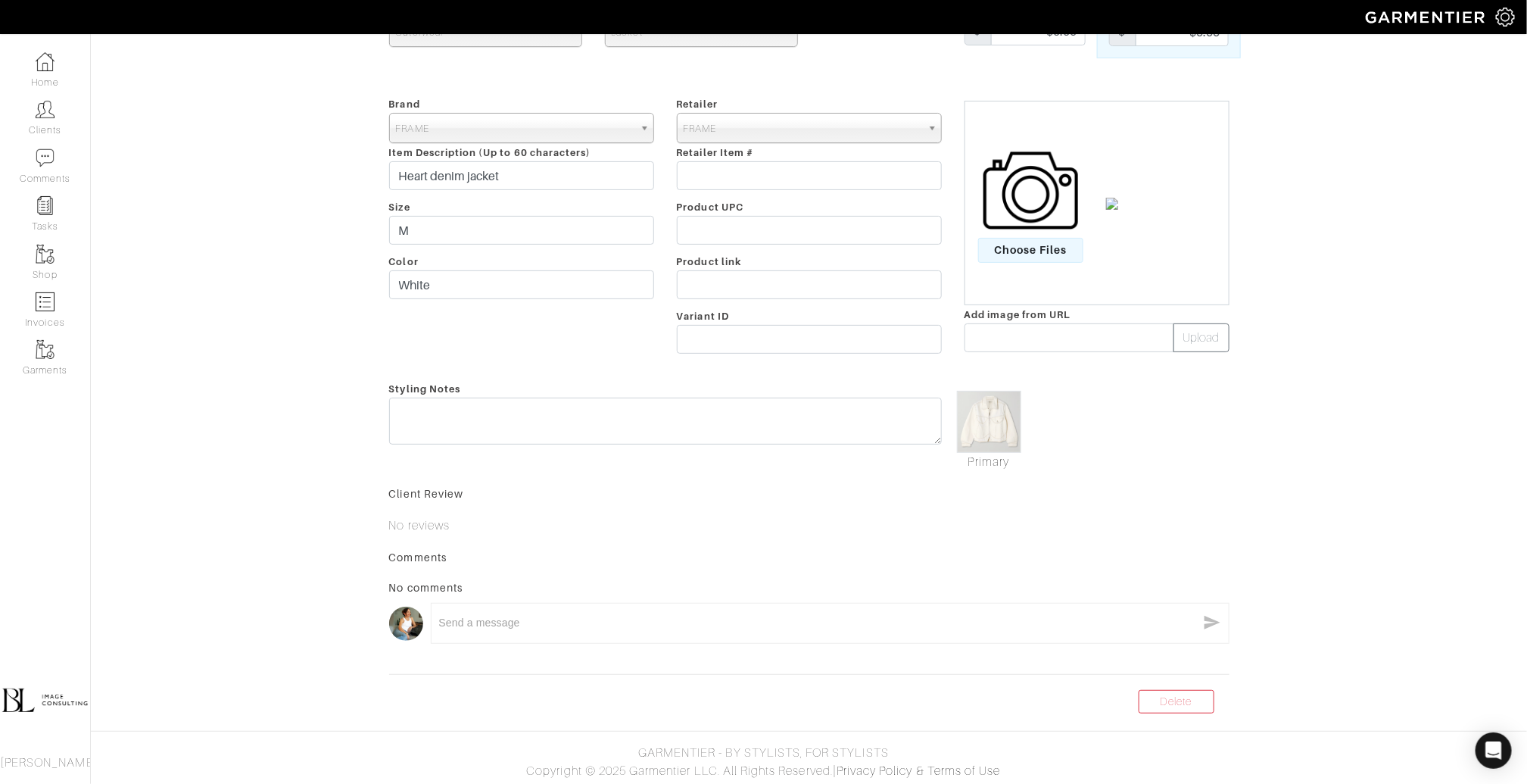
scroll to position [0, 0]
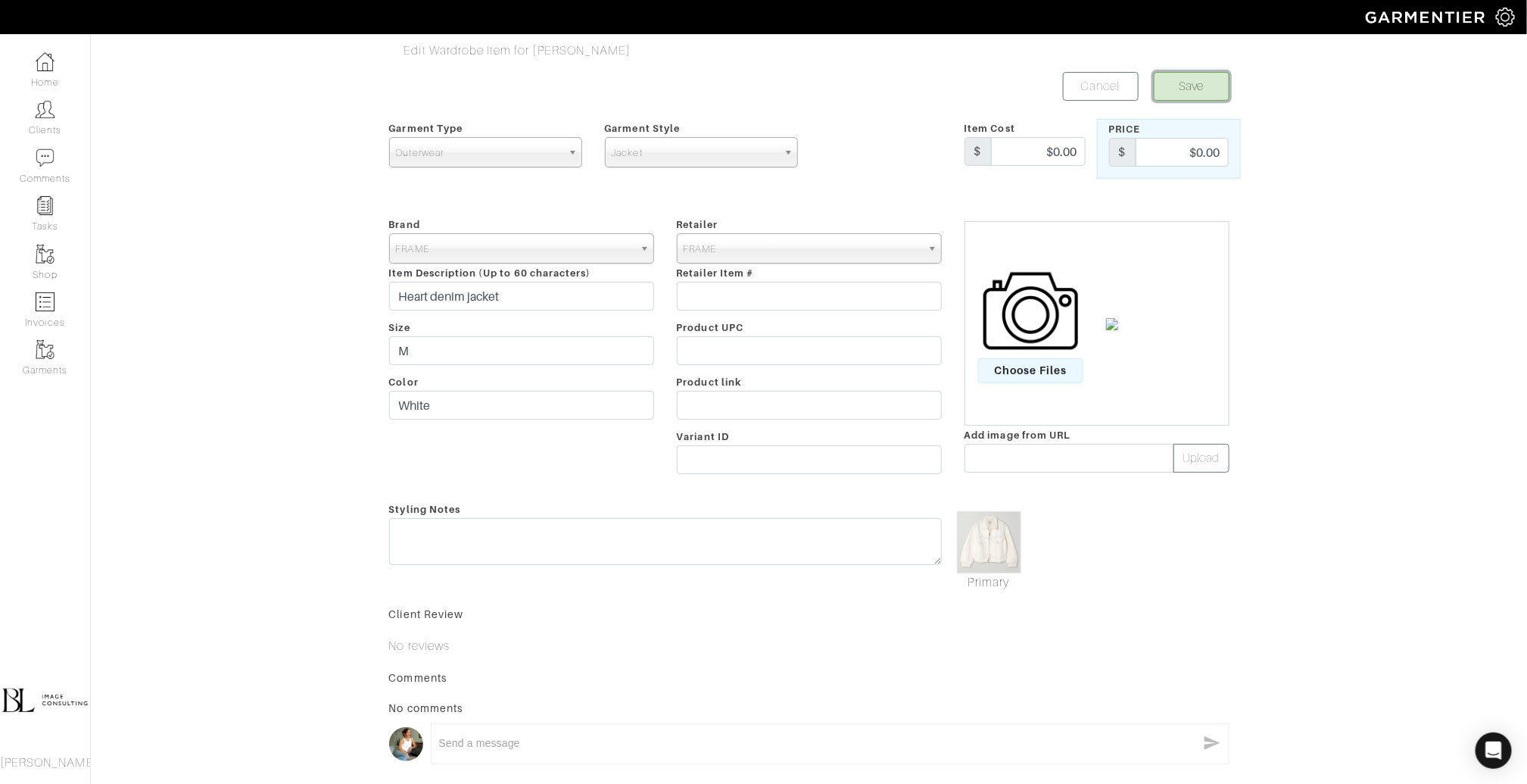
click at [1195, 80] on button "Save" at bounding box center [1192, 86] width 76 height 29
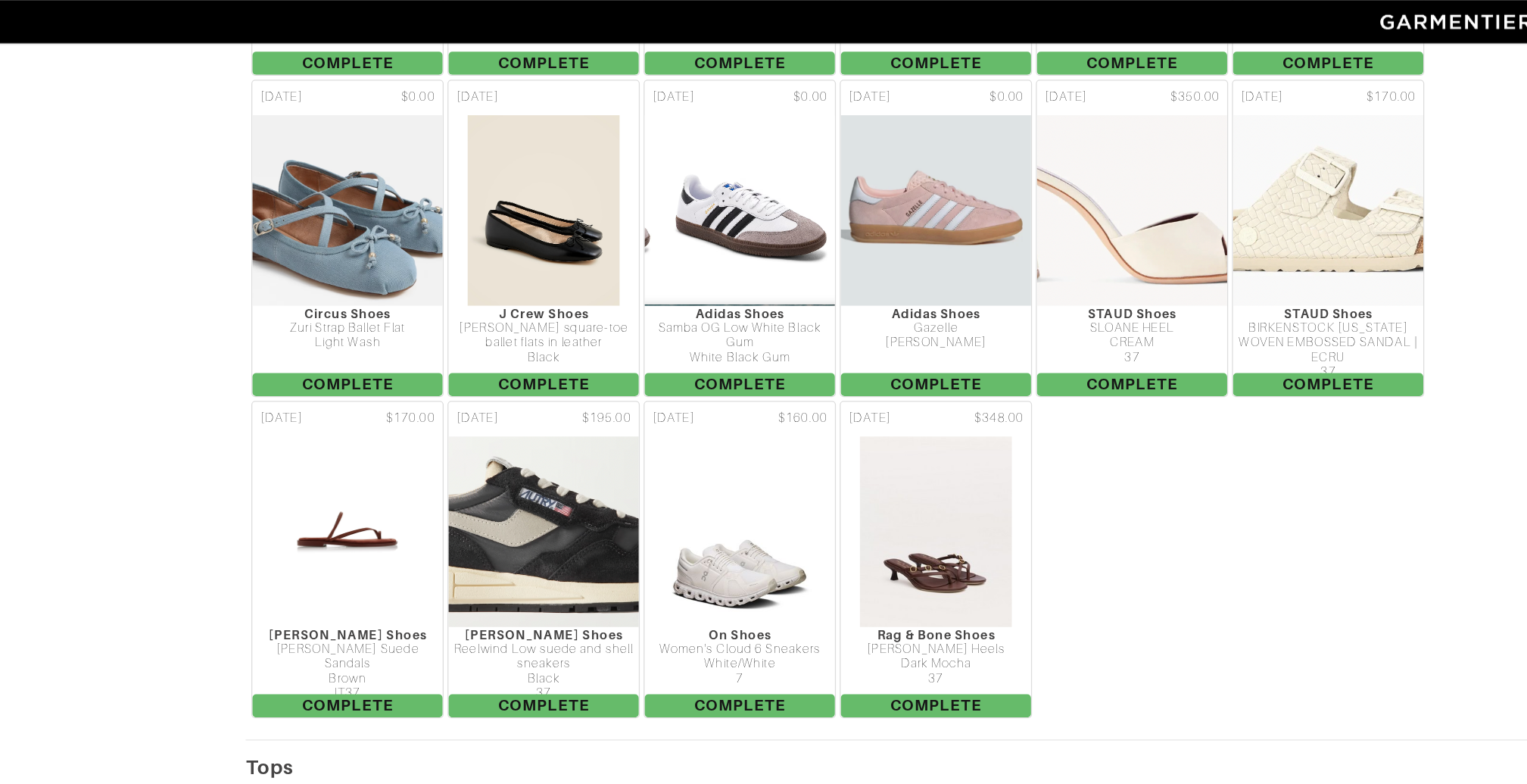
scroll to position [1735, 0]
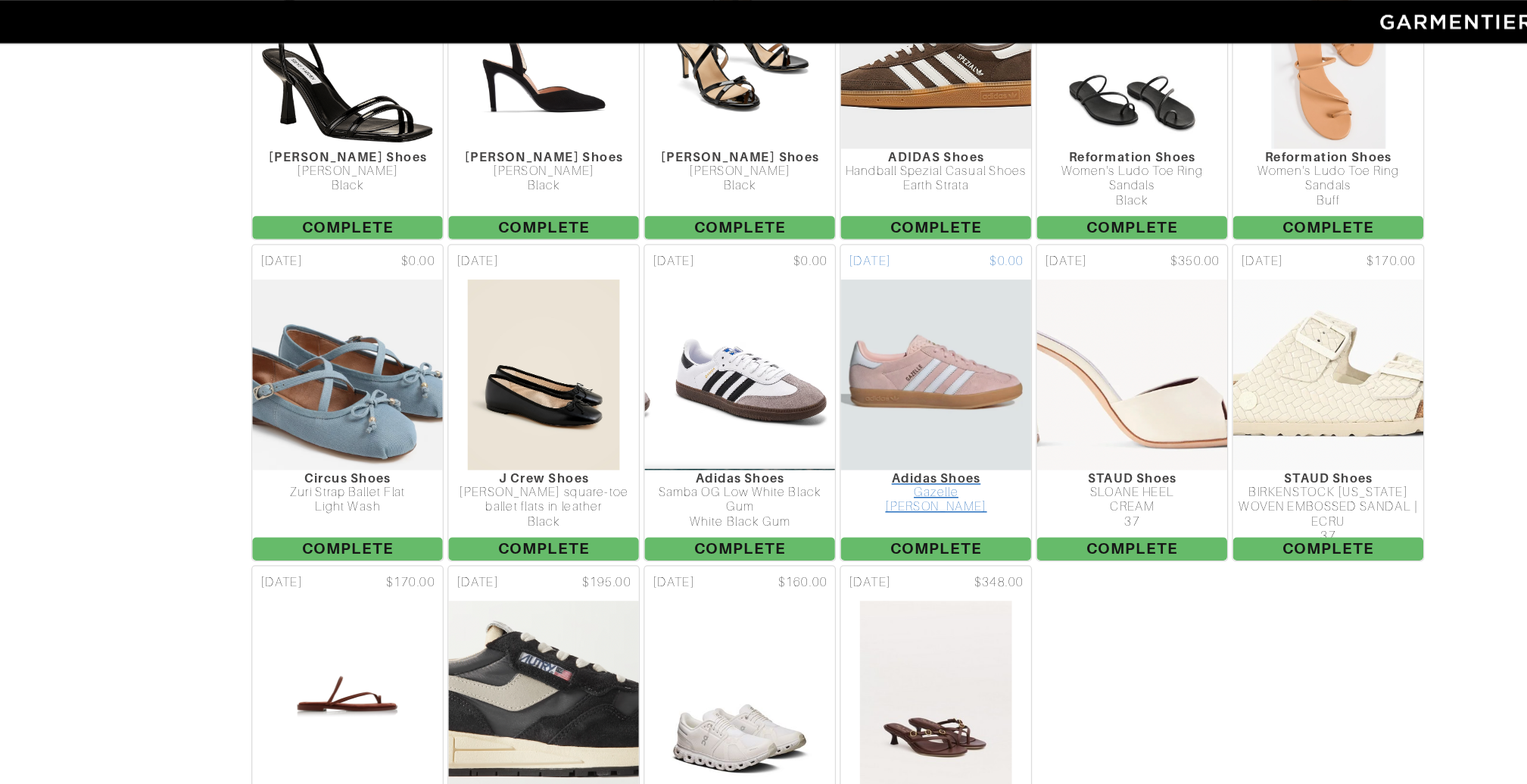
click at [1032, 252] on img at bounding box center [1016, 296] width 184 height 152
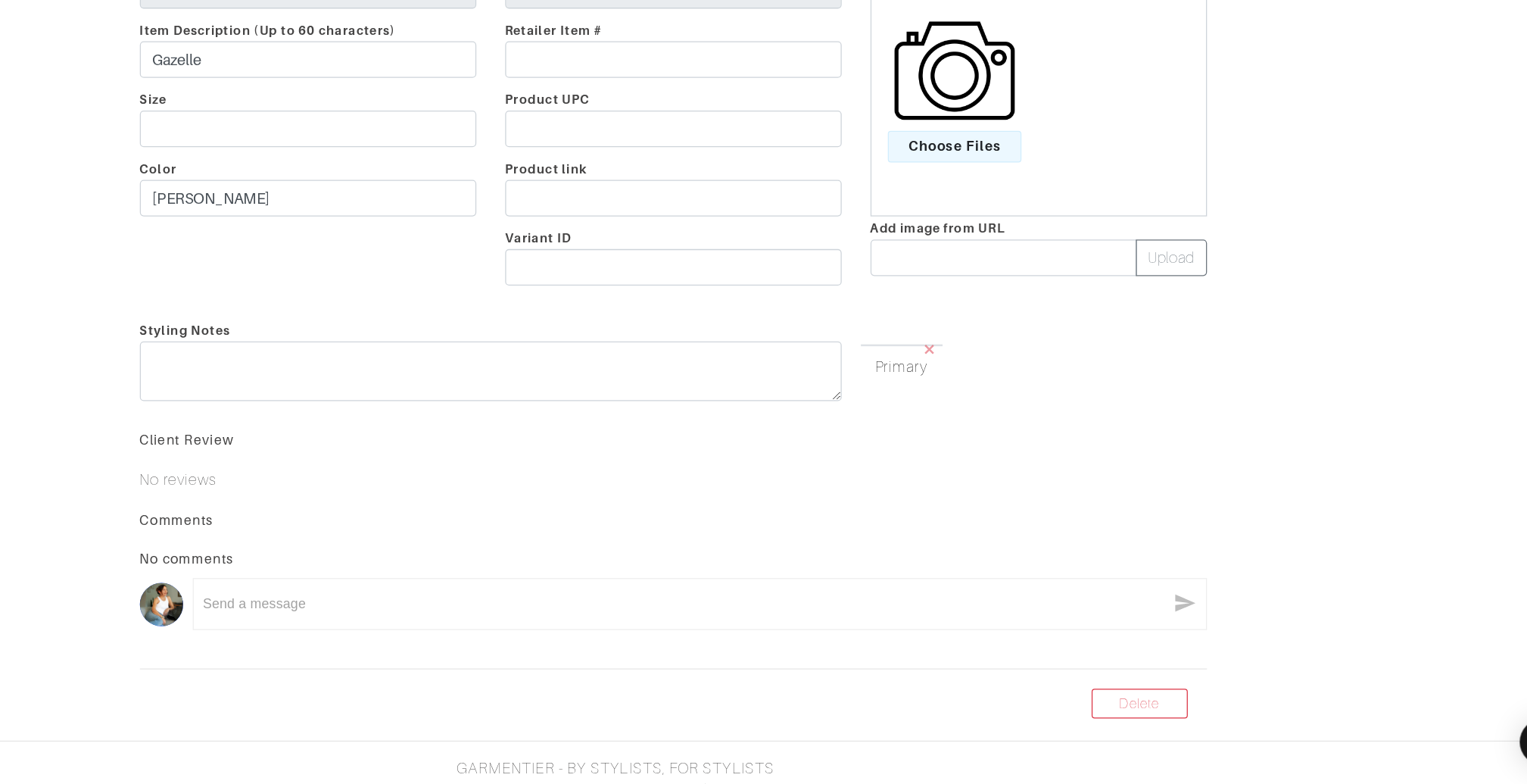
scroll to position [118, 0]
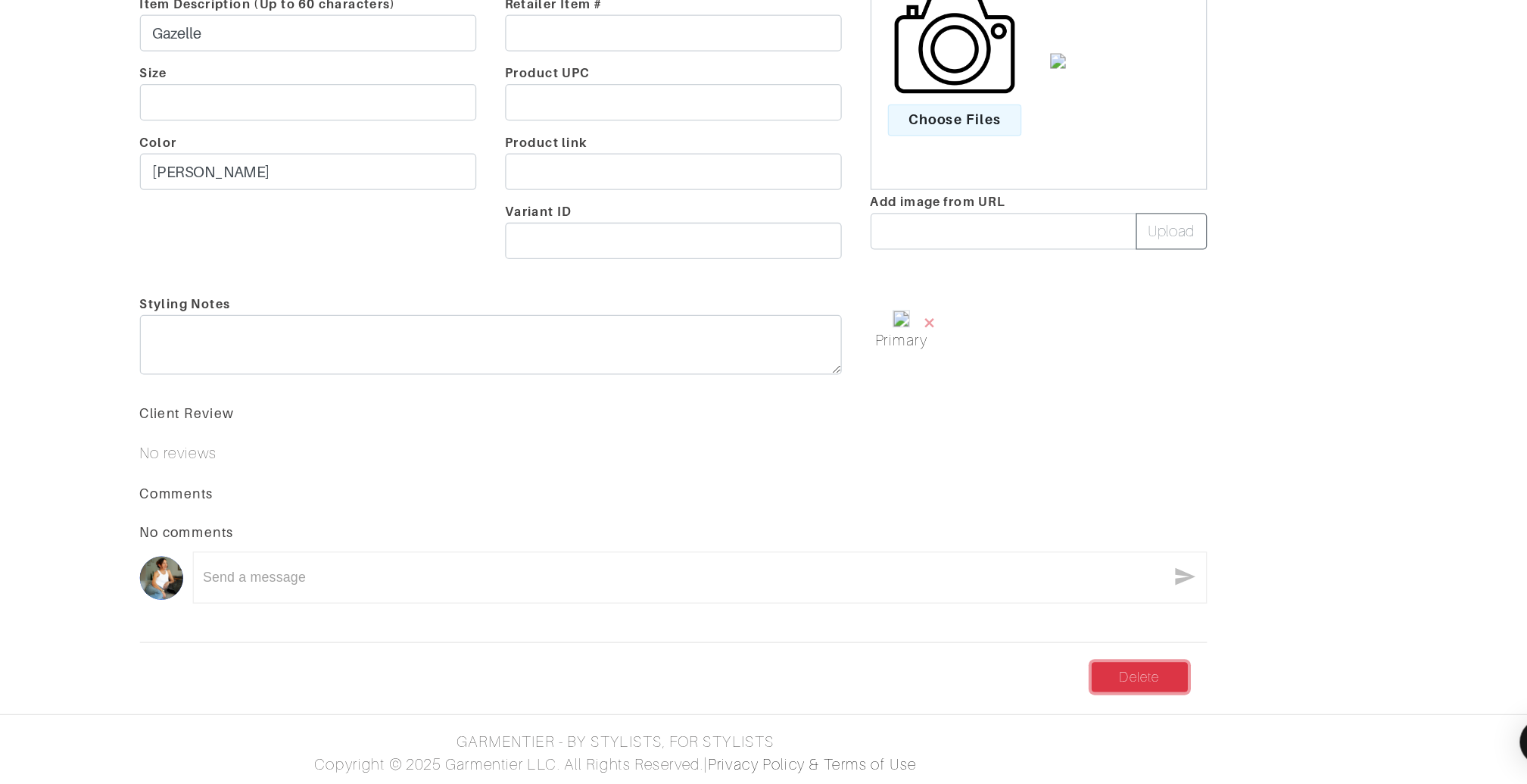
click at [1172, 701] on link "Delete" at bounding box center [1176, 699] width 76 height 23
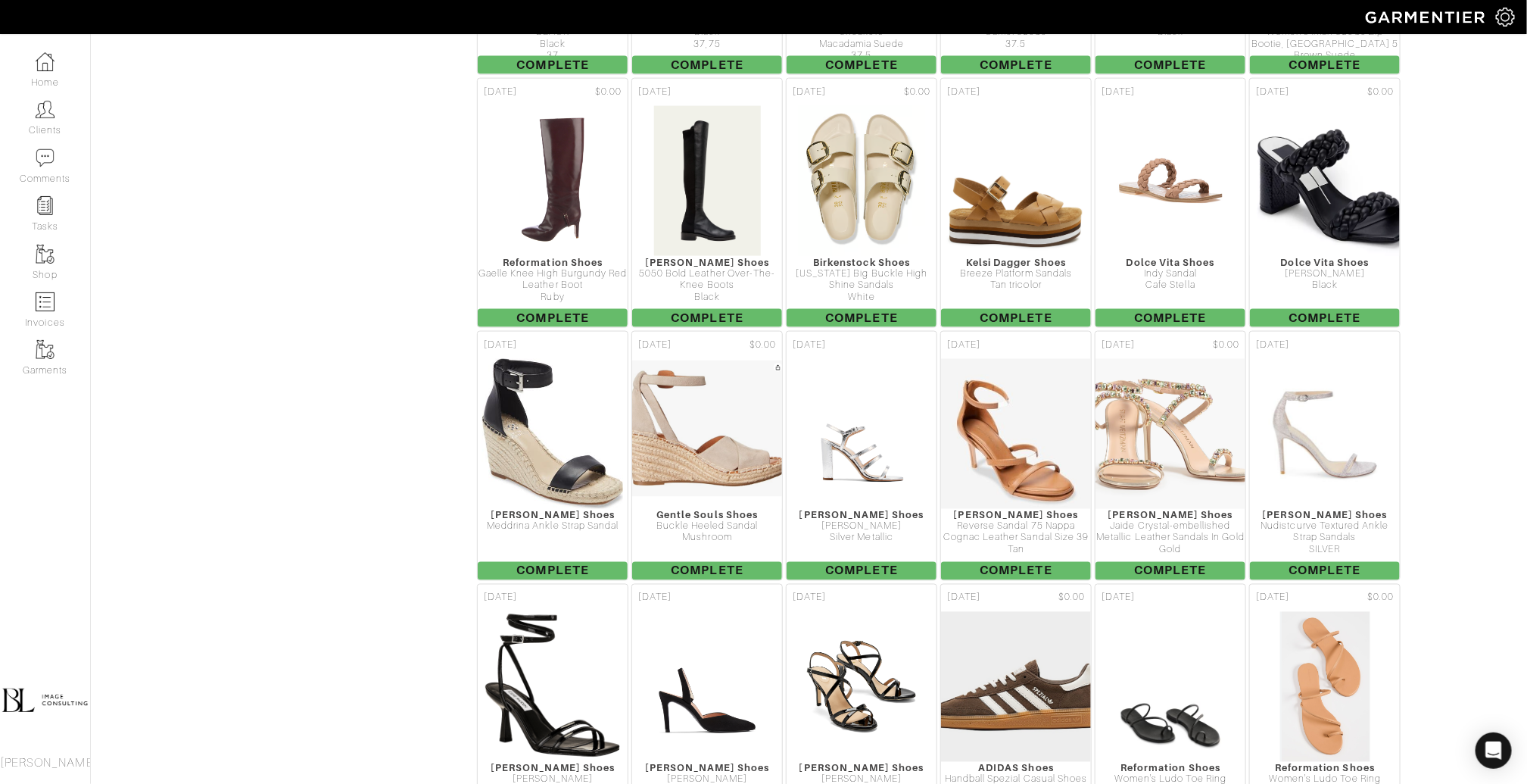
scroll to position [1169, 0]
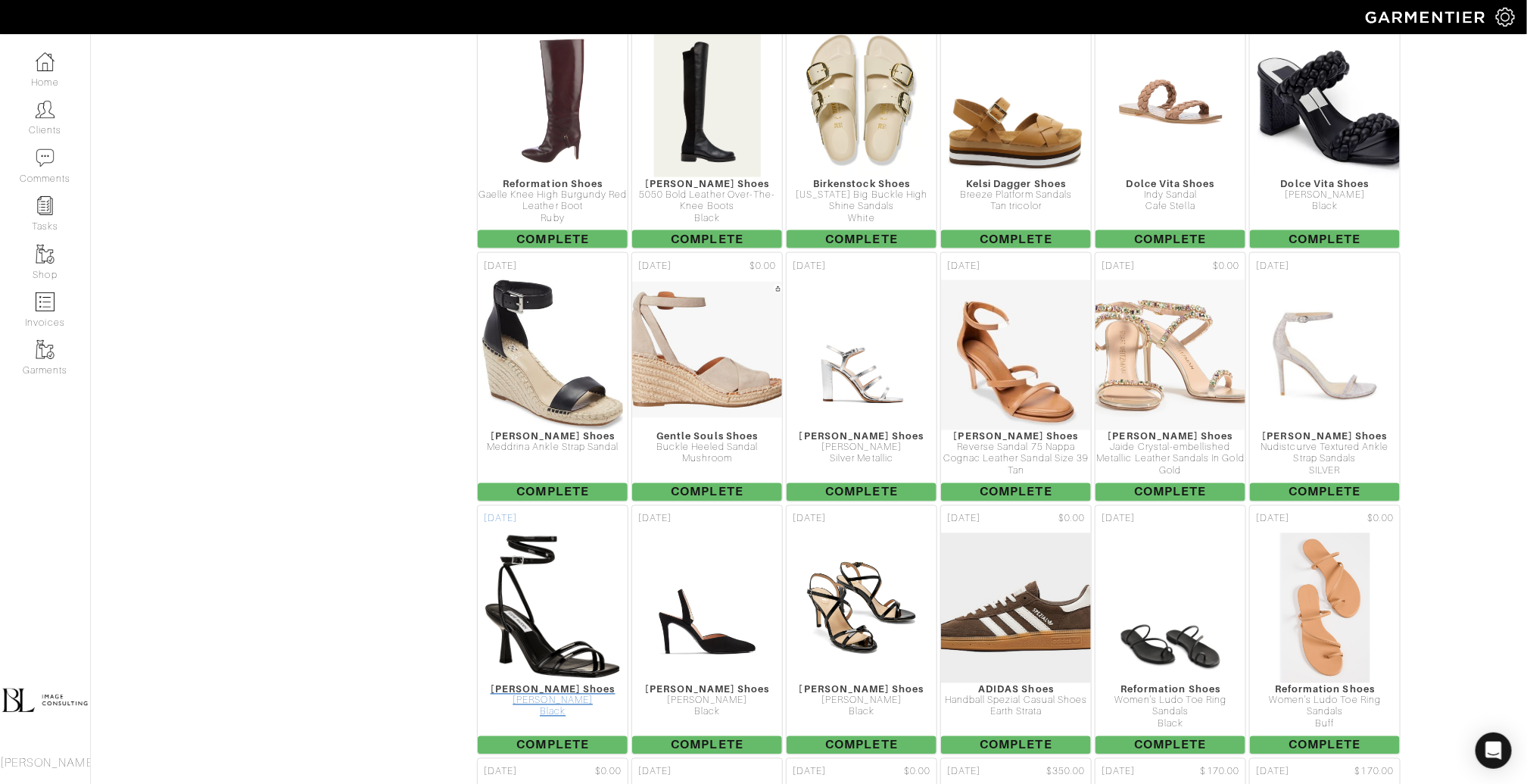
click at [540, 532] on img at bounding box center [554, 608] width 138 height 152
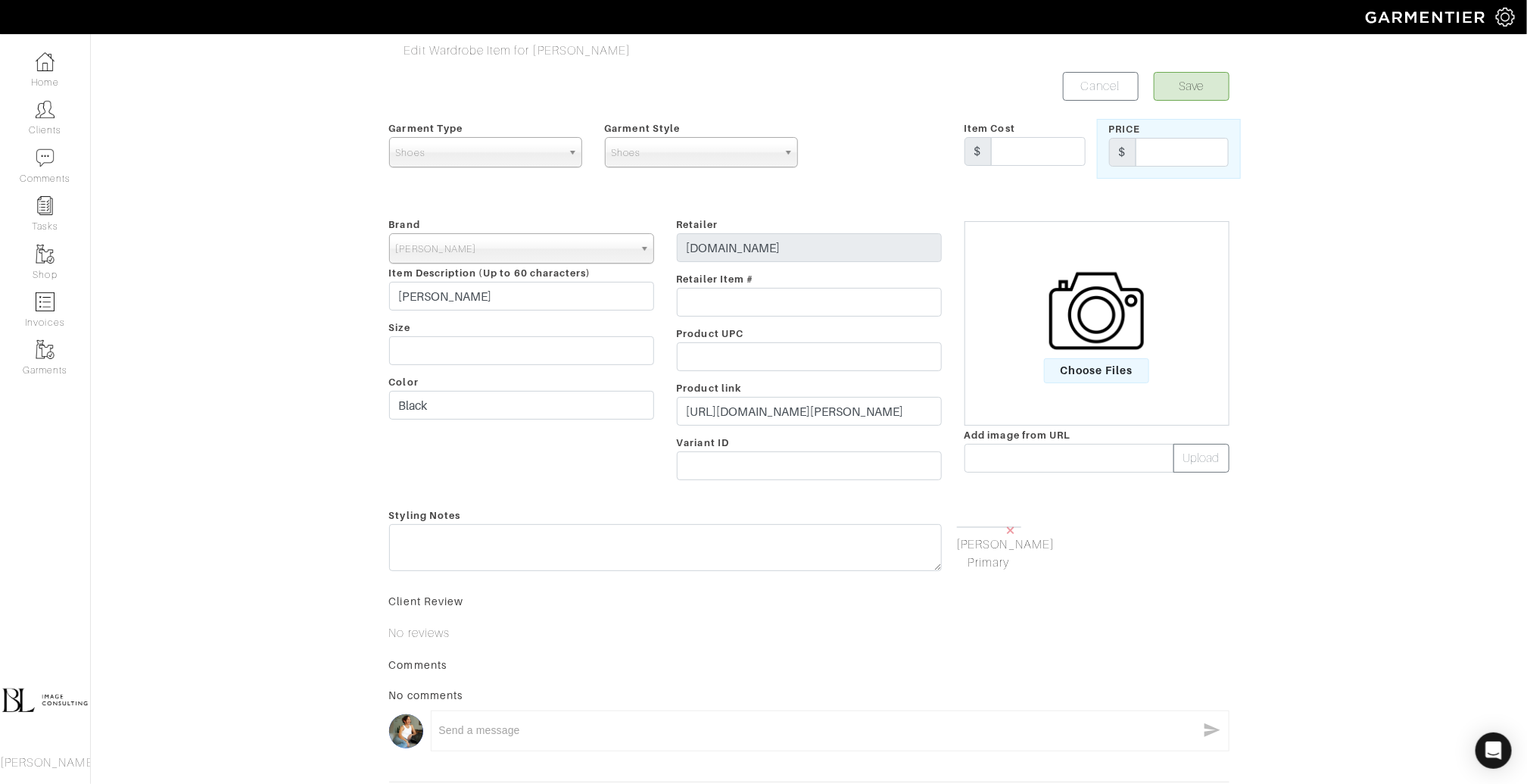
scroll to position [153, 0]
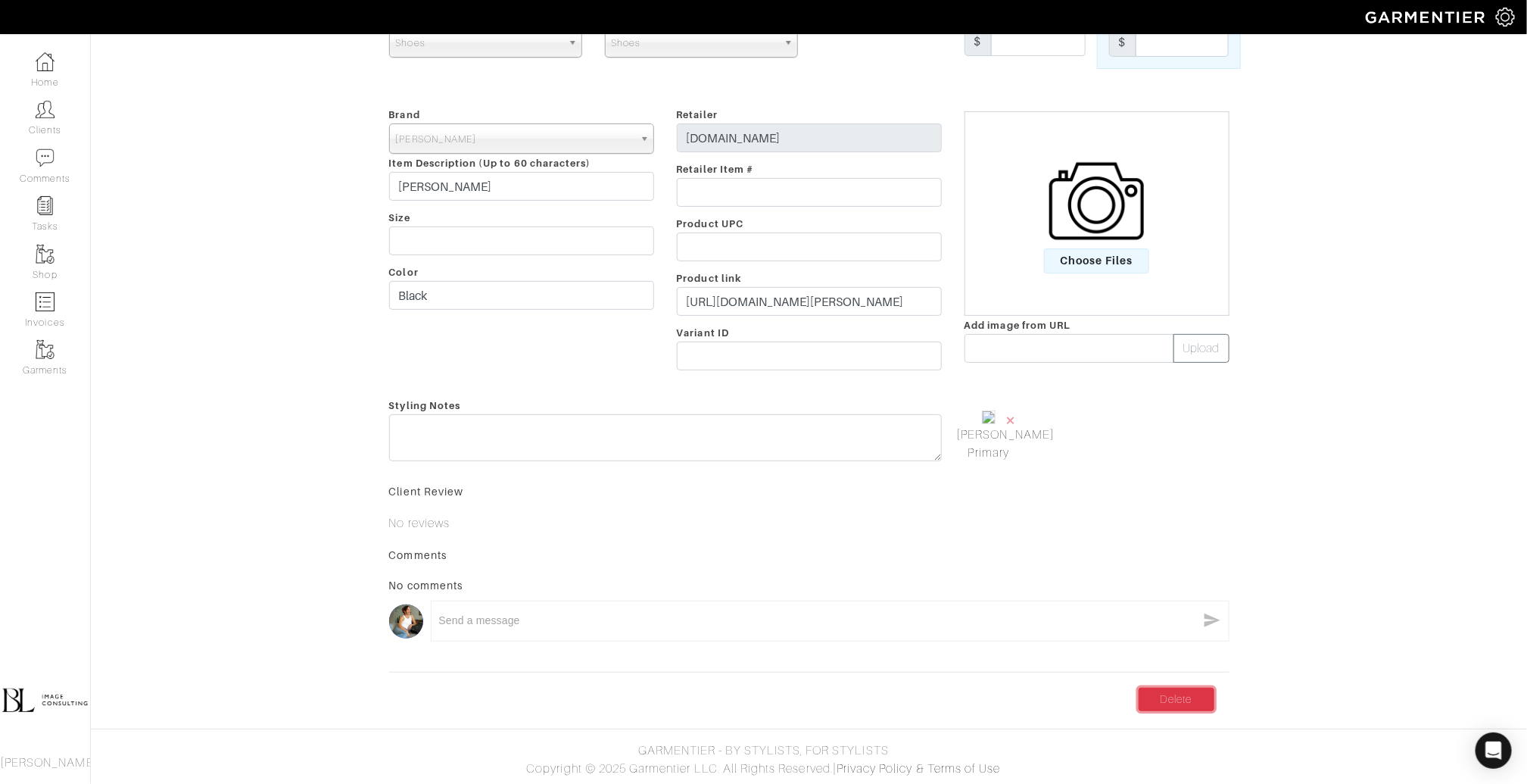
click at [1187, 703] on link "Delete" at bounding box center [1176, 699] width 76 height 23
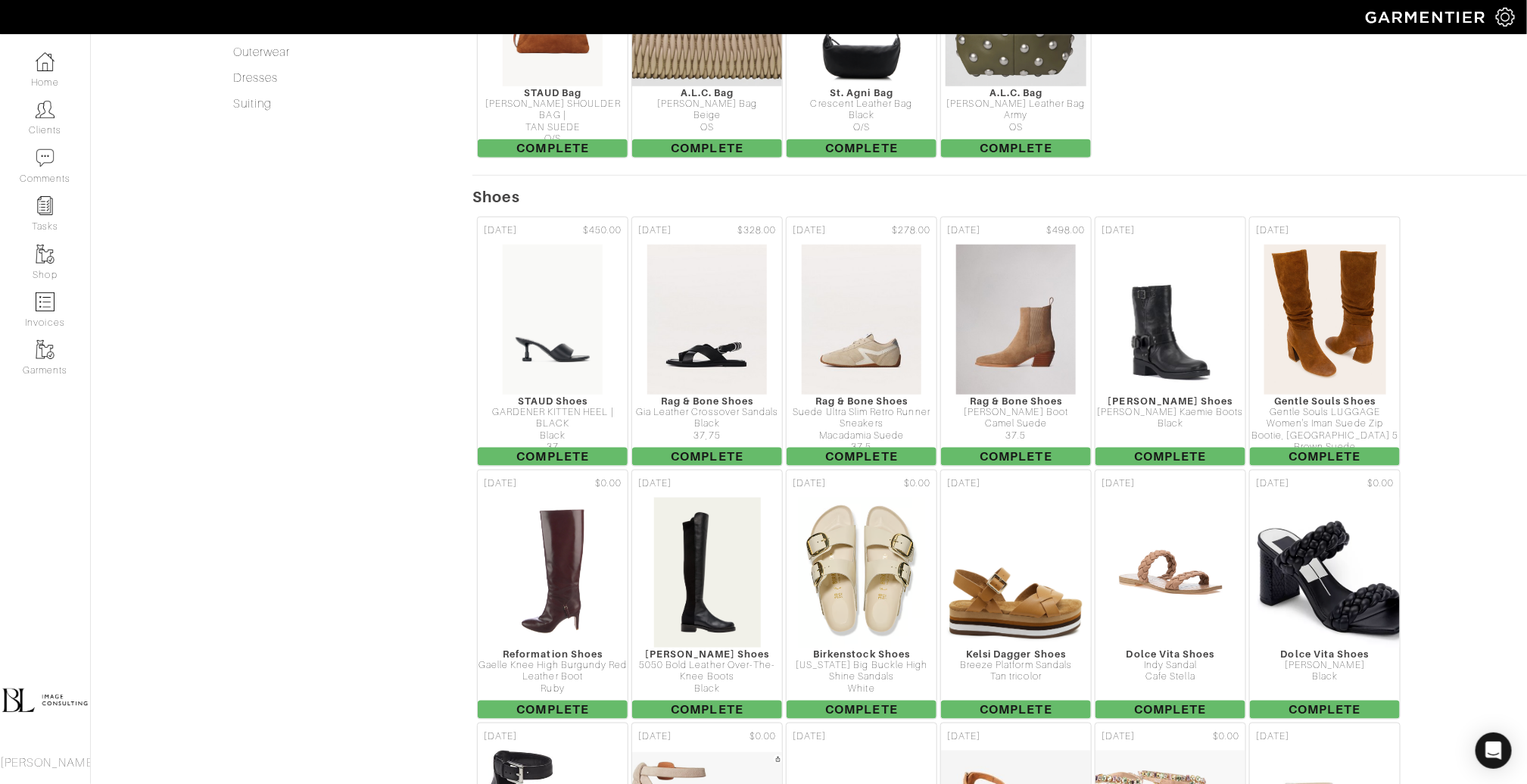
scroll to position [691, 0]
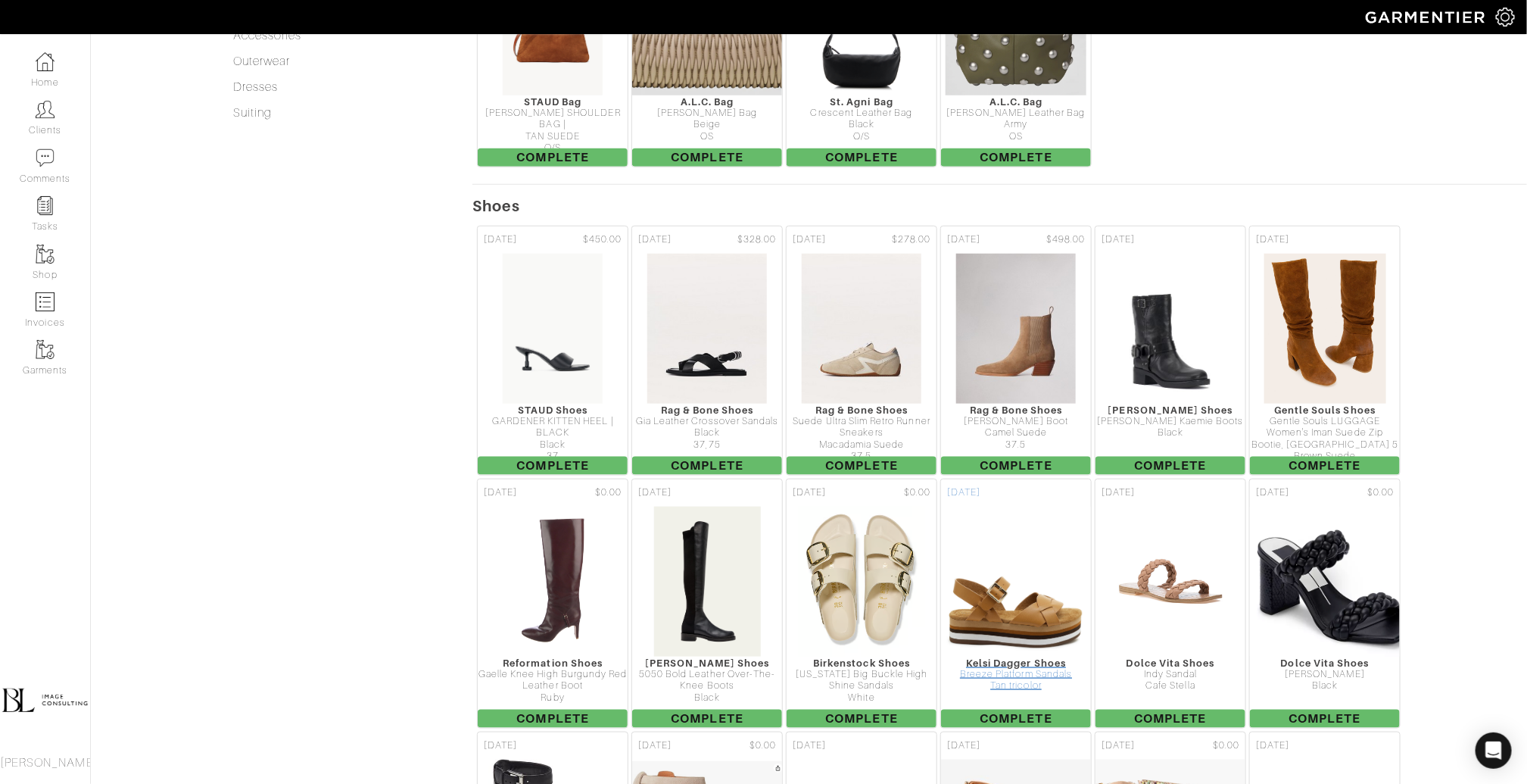
click at [1042, 528] on img at bounding box center [1017, 581] width 152 height 152
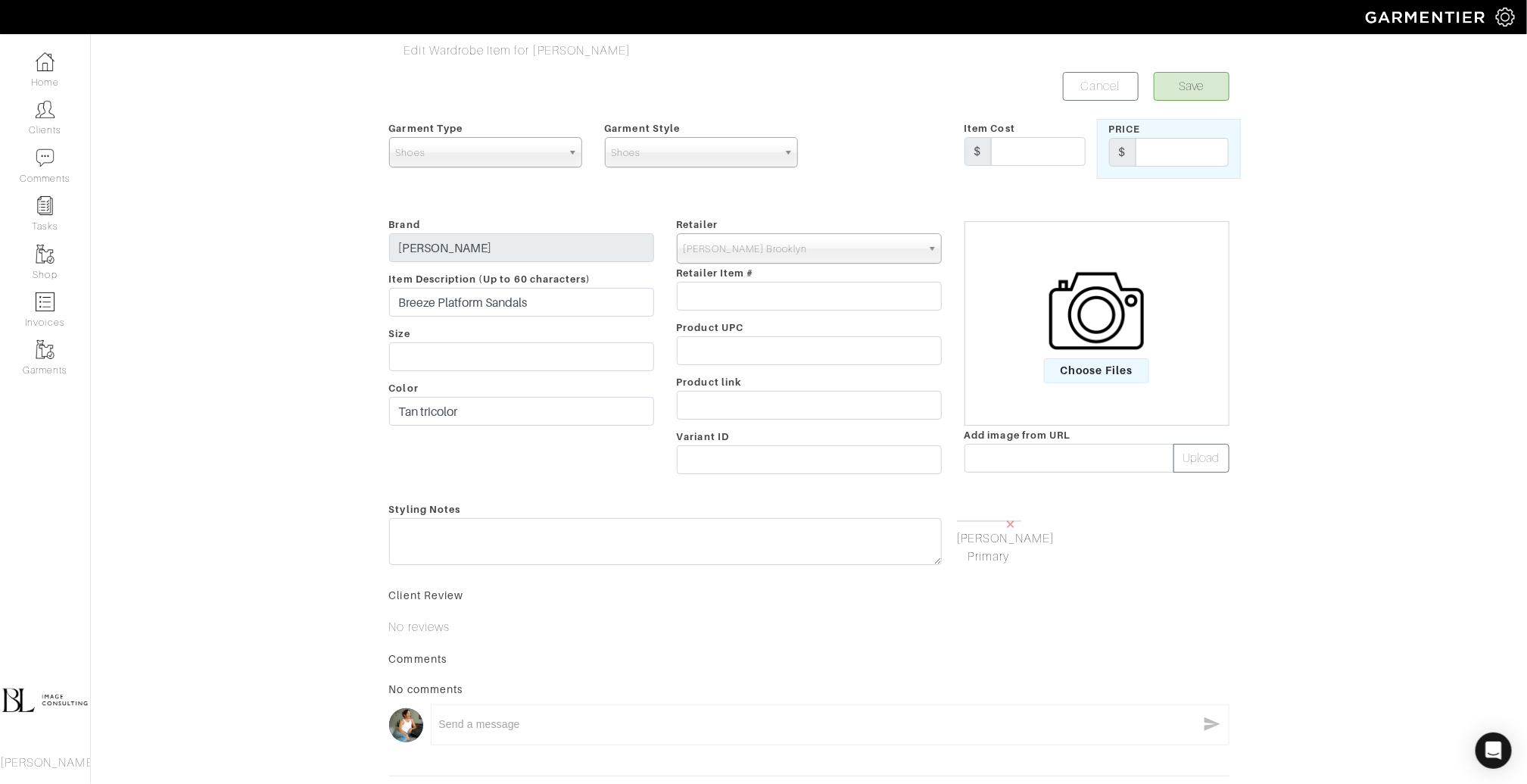
scroll to position [141, 0]
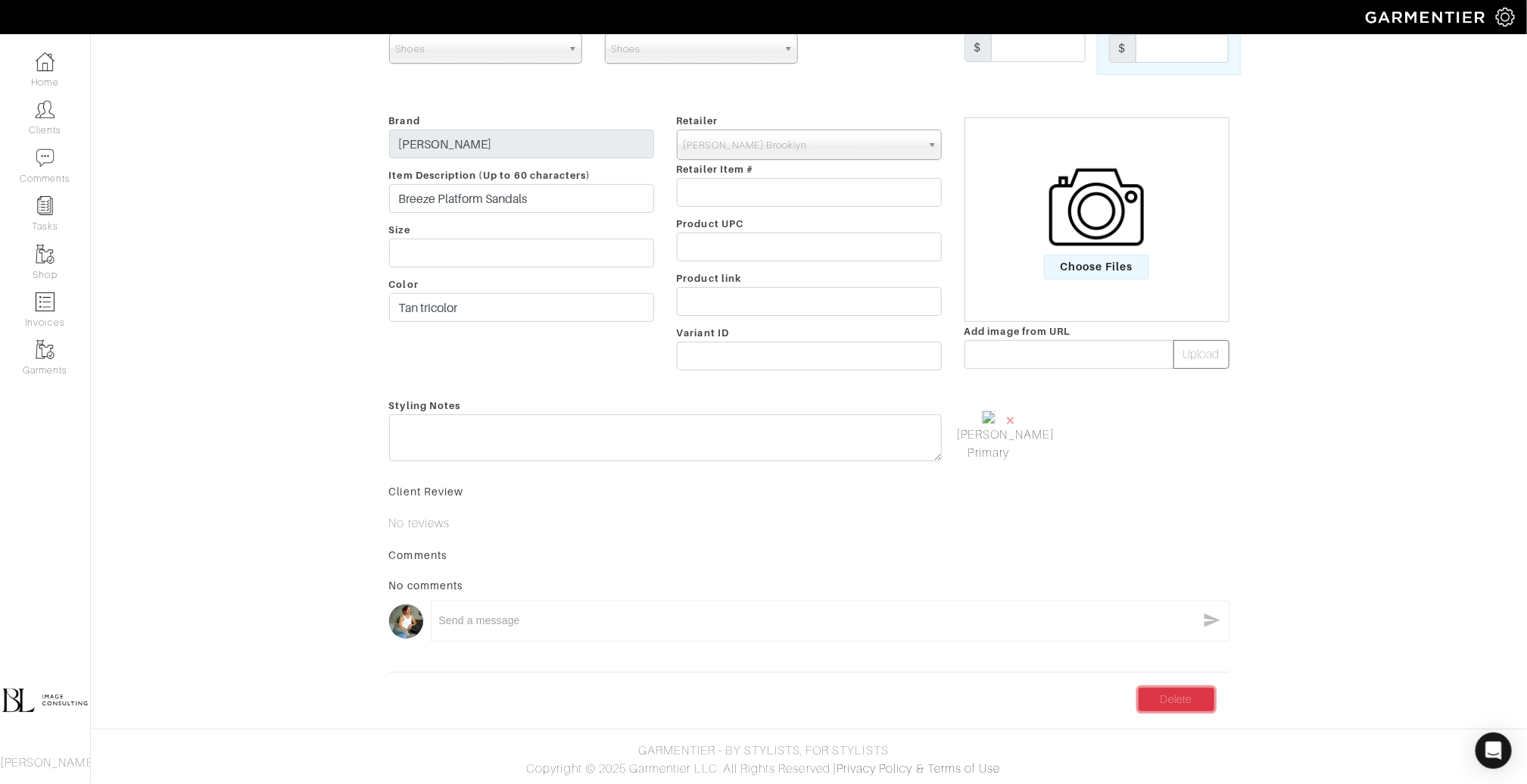
click at [1147, 700] on link "Delete" at bounding box center [1176, 699] width 76 height 23
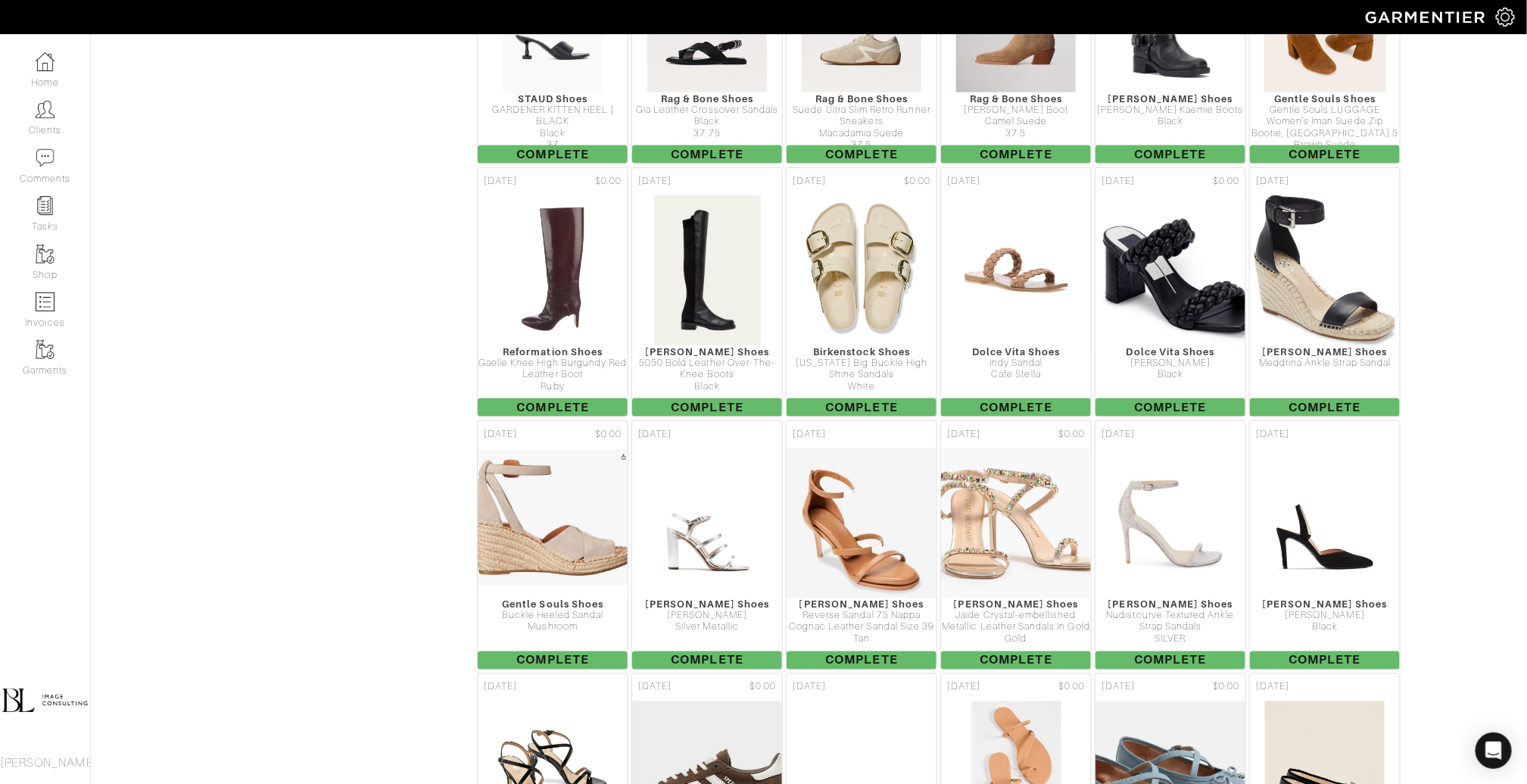
scroll to position [1007, 0]
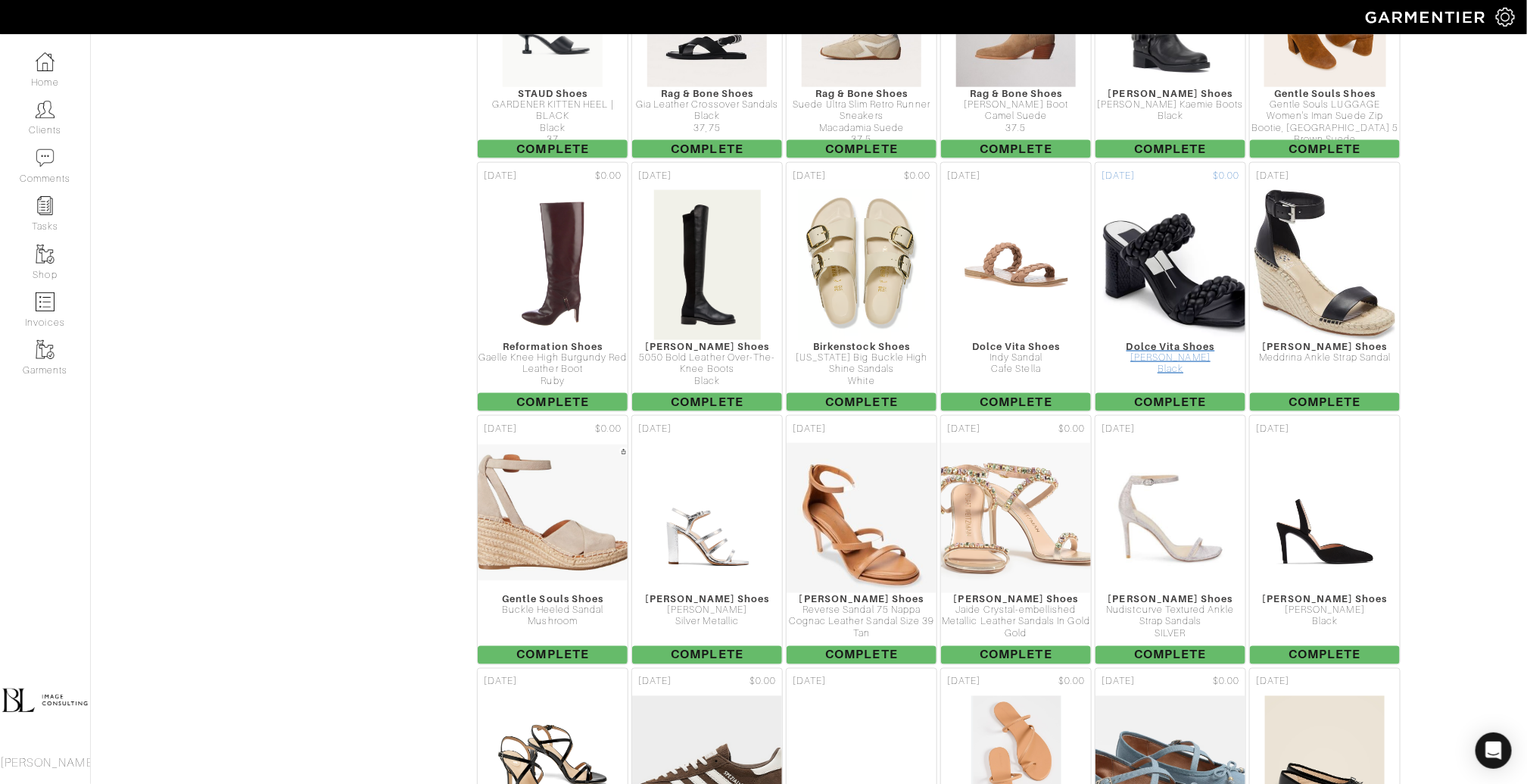
click at [1139, 189] on img at bounding box center [1170, 265] width 241 height 152
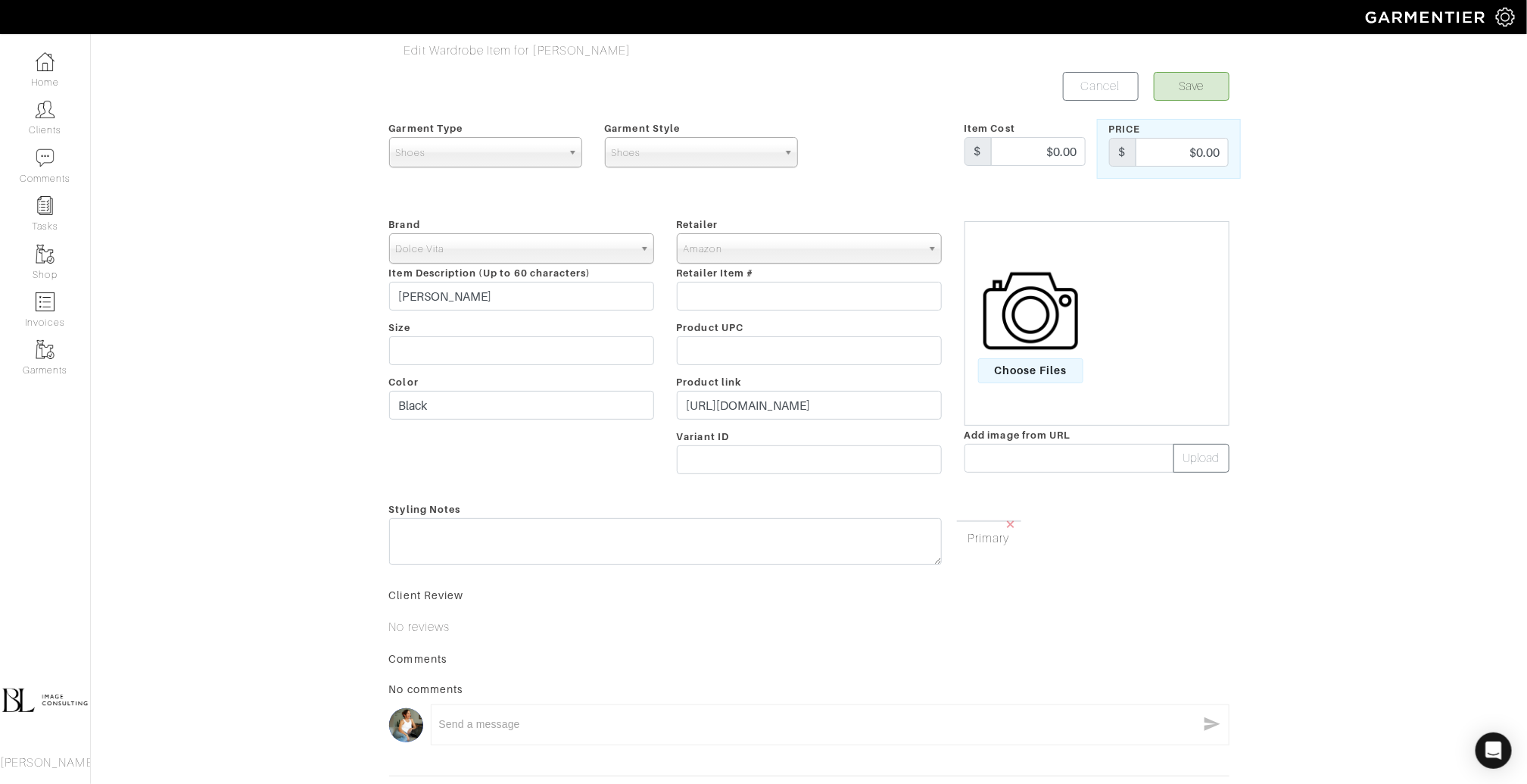
scroll to position [102, 0]
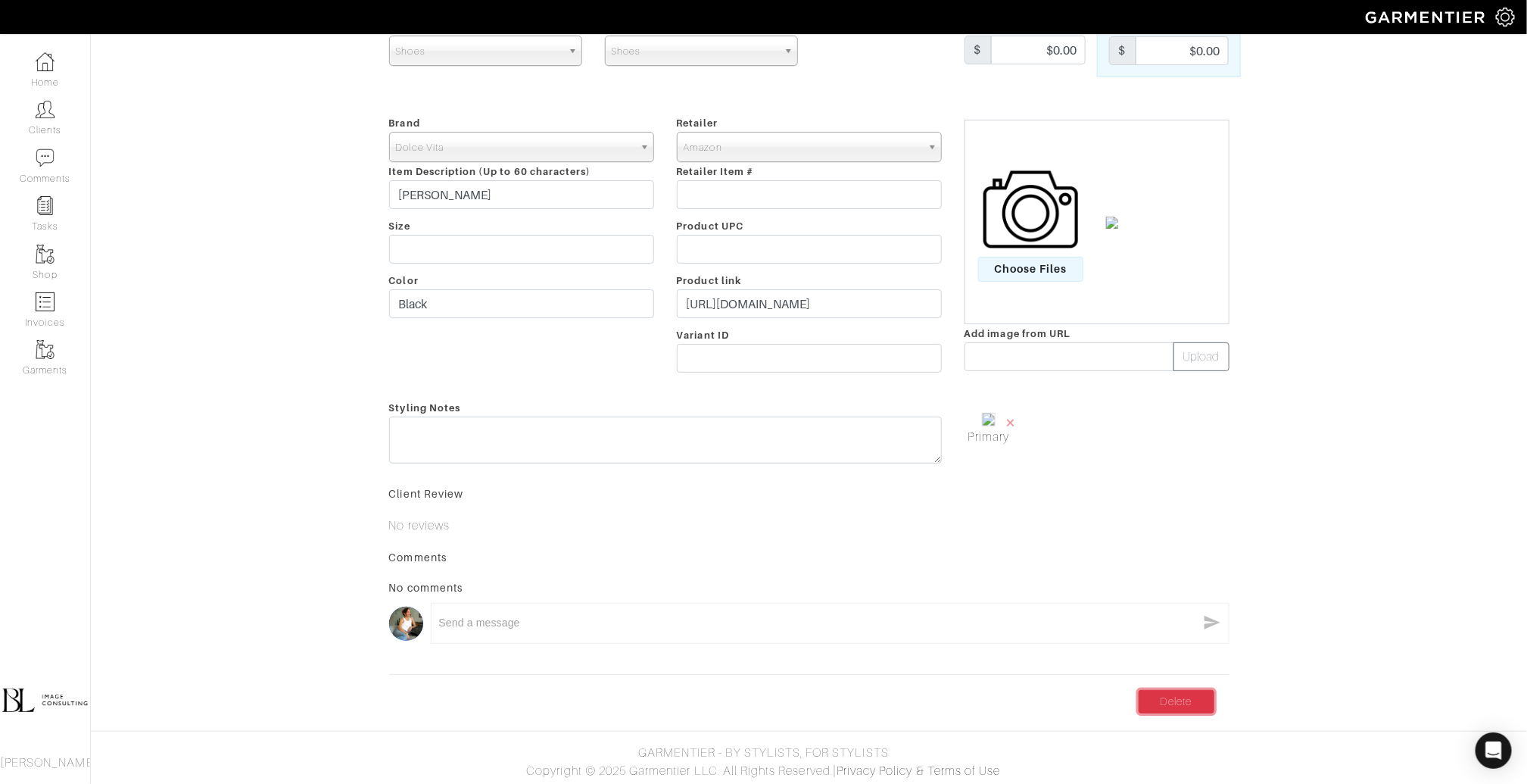
click at [1159, 691] on link "Delete" at bounding box center [1176, 701] width 76 height 23
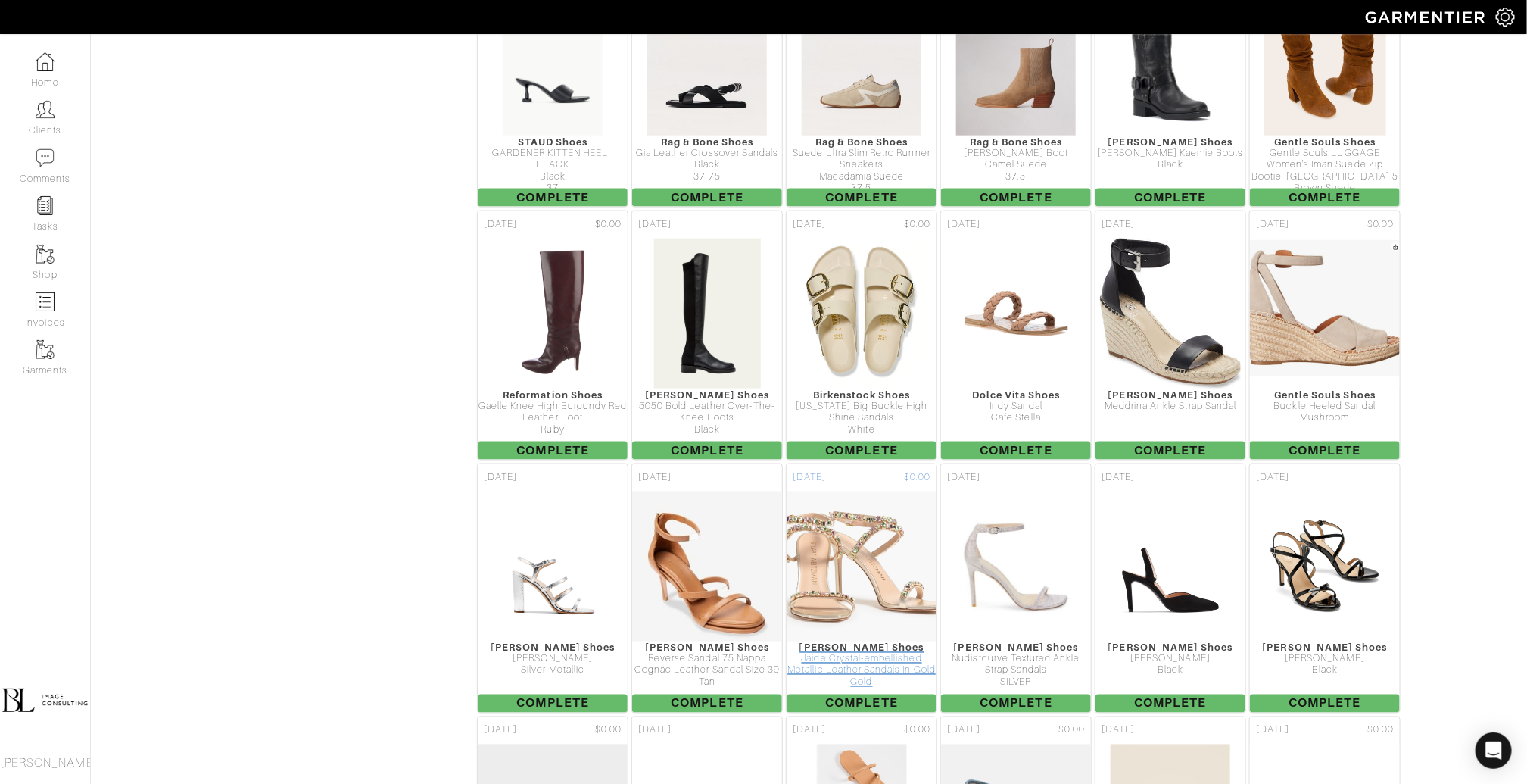
scroll to position [945, 0]
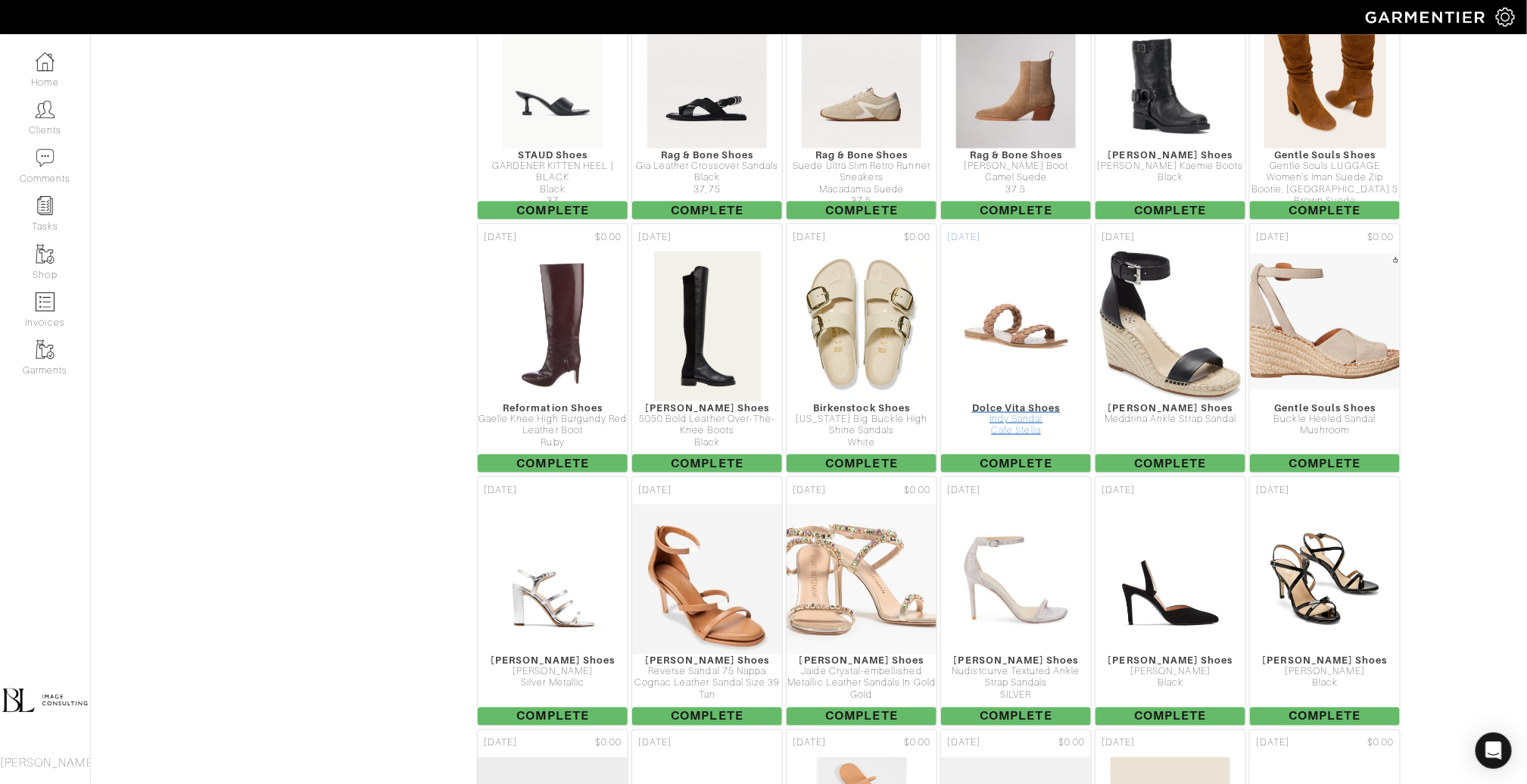
click at [1016, 287] on img at bounding box center [1016, 327] width 107 height 152
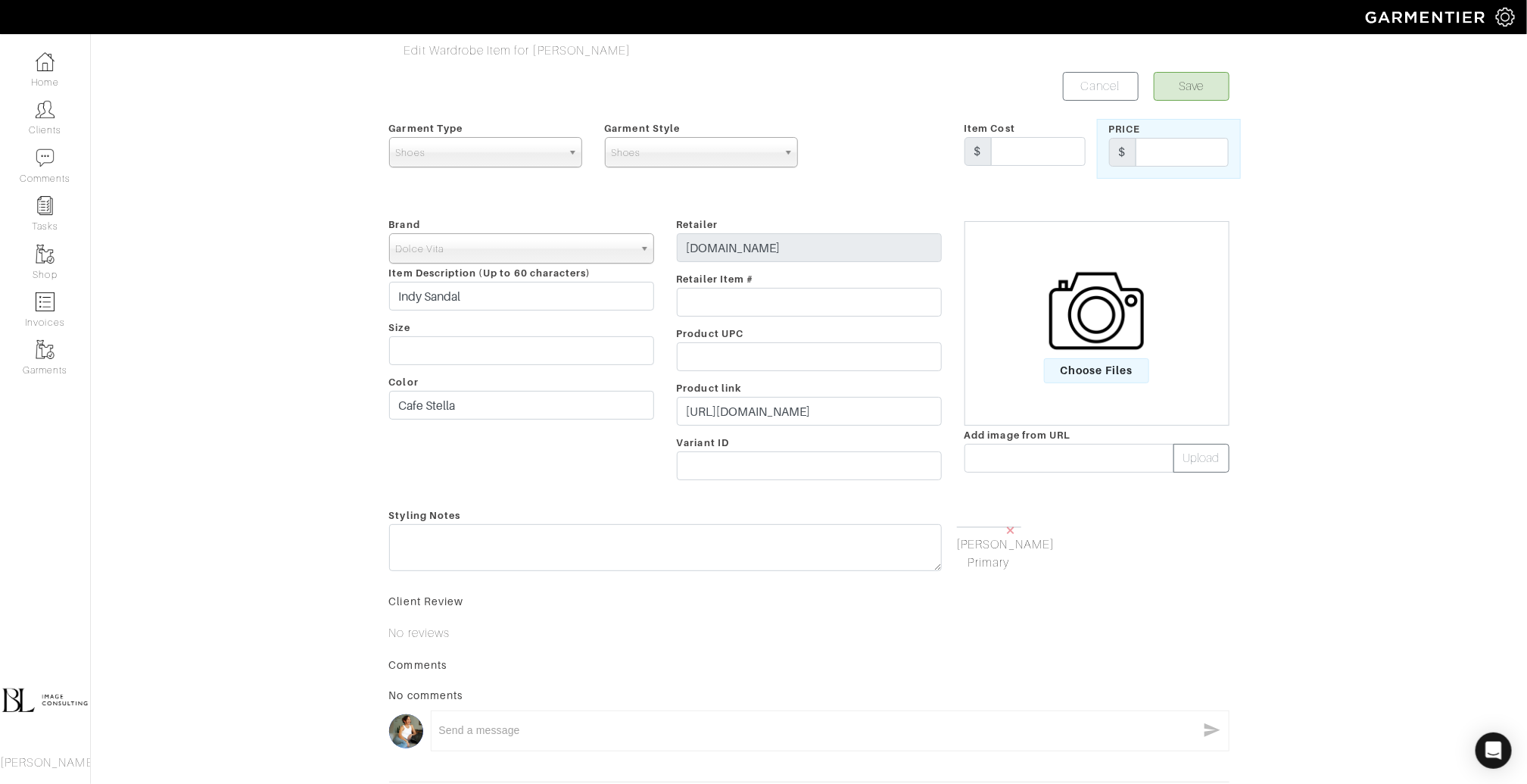
scroll to position [174, 0]
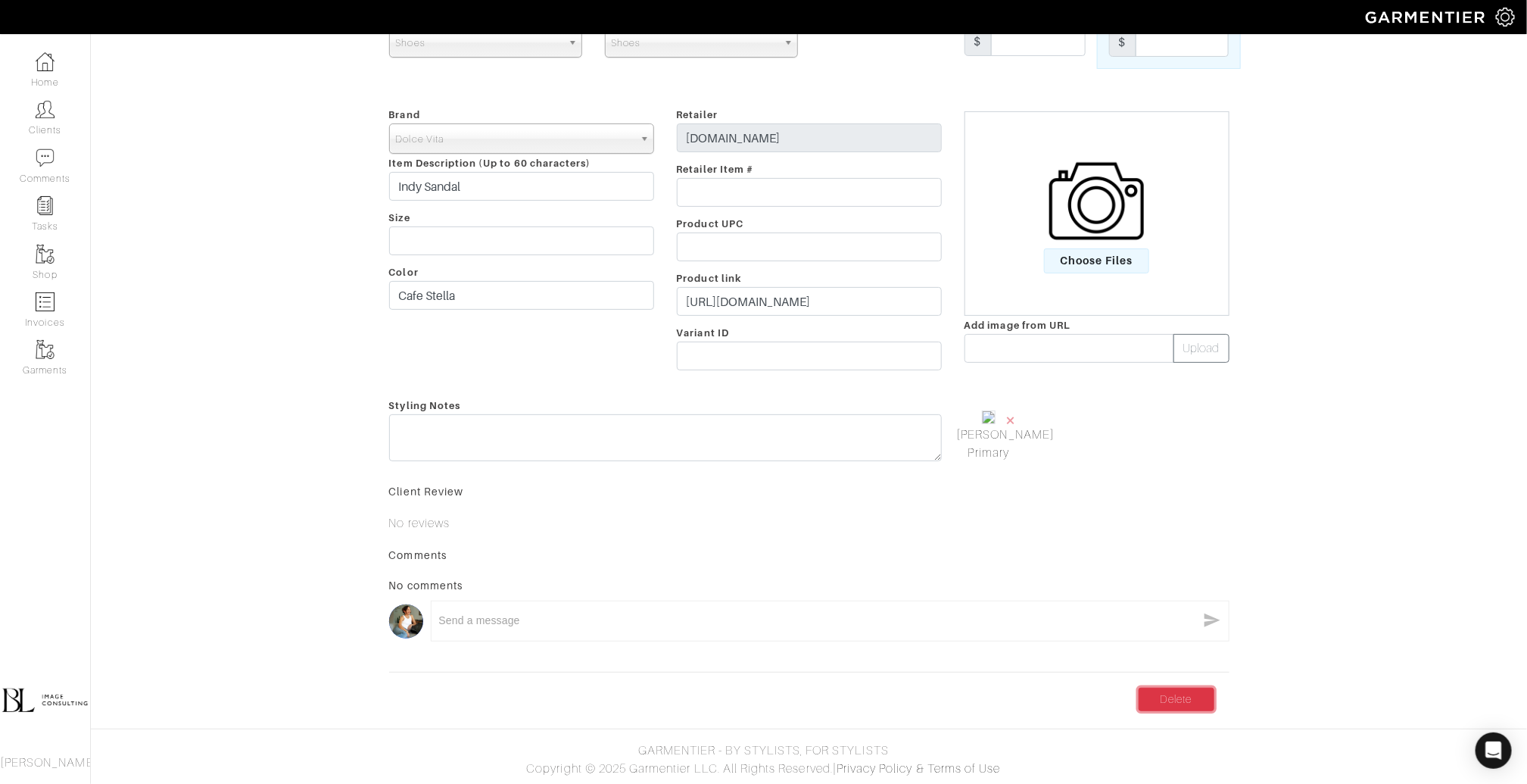
click at [1170, 697] on link "Delete" at bounding box center [1176, 699] width 76 height 23
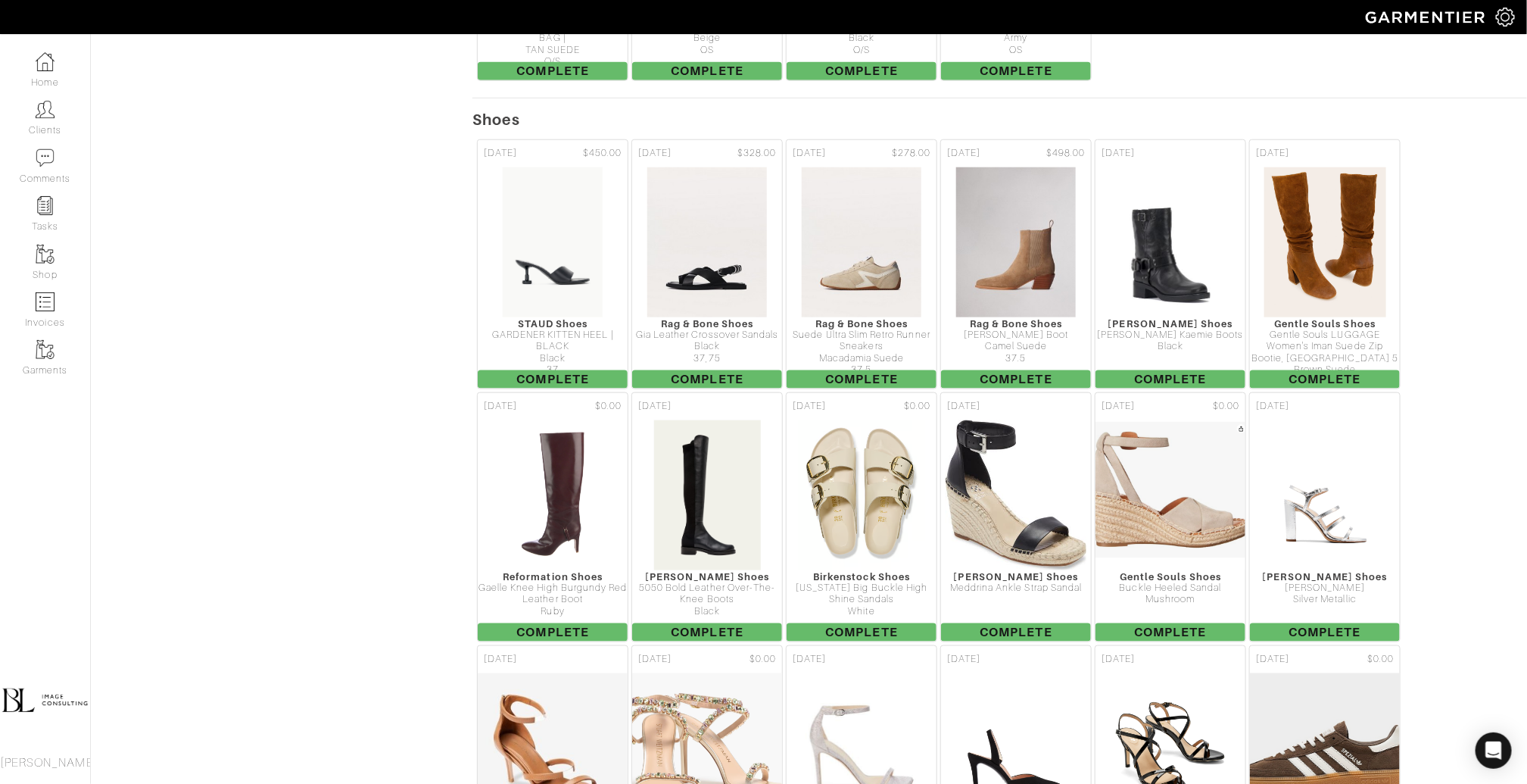
scroll to position [768, 0]
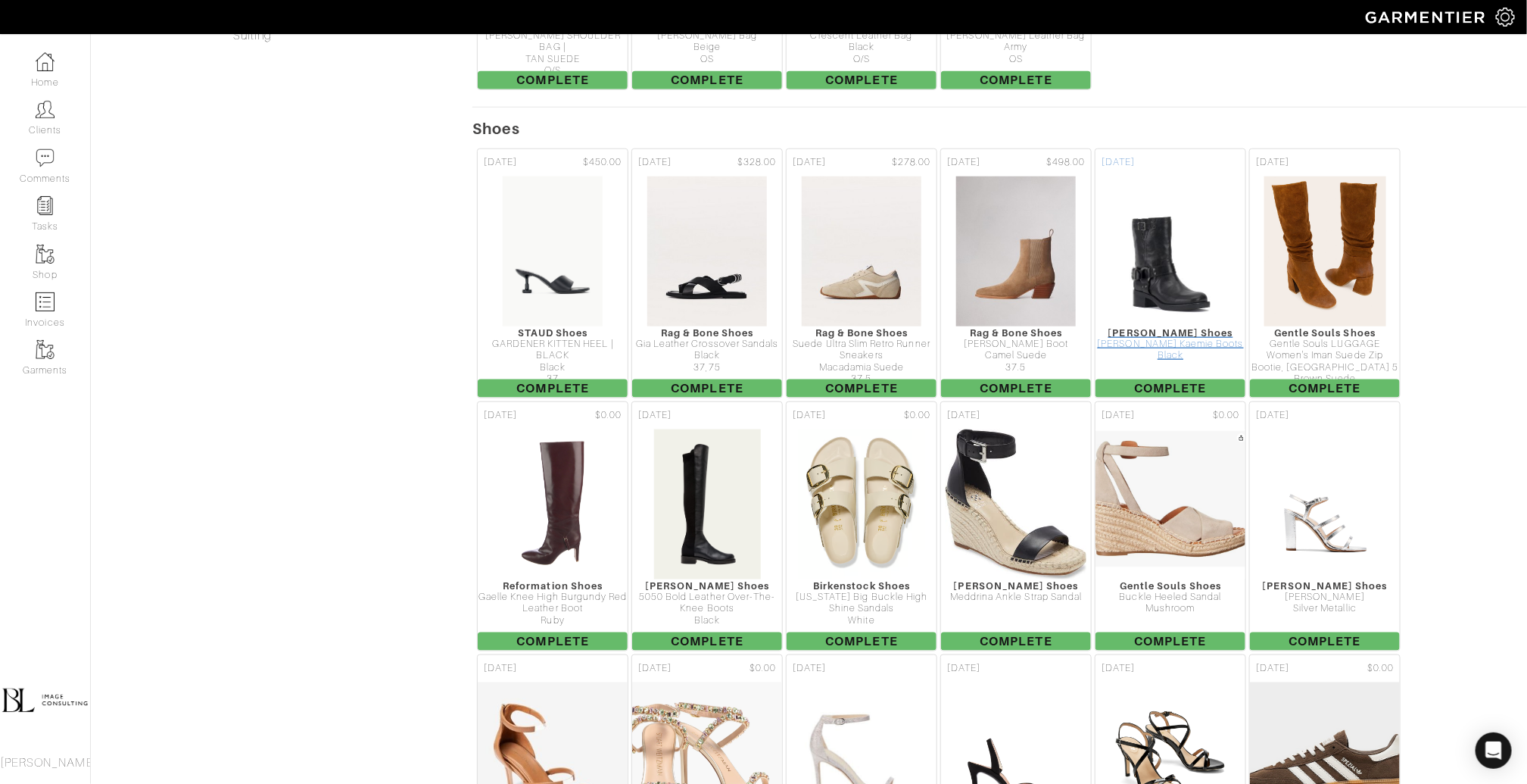
click at [1195, 206] on img at bounding box center [1170, 252] width 102 height 152
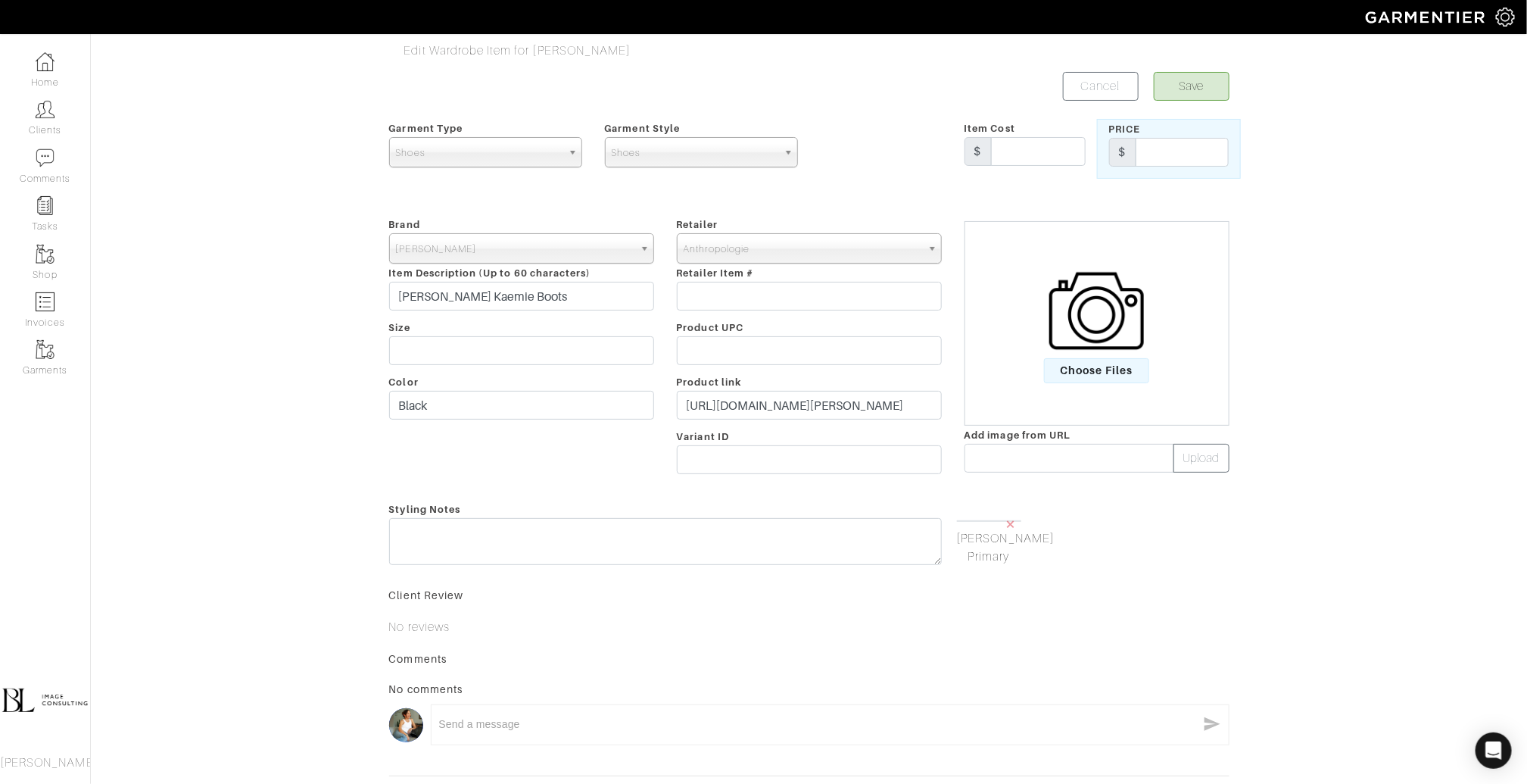
scroll to position [173, 0]
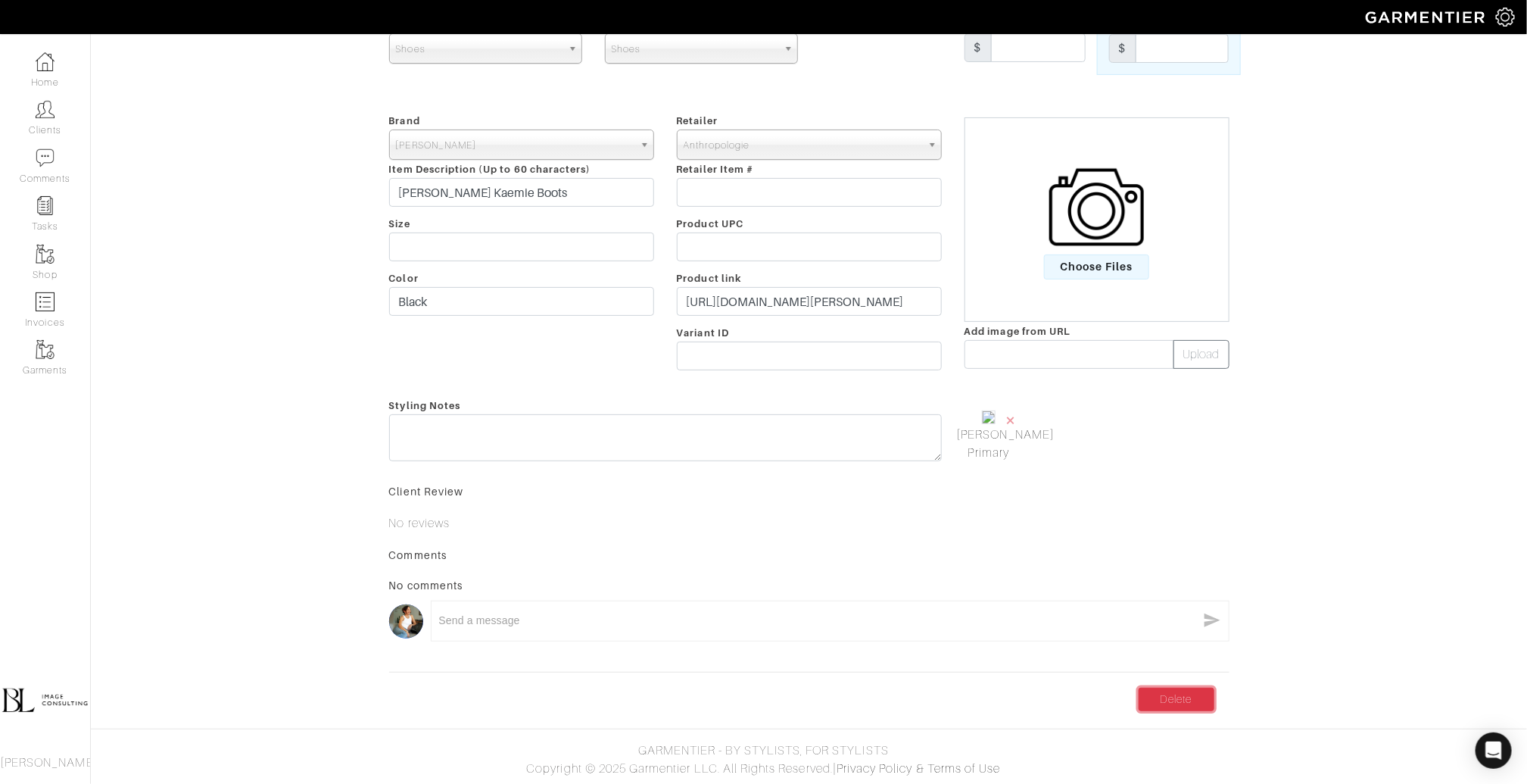
click at [1172, 700] on link "Delete" at bounding box center [1176, 699] width 76 height 23
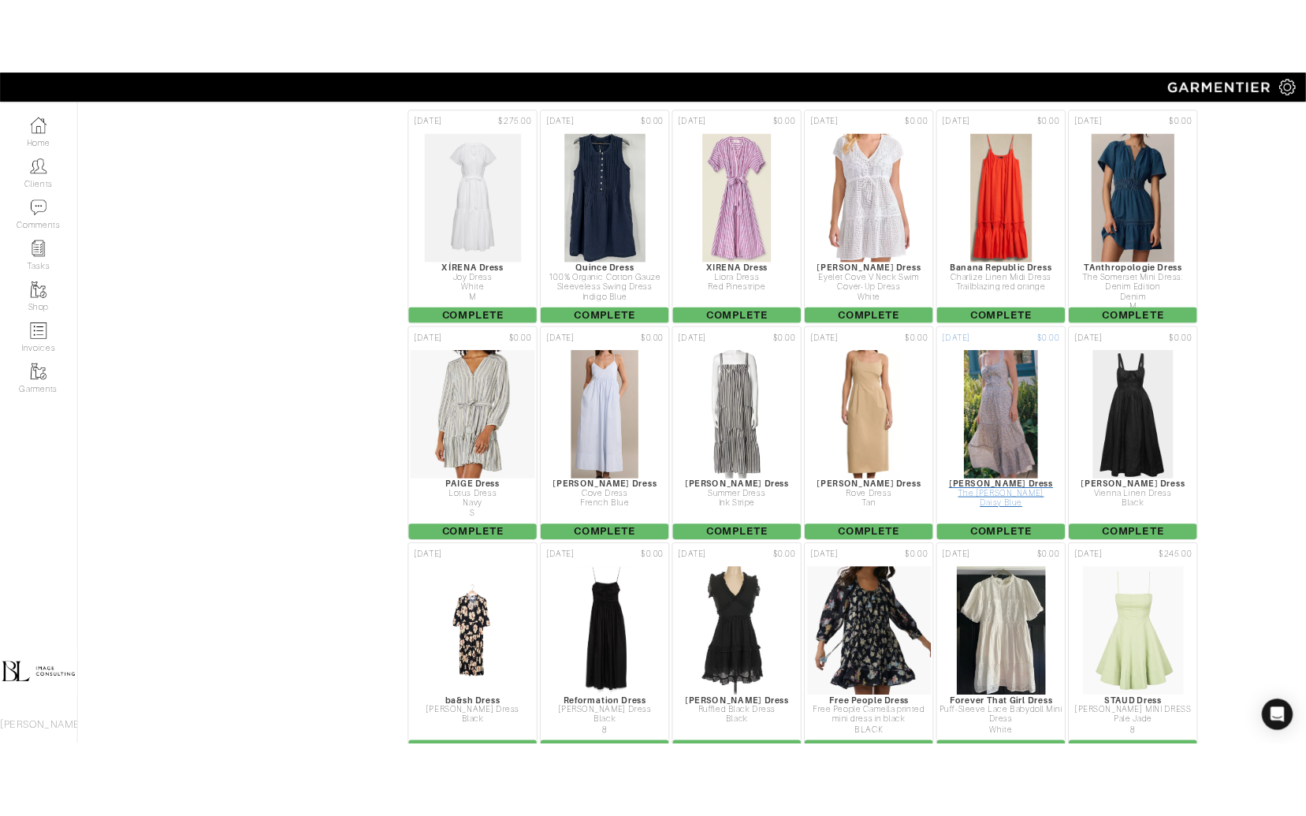
scroll to position [5879, 0]
